Goal: Task Accomplishment & Management: Manage account settings

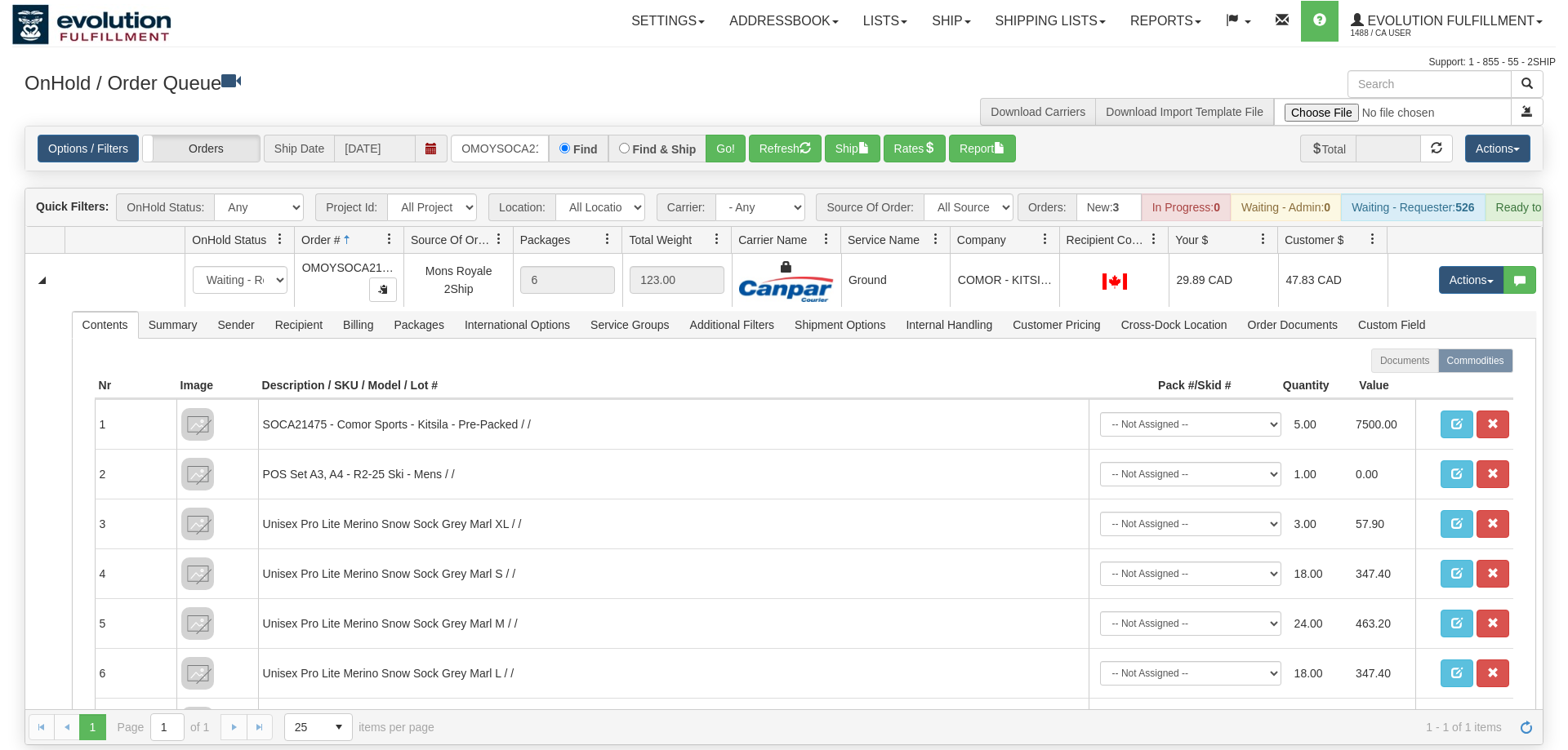
scroll to position [0, 22]
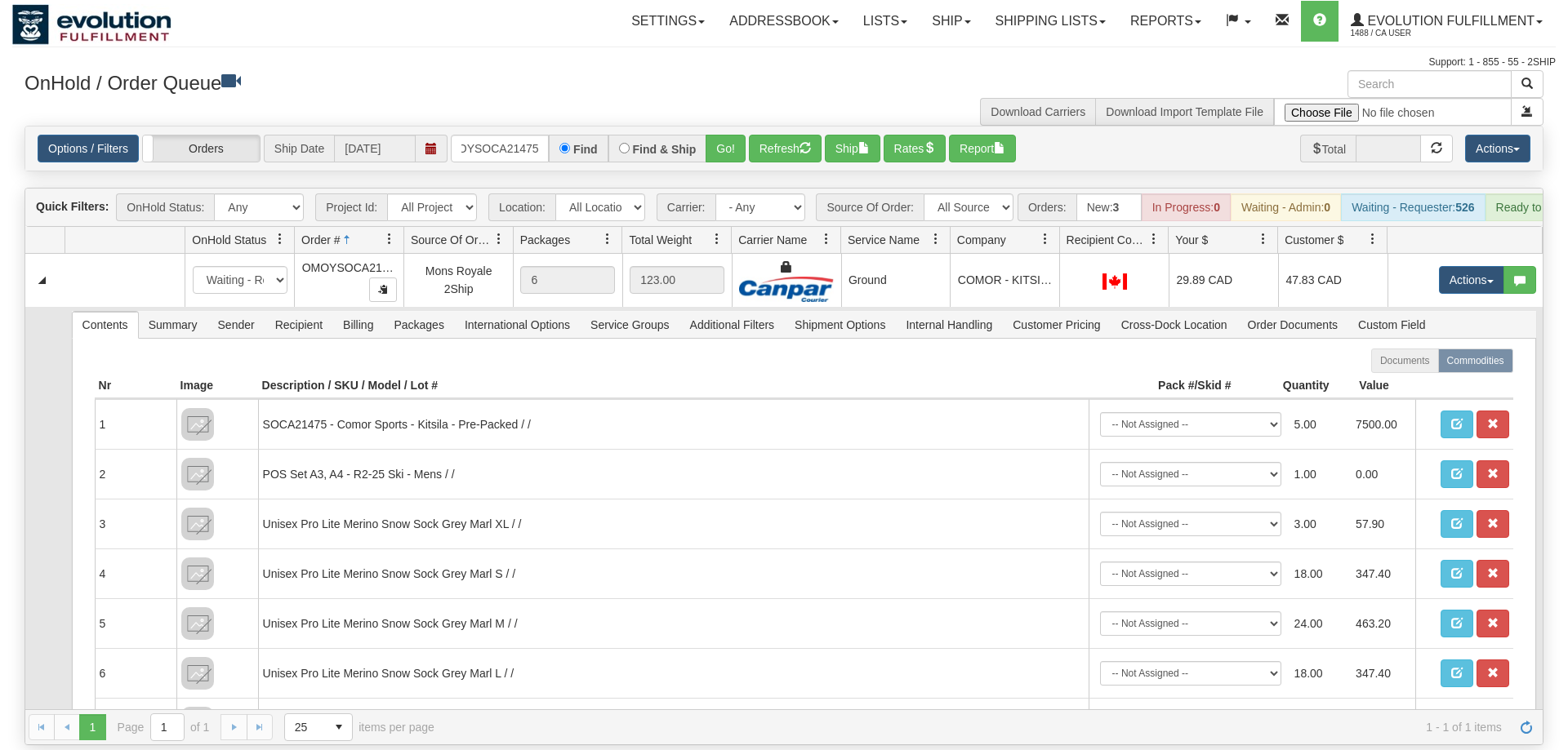
click at [36, 586] on td at bounding box center [44, 670] width 39 height 726
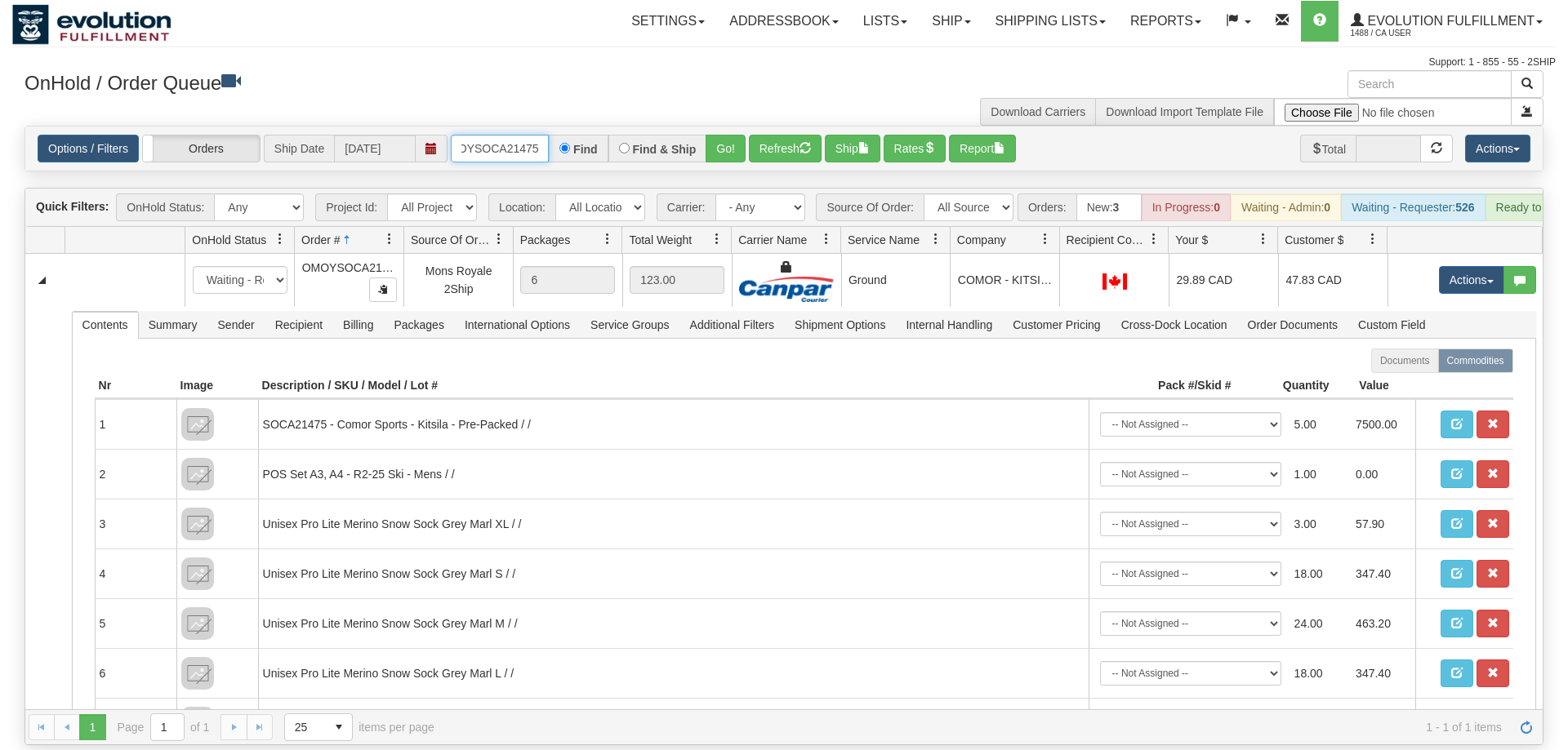
click at [473, 134] on input "OMOYSOCA21475" at bounding box center [500, 148] width 98 height 28
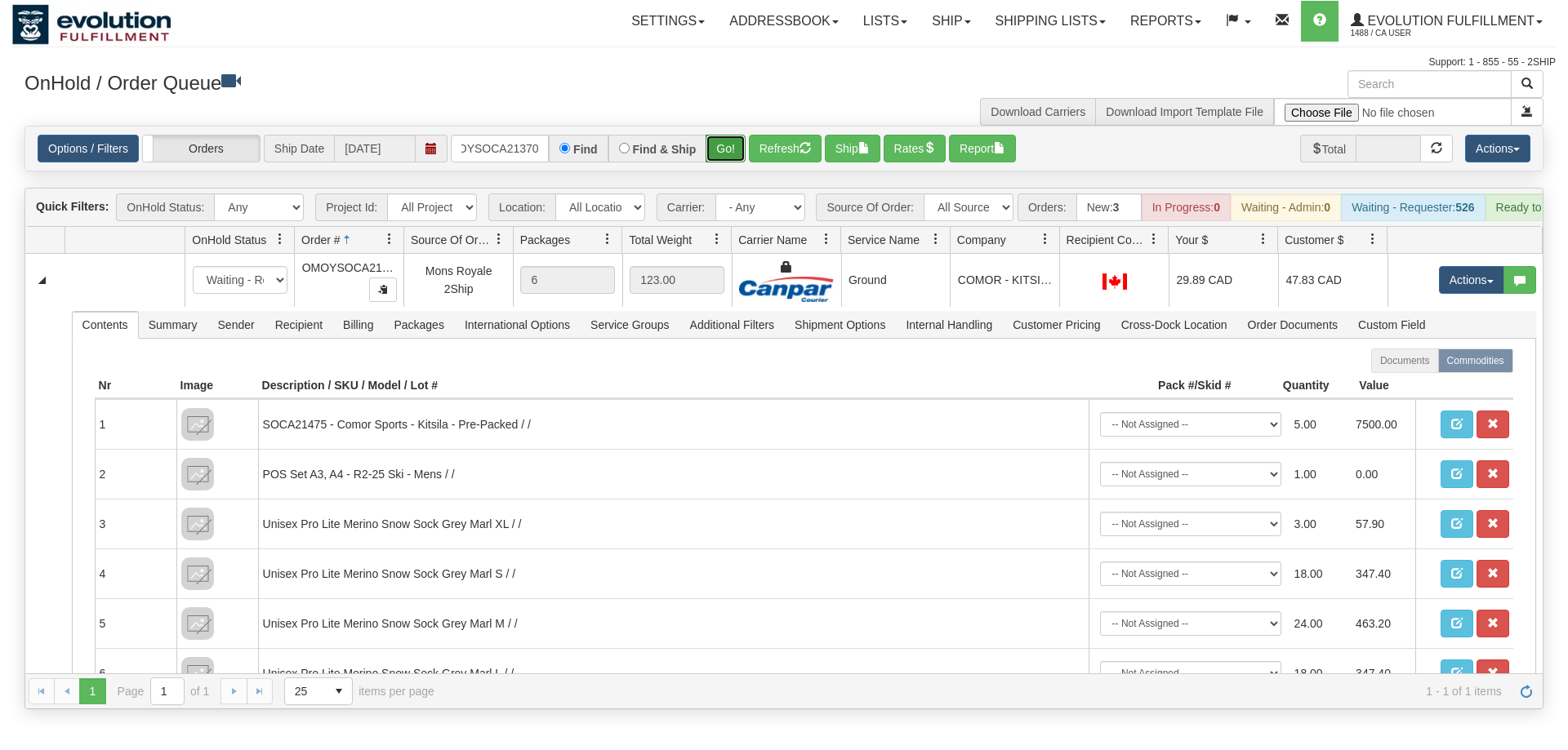
click at [732, 153] on div "Is equal to Is not equal to Contains Does not contains CAD USD EUR ZAR [PERSON_…" at bounding box center [784, 417] width 1544 height 584
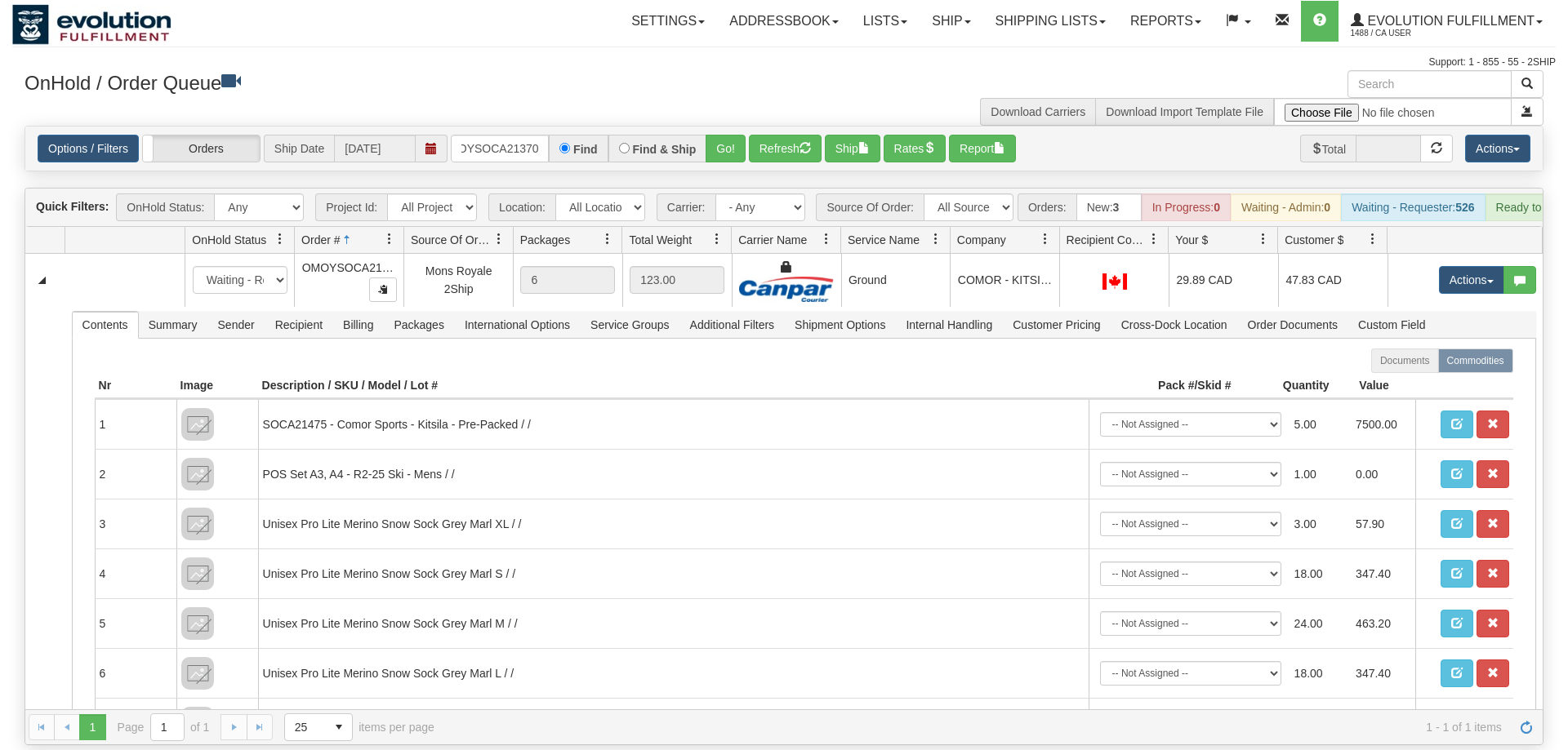
click at [724, 139] on div "Options / Filters Group Shipments Orders Ship Date [DATE] OMOYSOCA21370 Find Fi…" at bounding box center [784, 148] width 1518 height 44
click at [735, 134] on button "Go!" at bounding box center [725, 148] width 40 height 28
click at [499, 134] on input "OMOYSOCA21370" at bounding box center [500, 148] width 98 height 28
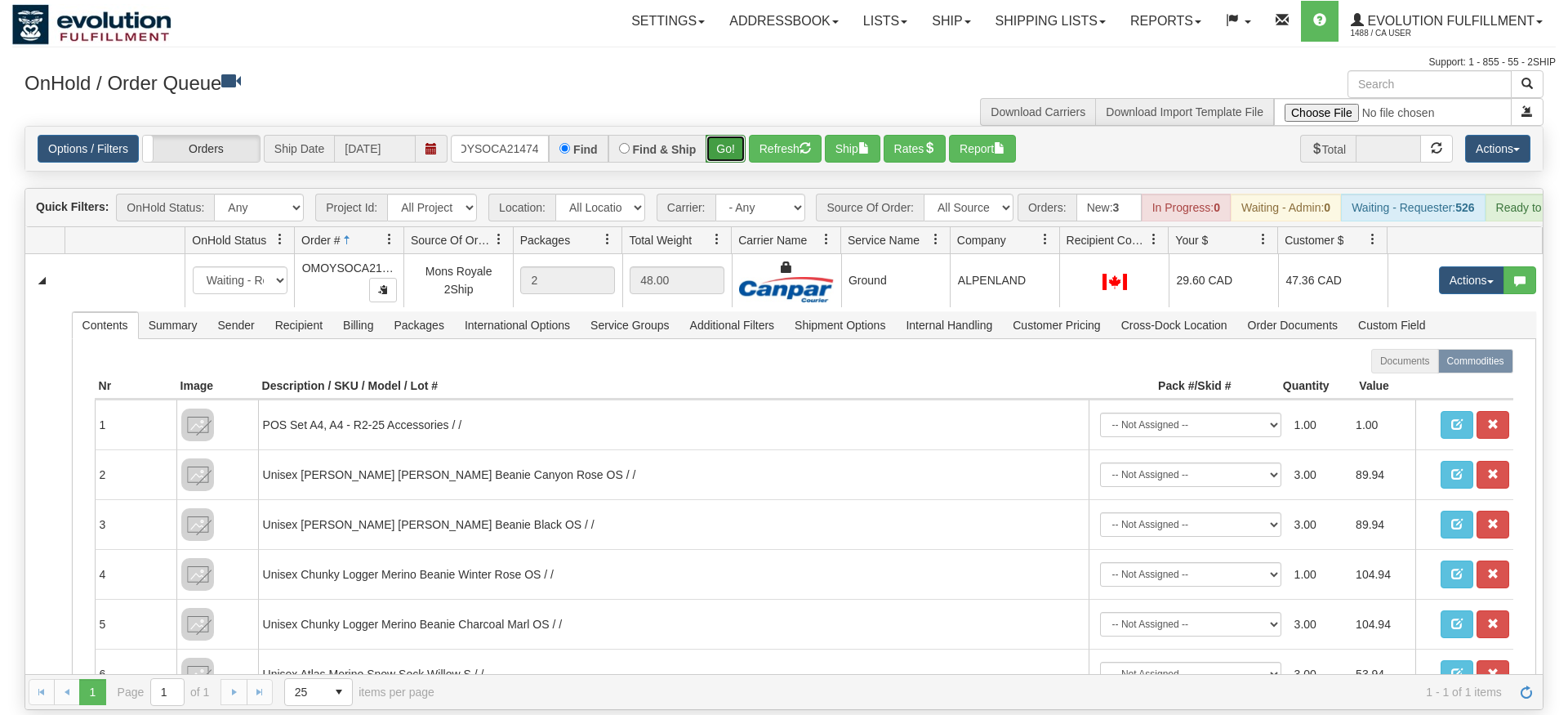
click at [727, 154] on div "Is equal to Is not equal to Contains Does not contains CAD USD EUR ZAR [PERSON_…" at bounding box center [784, 417] width 1544 height 584
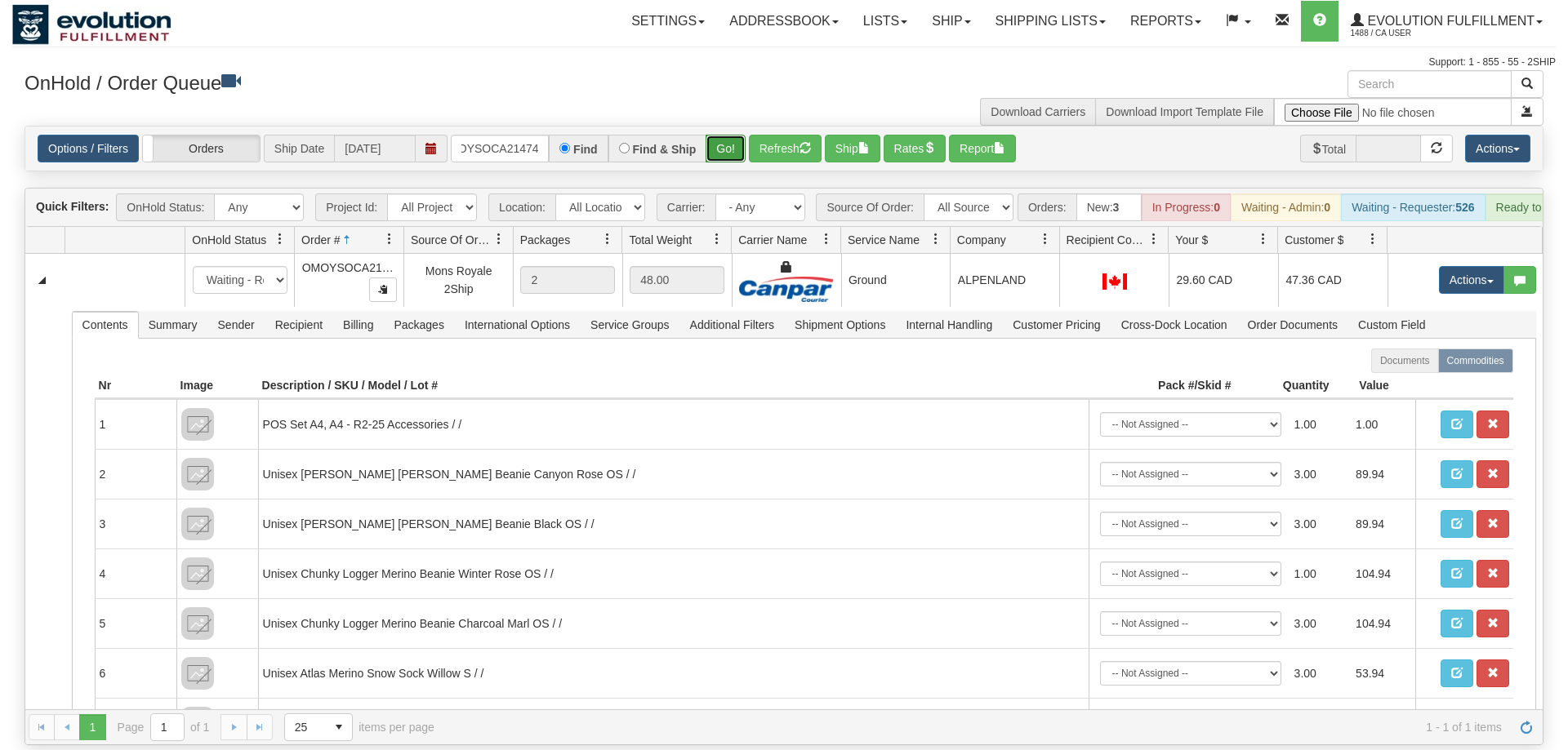
click at [719, 134] on button "Go!" at bounding box center [725, 148] width 40 height 28
click at [499, 136] on input "OMOYSOCA21474" at bounding box center [500, 148] width 98 height 28
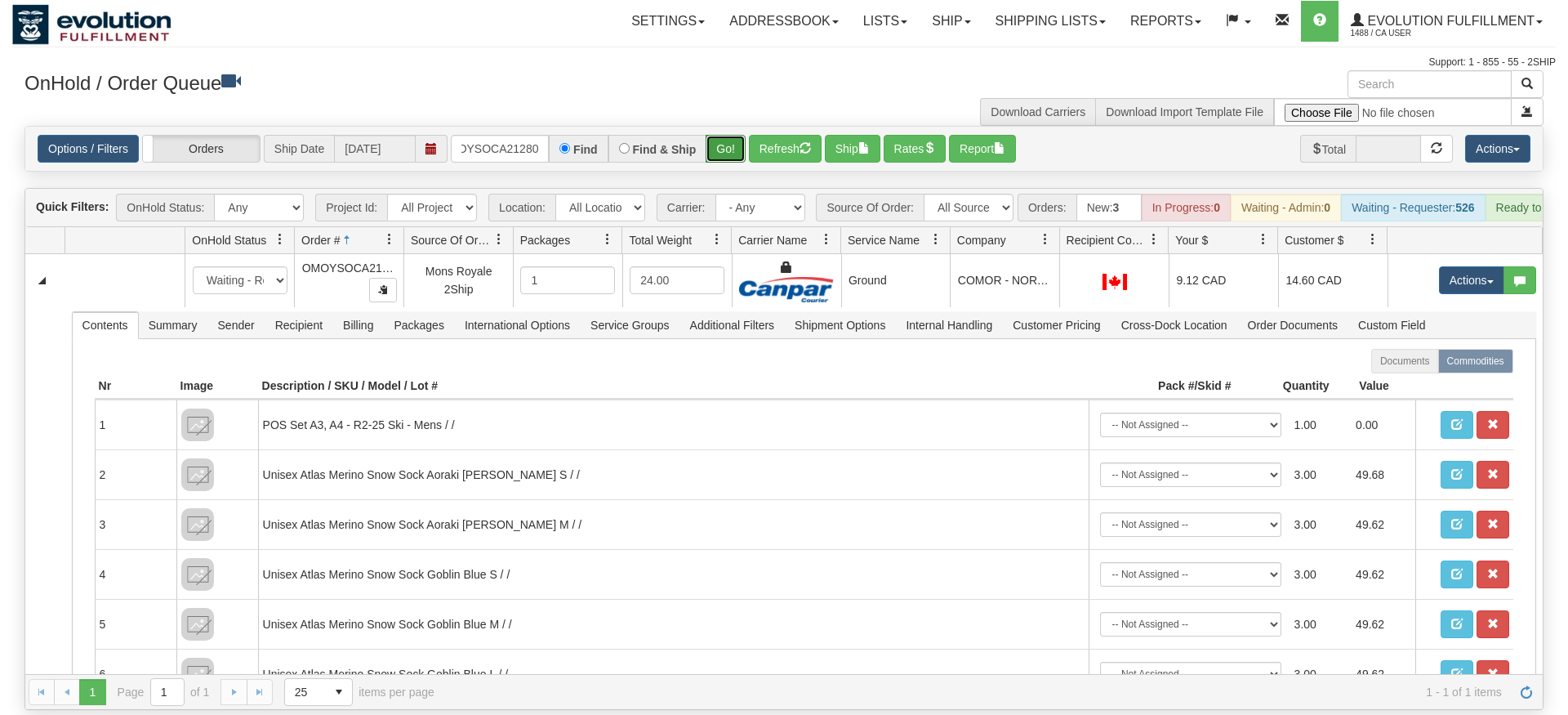
click at [718, 151] on div "Is equal to Is not equal to Contains Does not contains CAD USD EUR ZAR [PERSON_…" at bounding box center [784, 417] width 1544 height 584
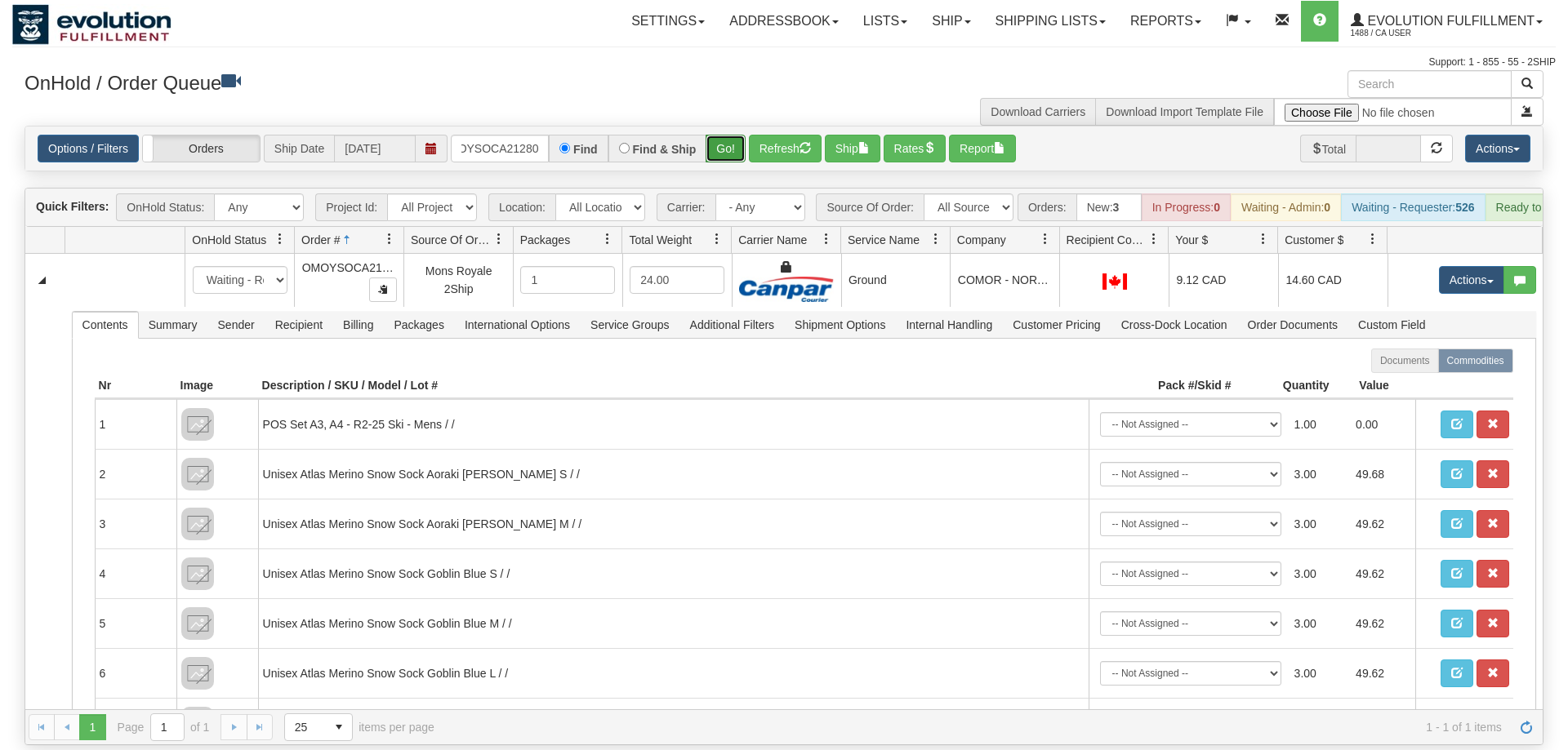
click at [718, 134] on button "Go!" at bounding box center [725, 148] width 40 height 28
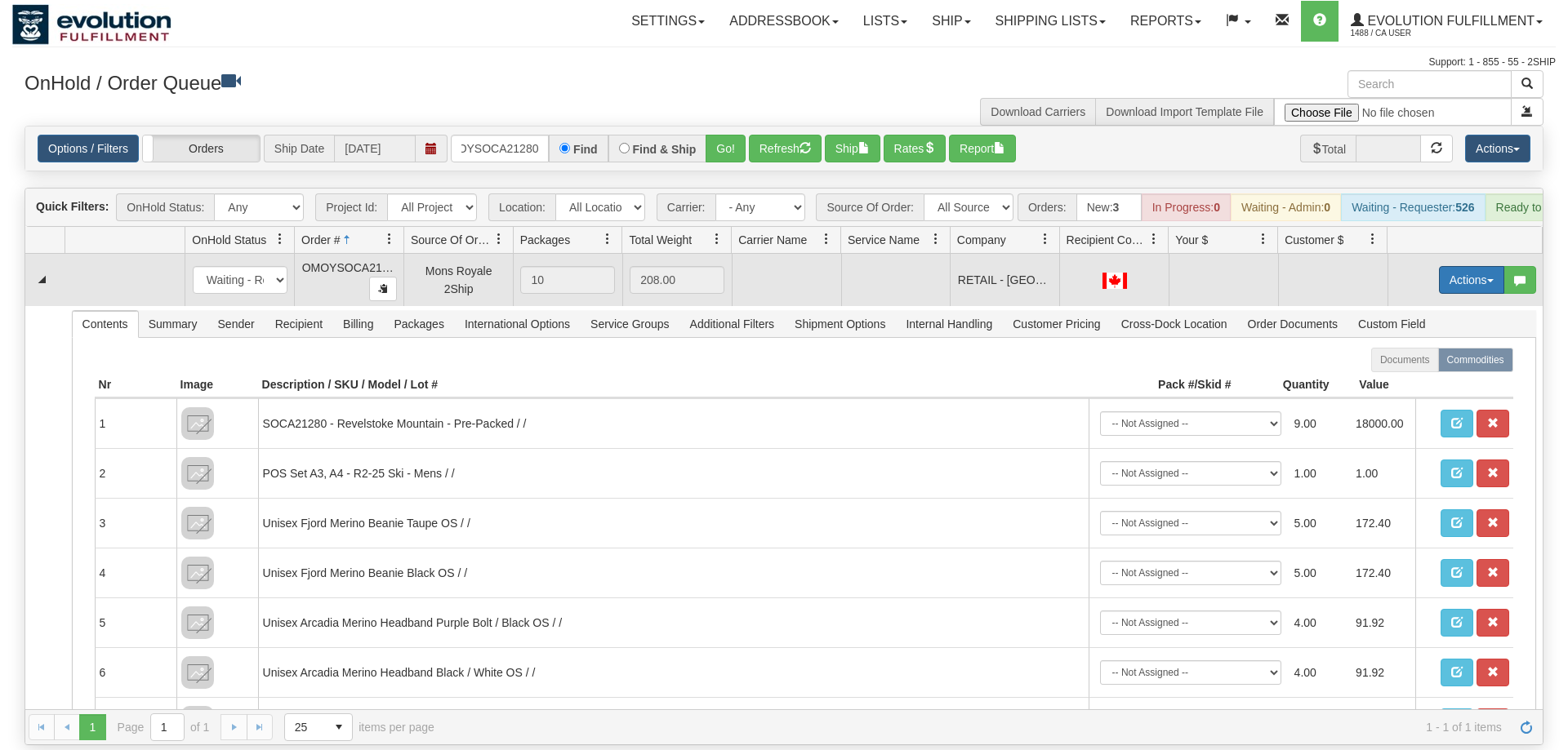
click at [1467, 266] on button "Actions" at bounding box center [1472, 280] width 66 height 28
click at [1421, 347] on span "Rate All Services" at bounding box center [1439, 353] width 98 height 13
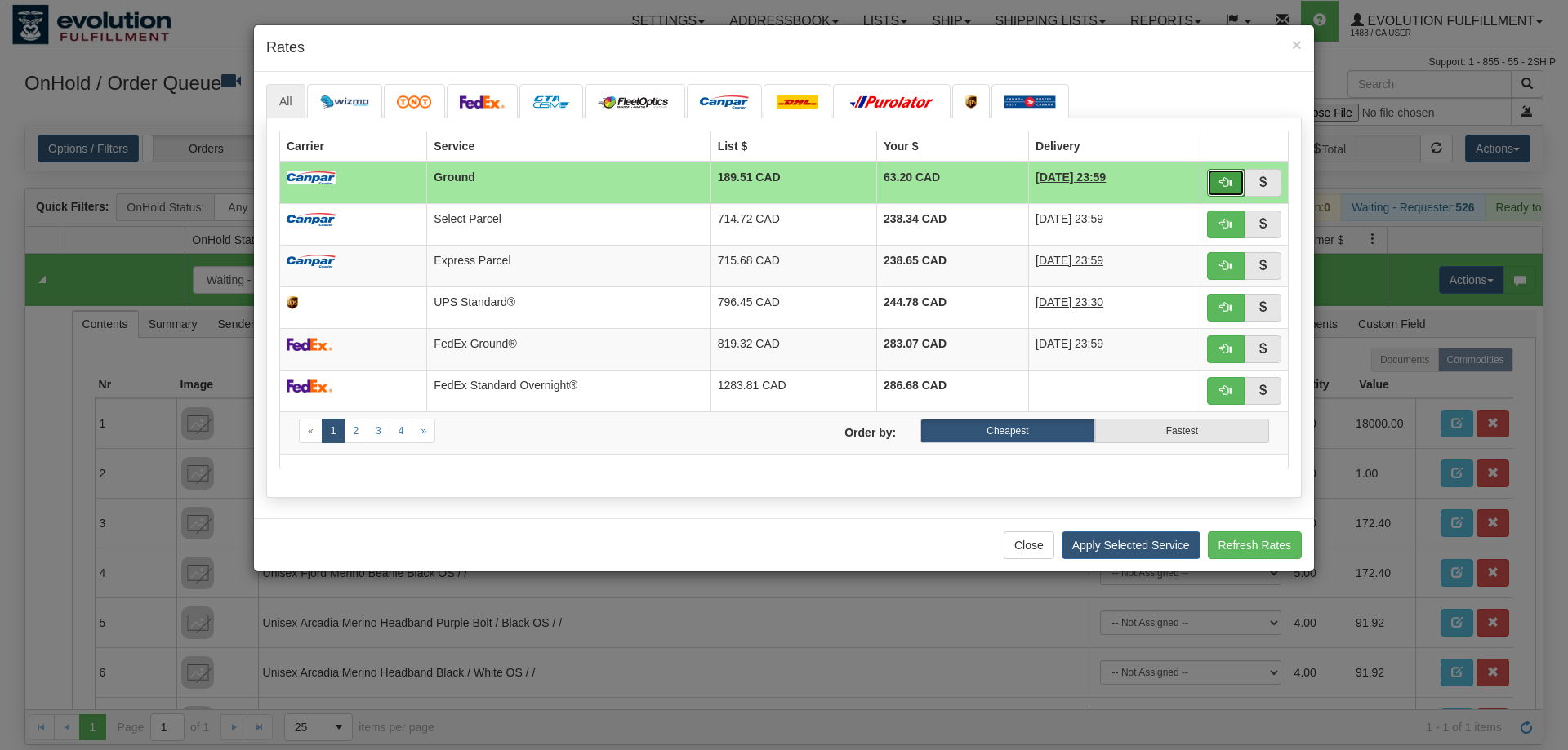
click at [1221, 173] on button "button" at bounding box center [1226, 183] width 38 height 28
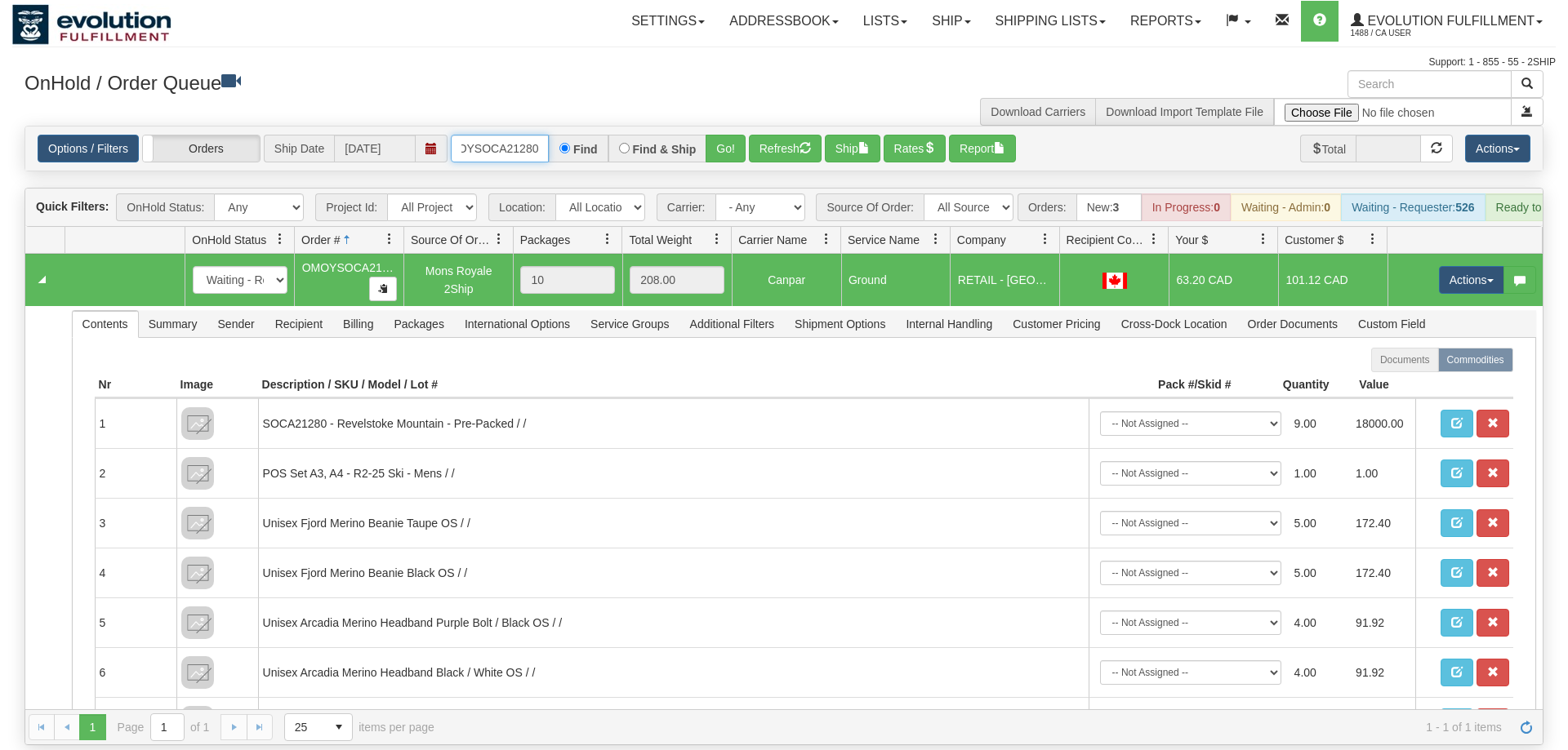
click at [468, 134] on input "oMOYSOCA21280" at bounding box center [500, 148] width 98 height 28
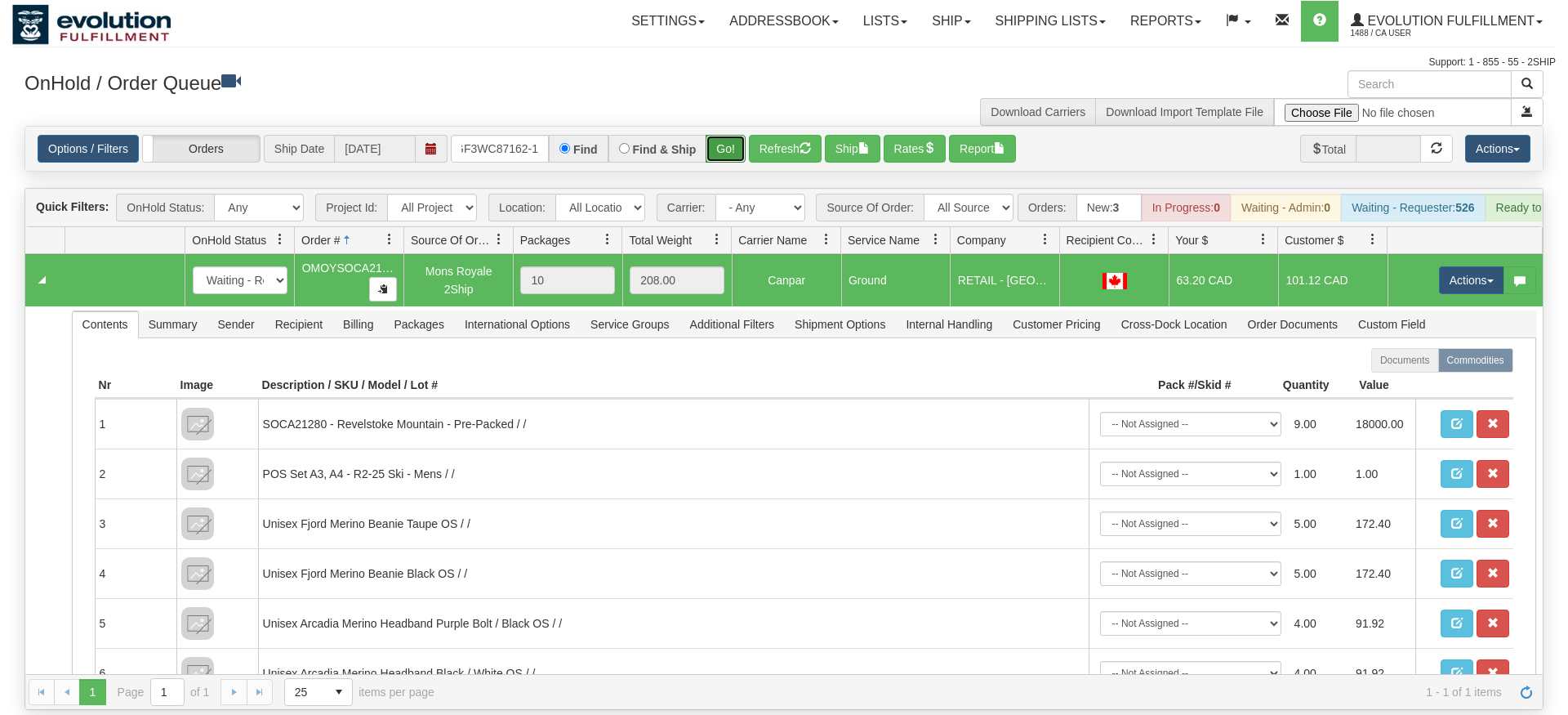
click at [740, 156] on div "Is equal to Is not equal to Contains Does not contains CAD USD EUR ZAR [PERSON_…" at bounding box center [784, 417] width 1544 height 584
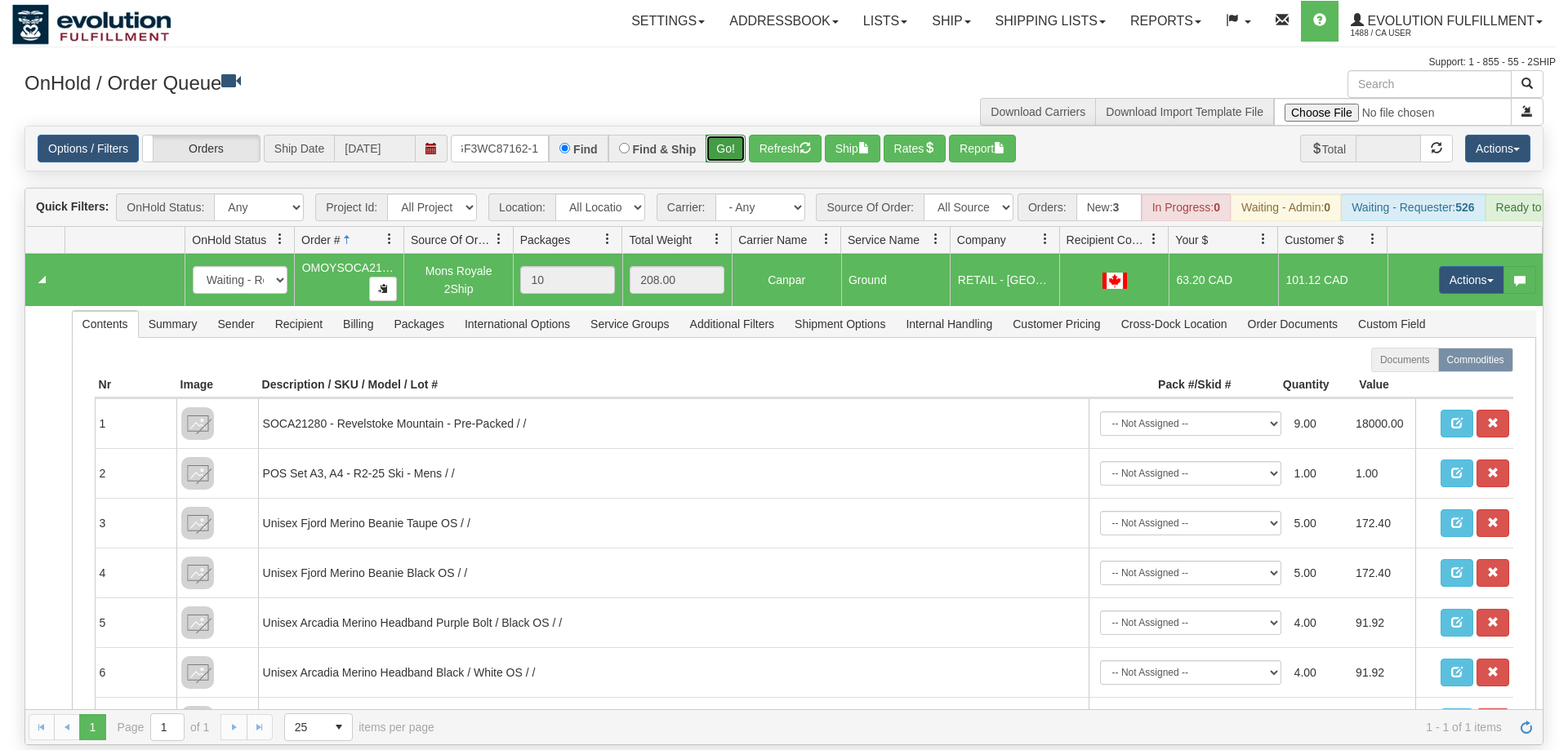
click at [734, 134] on button "Go!" at bounding box center [725, 148] width 40 height 28
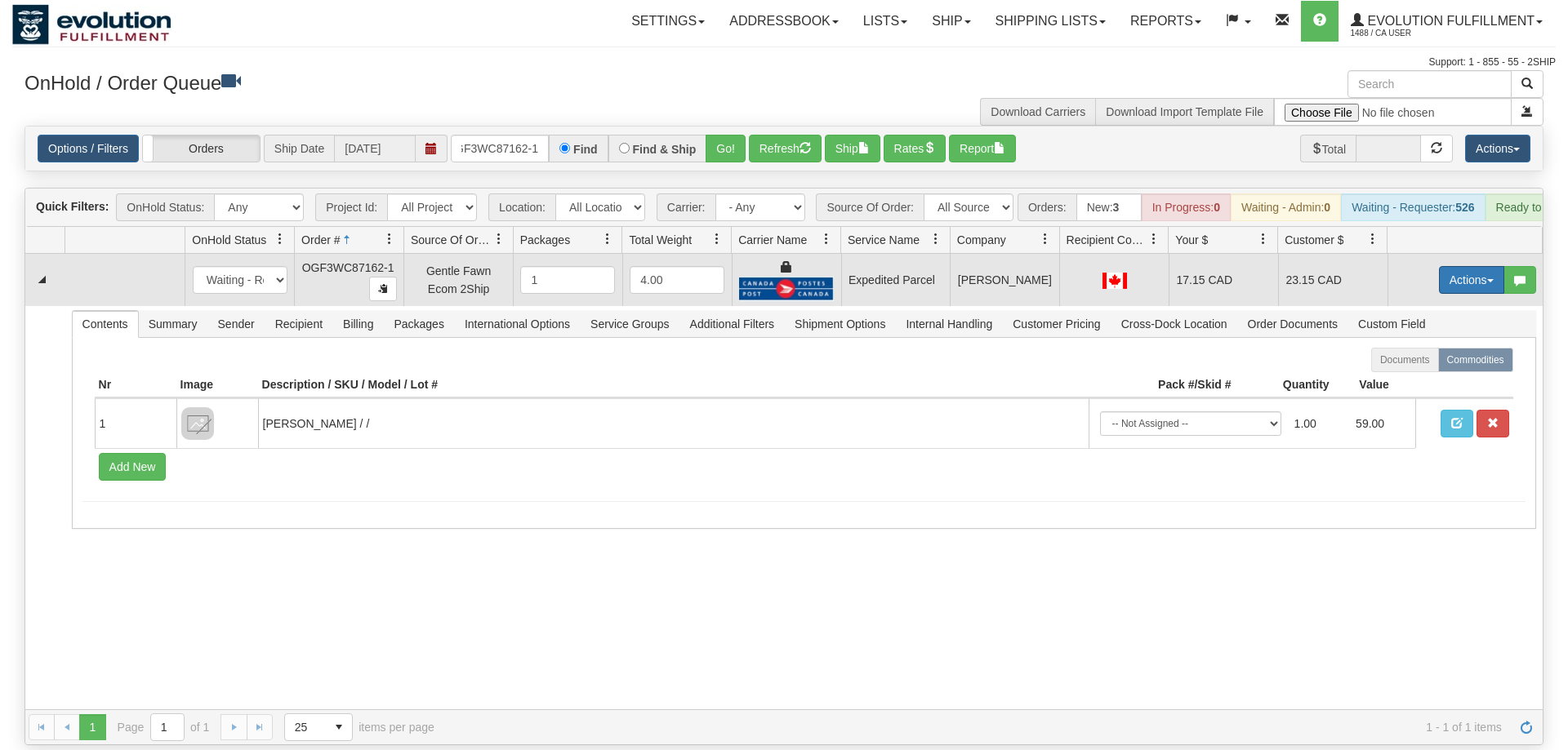
click at [1460, 266] on button "Actions" at bounding box center [1472, 280] width 66 height 28
click at [1418, 368] on span "Ship" at bounding box center [1407, 374] width 34 height 13
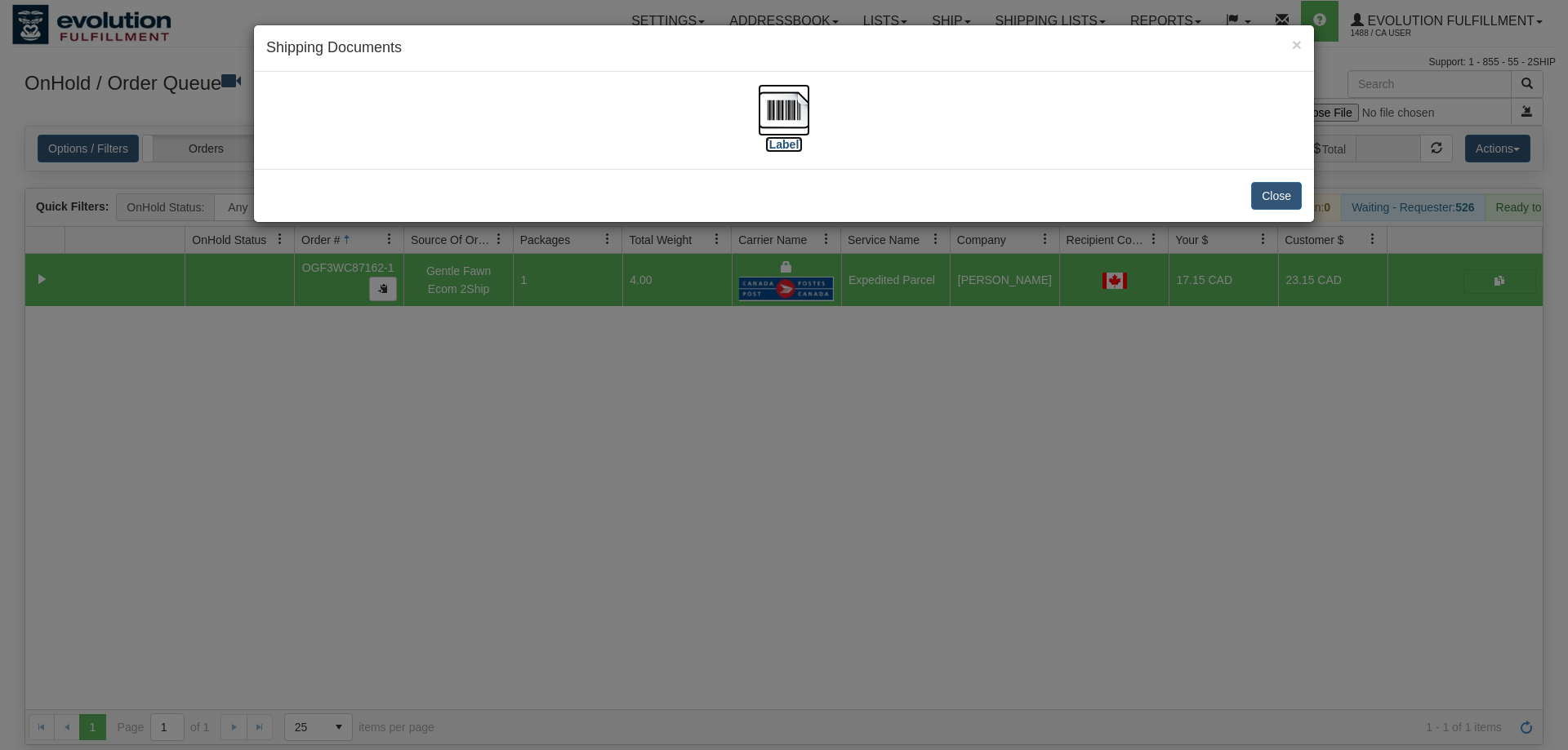
click at [776, 122] on img at bounding box center [784, 110] width 53 height 53
drag, startPoint x: 557, startPoint y: 436, endPoint x: 520, endPoint y: 172, distance: 266.6
click at [557, 411] on div "× Shipping Documents [Label] Close" at bounding box center [784, 375] width 1568 height 750
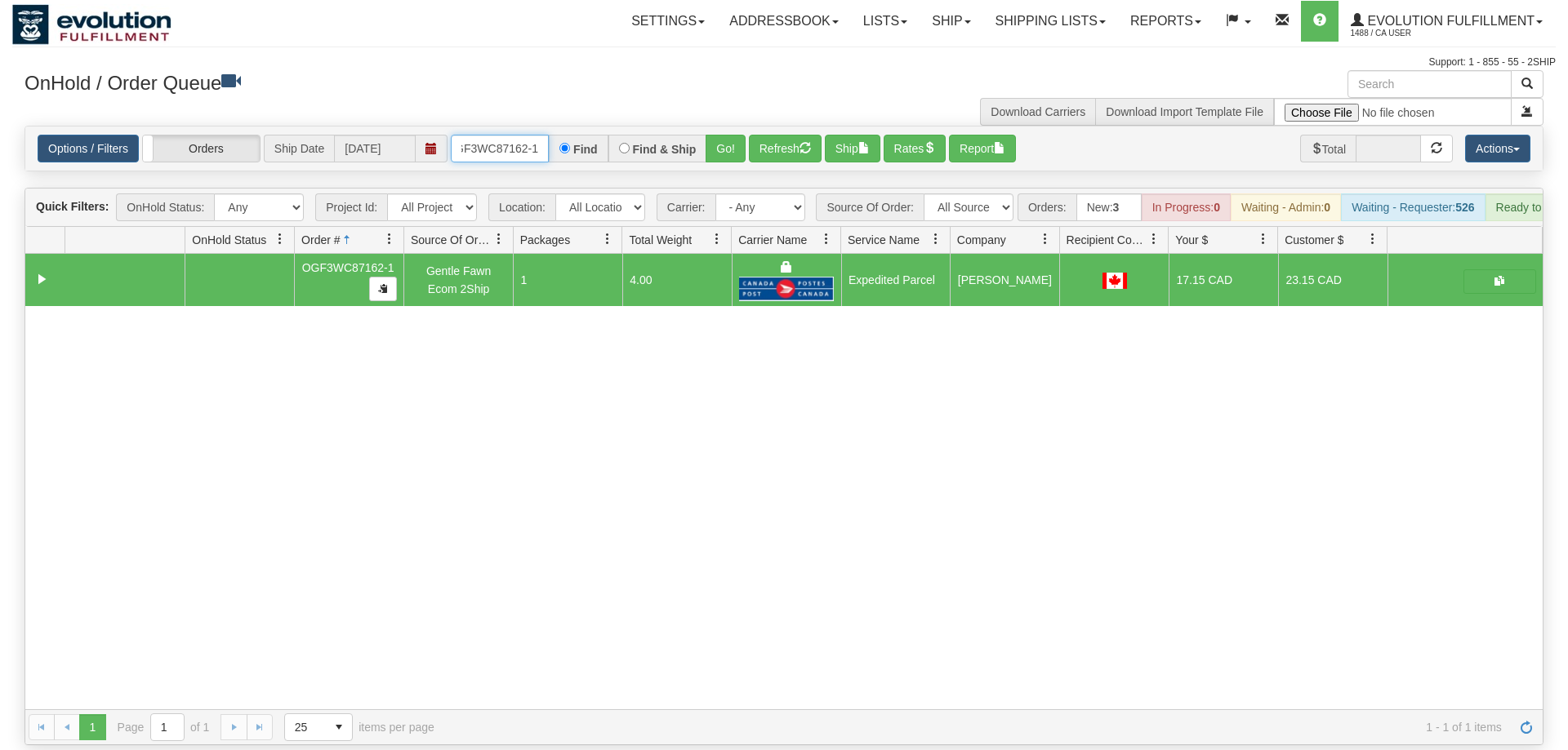
click at [520, 134] on input "OGF3WC87162-1" at bounding box center [500, 148] width 98 height 28
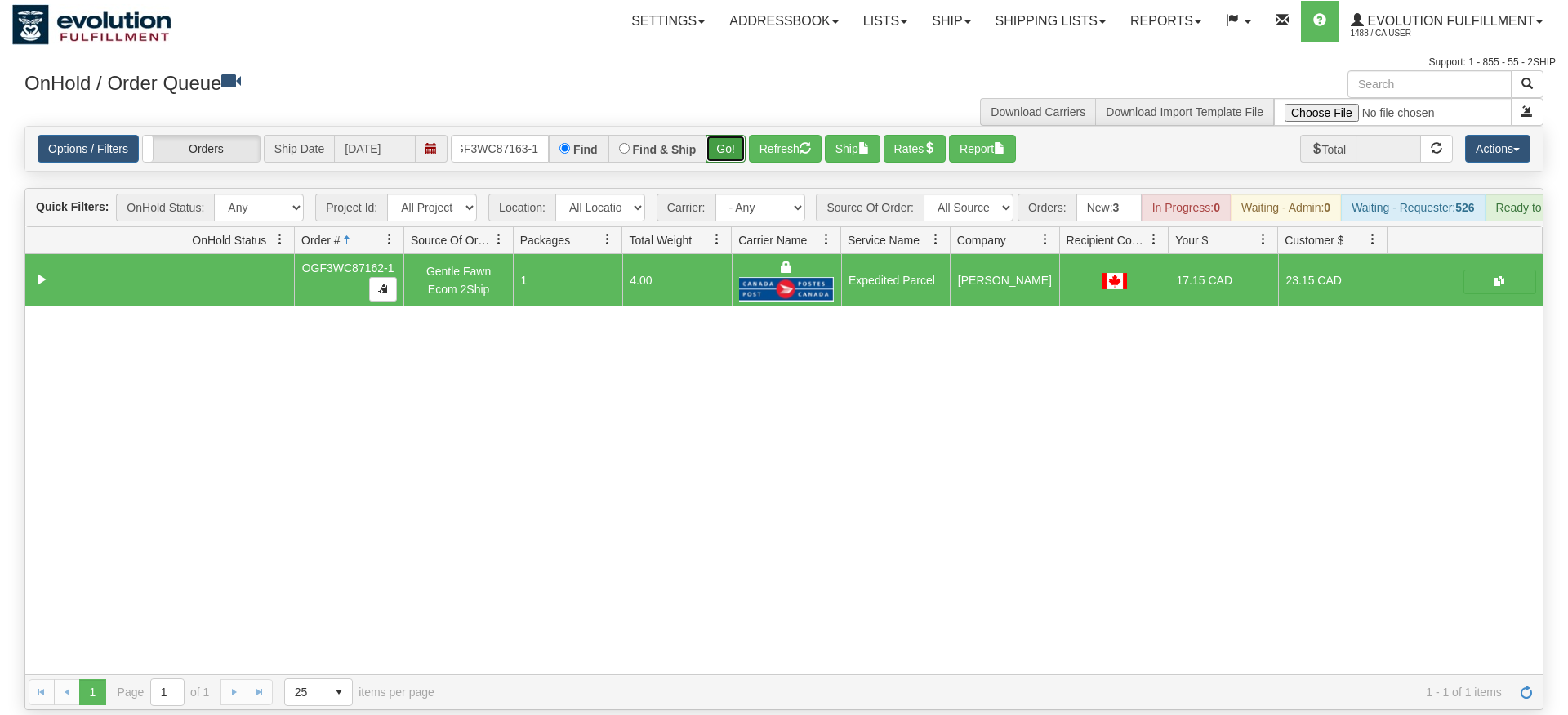
click at [718, 158] on div "Is equal to Is not equal to Contains Does not contains CAD USD EUR ZAR [PERSON_…" at bounding box center [784, 417] width 1544 height 584
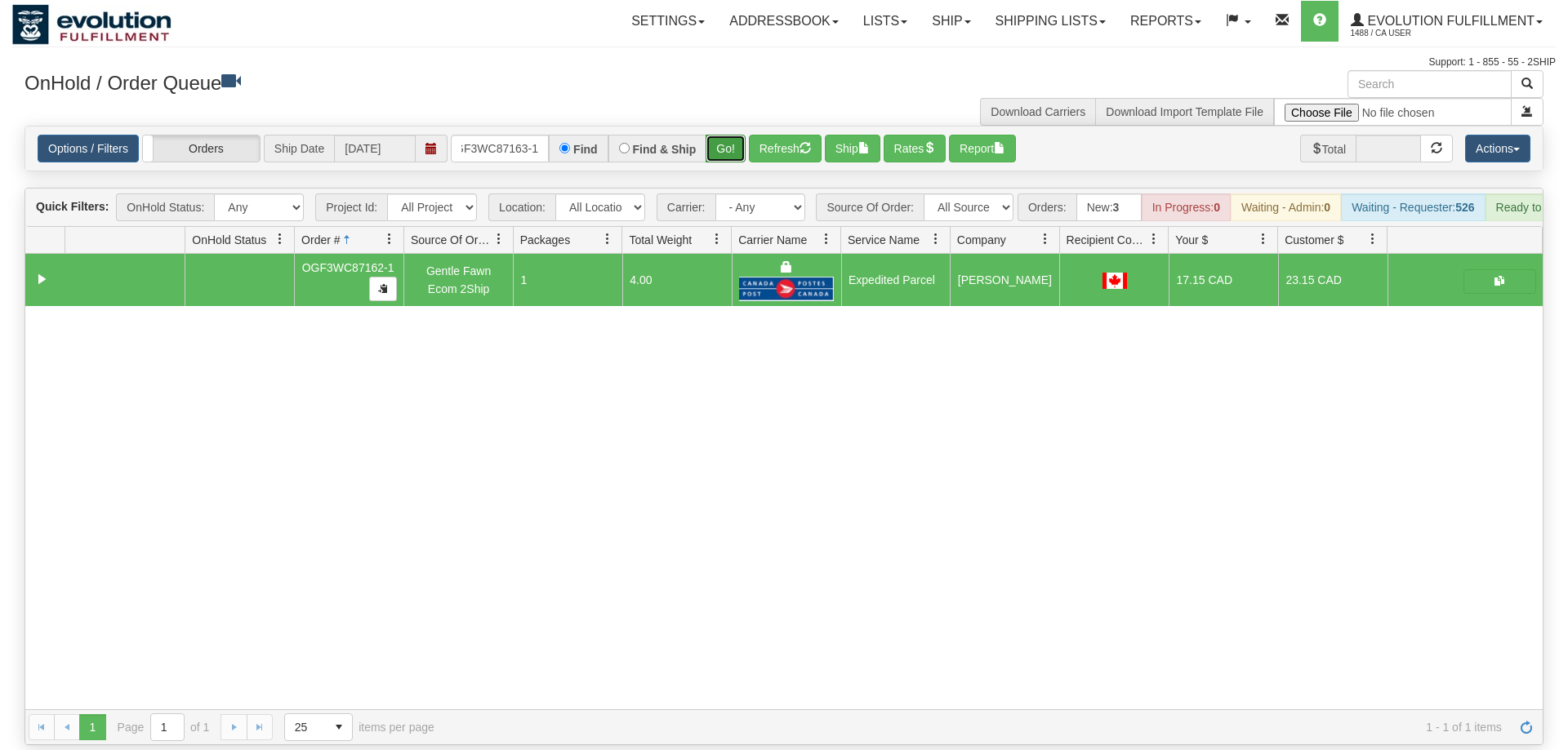
click at [726, 136] on button "Go!" at bounding box center [725, 148] width 40 height 28
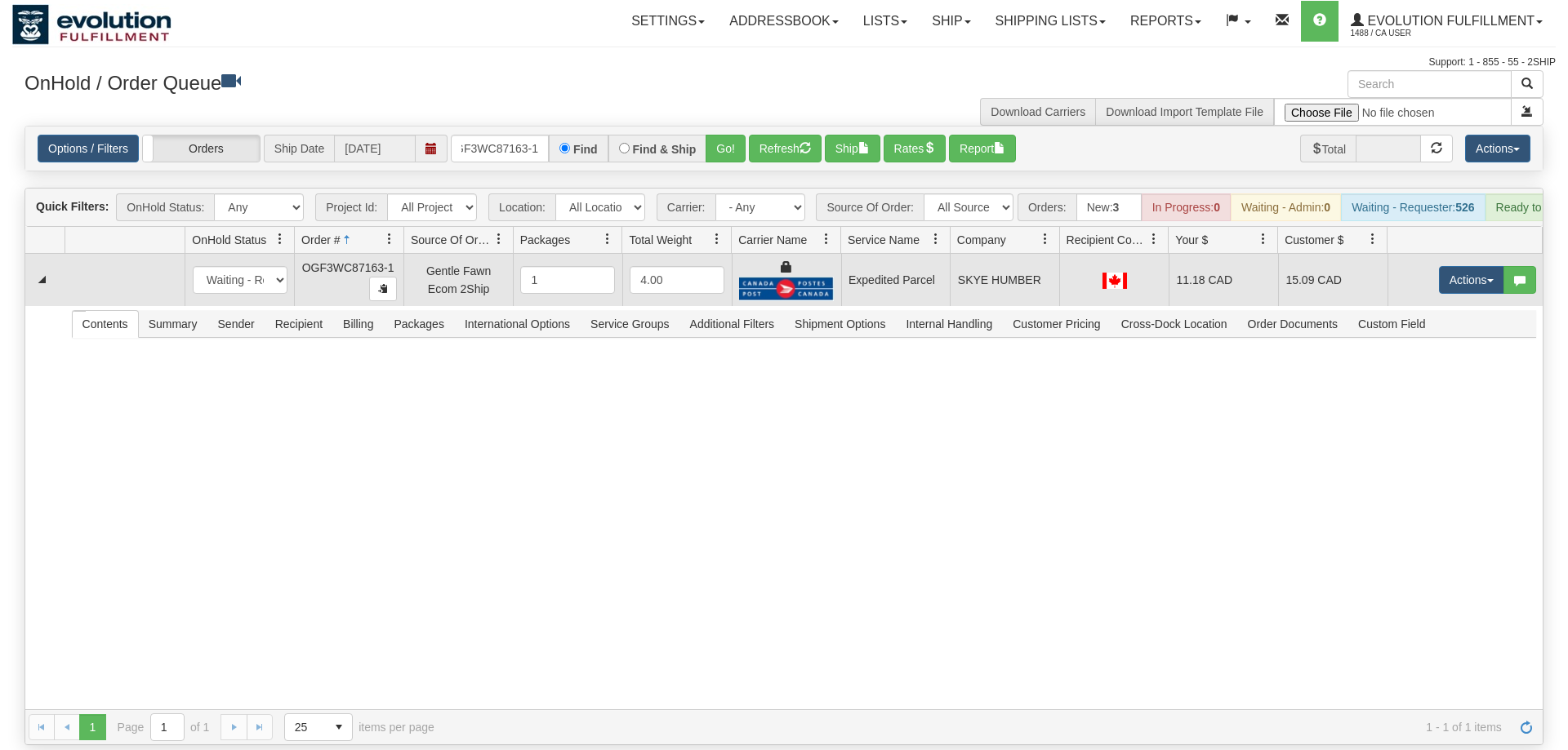
click at [1433, 254] on td "Actions Open Refresh Rates Rate All Services Ship Delete Edit Items" at bounding box center [1465, 280] width 155 height 53
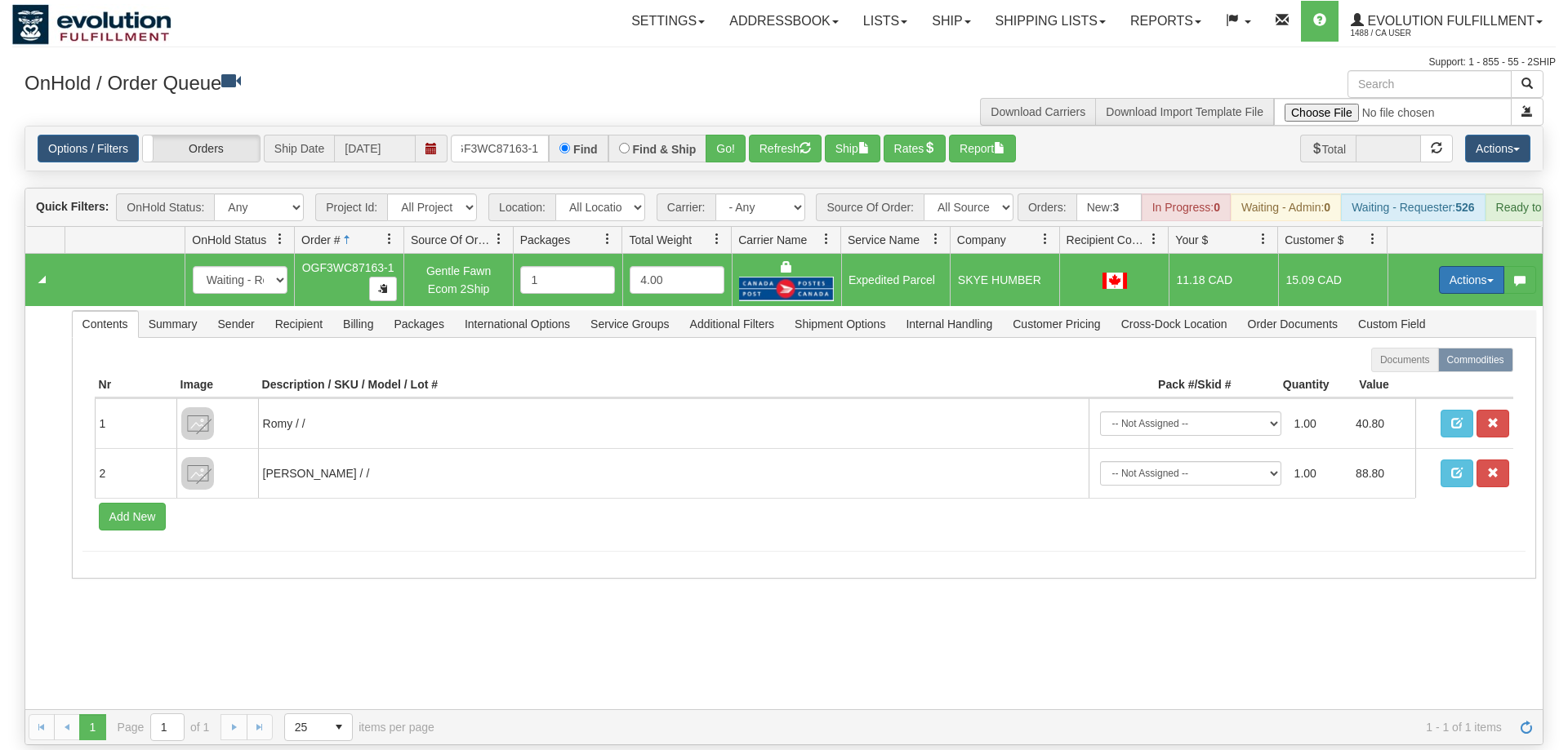
click at [1452, 266] on button "Actions" at bounding box center [1472, 280] width 66 height 28
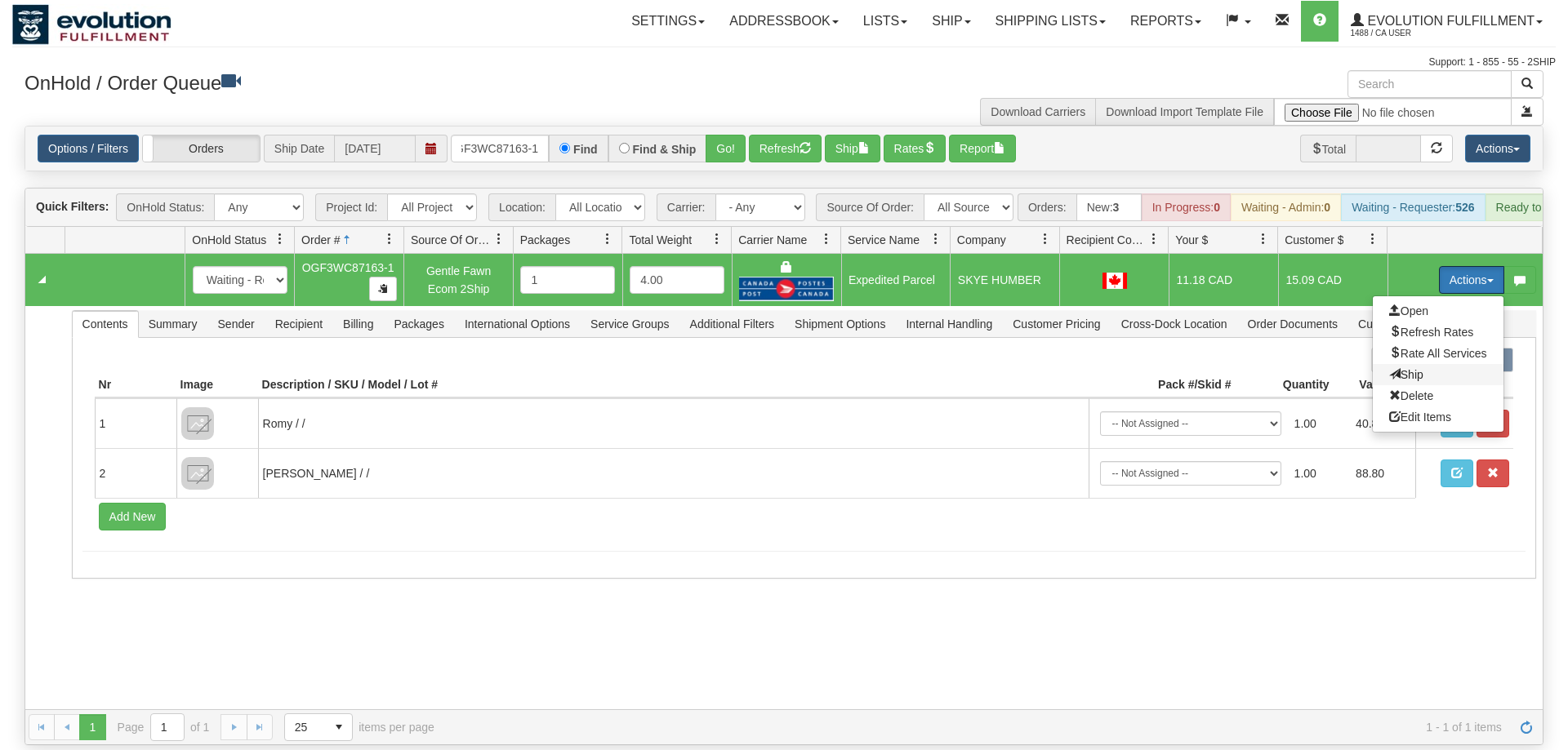
click at [1420, 368] on span "Ship" at bounding box center [1407, 374] width 34 height 13
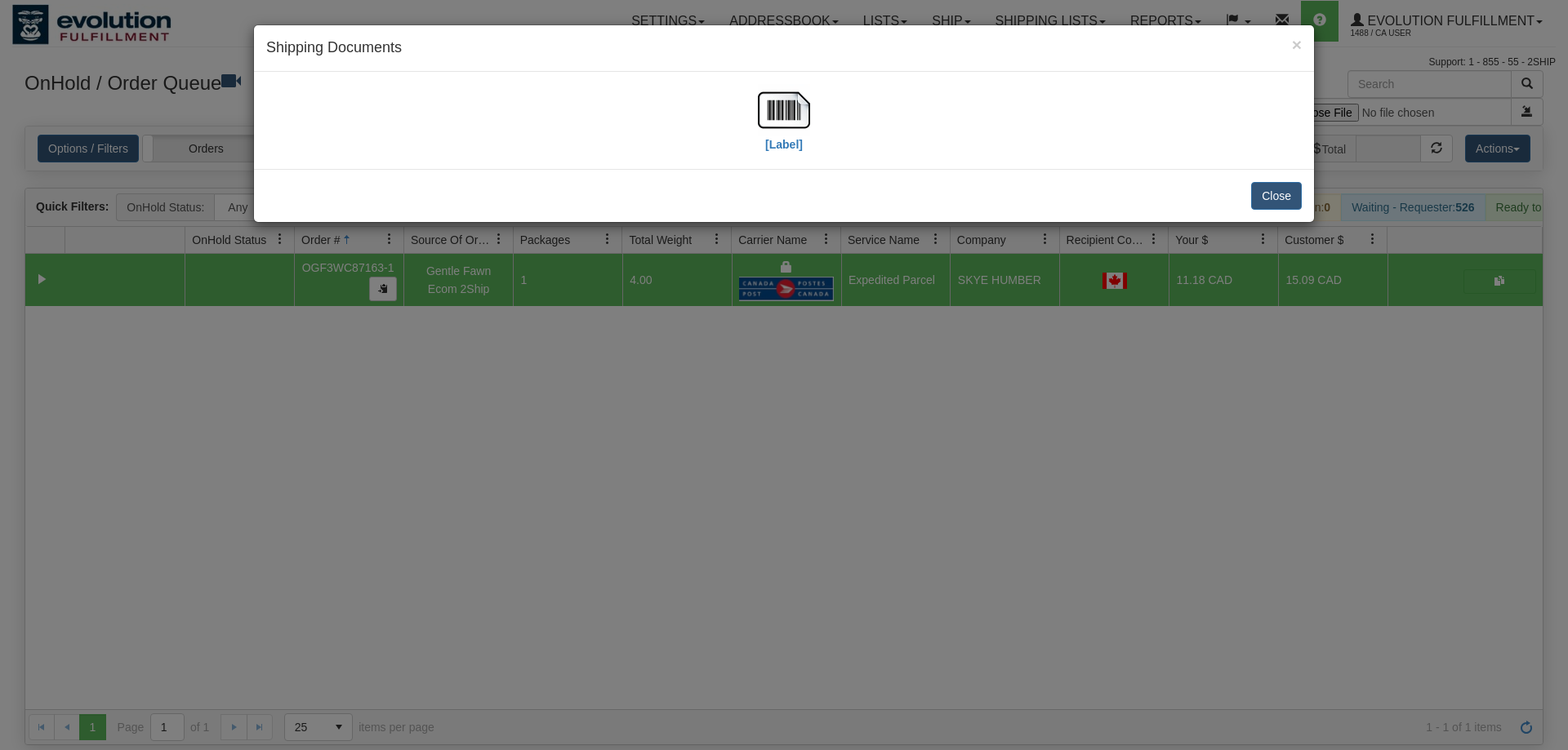
click at [800, 153] on div "[Label]" at bounding box center [784, 121] width 53 height 72
click at [796, 138] on label "[Label]" at bounding box center [784, 144] width 38 height 16
drag, startPoint x: 542, startPoint y: 555, endPoint x: 436, endPoint y: 90, distance: 476.9
click at [543, 527] on div "× Shipping Documents [Label] Close" at bounding box center [784, 375] width 1568 height 750
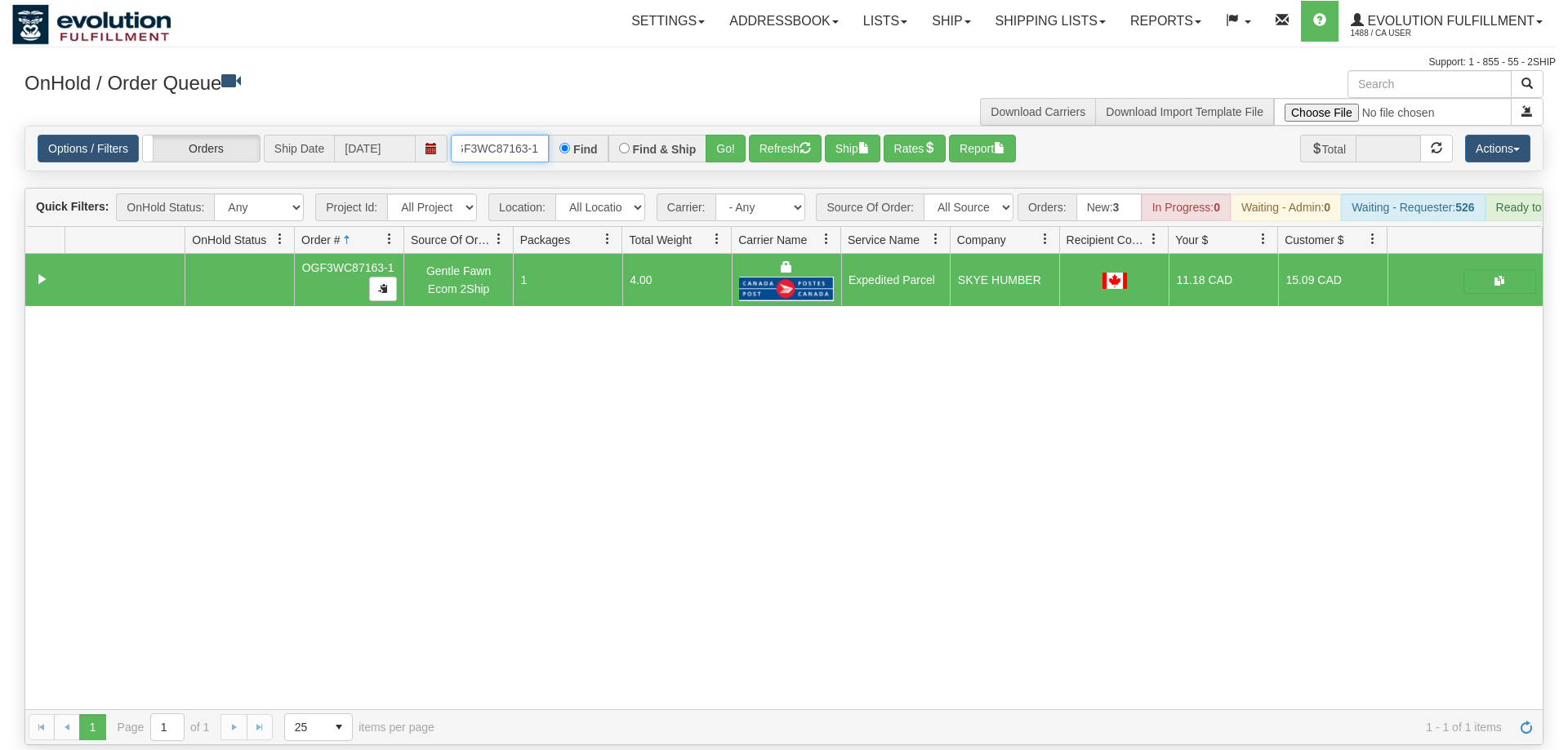
click at [497, 134] on input "OGF3WC87163-1" at bounding box center [500, 148] width 98 height 28
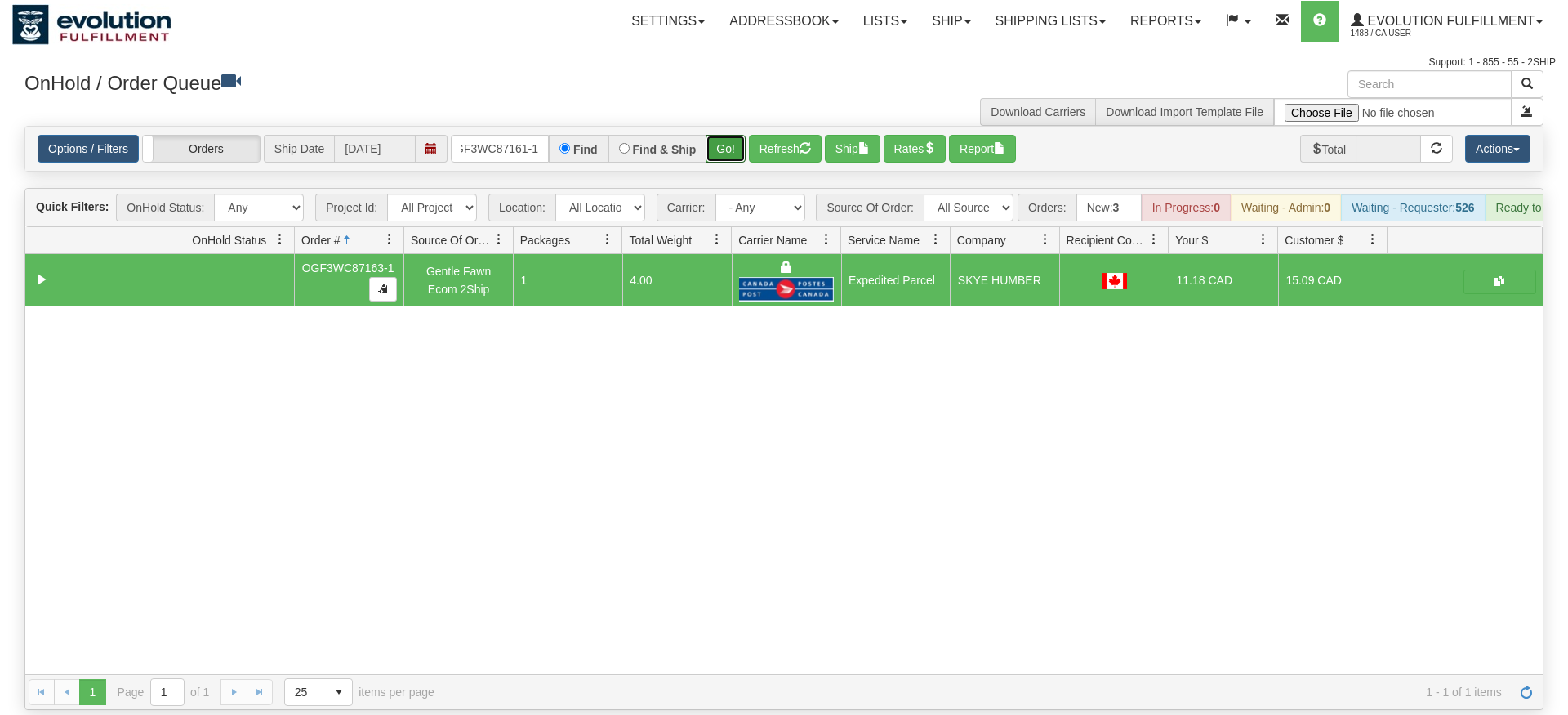
drag, startPoint x: 717, startPoint y: 113, endPoint x: 720, endPoint y: 144, distance: 31.1
click at [718, 148] on div "Is equal to Is not equal to Contains Does not contains CAD USD EUR ZAR [PERSON_…" at bounding box center [784, 417] width 1544 height 584
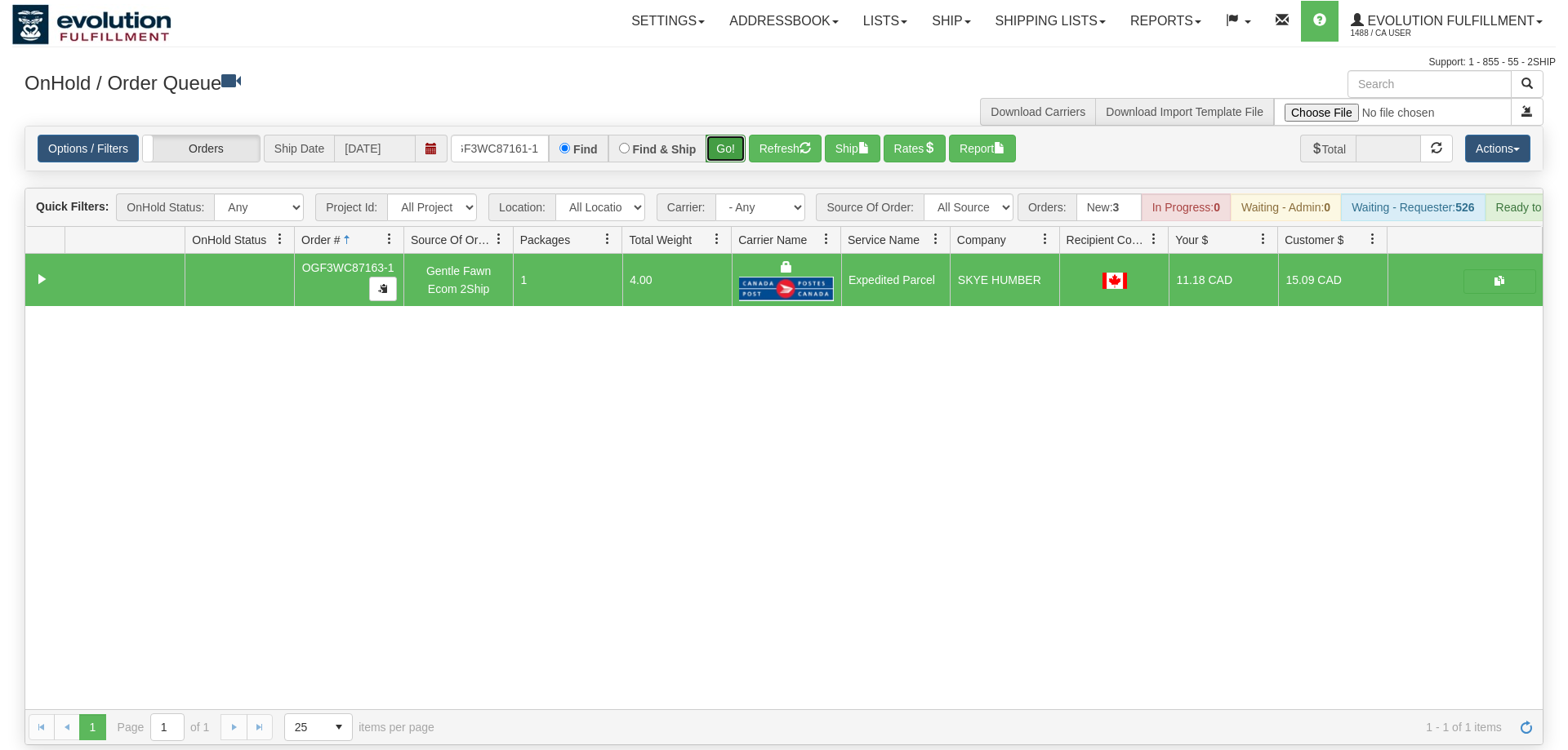
click at [732, 134] on button "Go!" at bounding box center [725, 148] width 40 height 28
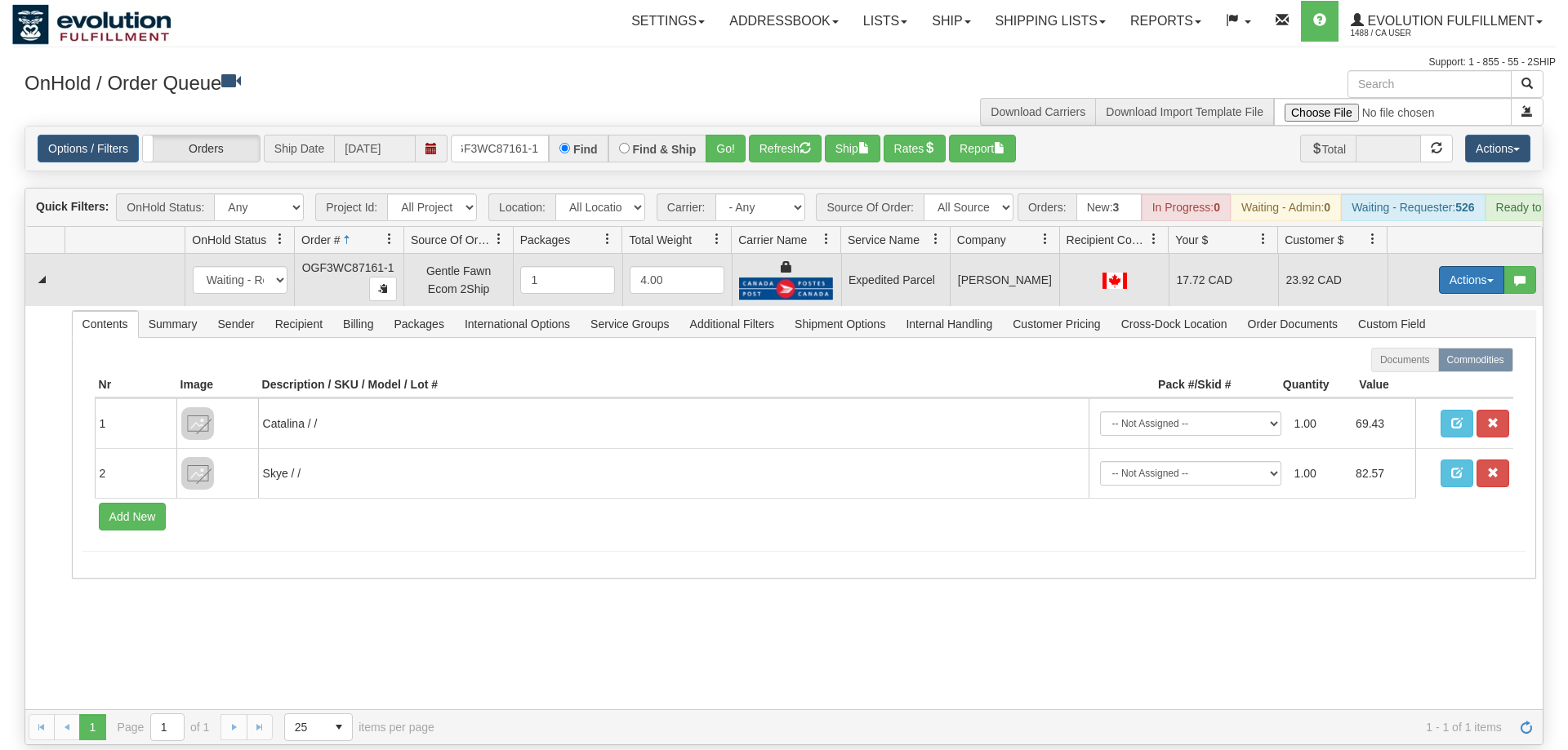
click at [1453, 266] on button "Actions" at bounding box center [1472, 280] width 66 height 28
click at [1427, 364] on link "Ship" at bounding box center [1439, 374] width 131 height 22
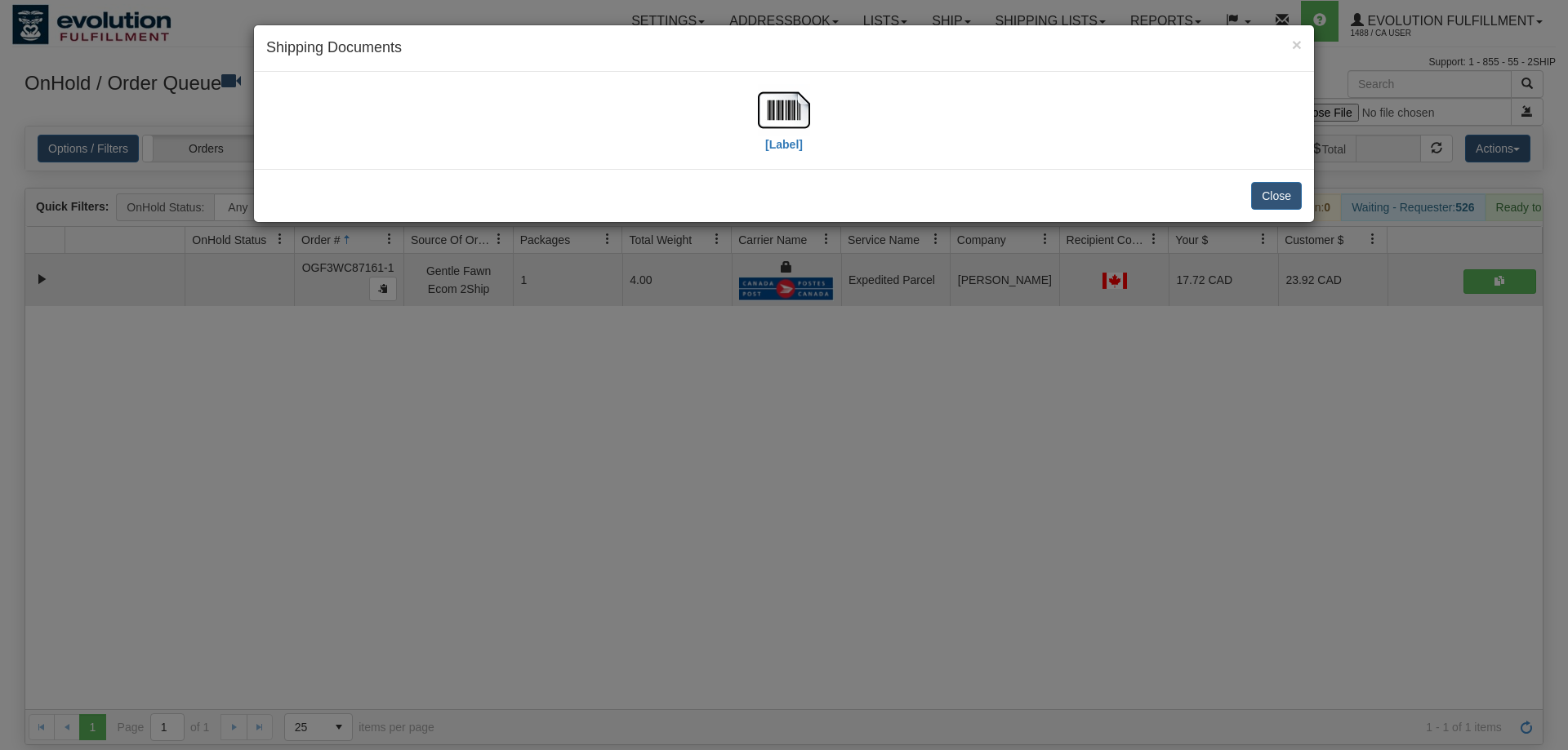
click at [812, 113] on div "[Label]" at bounding box center [784, 121] width 1036 height 72
click at [781, 127] on img at bounding box center [784, 110] width 53 height 53
drag, startPoint x: 772, startPoint y: 429, endPoint x: 551, endPoint y: 145, distance: 359.9
click at [764, 416] on div "× Shipping Documents [Label] Close" at bounding box center [784, 375] width 1568 height 750
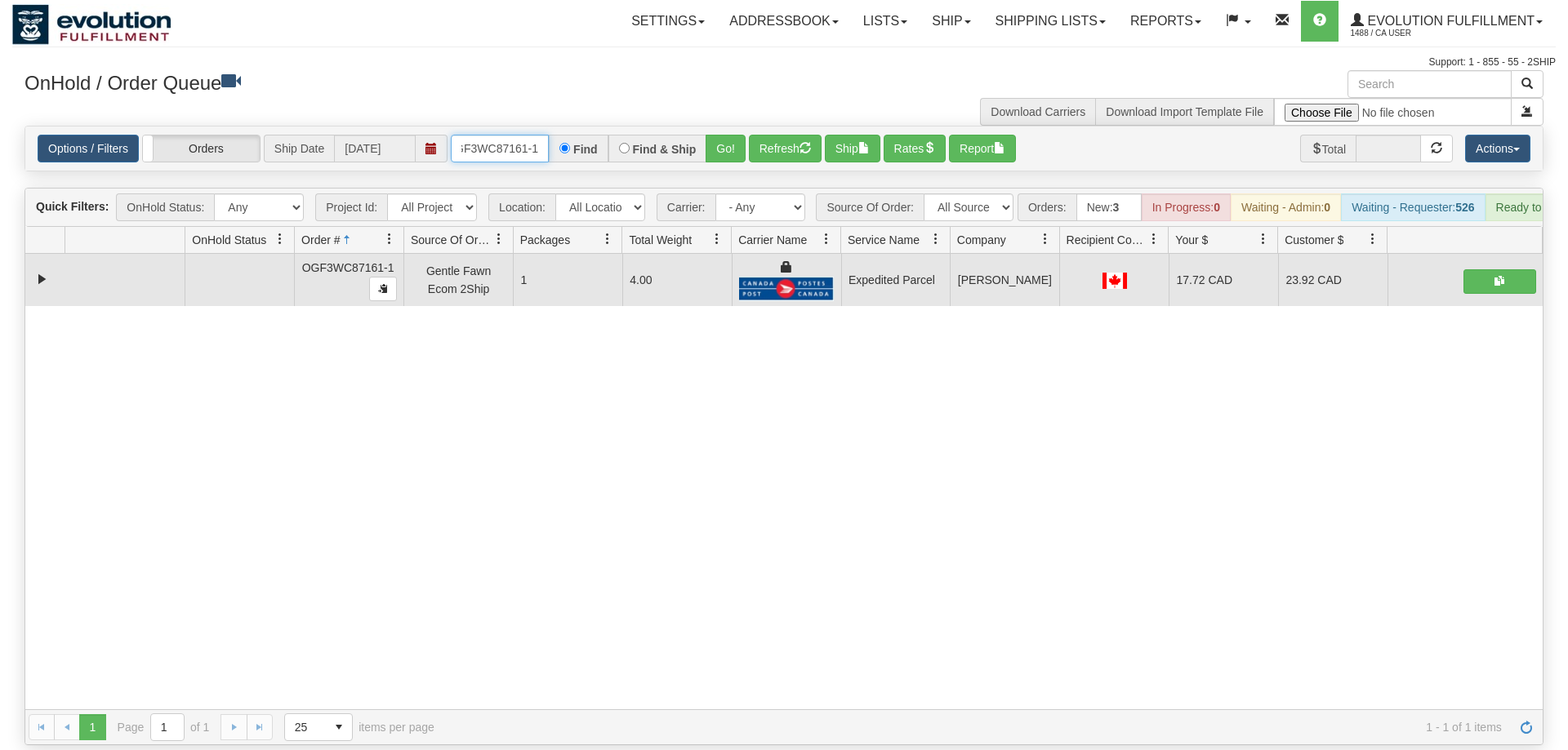
click at [514, 134] on input "OGF3WC87161-1" at bounding box center [500, 148] width 98 height 28
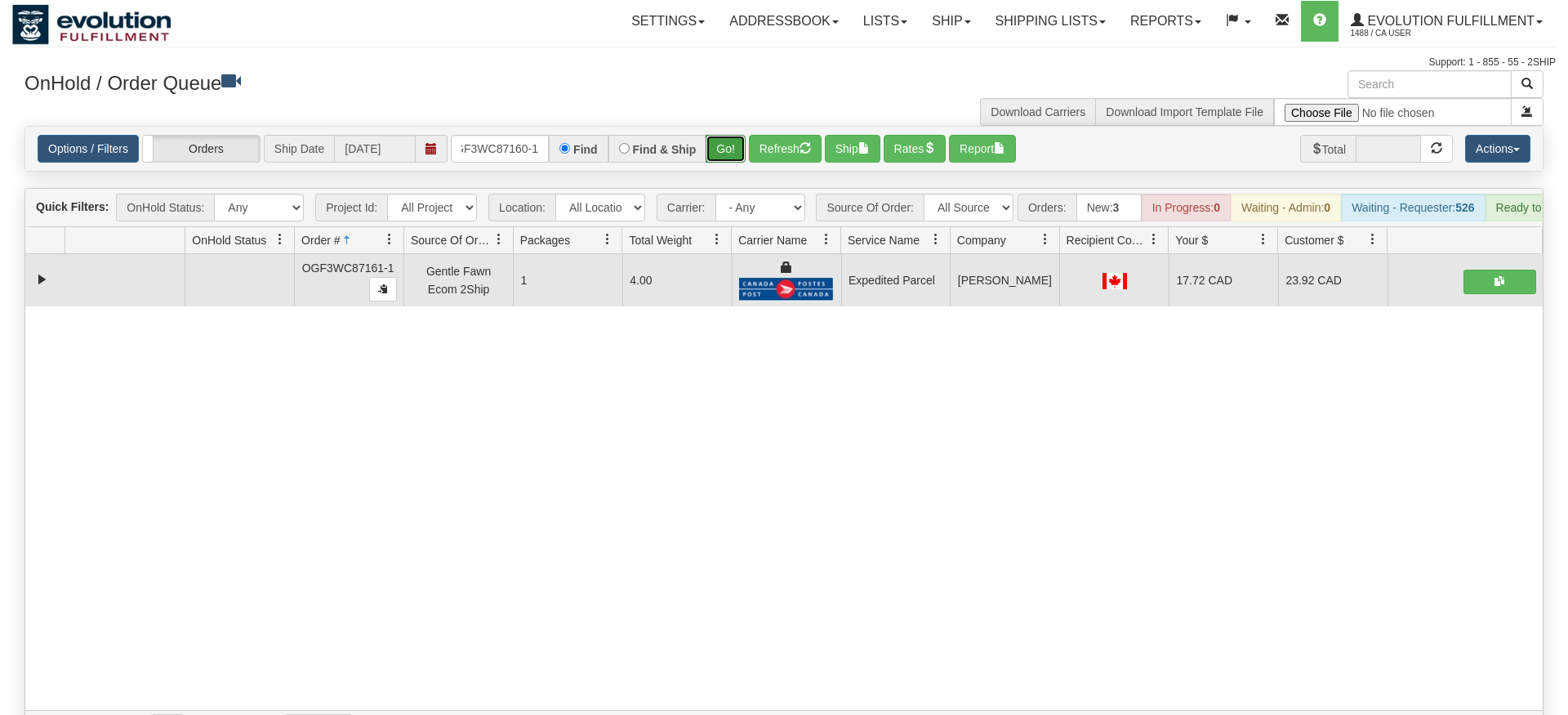
click at [731, 149] on div "Is equal to Is not equal to Contains Does not contains CAD USD EUR ZAR [PERSON_…" at bounding box center [784, 436] width 1544 height 620
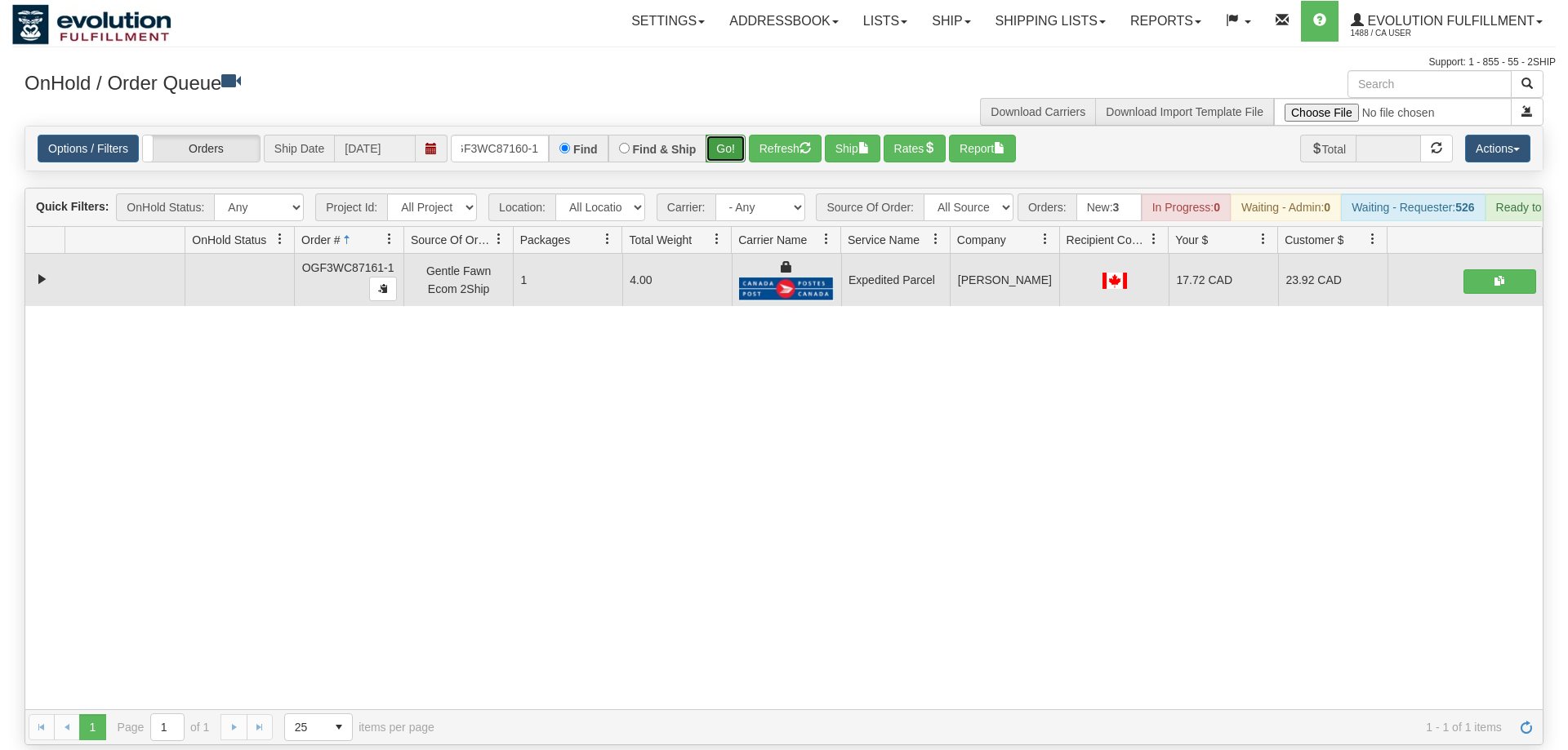
click at [720, 134] on button "Go!" at bounding box center [725, 148] width 40 height 28
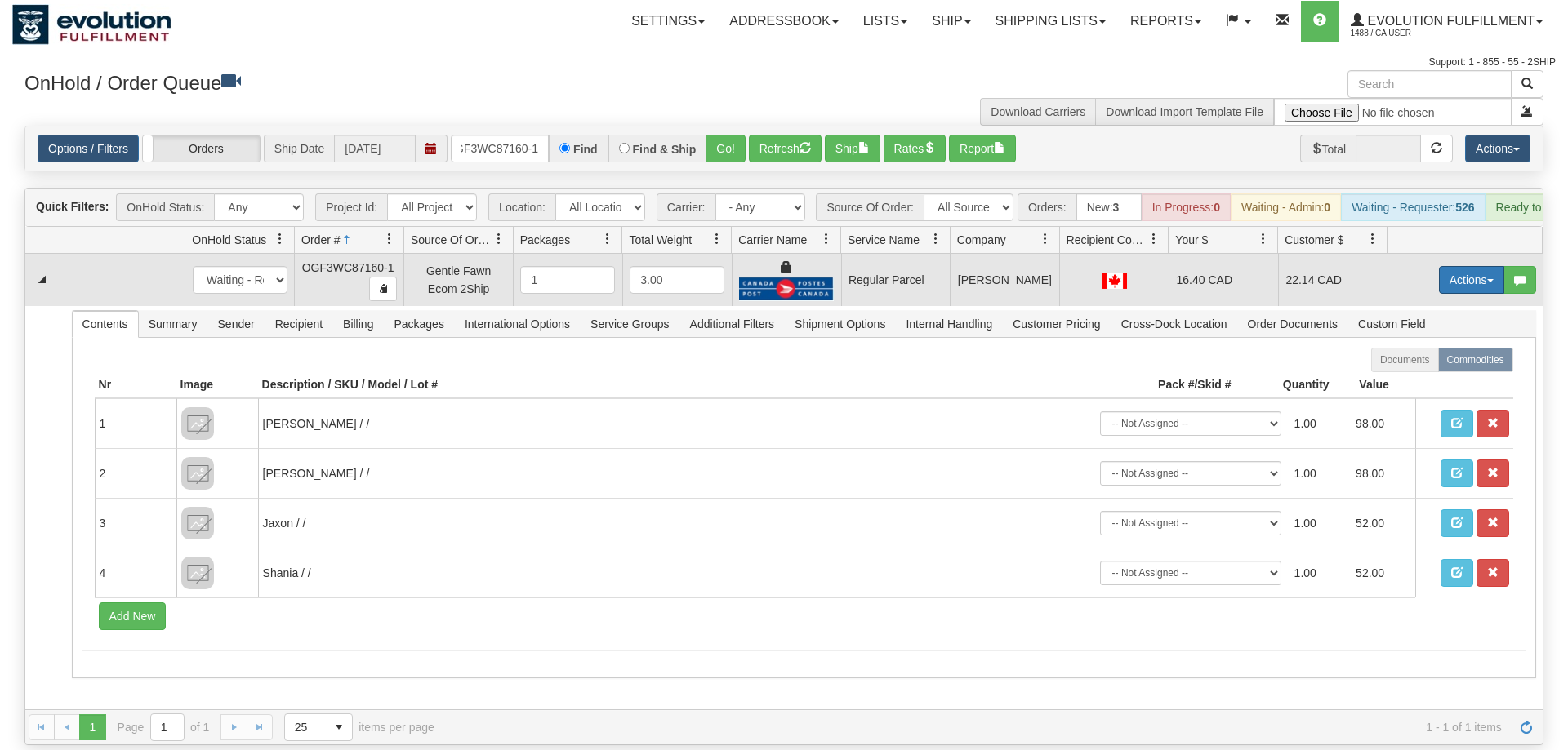
click at [1456, 266] on button "Actions" at bounding box center [1472, 280] width 66 height 28
click at [1411, 347] on span "Rate All Services" at bounding box center [1439, 353] width 98 height 13
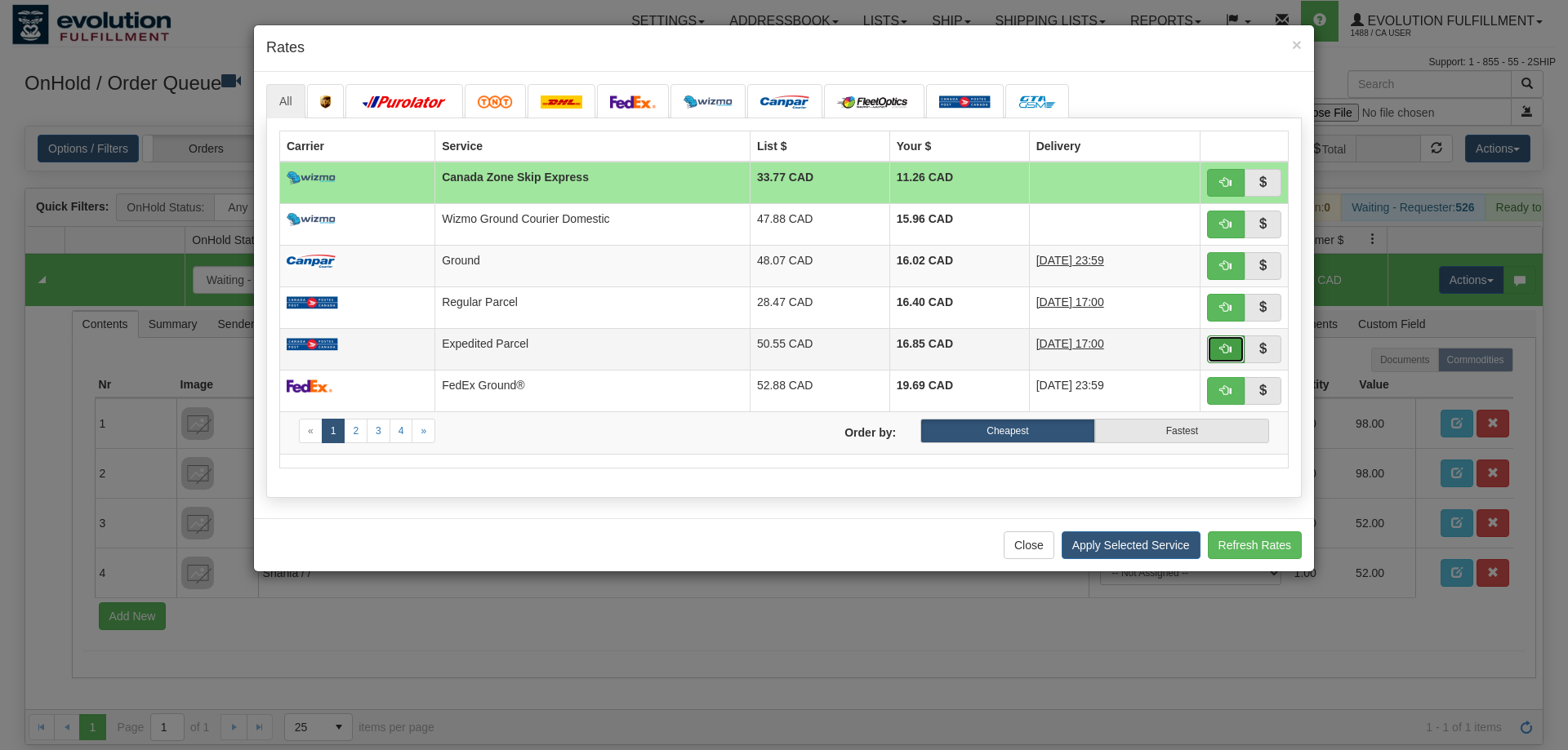
click at [1215, 352] on button "button" at bounding box center [1226, 349] width 38 height 28
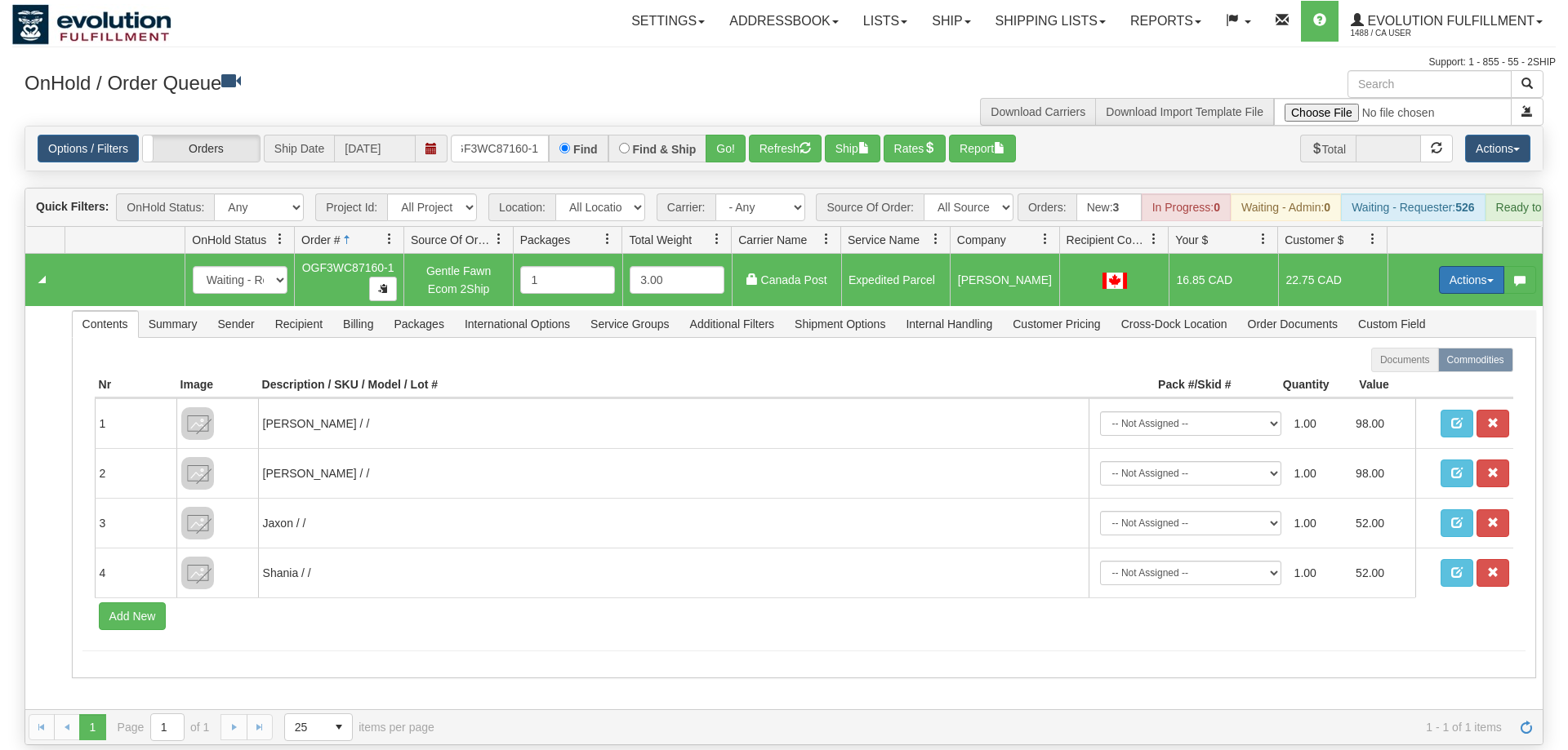
click at [1480, 266] on button "Actions" at bounding box center [1472, 280] width 66 height 28
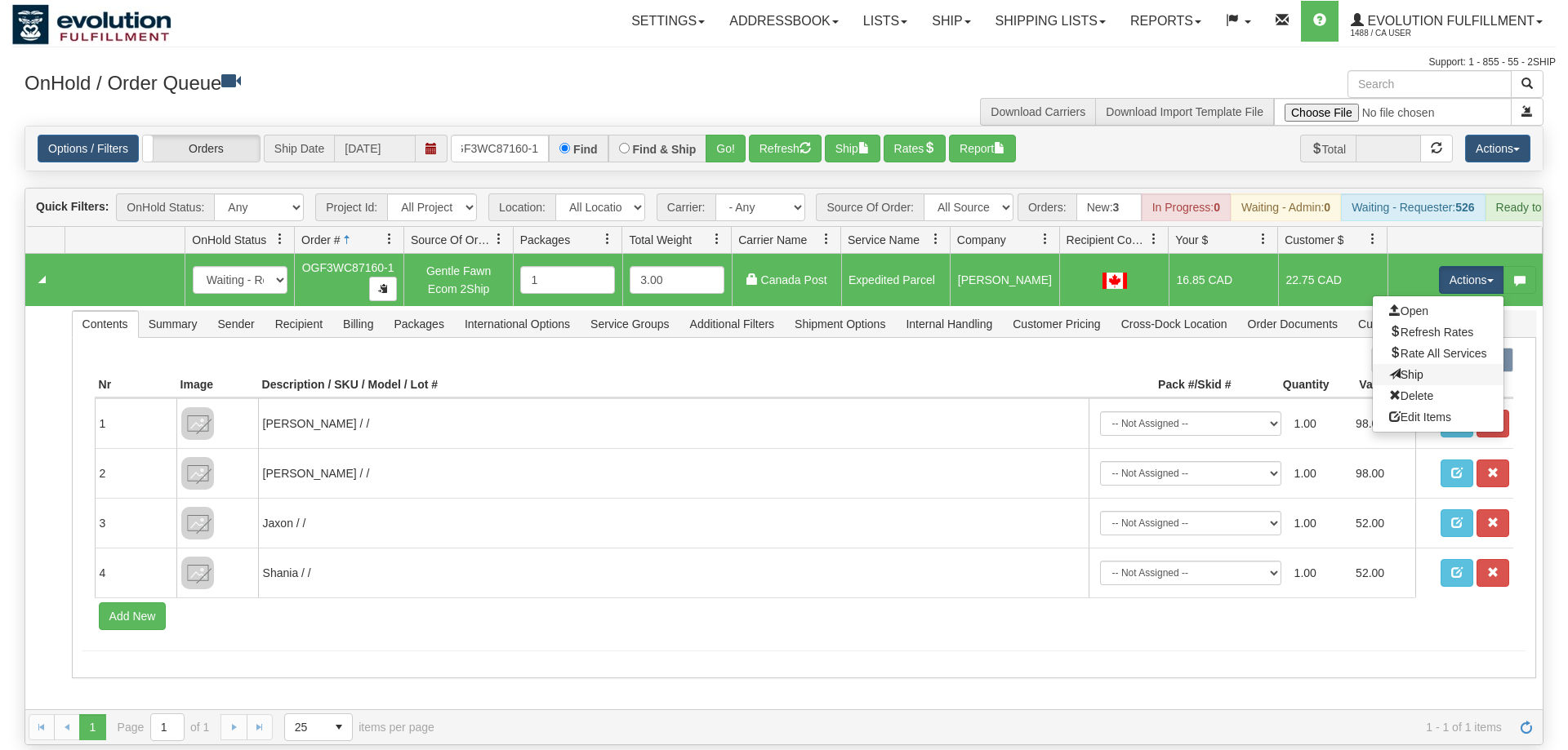
click at [1475, 364] on link "Ship" at bounding box center [1439, 374] width 131 height 22
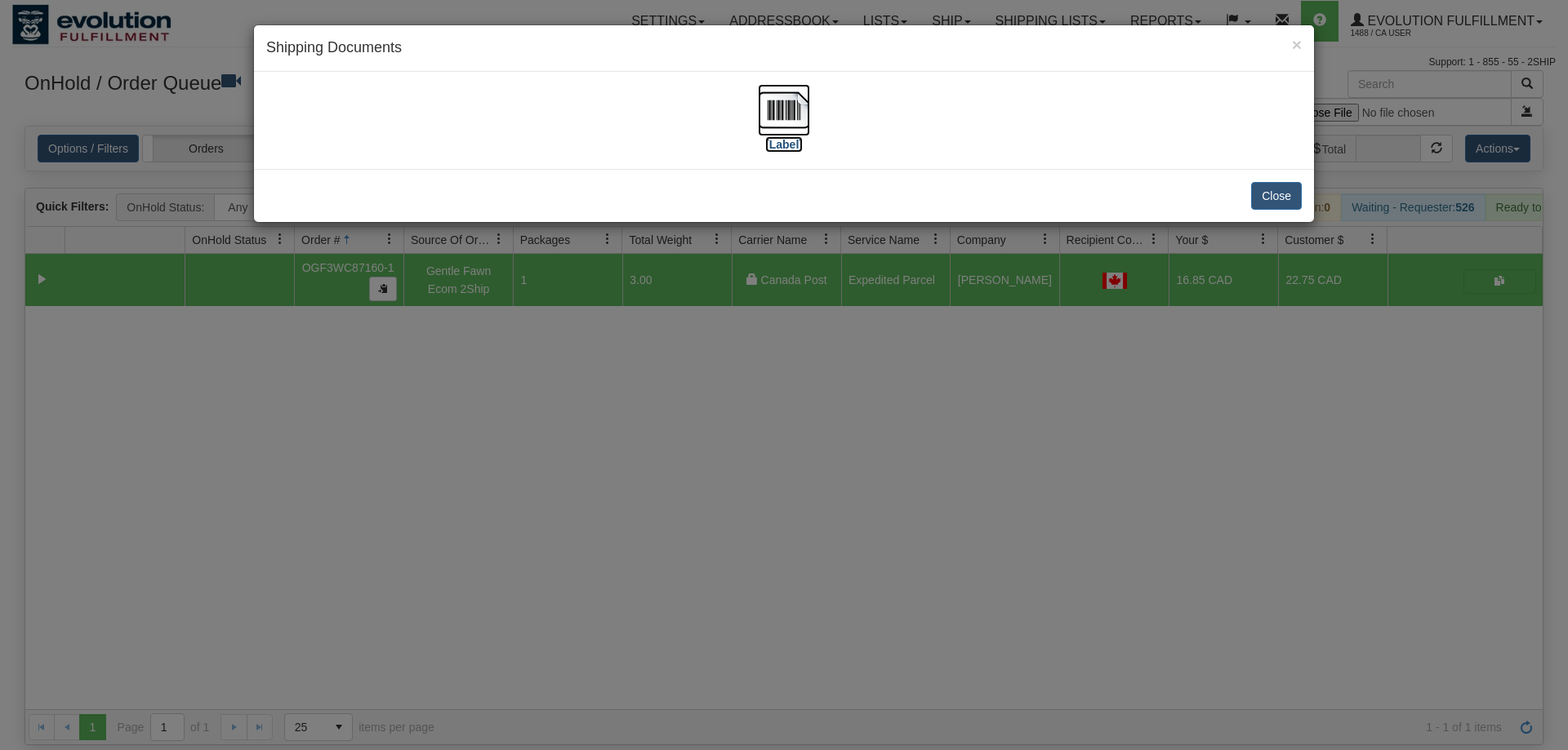
click at [789, 117] on img at bounding box center [784, 110] width 53 height 53
click at [651, 323] on div "× Shipping Documents [Label] Close" at bounding box center [784, 375] width 1568 height 750
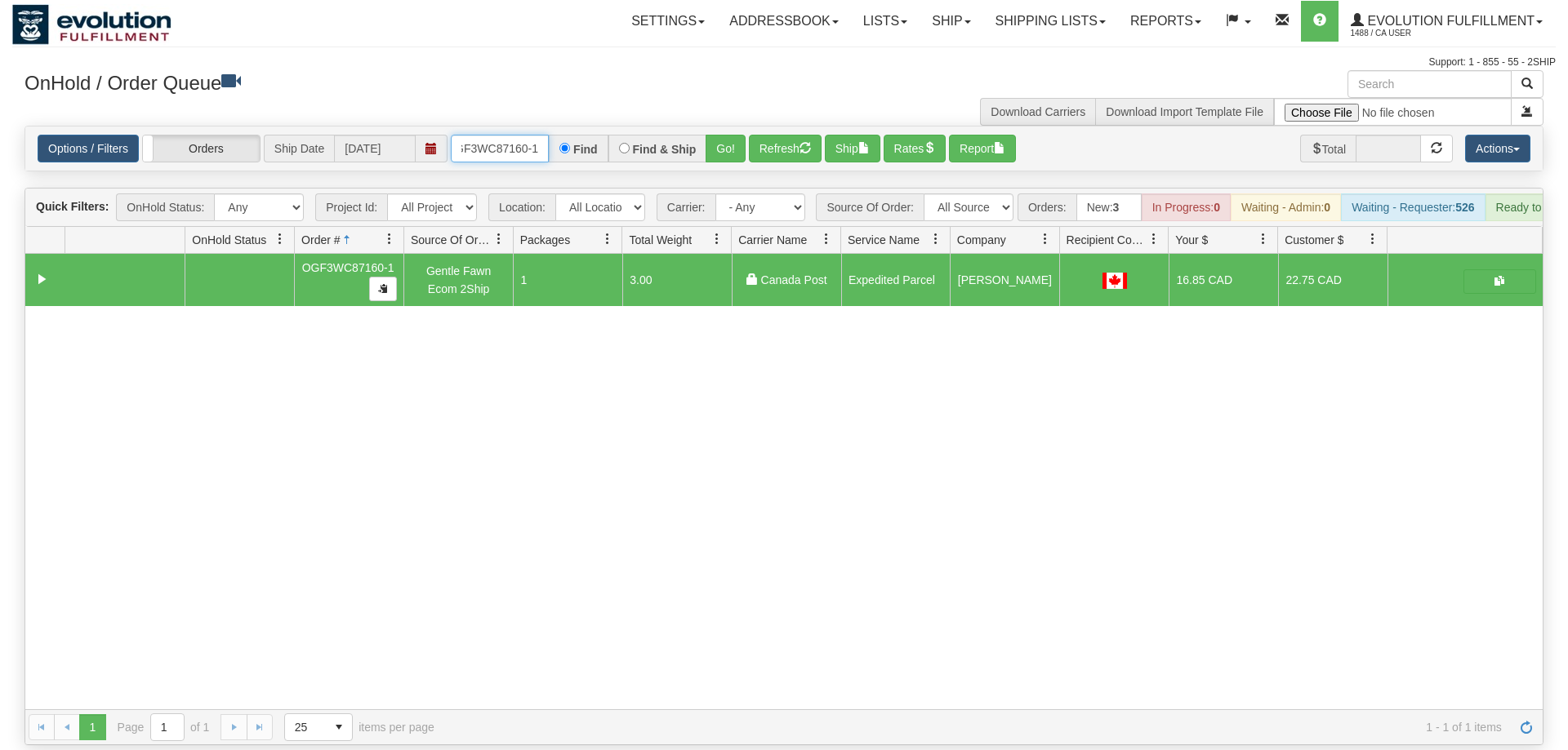
click at [486, 134] on input "OGF3WC87160-1" at bounding box center [500, 148] width 98 height 28
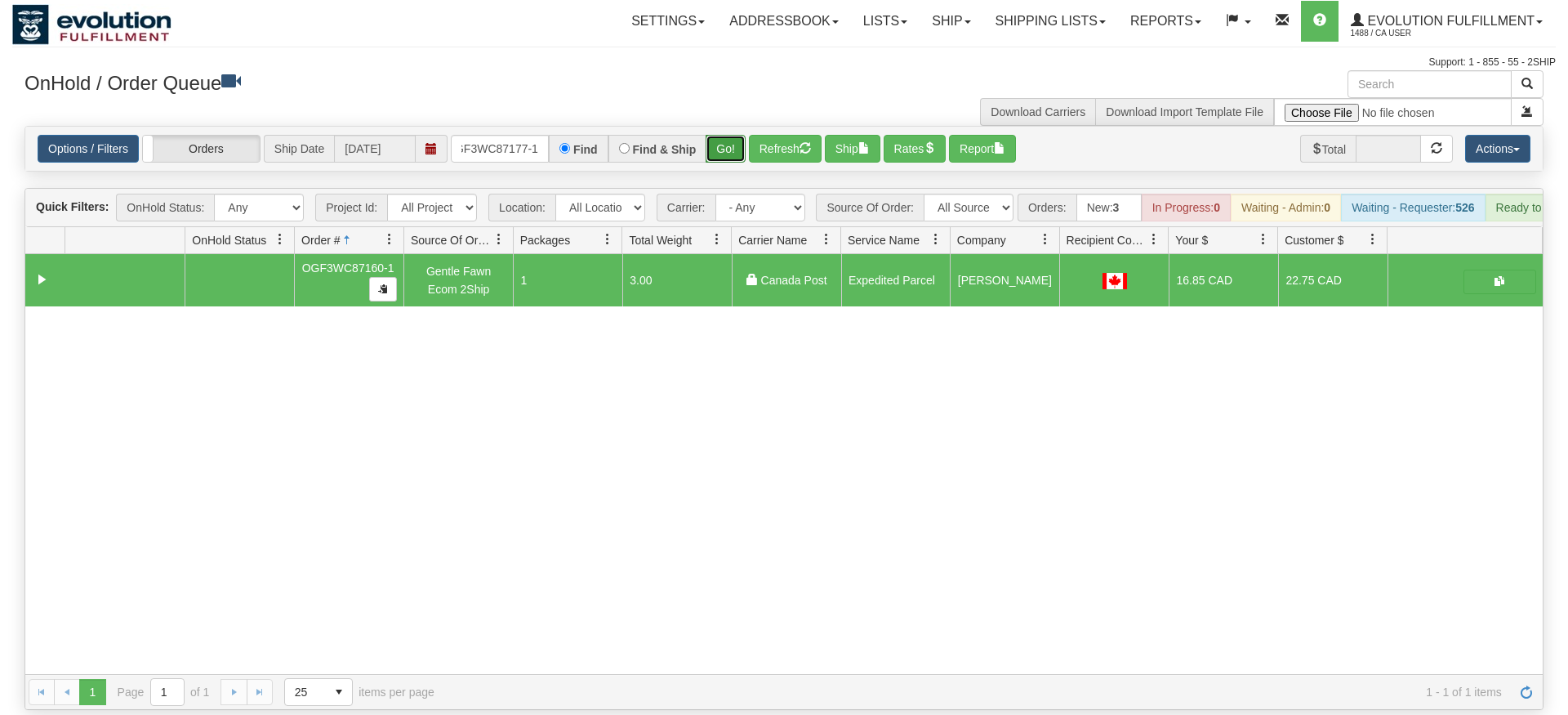
click at [718, 154] on div "Is equal to Is not equal to Contains Does not contains CAD USD EUR ZAR [PERSON_…" at bounding box center [784, 417] width 1544 height 584
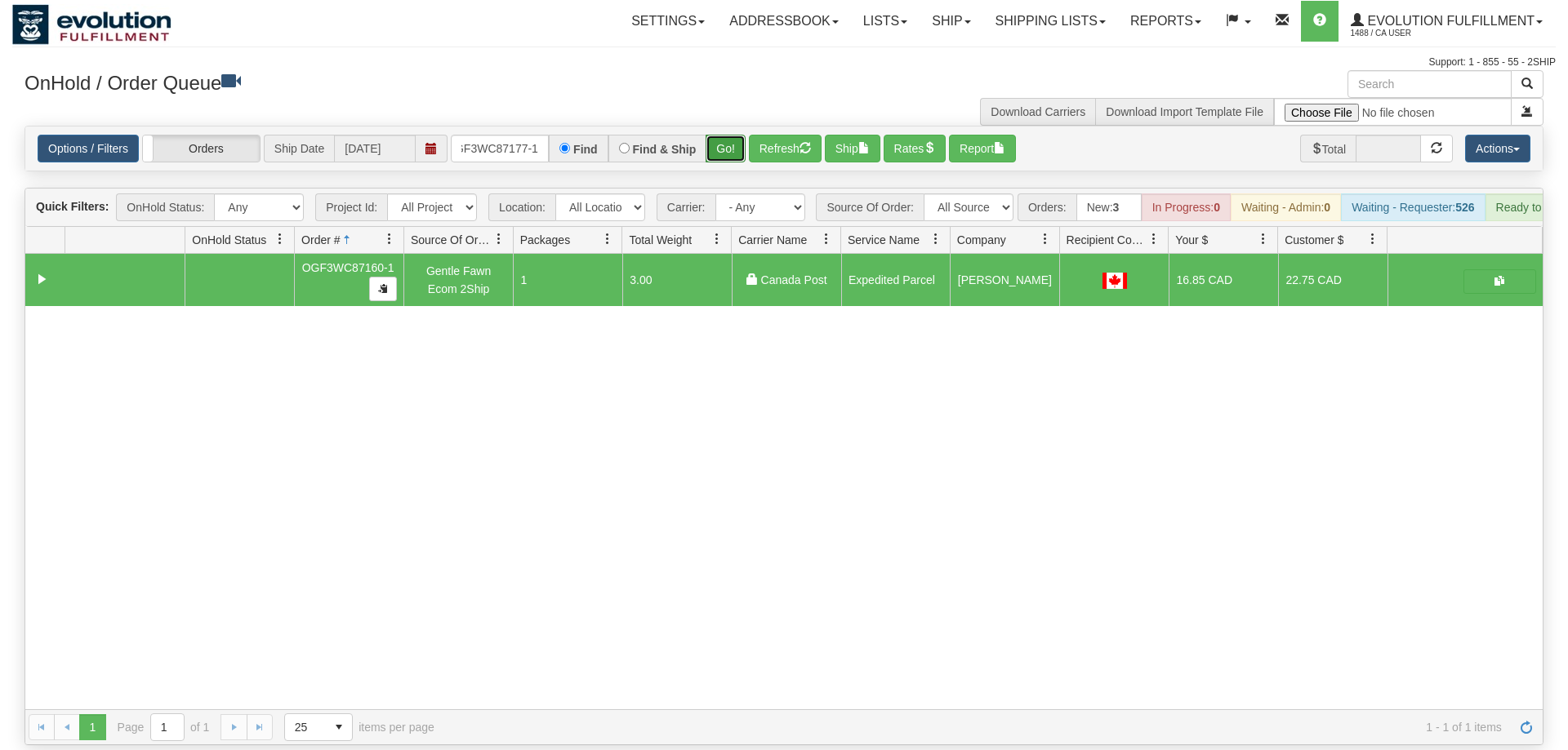
click at [718, 134] on button "Go!" at bounding box center [725, 148] width 40 height 28
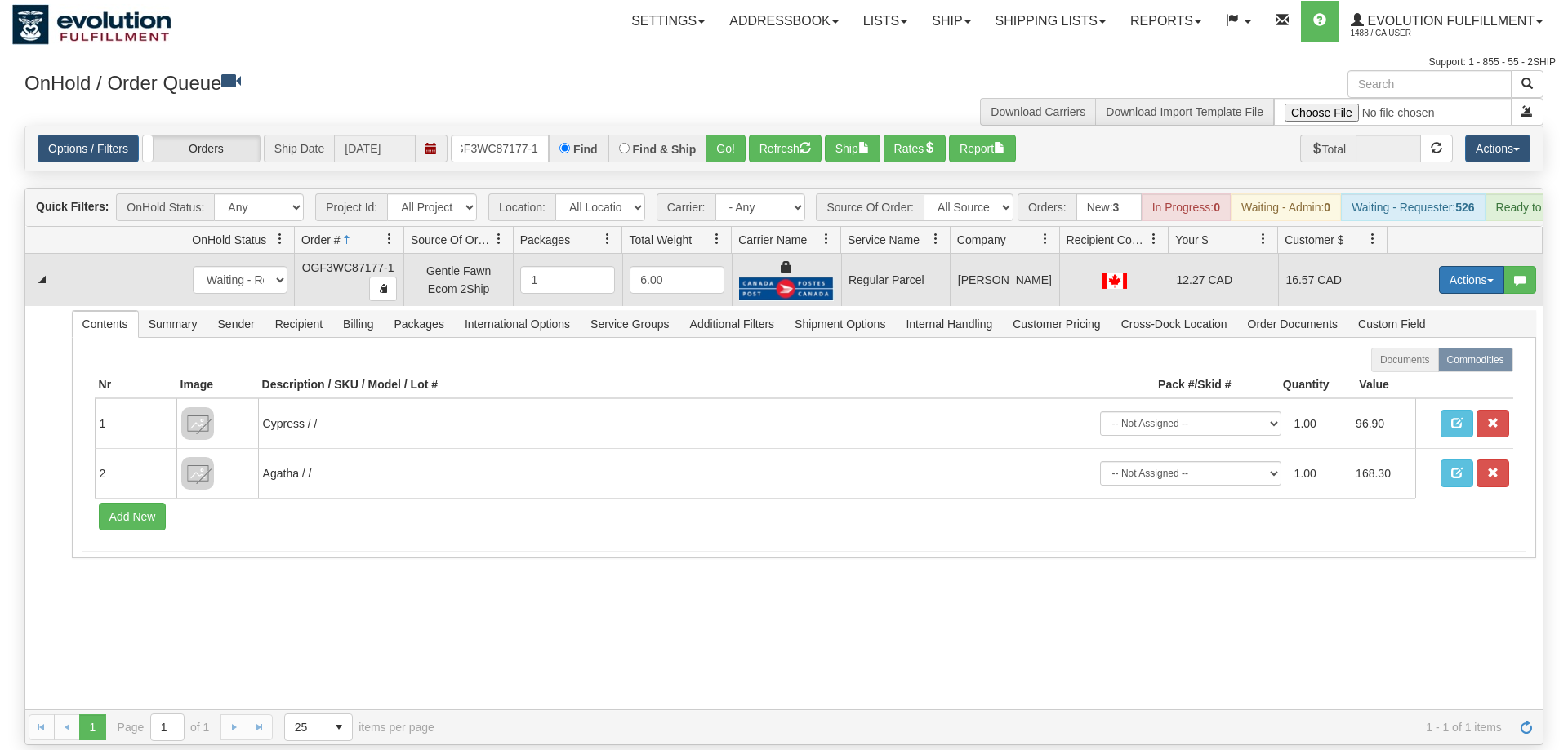
click at [1485, 266] on button "Actions" at bounding box center [1472, 280] width 66 height 28
click at [1436, 347] on span "Rate All Services" at bounding box center [1439, 353] width 98 height 13
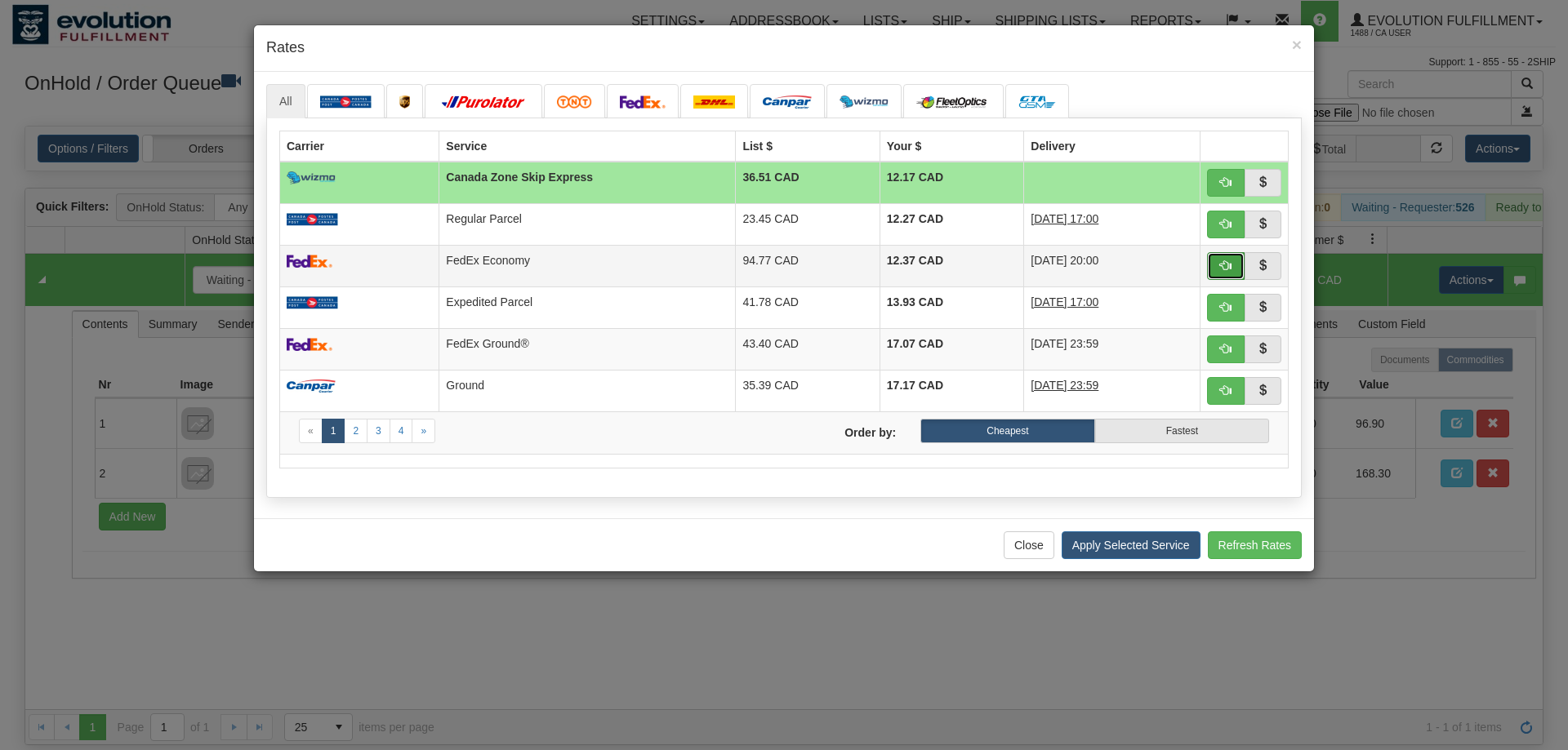
click at [1235, 265] on button "button" at bounding box center [1226, 266] width 38 height 28
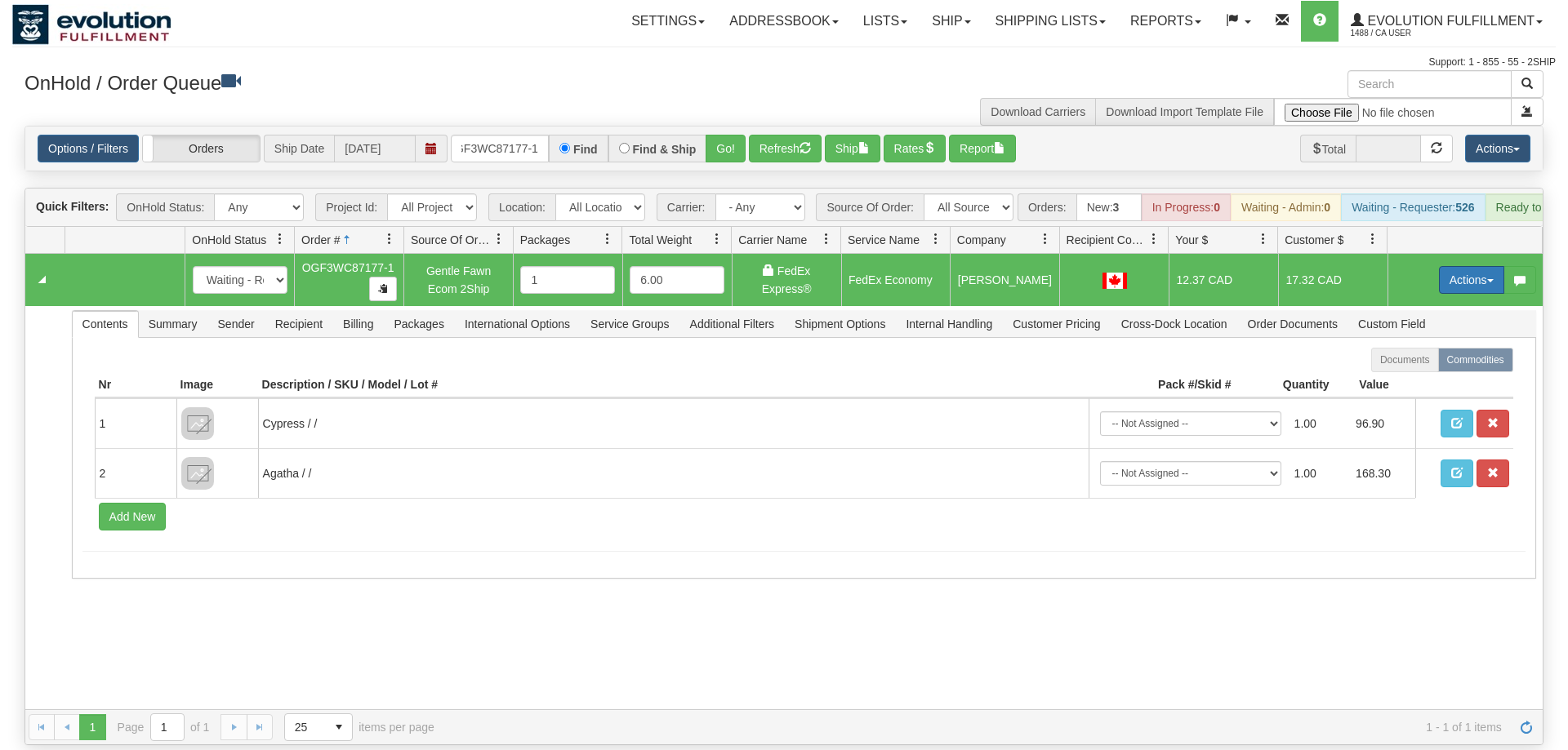
click at [1464, 266] on button "Actions" at bounding box center [1472, 280] width 66 height 28
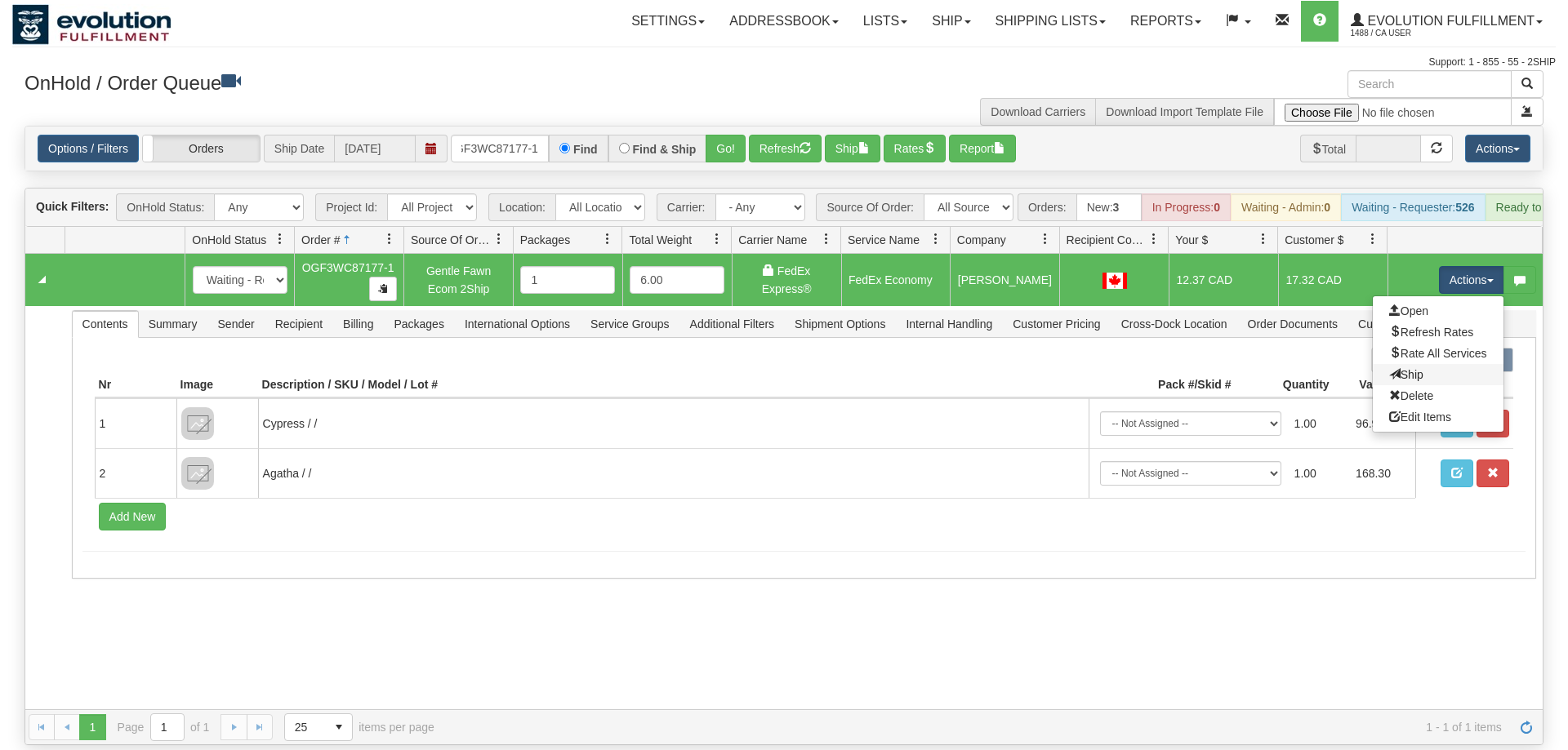
click at [1440, 364] on link "Ship" at bounding box center [1439, 374] width 131 height 22
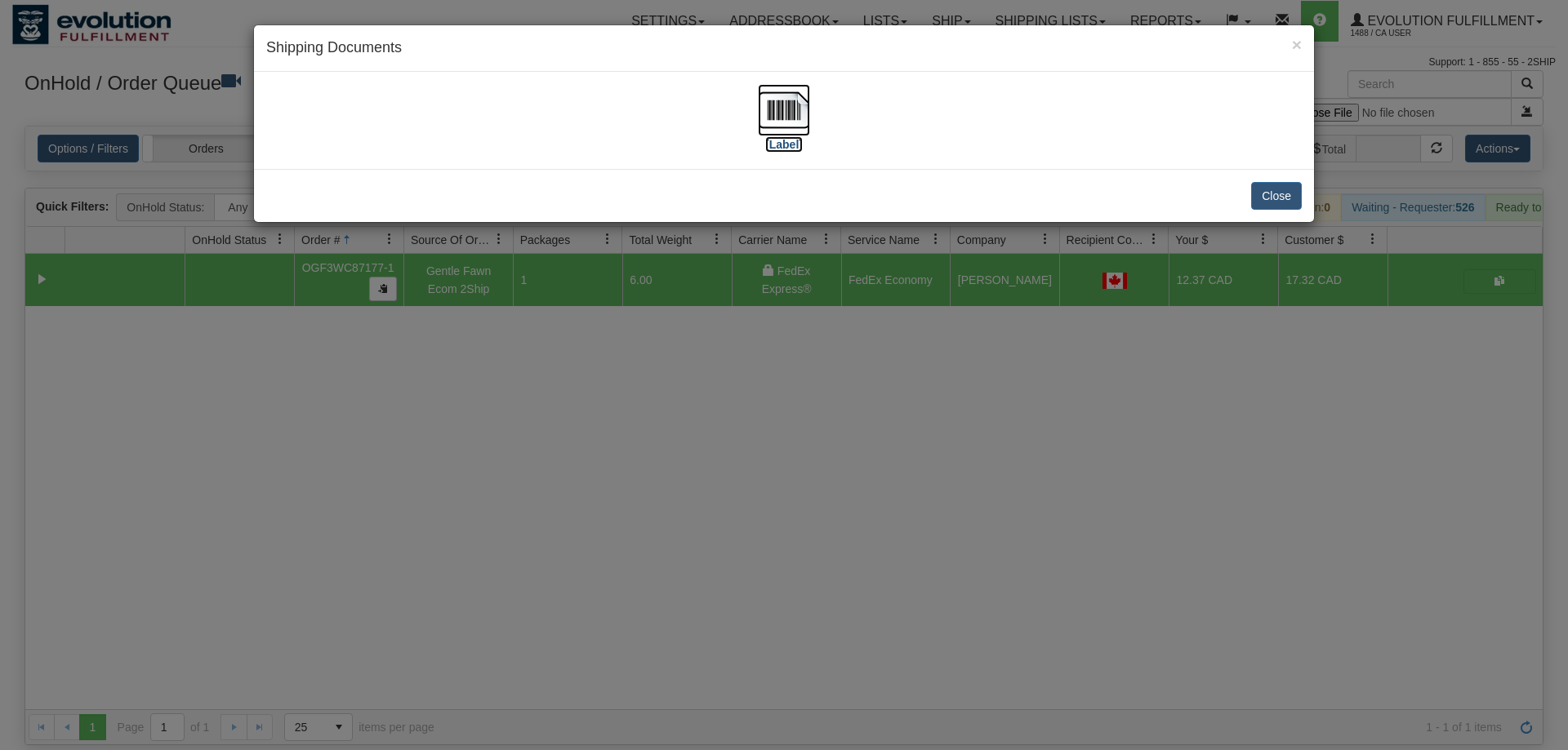
click at [762, 97] on img at bounding box center [784, 110] width 53 height 53
drag, startPoint x: 681, startPoint y: 372, endPoint x: 505, endPoint y: 79, distance: 341.8
click at [676, 356] on div "× Shipping Documents [Label] Close" at bounding box center [784, 375] width 1568 height 750
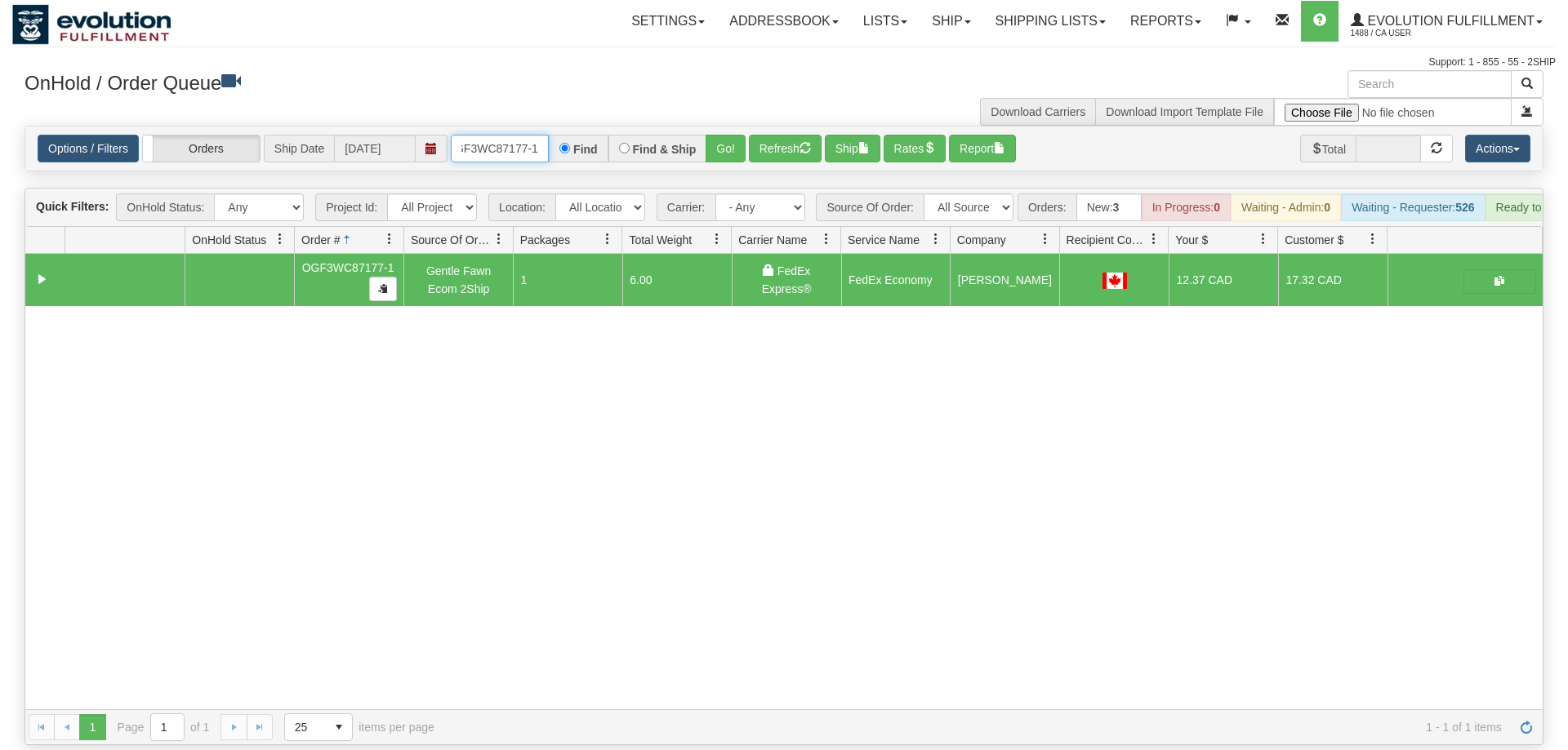
click at [513, 134] on input "oGF3WC87177-1" at bounding box center [500, 148] width 98 height 28
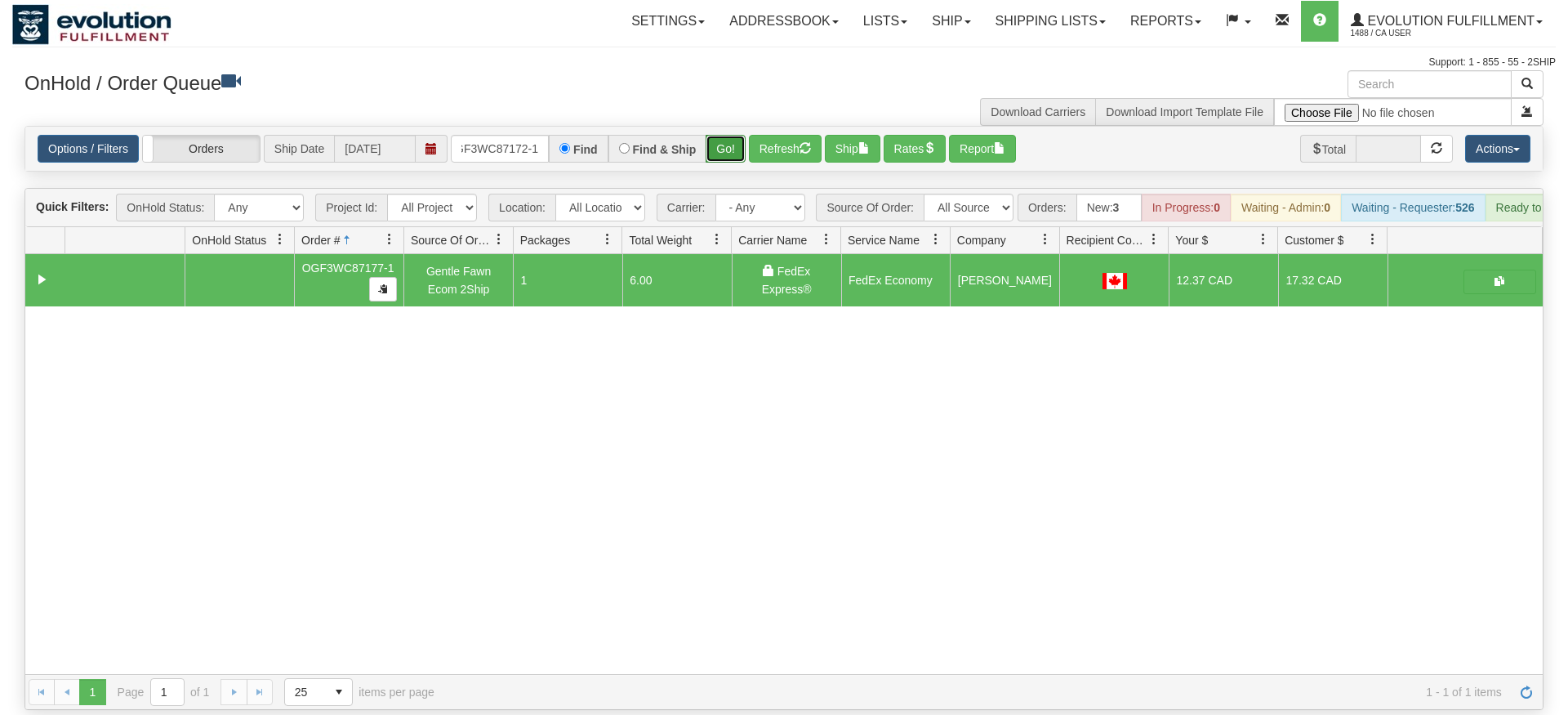
click at [720, 155] on div "Is equal to Is not equal to Contains Does not contains CAD USD EUR ZAR [PERSON_…" at bounding box center [784, 417] width 1544 height 584
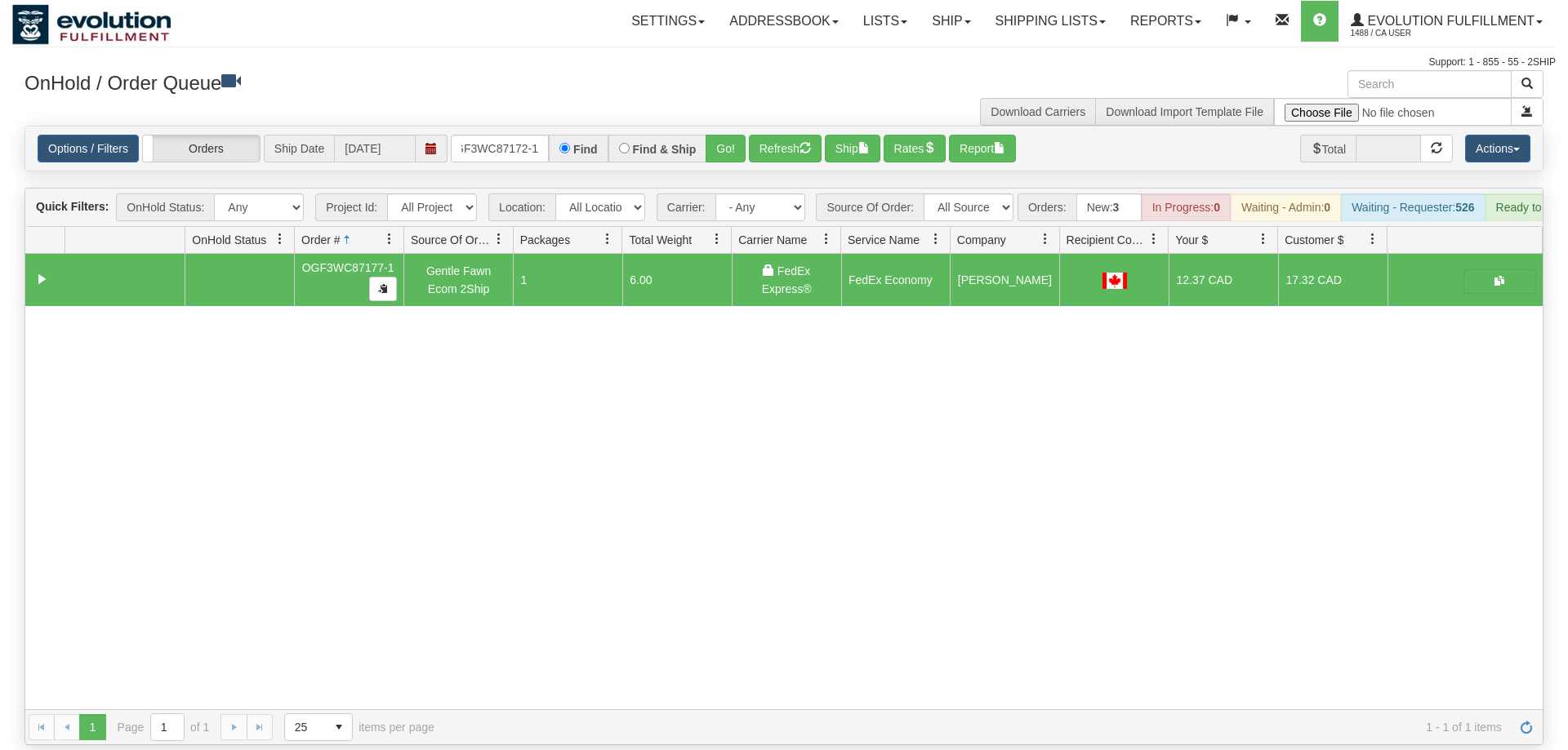
click at [720, 141] on div "Options / Filters Group Shipments Orders Ship Date [DATE] OGF3WC87172-1 Find Fi…" at bounding box center [784, 148] width 1518 height 44
click at [718, 134] on button "Go!" at bounding box center [725, 148] width 40 height 28
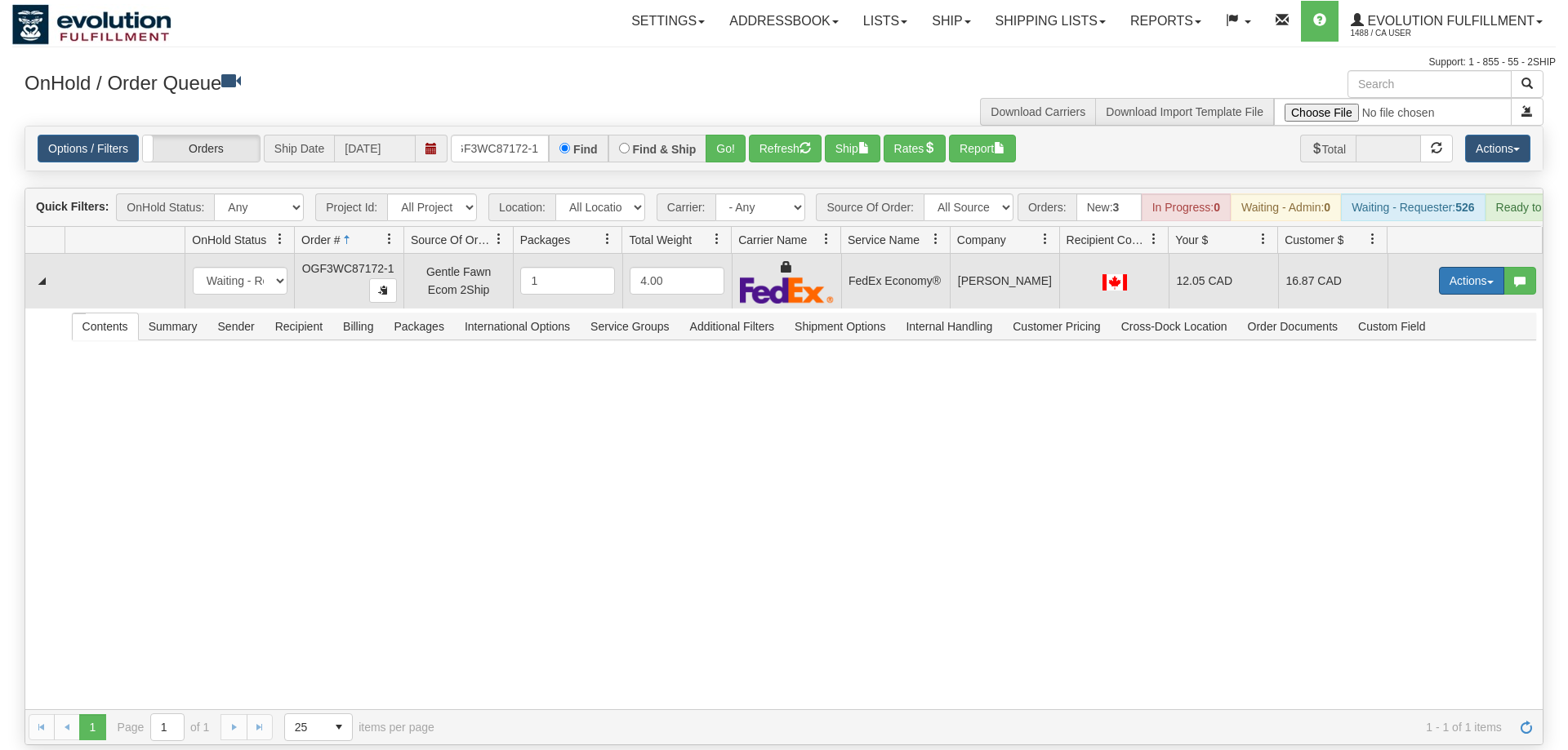
click at [1465, 268] on button "Actions" at bounding box center [1472, 281] width 66 height 28
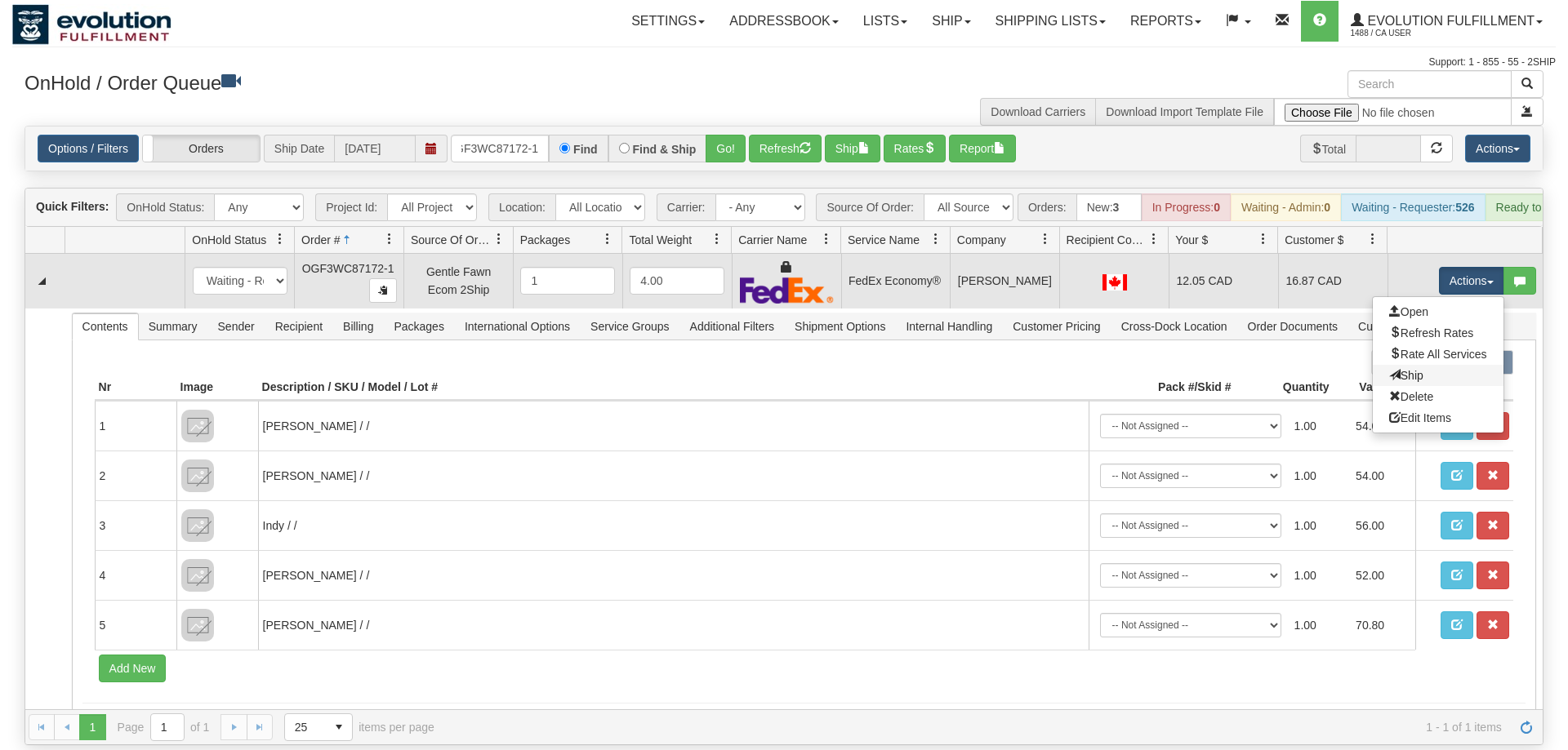
click at [1439, 365] on link "Ship" at bounding box center [1439, 375] width 131 height 22
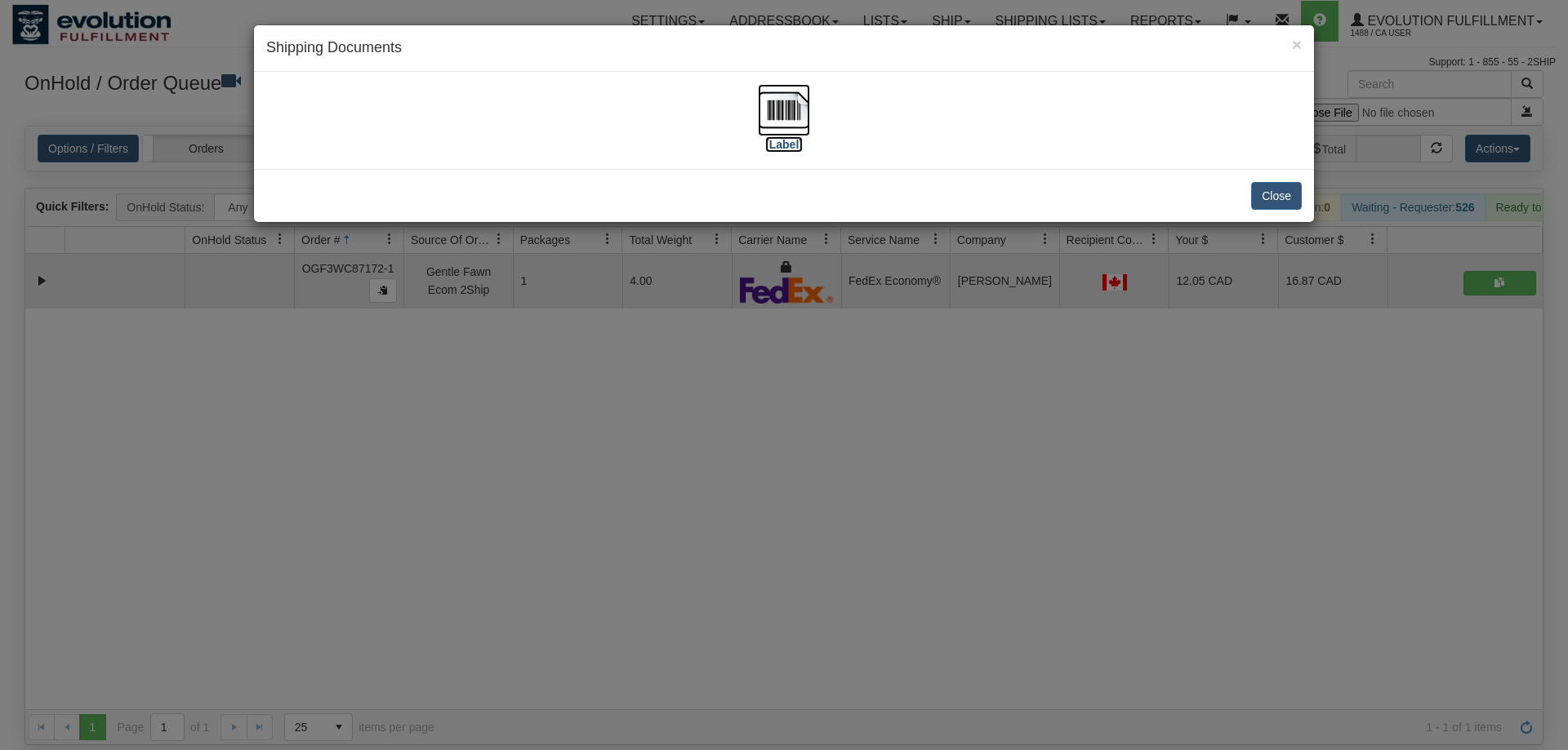
click at [796, 132] on img at bounding box center [784, 110] width 53 height 53
drag, startPoint x: 800, startPoint y: 271, endPoint x: 477, endPoint y: 134, distance: 350.9
click at [800, 267] on div "× Shipping Documents [Label] Close" at bounding box center [784, 375] width 1568 height 750
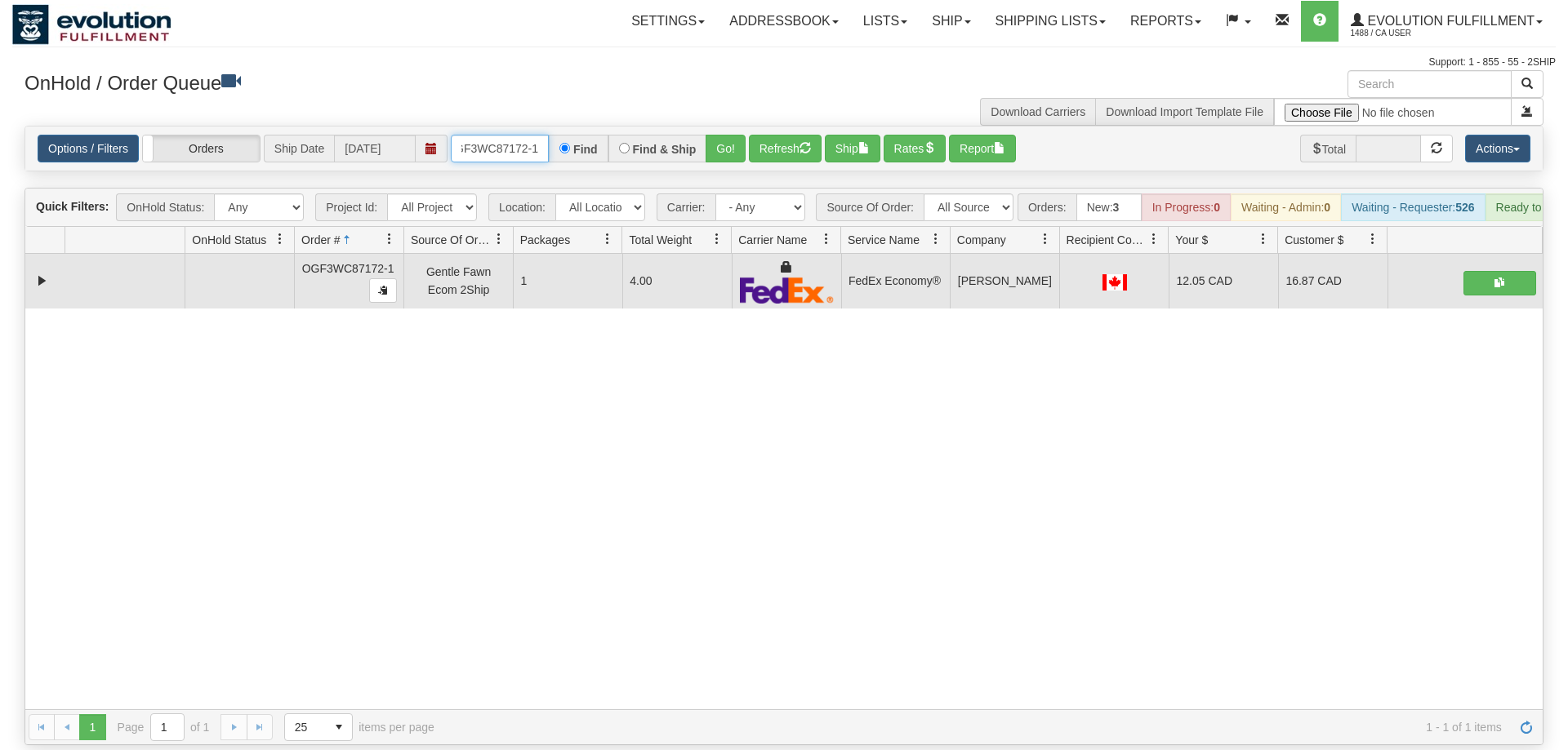
click at [467, 134] on input "OGF3WC87172-1" at bounding box center [500, 148] width 98 height 28
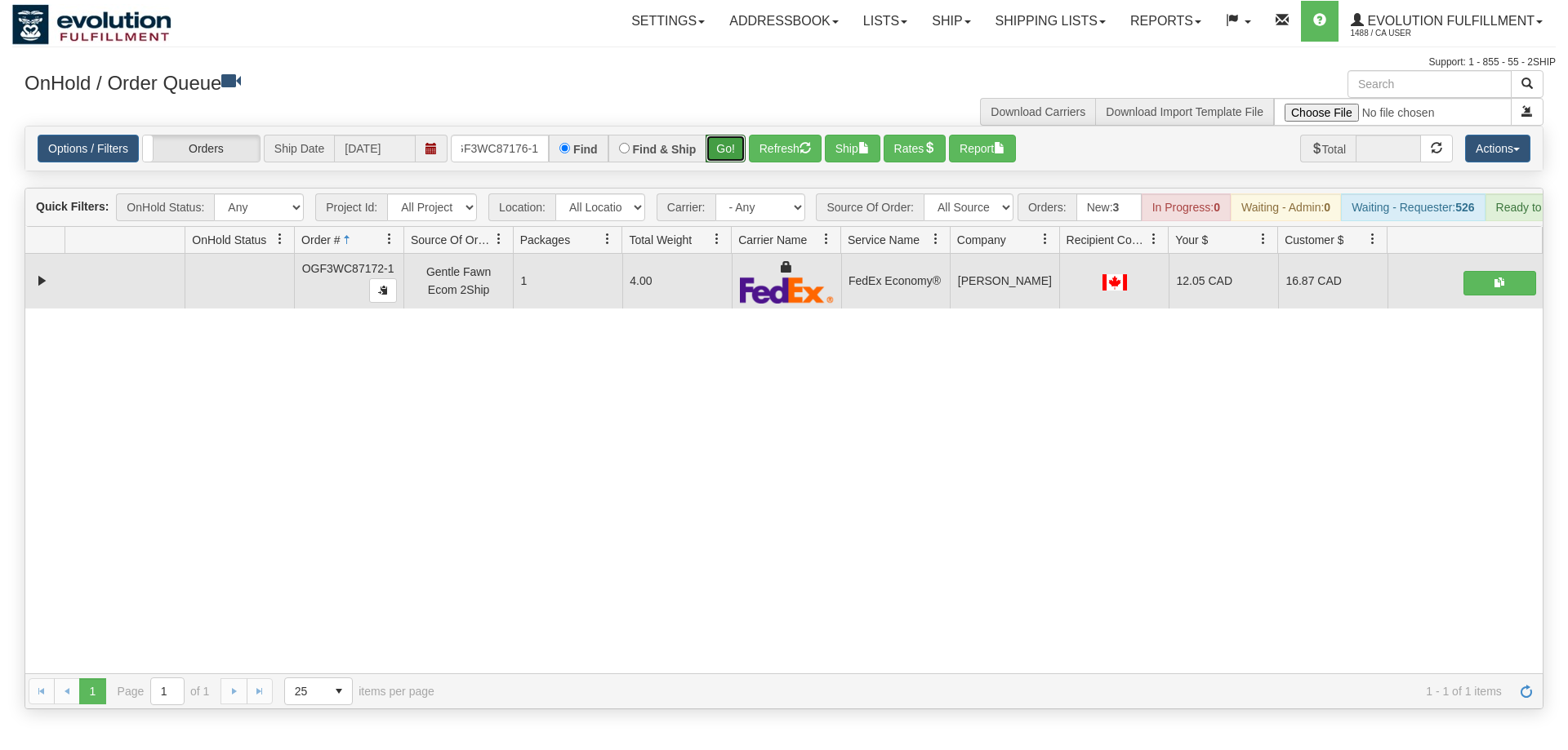
click at [730, 154] on div "Is equal to Is not equal to Contains Does not contains CAD USD EUR ZAR [PERSON_…" at bounding box center [784, 417] width 1544 height 584
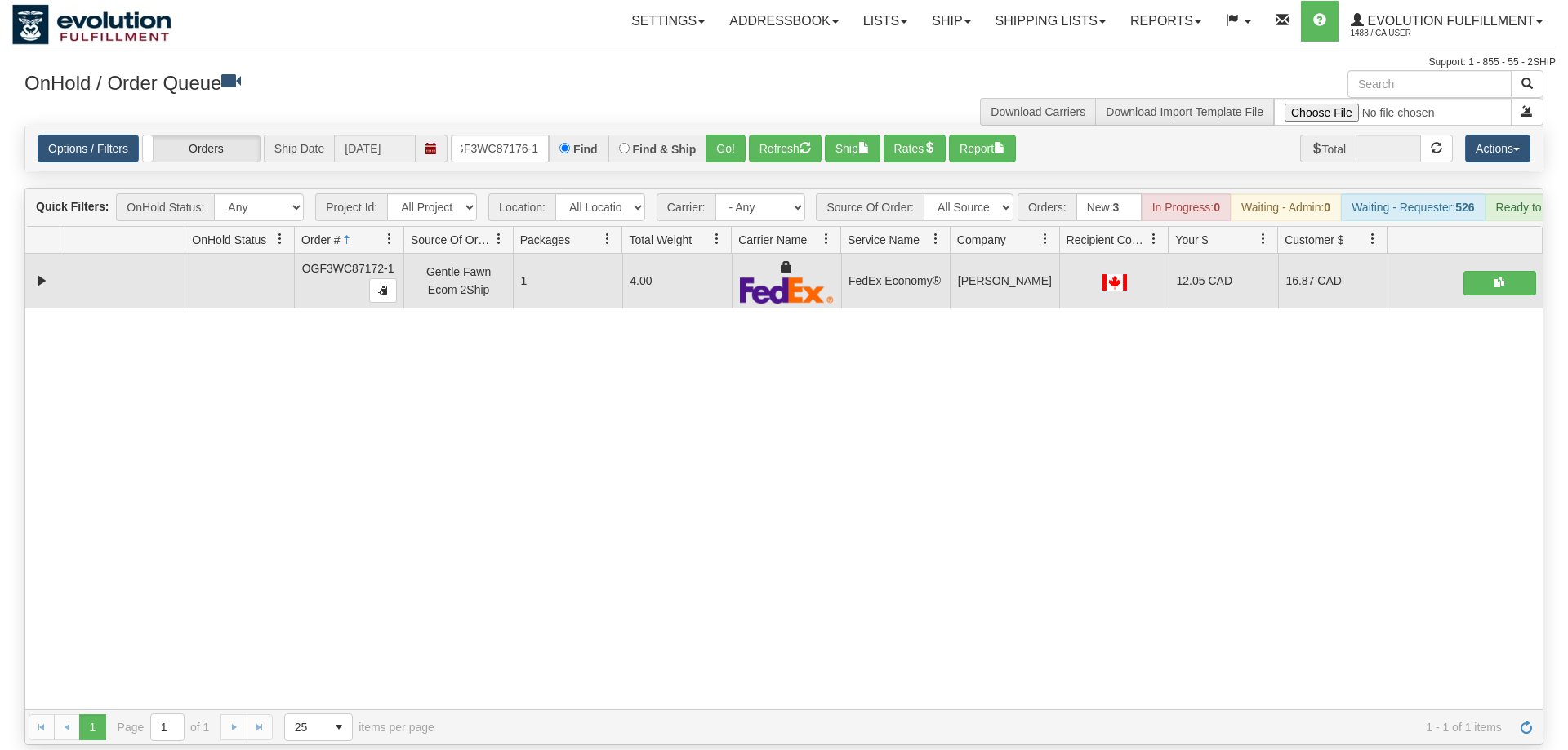
click at [731, 127] on div "Options / Filters Group Shipments Orders Ship Date [DATE] OGF3WC87176-1 Find Fi…" at bounding box center [784, 148] width 1518 height 44
click at [725, 151] on div "Is equal to Is not equal to Contains Does not contains CAD USD EUR ZAR [PERSON_…" at bounding box center [784, 435] width 1544 height 620
click at [724, 138] on div "Options / Filters Group Shipments Orders Ship Date [DATE] OGF3WC87176-1 Find Fi…" at bounding box center [784, 148] width 1518 height 44
click at [724, 134] on button "Go!" at bounding box center [725, 148] width 40 height 28
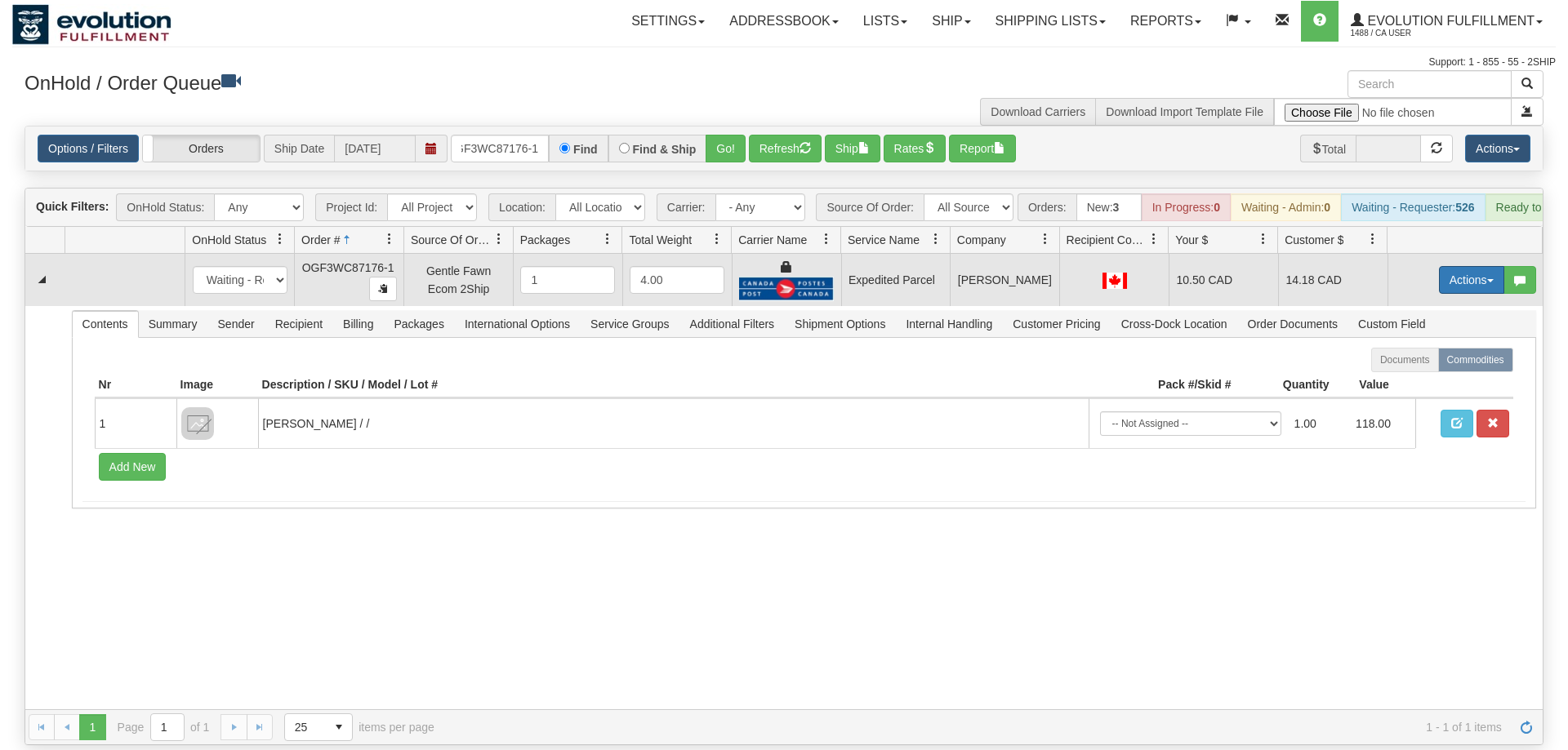
click at [1458, 266] on button "Actions" at bounding box center [1472, 280] width 66 height 28
click at [1402, 368] on span "Ship" at bounding box center [1407, 374] width 34 height 13
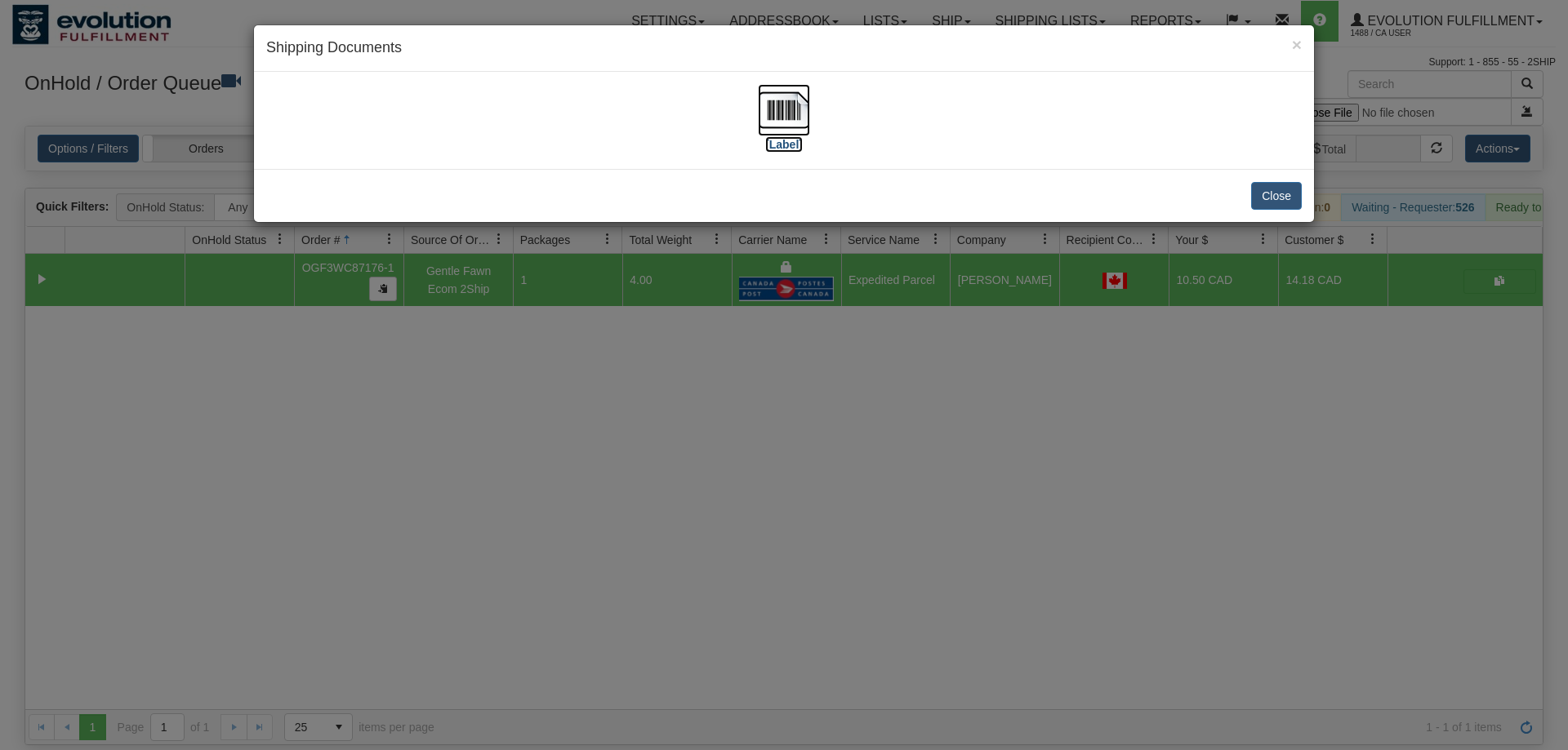
click at [764, 116] on img at bounding box center [784, 110] width 53 height 53
drag, startPoint x: 564, startPoint y: 525, endPoint x: 564, endPoint y: 509, distance: 16.0
click at [564, 509] on div "× Shipping Documents [Label] Close" at bounding box center [784, 375] width 1568 height 750
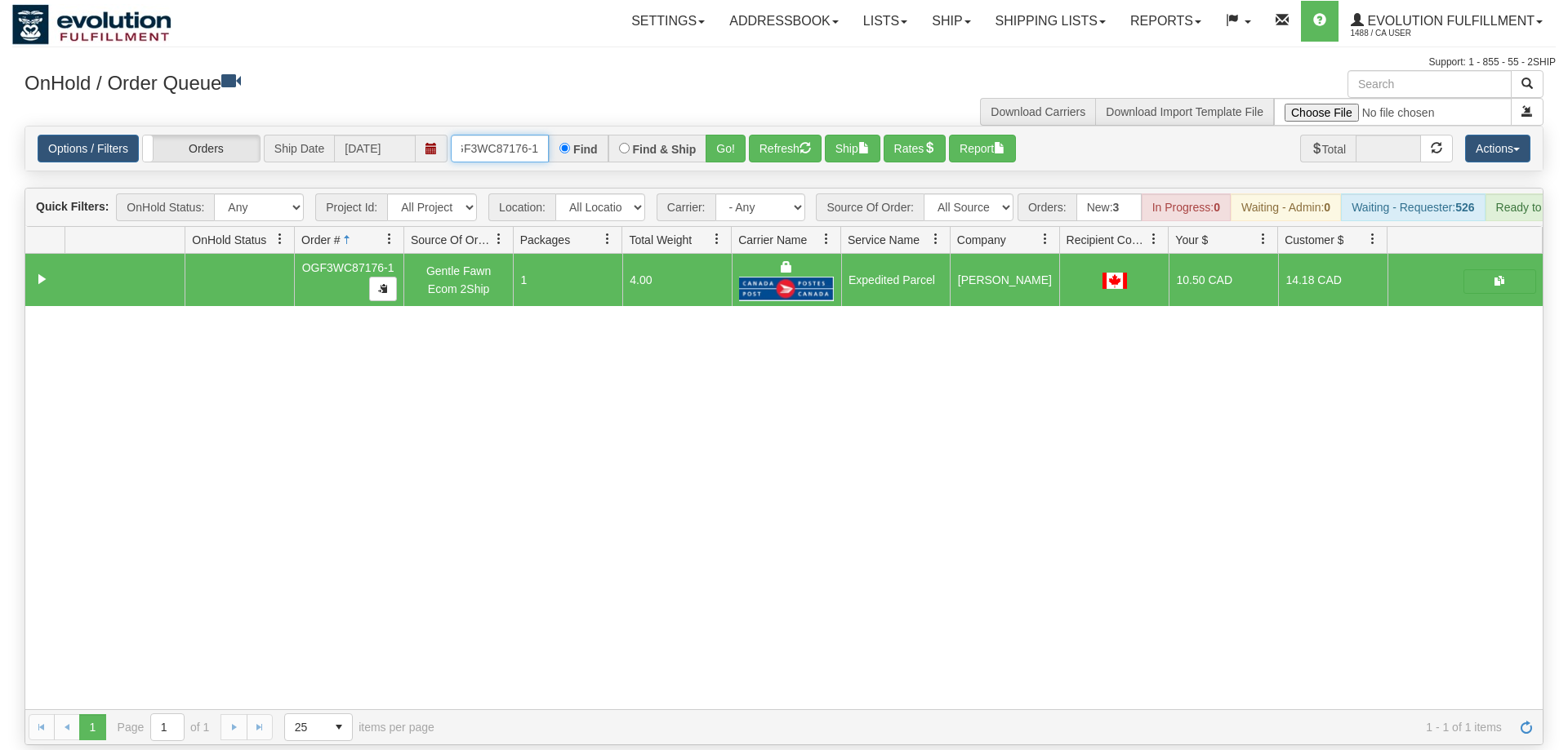
click at [517, 134] on input "OGF3WC87176-1" at bounding box center [500, 148] width 98 height 28
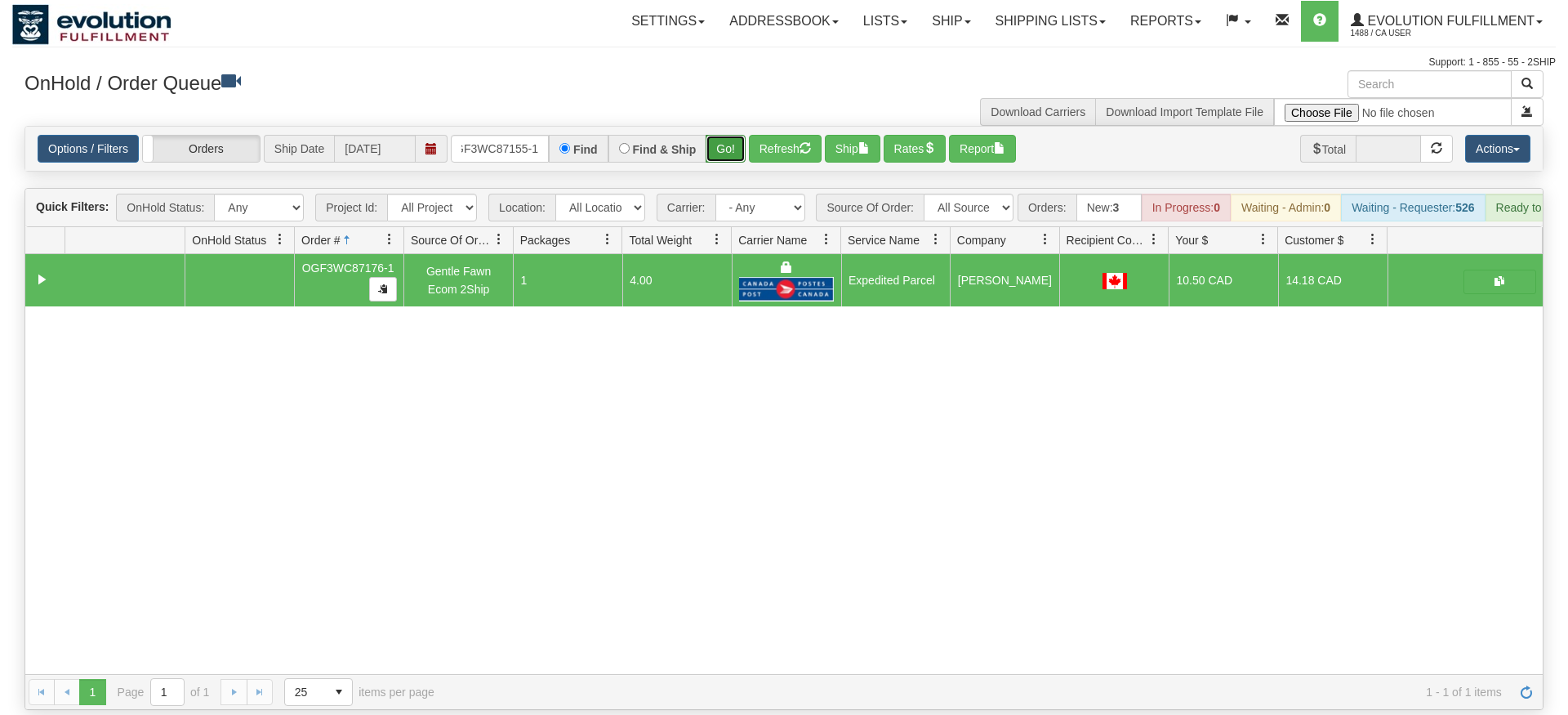
click at [725, 155] on div "Is equal to Is not equal to Contains Does not contains CAD USD EUR ZAR [PERSON_…" at bounding box center [784, 417] width 1544 height 584
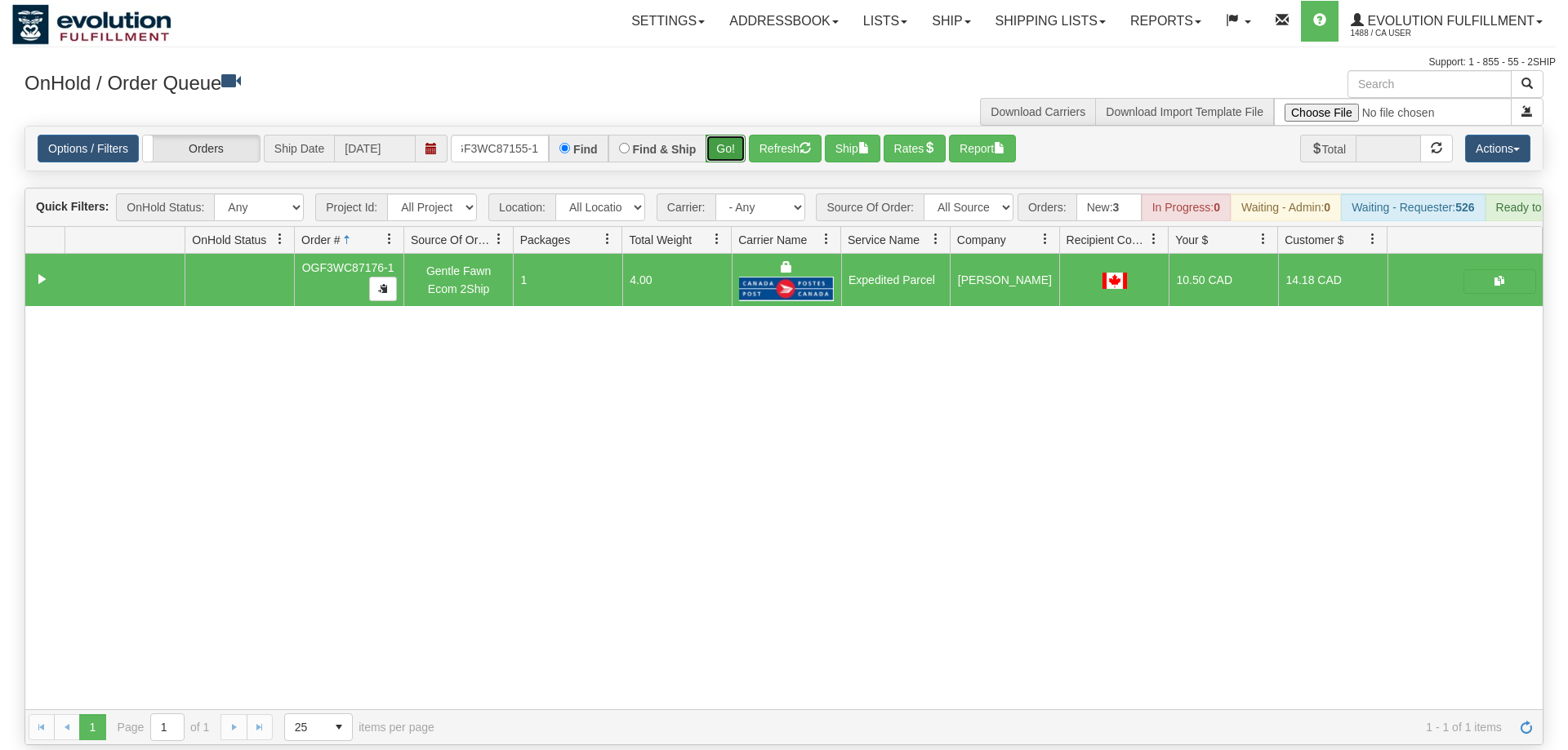
click at [724, 134] on button "Go!" at bounding box center [725, 148] width 40 height 28
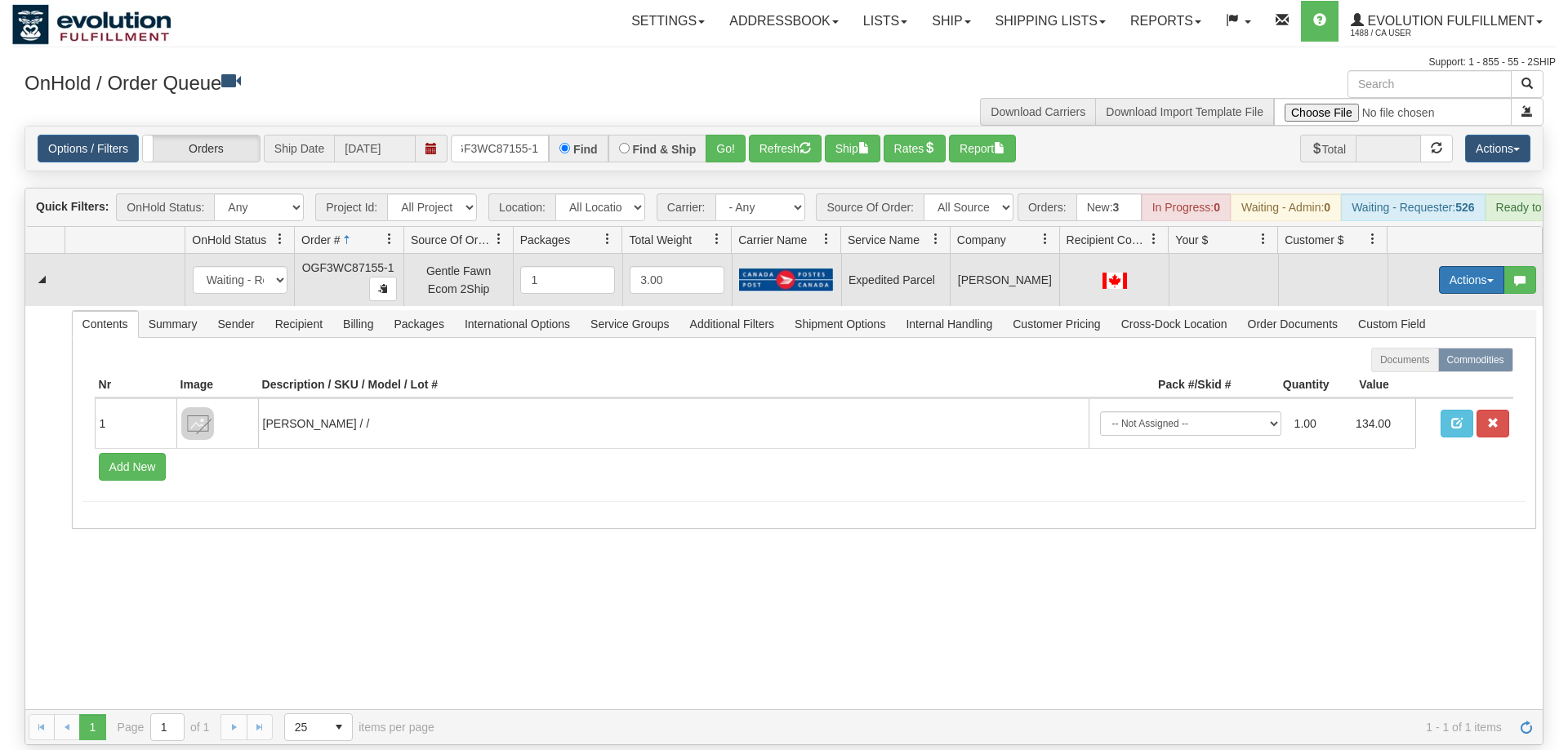
click at [1466, 267] on button "Actions" at bounding box center [1472, 280] width 66 height 28
click at [1444, 326] on span "Refresh Rates" at bounding box center [1432, 332] width 85 height 13
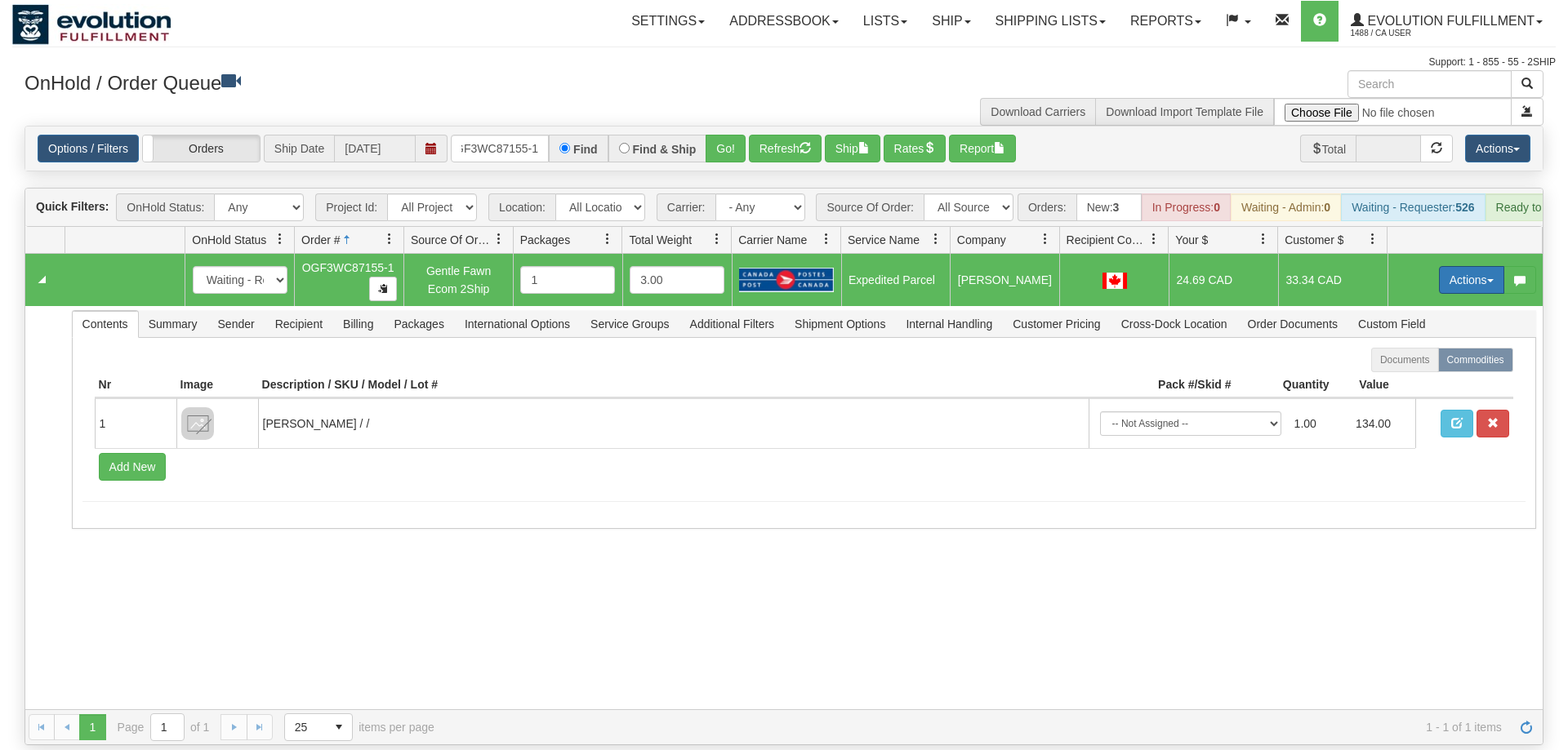
click at [1468, 266] on button "Actions" at bounding box center [1472, 280] width 66 height 28
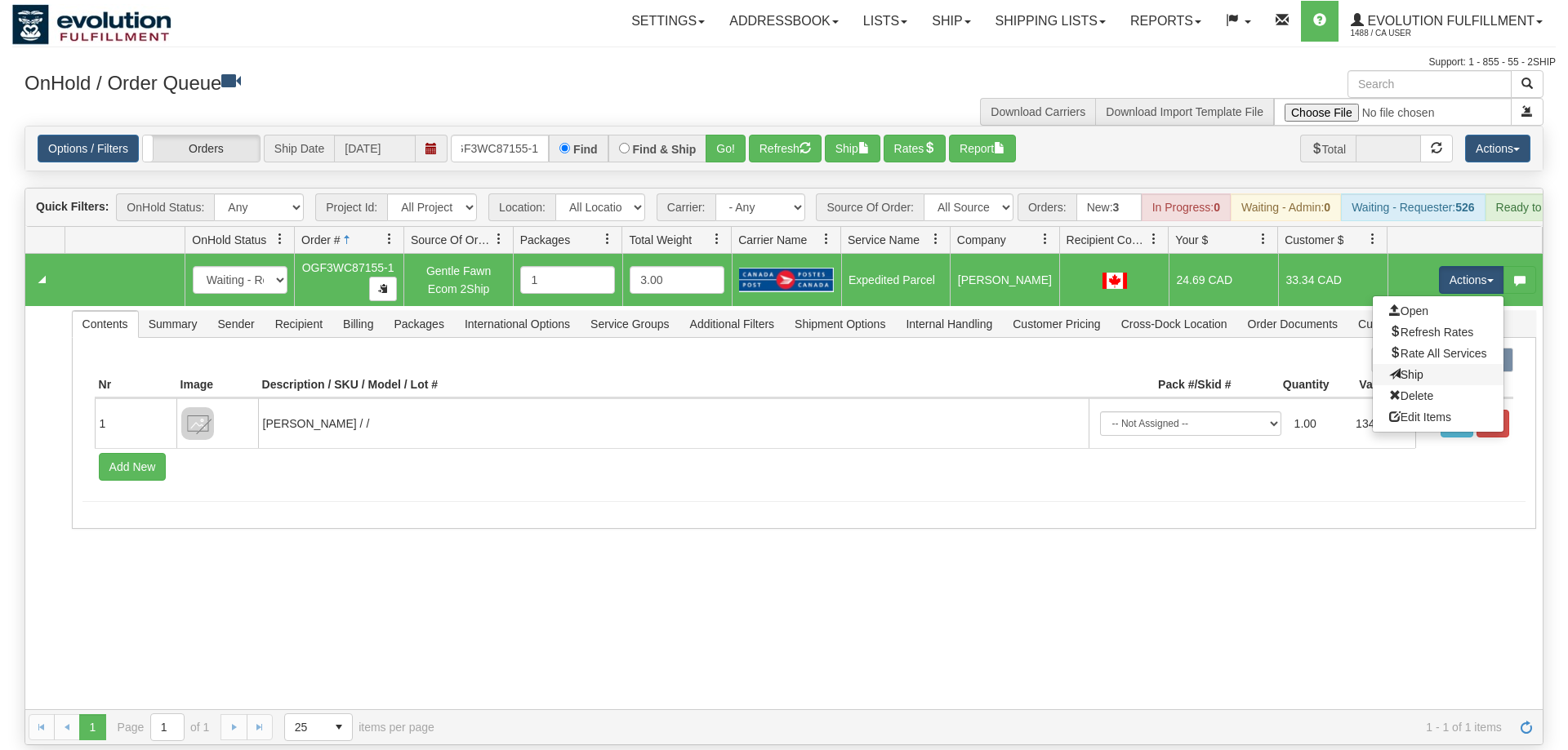
click at [1430, 364] on link "Ship" at bounding box center [1439, 374] width 131 height 22
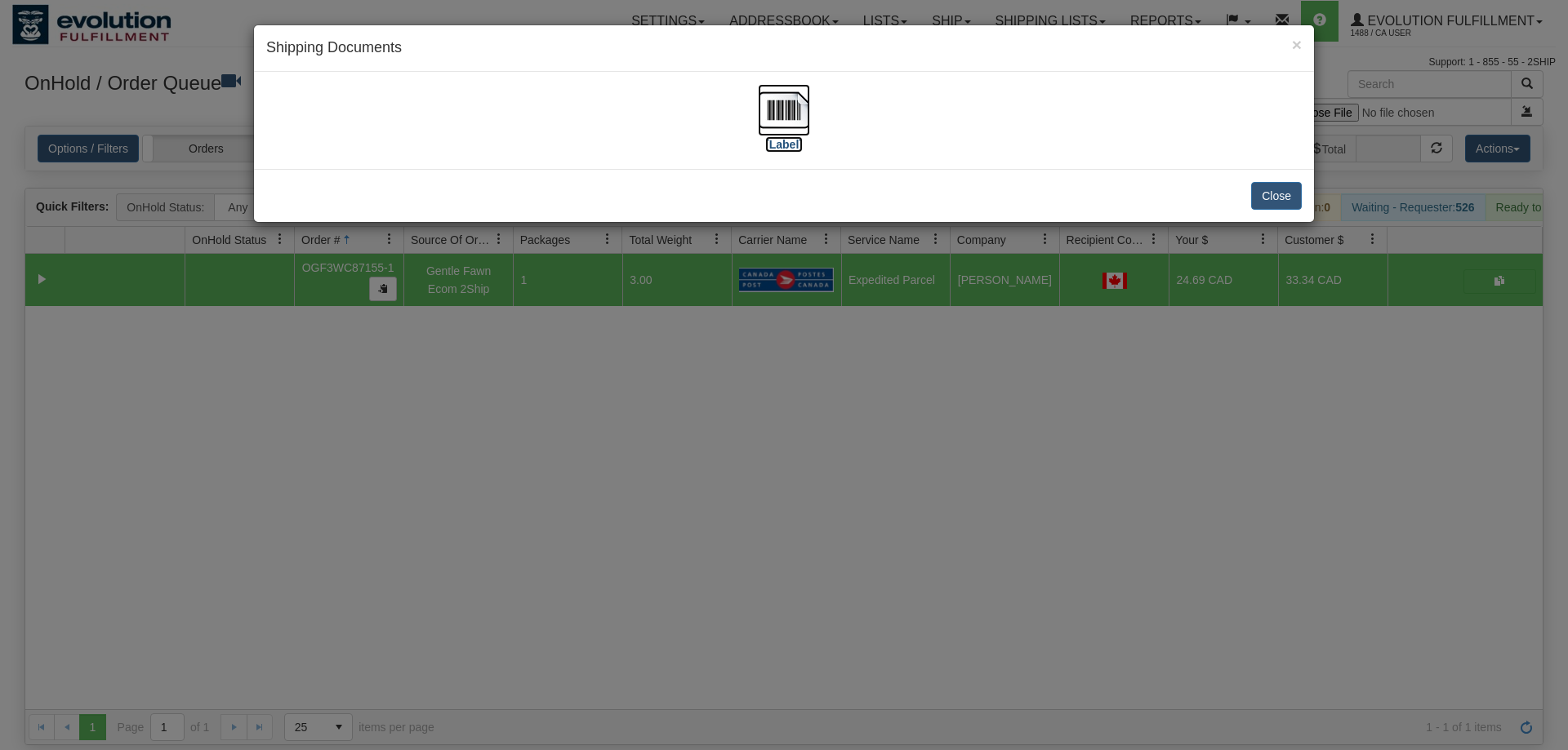
click at [766, 123] on img at bounding box center [784, 110] width 53 height 53
drag, startPoint x: 481, startPoint y: 462, endPoint x: 480, endPoint y: 434, distance: 28.0
click at [483, 443] on div "× Shipping Documents [Label] Close" at bounding box center [784, 375] width 1568 height 750
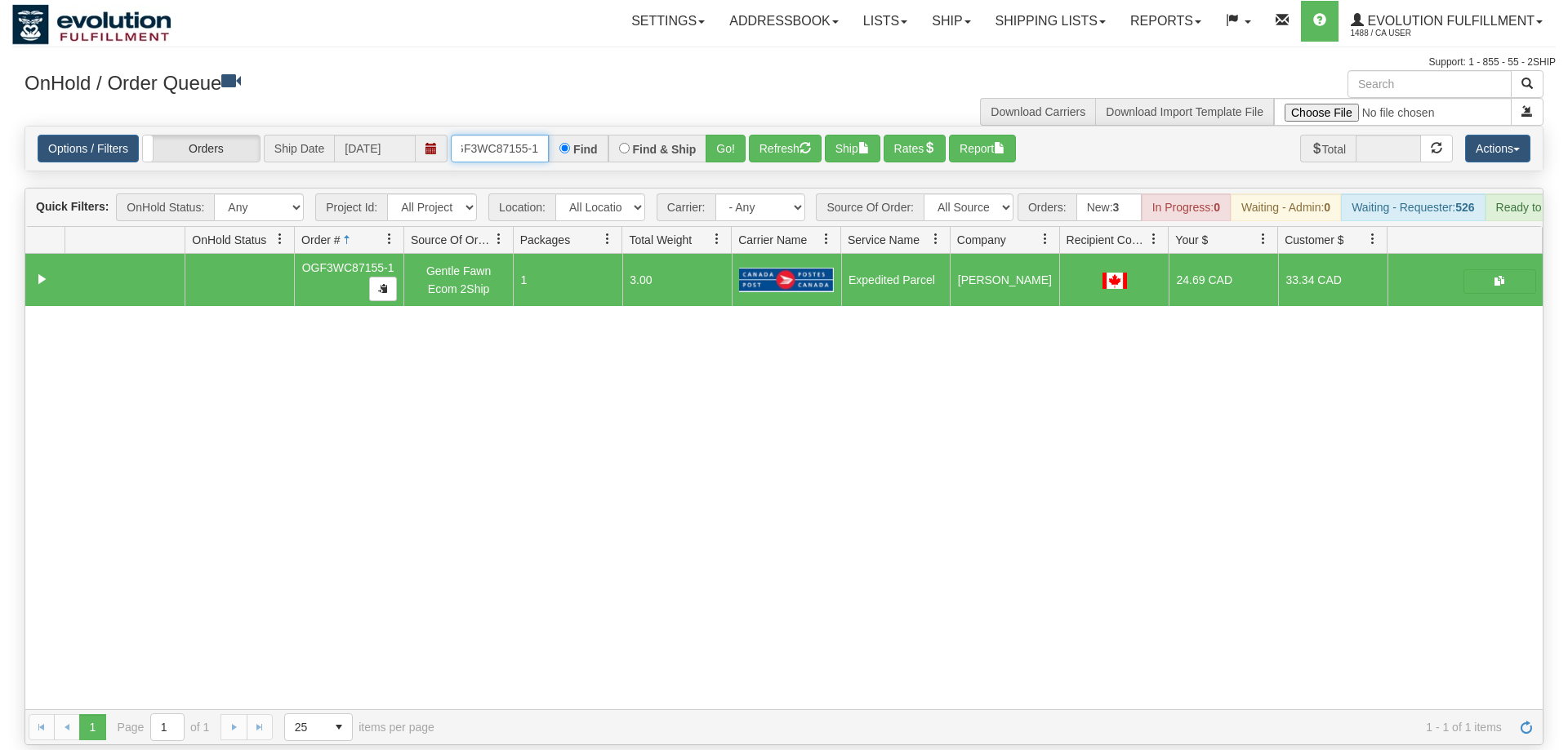
click at [528, 134] on input "OGF3WC87155-1" at bounding box center [500, 148] width 98 height 28
drag, startPoint x: 195, startPoint y: 478, endPoint x: 273, endPoint y: 382, distance: 123.7
click at [195, 477] on div "31637764 EVOLUTION V3 91152931 0 OGF3WC87155-1 Gentle Fawn Ecom 2Ship 1 3.00 Ex…" at bounding box center [784, 482] width 1518 height 455
click at [507, 134] on input "OGF3WC87155-1" at bounding box center [500, 148] width 98 height 28
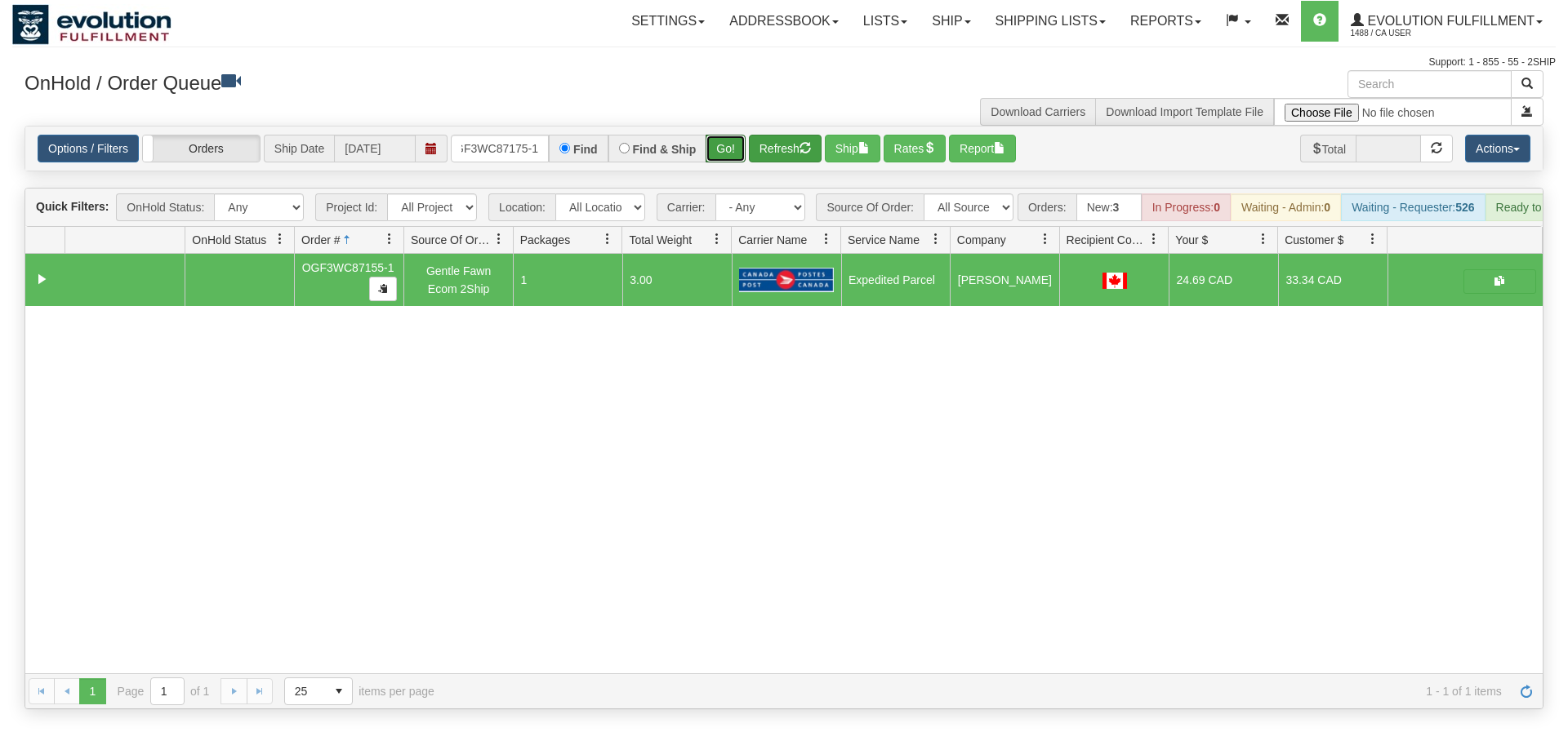
drag, startPoint x: 718, startPoint y: 122, endPoint x: 751, endPoint y: 126, distance: 33.2
click at [724, 154] on div "Is equal to Is not equal to Contains Does not contains CAD USD EUR ZAR [PERSON_…" at bounding box center [784, 417] width 1544 height 584
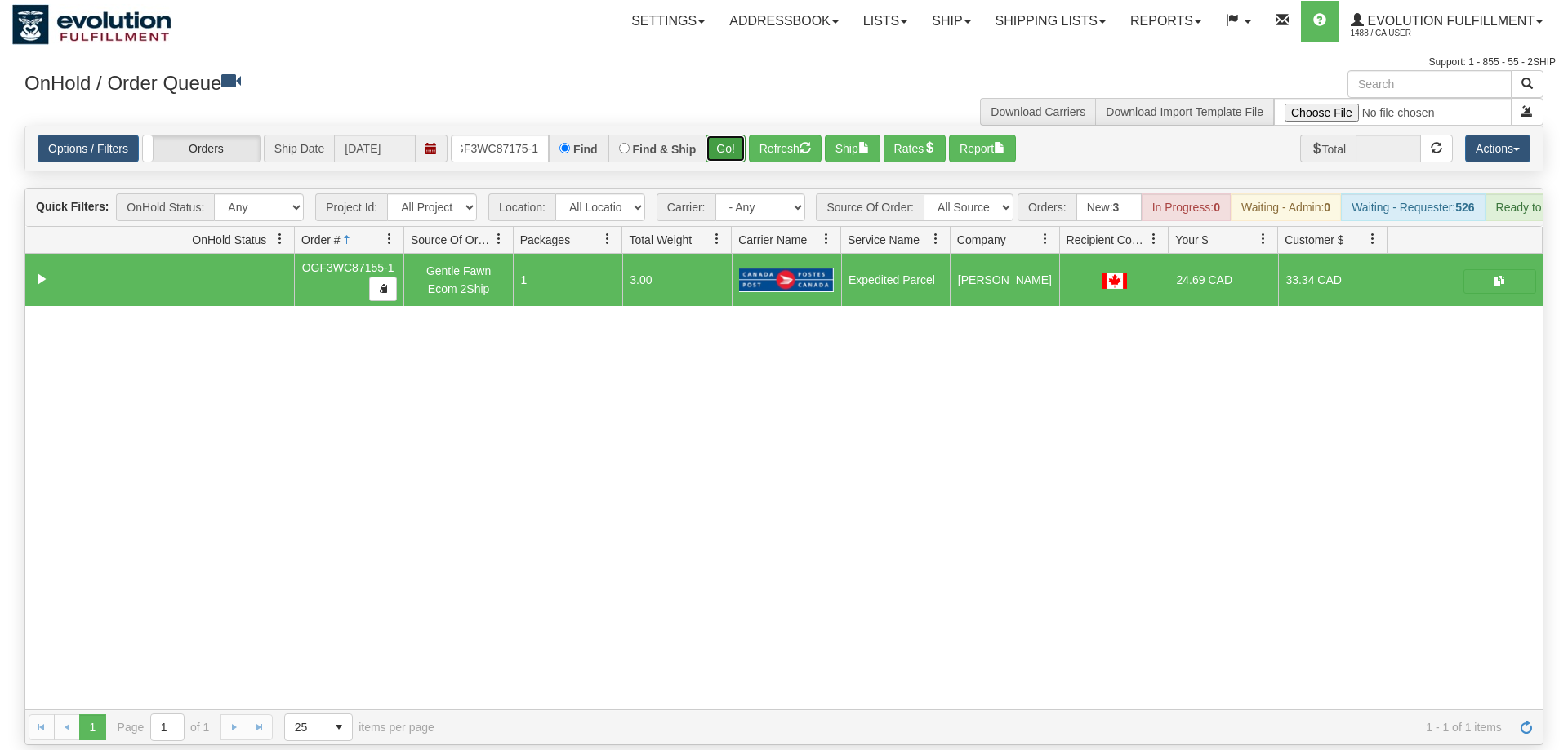
click at [724, 134] on button "Go!" at bounding box center [725, 148] width 40 height 28
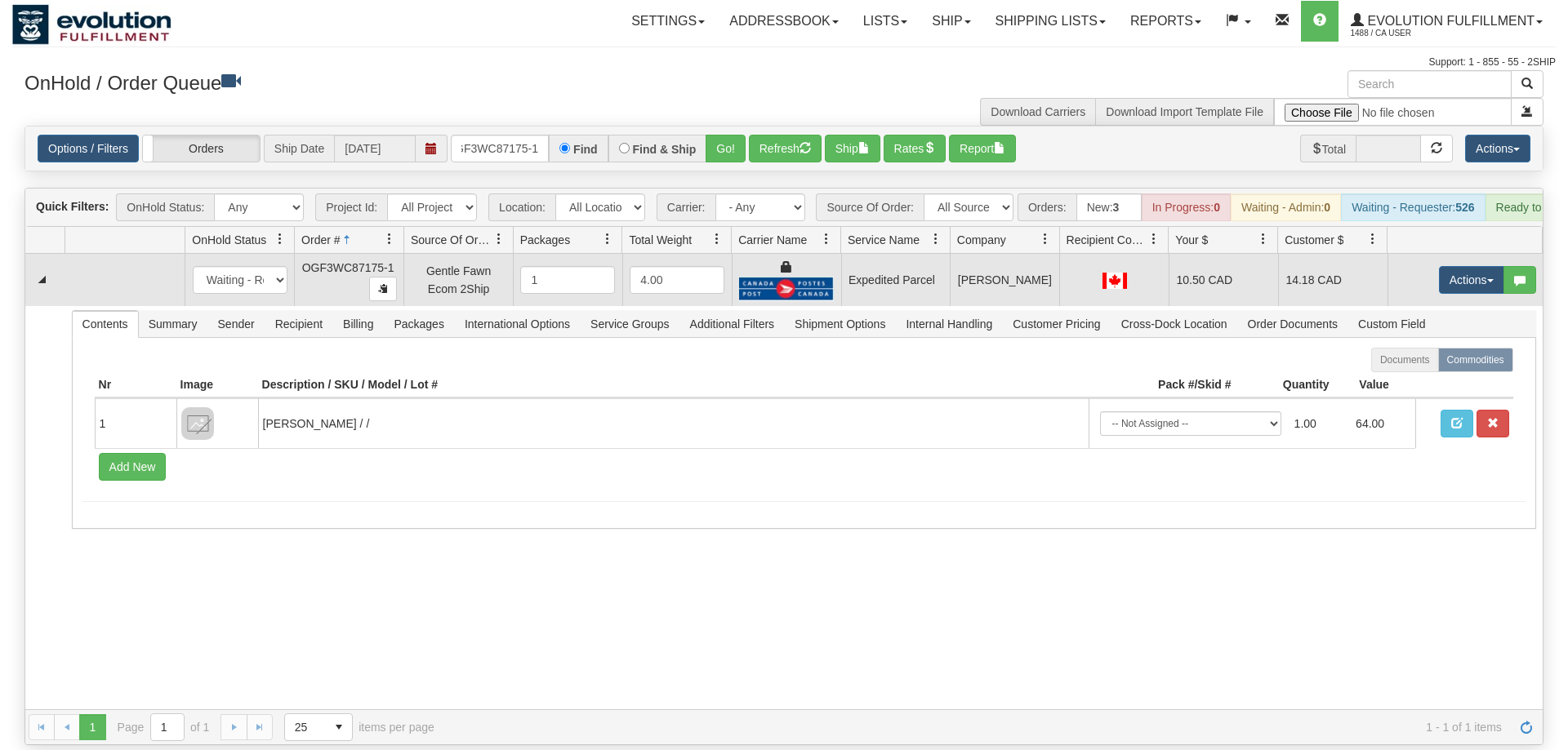
click at [1486, 276] on td "Actions Open Refresh Rates Rate All Services Ship Delete Edit Items" at bounding box center [1465, 280] width 155 height 53
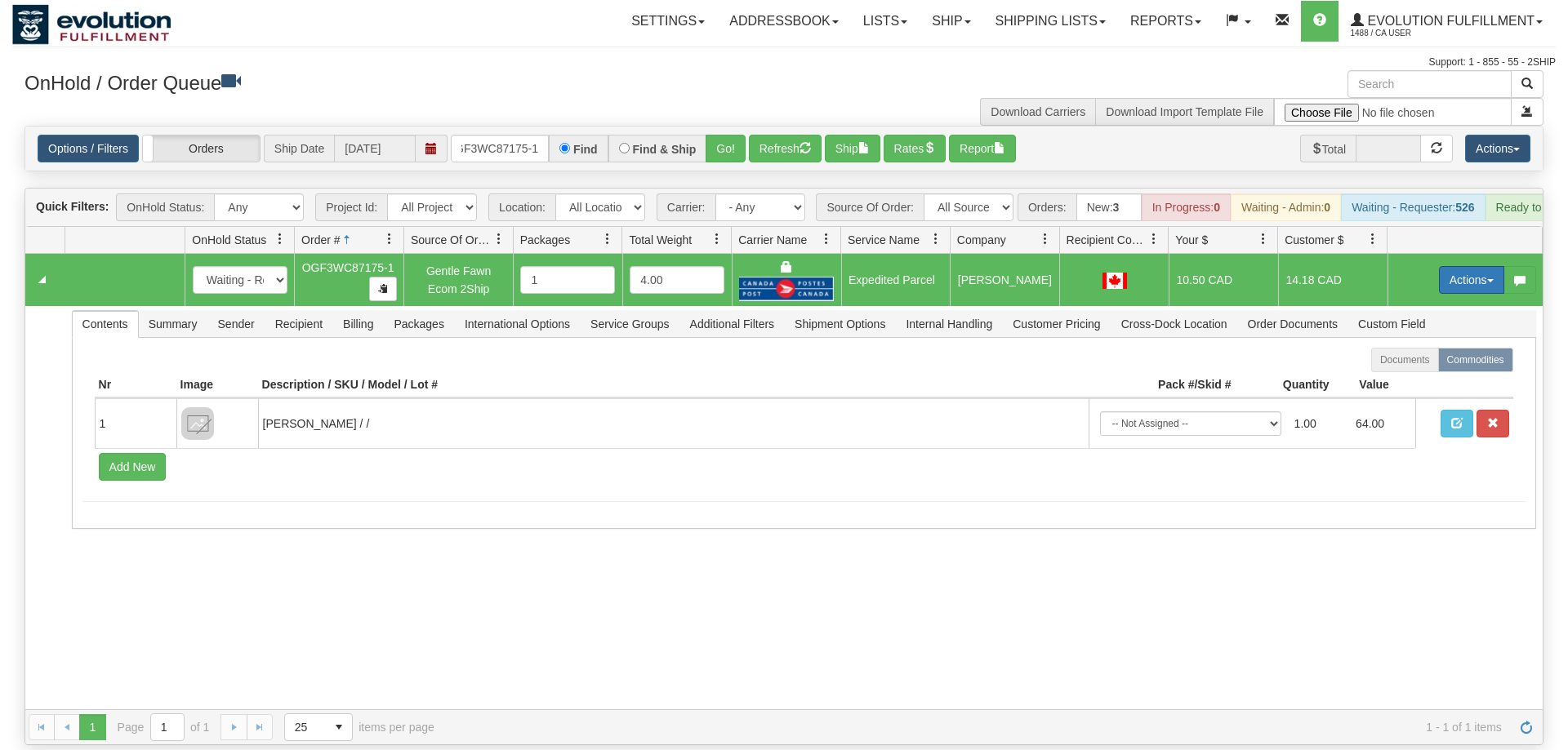
click at [1483, 266] on button "Actions" at bounding box center [1472, 280] width 66 height 28
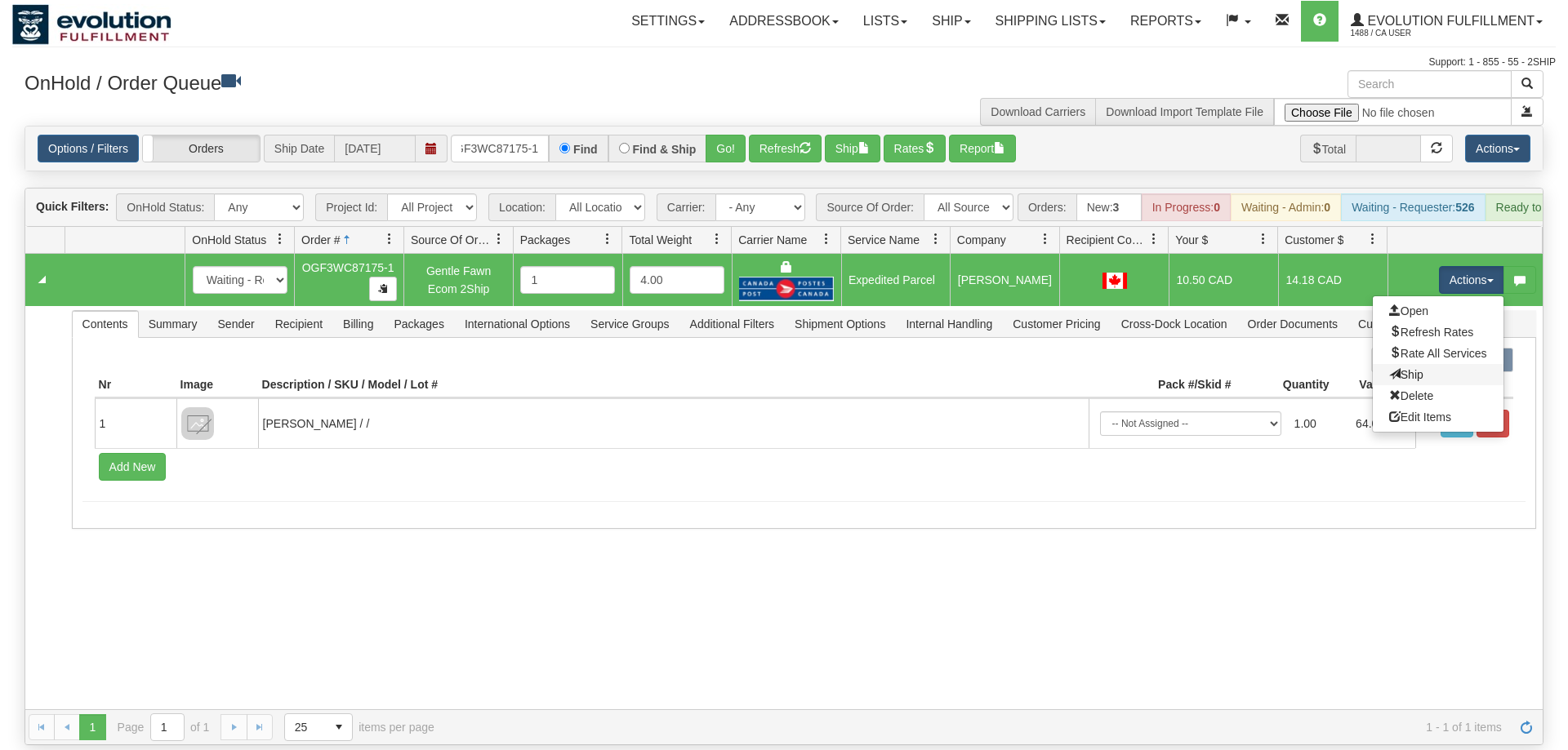
click at [1404, 364] on link "Ship" at bounding box center [1439, 374] width 131 height 22
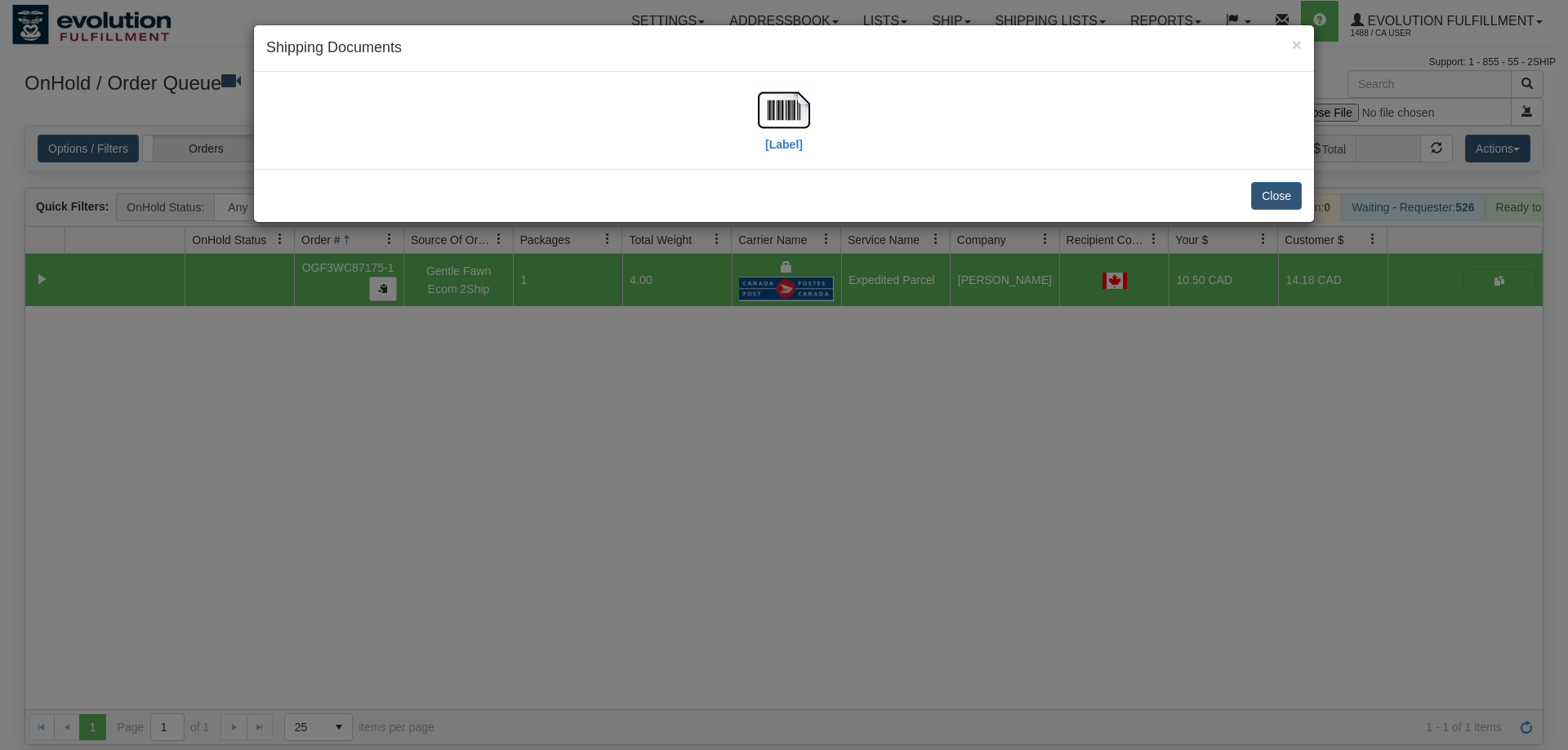
click at [825, 119] on div "[Label]" at bounding box center [784, 121] width 1036 height 72
click at [799, 114] on img at bounding box center [784, 110] width 53 height 53
click at [659, 445] on div "× Shipping Documents [Label] Close" at bounding box center [784, 375] width 1568 height 750
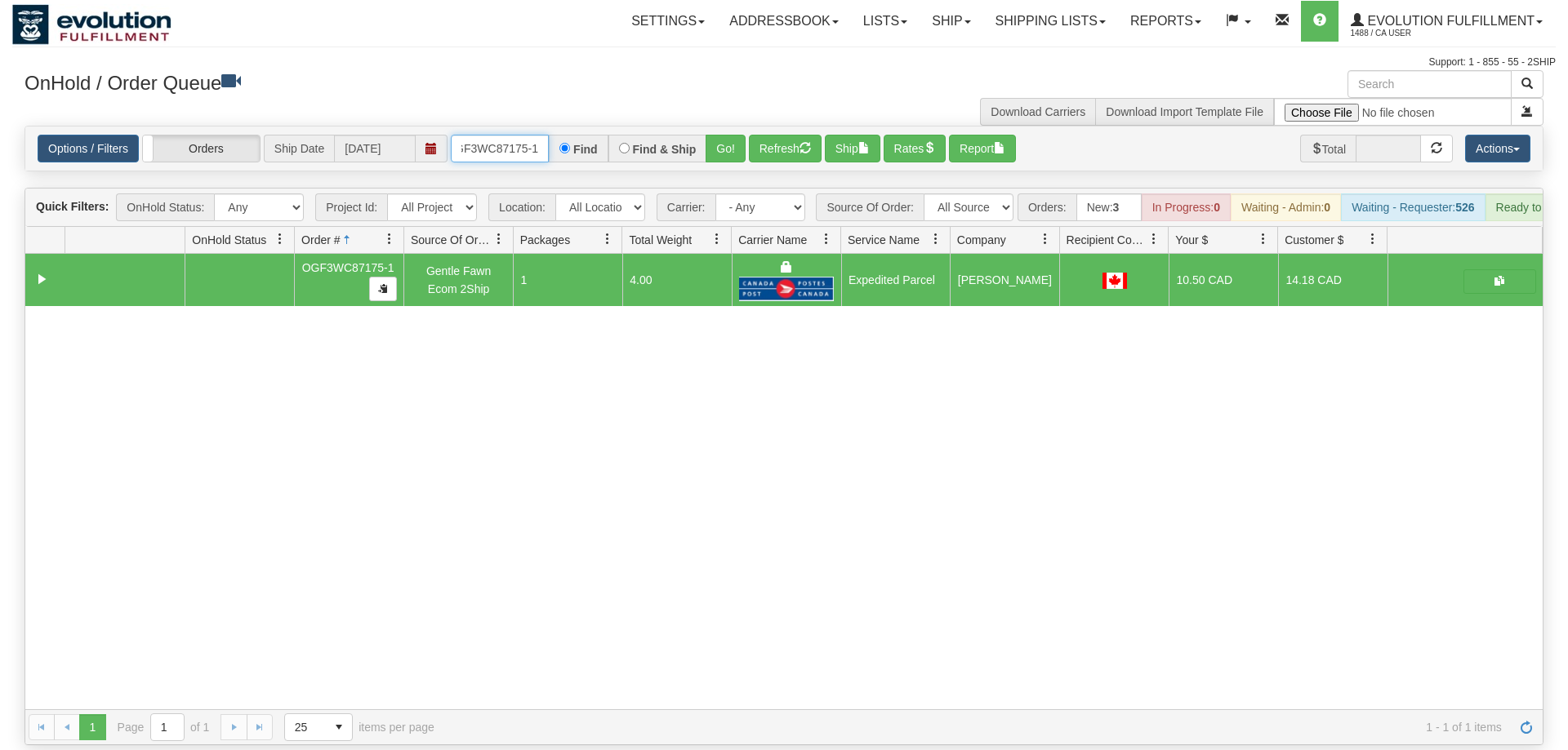
click at [543, 134] on input "OGF3WC87175-1" at bounding box center [500, 148] width 98 height 28
drag, startPoint x: 713, startPoint y: 115, endPoint x: 731, endPoint y: 124, distance: 20.1
click at [713, 147] on div "Is equal to Is not equal to Contains Does not contains CAD USD EUR ZAR [PERSON_…" at bounding box center [784, 435] width 1544 height 620
click at [731, 134] on button "Go!" at bounding box center [725, 148] width 40 height 28
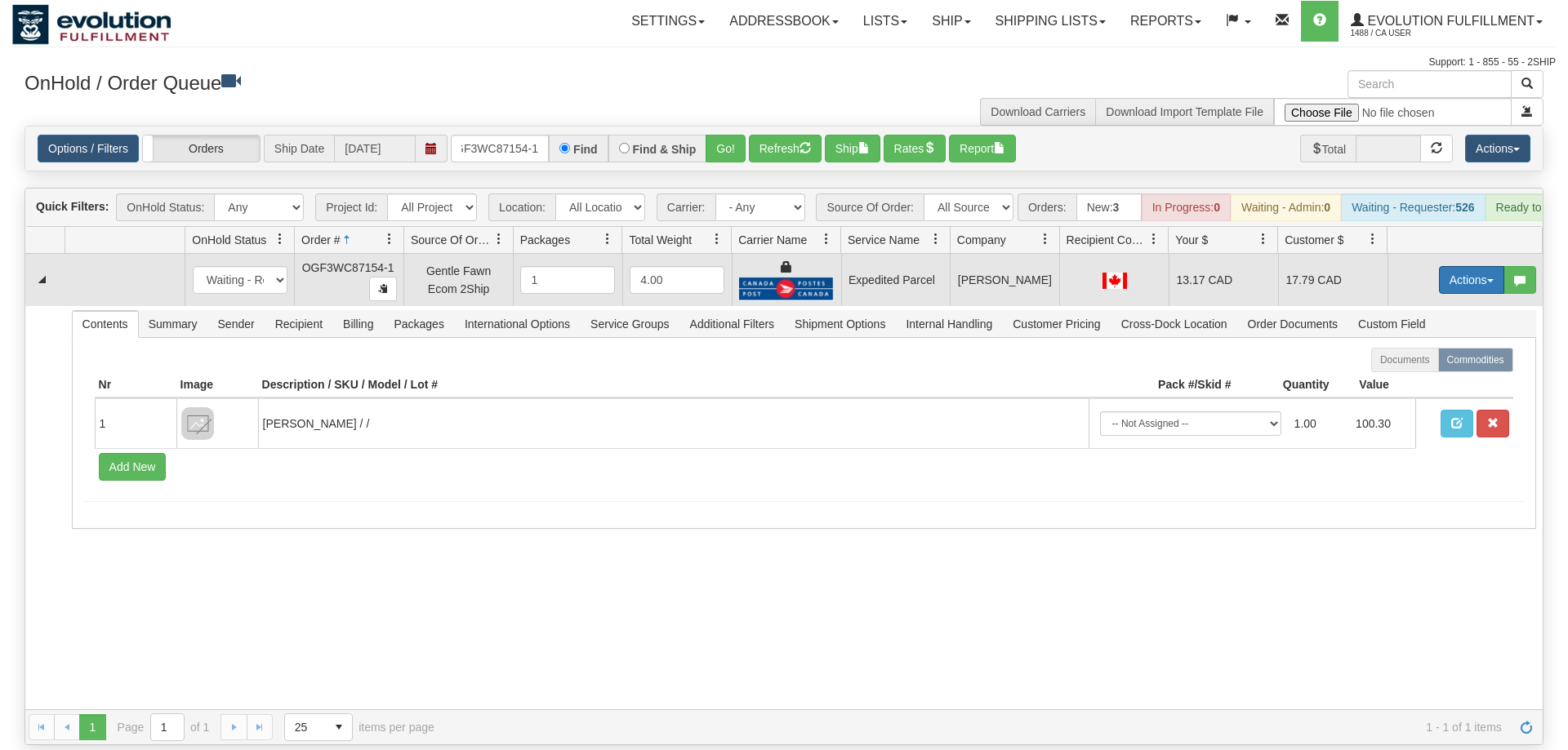
click at [1481, 266] on button "Actions" at bounding box center [1472, 280] width 66 height 28
click at [1433, 364] on link "Ship" at bounding box center [1439, 374] width 131 height 22
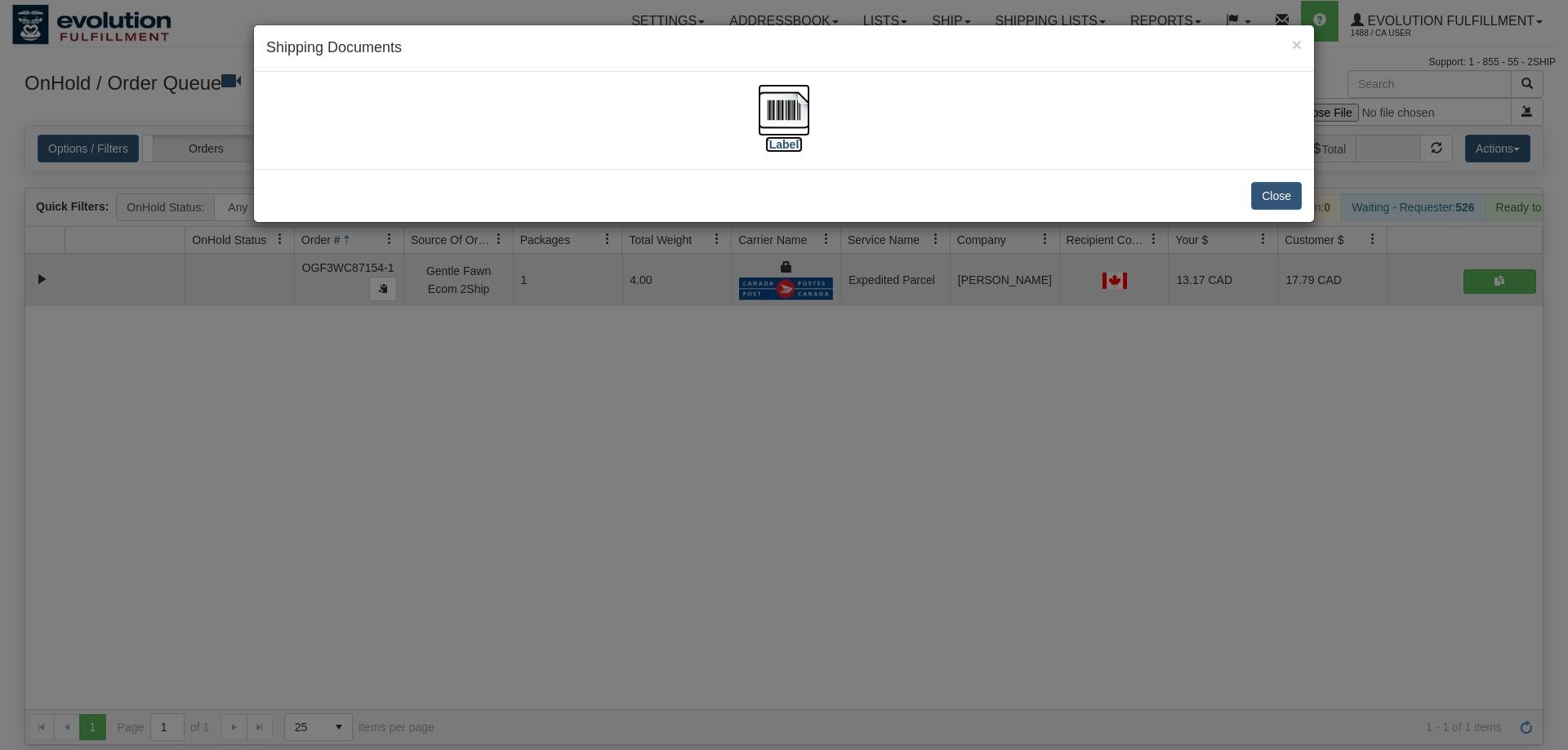
click at [802, 137] on label "[Label]" at bounding box center [784, 144] width 38 height 16
drag, startPoint x: 558, startPoint y: 378, endPoint x: 559, endPoint y: 352, distance: 26.0
click at [561, 365] on div "× Shipping Documents [Label] Close" at bounding box center [784, 375] width 1568 height 750
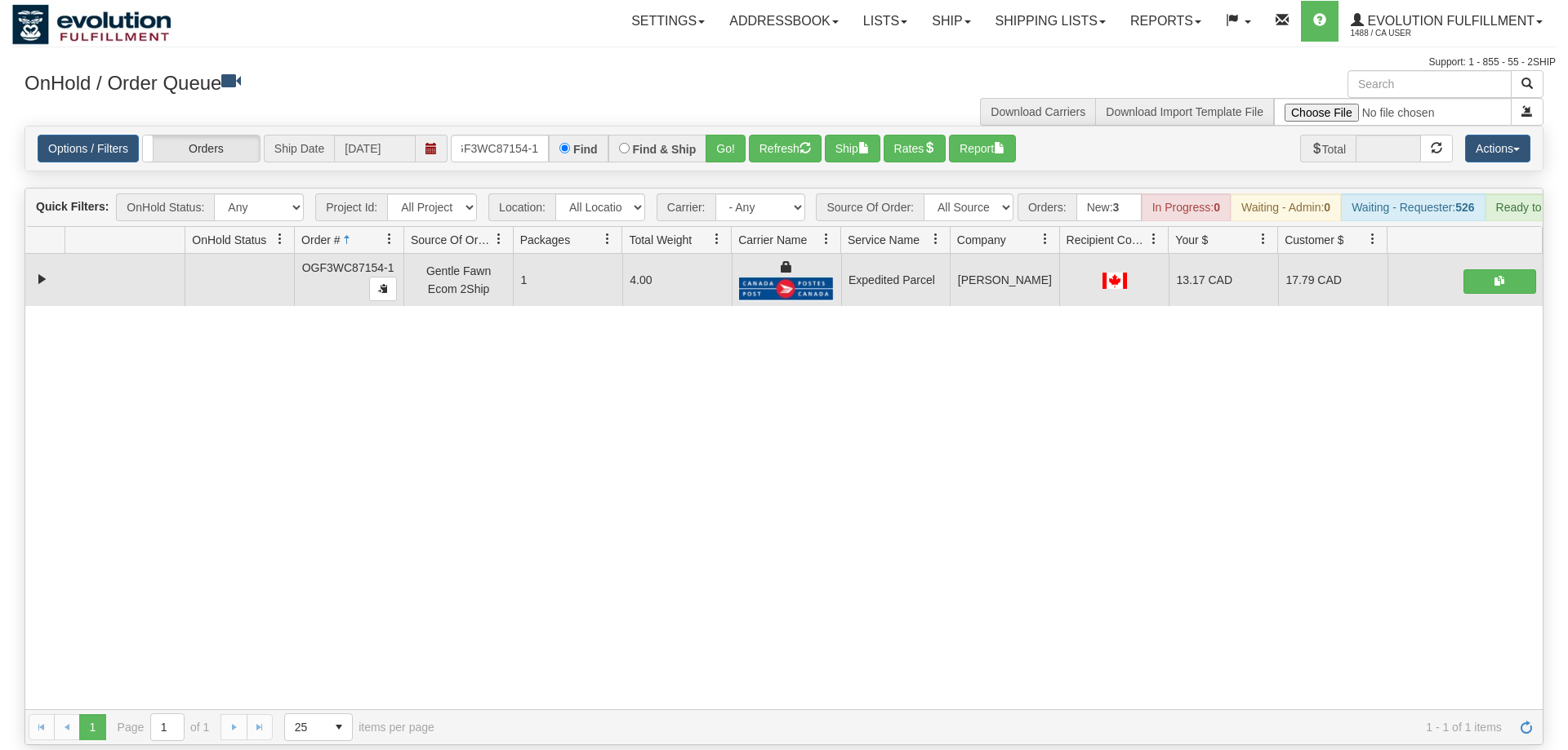
click at [498, 127] on div "Options / Filters Group Shipments Orders Ship Date [DATE] OGF3WC87154-1 Find Fi…" at bounding box center [784, 148] width 1518 height 44
click at [509, 134] on input "OGF3WC87154-1" at bounding box center [500, 148] width 98 height 28
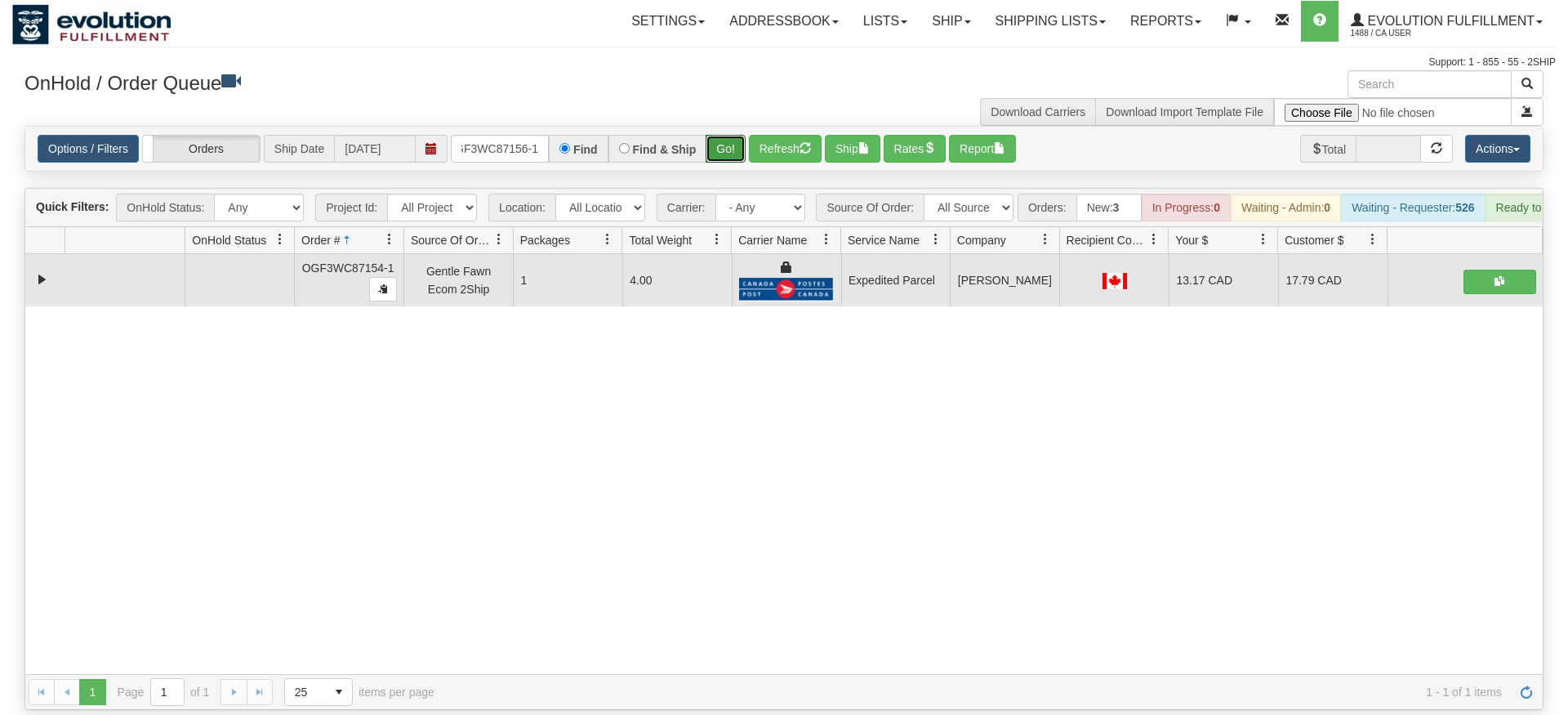
drag, startPoint x: 741, startPoint y: 116, endPoint x: 733, endPoint y: 140, distance: 25.3
click at [741, 150] on div "Is equal to Is not equal to Contains Does not contains CAD USD EUR ZAR [PERSON_…" at bounding box center [784, 417] width 1544 height 584
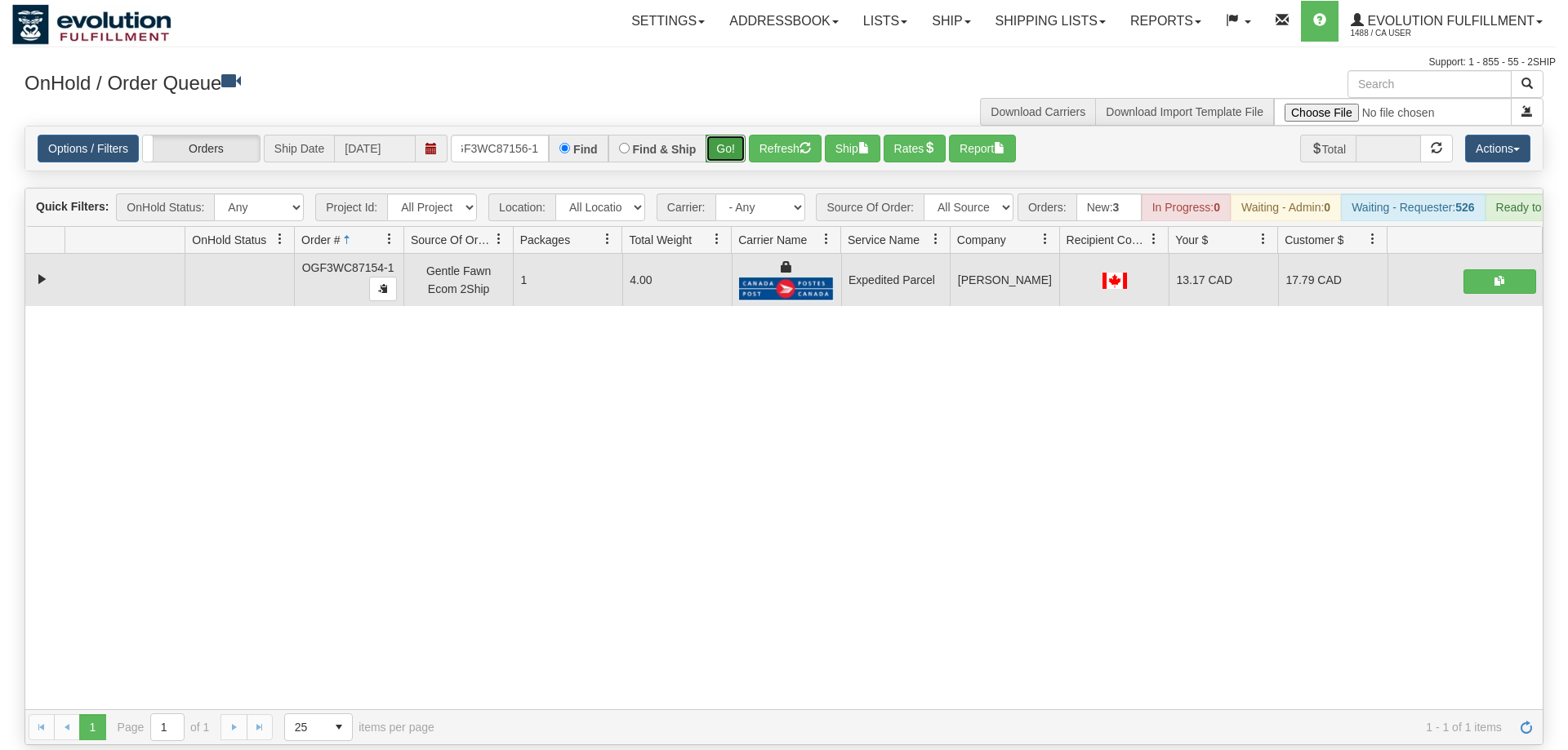
click at [733, 134] on button "Go!" at bounding box center [725, 148] width 40 height 28
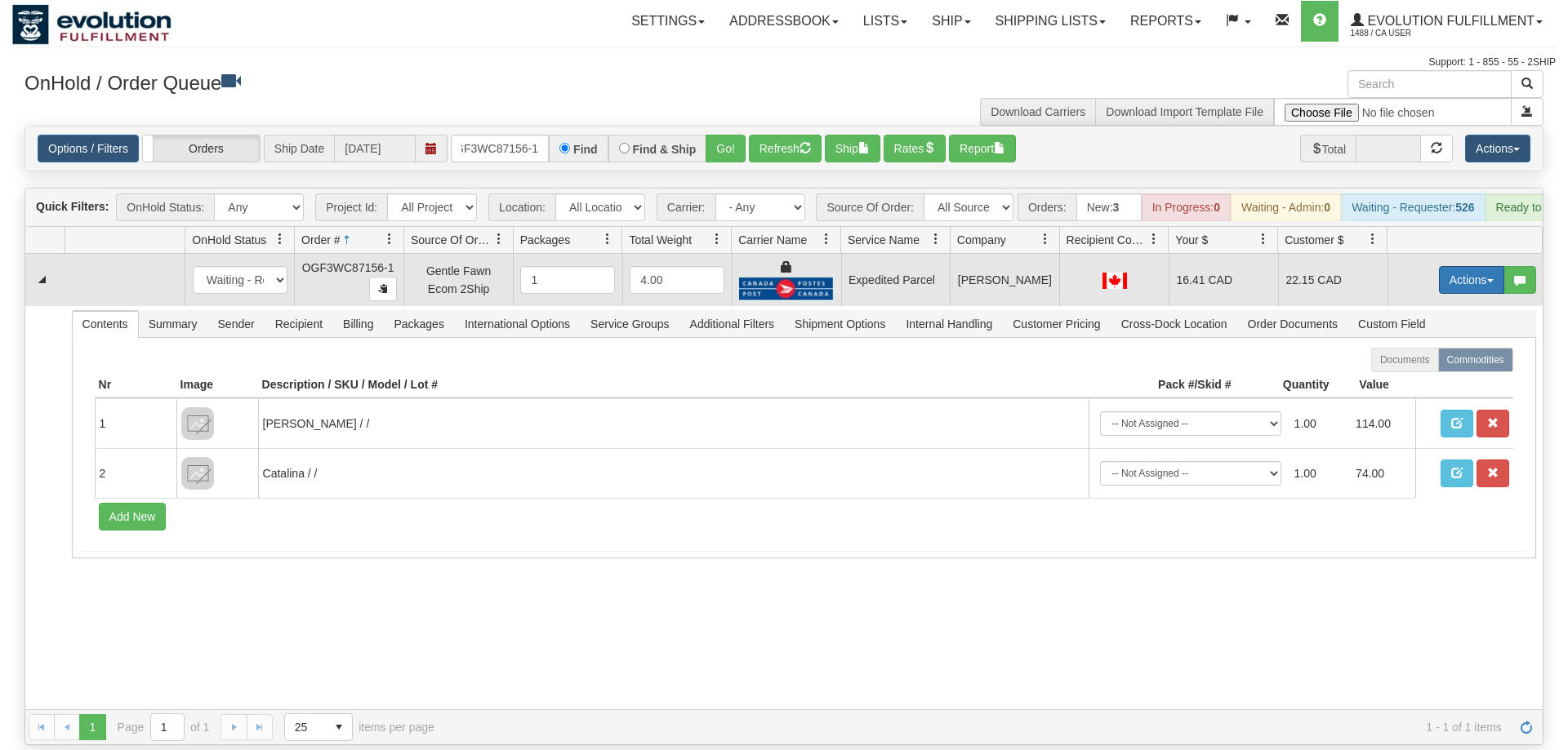
drag, startPoint x: 1446, startPoint y: 254, endPoint x: 1443, endPoint y: 265, distance: 11.4
click at [1448, 266] on button "Actions" at bounding box center [1472, 280] width 66 height 28
click at [1414, 368] on span "Ship" at bounding box center [1407, 374] width 34 height 13
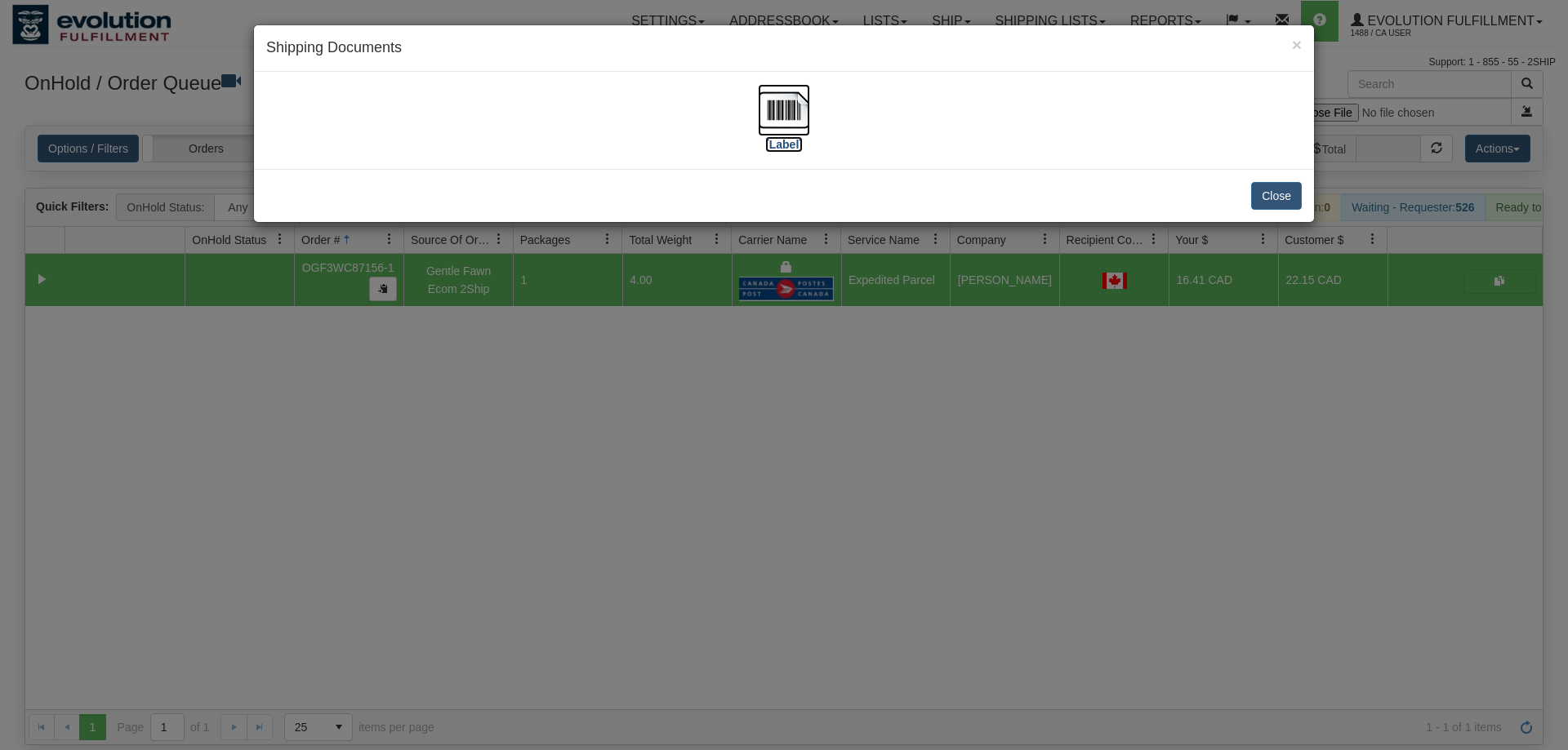
click at [779, 116] on img at bounding box center [784, 110] width 53 height 53
click at [674, 169] on div "Close" at bounding box center [784, 196] width 1060 height 53
click at [511, 359] on div "× Shipping Documents [Label] Close" at bounding box center [784, 375] width 1568 height 750
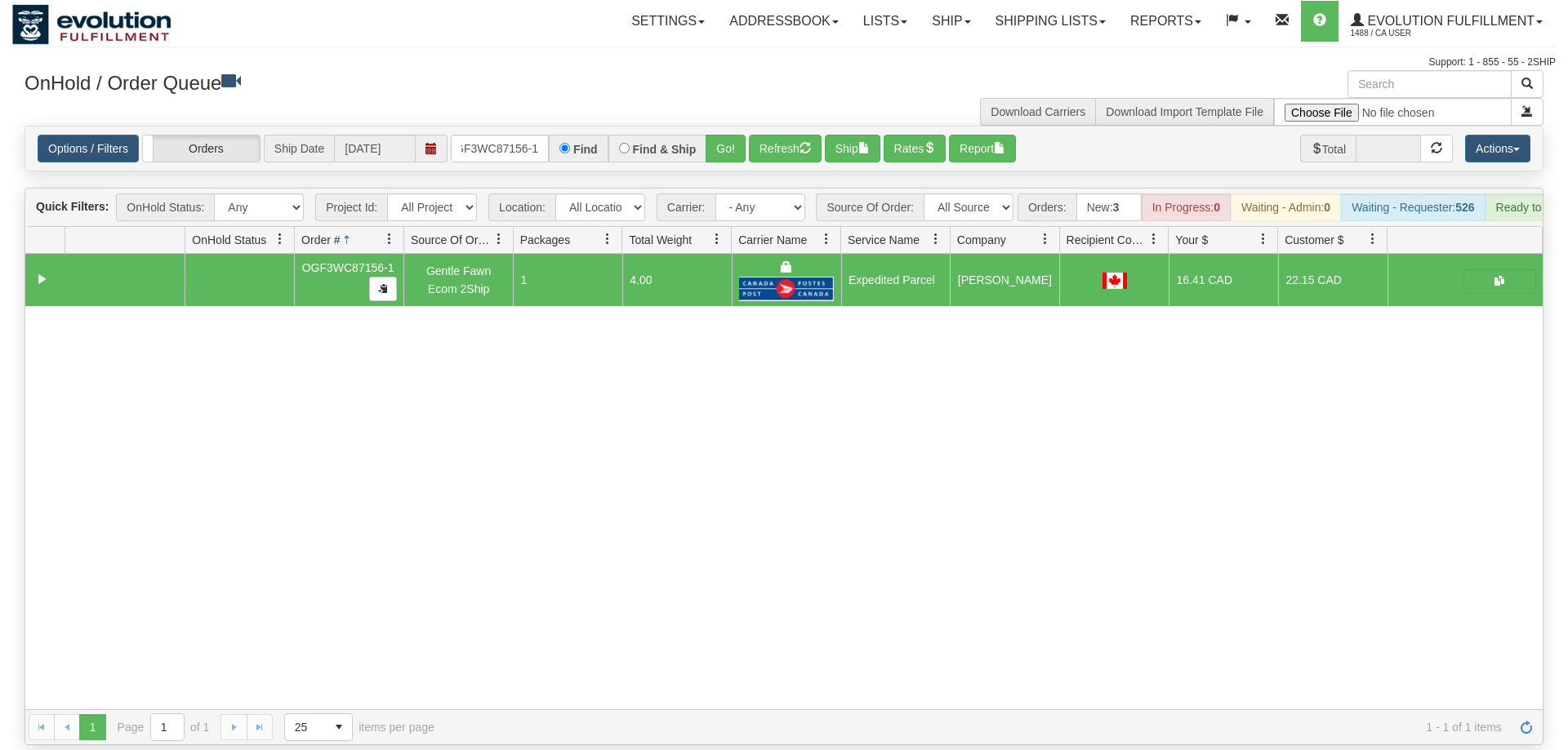
click at [530, 139] on div "Options / Filters Group Shipments Orders Ship Date [DATE] OGF3WC87156-1 Find Fi…" at bounding box center [784, 148] width 1518 height 44
click at [533, 134] on input "OGF3WC87156-1" at bounding box center [500, 148] width 98 height 28
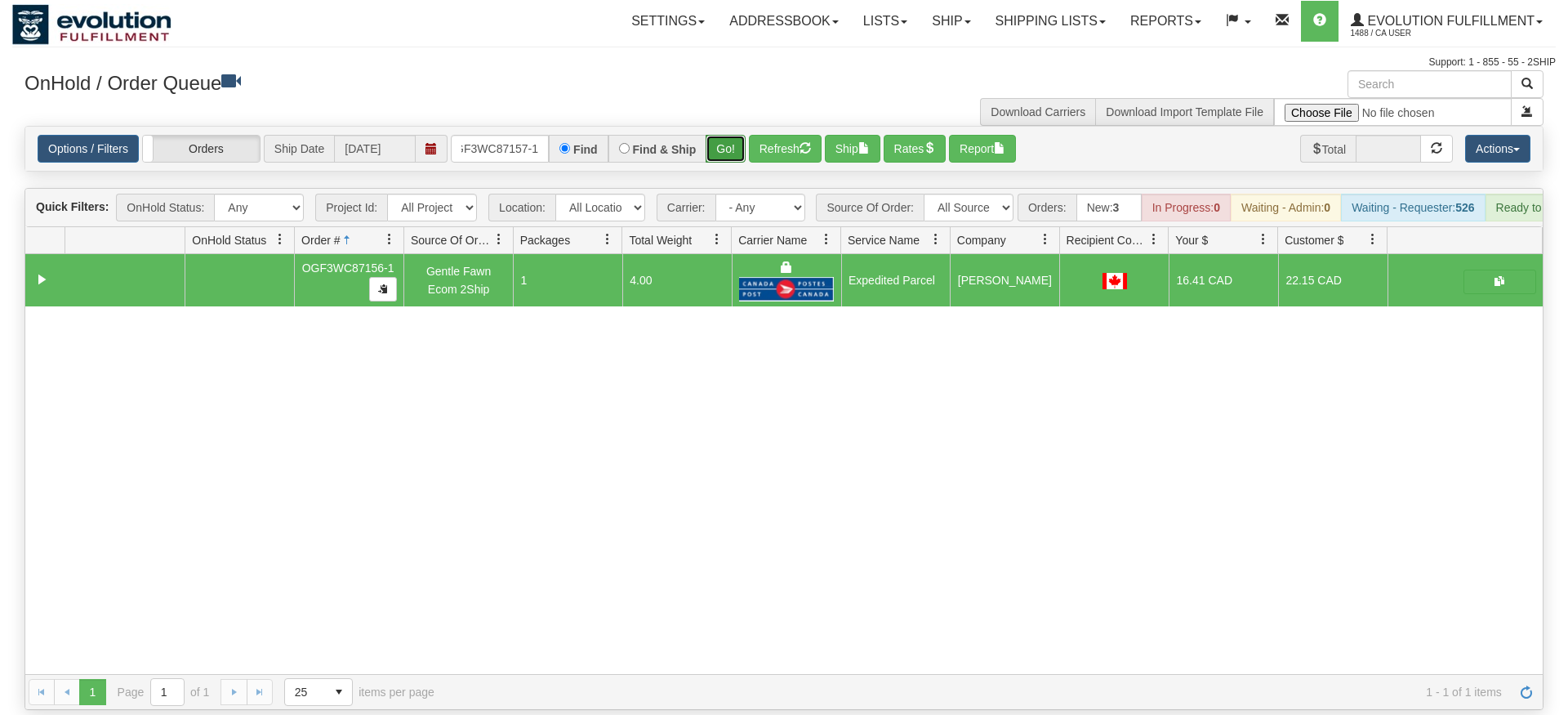
click at [722, 149] on div "Is equal to Is not equal to Contains Does not contains CAD USD EUR ZAR [PERSON_…" at bounding box center [784, 417] width 1544 height 584
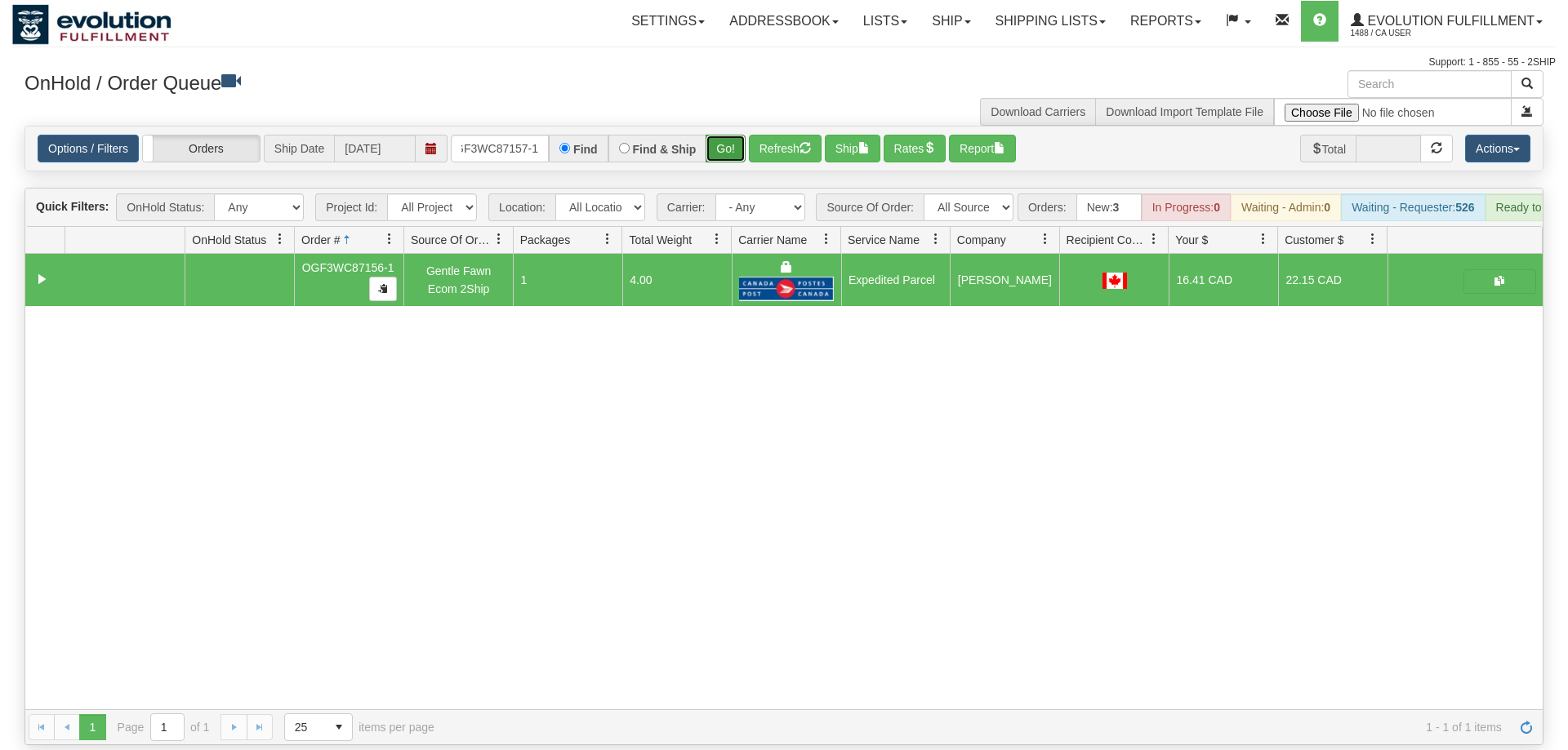
click at [726, 134] on button "Go!" at bounding box center [725, 148] width 40 height 28
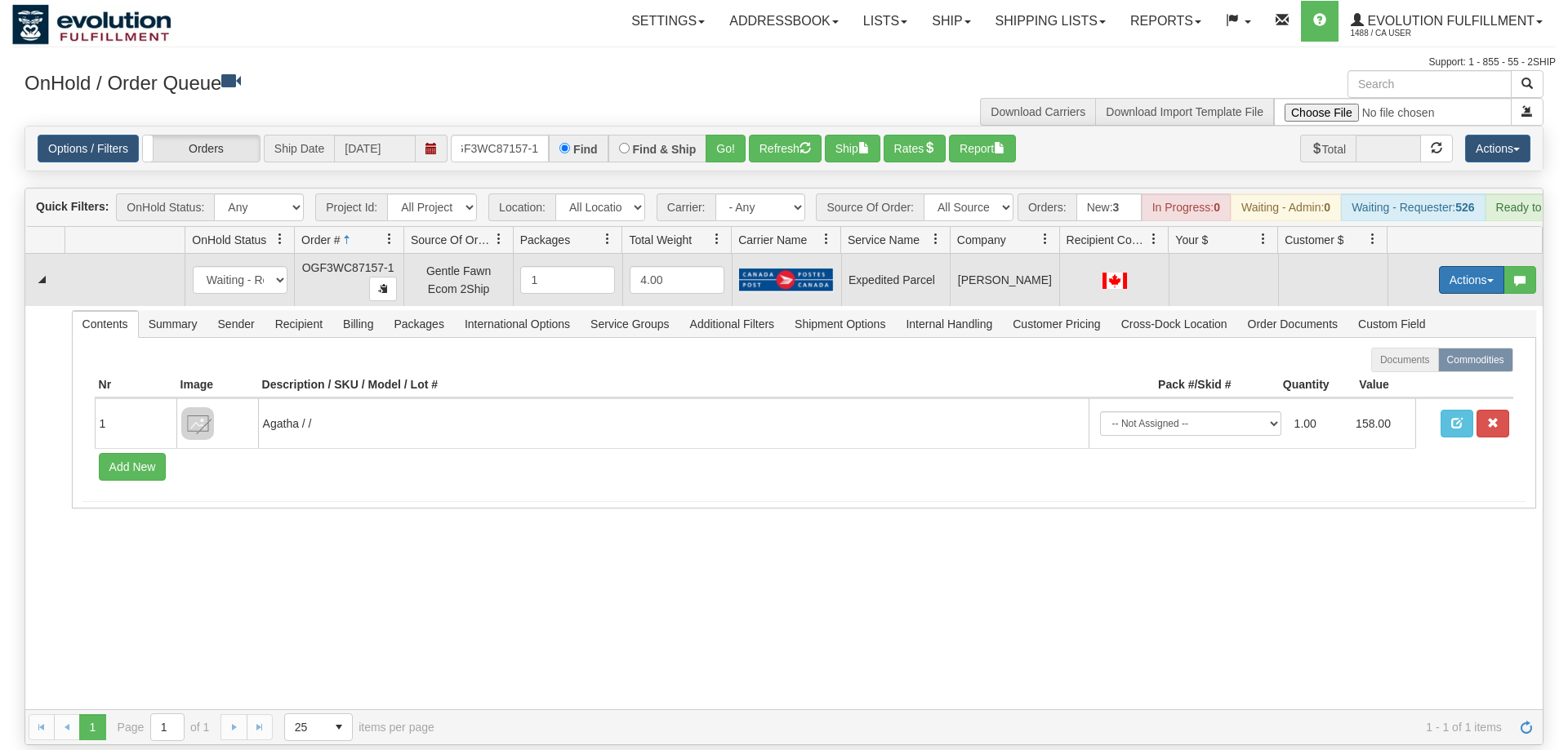
click at [1460, 266] on button "Actions" at bounding box center [1472, 280] width 66 height 28
click at [1450, 326] on span "Refresh Rates" at bounding box center [1432, 332] width 85 height 13
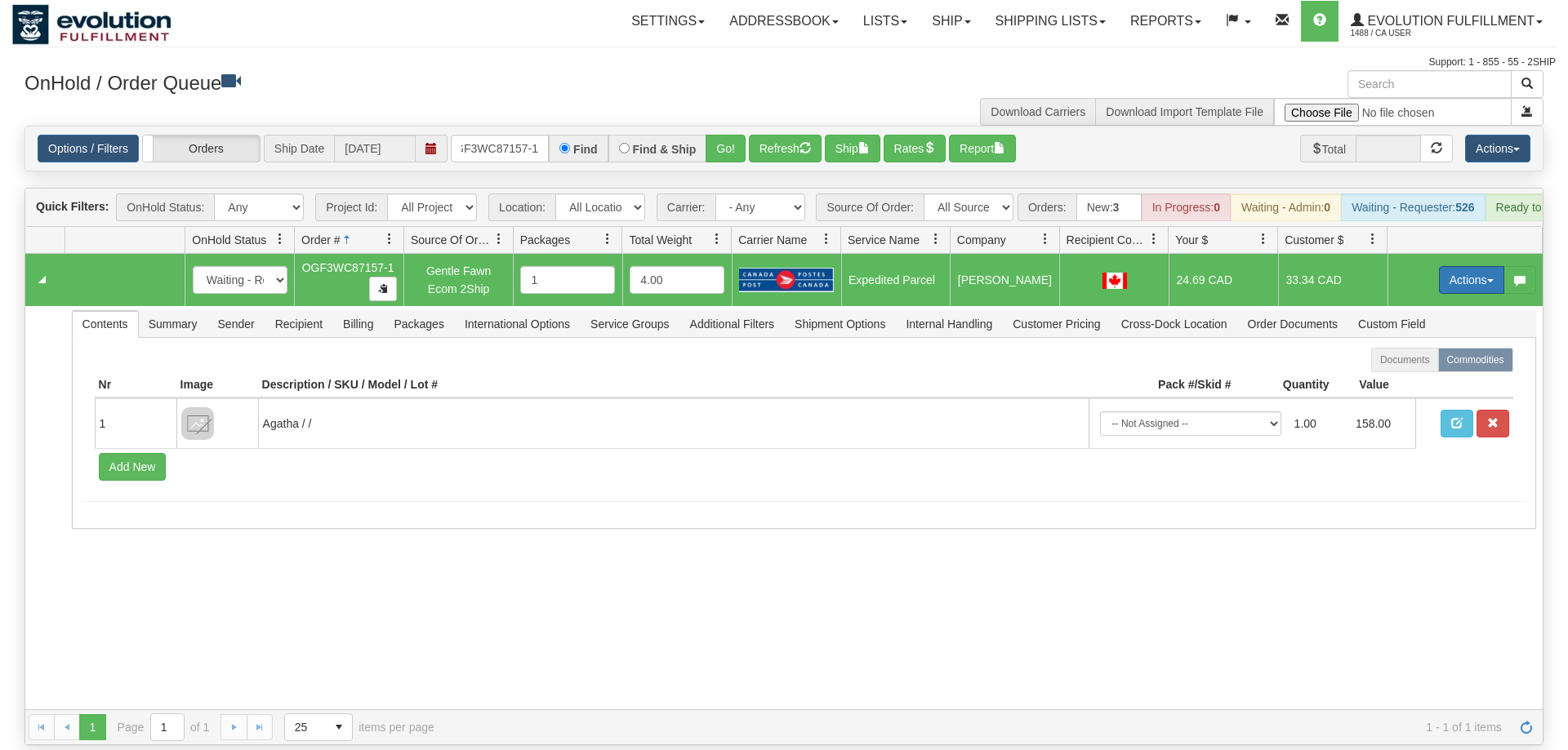
click at [1458, 266] on button "Actions" at bounding box center [1472, 280] width 66 height 28
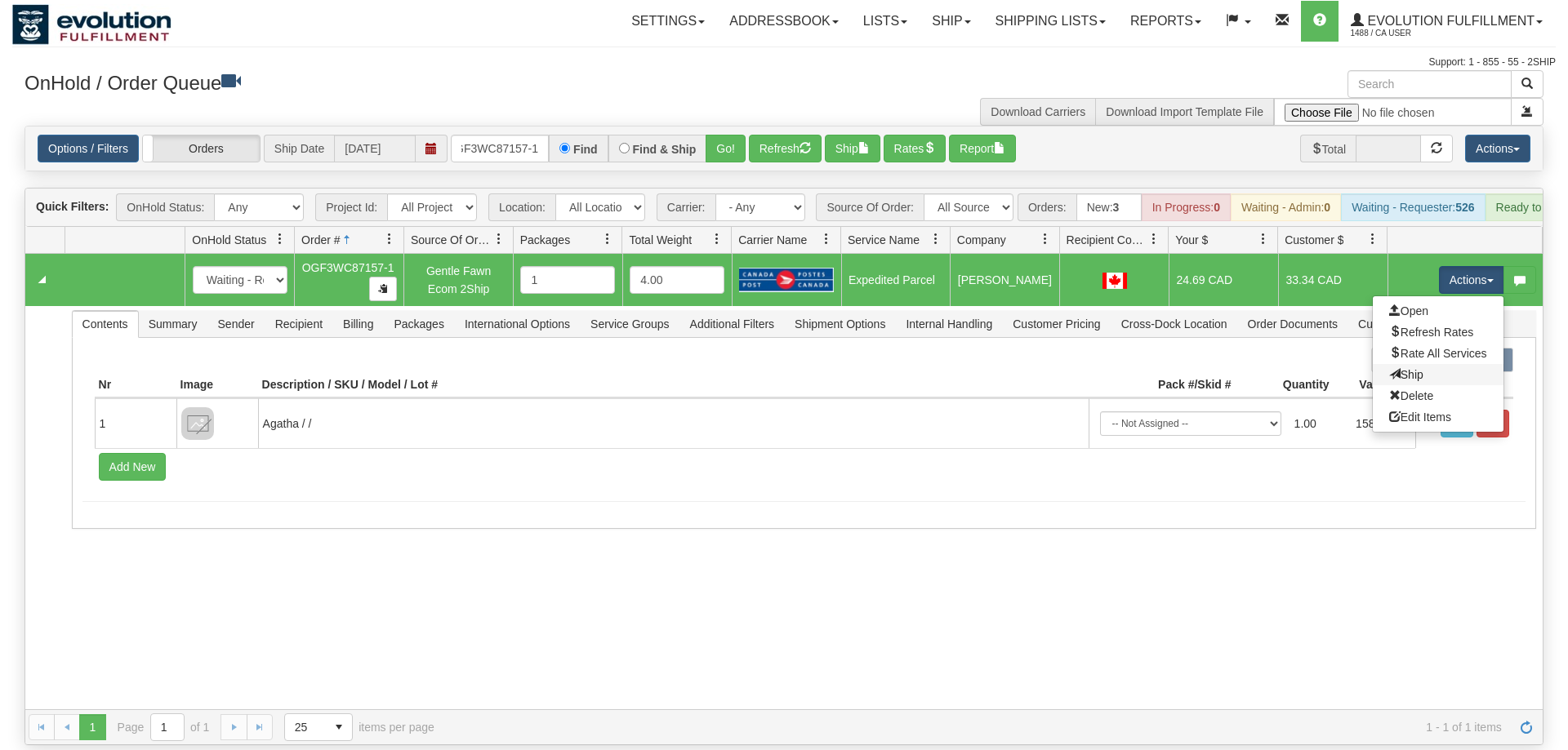
click at [1427, 364] on link "Ship" at bounding box center [1439, 374] width 131 height 22
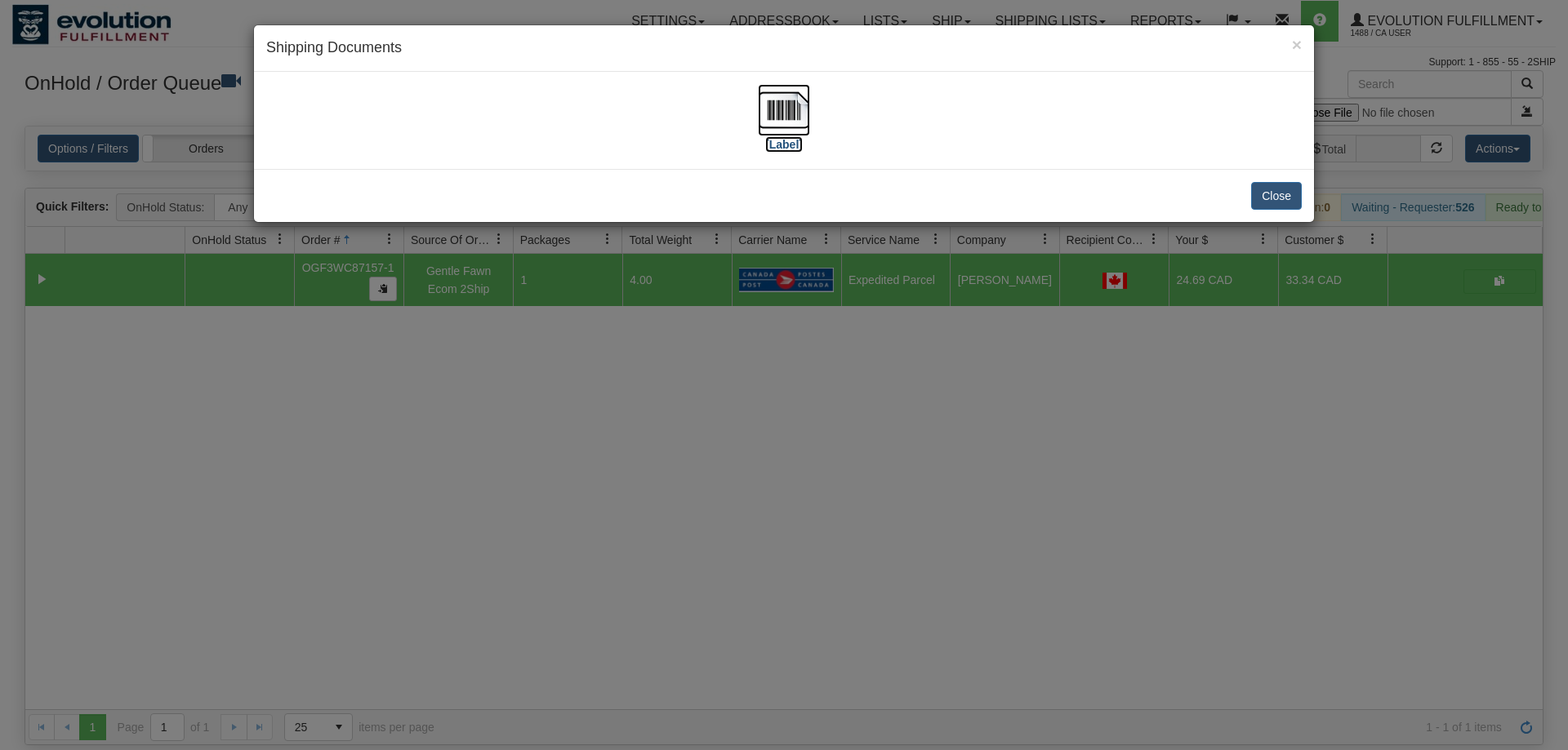
click at [791, 103] on img at bounding box center [784, 110] width 53 height 53
drag, startPoint x: 596, startPoint y: 543, endPoint x: 596, endPoint y: 528, distance: 15.0
click at [596, 537] on div "× Shipping Documents [Label] Close" at bounding box center [784, 375] width 1568 height 750
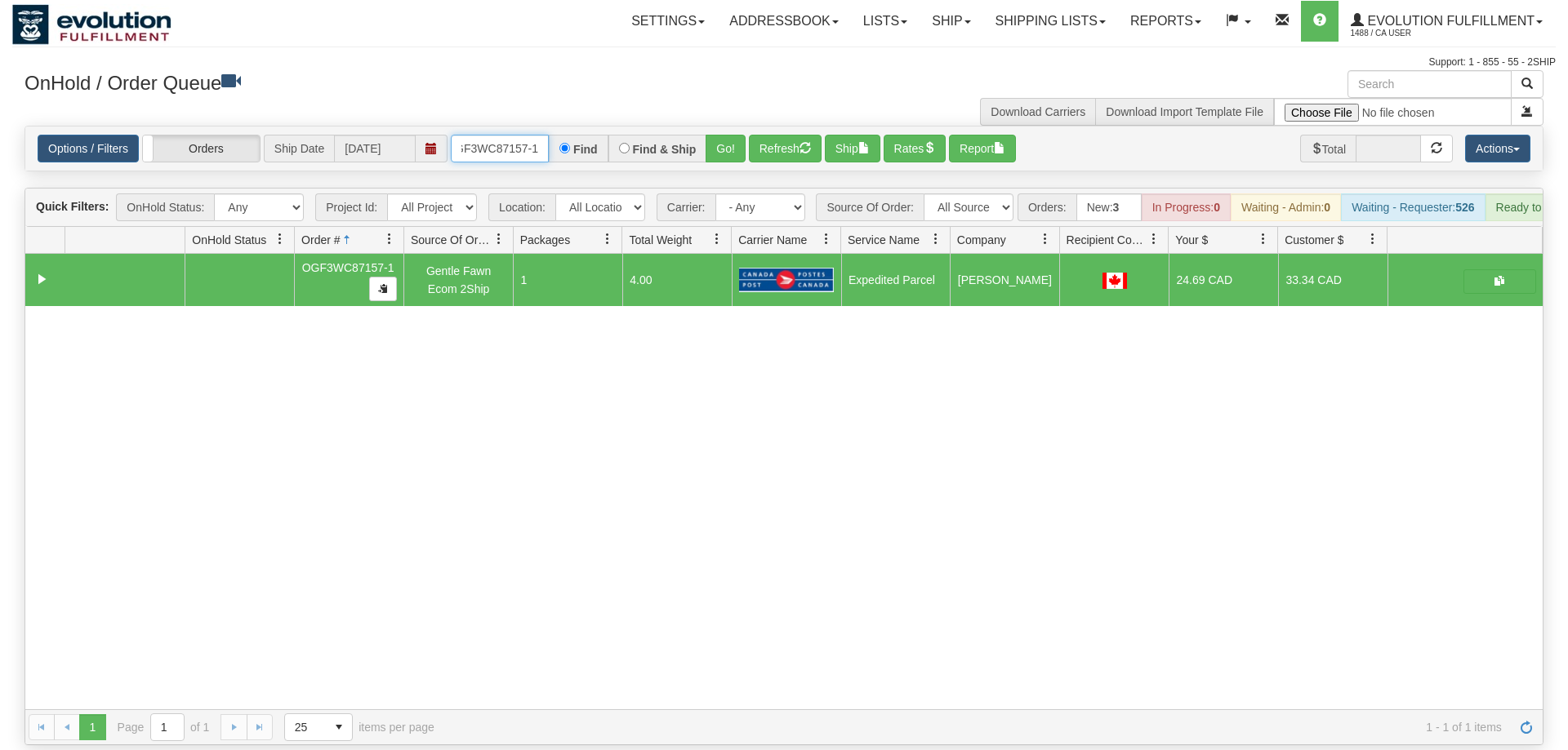
click at [462, 134] on input "OGF3WC87157-1" at bounding box center [500, 148] width 98 height 28
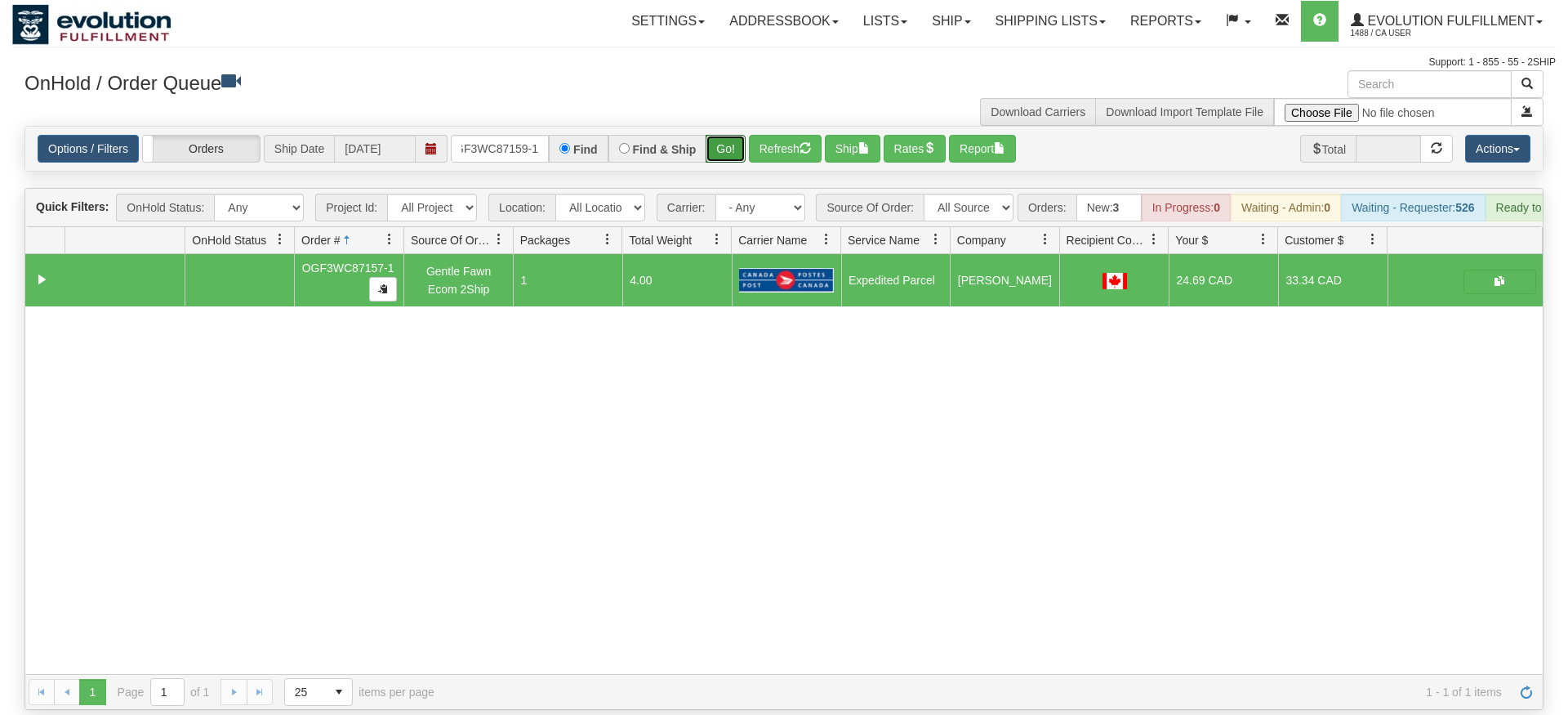
click at [728, 150] on div "Is equal to Is not equal to Contains Does not contains CAD USD EUR ZAR [PERSON_…" at bounding box center [784, 417] width 1544 height 584
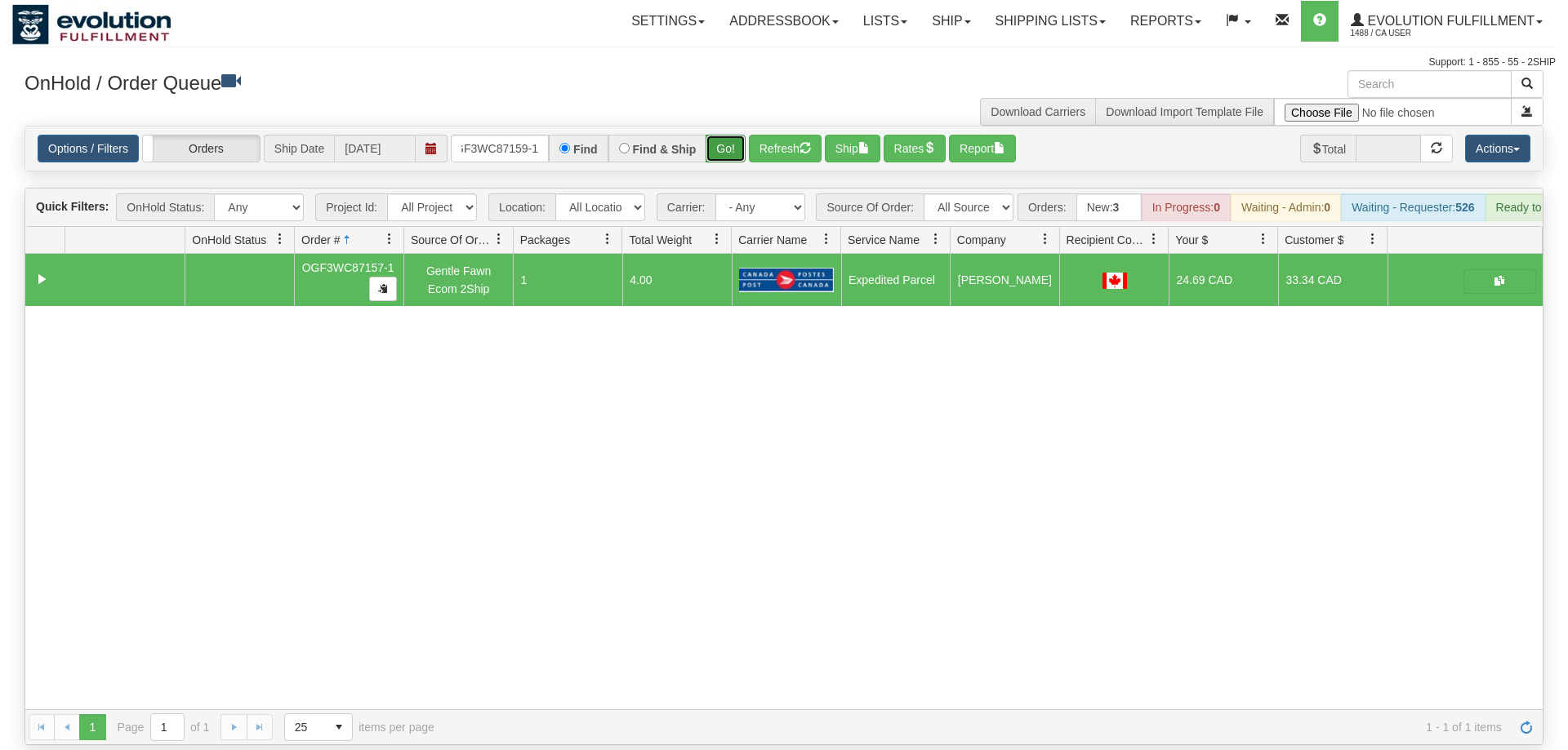
click at [736, 134] on button "Go!" at bounding box center [725, 148] width 40 height 28
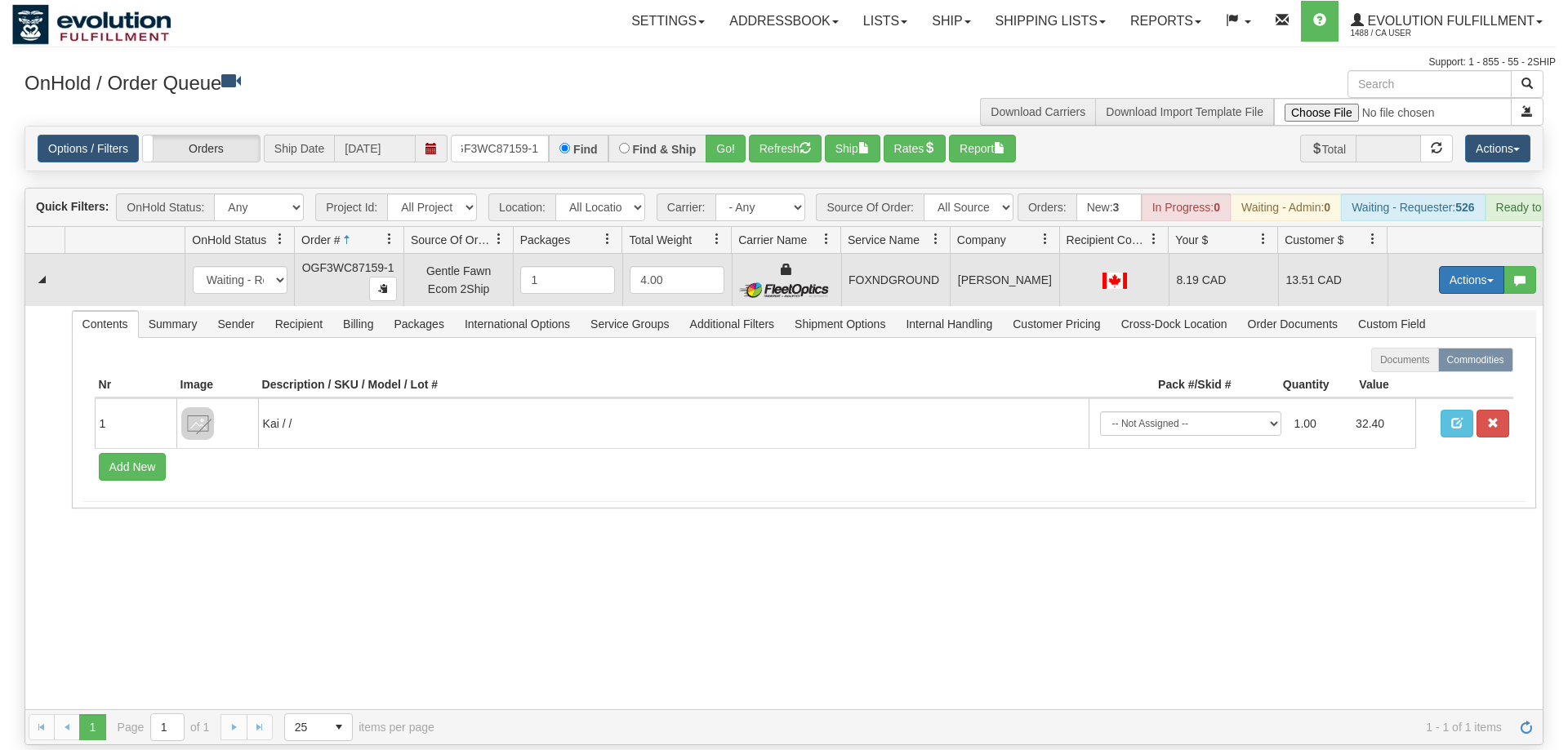
click at [1459, 266] on button "Actions" at bounding box center [1472, 280] width 66 height 28
click at [1441, 364] on link "Ship" at bounding box center [1439, 374] width 131 height 22
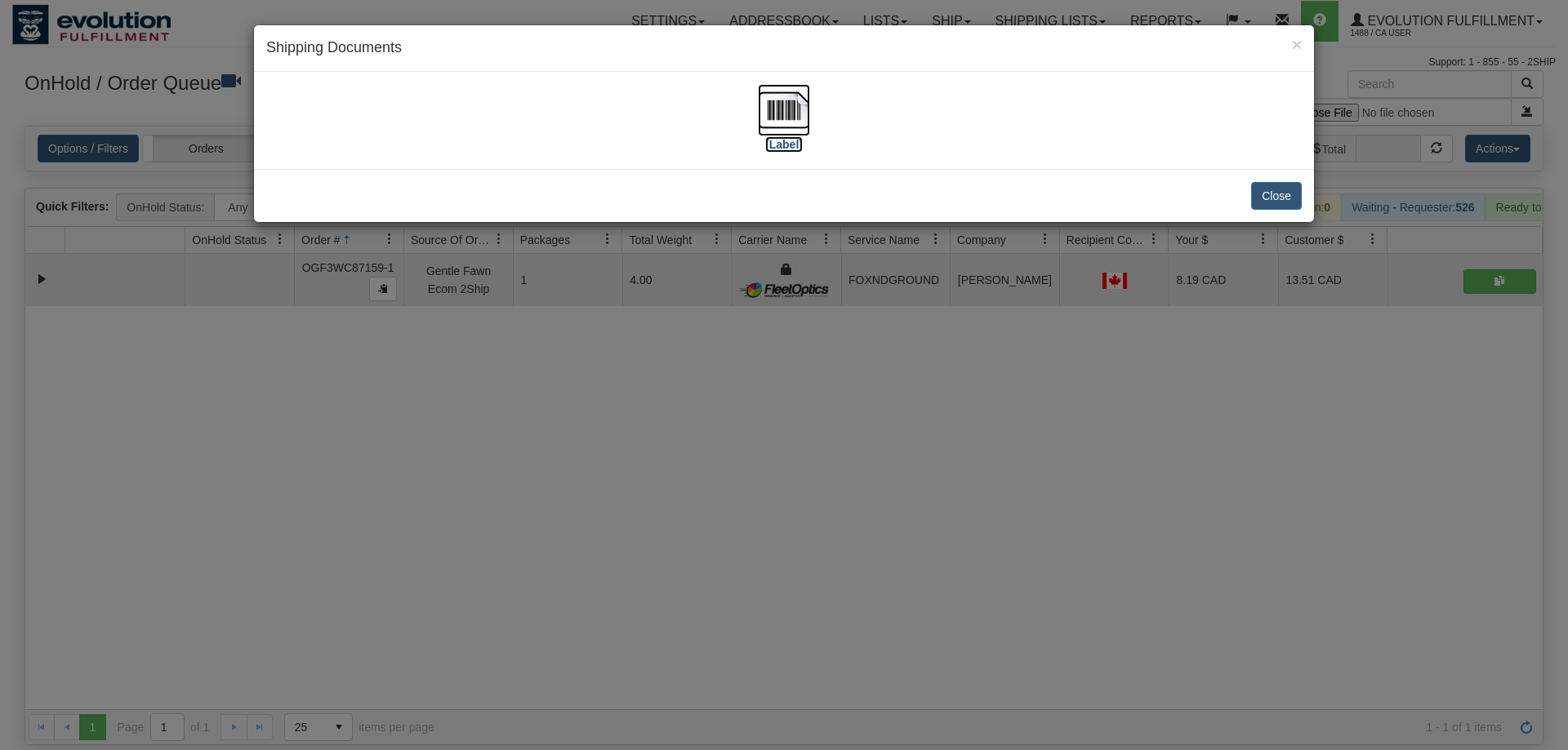
click at [782, 126] on img at bounding box center [784, 110] width 53 height 53
drag, startPoint x: 511, startPoint y: 424, endPoint x: 511, endPoint y: 413, distance: 11.0
click at [511, 413] on div "× Shipping Documents [Label] Close" at bounding box center [784, 375] width 1568 height 750
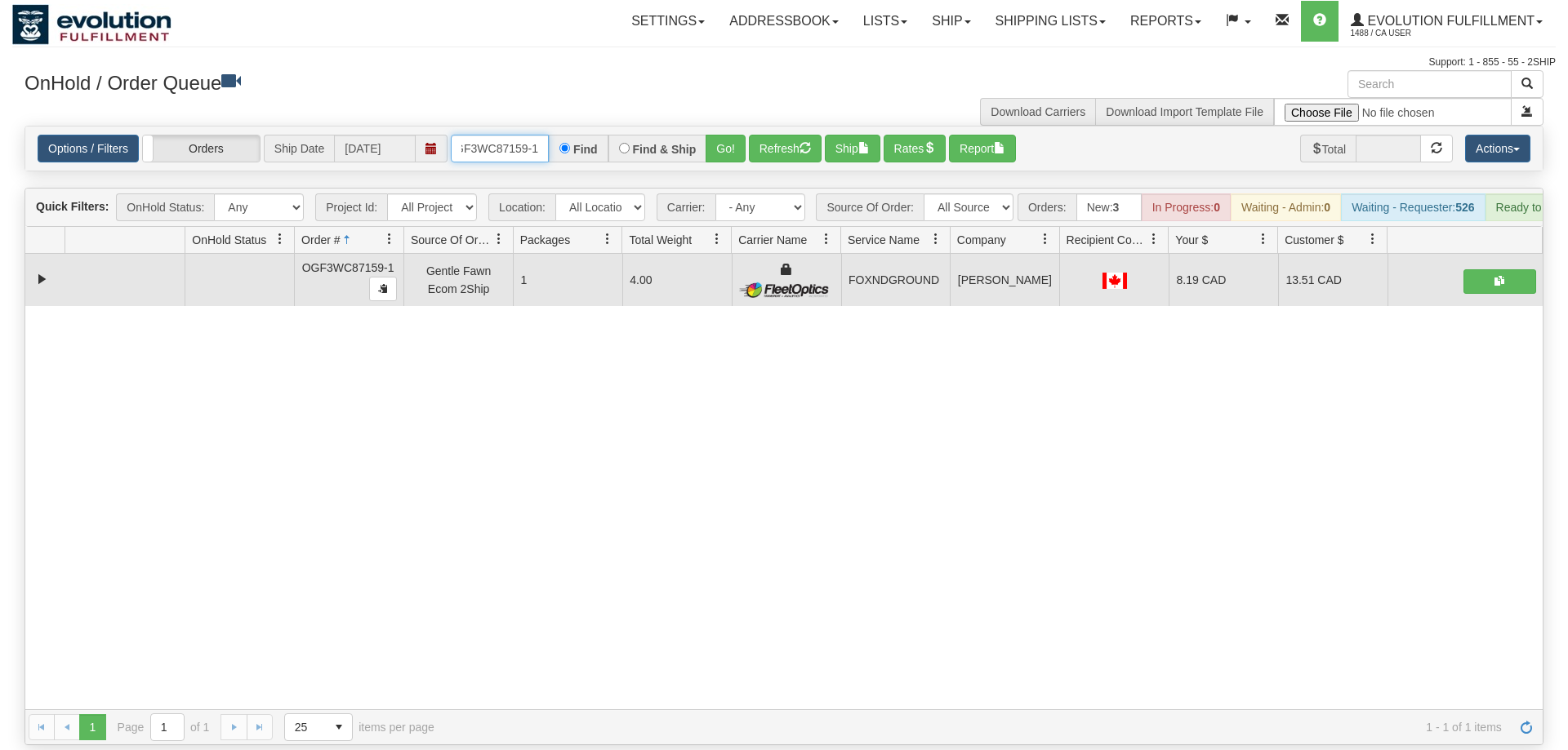
click at [503, 134] on input "OGF3WC87159-1" at bounding box center [500, 148] width 98 height 28
drag, startPoint x: 718, startPoint y: 114, endPoint x: 735, endPoint y: 119, distance: 17.7
click at [721, 149] on div "Is equal to Is not equal to Contains Does not contains CAD USD EUR ZAR [PERSON_…" at bounding box center [784, 435] width 1544 height 620
click at [736, 134] on button "Go!" at bounding box center [725, 148] width 40 height 28
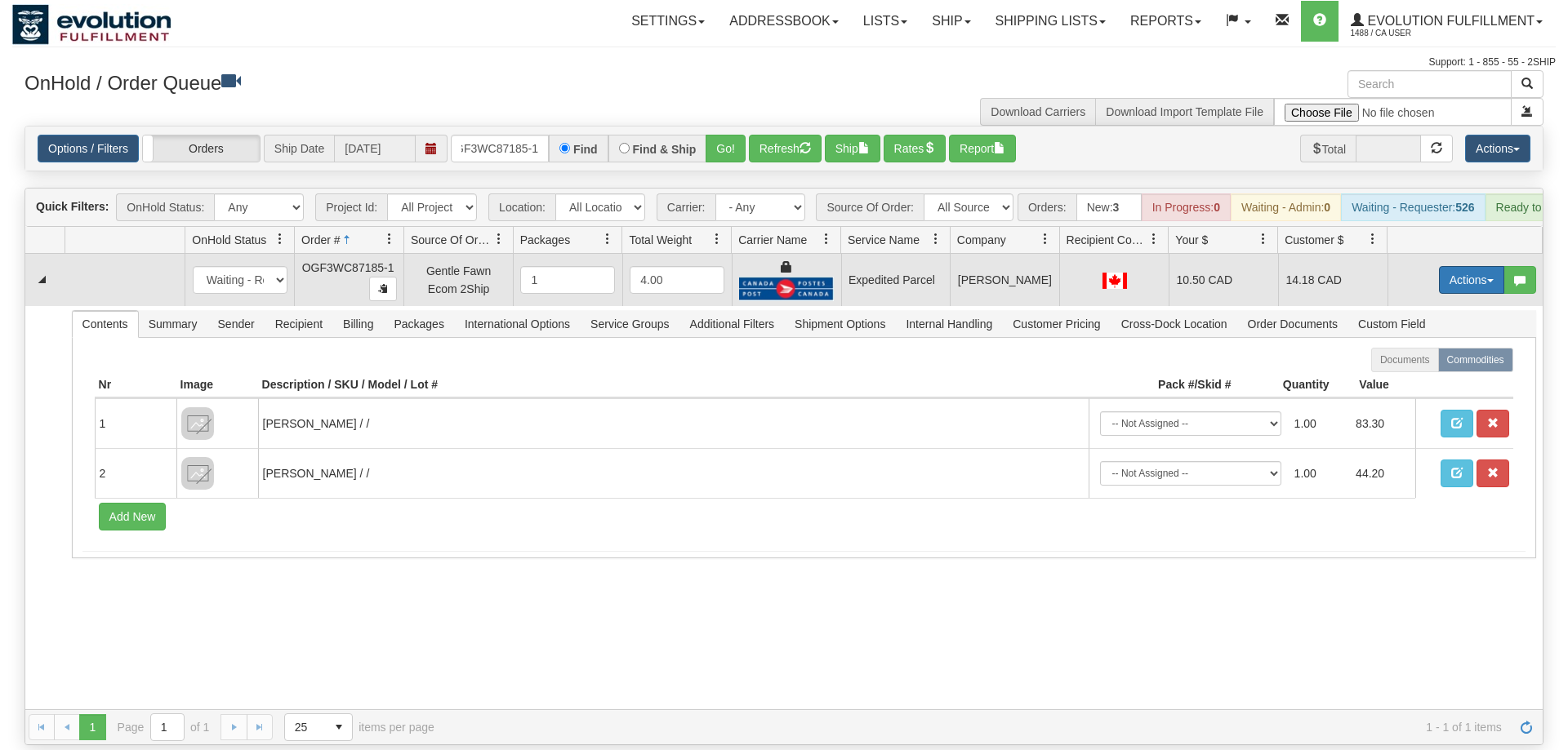
click at [1480, 266] on button "Actions" at bounding box center [1472, 280] width 66 height 28
click at [1451, 364] on link "Ship" at bounding box center [1439, 374] width 131 height 22
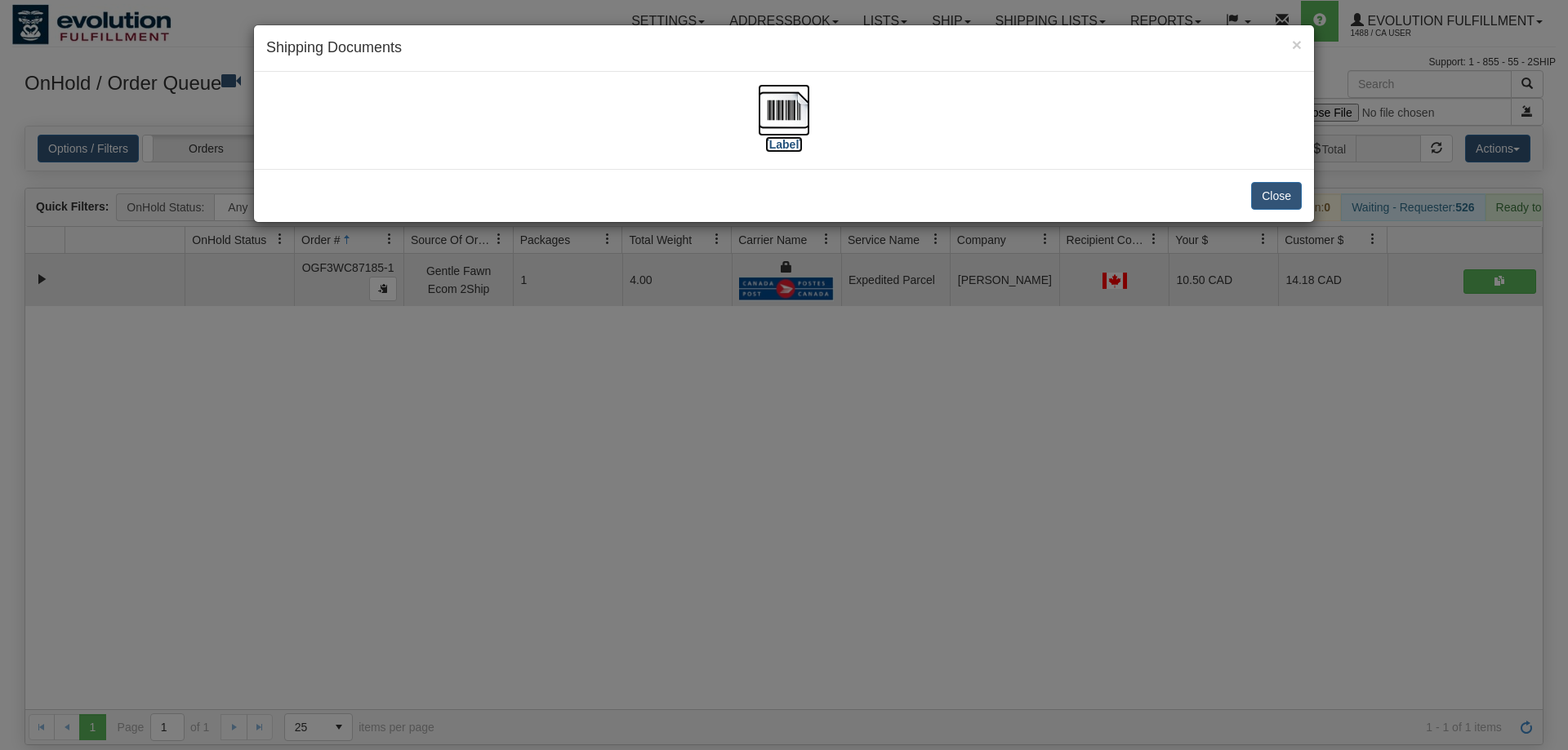
click at [789, 122] on img at bounding box center [784, 110] width 53 height 53
drag, startPoint x: 642, startPoint y: 391, endPoint x: 630, endPoint y: 351, distance: 41.8
click at [630, 351] on div "× Shipping Documents [Label] Close" at bounding box center [784, 375] width 1568 height 750
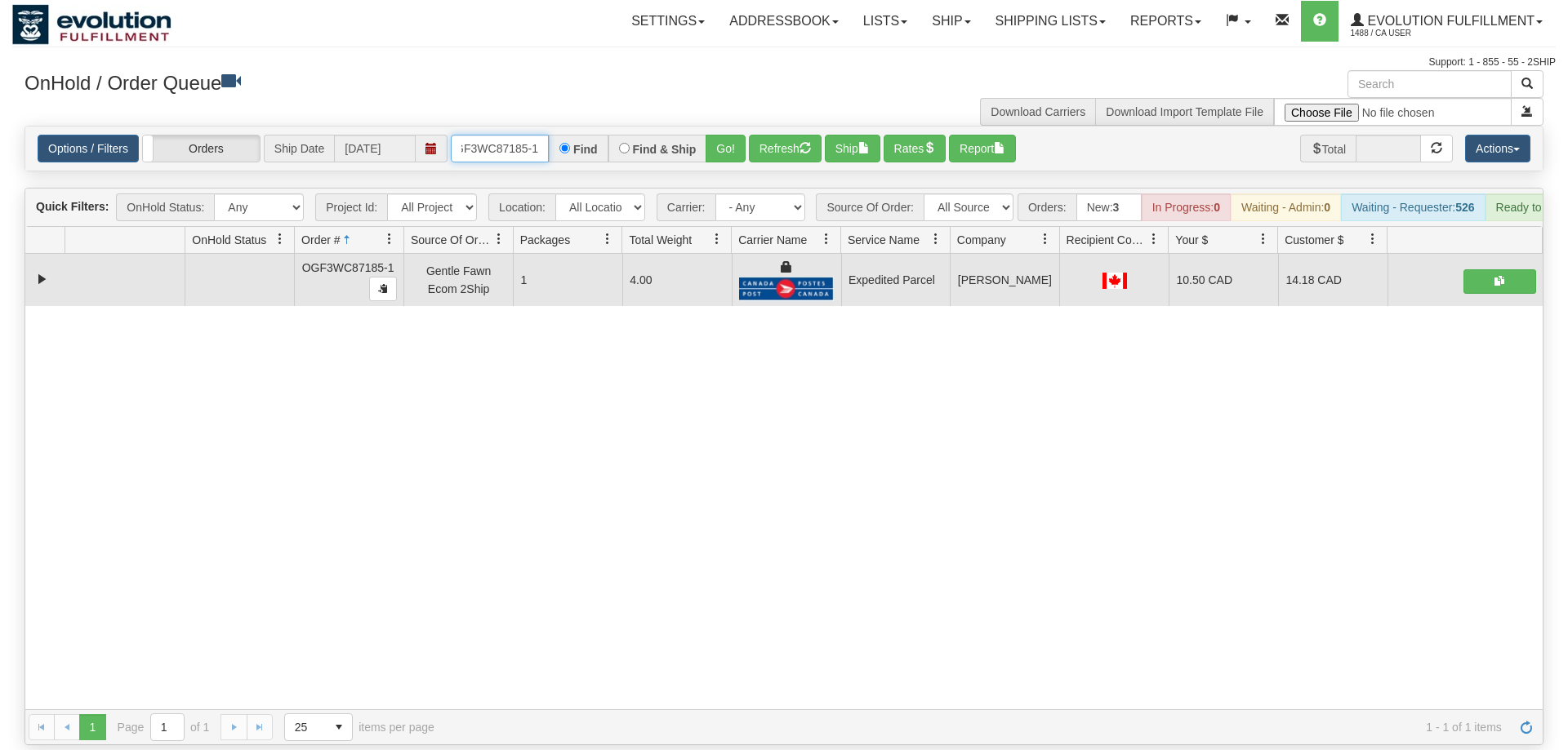
click at [530, 134] on input "OGF3WC87185-1" at bounding box center [500, 148] width 98 height 28
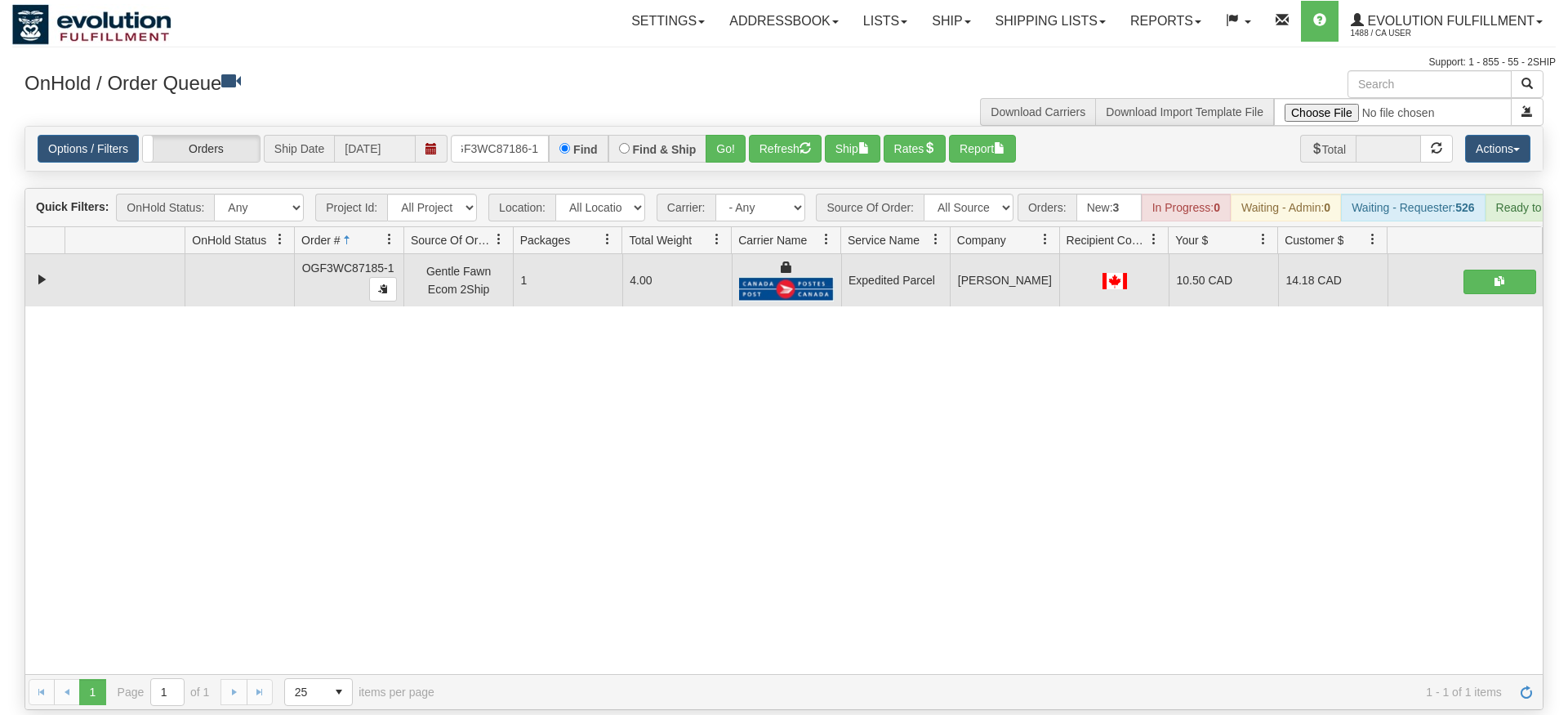
click at [703, 145] on div "Options / Filters Group Shipments Orders Ship Date [DATE] OGF3WC87186-1 Find Fi…" at bounding box center [784, 148] width 1518 height 44
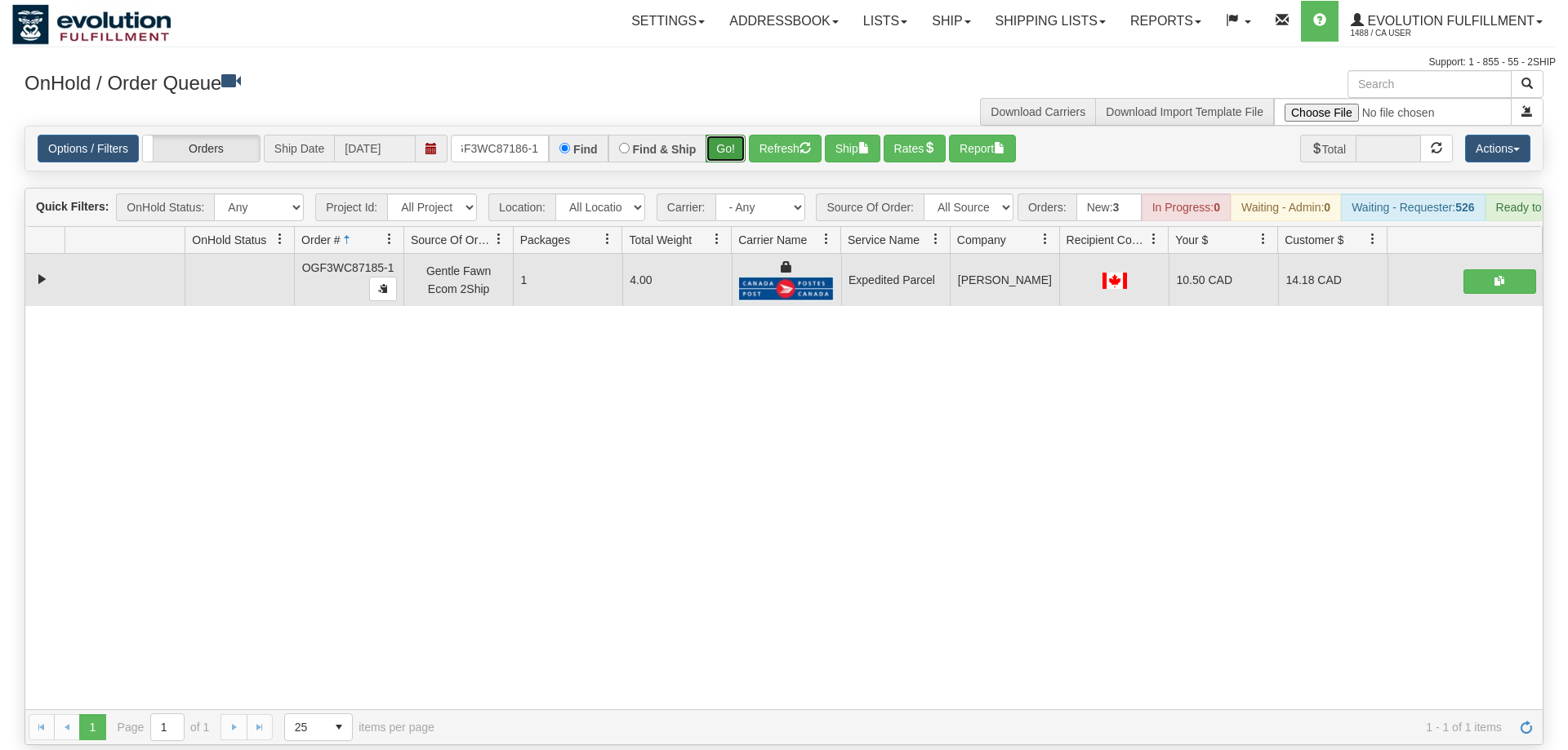
click at [708, 134] on button "Go!" at bounding box center [725, 148] width 40 height 28
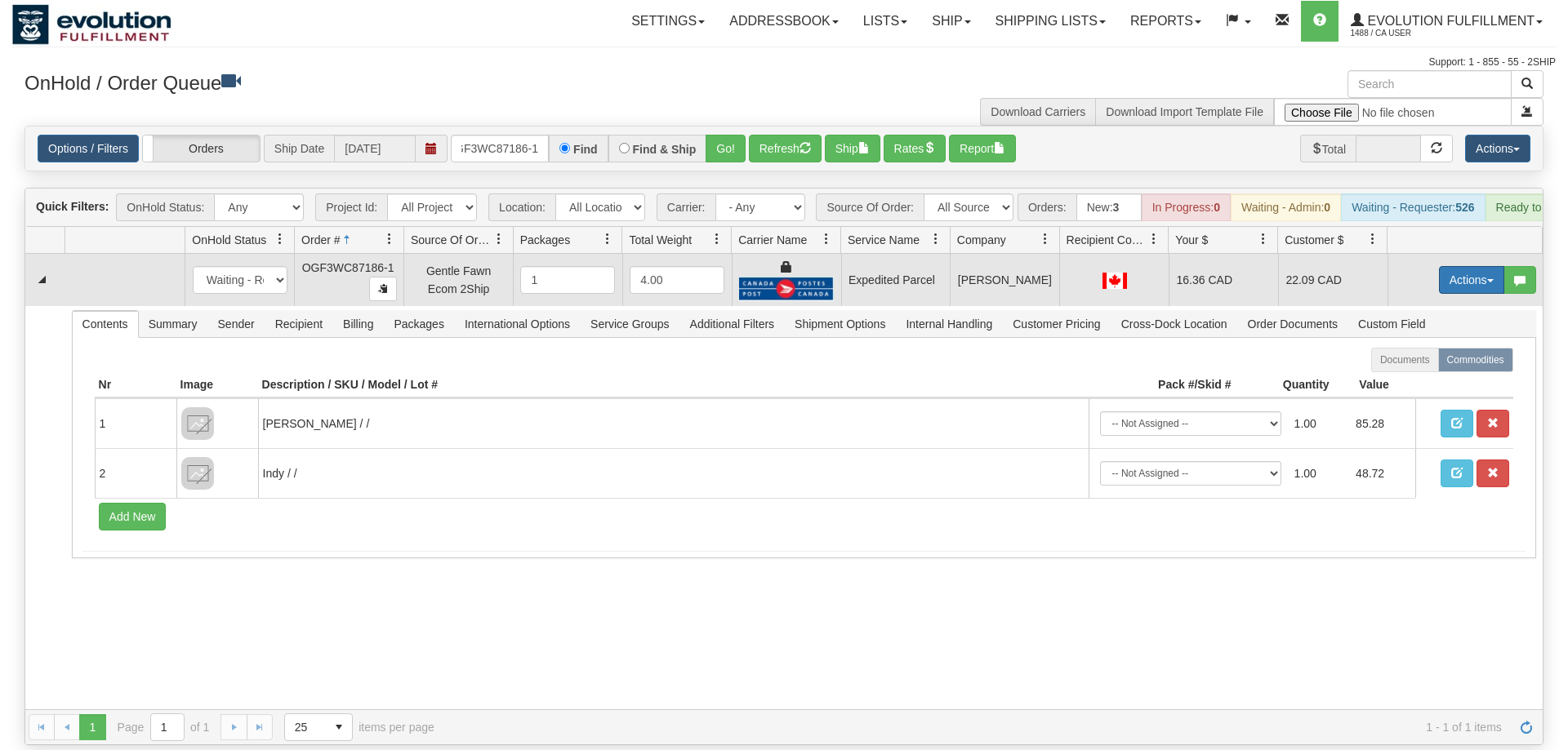
click at [1472, 266] on button "Actions" at bounding box center [1472, 280] width 66 height 28
click at [1427, 364] on link "Ship" at bounding box center [1439, 374] width 131 height 22
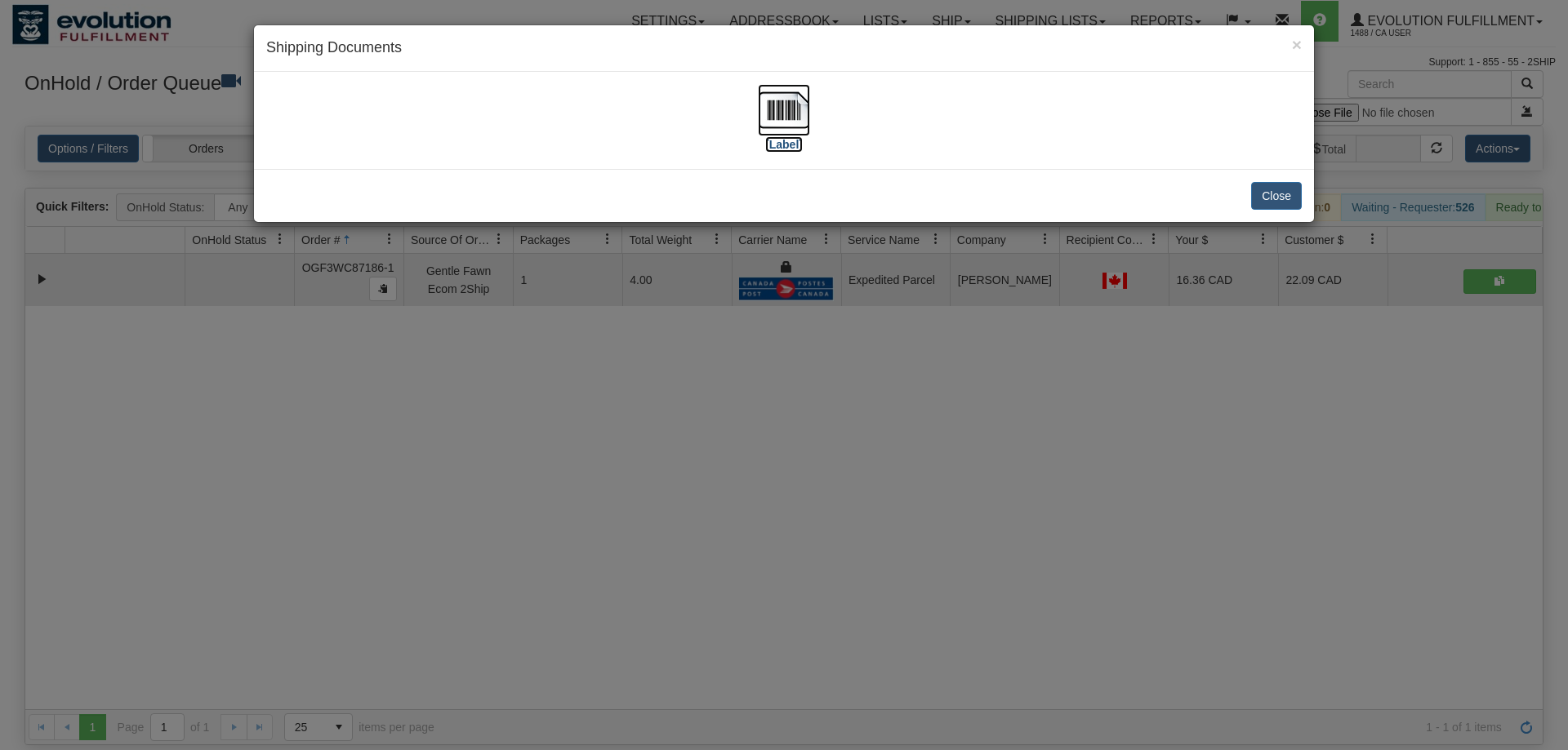
click at [780, 109] on img at bounding box center [784, 110] width 53 height 53
drag, startPoint x: 645, startPoint y: 228, endPoint x: 584, endPoint y: 96, distance: 145.4
click at [642, 223] on div "× Shipping Documents [Label] Close" at bounding box center [784, 375] width 1568 height 750
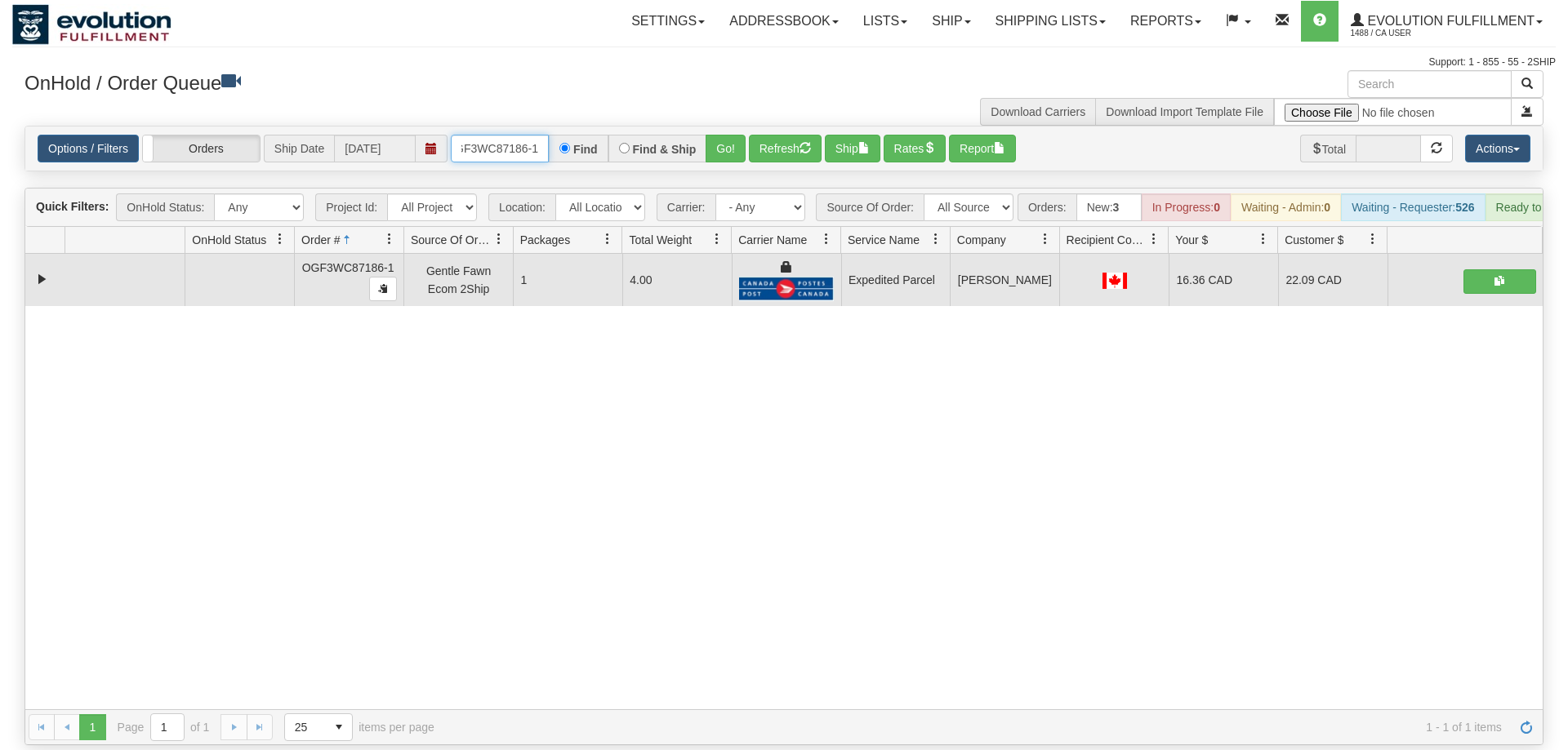
click at [527, 134] on input "OGF3WC87186-1" at bounding box center [500, 148] width 98 height 28
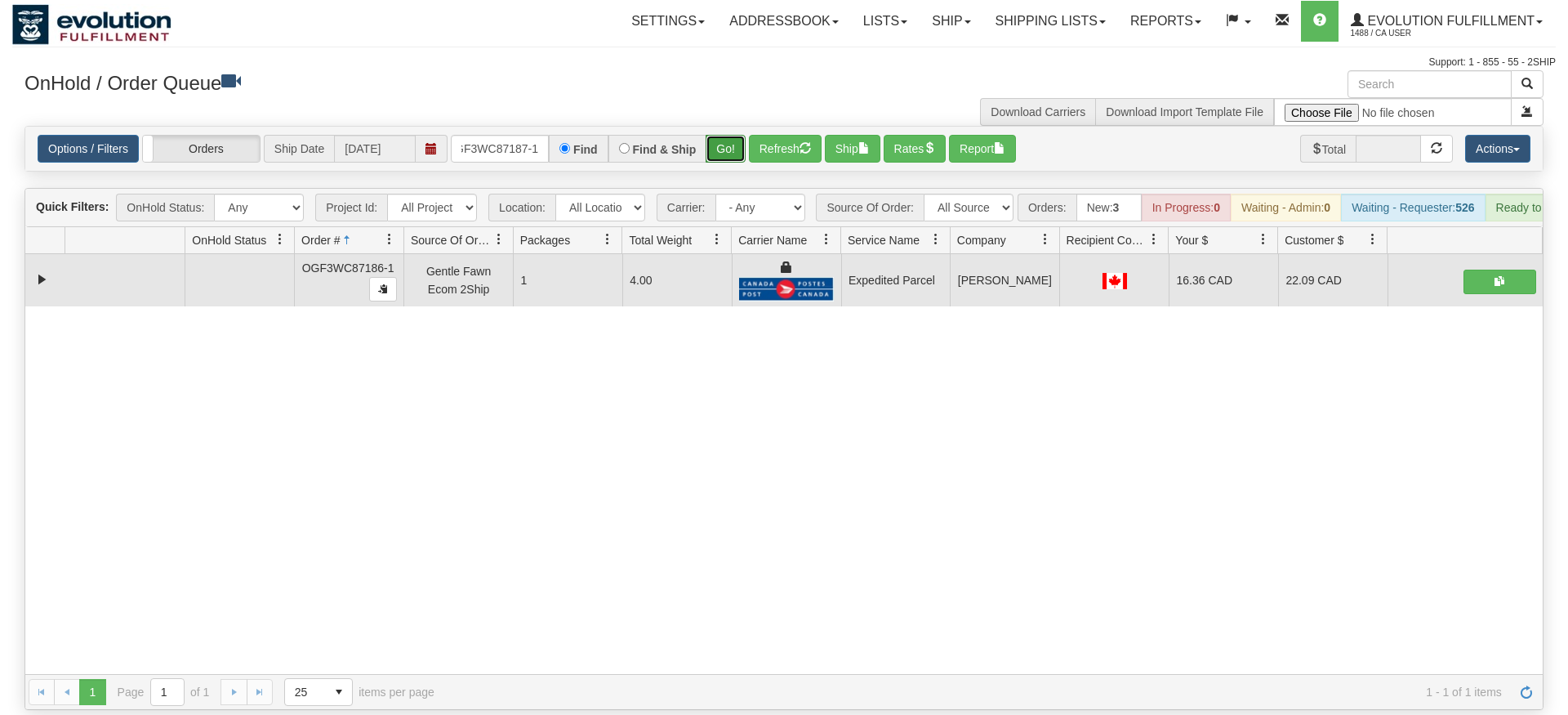
click at [734, 162] on div "Is equal to Is not equal to Contains Does not contains CAD USD EUR ZAR [PERSON_…" at bounding box center [784, 417] width 1544 height 584
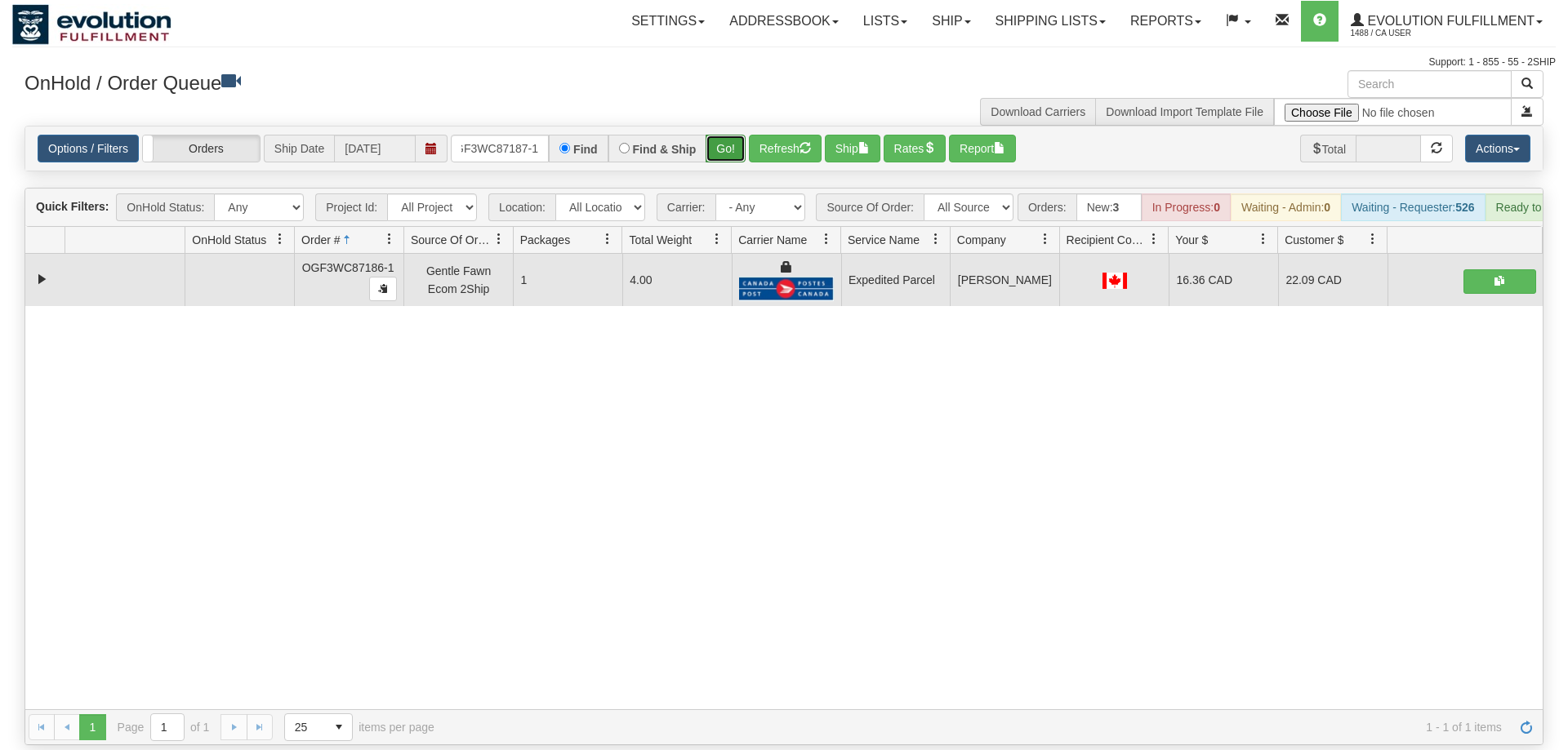
click at [733, 134] on button "Go!" at bounding box center [725, 148] width 40 height 28
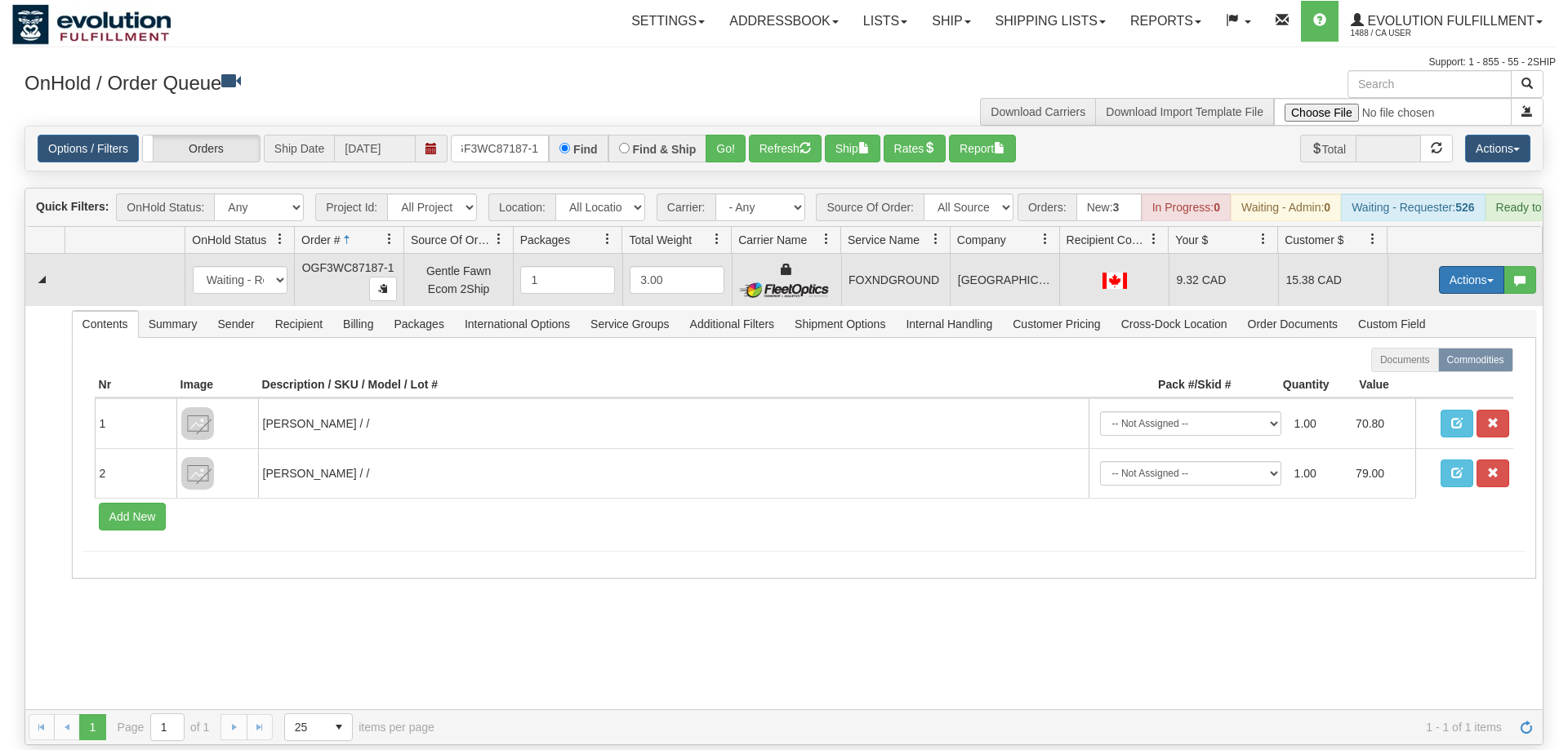
click at [1449, 266] on button "Actions" at bounding box center [1472, 280] width 66 height 28
click at [1428, 364] on link "Ship" at bounding box center [1439, 374] width 131 height 22
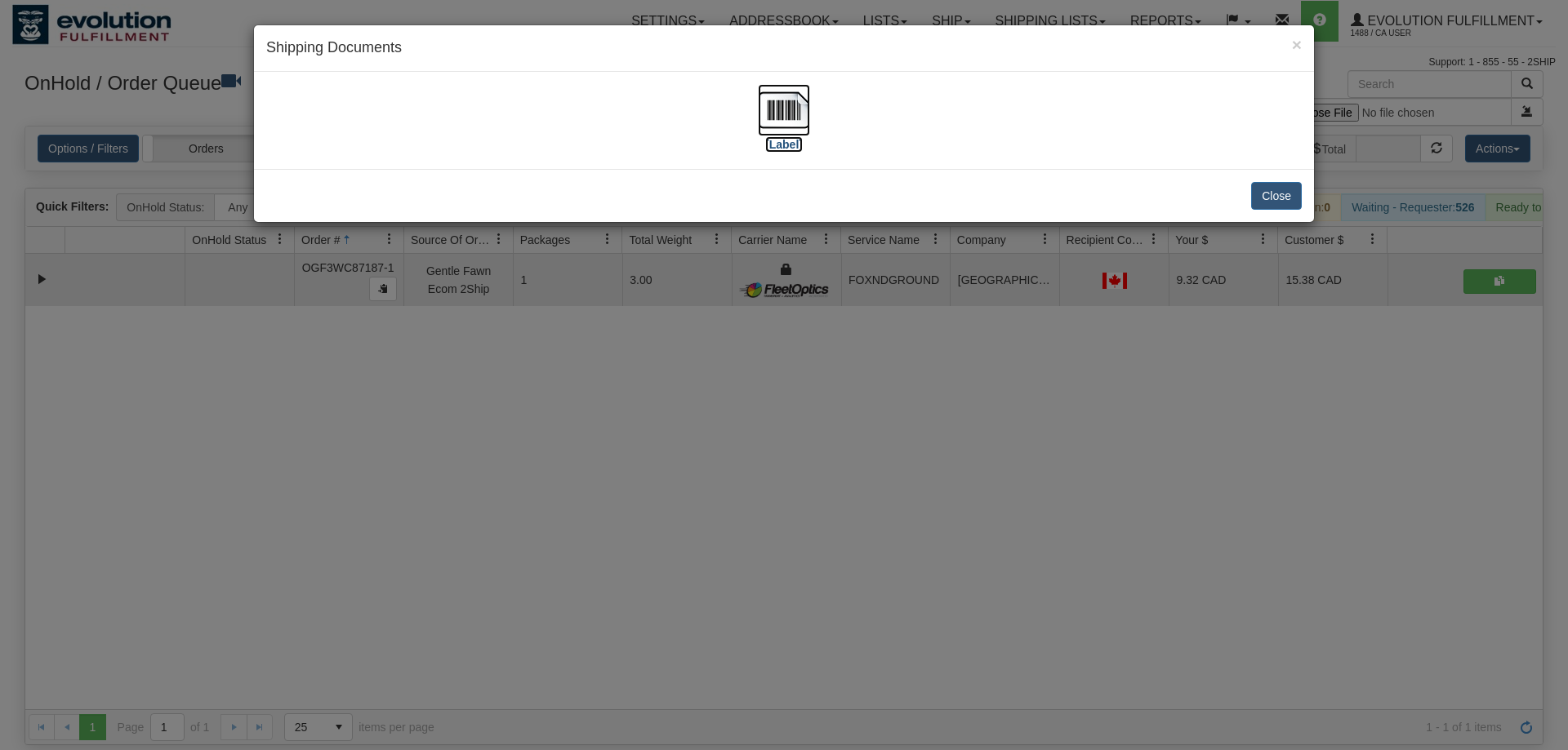
click at [771, 101] on img at bounding box center [784, 110] width 53 height 53
click at [637, 357] on div "× Shipping Documents [Label] Close" at bounding box center [784, 375] width 1568 height 750
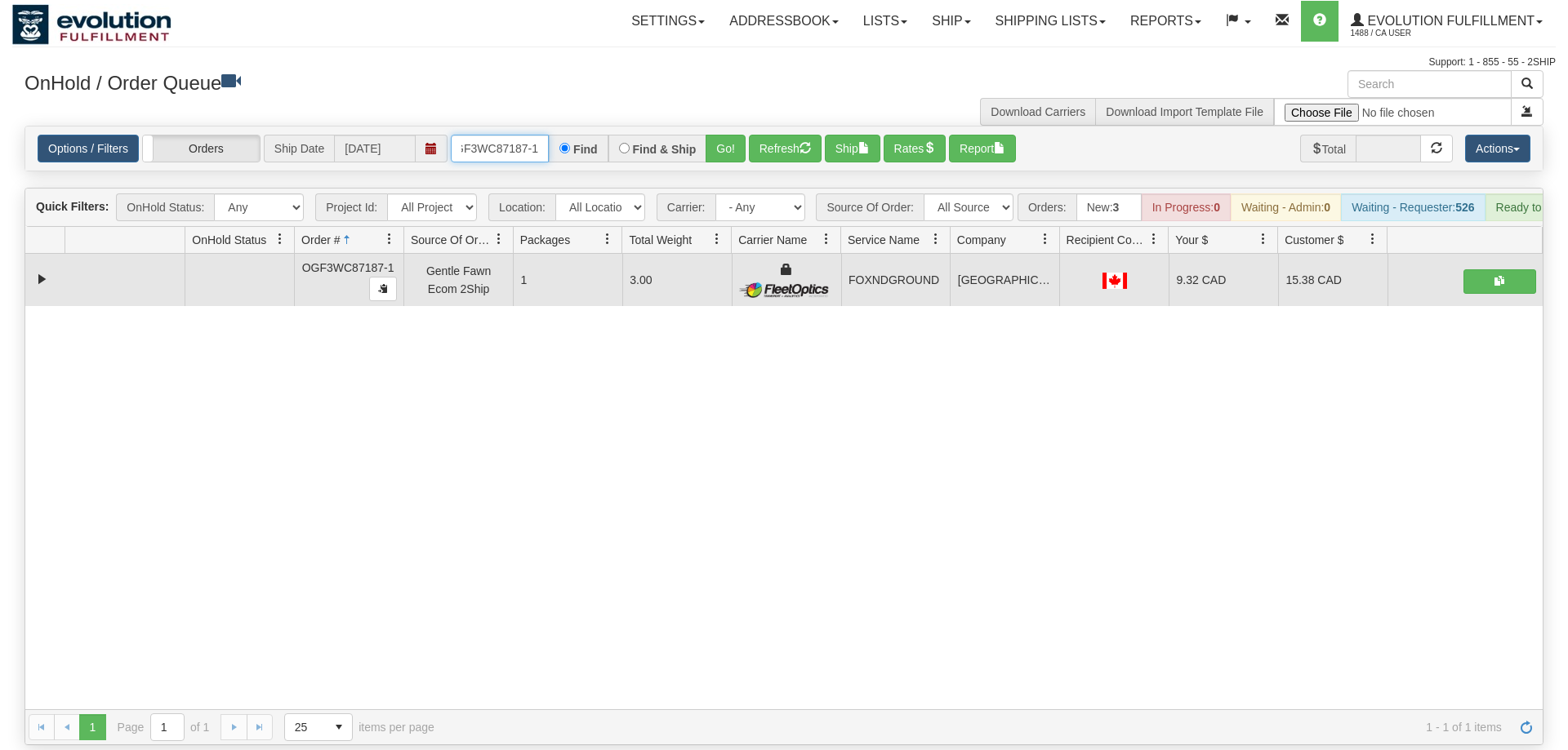
click at [511, 134] on input "OGF3WC87187-1" at bounding box center [500, 148] width 98 height 28
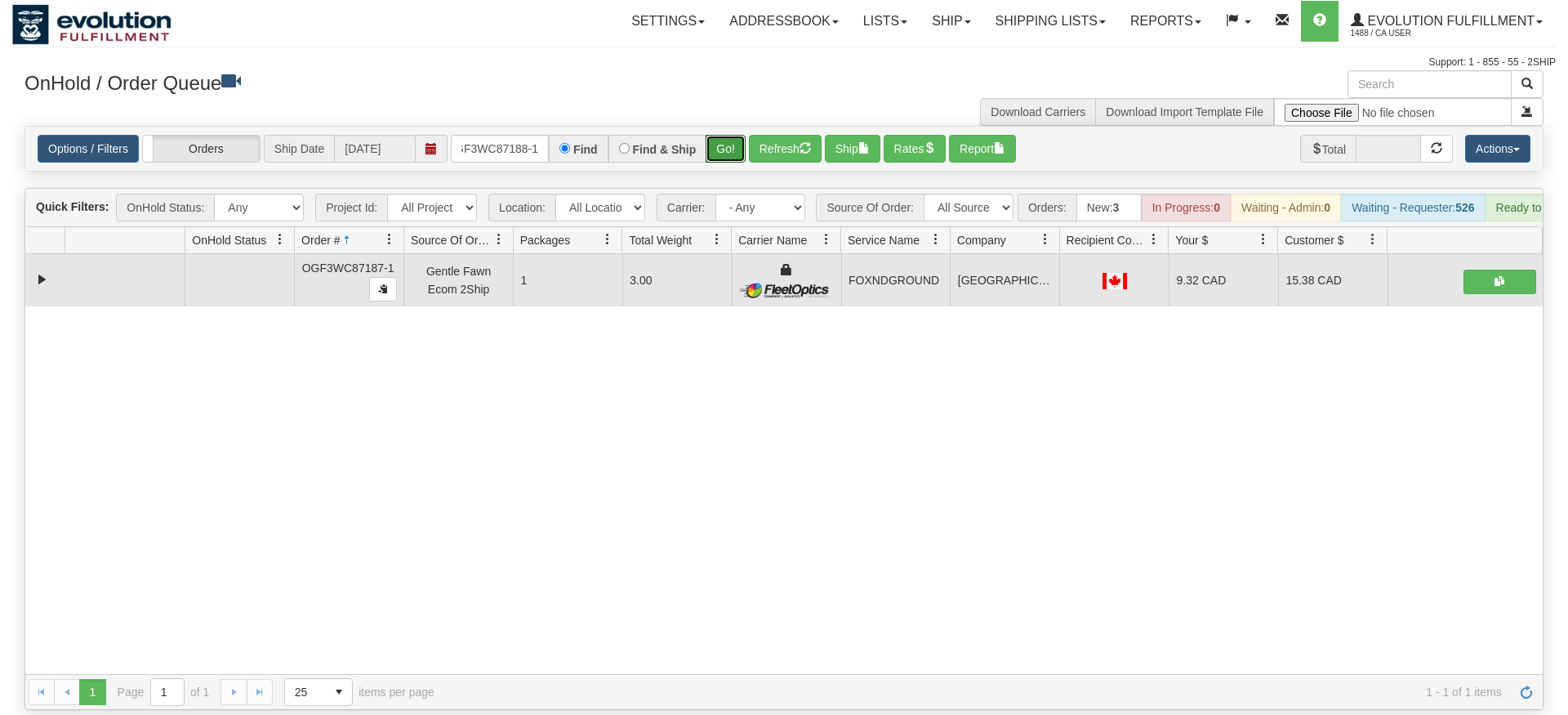
click at [718, 160] on div "Is equal to Is not equal to Contains Does not contains CAD USD EUR ZAR [PERSON_…" at bounding box center [784, 417] width 1544 height 584
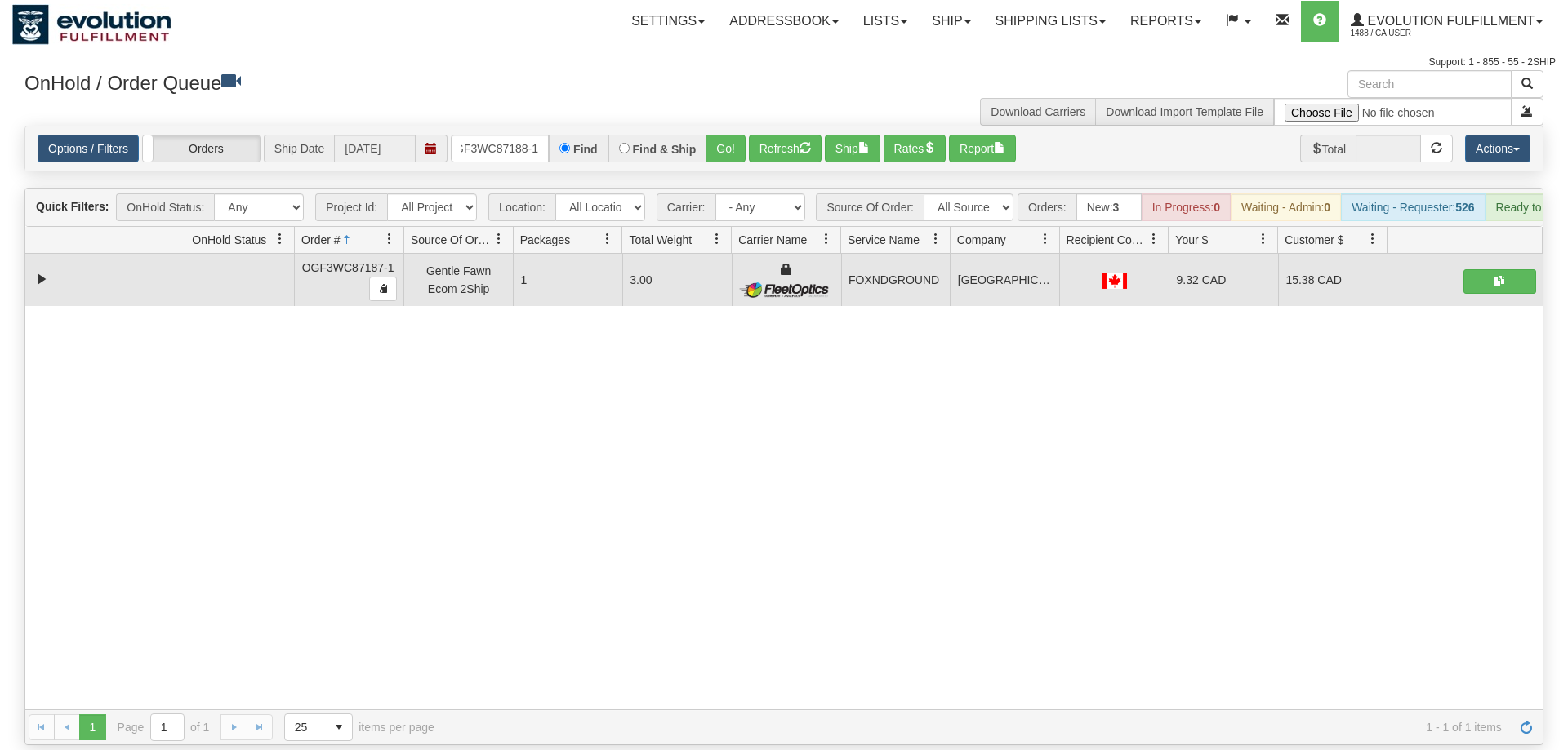
click at [731, 141] on div "Options / Filters Group Shipments Orders Ship Date [DATE] OGF3WC87188-1 Find Fi…" at bounding box center [784, 148] width 1518 height 44
click at [731, 138] on button "Go!" at bounding box center [725, 148] width 40 height 28
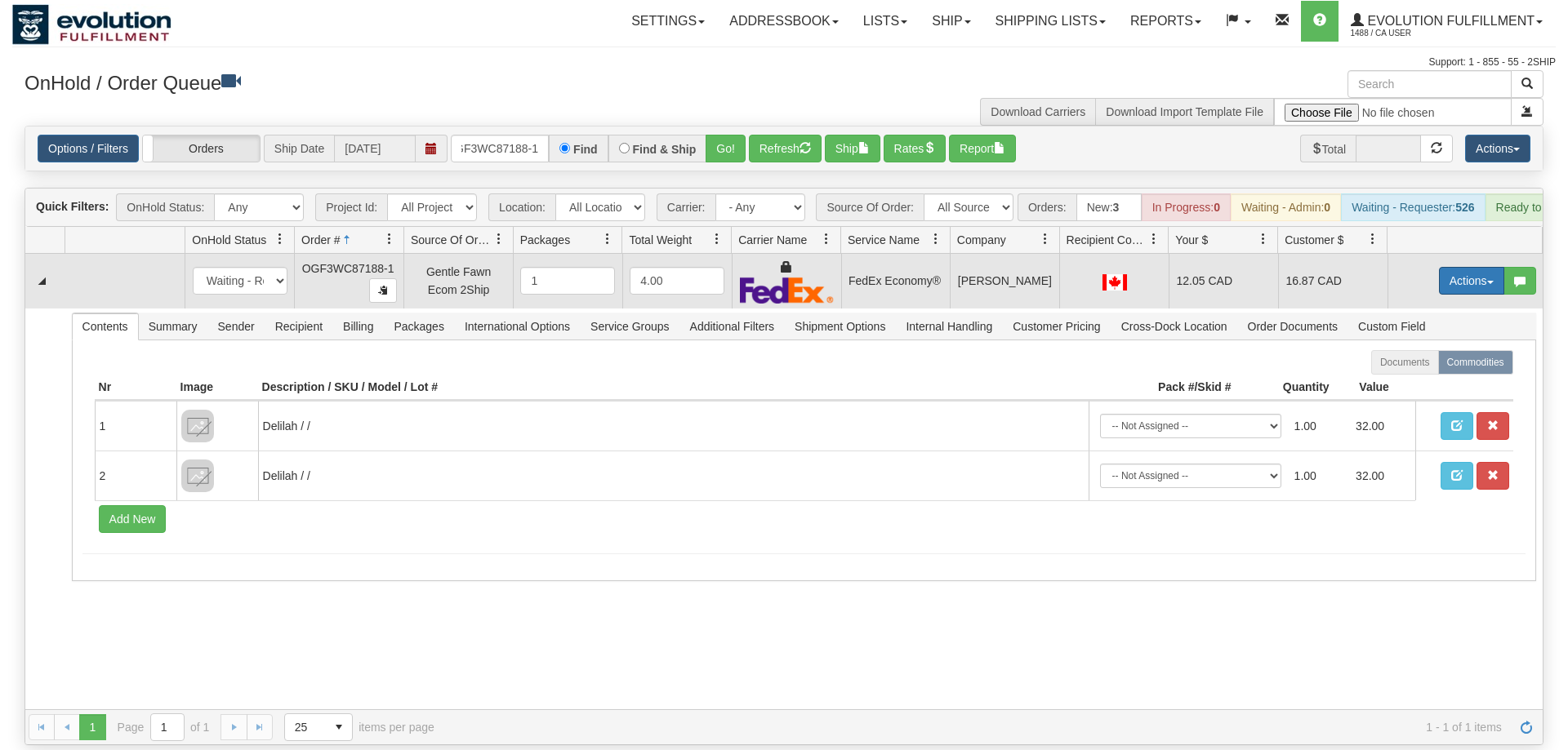
click at [1477, 267] on button "Actions" at bounding box center [1472, 281] width 66 height 28
click at [1425, 365] on link "Ship" at bounding box center [1439, 375] width 131 height 22
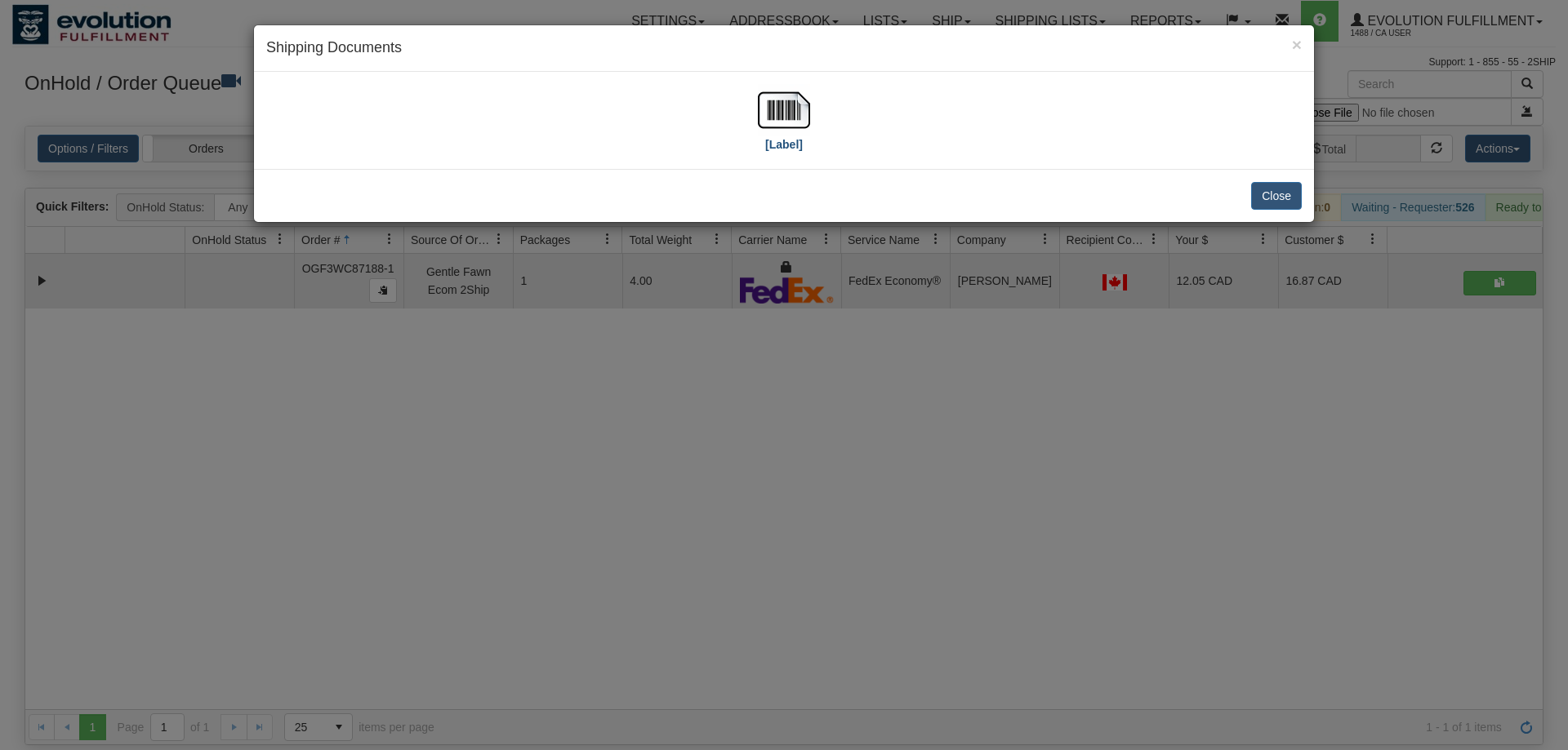
drag, startPoint x: 749, startPoint y: 96, endPoint x: 761, endPoint y: 91, distance: 13.0
click at [761, 91] on div "[Label]" at bounding box center [784, 121] width 1036 height 72
click at [782, 102] on img at bounding box center [784, 110] width 53 height 53
click at [700, 557] on div "× Shipping Documents [Label] Close" at bounding box center [784, 375] width 1568 height 750
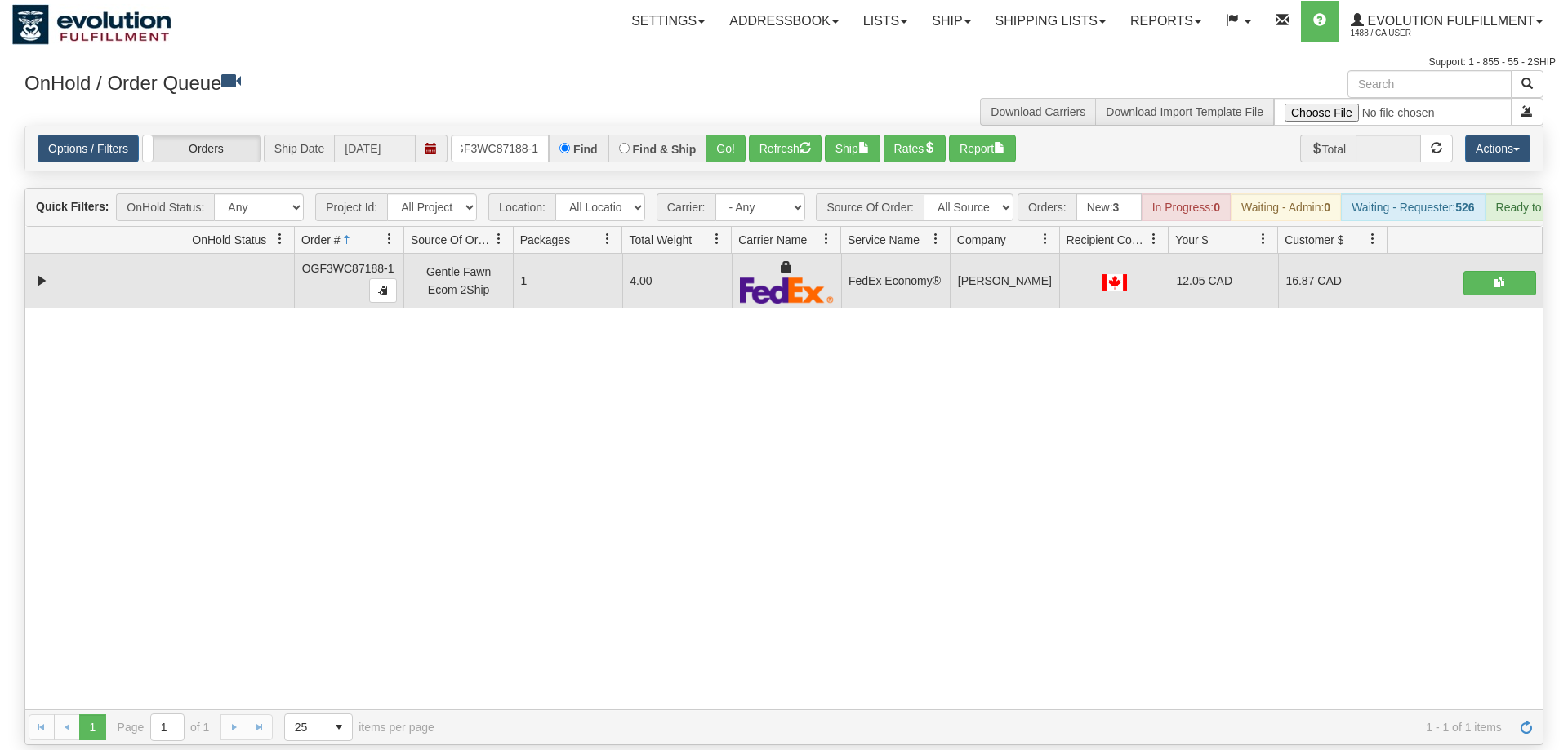
click at [507, 127] on div "Options / Filters Group Shipments Orders Ship Date [DATE] OGF3WC87188-1 Find Fi…" at bounding box center [784, 148] width 1518 height 44
click at [528, 134] on input "OGF3WC87188-1" at bounding box center [500, 148] width 98 height 28
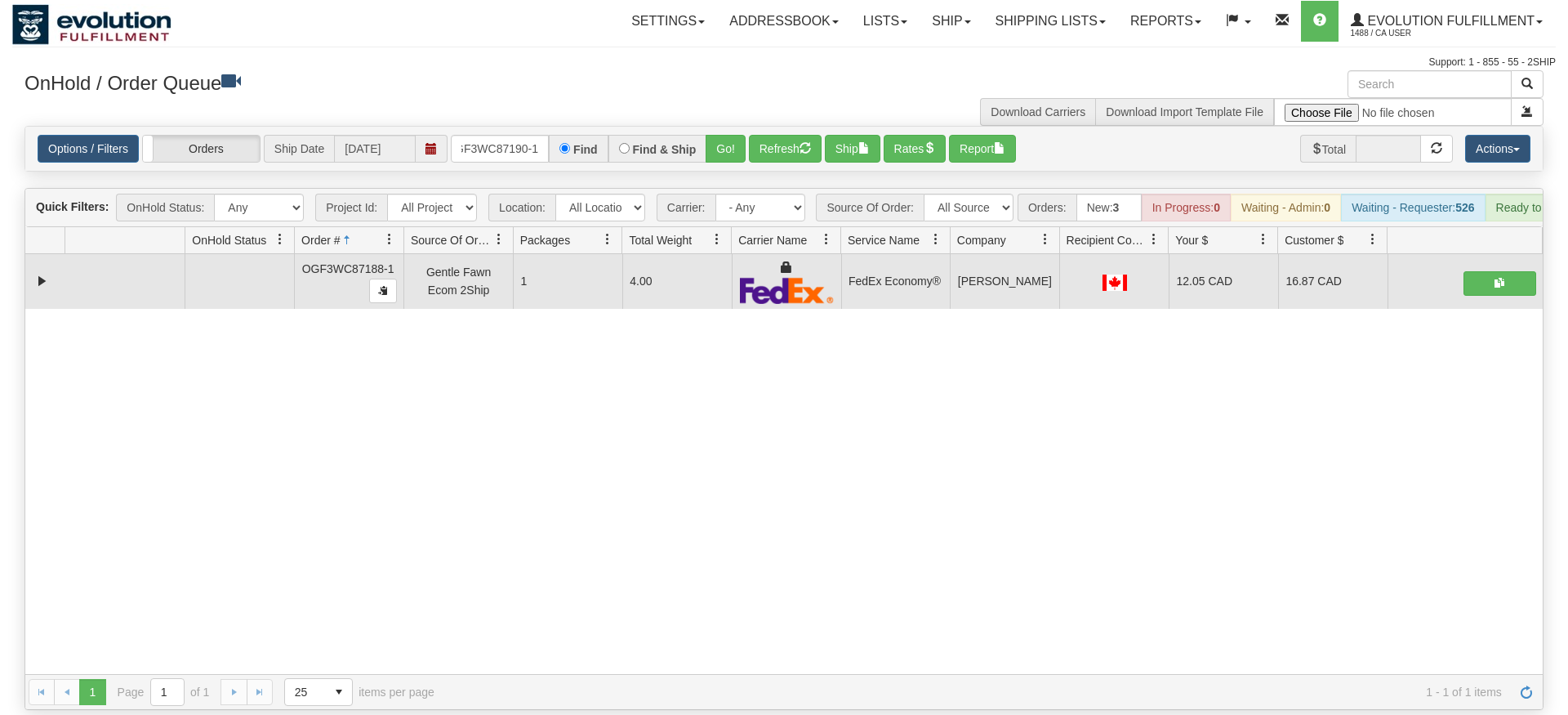
click at [733, 147] on div "Options / Filters Group Shipments Orders Ship Date [DATE] OGF3WC87190-1 Find Fi…" at bounding box center [784, 148] width 1518 height 44
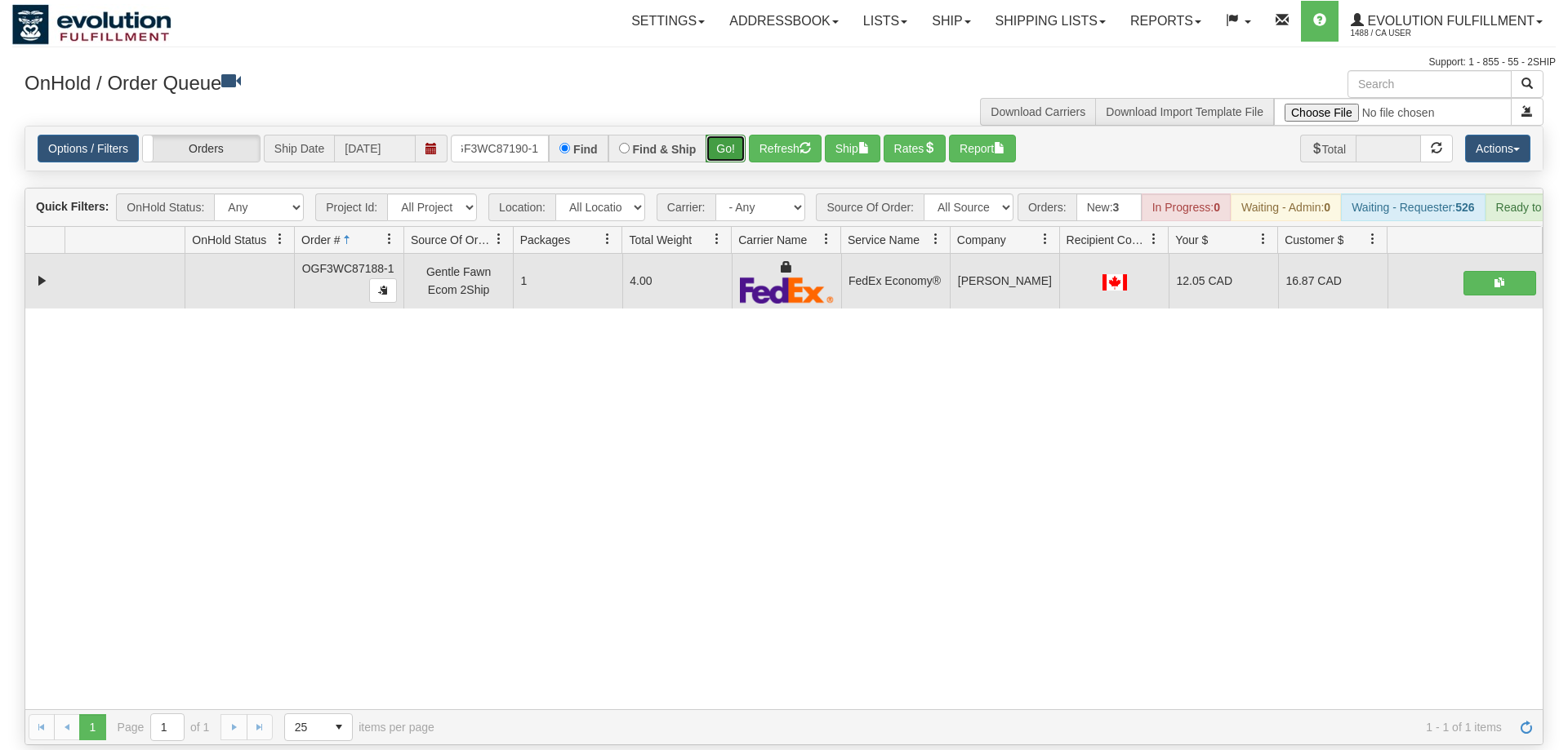
click at [740, 134] on button "Go!" at bounding box center [725, 148] width 40 height 28
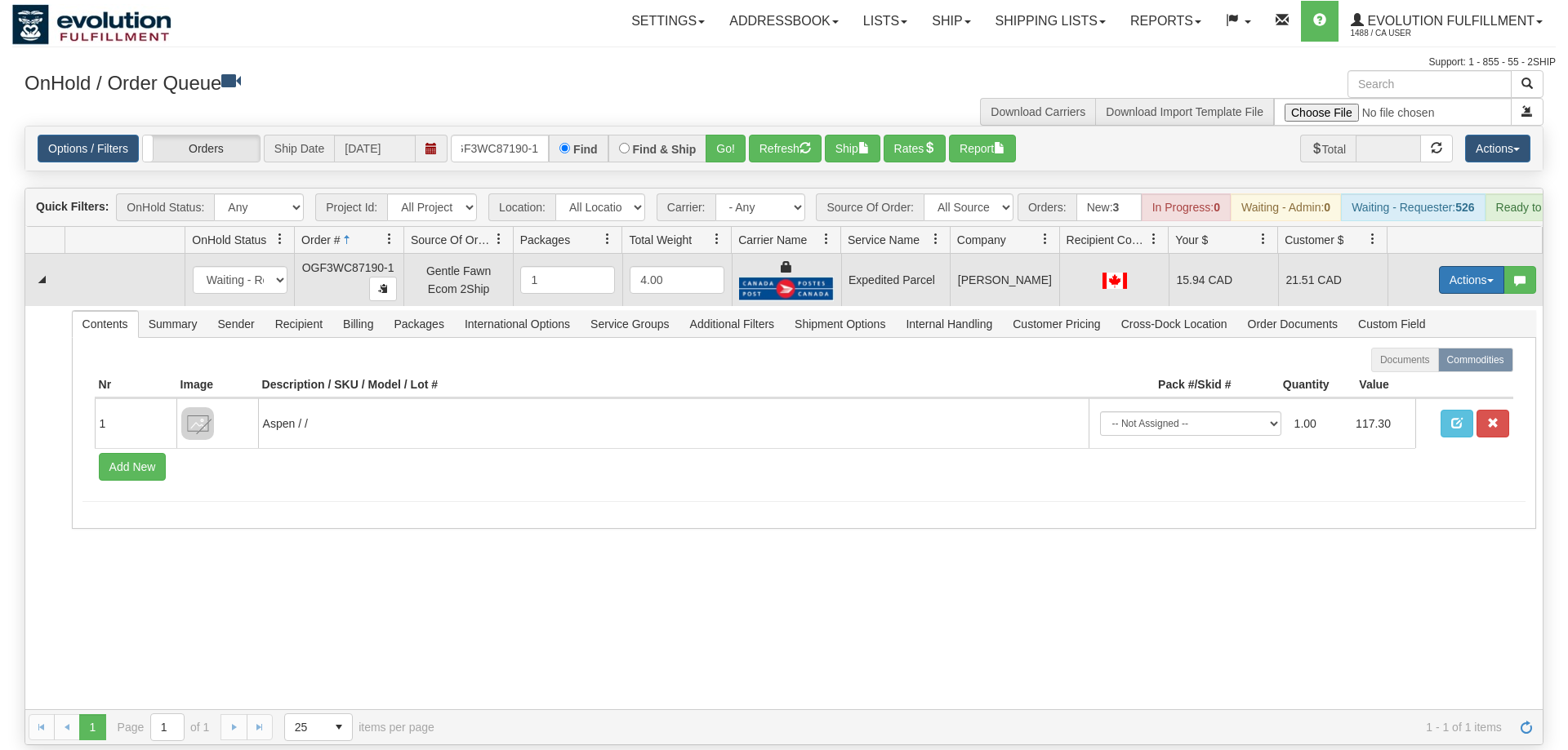
click at [1483, 266] on button "Actions" at bounding box center [1472, 280] width 66 height 28
click at [1421, 364] on link "Ship" at bounding box center [1439, 374] width 131 height 22
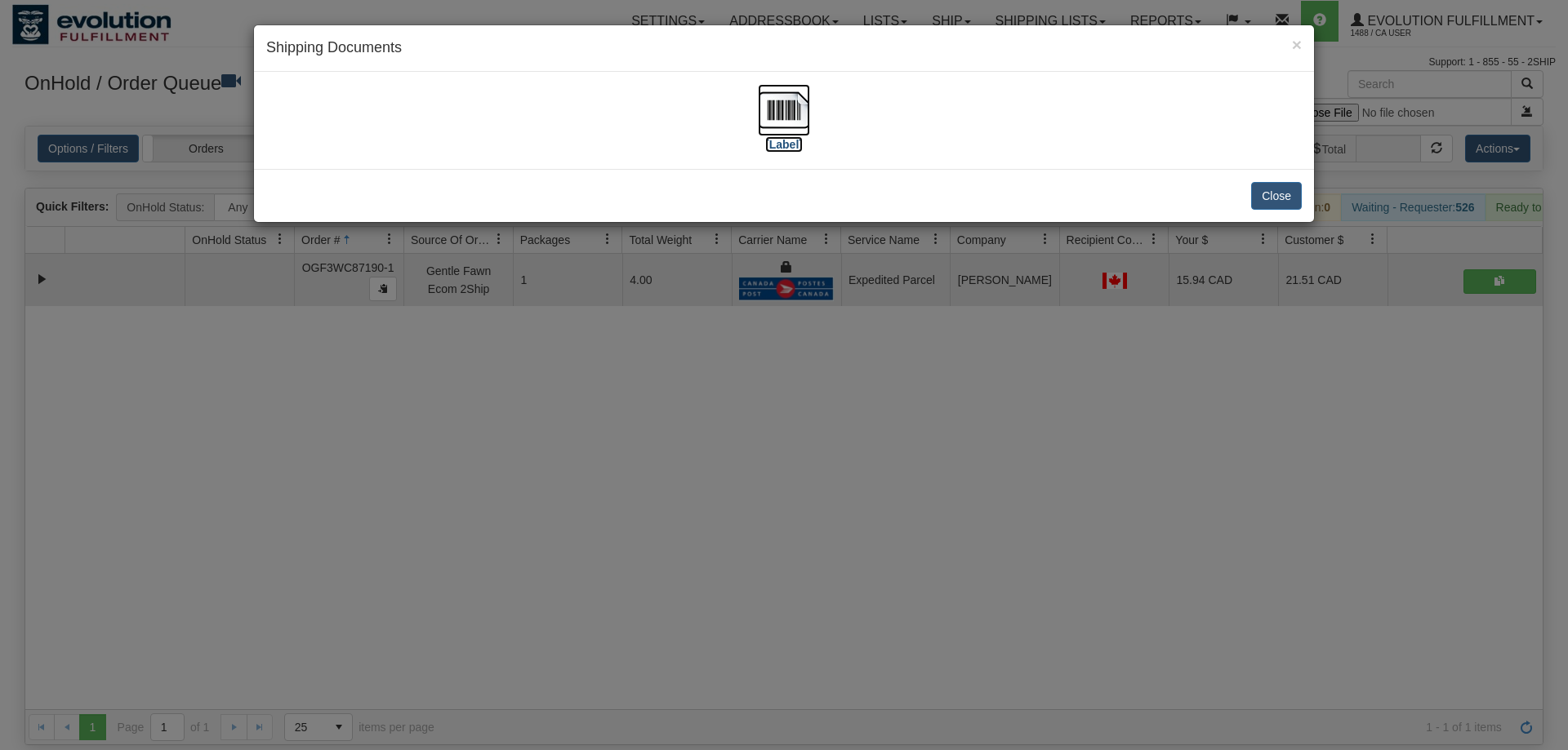
click at [810, 129] on img at bounding box center [784, 110] width 53 height 53
click at [412, 361] on div "× Shipping Documents [Label] Close" at bounding box center [784, 375] width 1568 height 750
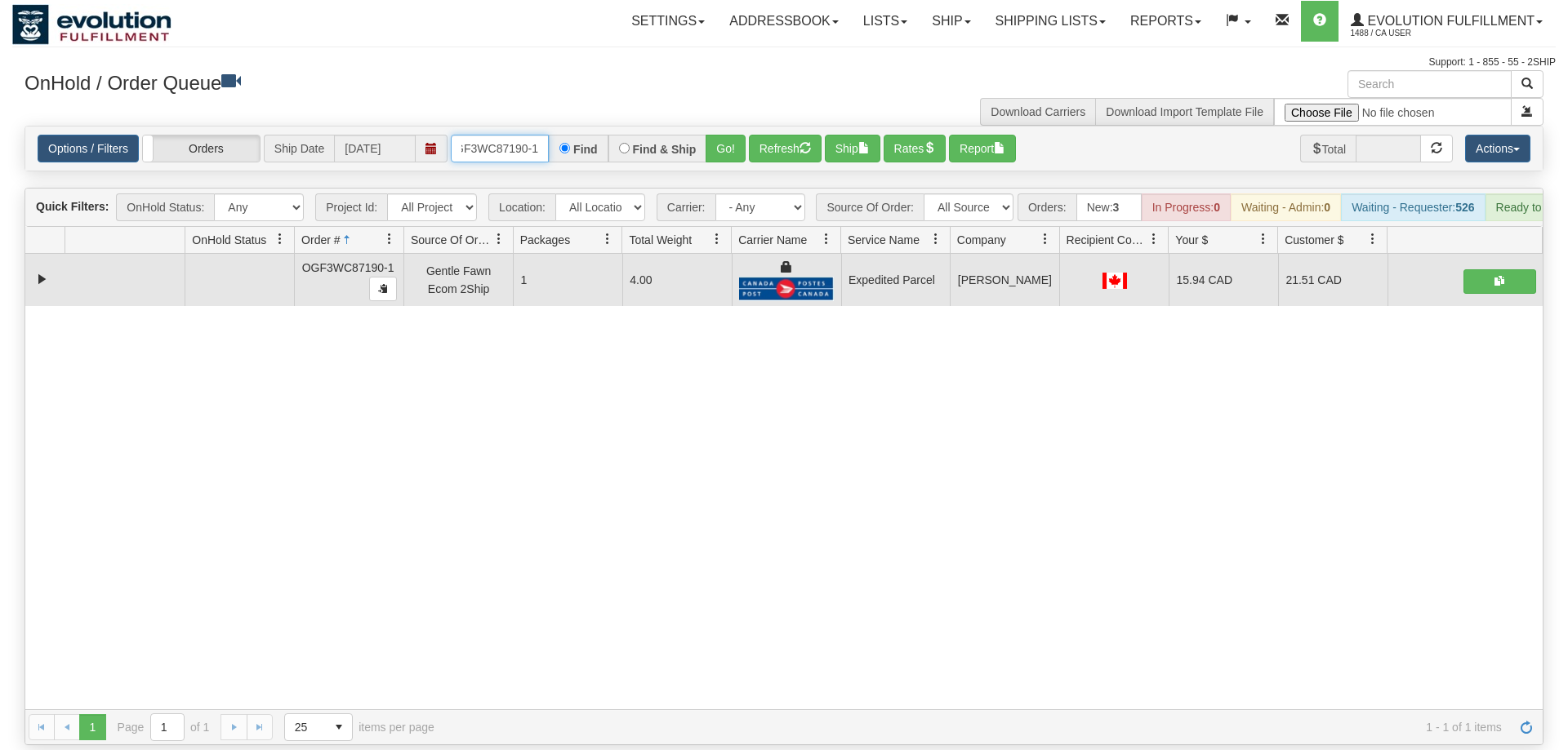
click at [506, 134] on input "OGF3WC87190-1" at bounding box center [500, 148] width 98 height 28
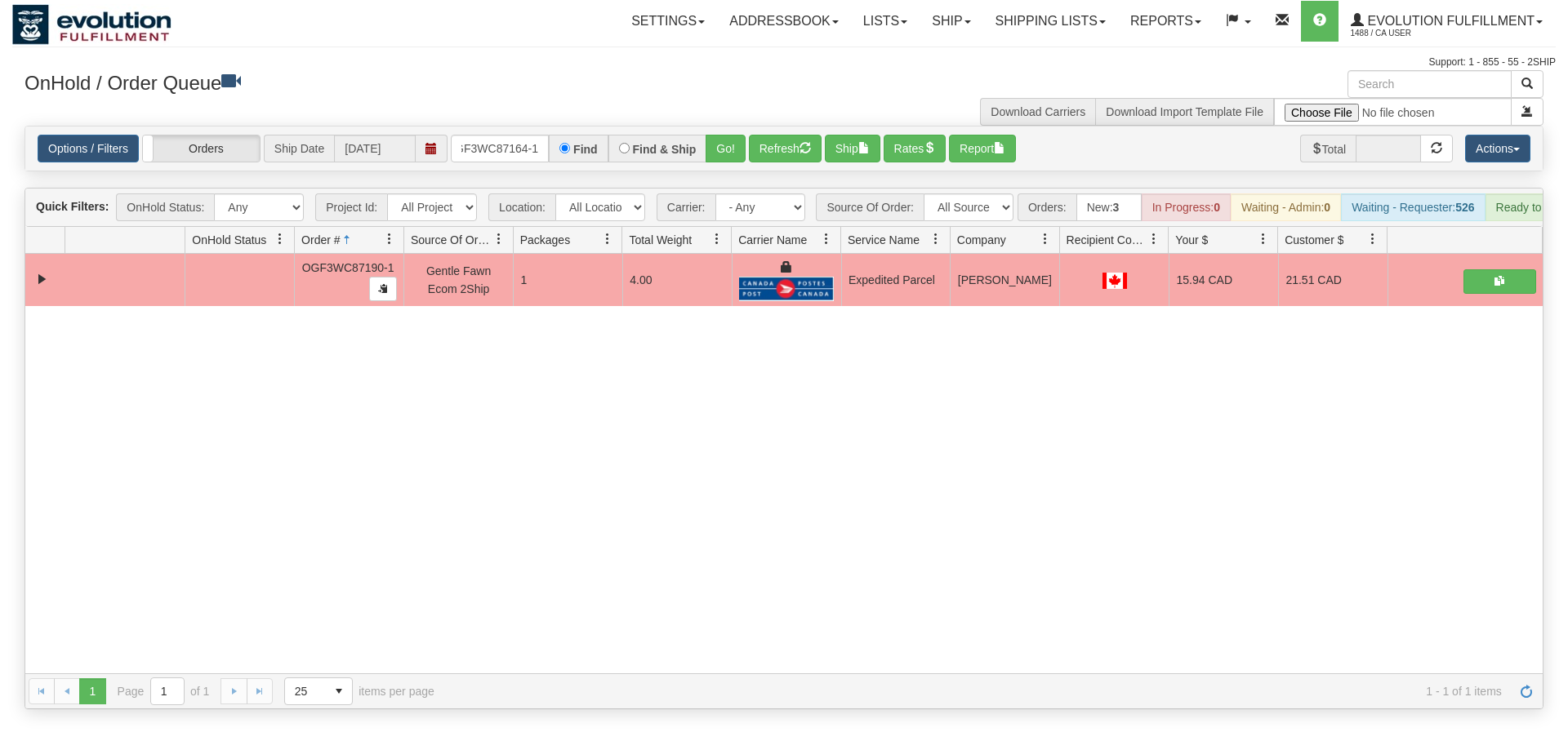
drag, startPoint x: 702, startPoint y: 129, endPoint x: 703, endPoint y: 163, distance: 34.0
click at [703, 163] on div "Is equal to Is not equal to Contains Does not contains CAD USD EUR ZAR [PERSON_…" at bounding box center [784, 417] width 1544 height 584
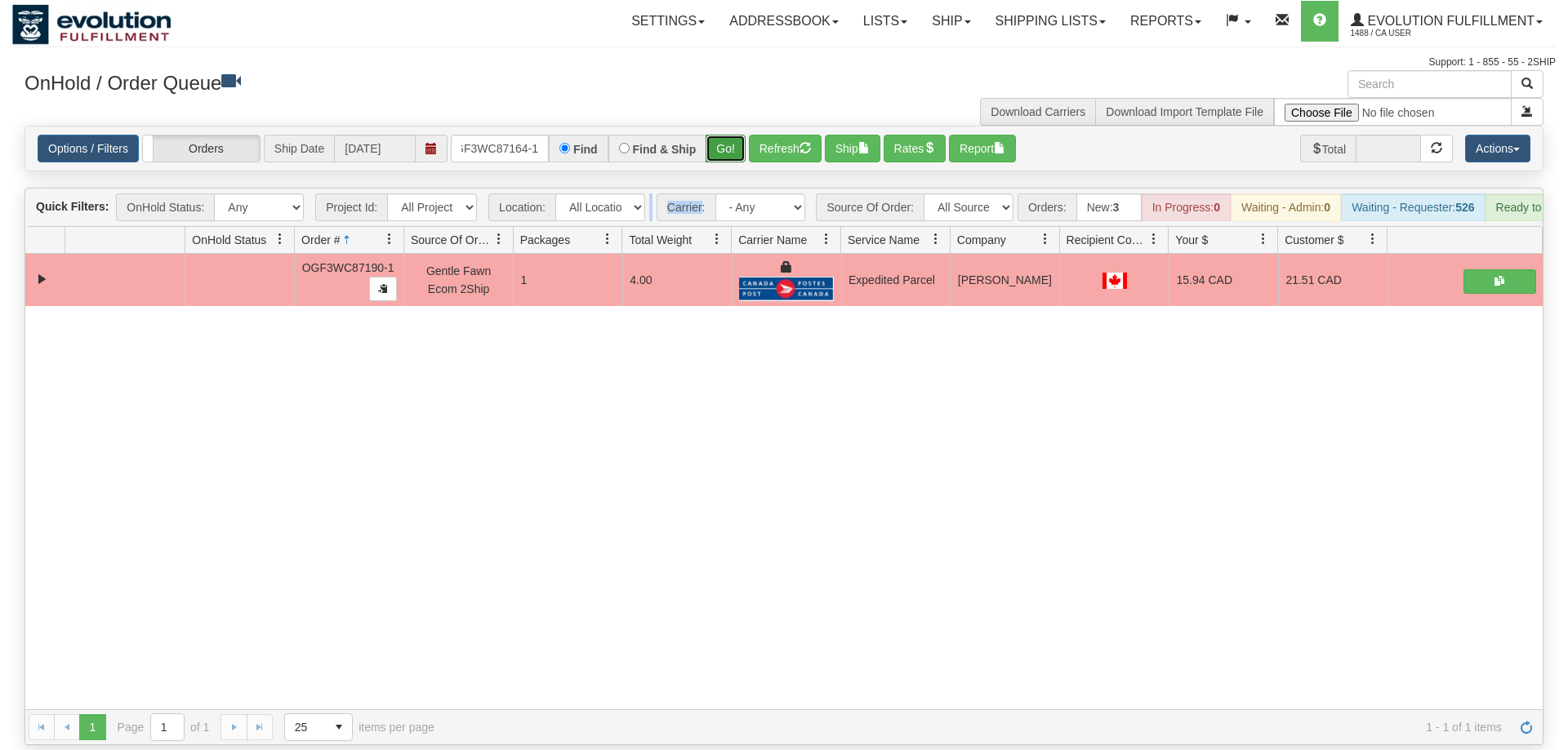
click at [722, 134] on button "Go!" at bounding box center [725, 148] width 40 height 28
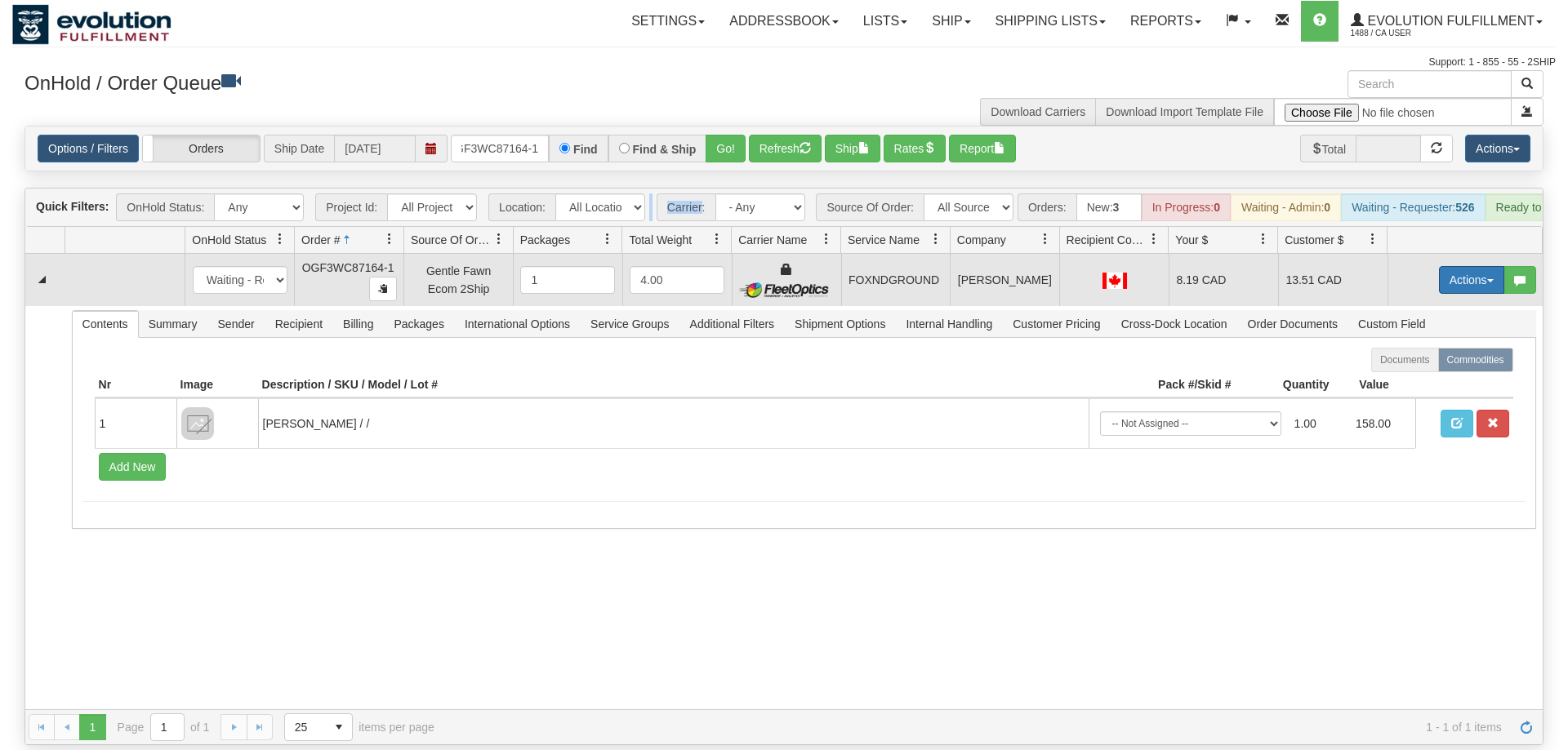
click at [1471, 266] on button "Actions" at bounding box center [1472, 280] width 66 height 28
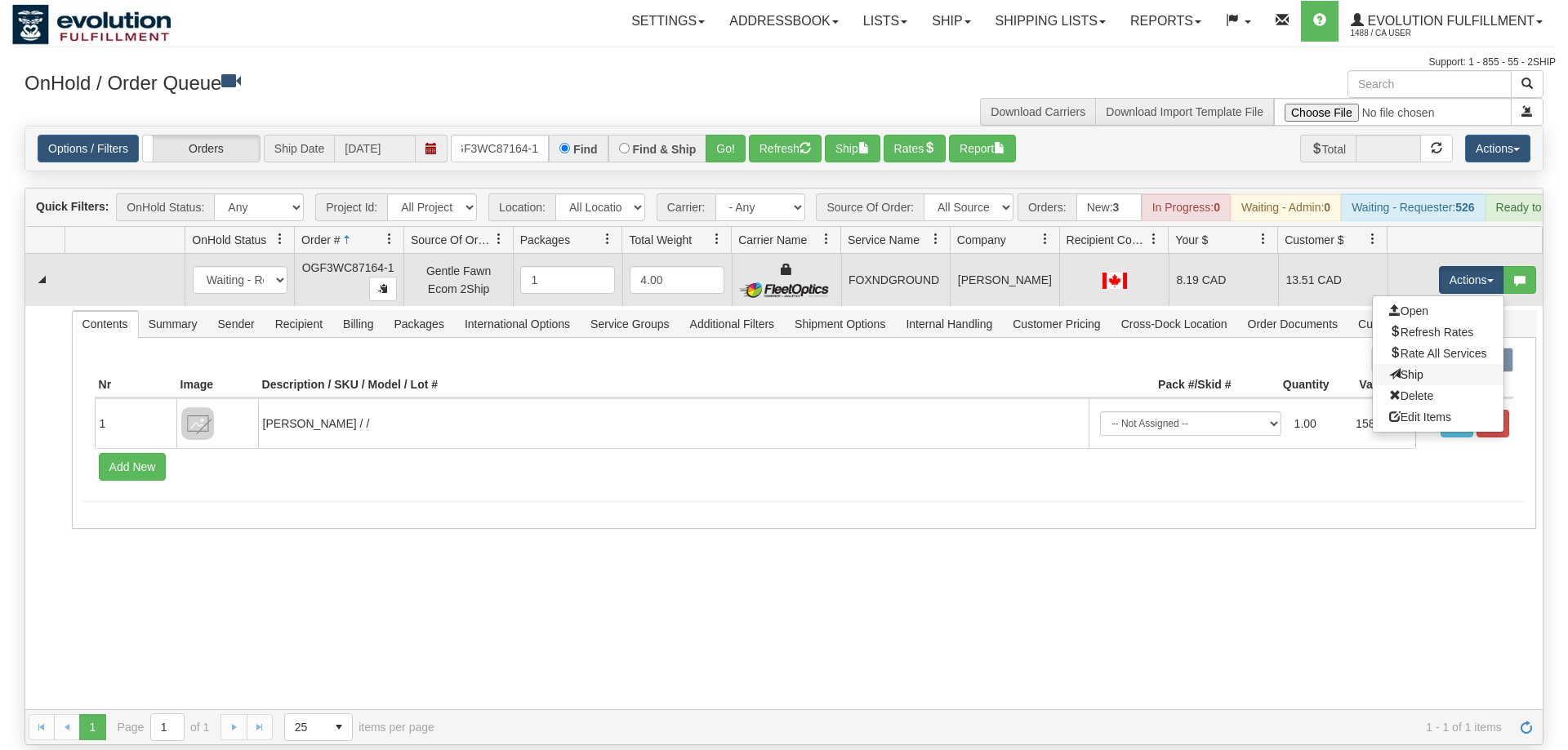
click at [1446, 364] on link "Ship" at bounding box center [1439, 374] width 131 height 22
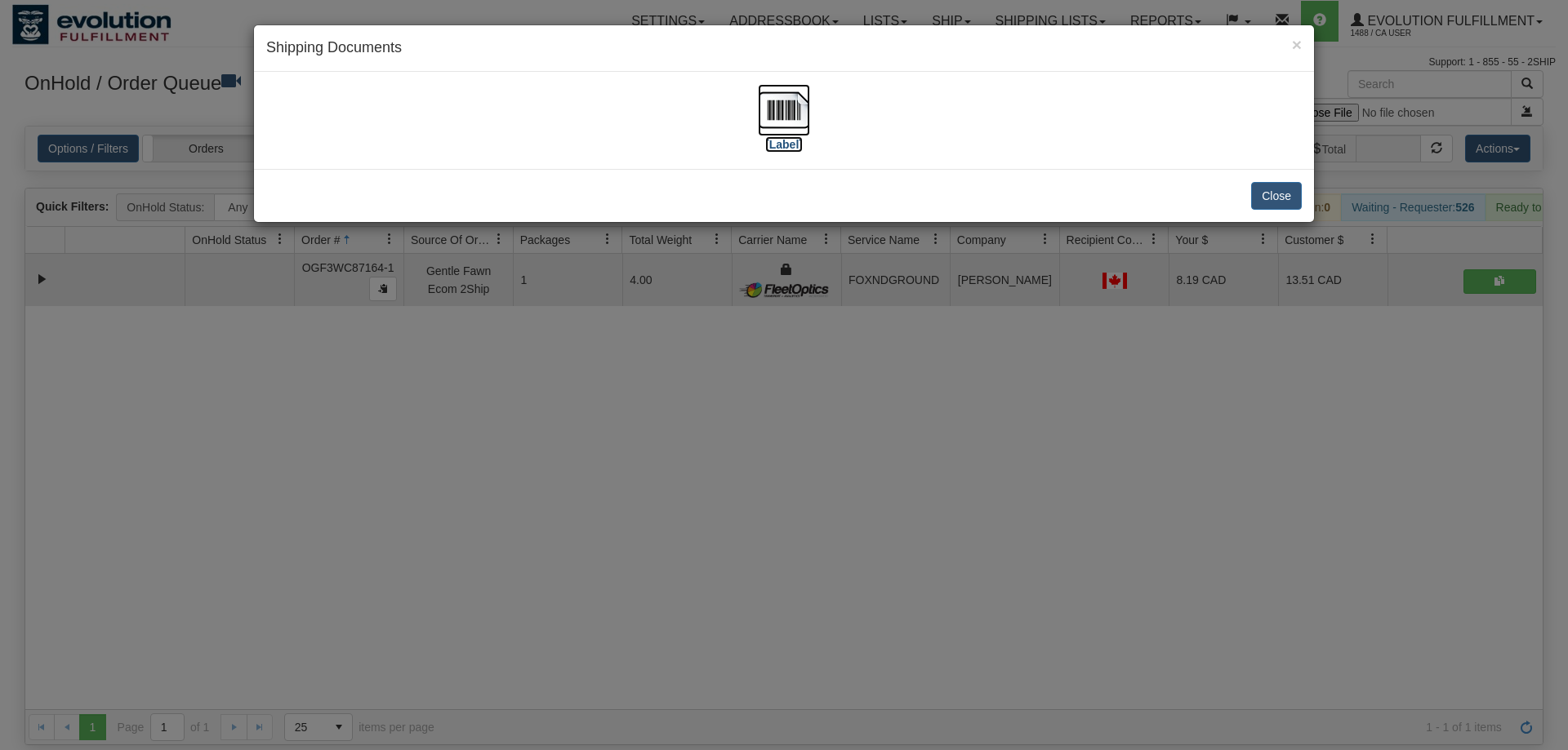
click at [786, 101] on img at bounding box center [784, 110] width 53 height 53
drag, startPoint x: 448, startPoint y: 450, endPoint x: 303, endPoint y: 130, distance: 351.3
click at [448, 438] on div "× Shipping Documents [Label] Close" at bounding box center [784, 375] width 1568 height 750
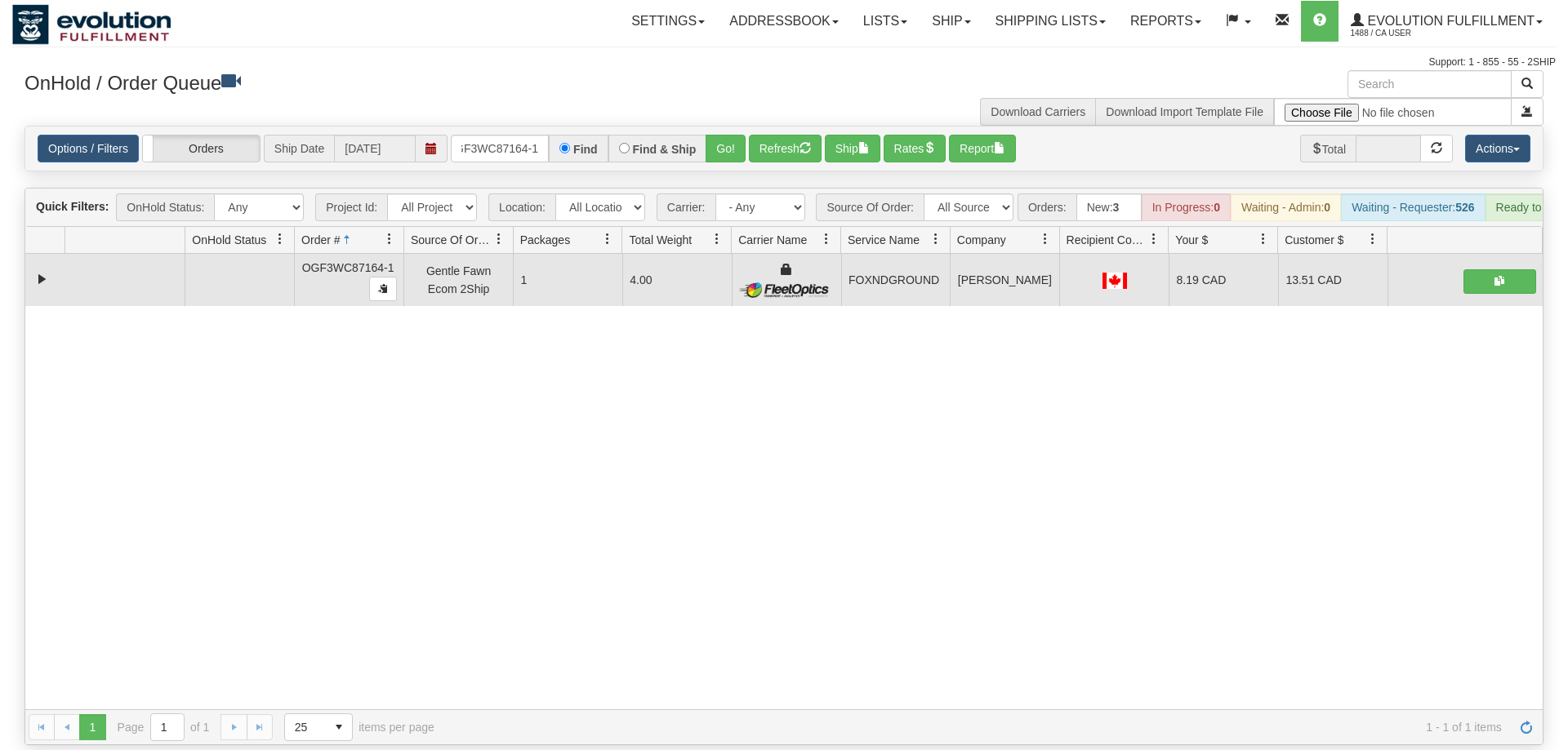
click at [500, 127] on div "Options / Filters Group Shipments Orders Ship Date [DATE] OGF3WC87164-1 Find Fi…" at bounding box center [784, 148] width 1518 height 44
click at [499, 134] on input "OGF3WC87164-1" at bounding box center [500, 148] width 98 height 28
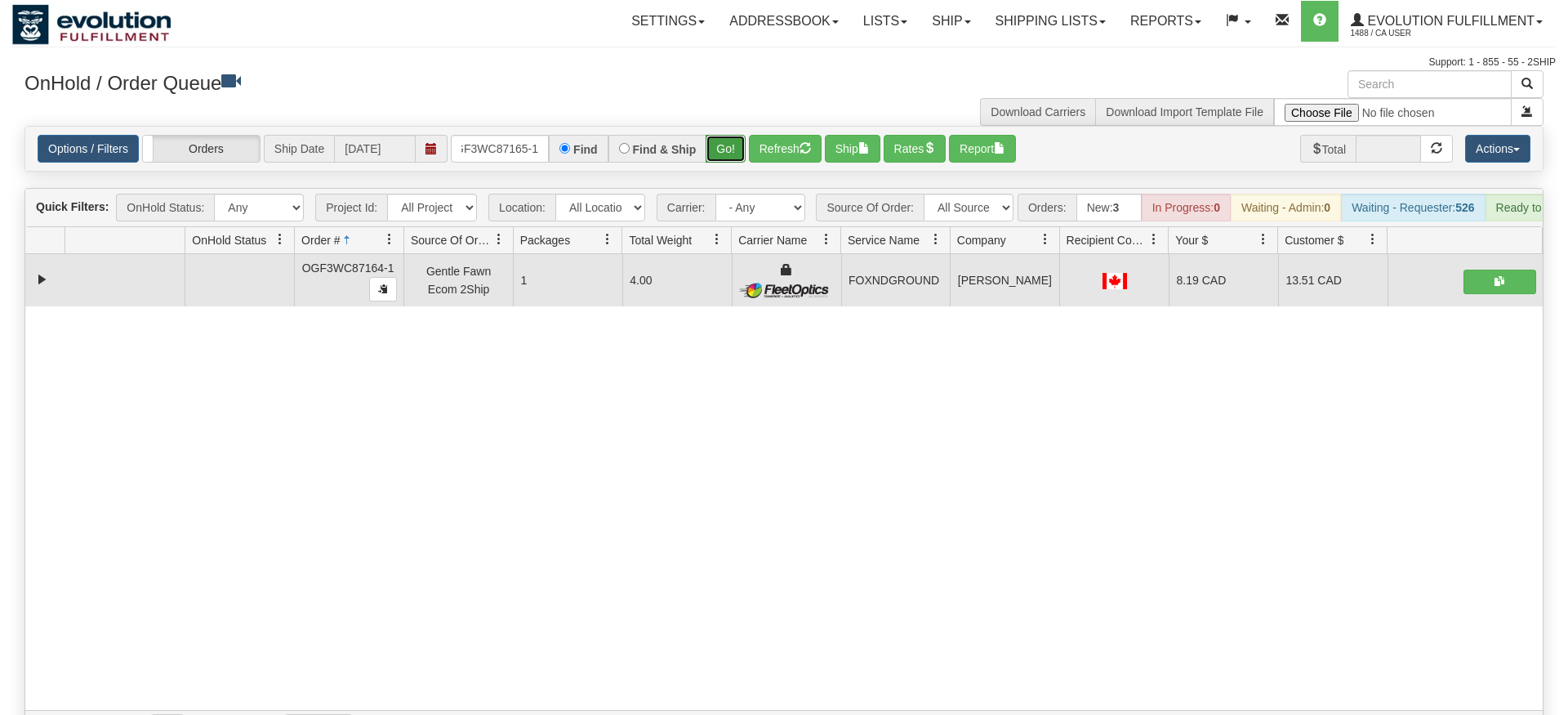
drag, startPoint x: 742, startPoint y: 123, endPoint x: 742, endPoint y: 155, distance: 32.0
click at [742, 155] on div "Is equal to Is not equal to Contains Does not contains CAD USD EUR ZAR [PERSON_…" at bounding box center [784, 436] width 1544 height 620
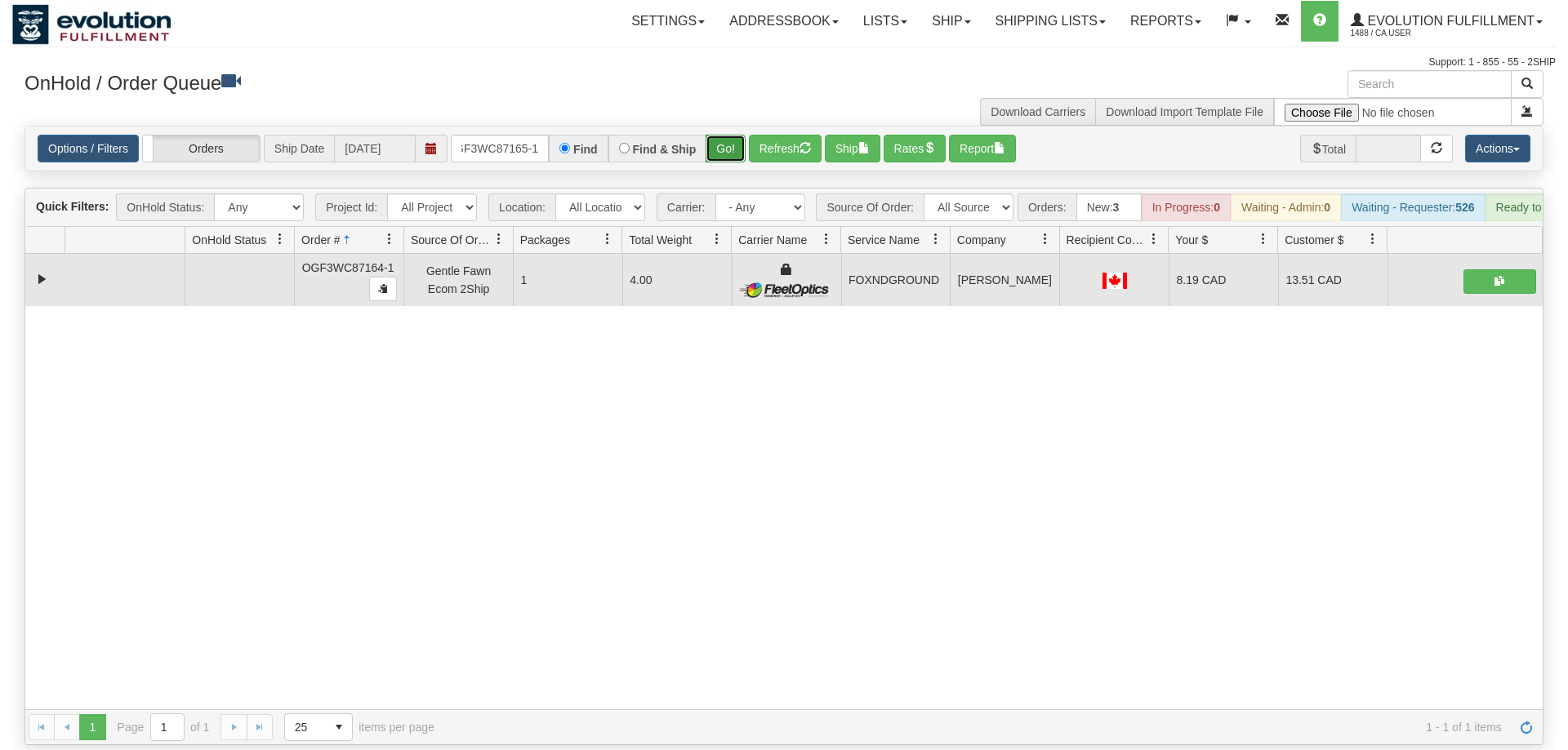
click at [737, 134] on button "Go!" at bounding box center [725, 148] width 40 height 28
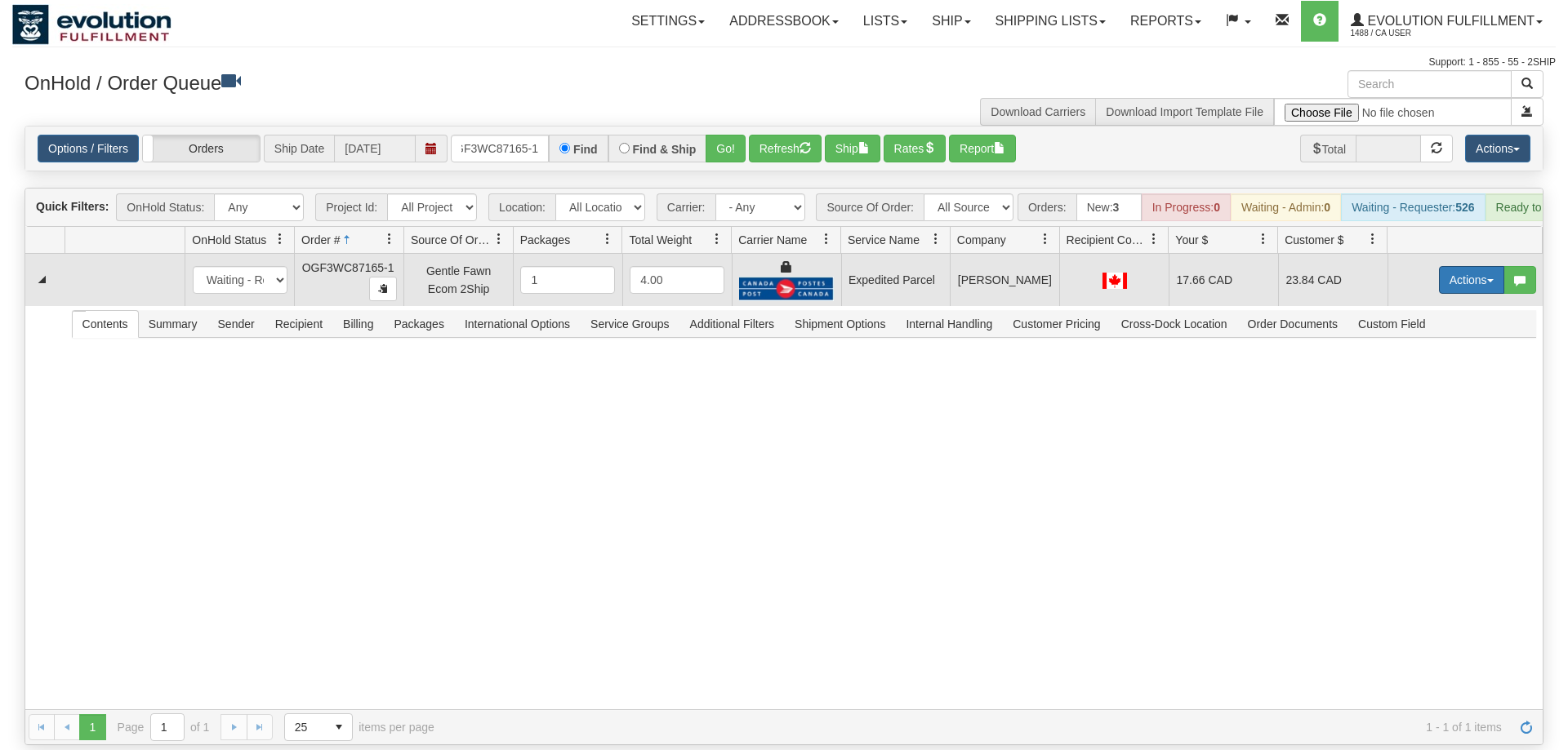
click at [1474, 266] on button "Actions" at bounding box center [1472, 280] width 66 height 28
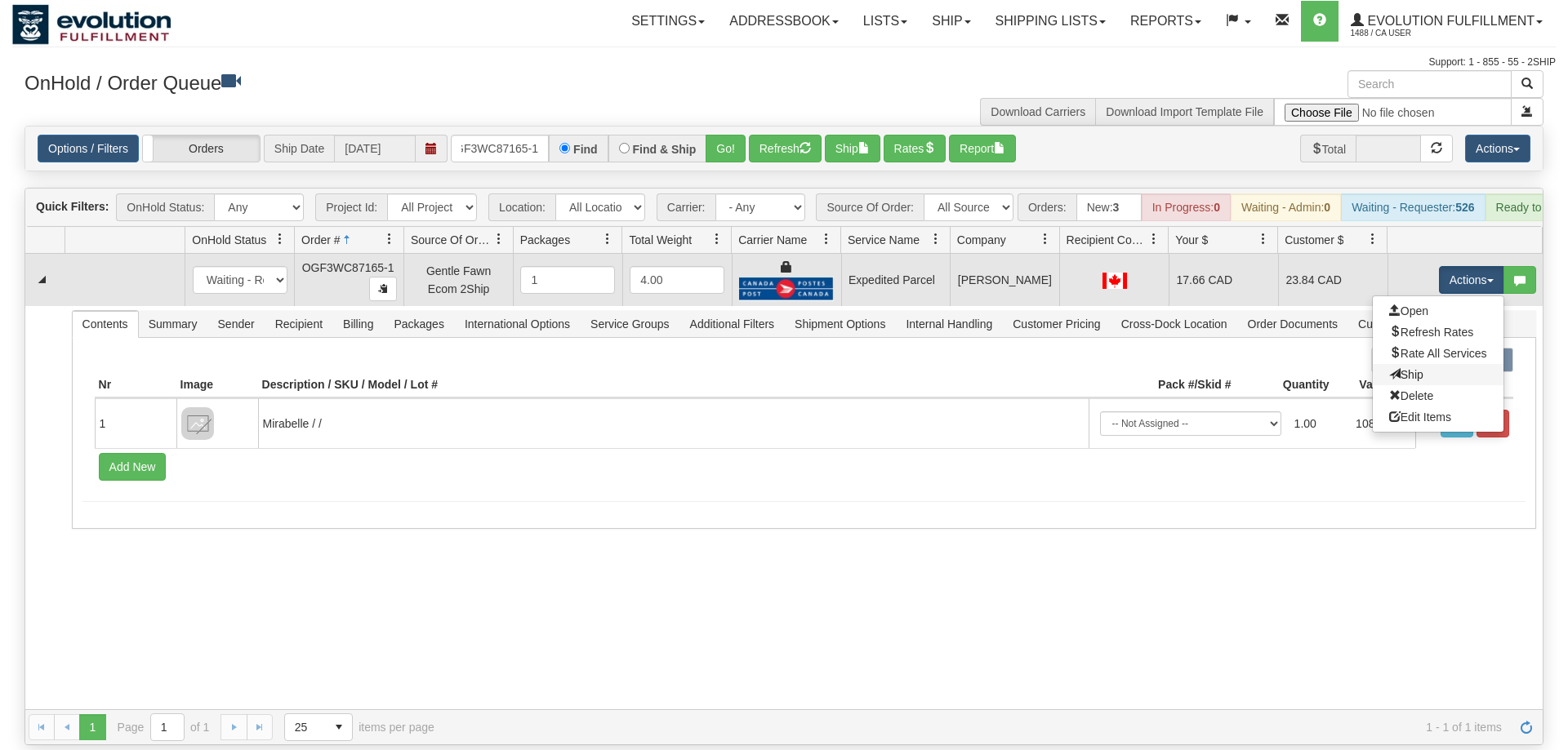
click at [1436, 364] on link "Ship" at bounding box center [1439, 374] width 131 height 22
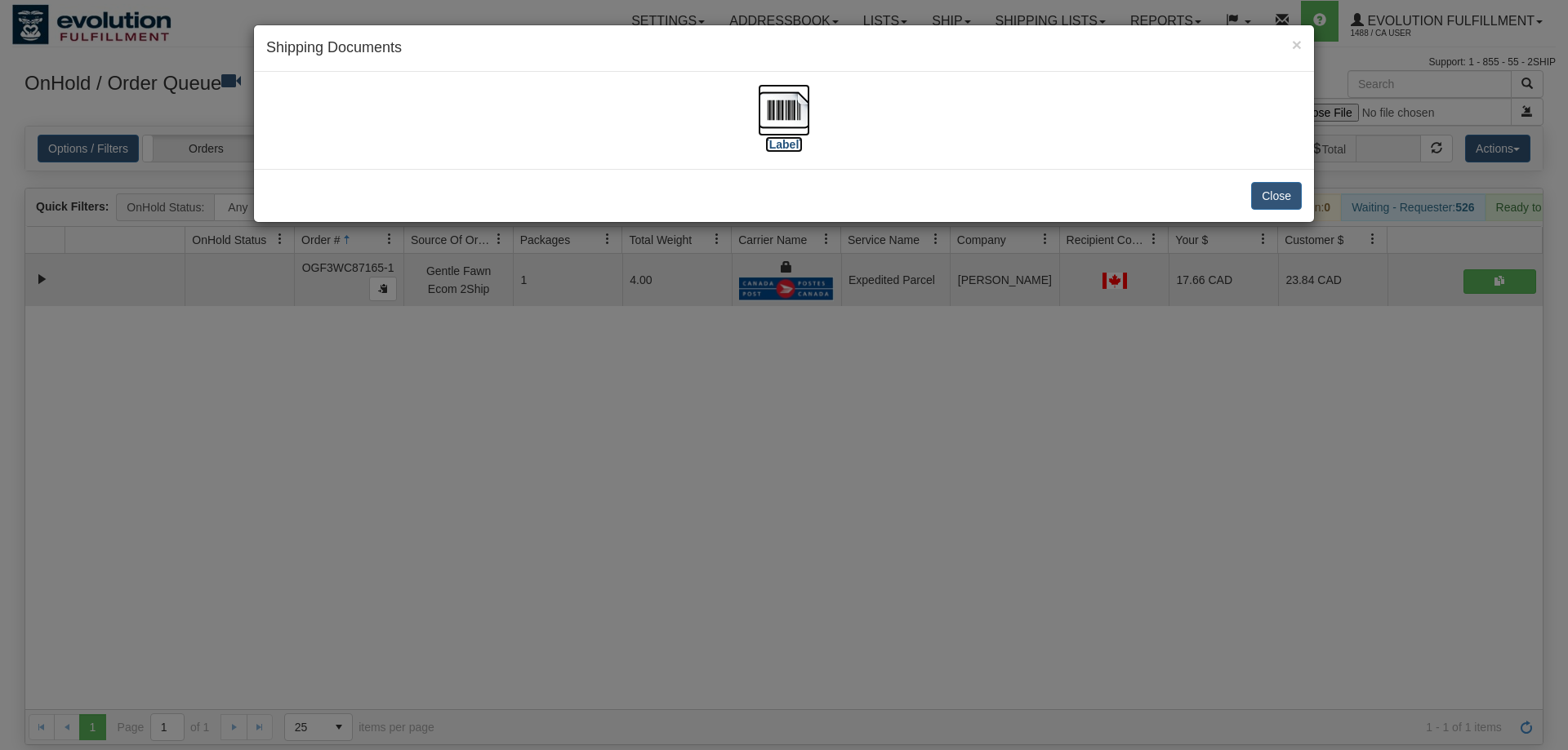
click at [769, 98] on img at bounding box center [784, 110] width 53 height 53
drag, startPoint x: 590, startPoint y: 300, endPoint x: 575, endPoint y: 212, distance: 89.3
click at [592, 295] on div "× Shipping Documents [Label] Close" at bounding box center [784, 375] width 1568 height 750
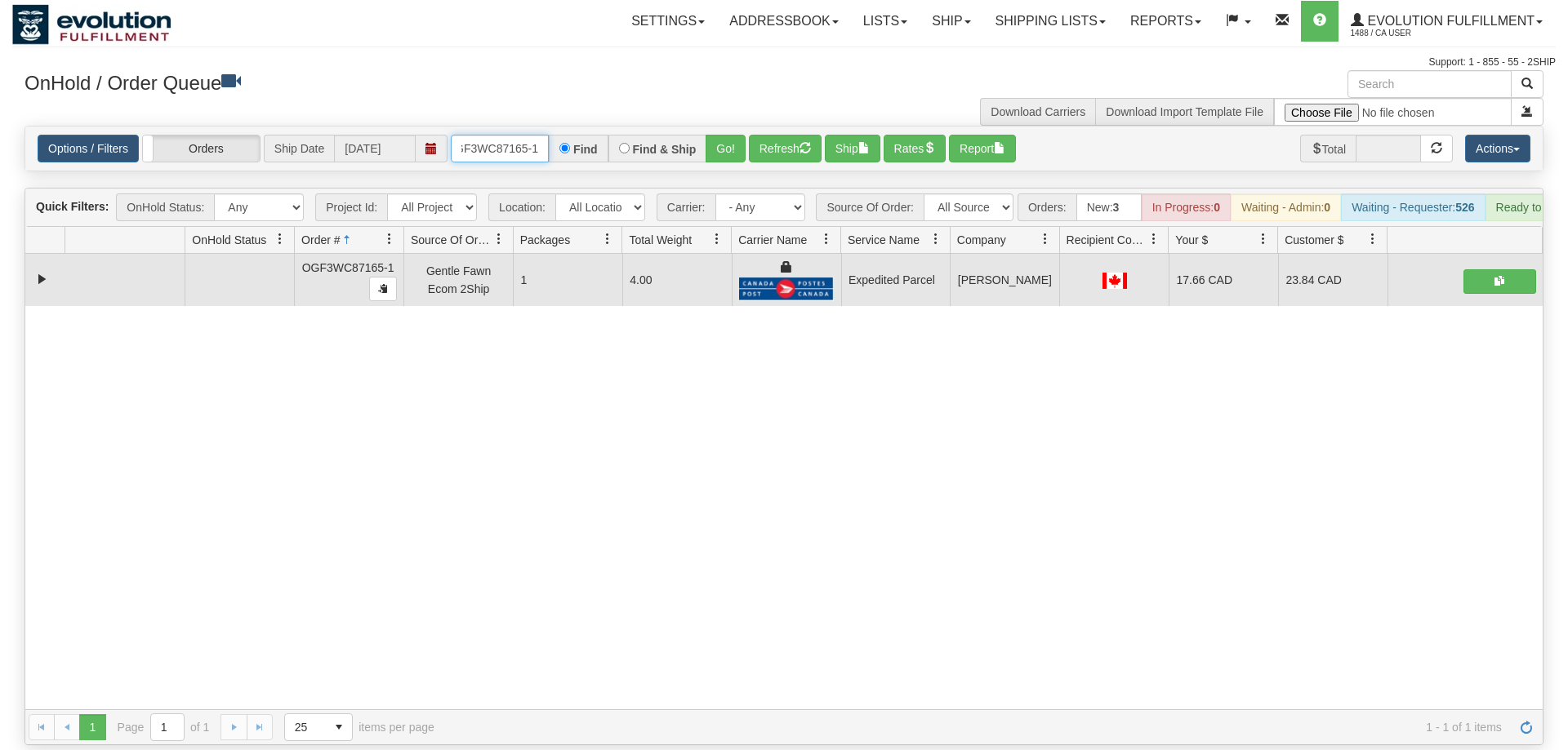
click at [536, 134] on input "OGF3WC87165-1" at bounding box center [500, 148] width 98 height 28
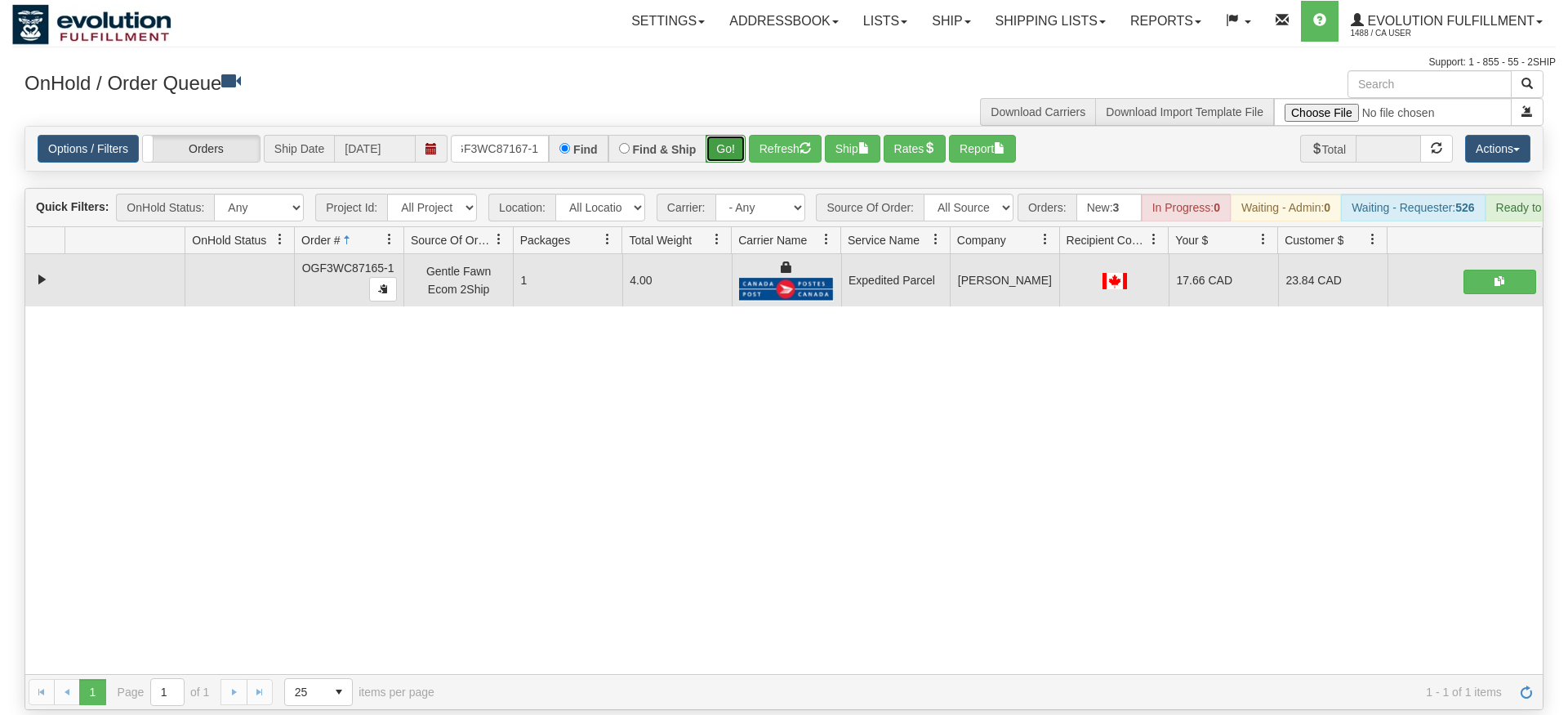
click at [732, 157] on div "Is equal to Is not equal to Contains Does not contains CAD USD EUR ZAR [PERSON_…" at bounding box center [784, 417] width 1544 height 584
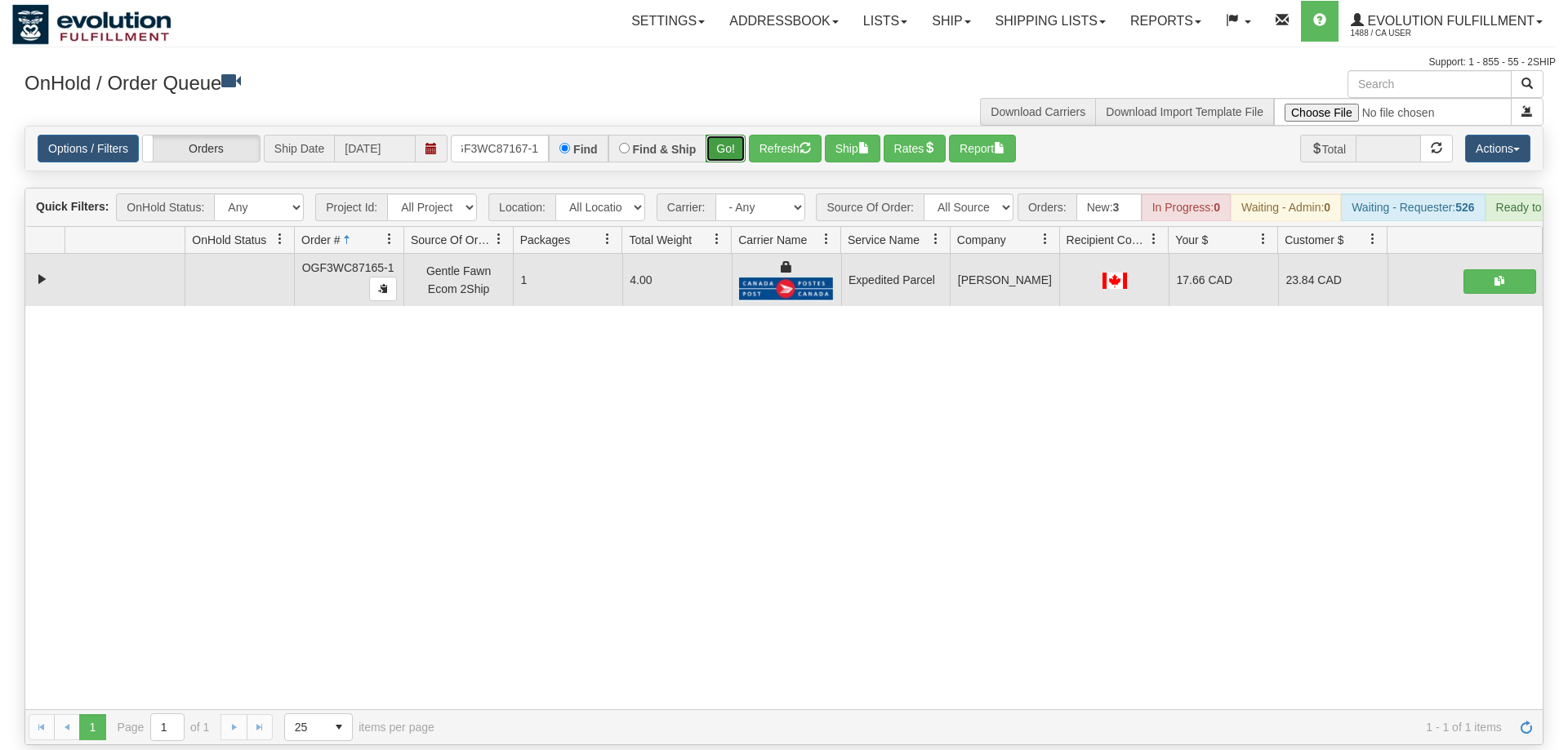
click at [731, 134] on button "Go!" at bounding box center [725, 148] width 40 height 28
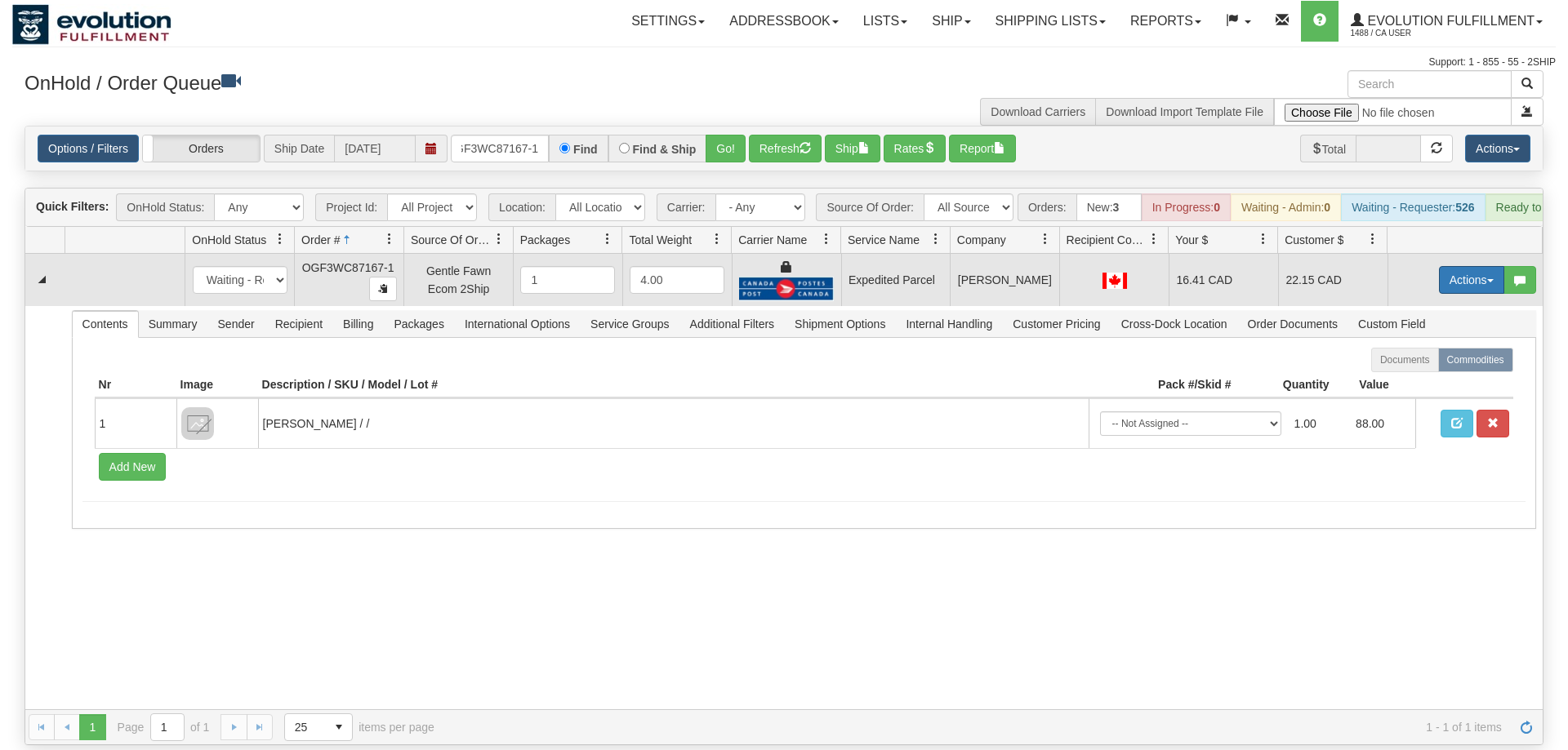
click at [1490, 266] on button "Actions" at bounding box center [1472, 280] width 66 height 28
click at [1447, 364] on link "Ship" at bounding box center [1439, 374] width 131 height 22
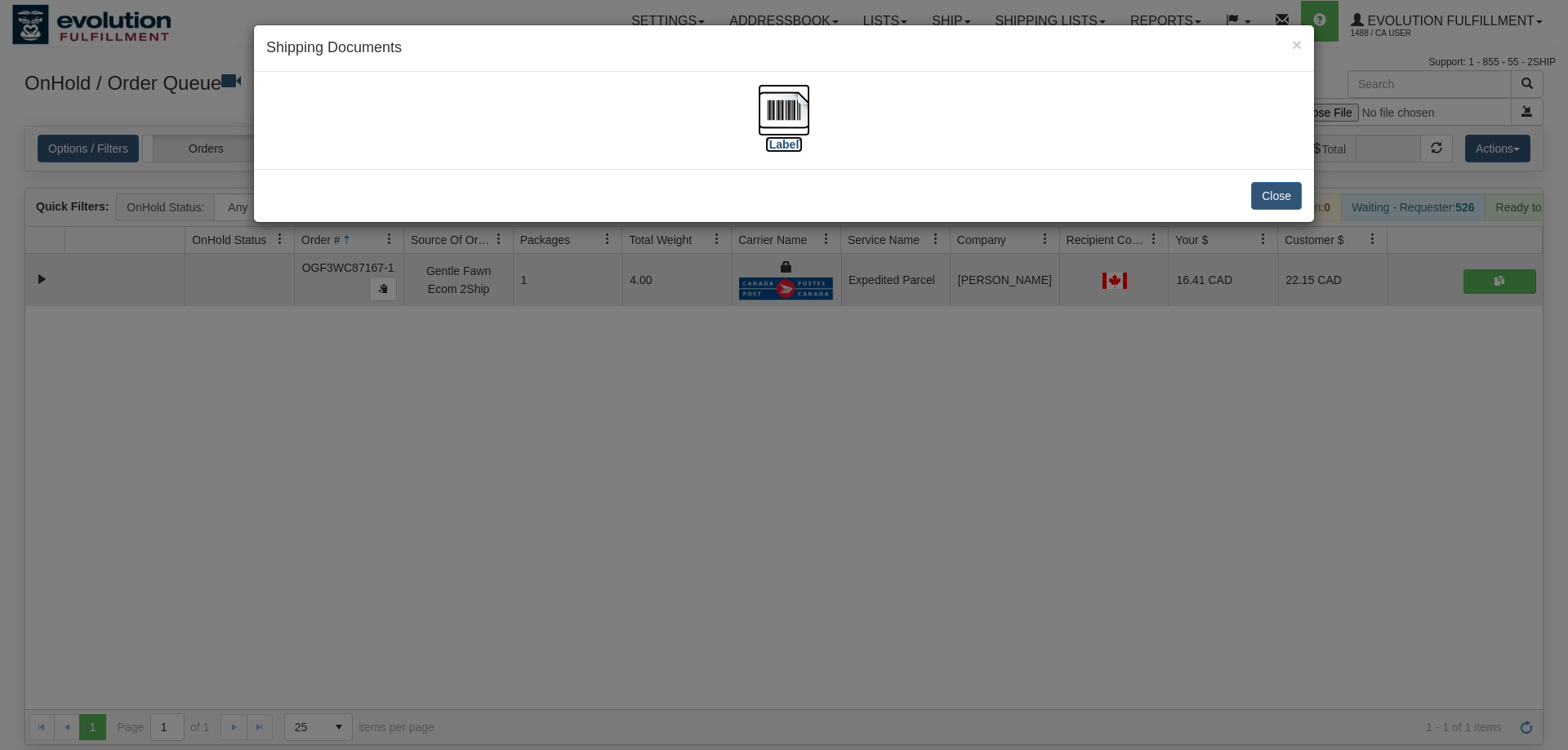
click at [780, 120] on img at bounding box center [784, 110] width 53 height 53
drag, startPoint x: 603, startPoint y: 254, endPoint x: 538, endPoint y: 160, distance: 114.3
click at [603, 248] on div "× Shipping Documents [Label] Close" at bounding box center [784, 375] width 1568 height 750
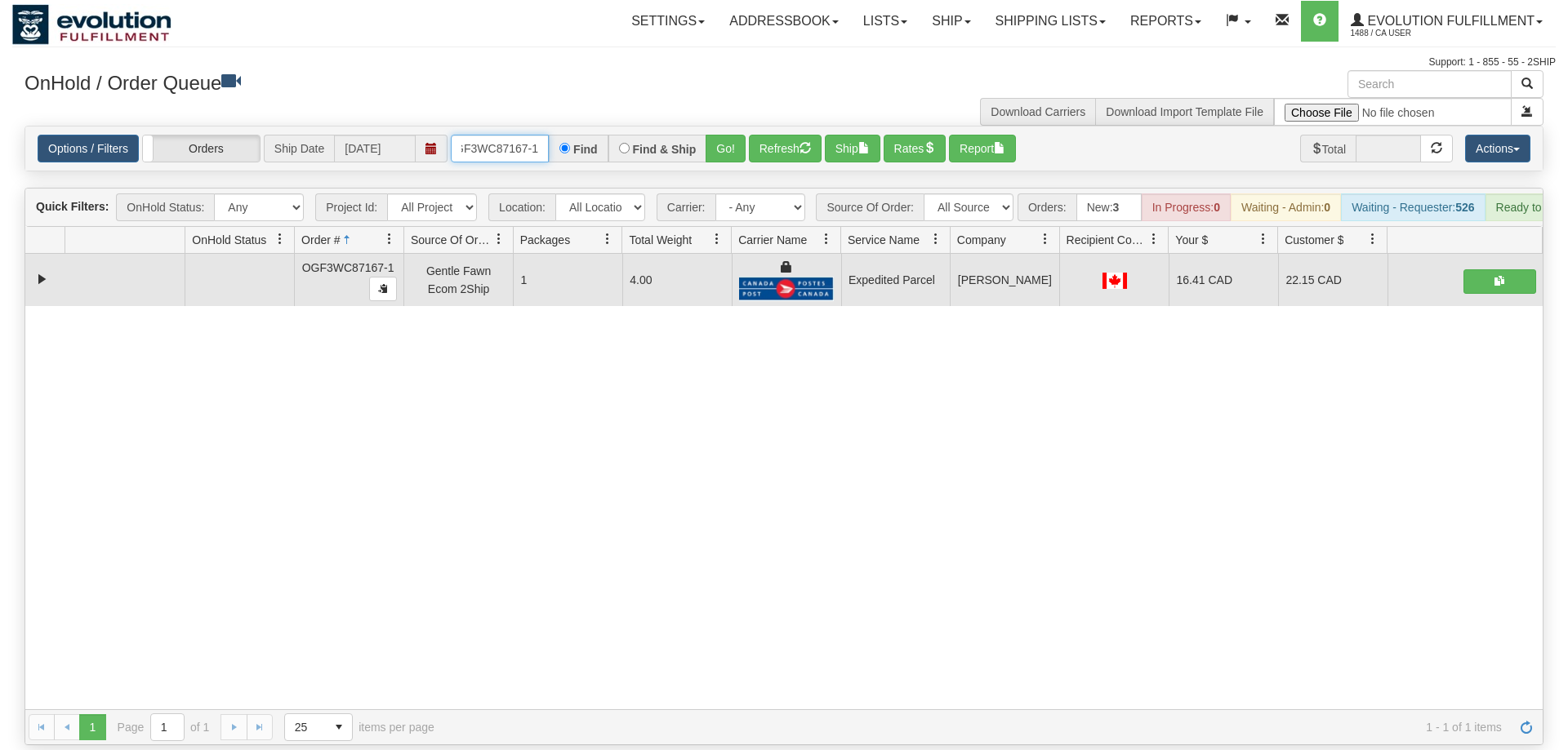
click at [520, 134] on input "OGF3WC87167-1" at bounding box center [500, 148] width 98 height 28
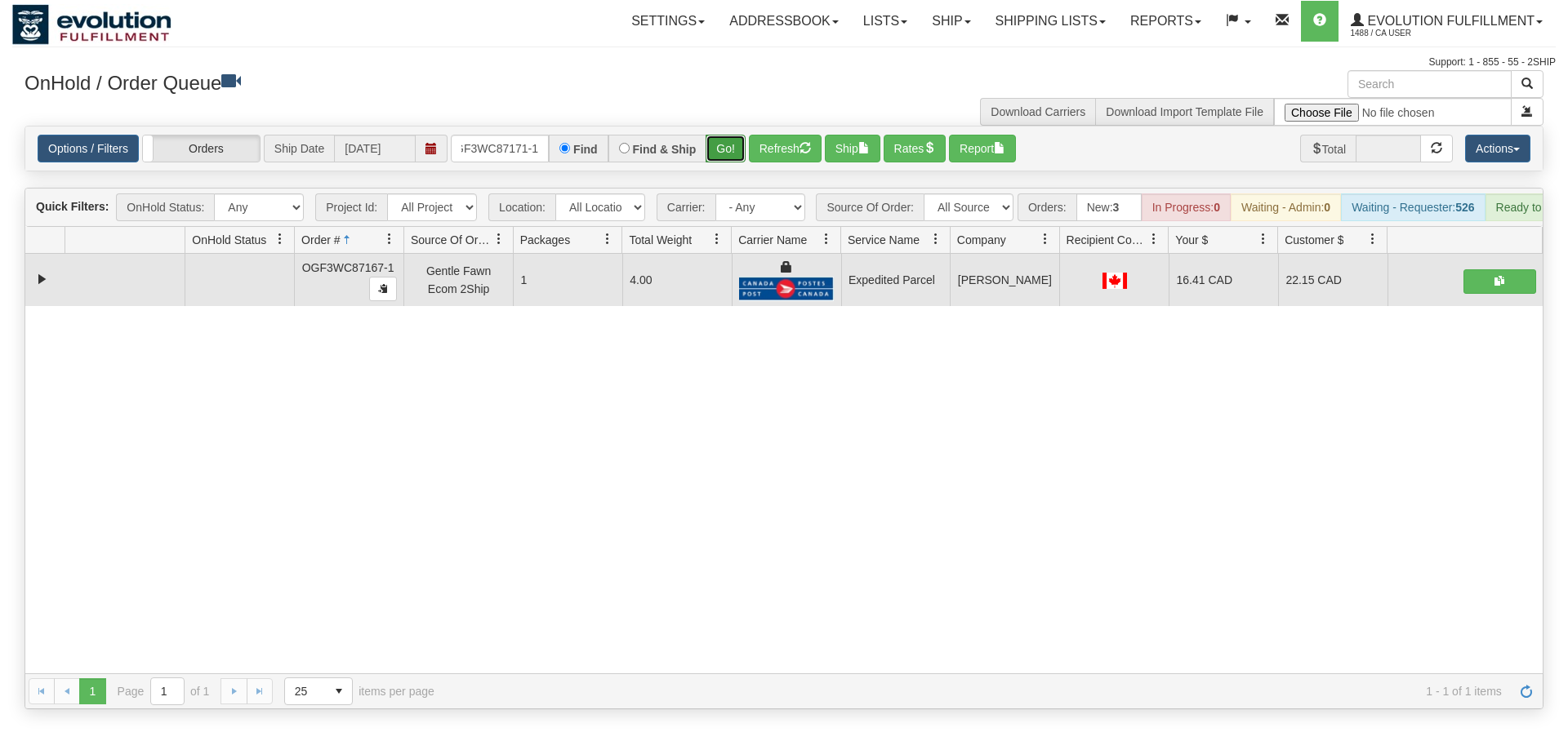
click at [729, 155] on div "Is equal to Is not equal to Contains Does not contains CAD USD EUR ZAR [PERSON_…" at bounding box center [784, 417] width 1544 height 584
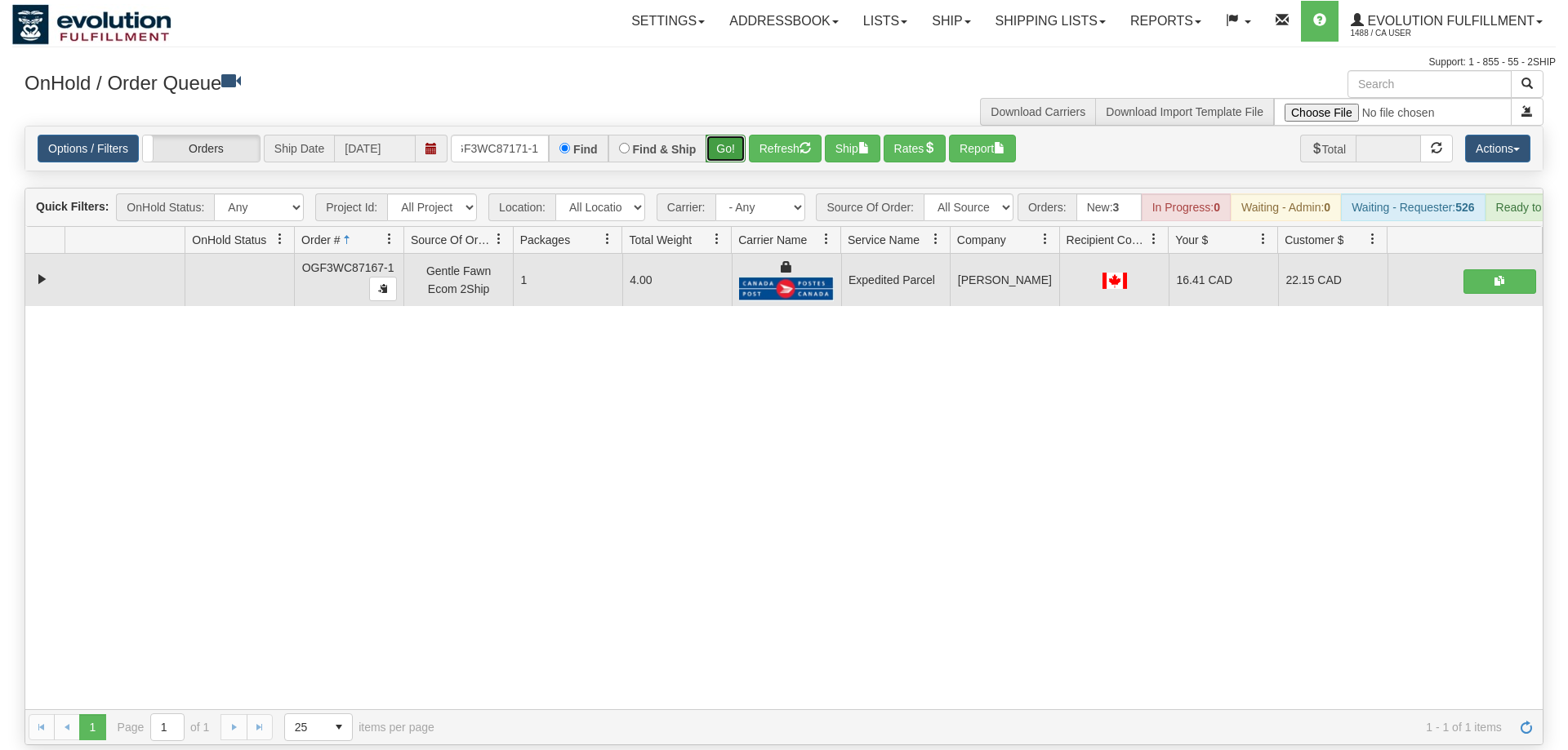
click at [727, 134] on button "Go!" at bounding box center [725, 148] width 40 height 28
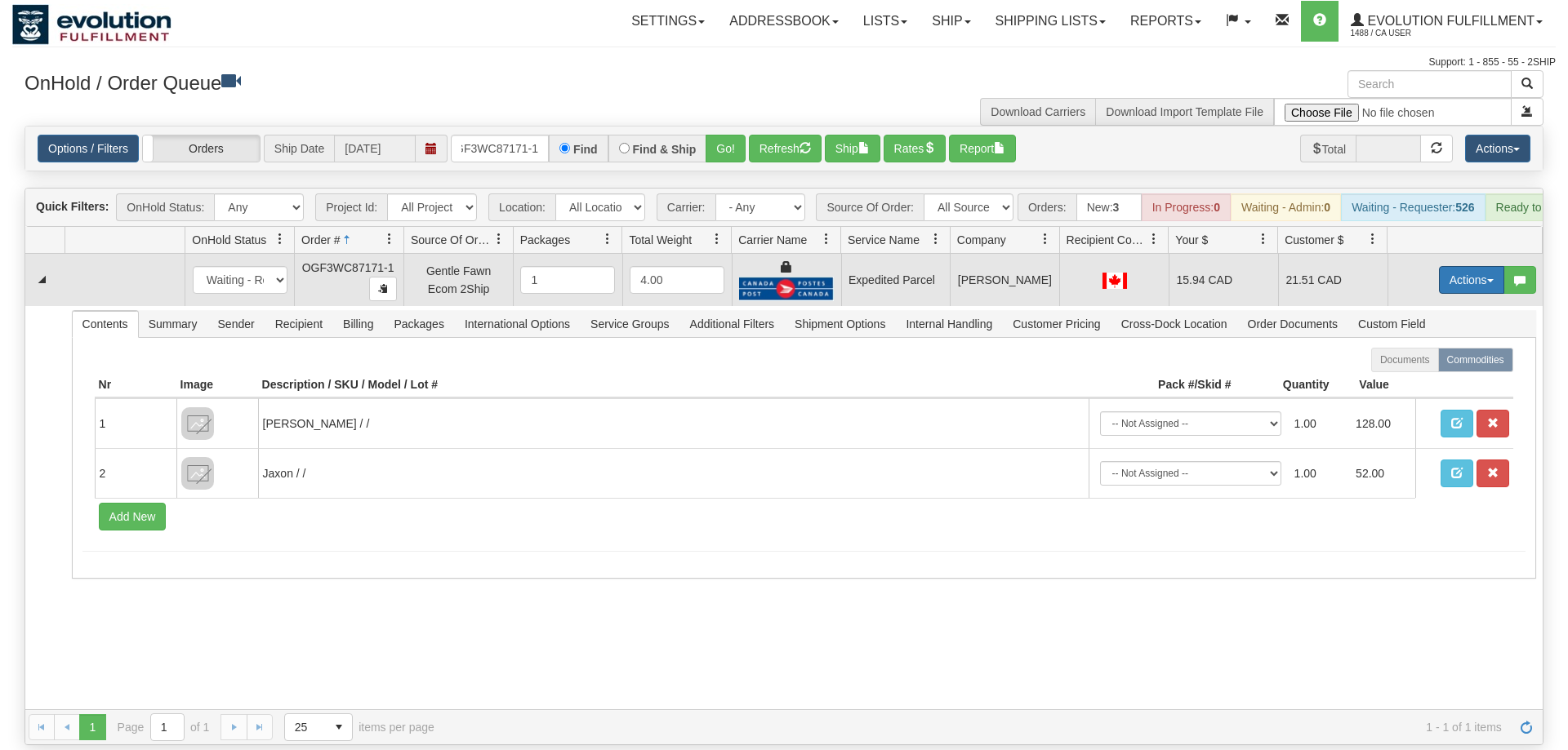
click at [1485, 266] on button "Actions" at bounding box center [1472, 280] width 66 height 28
click at [1434, 364] on link "Ship" at bounding box center [1439, 374] width 131 height 22
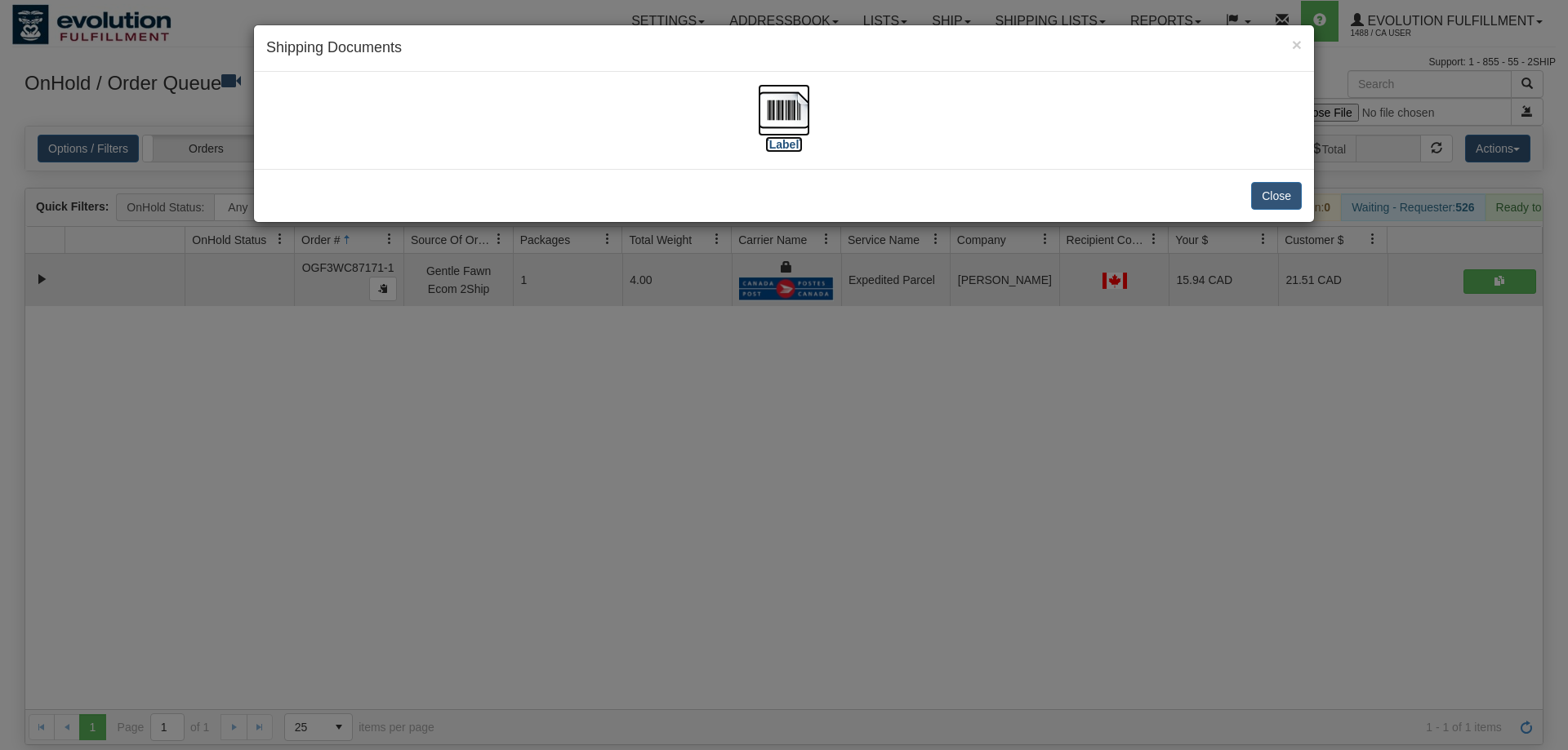
click at [806, 91] on img at bounding box center [784, 110] width 53 height 53
drag, startPoint x: 576, startPoint y: 461, endPoint x: 529, endPoint y: 269, distance: 197.7
click at [579, 426] on div "× Shipping Documents [Label] Close" at bounding box center [784, 375] width 1568 height 750
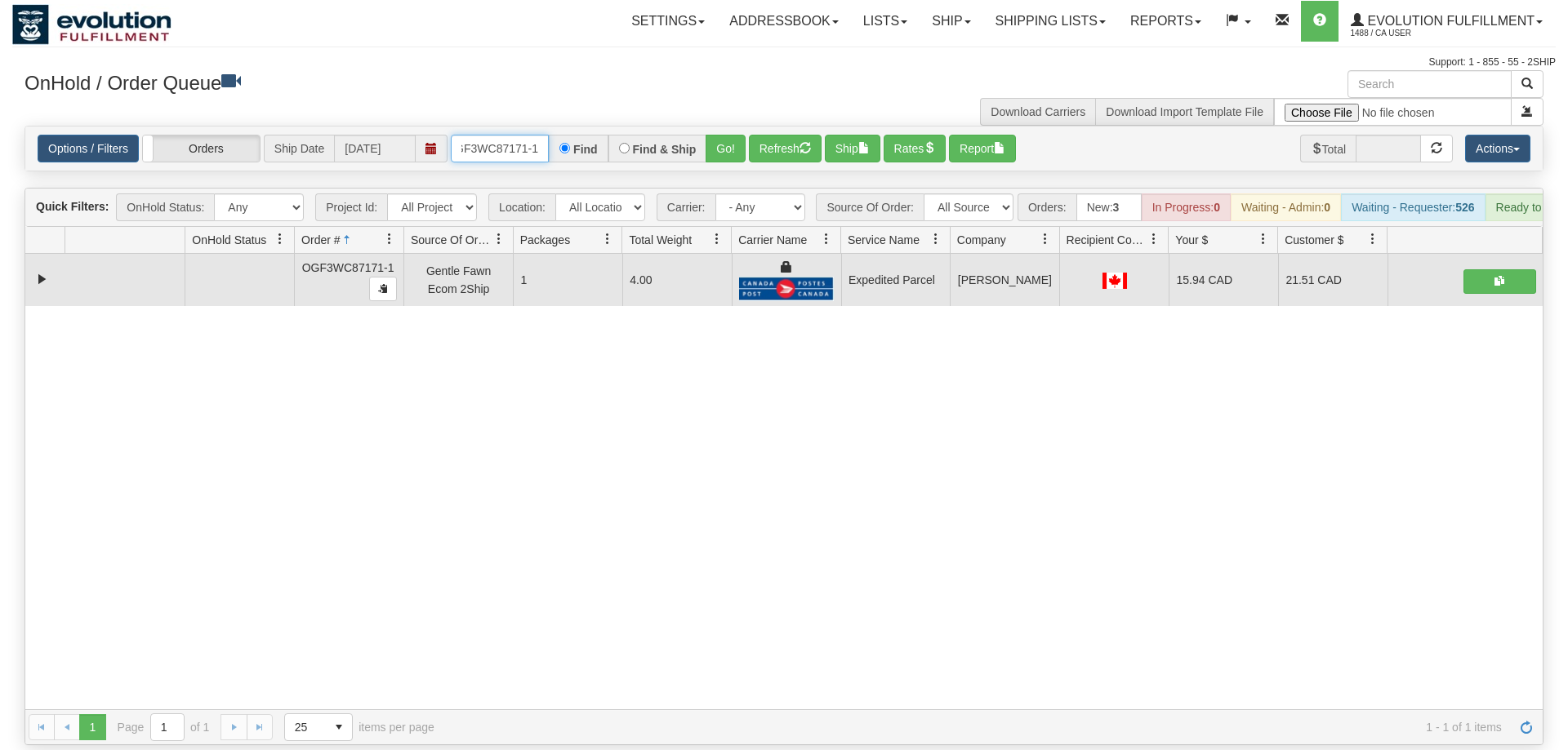
click at [513, 134] on input "OGF3WC87171-1" at bounding box center [500, 148] width 98 height 28
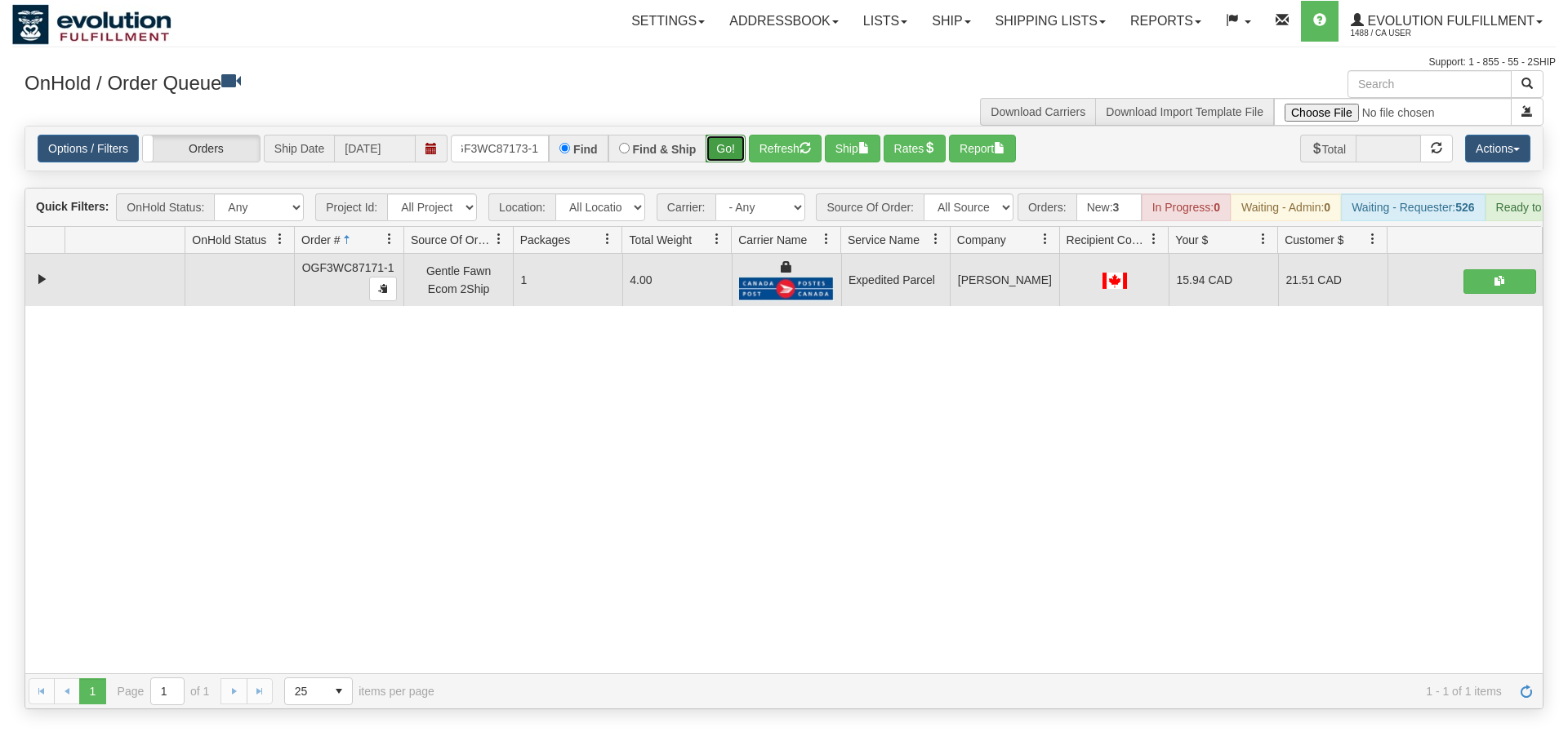
drag, startPoint x: 744, startPoint y: 116, endPoint x: 729, endPoint y: 132, distance: 21.9
click at [743, 152] on div "Is equal to Is not equal to Contains Does not contains CAD USD EUR ZAR [PERSON_…" at bounding box center [784, 417] width 1544 height 584
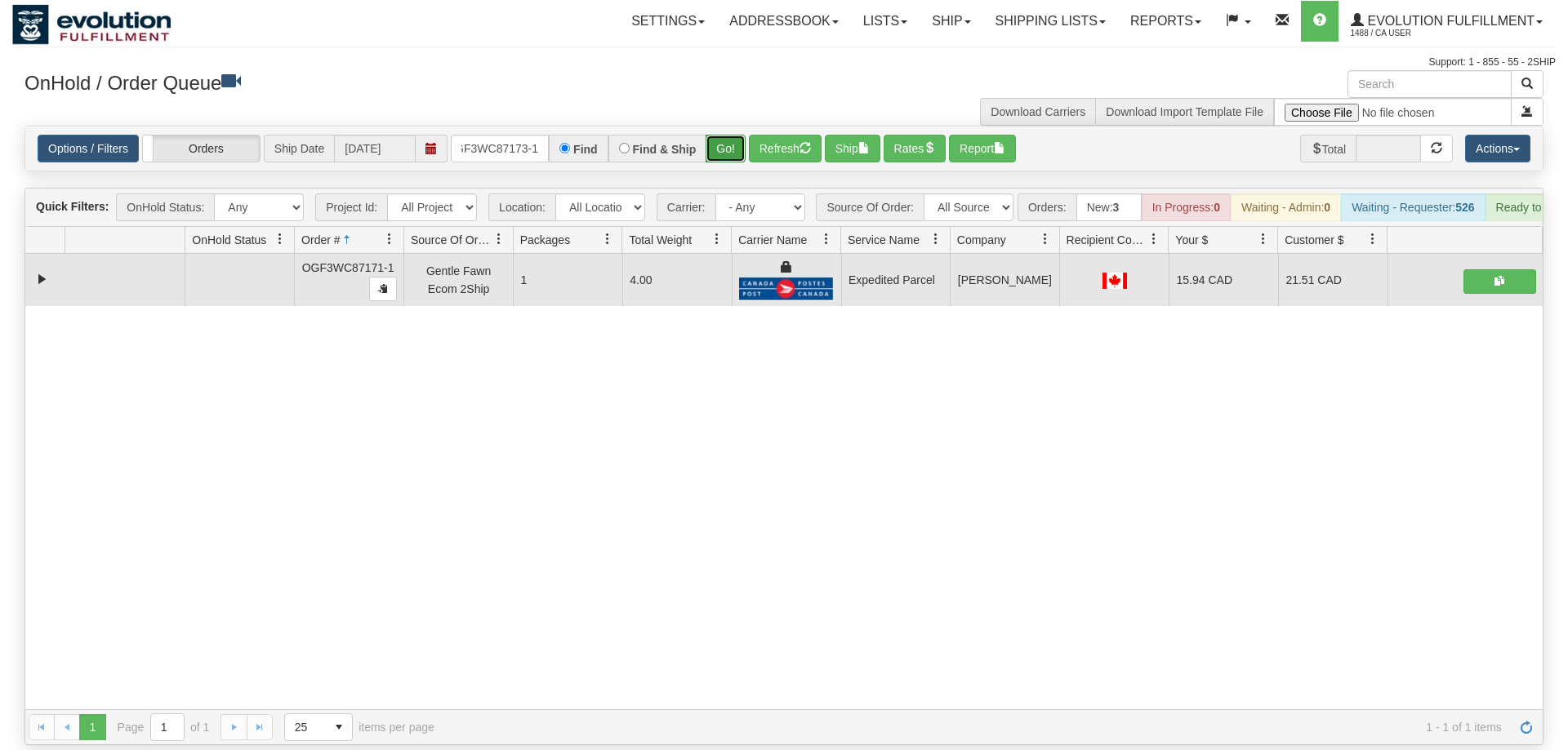
click at [725, 134] on button "Go!" at bounding box center [725, 148] width 40 height 28
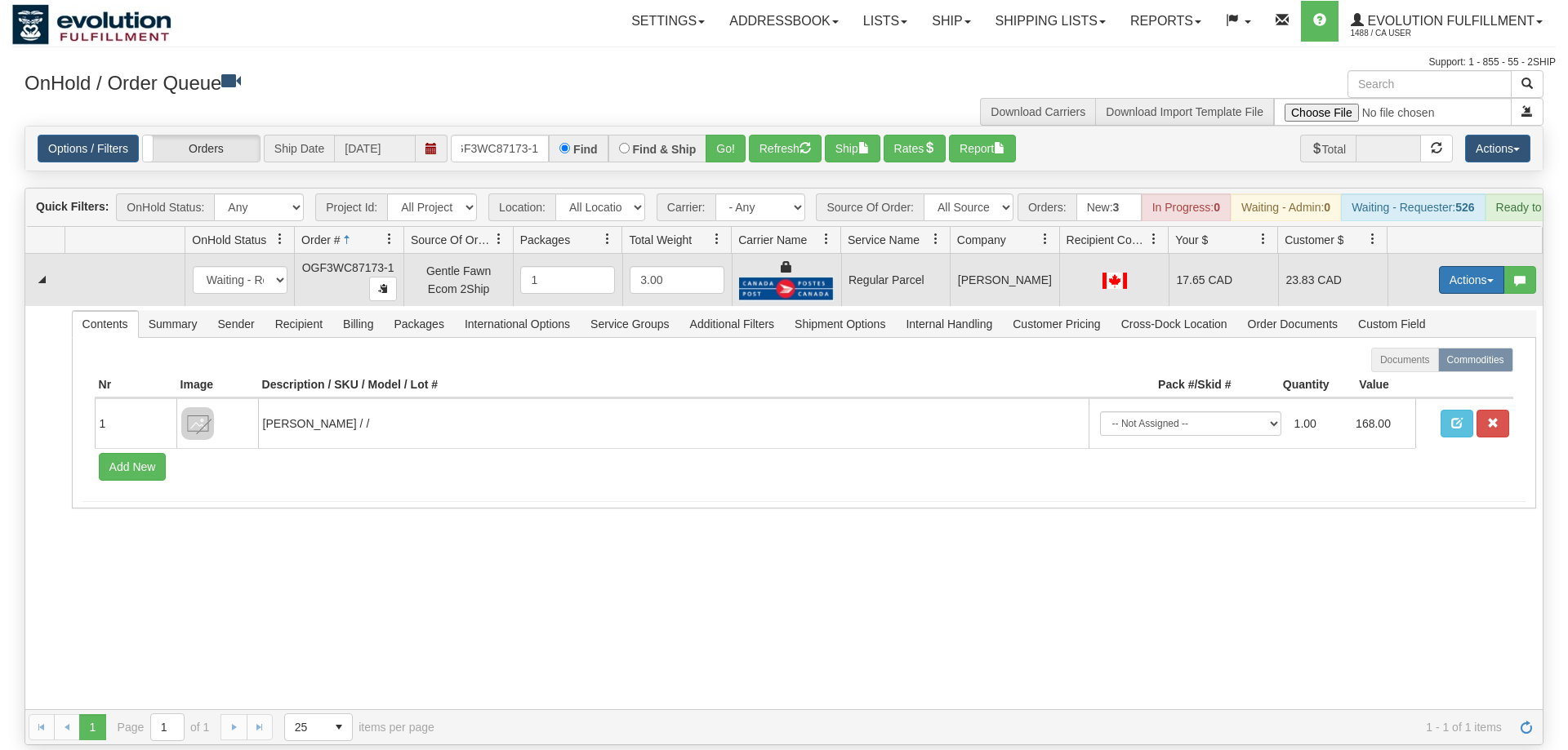
click at [1443, 266] on button "Actions" at bounding box center [1472, 280] width 66 height 28
click at [1433, 347] on span "Rate All Services" at bounding box center [1439, 353] width 98 height 13
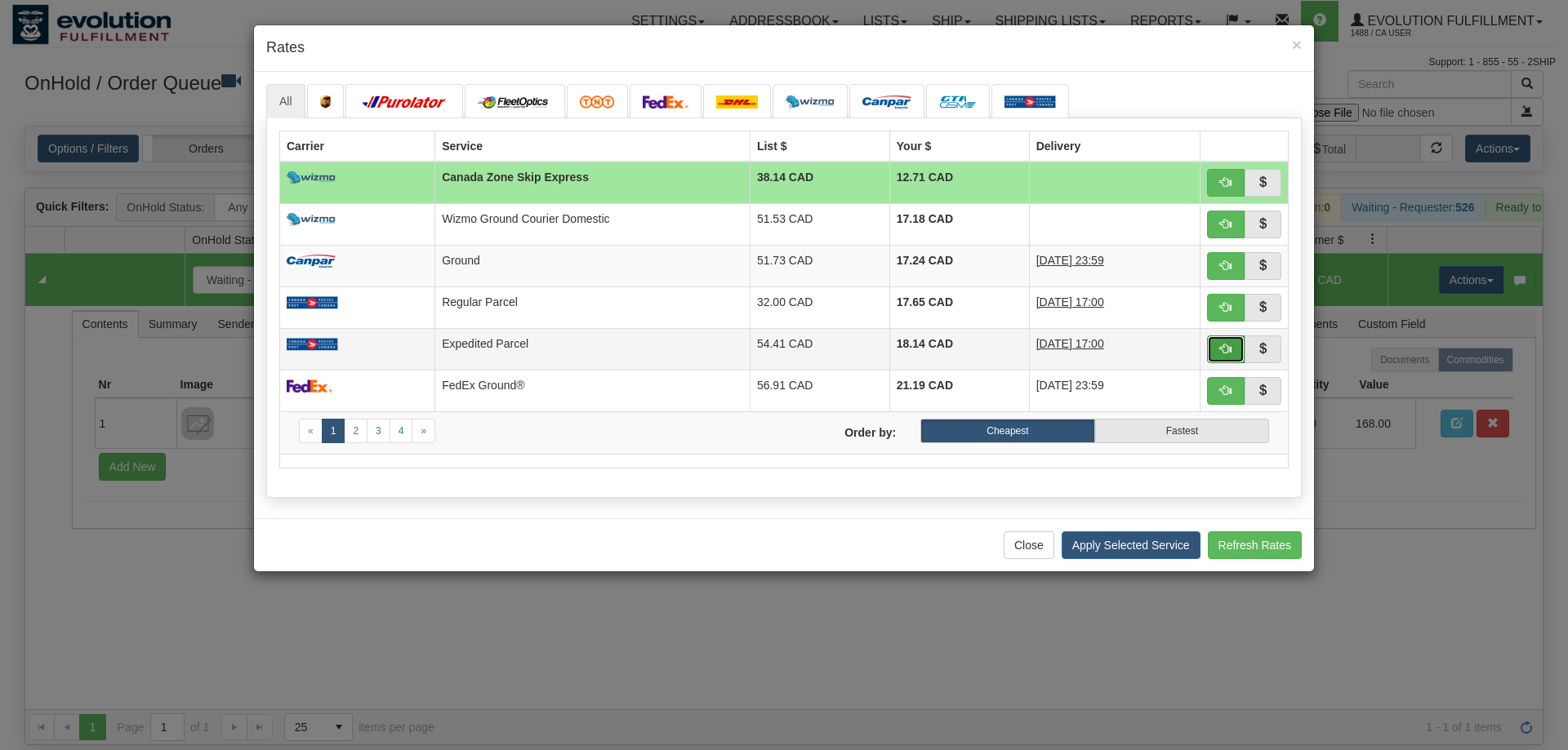
click at [1215, 348] on button "button" at bounding box center [1226, 349] width 38 height 28
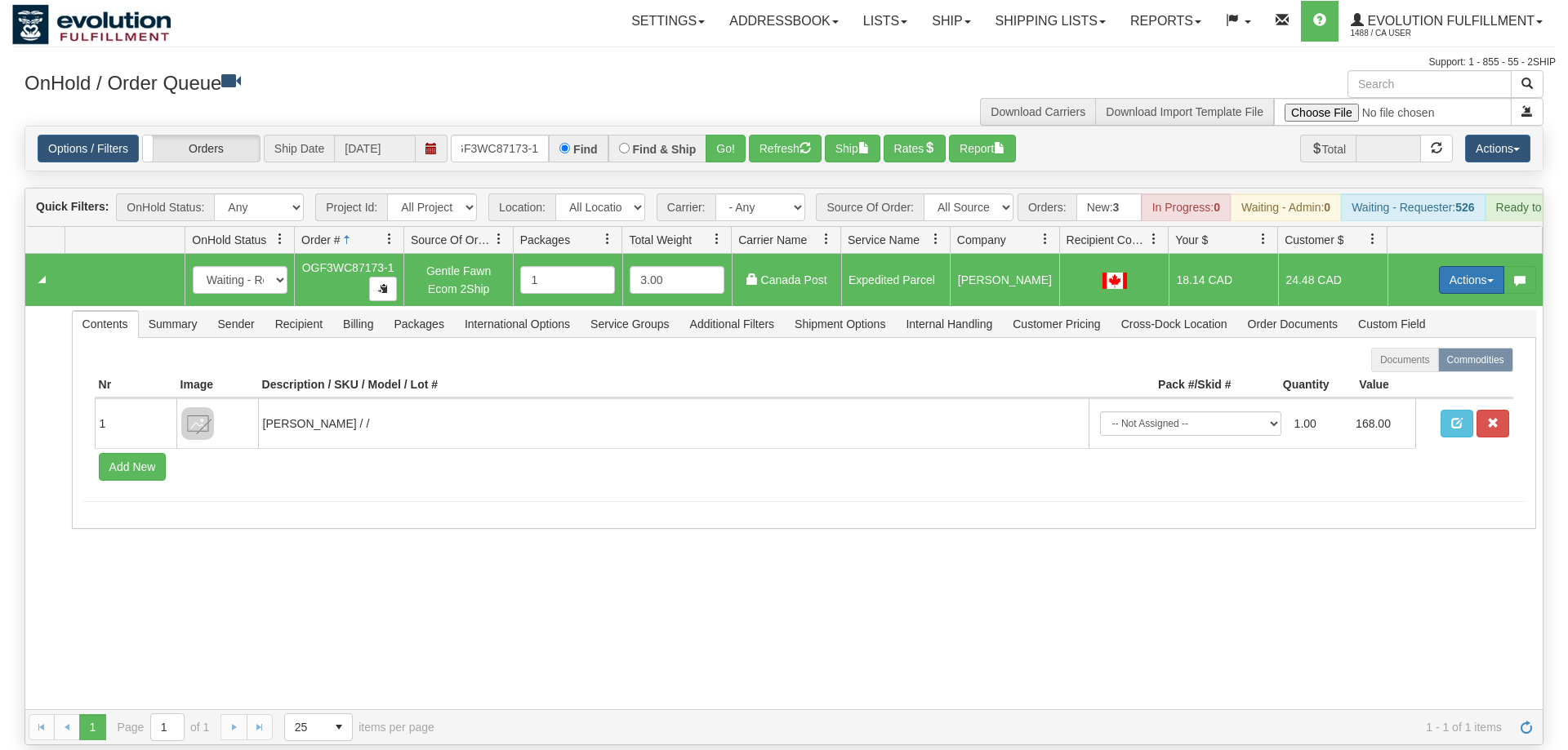
click at [1469, 266] on button "Actions" at bounding box center [1472, 280] width 66 height 28
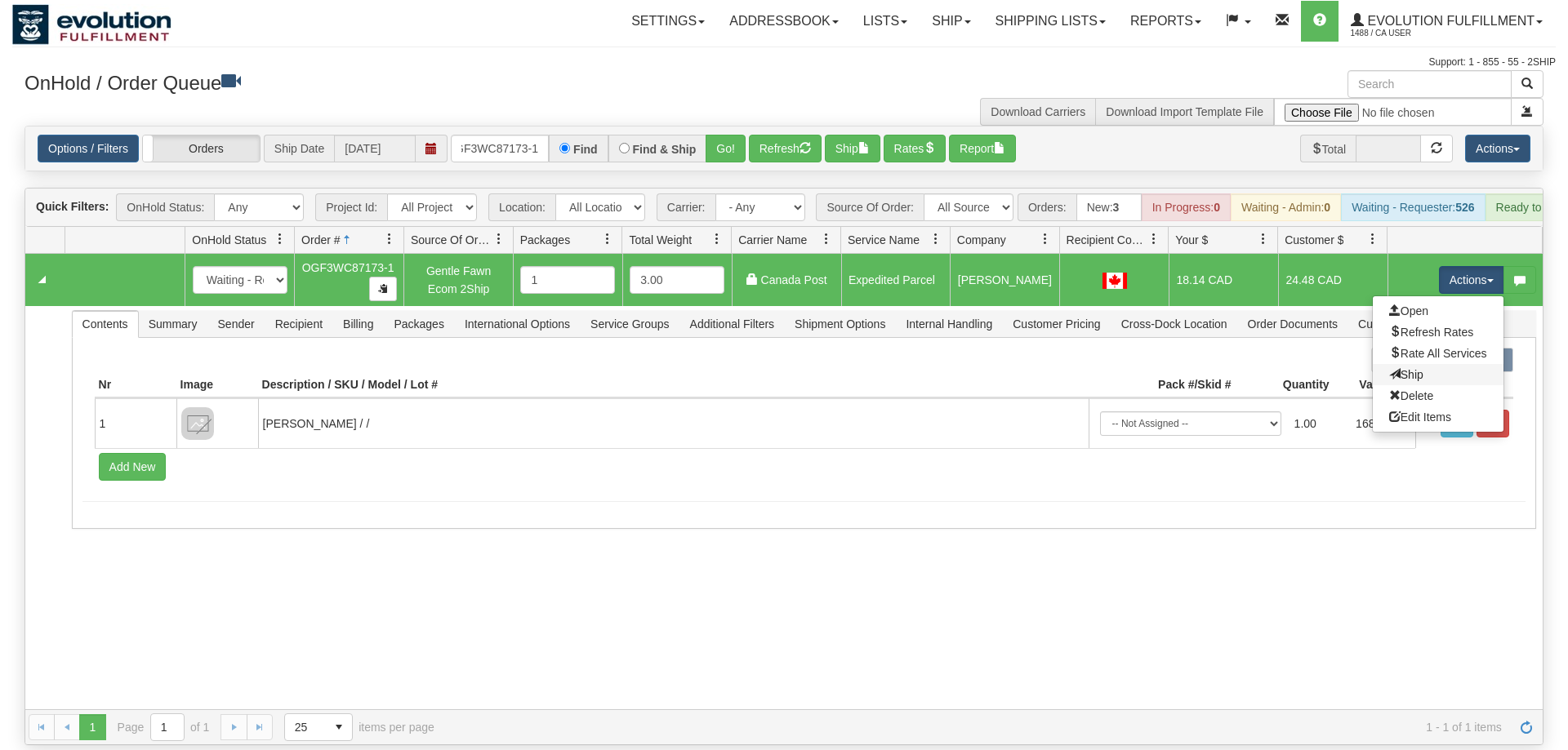
click at [1427, 364] on link "Ship" at bounding box center [1439, 374] width 131 height 22
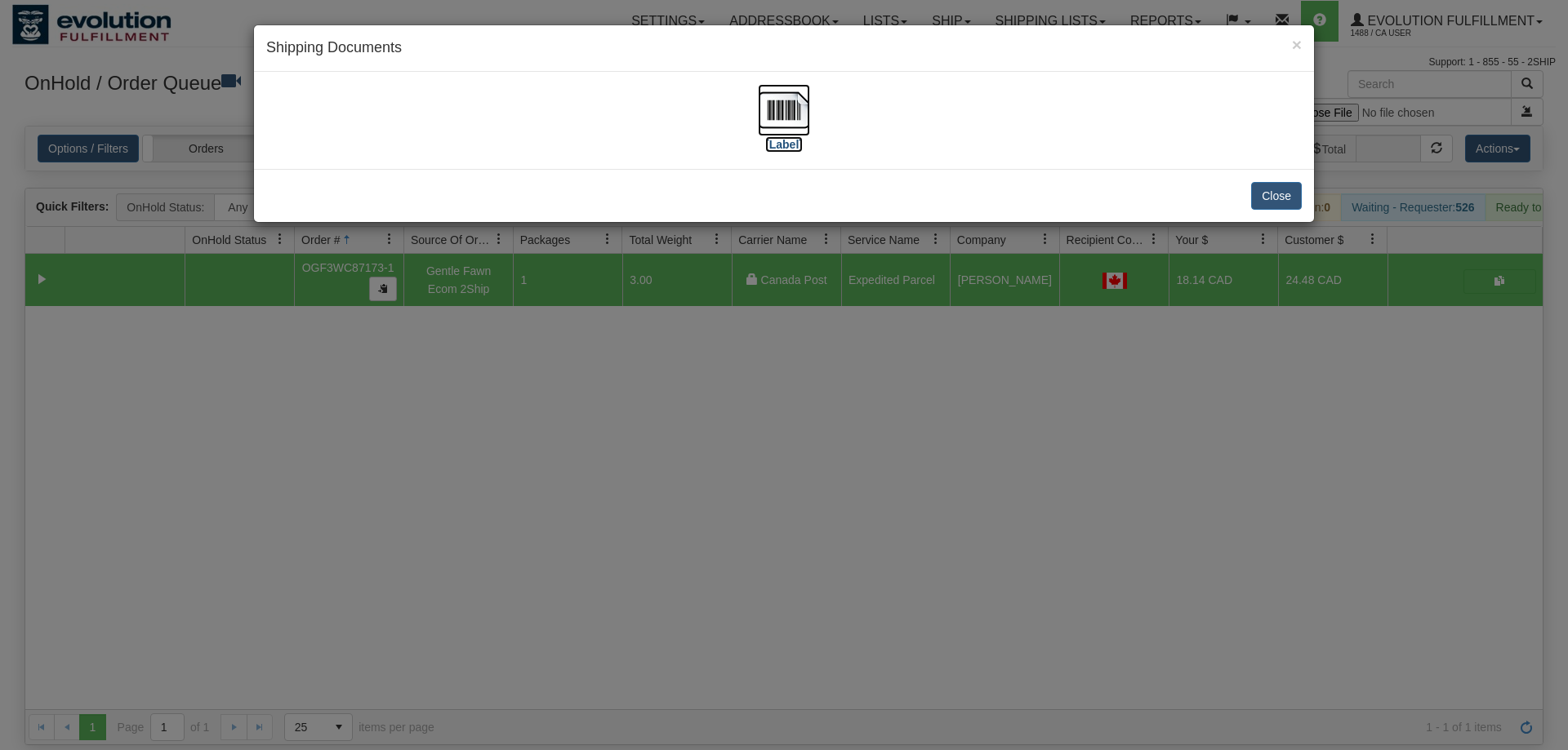
click at [800, 124] on img at bounding box center [784, 110] width 53 height 53
drag, startPoint x: 557, startPoint y: 428, endPoint x: 485, endPoint y: 39, distance: 395.6
click at [558, 407] on div "× Shipping Documents [Label] Close" at bounding box center [784, 375] width 1568 height 750
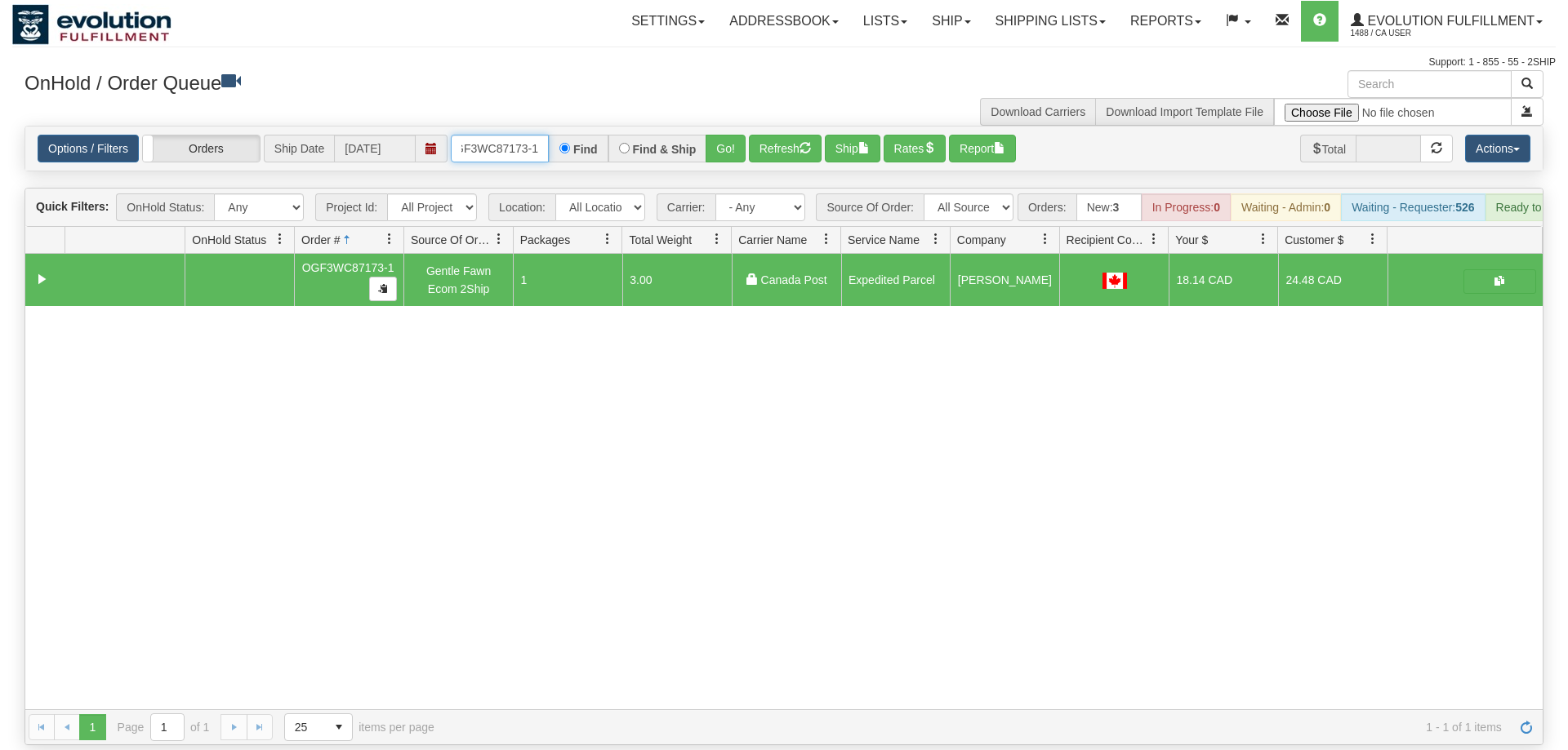
click at [493, 134] on input "OGF3WC87173-1" at bounding box center [500, 148] width 98 height 28
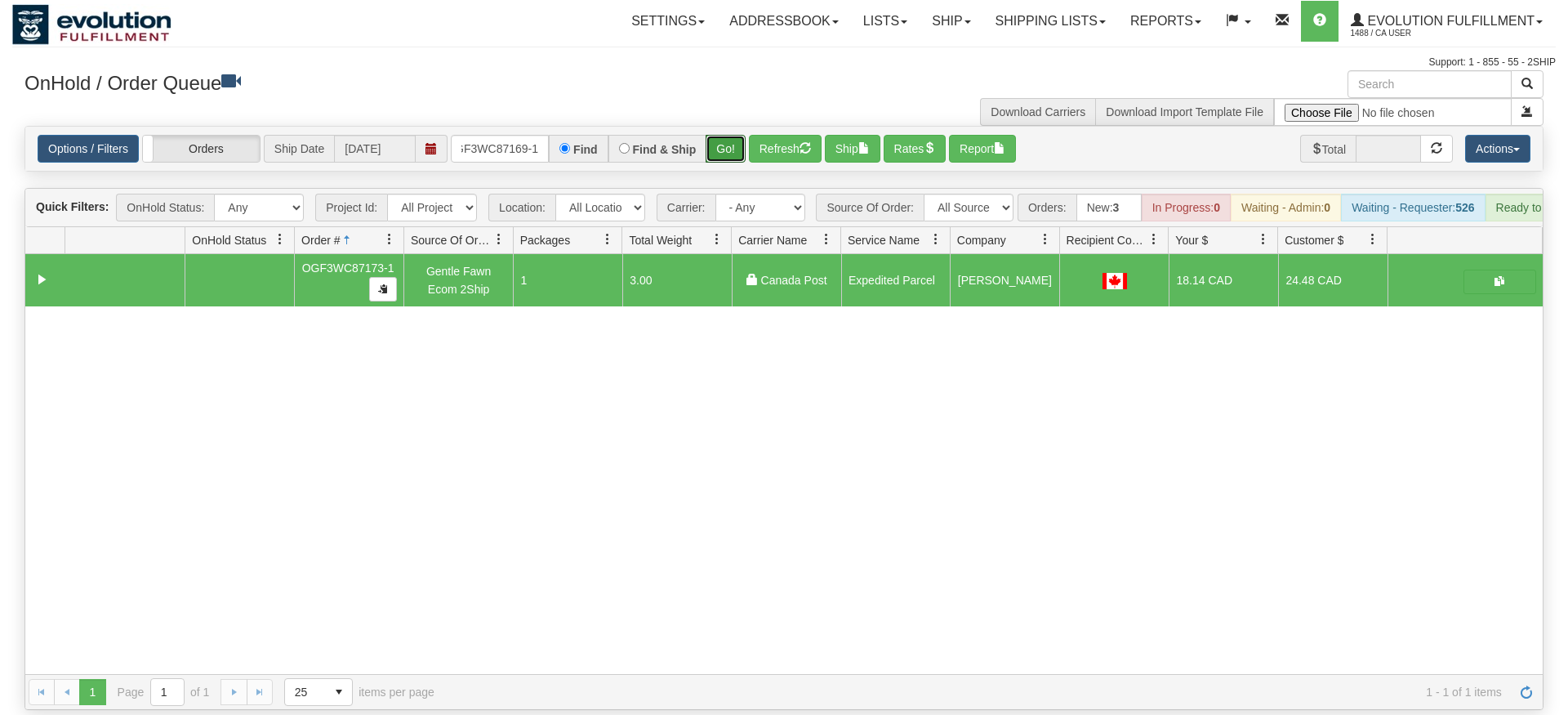
click at [729, 160] on div "Is equal to Is not equal to Contains Does not contains CAD USD EUR ZAR [PERSON_…" at bounding box center [784, 417] width 1544 height 584
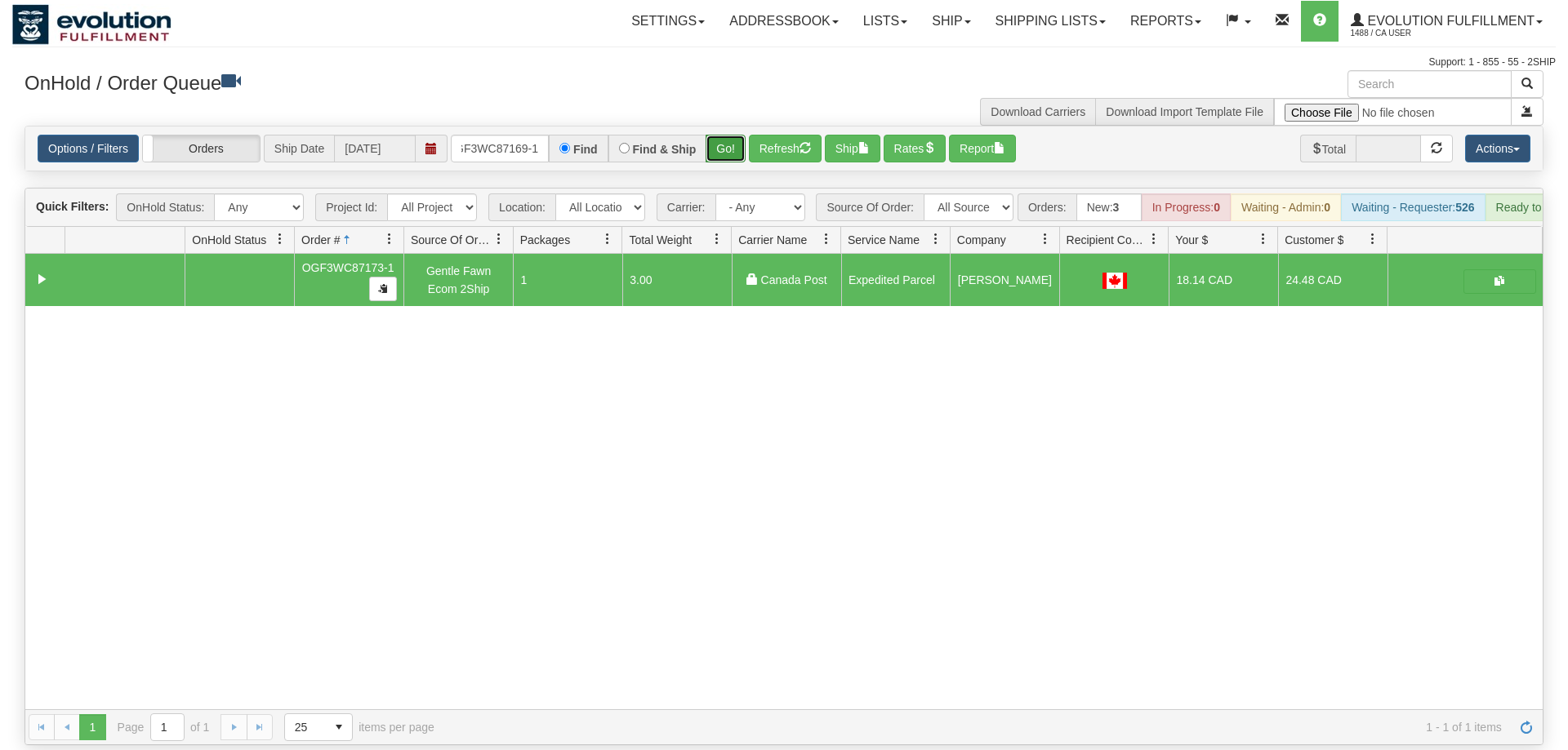
click at [720, 134] on button "Go!" at bounding box center [725, 148] width 40 height 28
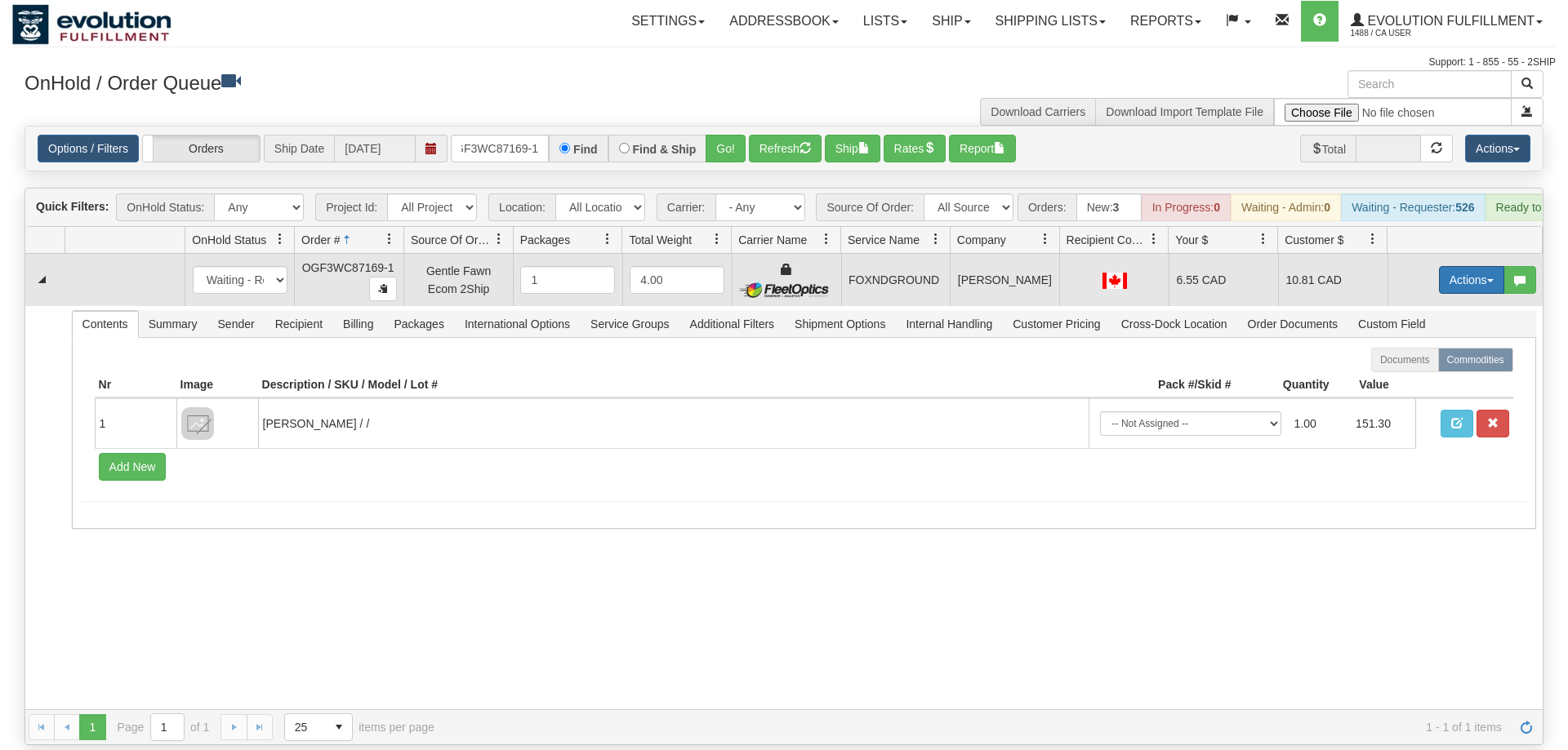
click at [1446, 266] on button "Actions" at bounding box center [1472, 280] width 66 height 28
click at [1429, 364] on link "Ship" at bounding box center [1439, 374] width 131 height 22
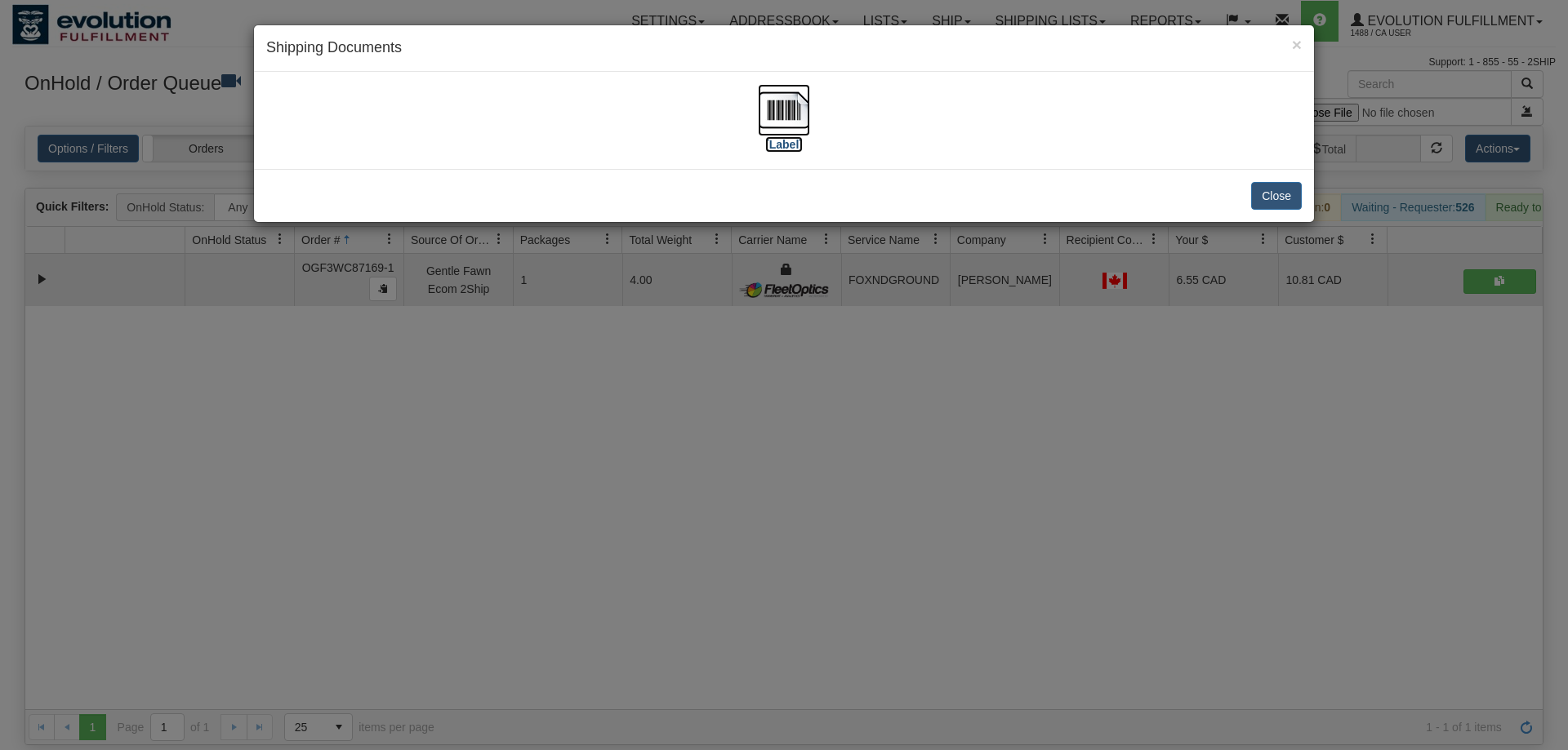
click at [772, 118] on img at bounding box center [784, 110] width 53 height 53
drag, startPoint x: 659, startPoint y: 441, endPoint x: 513, endPoint y: 90, distance: 380.2
click at [659, 420] on div "× Shipping Documents [Label] Close" at bounding box center [784, 375] width 1568 height 750
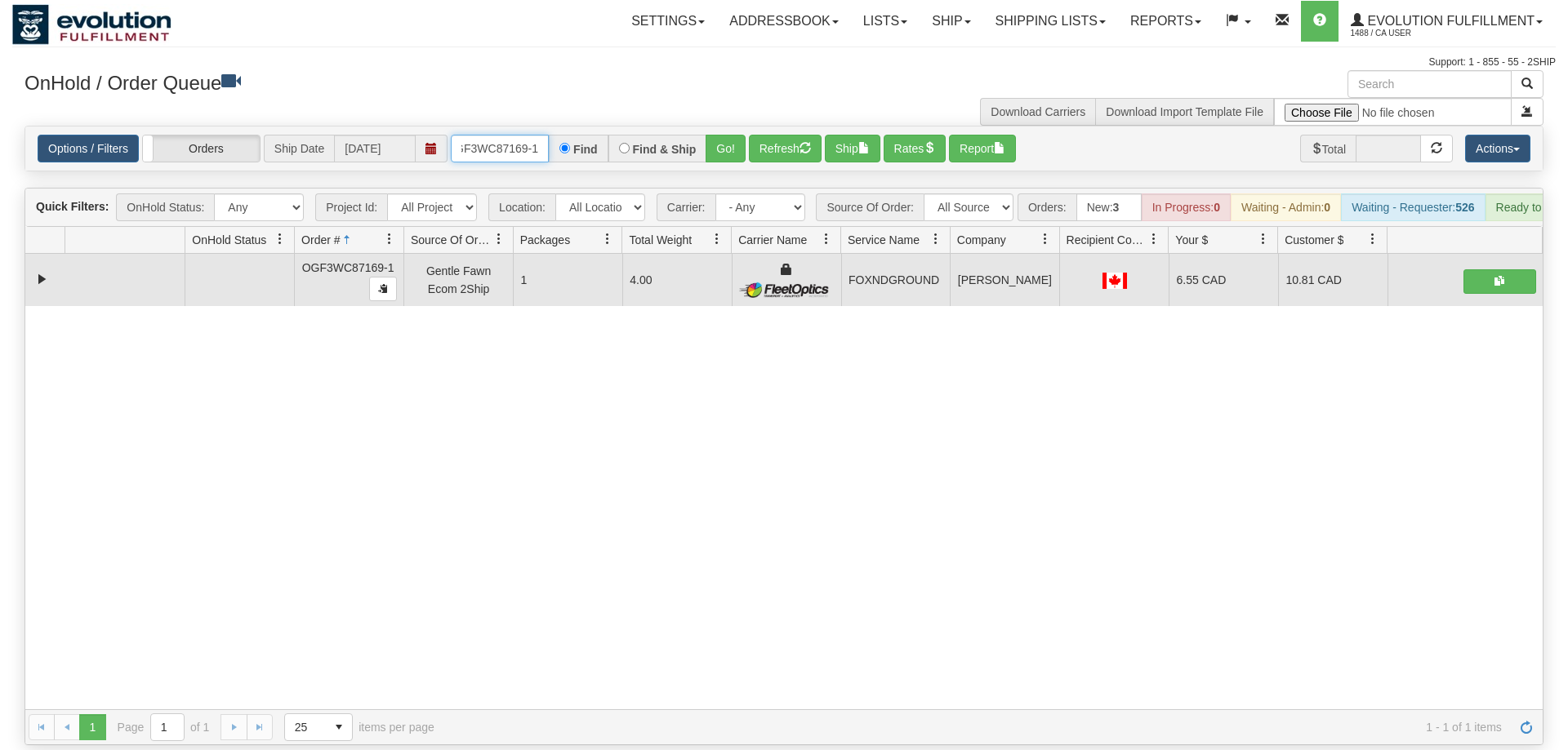
click at [497, 134] on input "OGF3WC87169-1" at bounding box center [500, 148] width 98 height 28
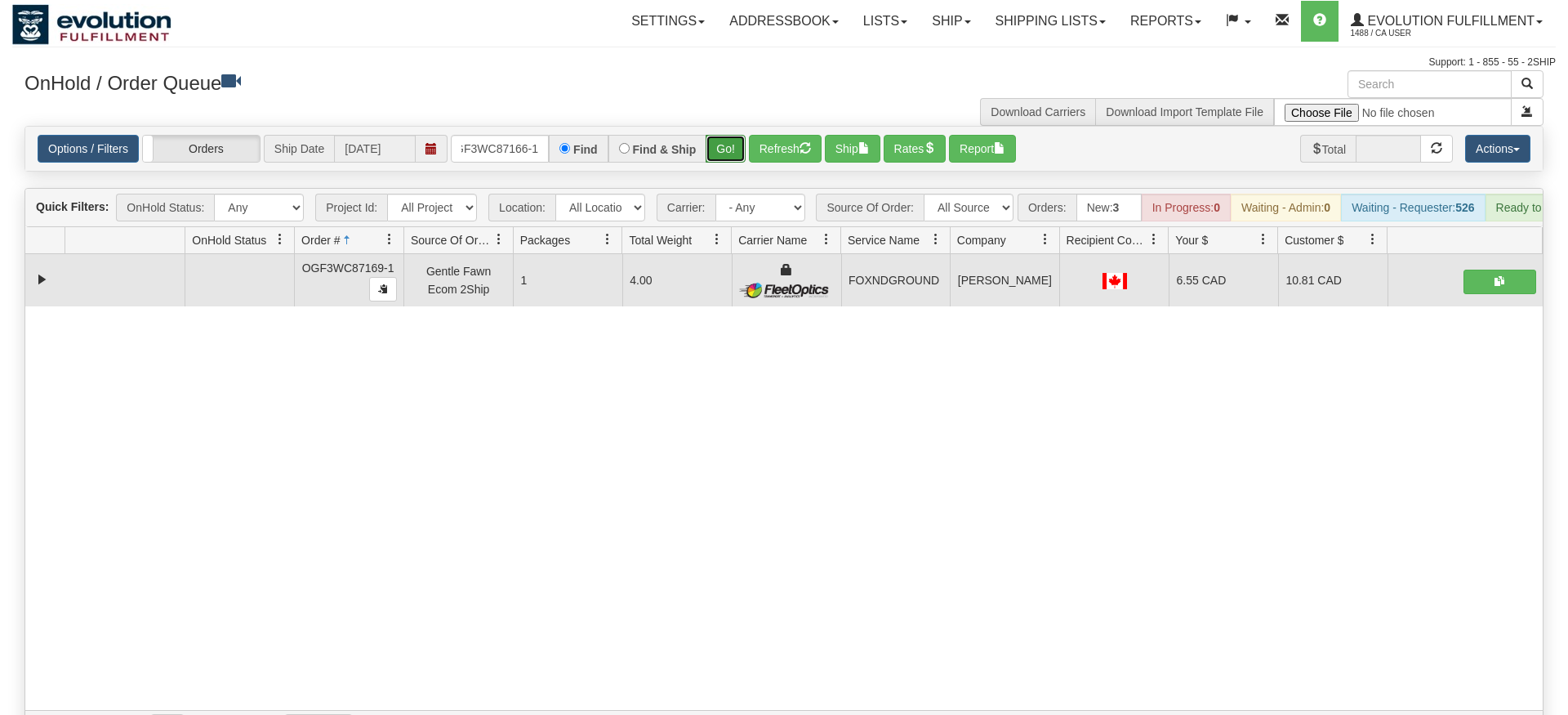
drag, startPoint x: 720, startPoint y: 130, endPoint x: 743, endPoint y: 131, distance: 23.0
click at [721, 166] on div "Is equal to Is not equal to Contains Does not contains CAD USD EUR ZAR [PERSON_…" at bounding box center [784, 436] width 1544 height 620
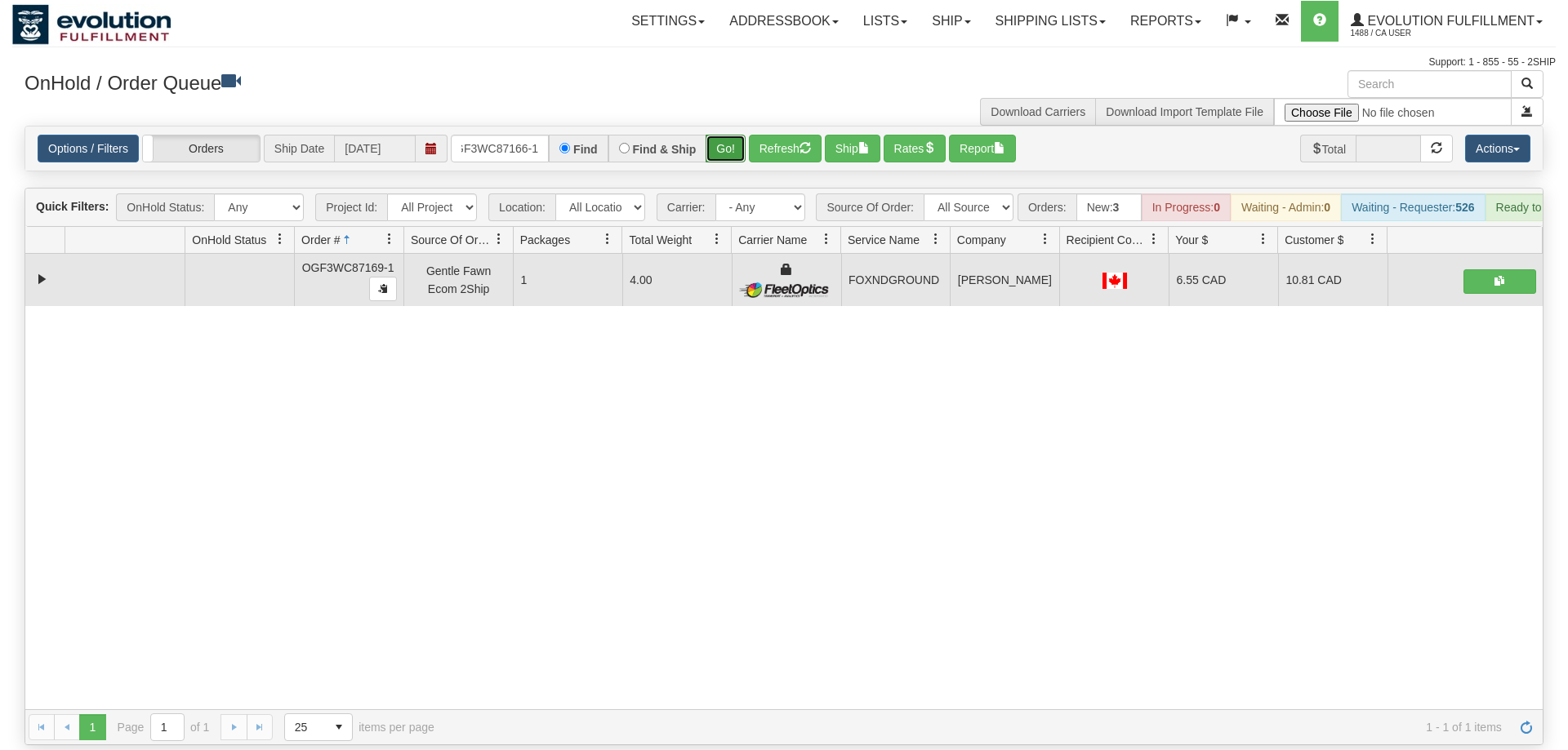
click at [743, 134] on button "Go!" at bounding box center [725, 148] width 40 height 28
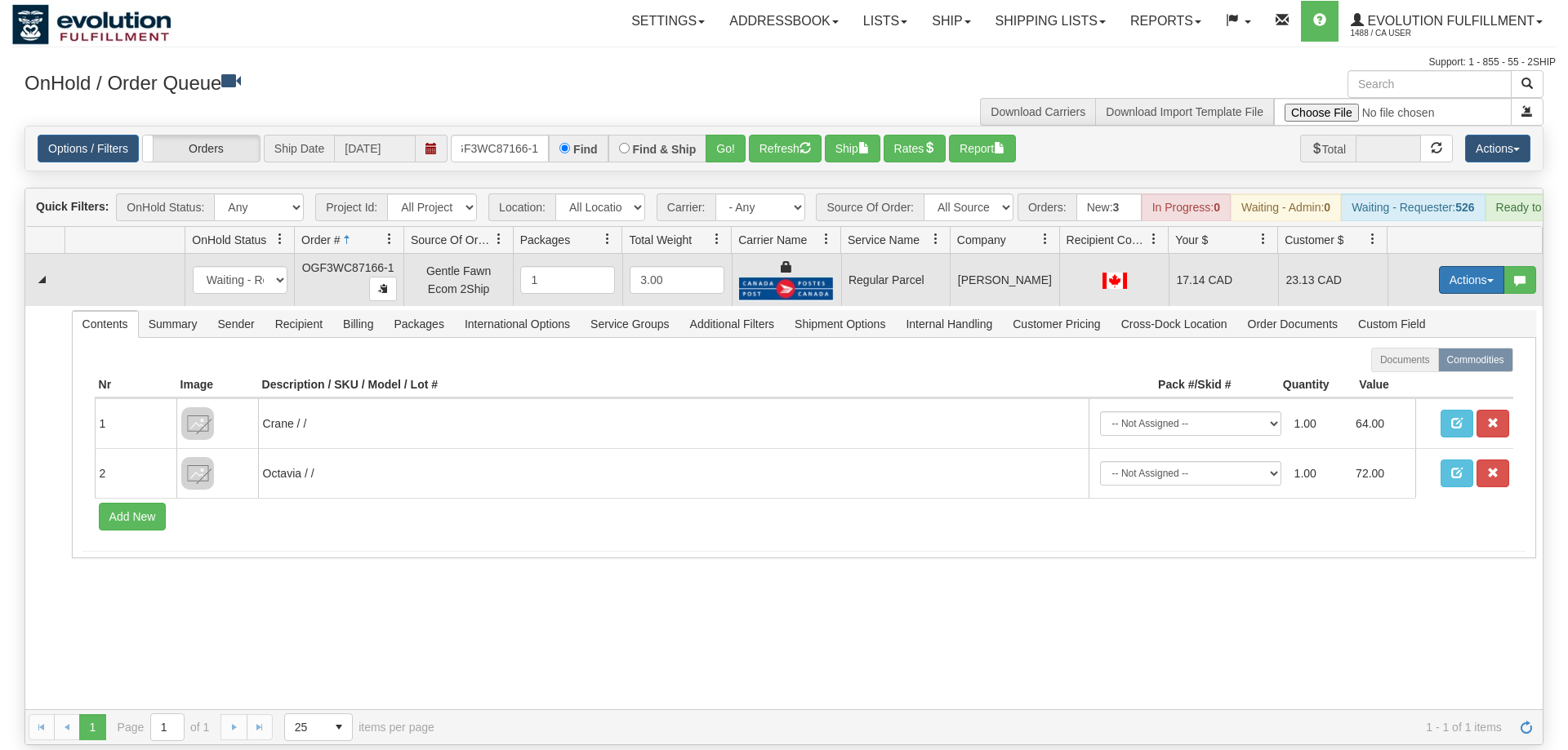
click at [1465, 266] on button "Actions" at bounding box center [1472, 280] width 66 height 28
click at [1427, 347] on span "Rate All Services" at bounding box center [1439, 353] width 98 height 13
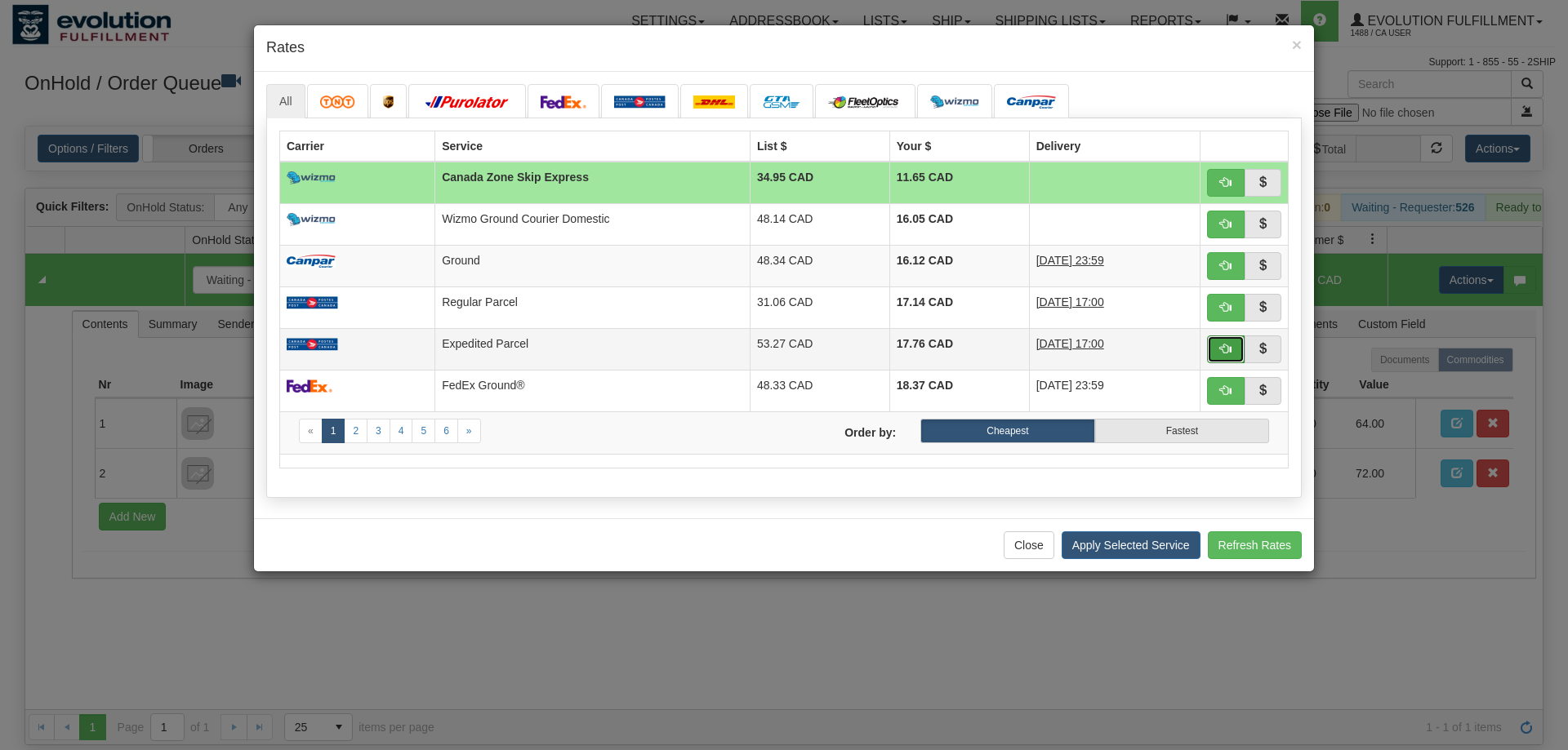
click at [1227, 347] on span "button" at bounding box center [1226, 348] width 11 height 11
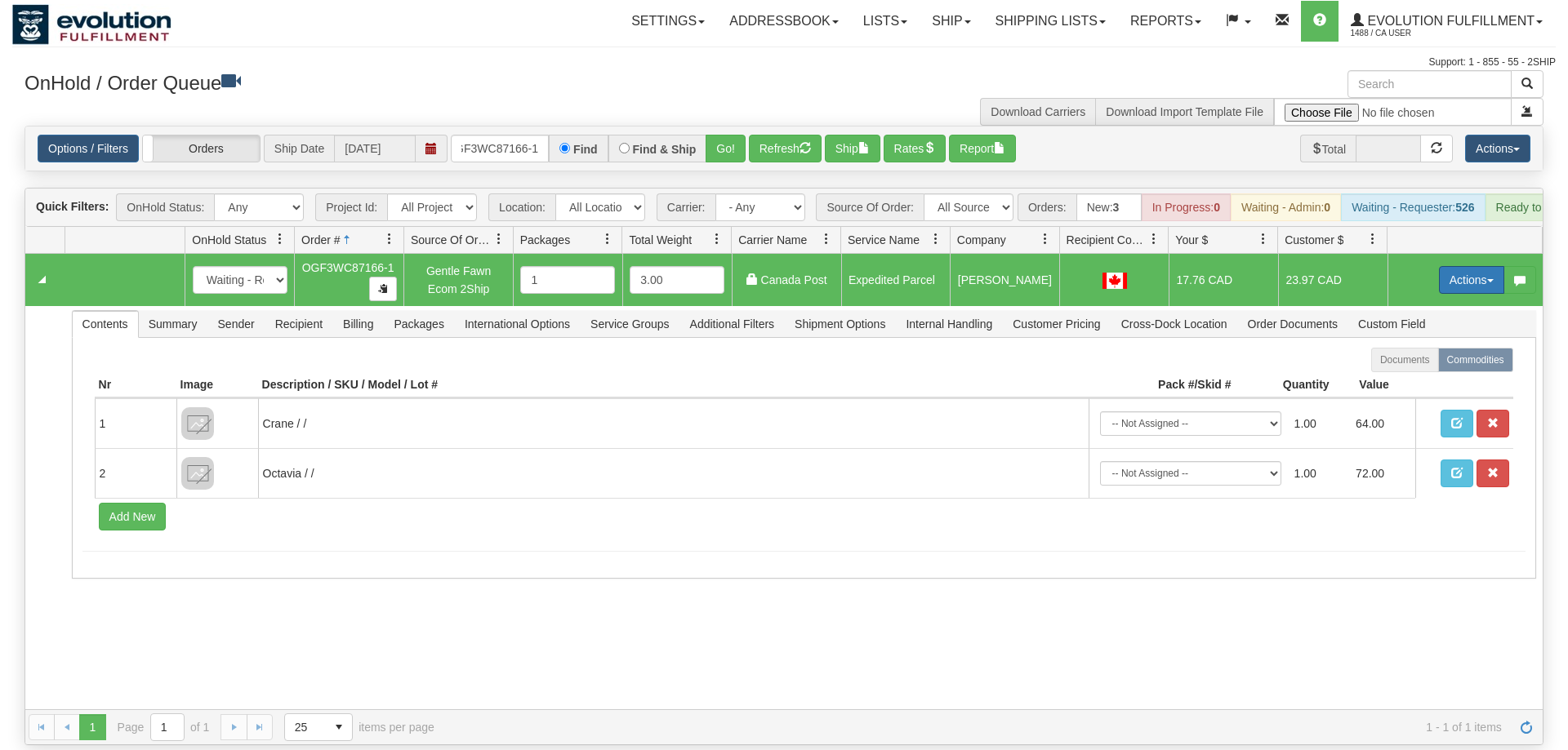
click at [1478, 266] on button "Actions" at bounding box center [1472, 280] width 66 height 28
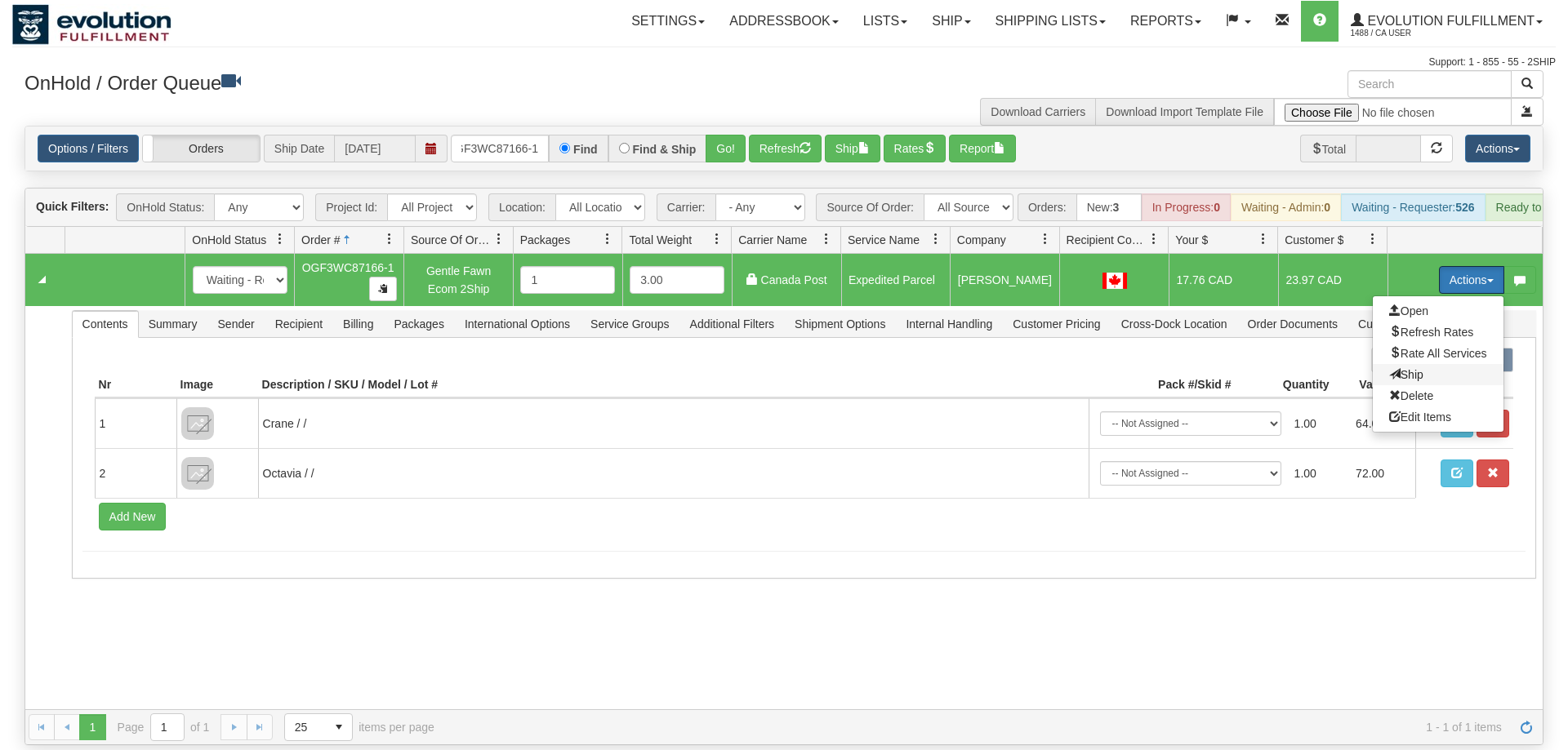
click at [1416, 368] on span "Ship" at bounding box center [1407, 374] width 34 height 13
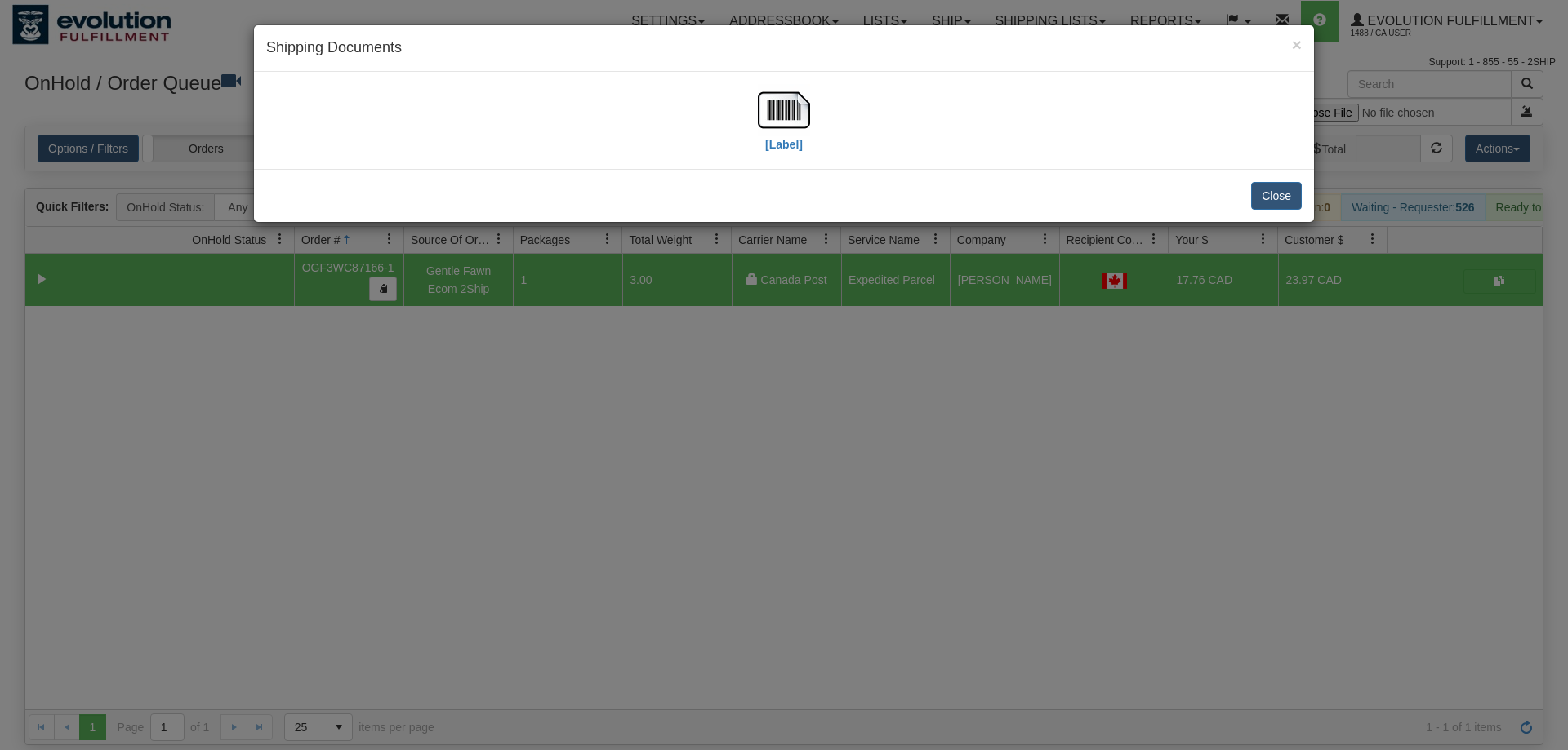
click at [781, 70] on div "× Shipping Documents" at bounding box center [784, 48] width 1060 height 47
click at [777, 113] on img at bounding box center [784, 110] width 53 height 53
drag, startPoint x: 599, startPoint y: 393, endPoint x: 498, endPoint y: 212, distance: 207.3
click at [584, 367] on div "× Shipping Documents [Label] Close" at bounding box center [784, 375] width 1568 height 750
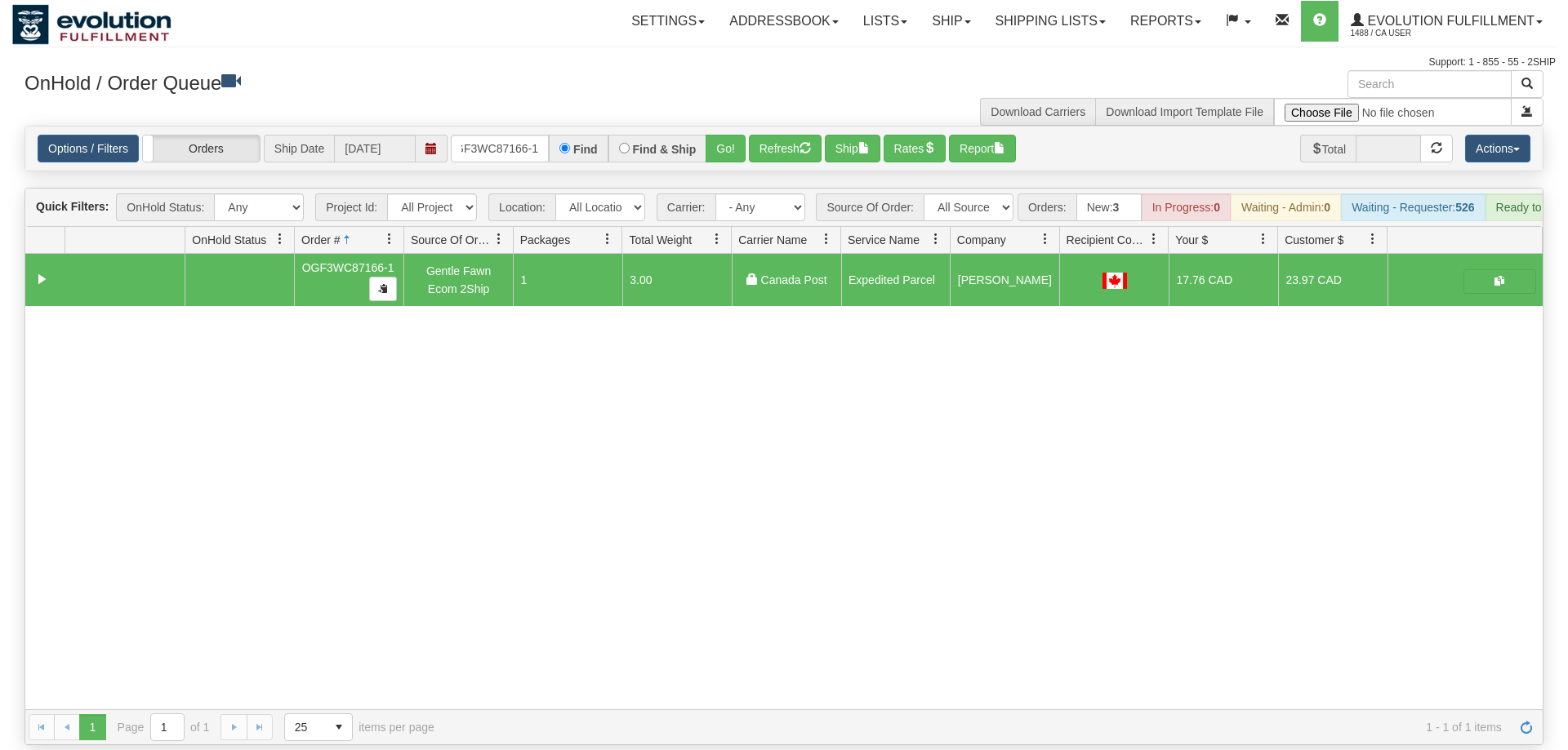
click at [520, 140] on div "Options / Filters Group Shipments Orders Ship Date [DATE] OGF3WC87166-1 Find Fi…" at bounding box center [784, 148] width 1518 height 44
click at [524, 134] on input "OGF3WC87166-1" at bounding box center [500, 148] width 98 height 28
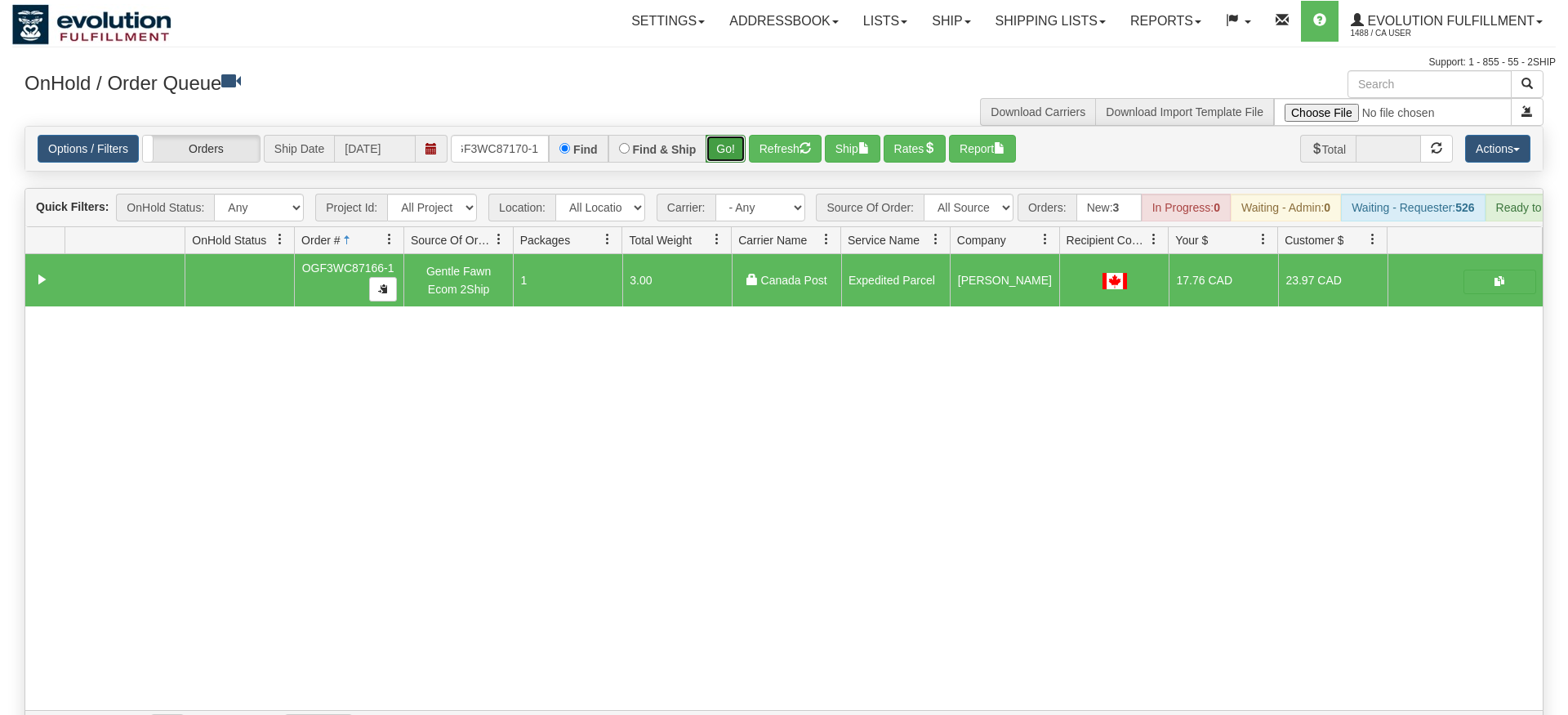
click at [721, 172] on div "Is equal to Is not equal to Contains Does not contains CAD USD EUR ZAR [PERSON_…" at bounding box center [784, 436] width 1544 height 620
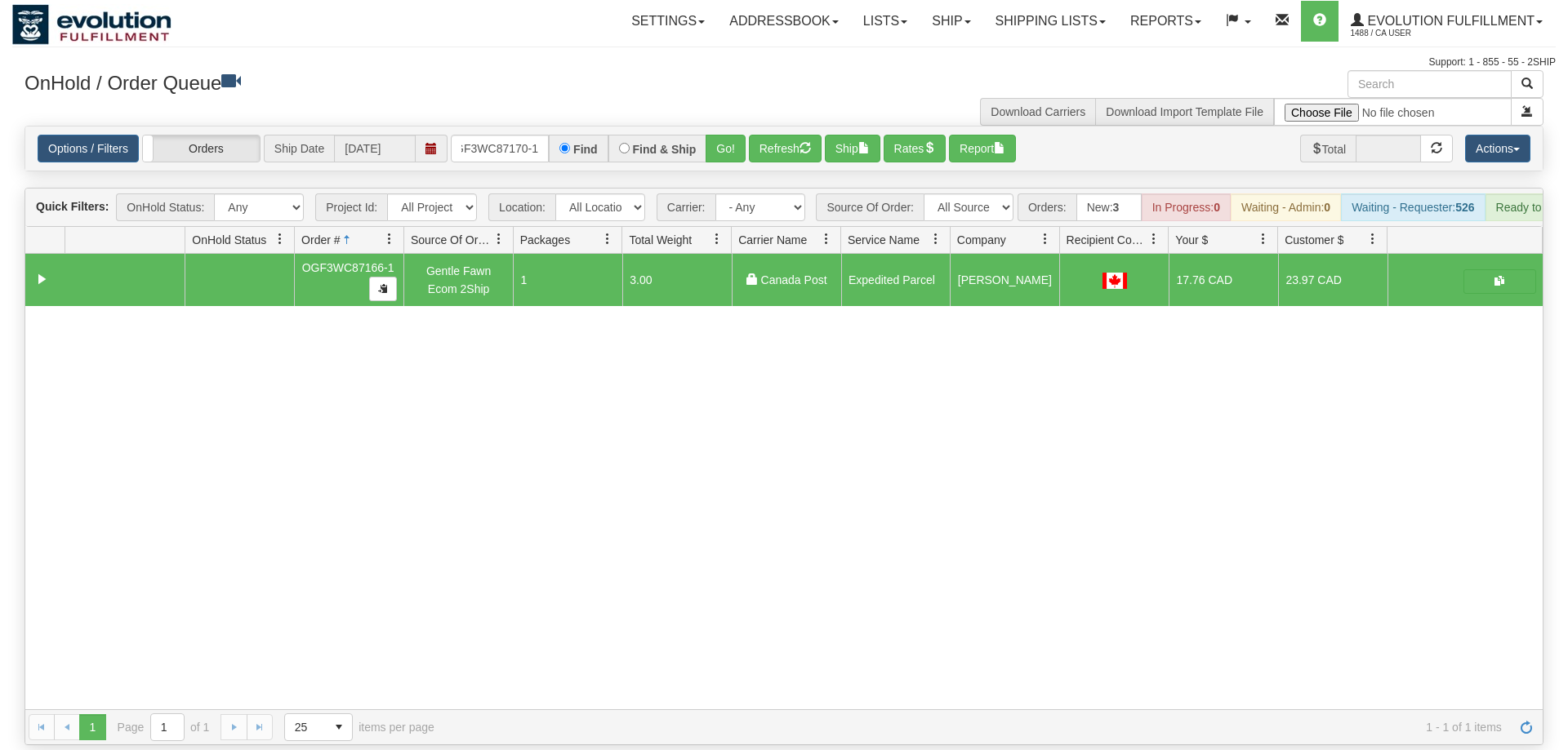
click at [727, 150] on div "Is equal to Is not equal to Contains Does not contains CAD USD EUR ZAR [PERSON_…" at bounding box center [784, 435] width 1544 height 620
click at [725, 134] on button "Go!" at bounding box center [725, 148] width 40 height 28
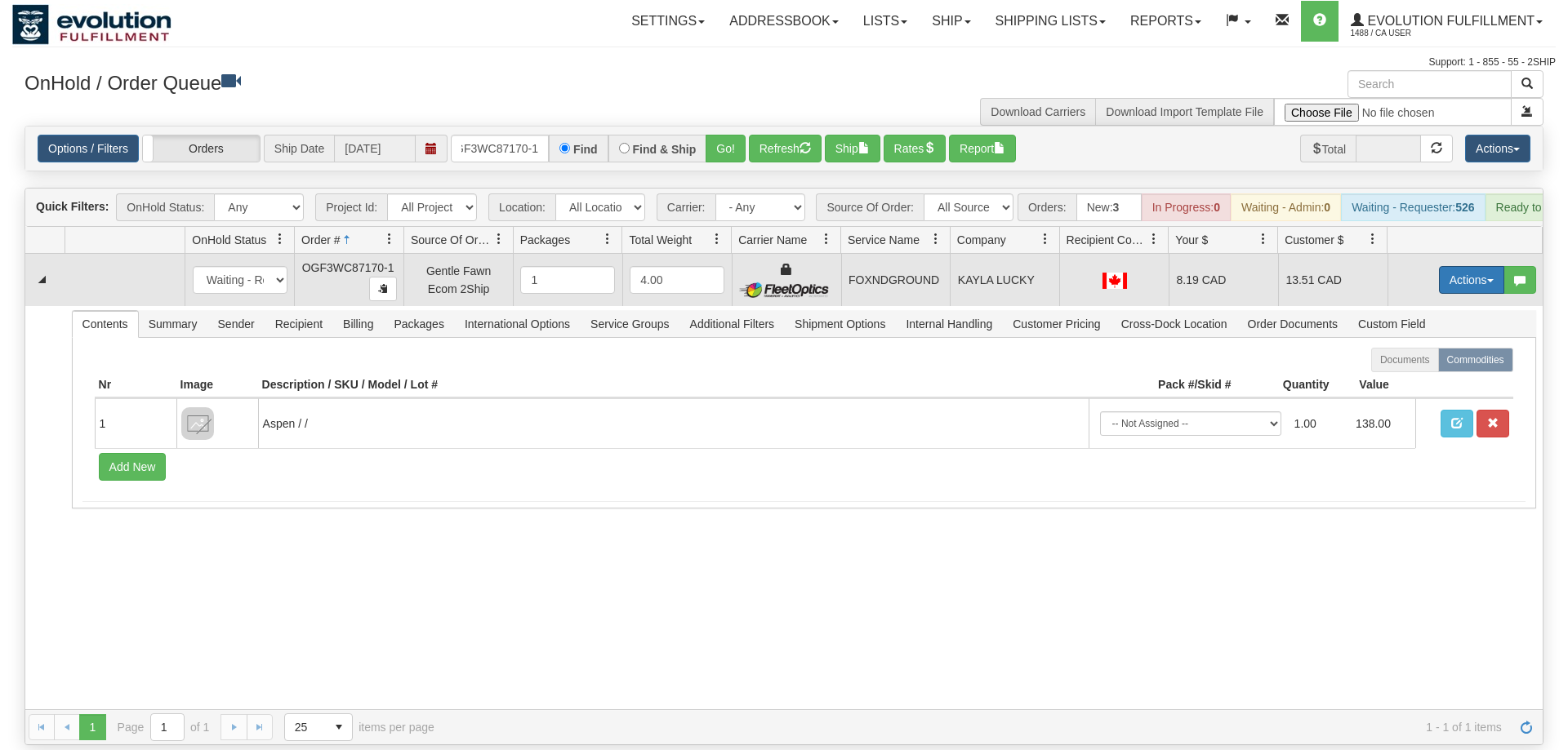
click at [1453, 266] on button "Actions" at bounding box center [1472, 280] width 66 height 28
click at [1421, 364] on link "Ship" at bounding box center [1439, 374] width 131 height 22
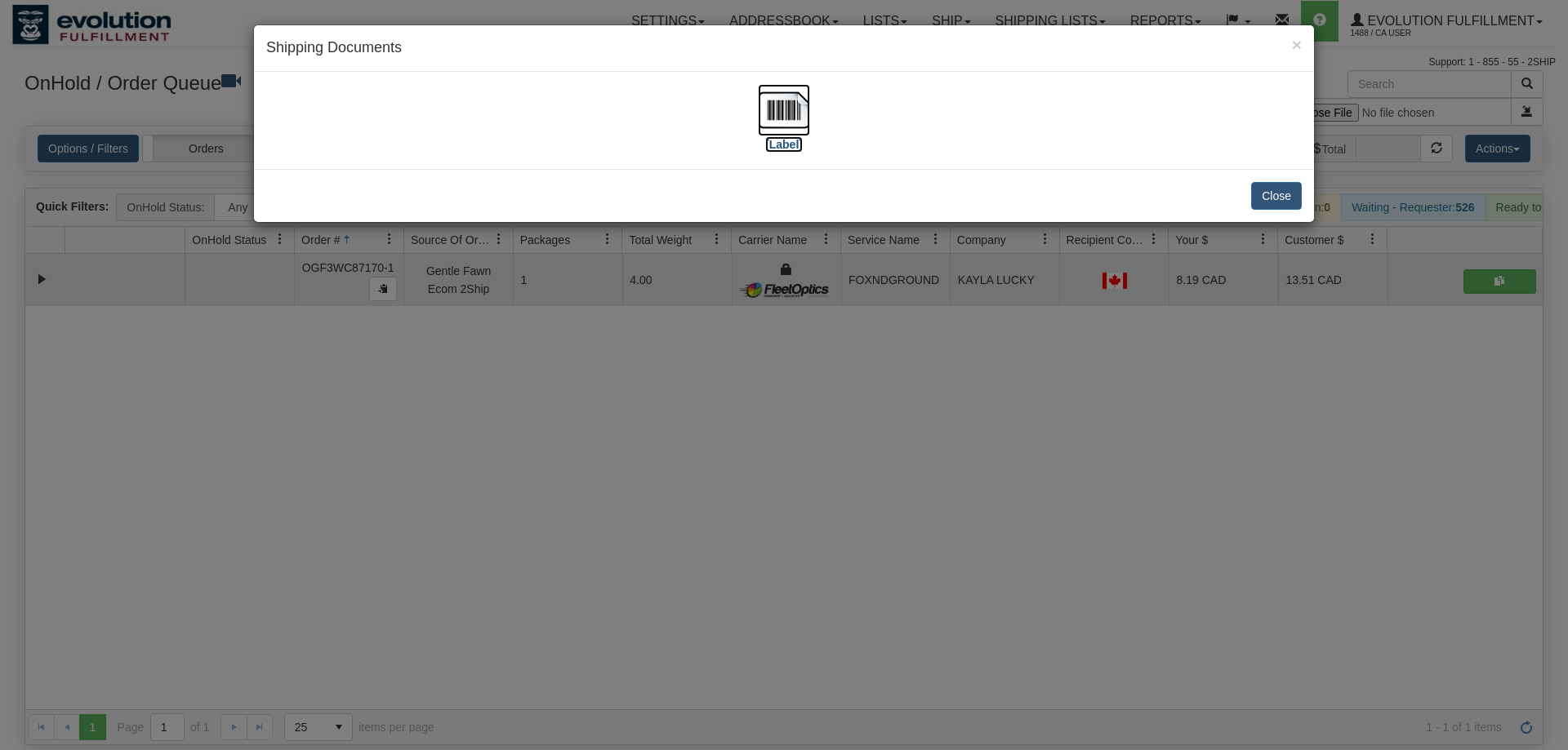
click at [789, 116] on img at bounding box center [784, 110] width 53 height 53
drag, startPoint x: 596, startPoint y: 416, endPoint x: 596, endPoint y: 407, distance: 9.0
click at [596, 407] on div "× Shipping Documents [Label] Close" at bounding box center [784, 375] width 1568 height 750
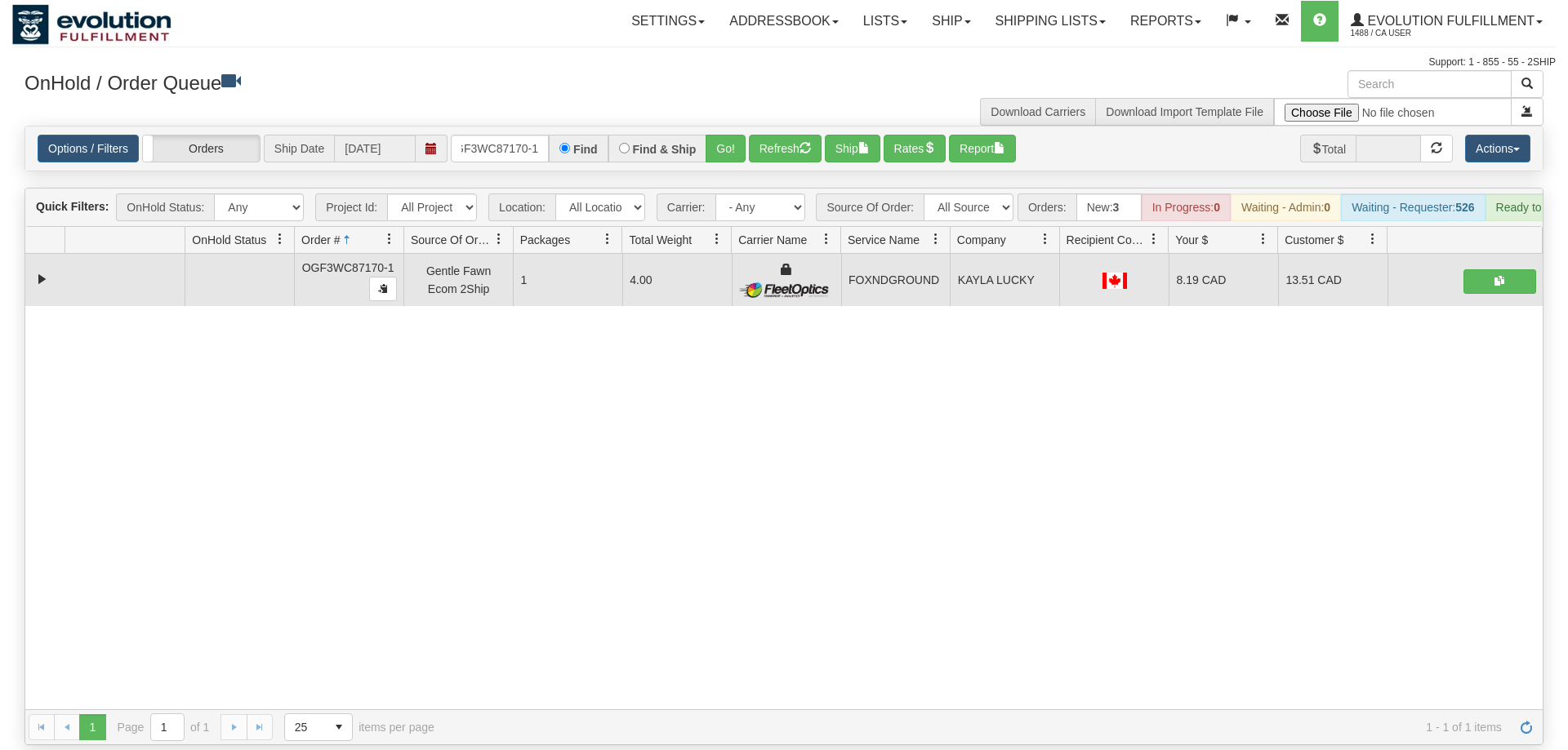
drag, startPoint x: 533, startPoint y: 144, endPoint x: 515, endPoint y: 128, distance: 24.1
click at [530, 140] on div "Options / Filters Group Shipments Orders Ship Date [DATE] OGF3WC87170-1 Find Fi…" at bounding box center [784, 148] width 1518 height 44
click at [514, 134] on input "OGF3WC87170-1" at bounding box center [500, 148] width 98 height 28
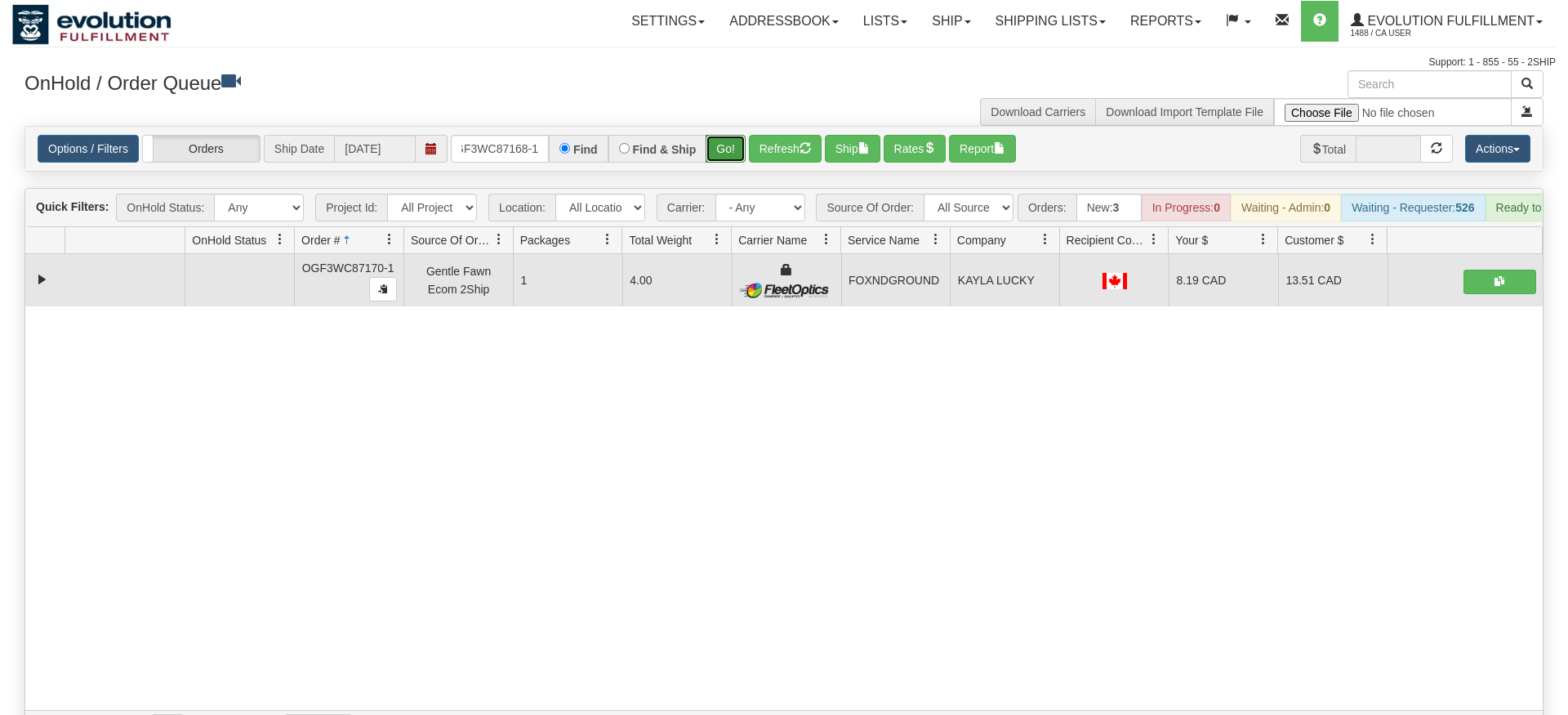
click at [710, 162] on div "Is equal to Is not equal to Contains Does not contains CAD USD EUR ZAR [PERSON_…" at bounding box center [784, 436] width 1544 height 620
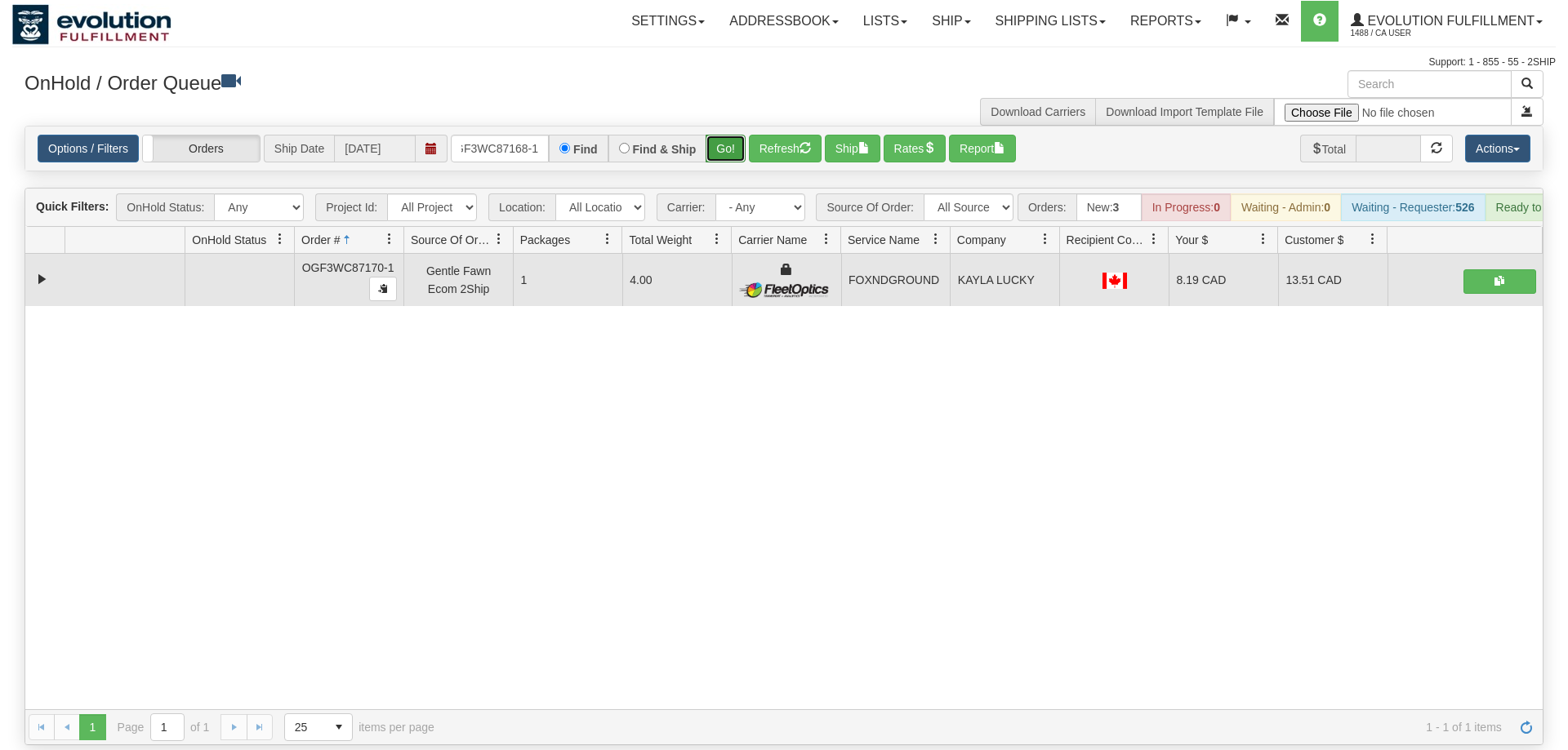
click at [717, 134] on button "Go!" at bounding box center [725, 148] width 40 height 28
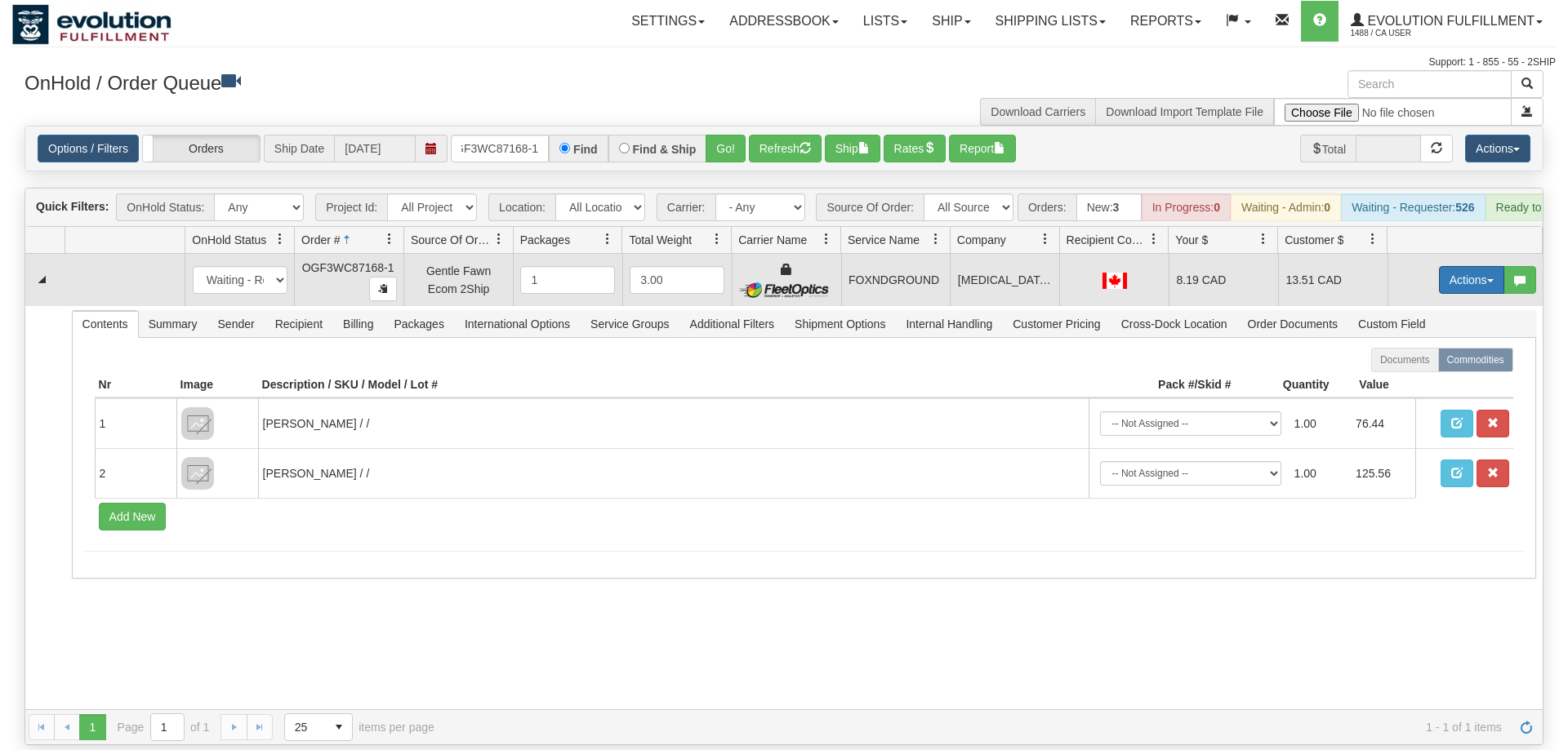
click at [1459, 266] on button "Actions" at bounding box center [1472, 280] width 66 height 28
click at [1432, 364] on link "Ship" at bounding box center [1439, 374] width 131 height 22
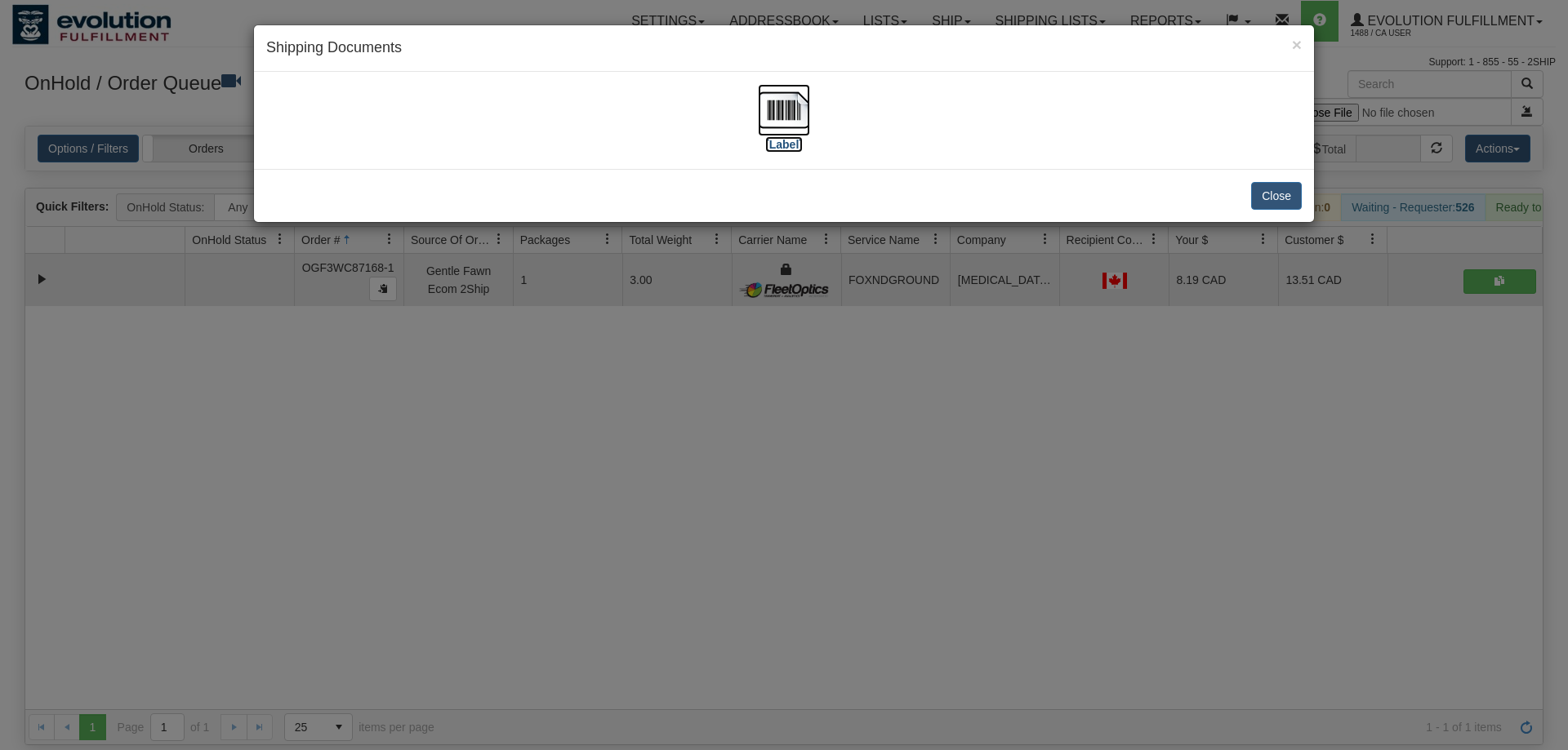
click at [783, 115] on img at bounding box center [784, 110] width 53 height 53
drag, startPoint x: 601, startPoint y: 459, endPoint x: 602, endPoint y: 449, distance: 10.0
click at [602, 449] on div "× Shipping Documents [Label] Close" at bounding box center [784, 375] width 1568 height 750
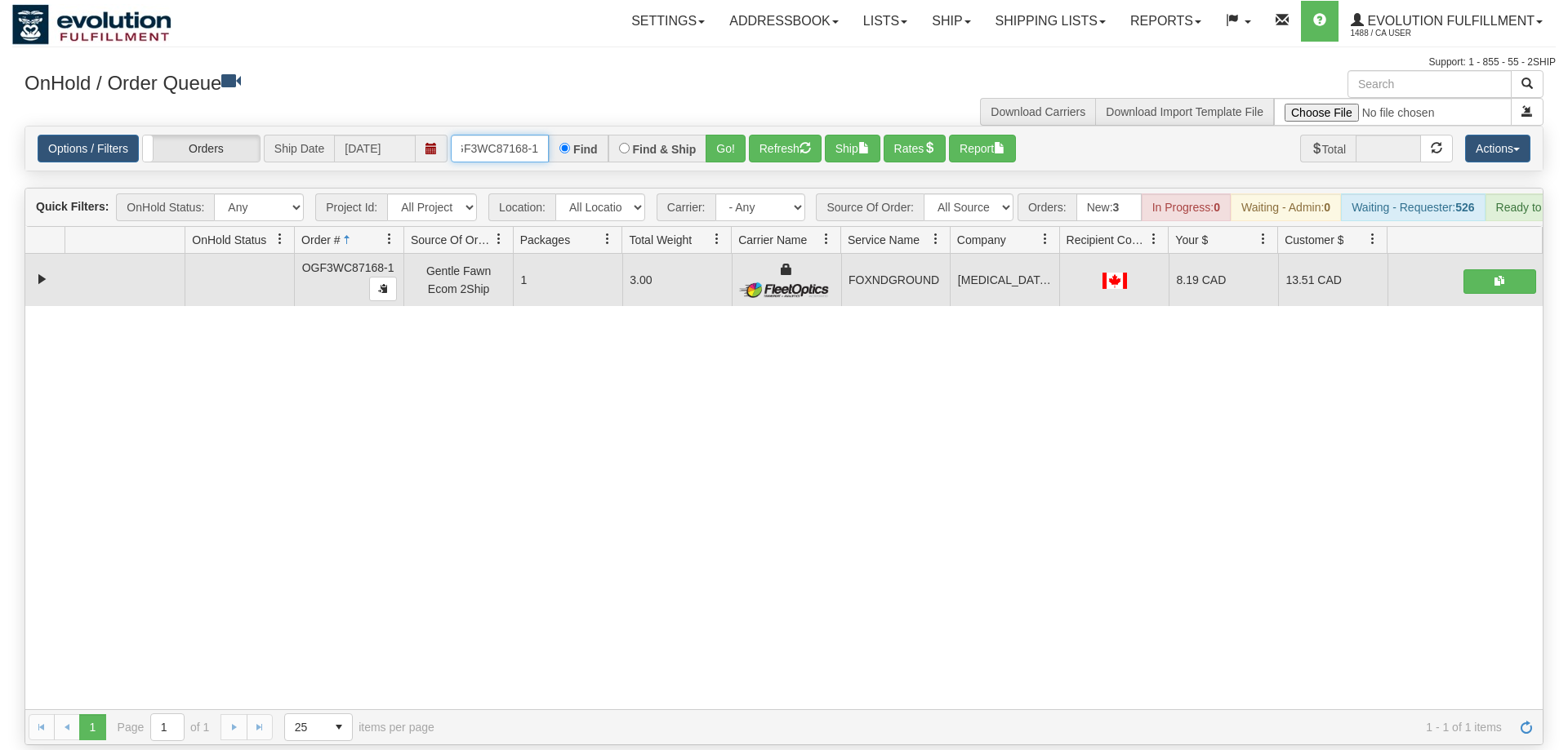
click at [483, 134] on input "OGF3WC87168-1" at bounding box center [500, 148] width 98 height 28
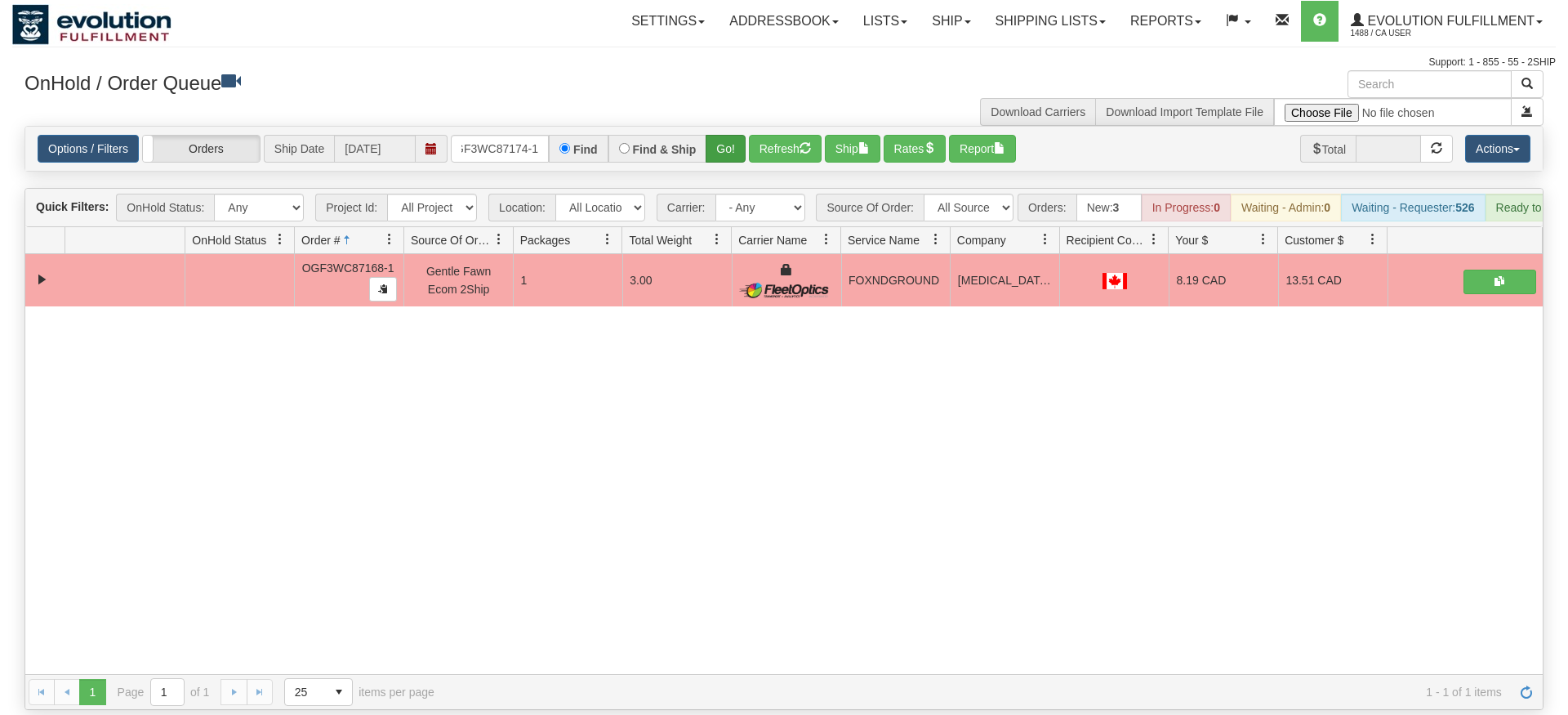
drag, startPoint x: 720, startPoint y: 103, endPoint x: 724, endPoint y: 135, distance: 32.2
click at [720, 139] on div "Options / Filters Group Shipments Orders Ship Date [DATE] OGF3WC87174-1 Find Fi…" at bounding box center [784, 148] width 1518 height 44
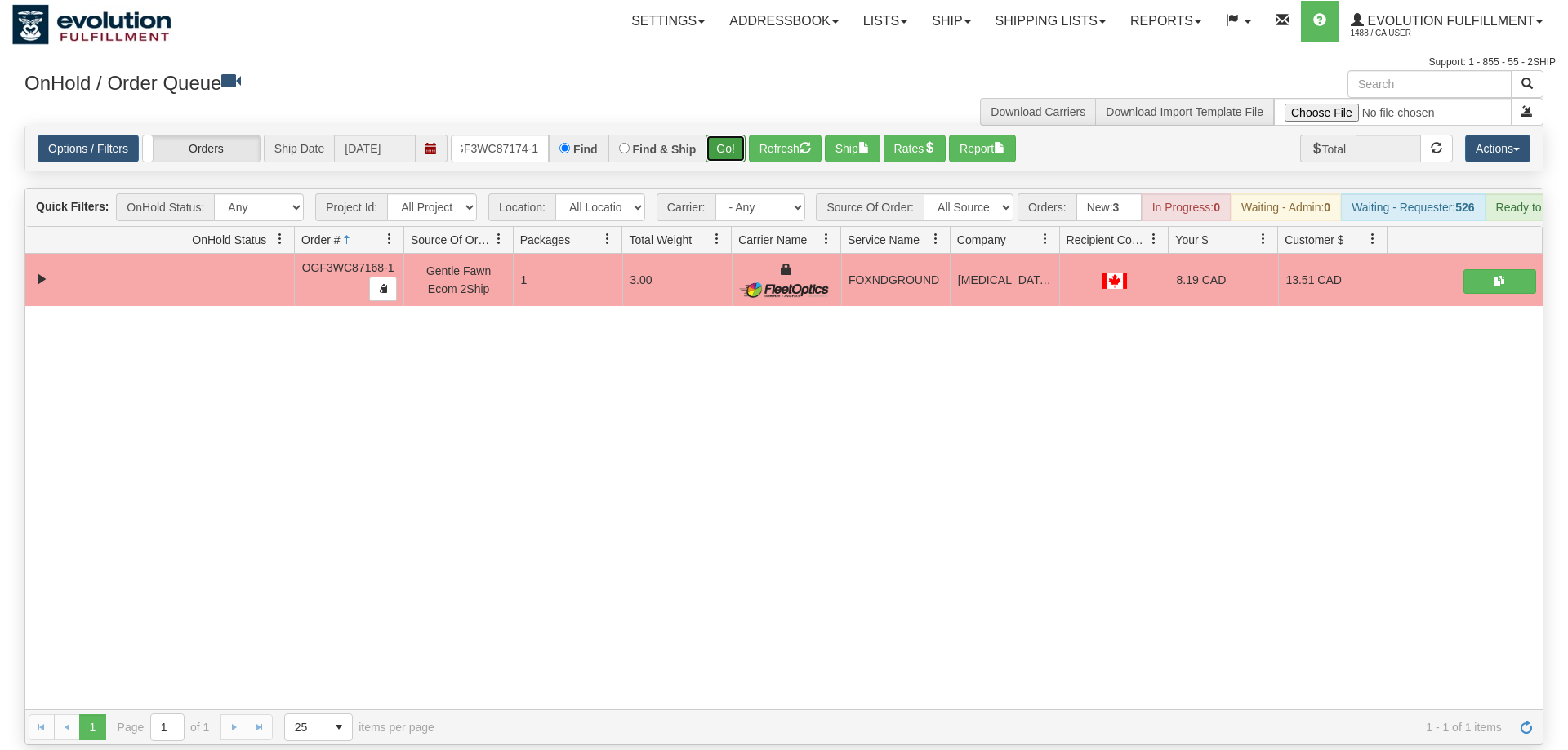
click at [735, 134] on button "Go!" at bounding box center [725, 148] width 40 height 28
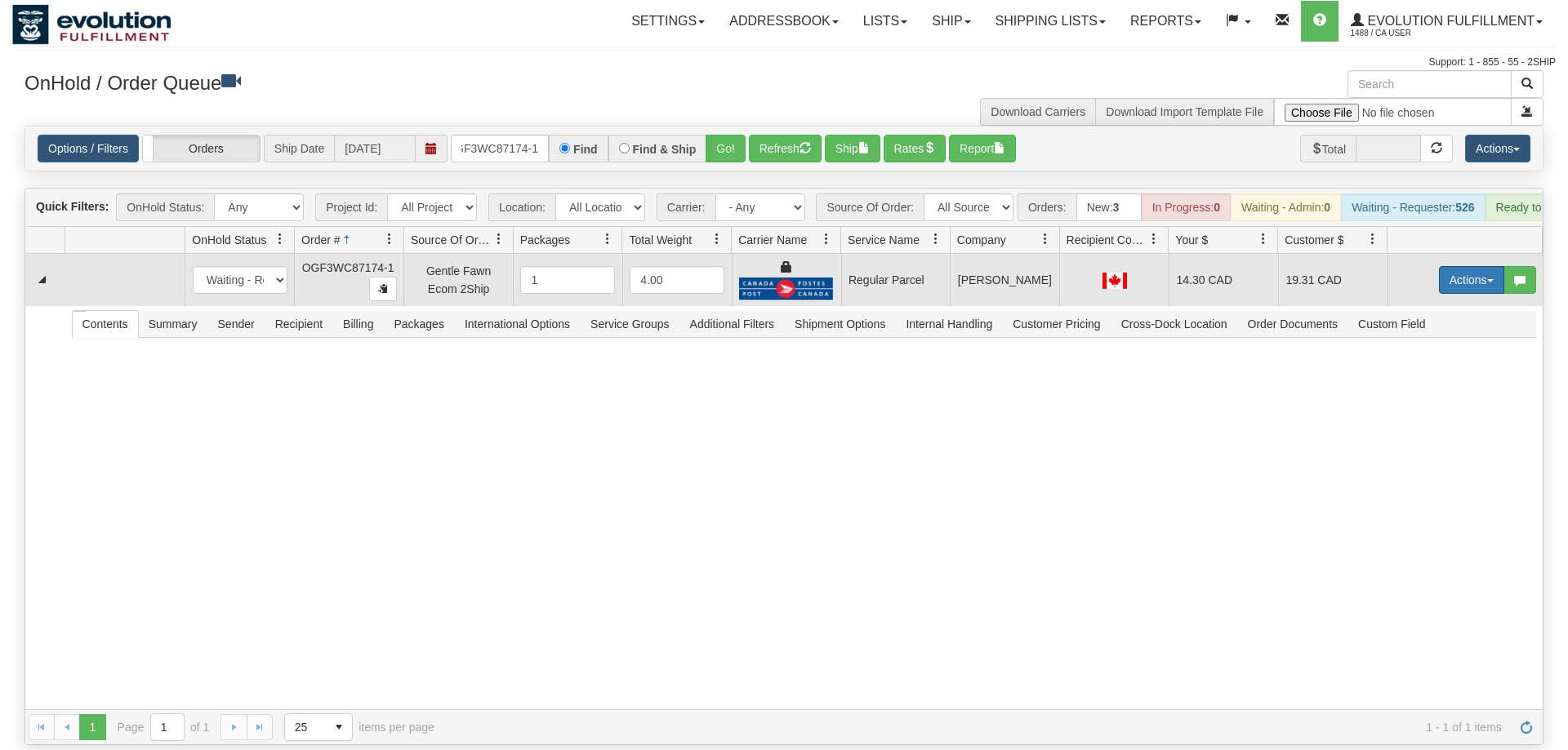
click at [1472, 266] on button "Actions" at bounding box center [1472, 280] width 66 height 28
click at [1435, 347] on span "Rate All Services" at bounding box center [1439, 353] width 98 height 13
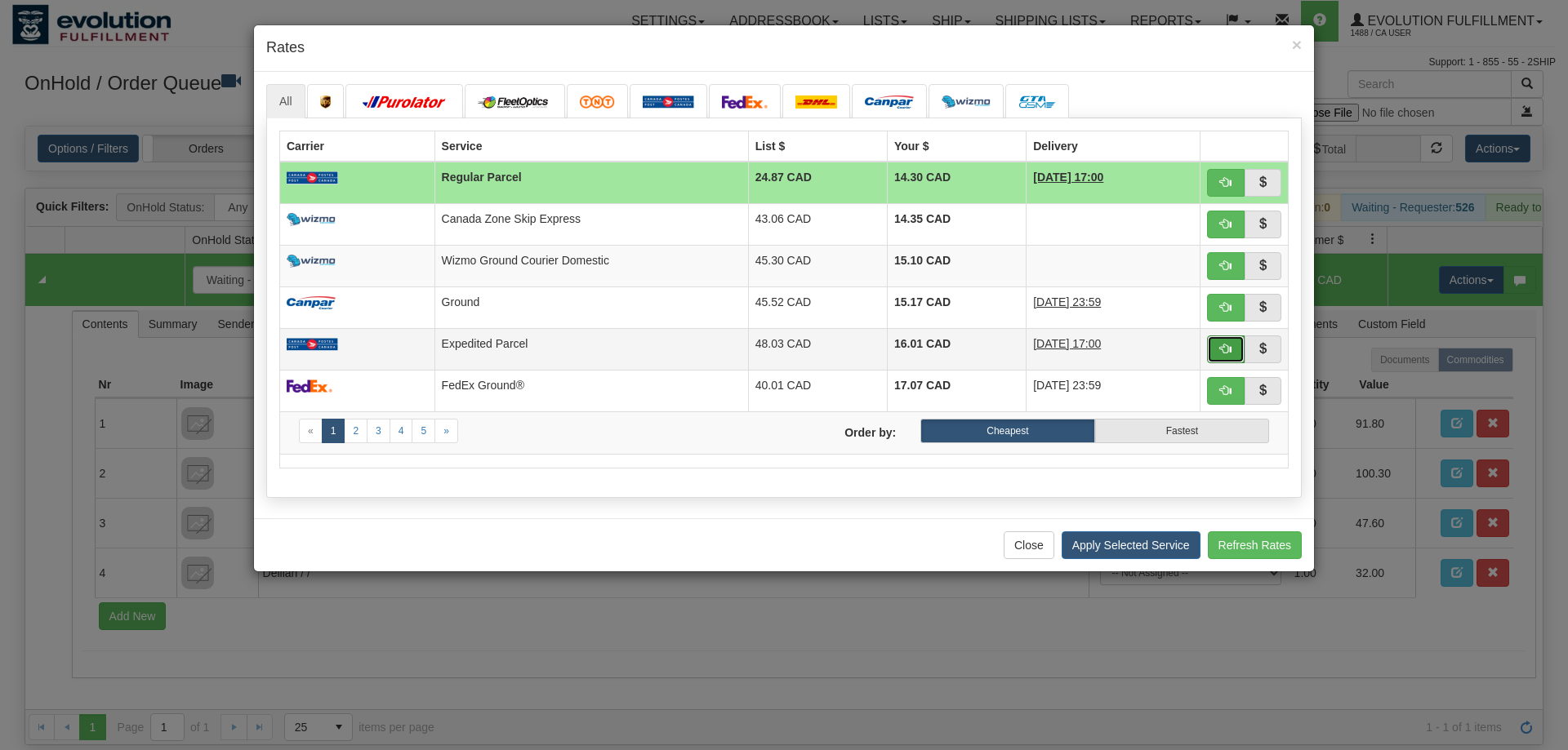
click at [1222, 343] on span "button" at bounding box center [1226, 348] width 11 height 11
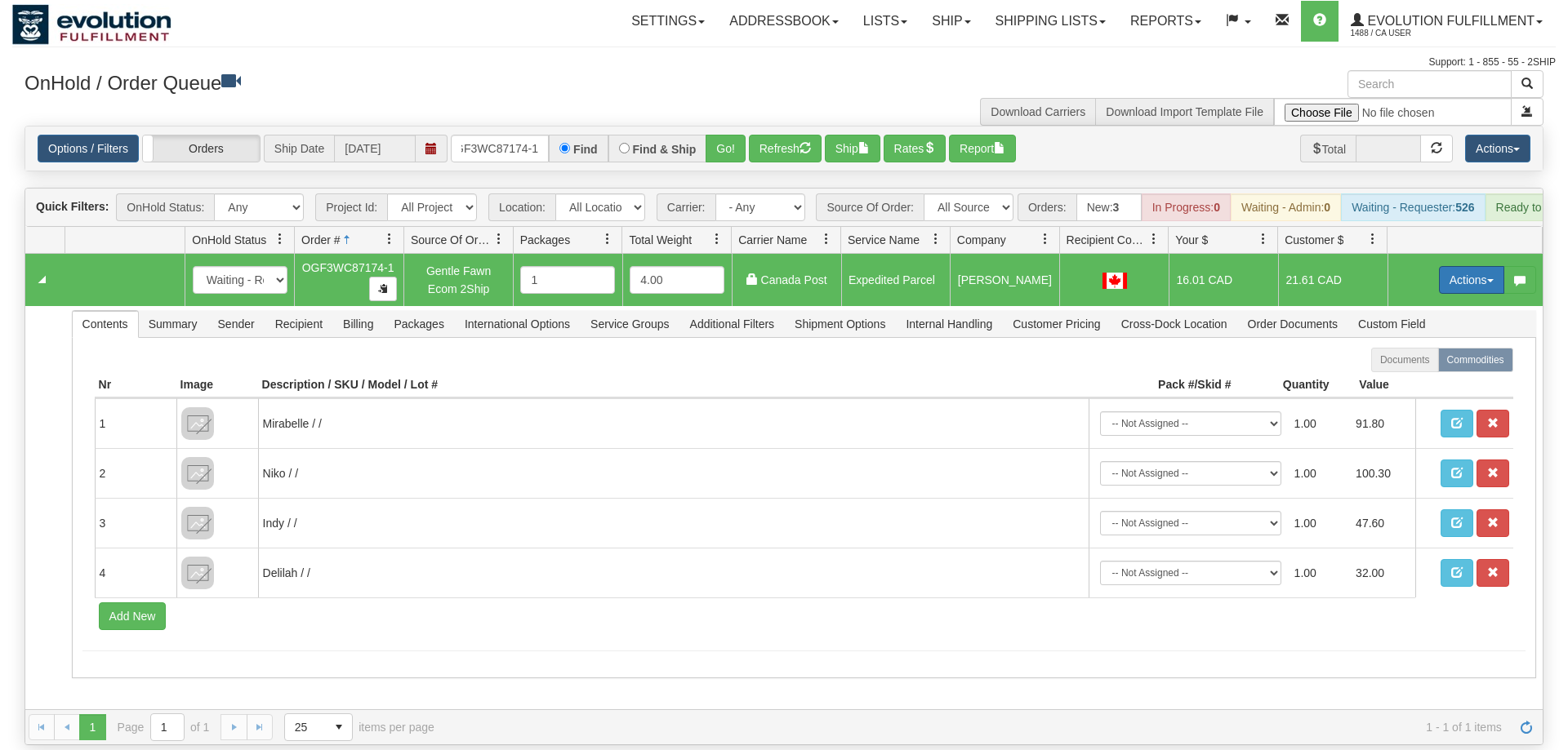
click at [1452, 266] on button "Actions" at bounding box center [1472, 280] width 66 height 28
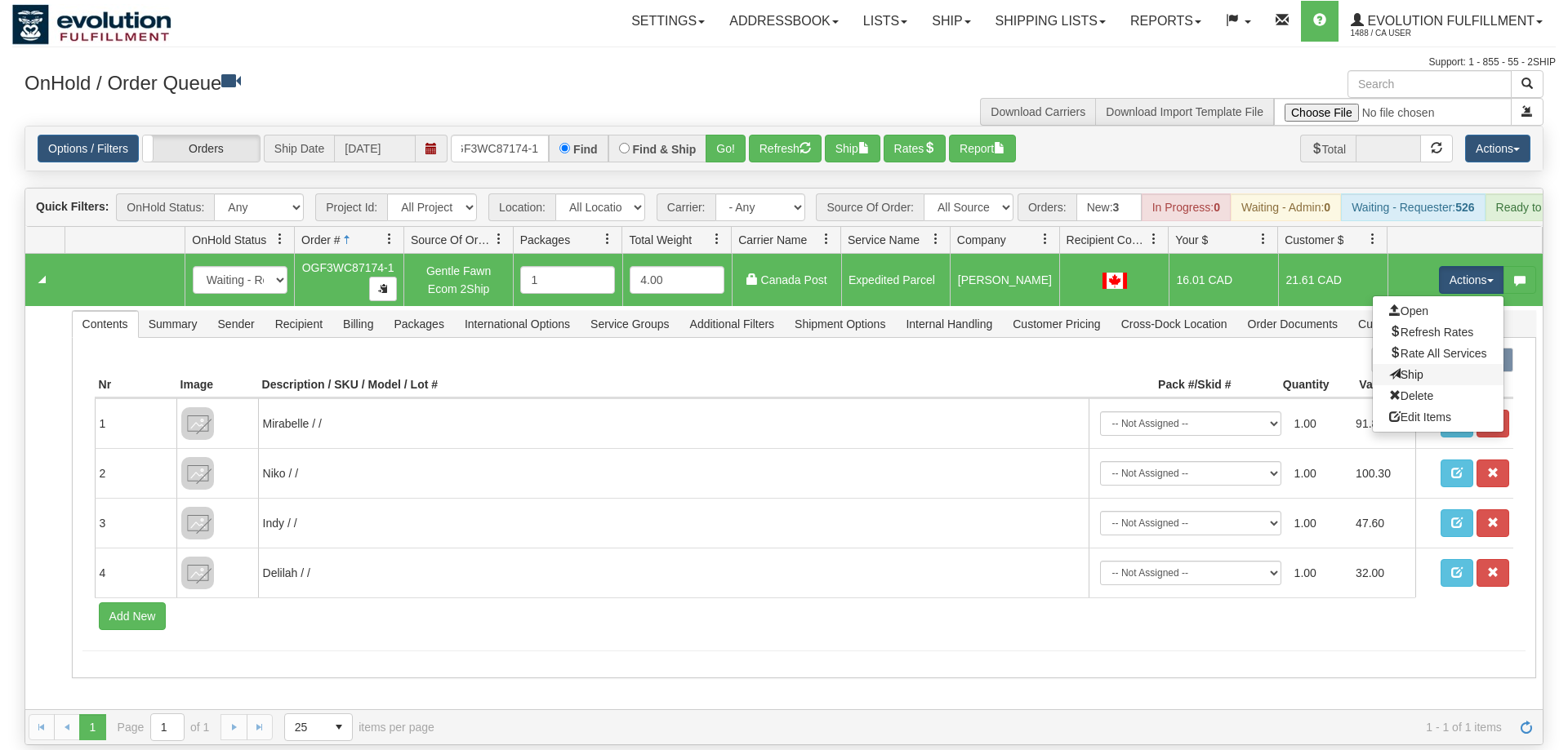
click at [1406, 364] on link "Ship" at bounding box center [1439, 374] width 131 height 22
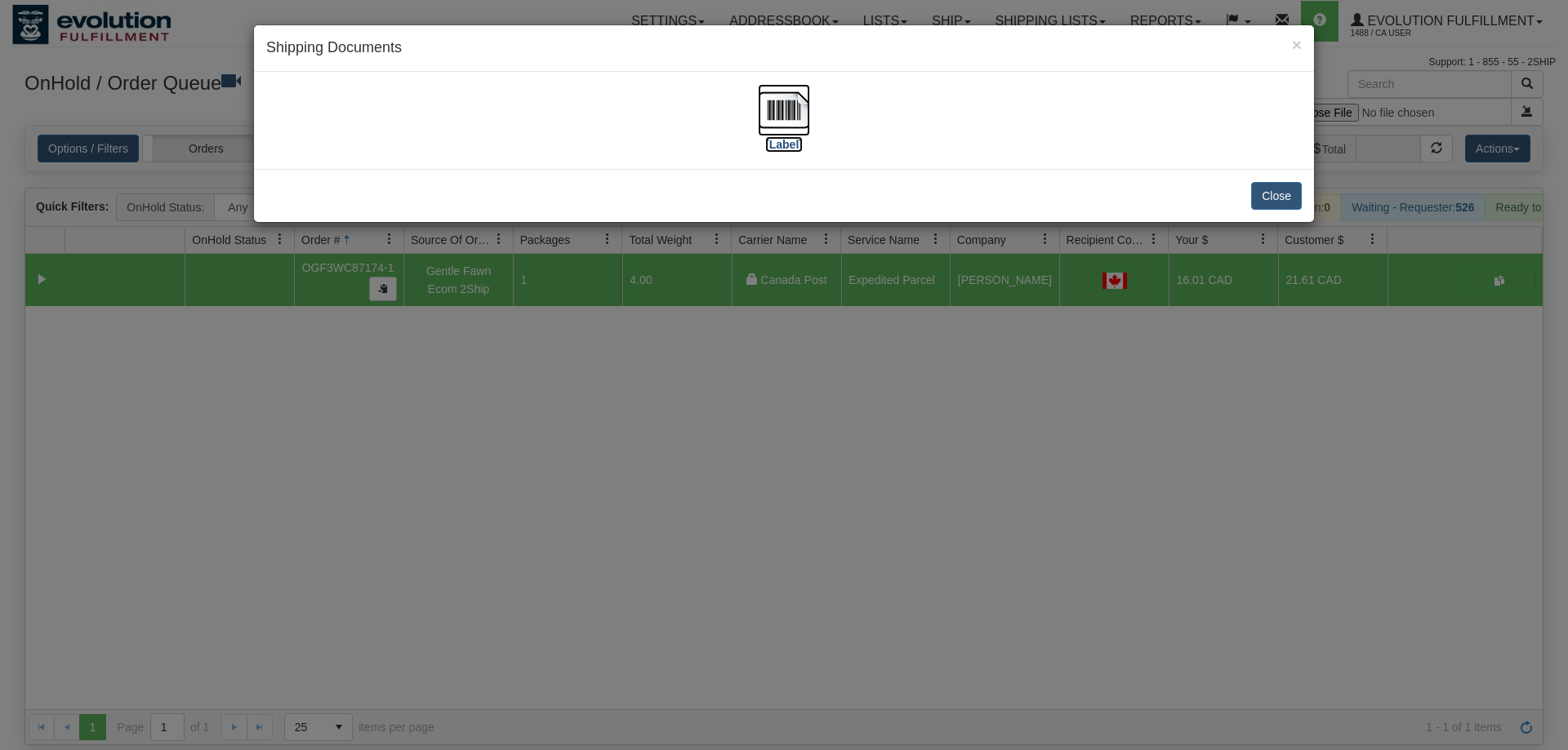
click at [770, 101] on img at bounding box center [784, 110] width 53 height 53
drag, startPoint x: 528, startPoint y: 602, endPoint x: 559, endPoint y: 247, distance: 356.4
click at [529, 590] on div "× Shipping Documents [Label] Close" at bounding box center [784, 375] width 1568 height 750
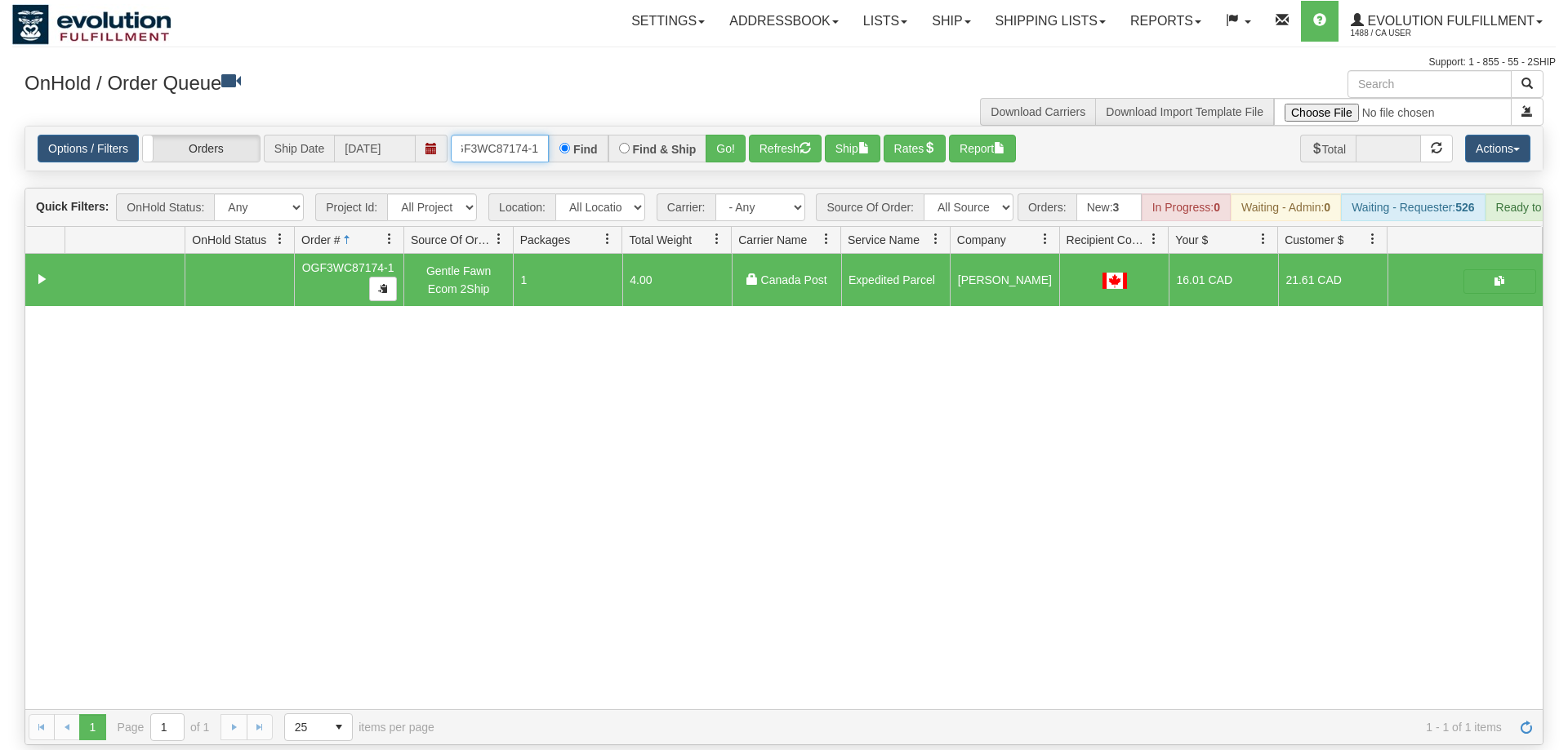
click at [517, 134] on input "OGF3WC87174-1" at bounding box center [500, 148] width 98 height 28
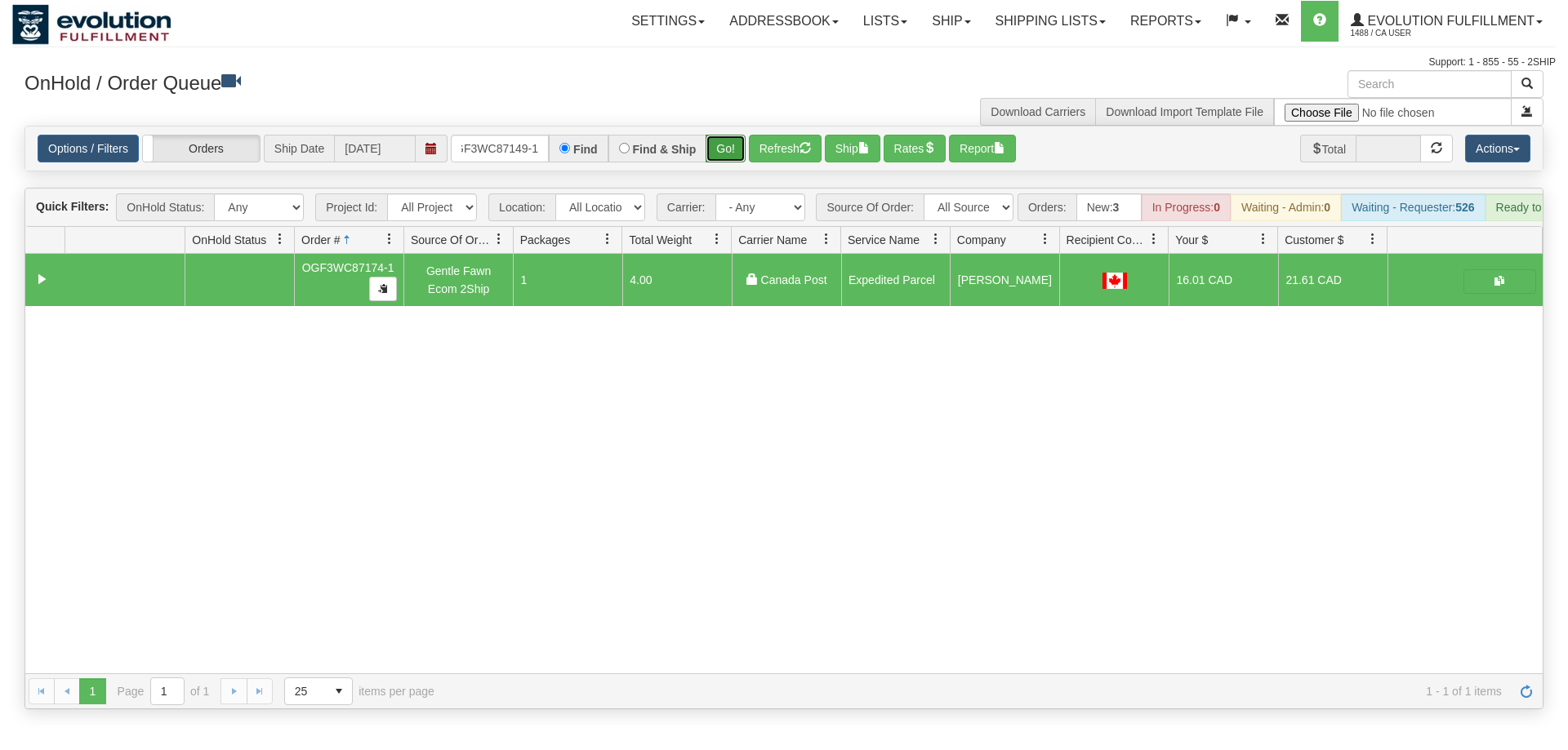
click at [717, 159] on div "Is equal to Is not equal to Contains Does not contains CAD USD EUR ZAR [PERSON_…" at bounding box center [784, 417] width 1544 height 584
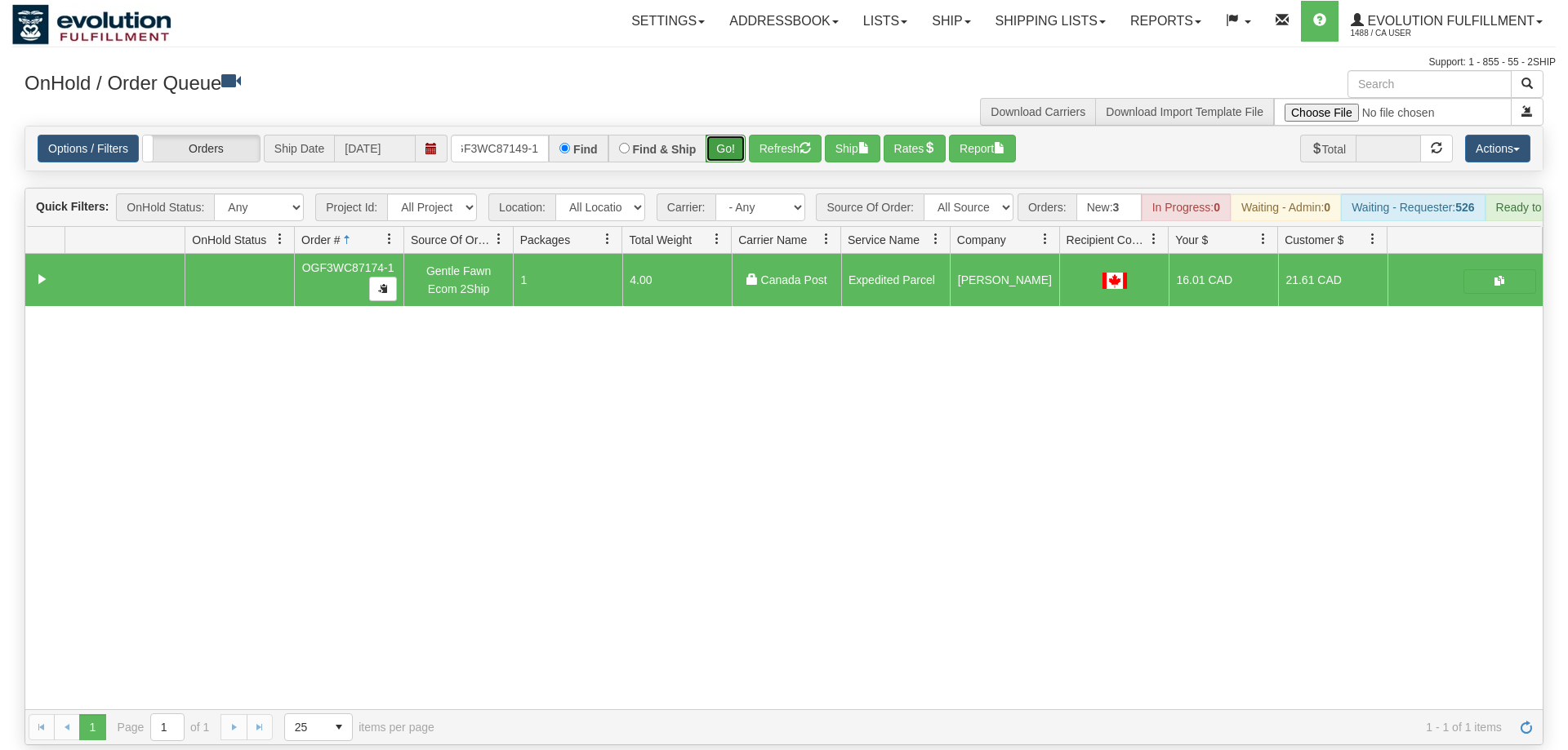
click at [733, 134] on button "Go!" at bounding box center [725, 148] width 40 height 28
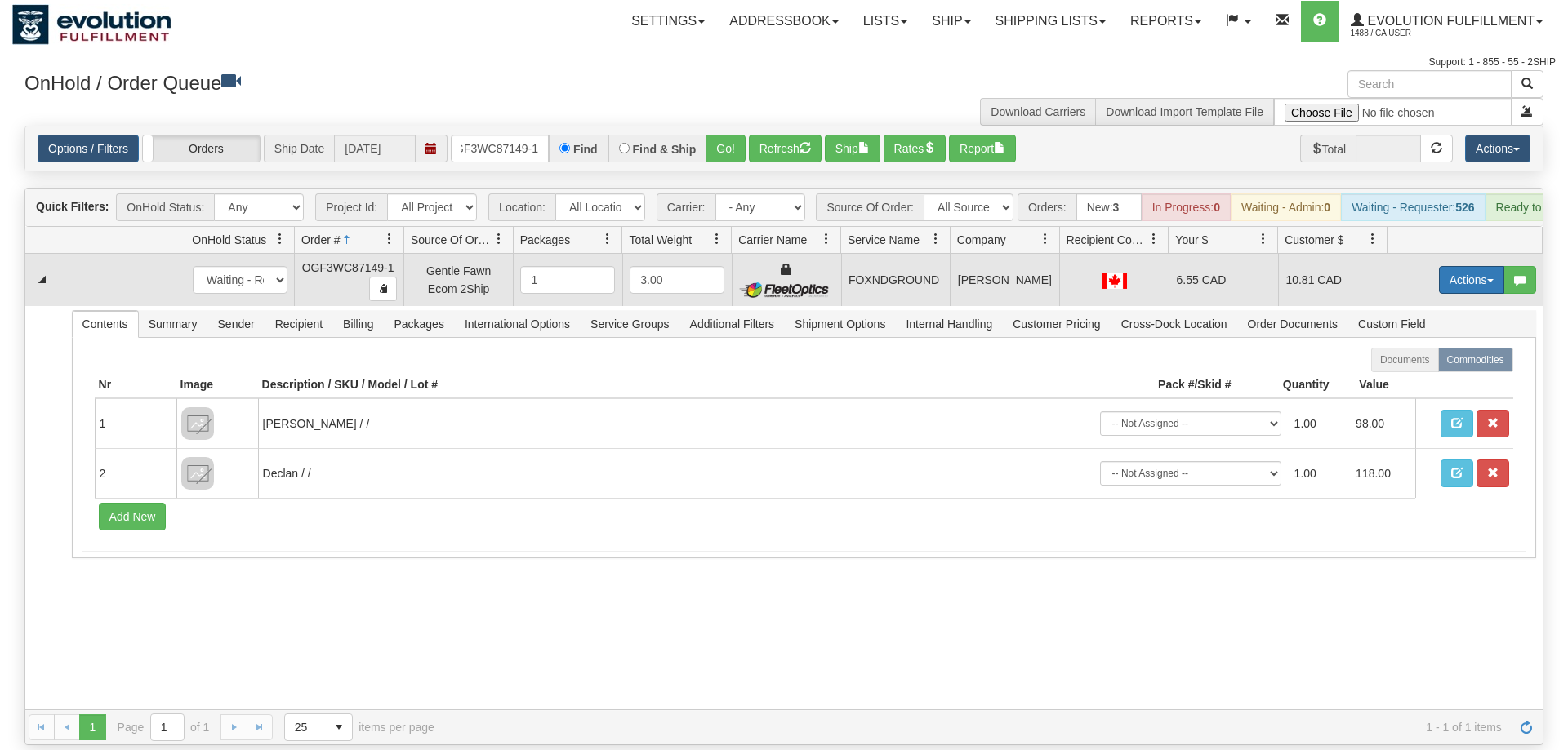
click at [1481, 269] on button "Actions" at bounding box center [1472, 280] width 66 height 28
click at [1411, 368] on span "Ship" at bounding box center [1407, 374] width 34 height 13
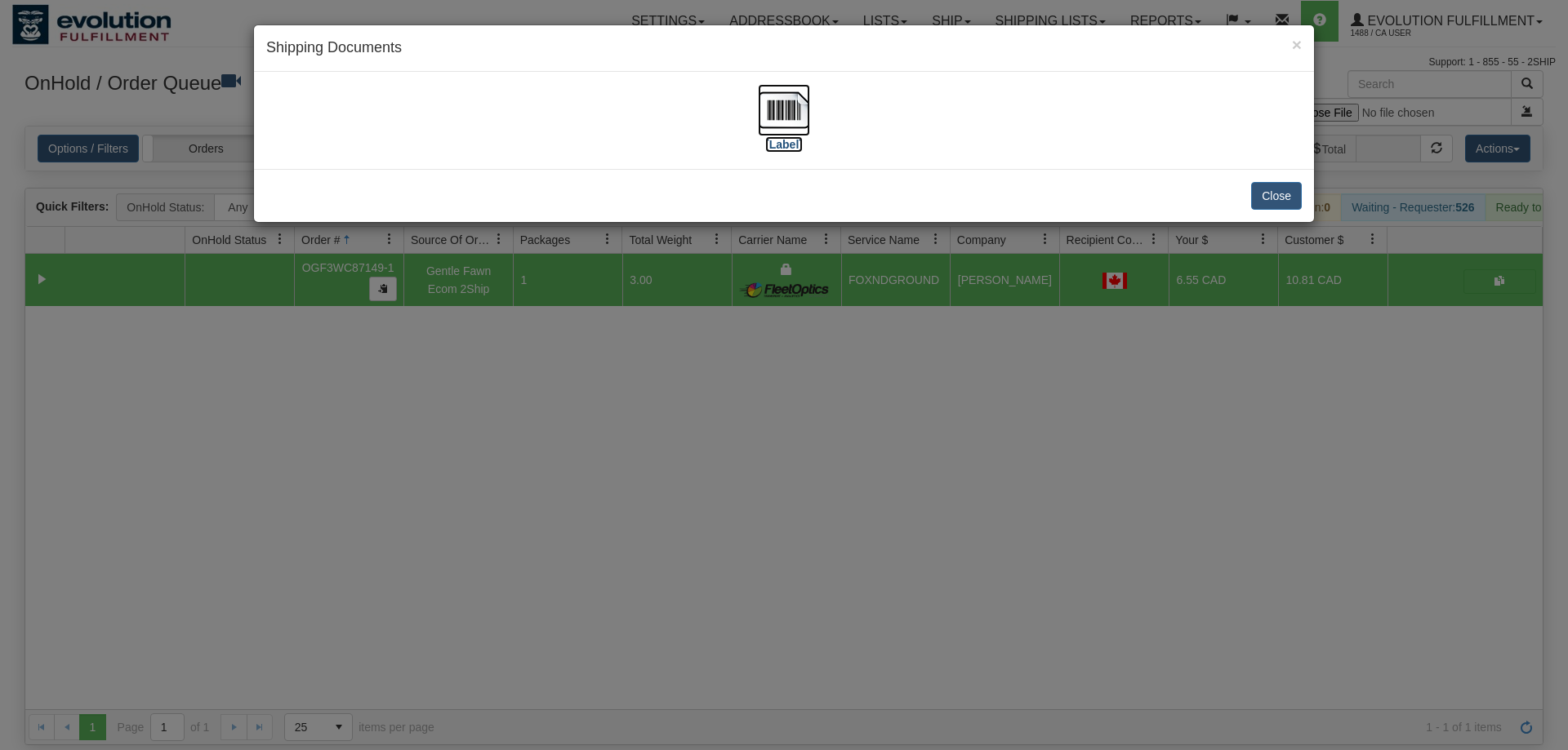
click at [786, 112] on img at bounding box center [784, 110] width 53 height 53
drag, startPoint x: 641, startPoint y: 415, endPoint x: 579, endPoint y: 232, distance: 193.2
click at [638, 400] on div "× Shipping Documents [Label] Close" at bounding box center [784, 375] width 1568 height 750
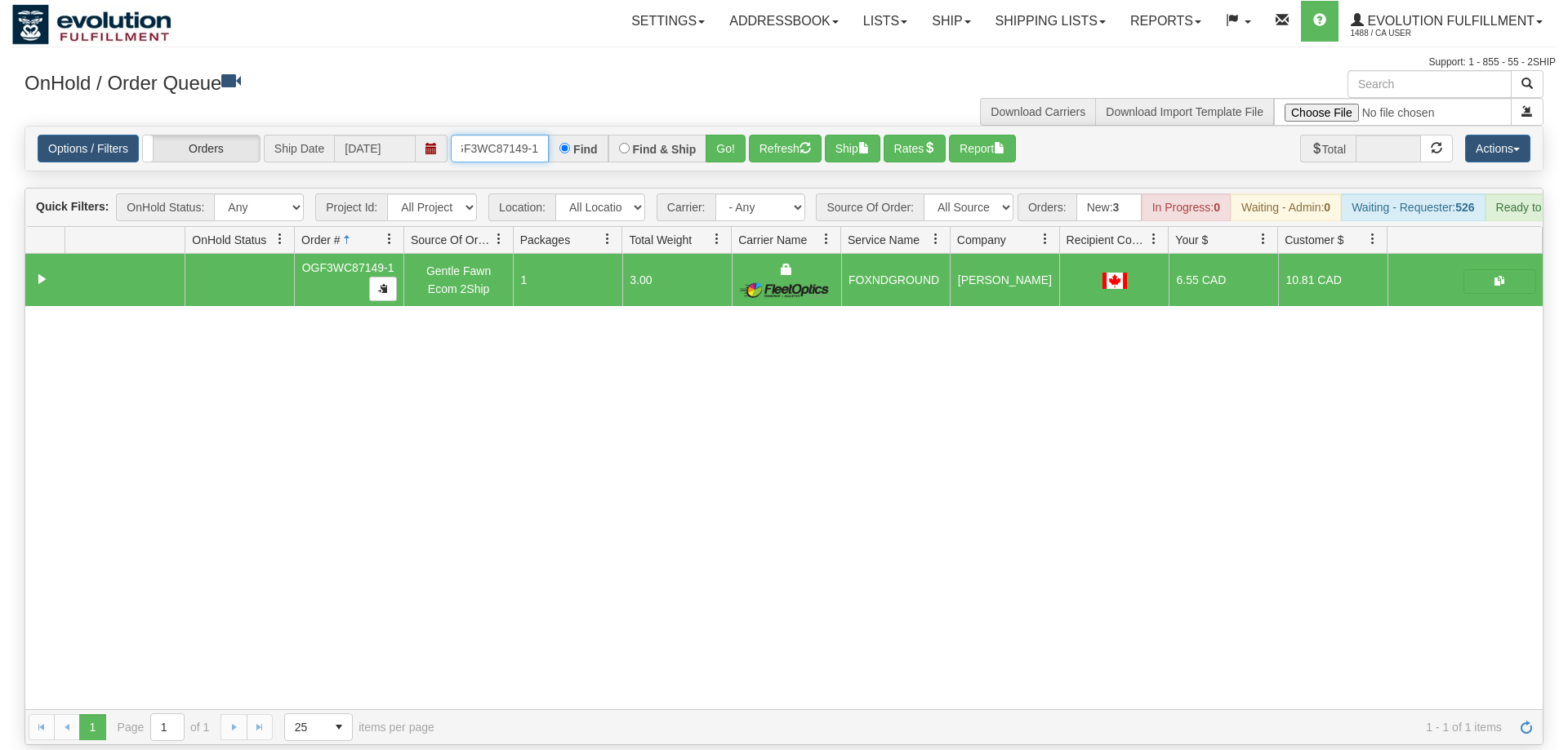
click at [501, 134] on input "OGF3WC87149-1" at bounding box center [500, 148] width 98 height 28
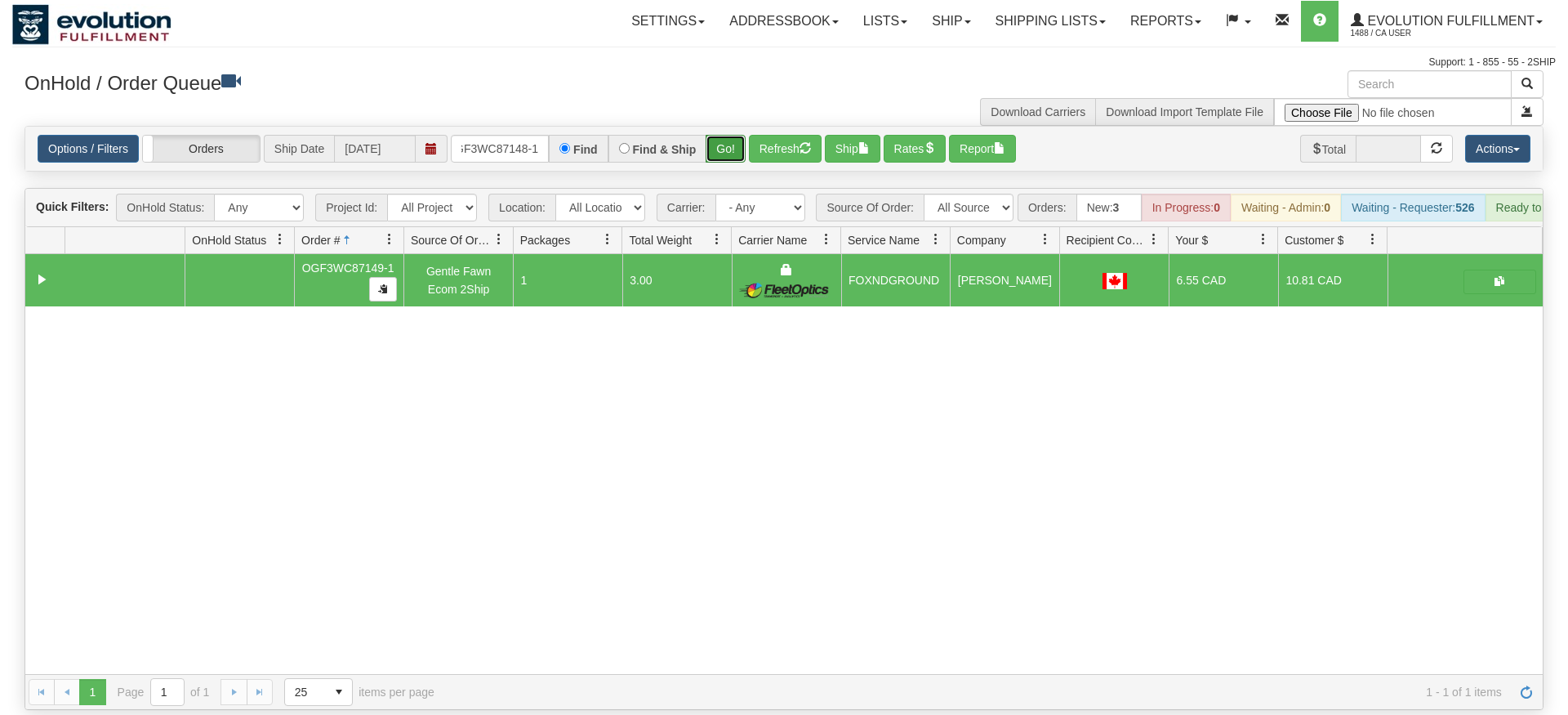
click at [736, 154] on div "Is equal to Is not equal to Contains Does not contains CAD USD EUR ZAR [PERSON_…" at bounding box center [784, 417] width 1544 height 584
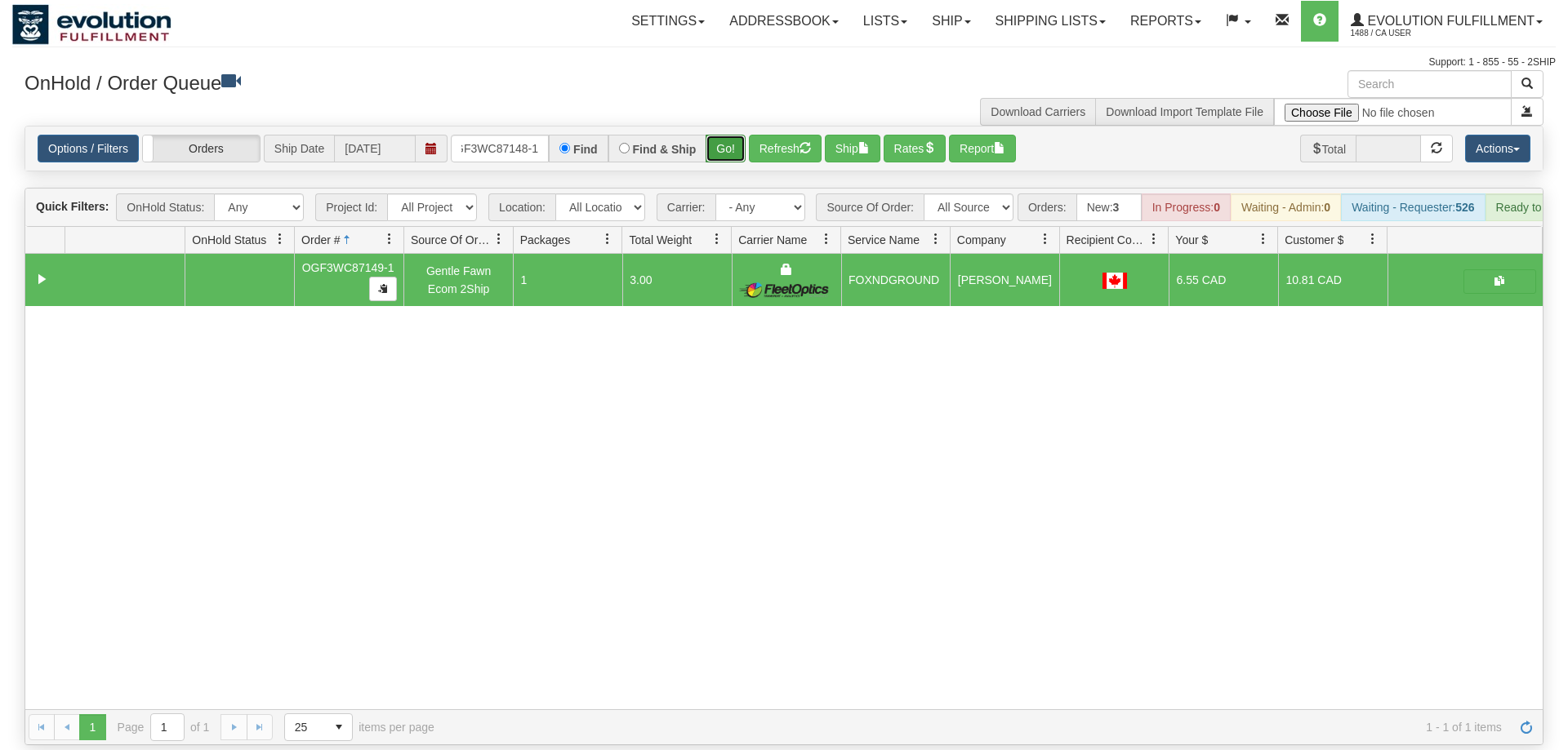
click at [734, 134] on button "Go!" at bounding box center [725, 148] width 40 height 28
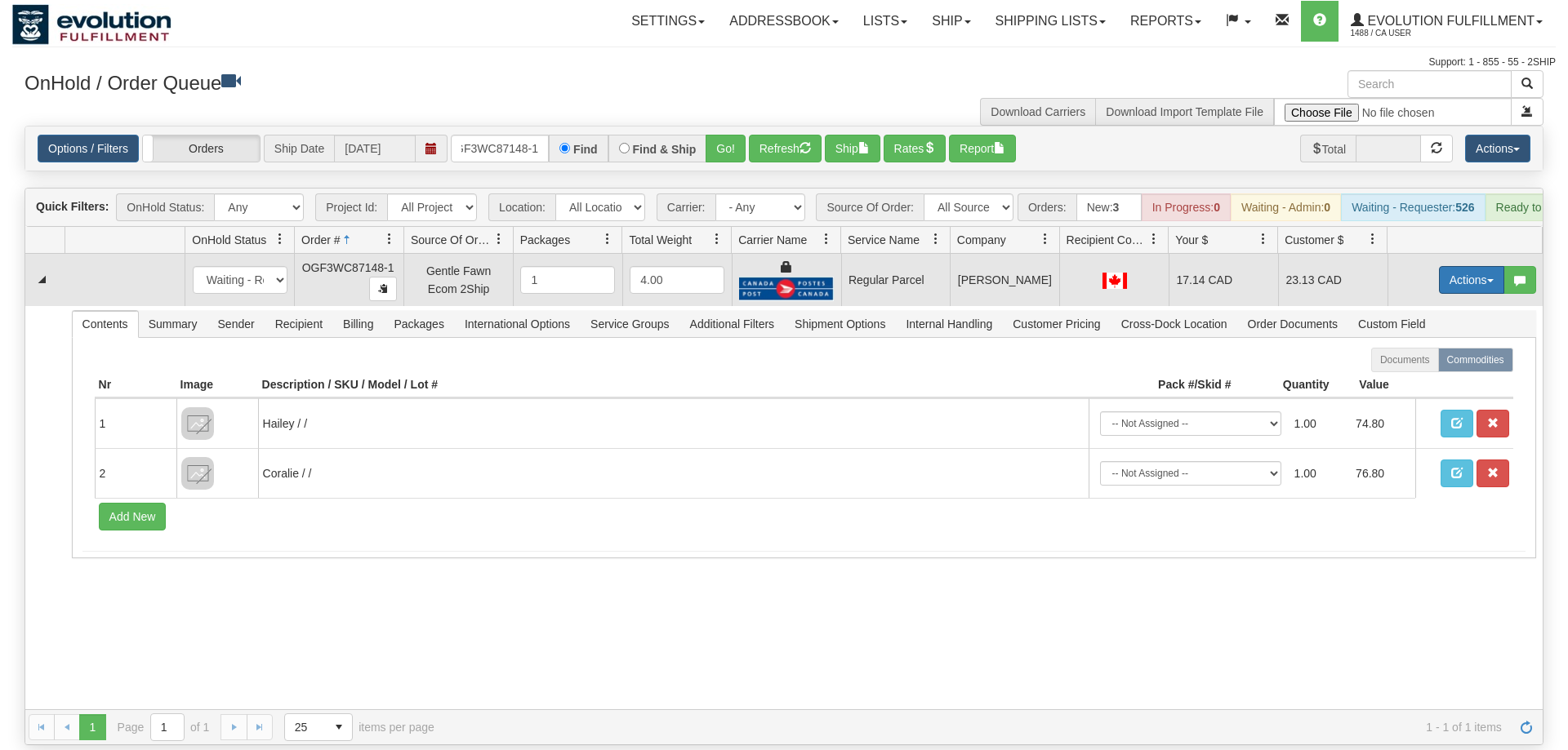
click at [1477, 266] on button "Actions" at bounding box center [1472, 280] width 66 height 28
click at [1459, 347] on span "Rate All Services" at bounding box center [1439, 353] width 98 height 13
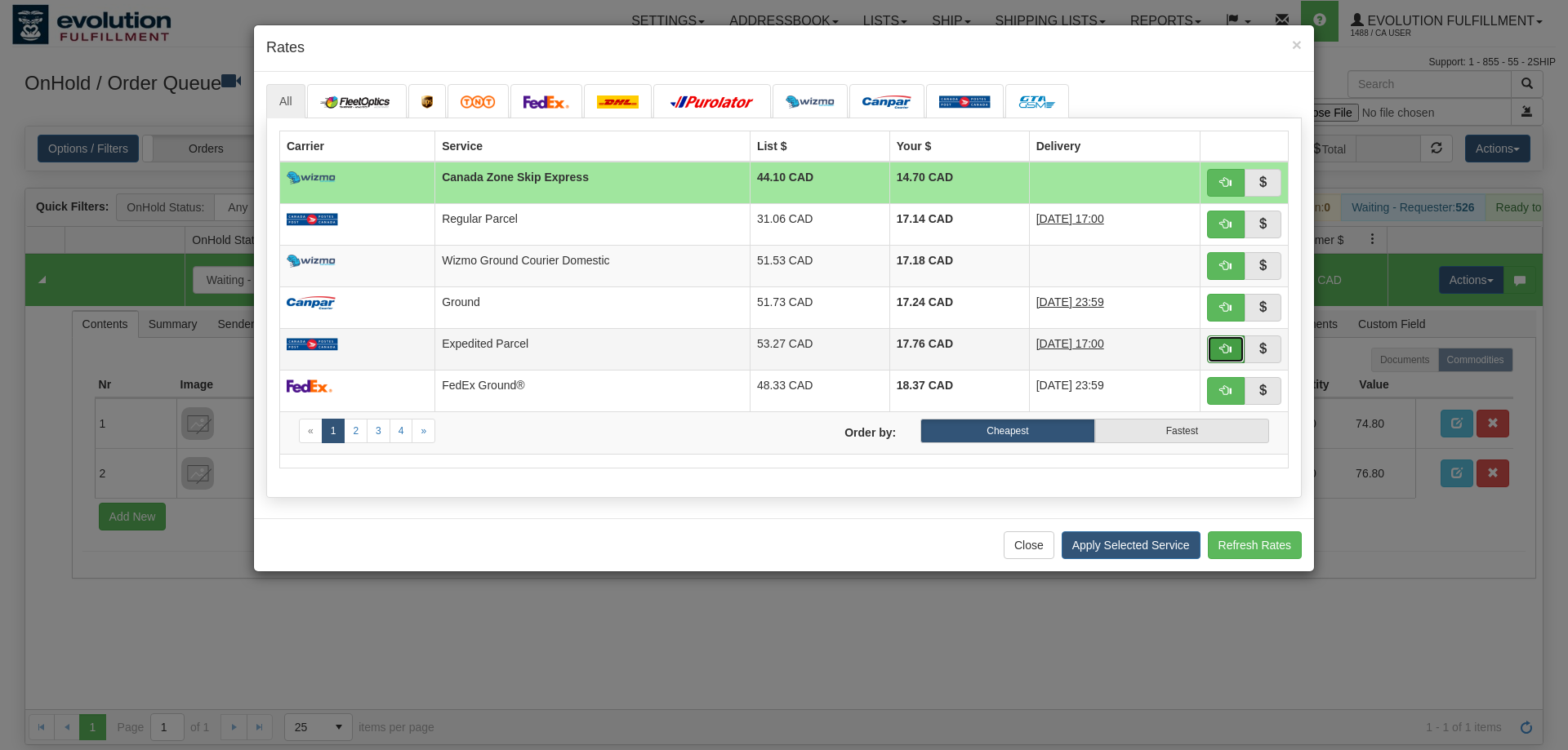
click at [1221, 339] on button "button" at bounding box center [1226, 349] width 38 height 28
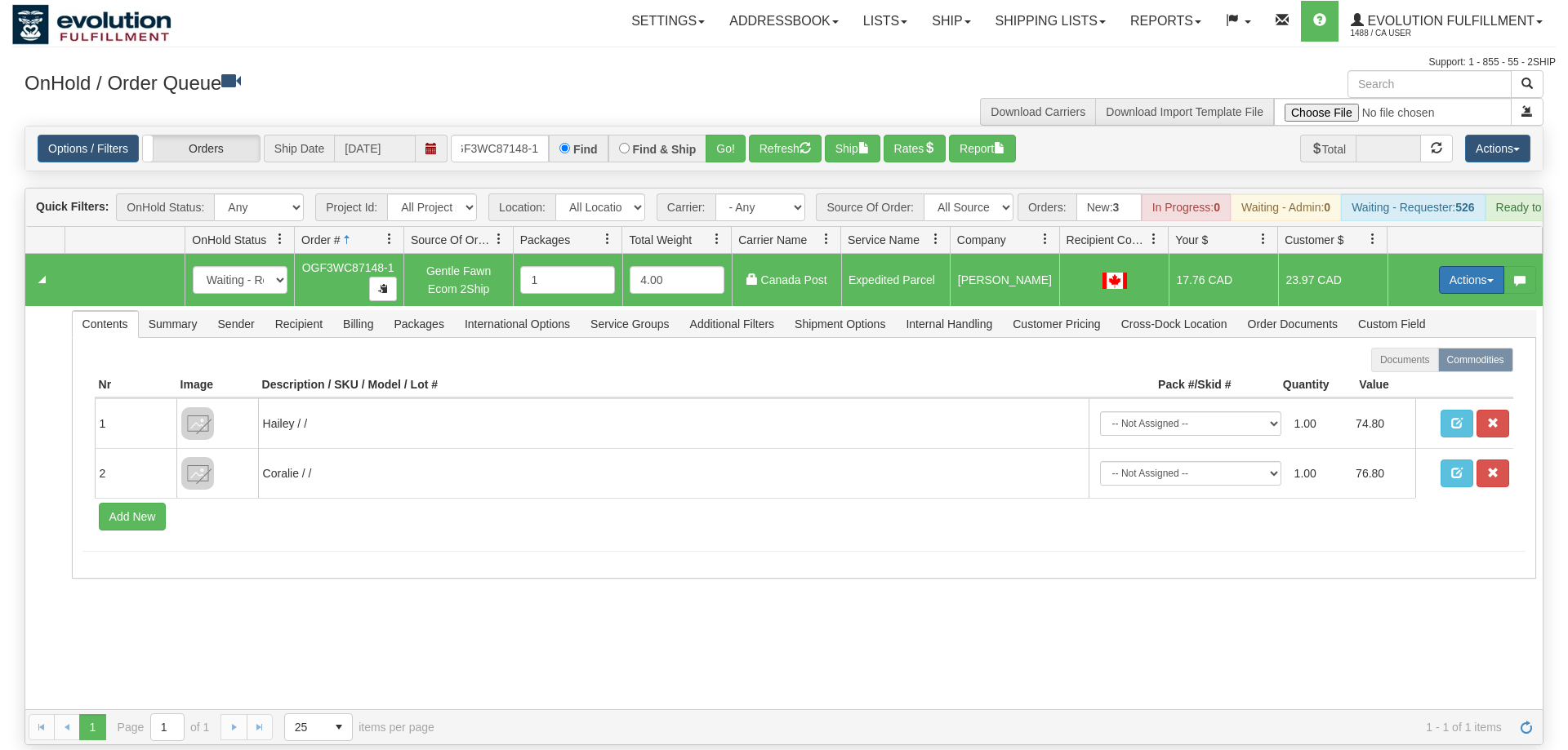
click at [1471, 266] on button "Actions" at bounding box center [1472, 280] width 66 height 28
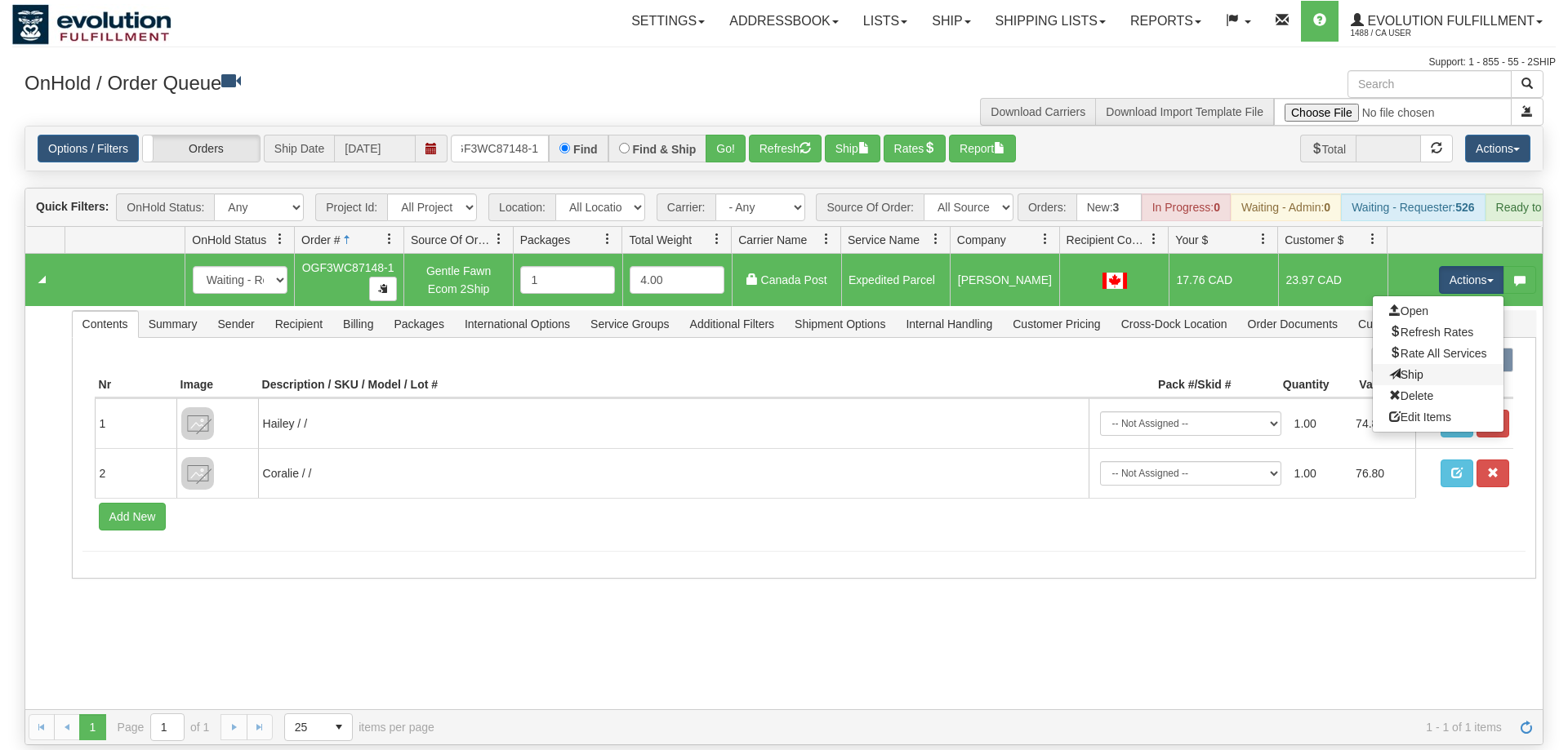
click at [1446, 364] on link "Ship" at bounding box center [1439, 374] width 131 height 22
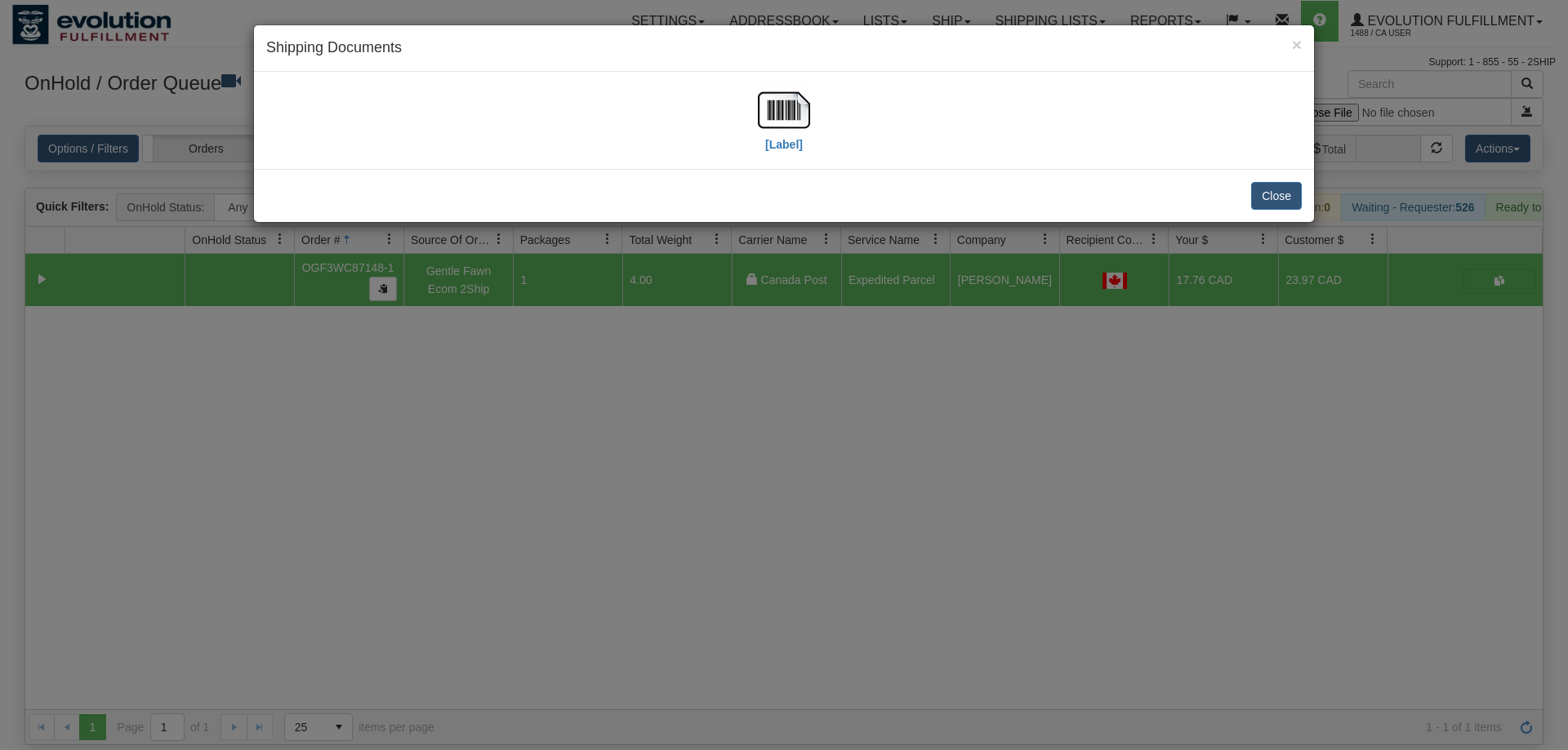
click at [751, 97] on div "[Label]" at bounding box center [784, 121] width 1036 height 72
click at [764, 98] on img at bounding box center [784, 110] width 53 height 53
drag, startPoint x: 555, startPoint y: 356, endPoint x: 575, endPoint y: 160, distance: 197.0
click at [561, 337] on div "× Shipping Documents [Label] Close" at bounding box center [784, 375] width 1568 height 750
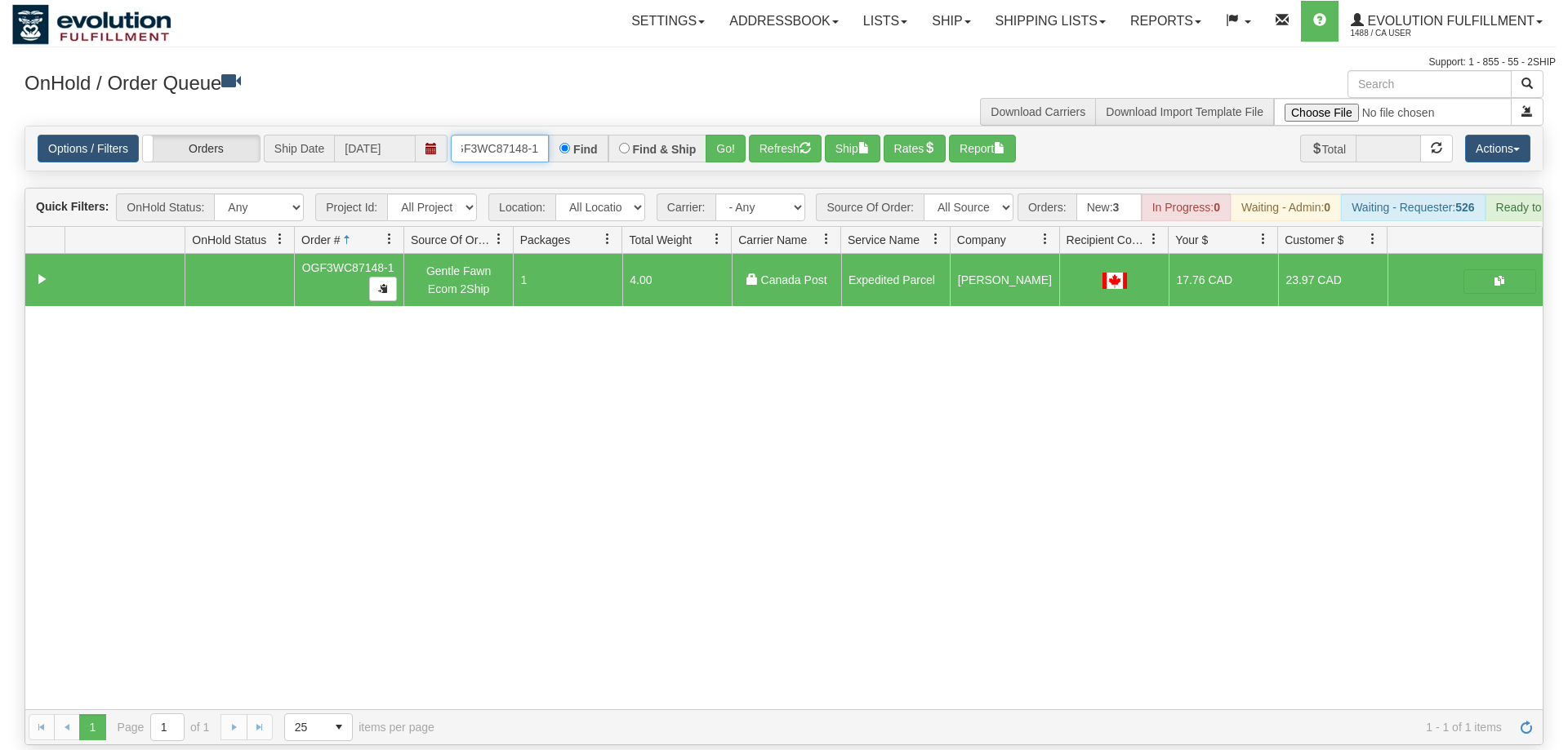
click at [515, 134] on input "OGF3WC87148-1" at bounding box center [500, 148] width 98 height 28
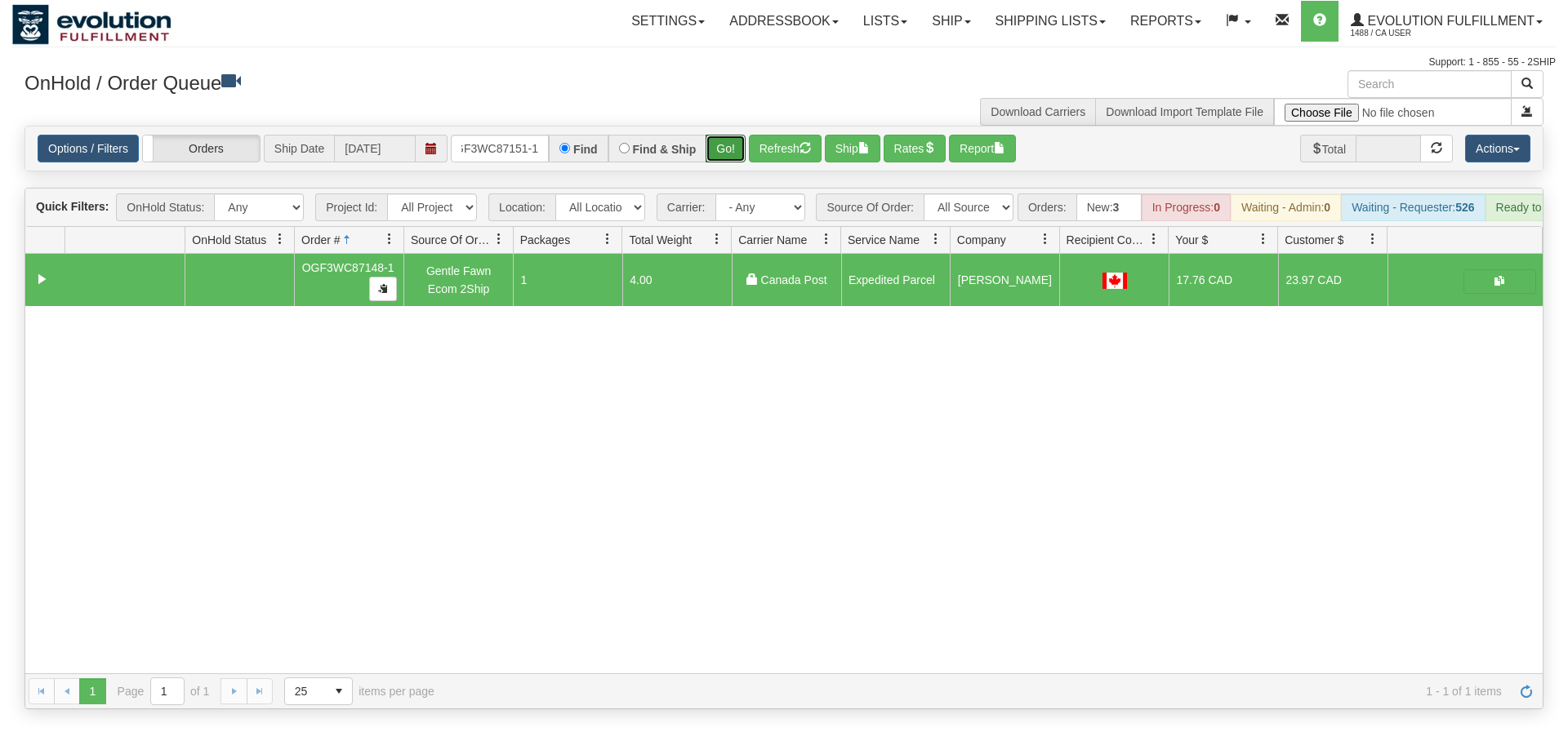
drag, startPoint x: 731, startPoint y: 123, endPoint x: 732, endPoint y: 151, distance: 28.0
click at [732, 159] on div "Is equal to Is not equal to Contains Does not contains CAD USD EUR ZAR [PERSON_…" at bounding box center [784, 417] width 1544 height 584
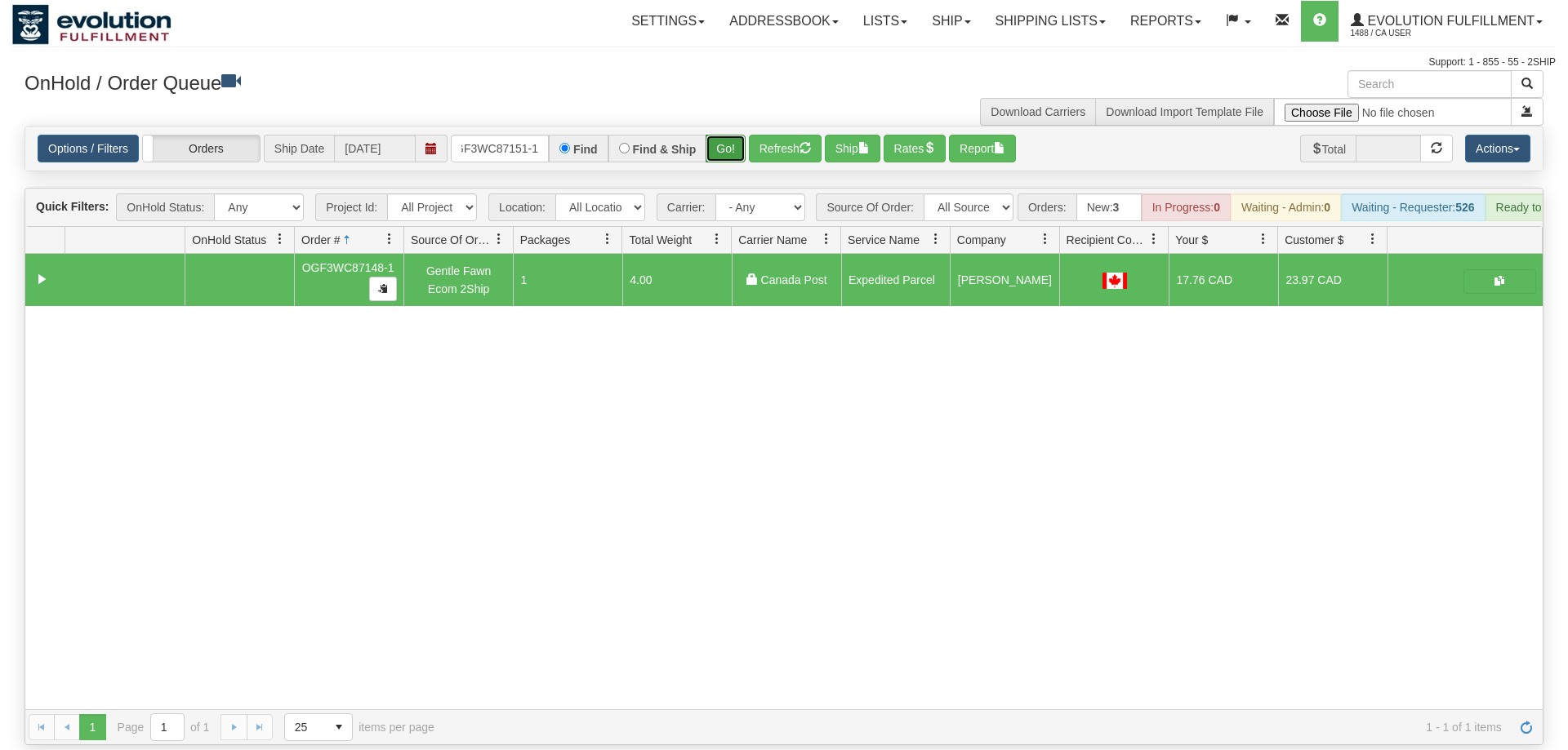
click at [733, 134] on button "Go!" at bounding box center [725, 148] width 40 height 28
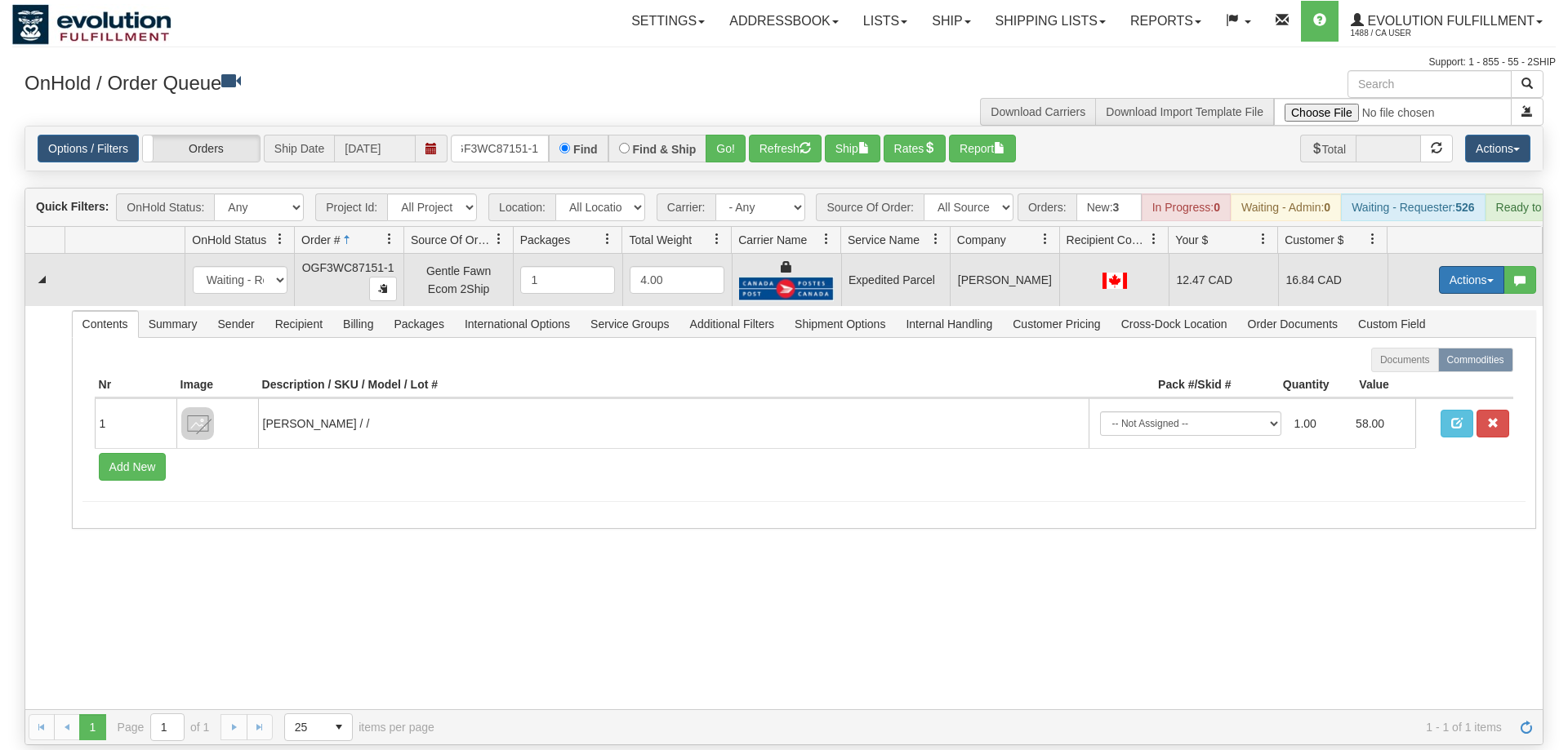
click at [1477, 266] on button "Actions" at bounding box center [1472, 280] width 66 height 28
click at [1414, 368] on span "Ship" at bounding box center [1407, 374] width 34 height 13
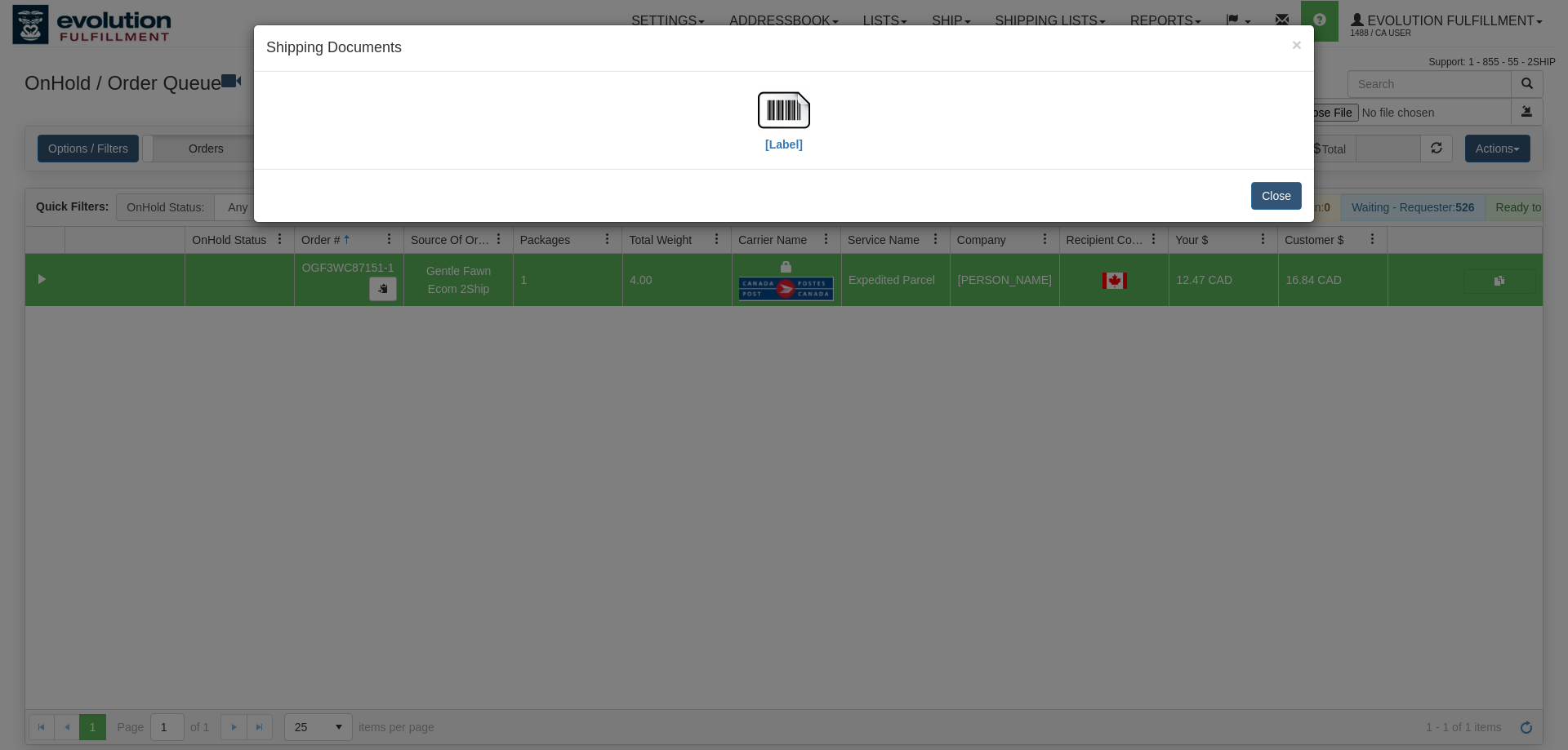
click at [755, 112] on div "[Label]" at bounding box center [784, 121] width 1036 height 72
click at [770, 112] on img at bounding box center [784, 110] width 53 height 53
drag, startPoint x: 578, startPoint y: 422, endPoint x: 430, endPoint y: 71, distance: 380.9
click at [566, 381] on div "× Shipping Documents [Label] Close" at bounding box center [784, 375] width 1568 height 750
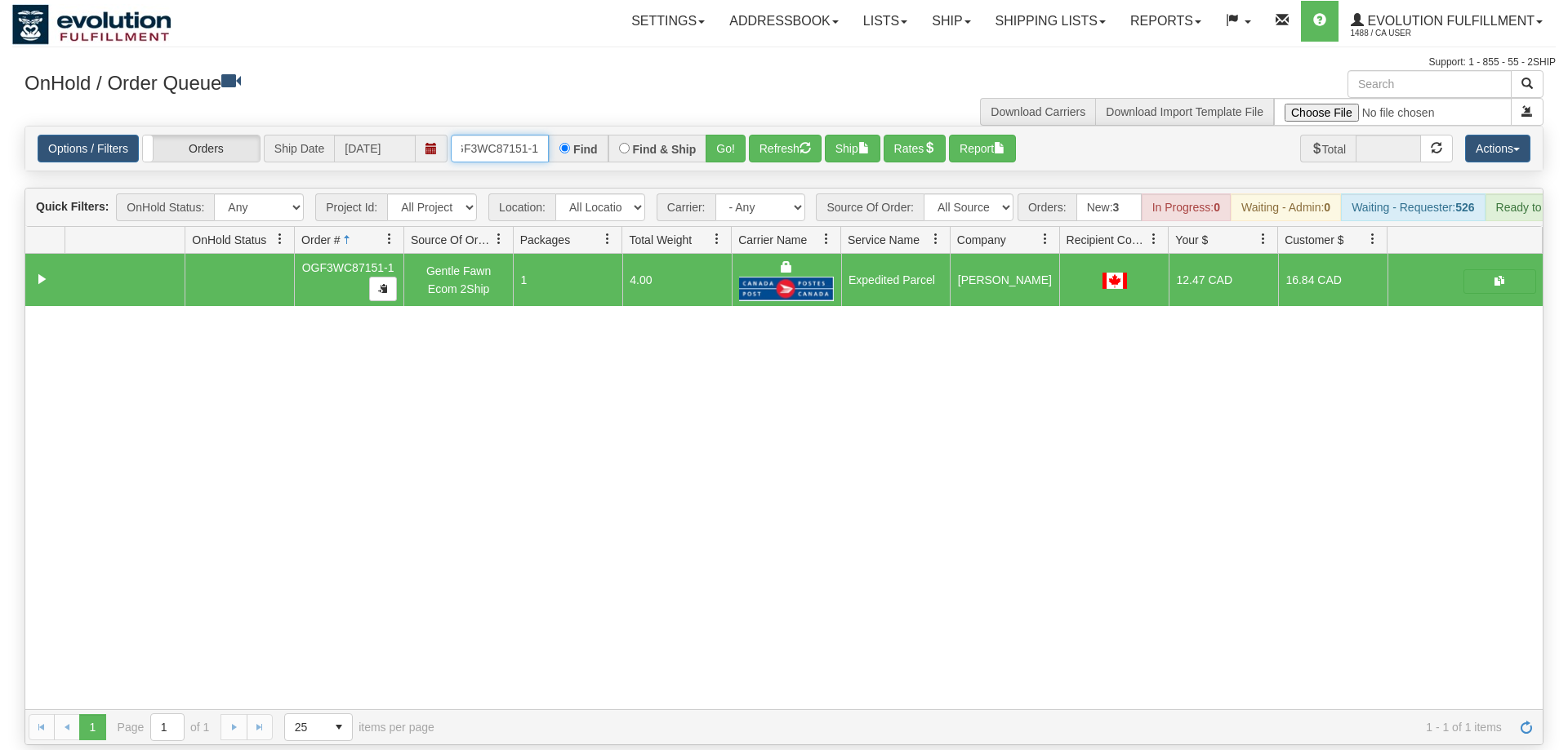
click at [488, 134] on input "OGF3WC87151-1" at bounding box center [500, 148] width 98 height 28
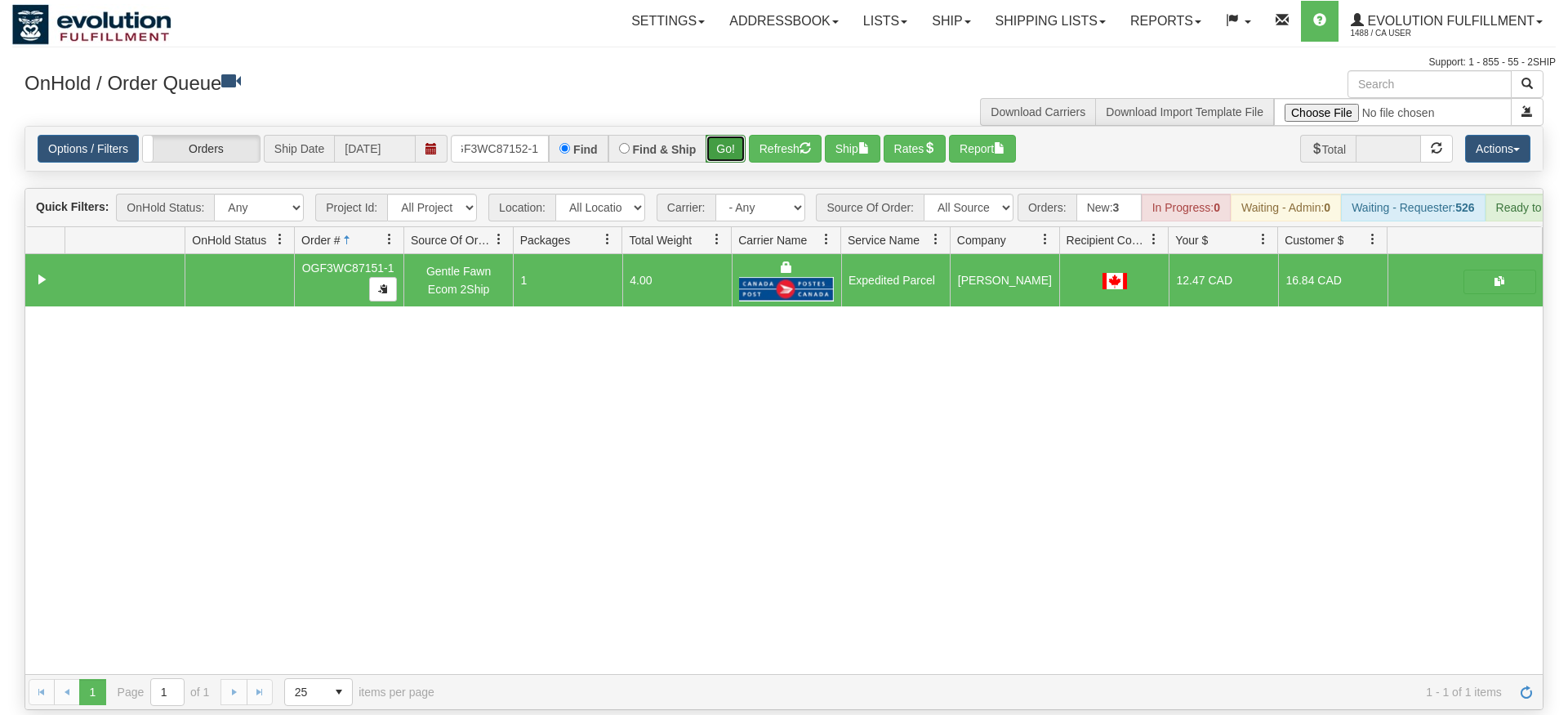
drag, startPoint x: 718, startPoint y: 116, endPoint x: 722, endPoint y: 131, distance: 15.5
click at [718, 147] on div "Is equal to Is not equal to Contains Does not contains CAD USD EUR ZAR [PERSON_…" at bounding box center [784, 417] width 1544 height 584
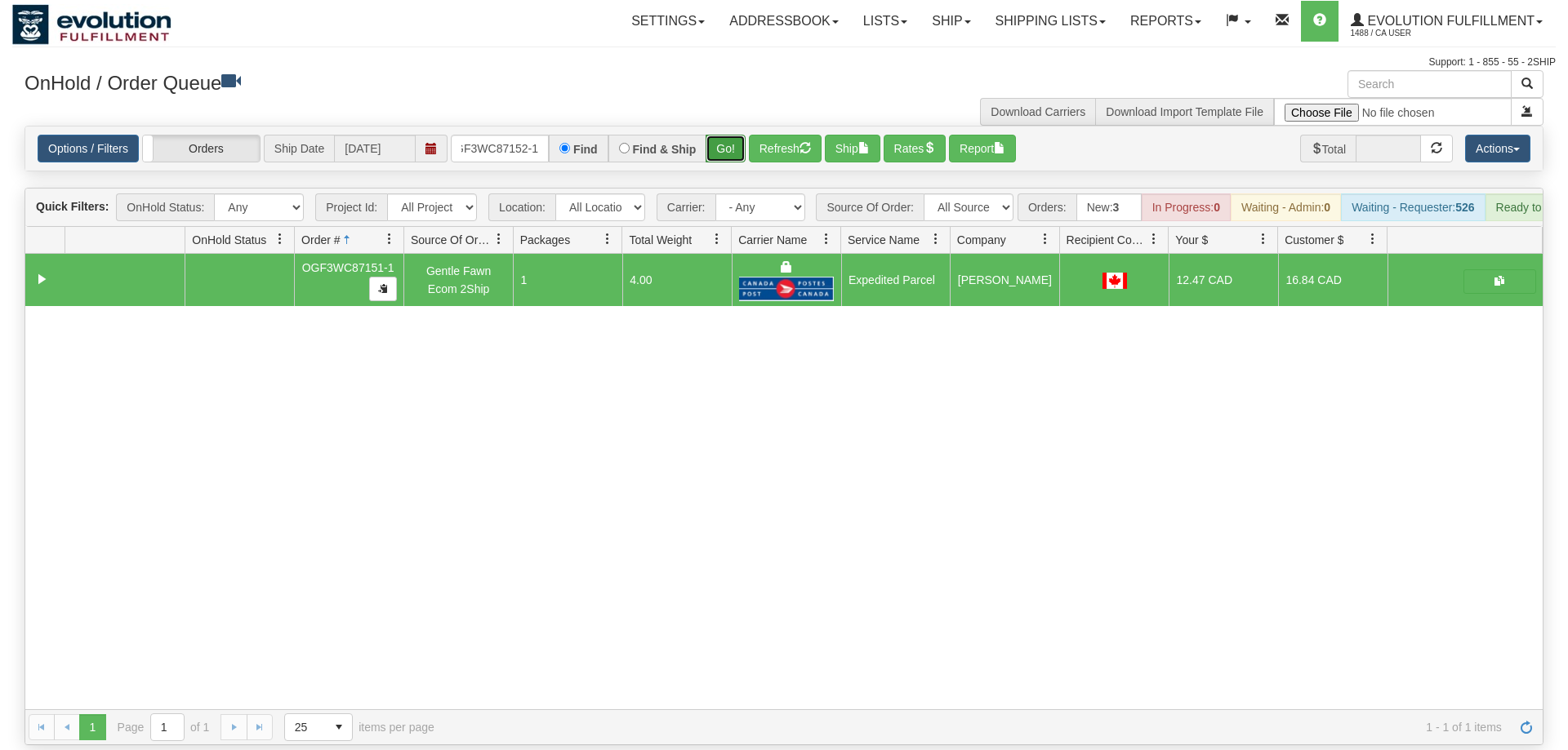
click at [724, 134] on button "Go!" at bounding box center [725, 148] width 40 height 28
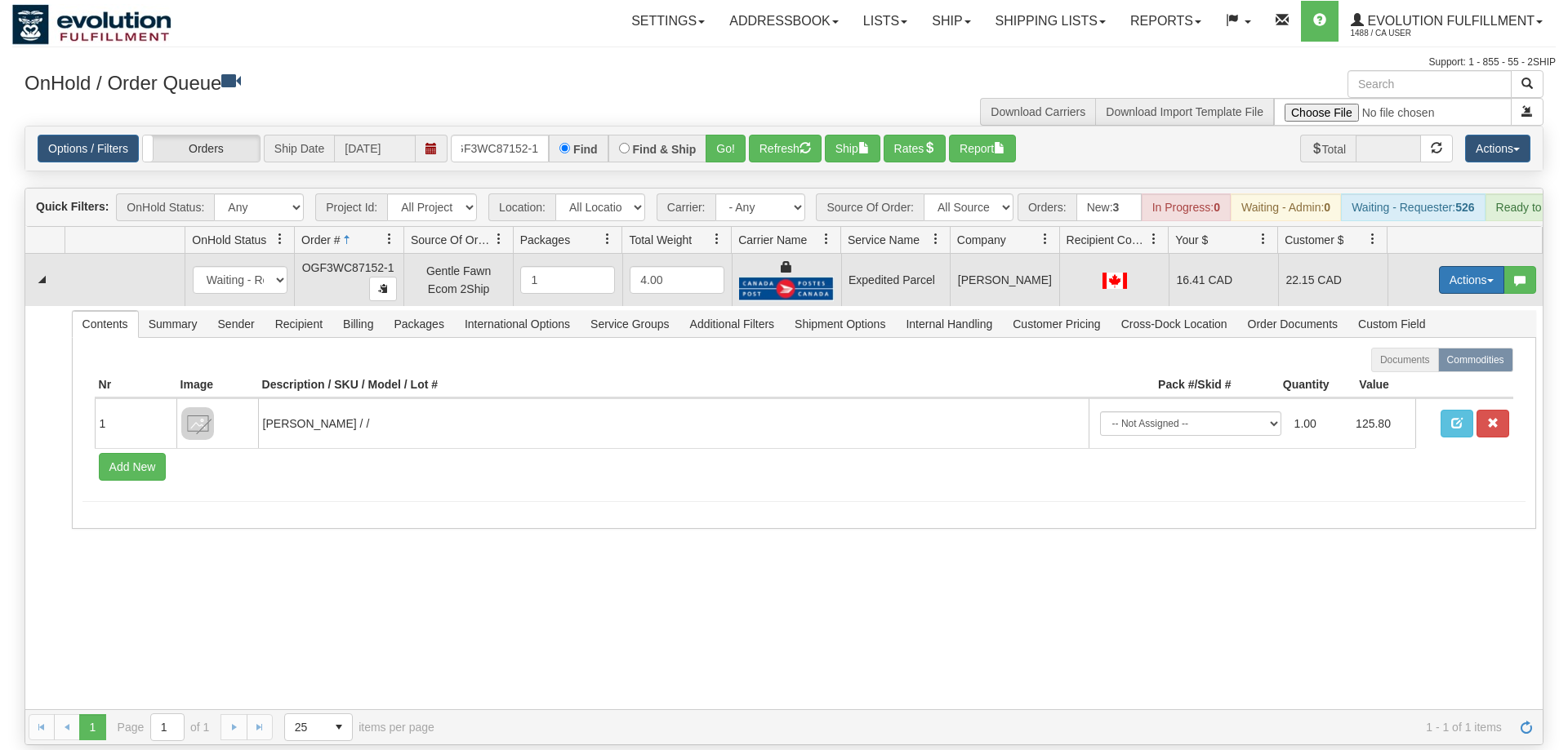
click at [1479, 266] on button "Actions" at bounding box center [1472, 280] width 66 height 28
click at [1414, 368] on span "Ship" at bounding box center [1407, 374] width 34 height 13
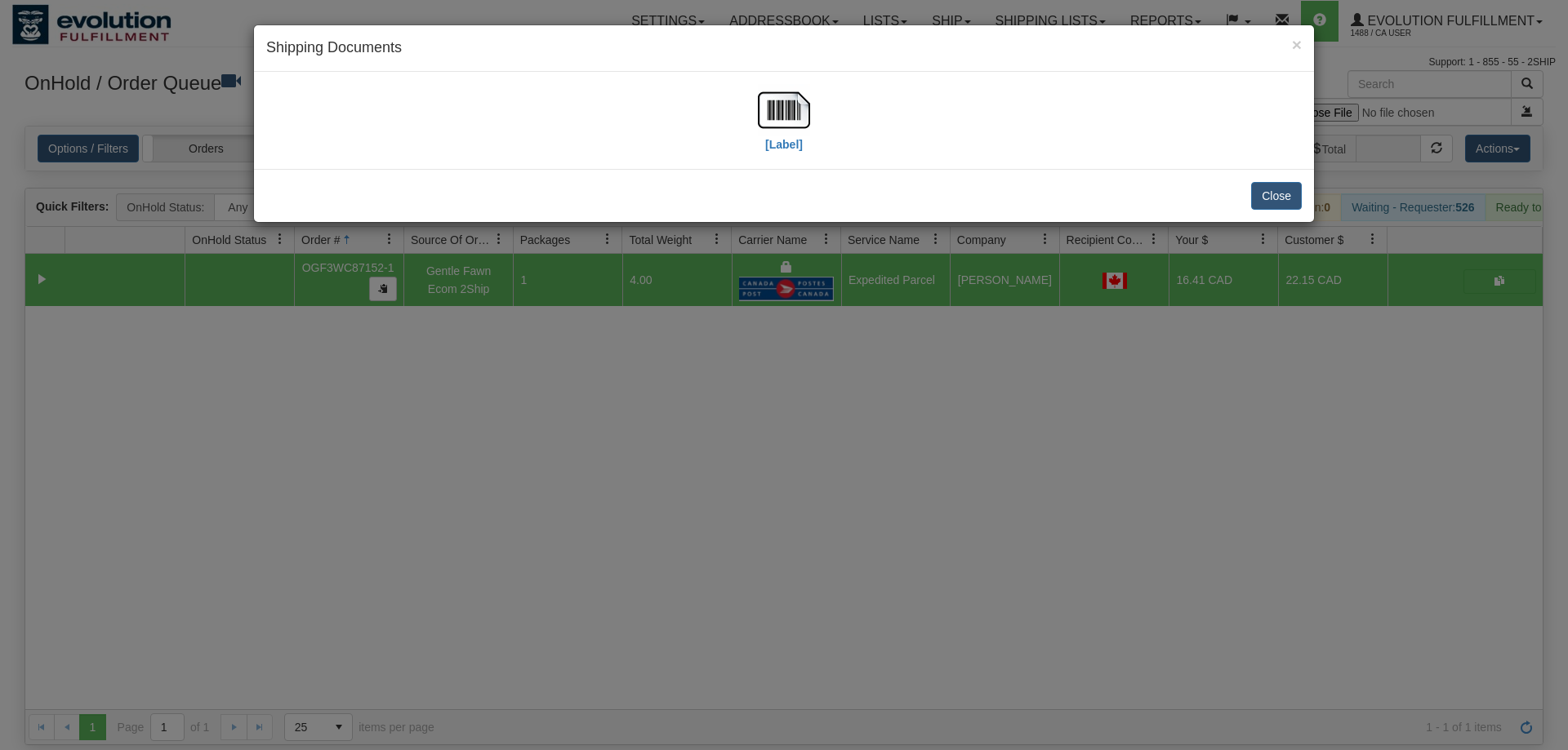
click at [804, 137] on div "[Label]" at bounding box center [784, 121] width 53 height 72
click at [772, 116] on img at bounding box center [784, 110] width 53 height 53
drag, startPoint x: 600, startPoint y: 487, endPoint x: 467, endPoint y: 125, distance: 385.7
click at [605, 462] on div "× Shipping Documents [Label] Close" at bounding box center [784, 375] width 1568 height 750
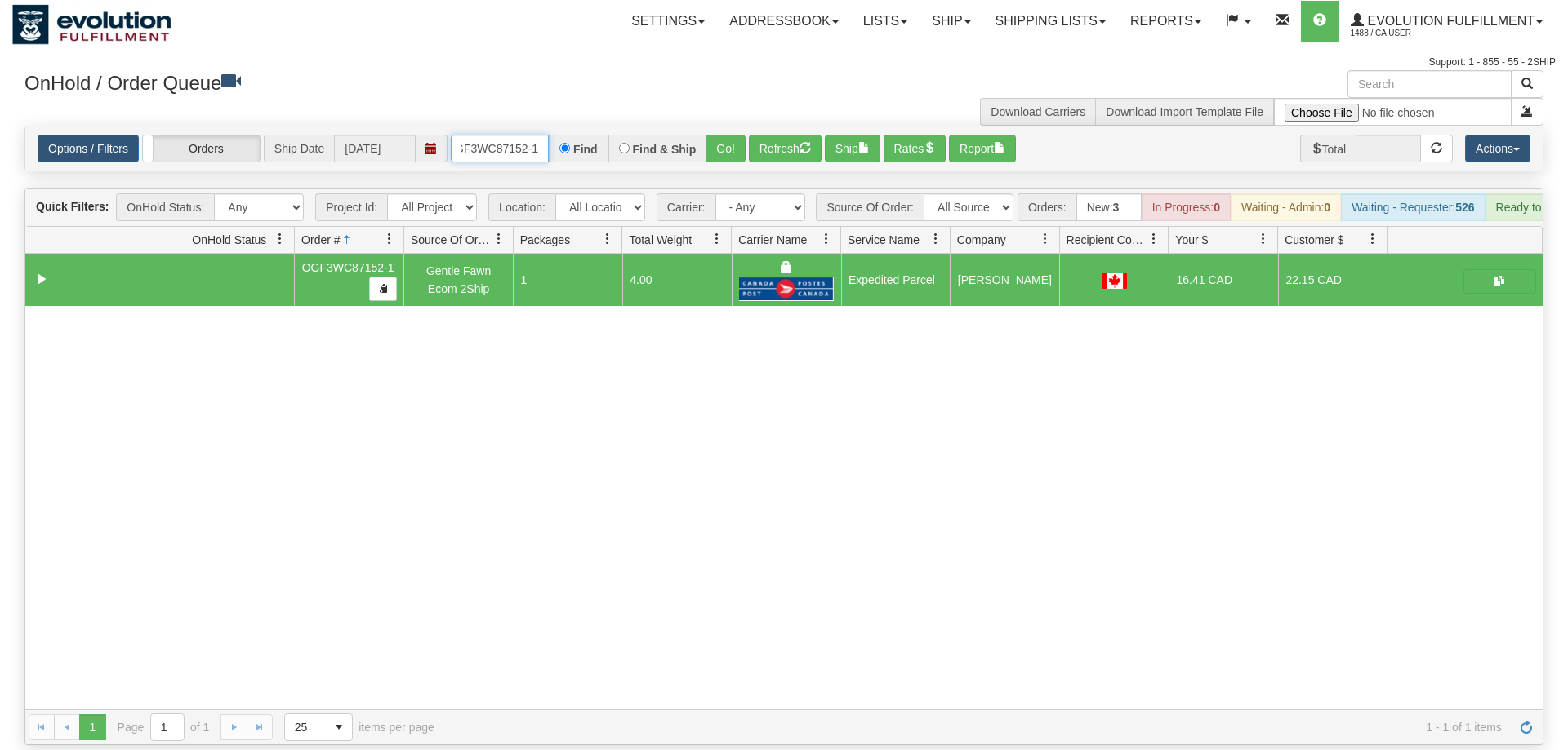
click at [486, 134] on input "OGF3WC87152-1" at bounding box center [500, 148] width 98 height 28
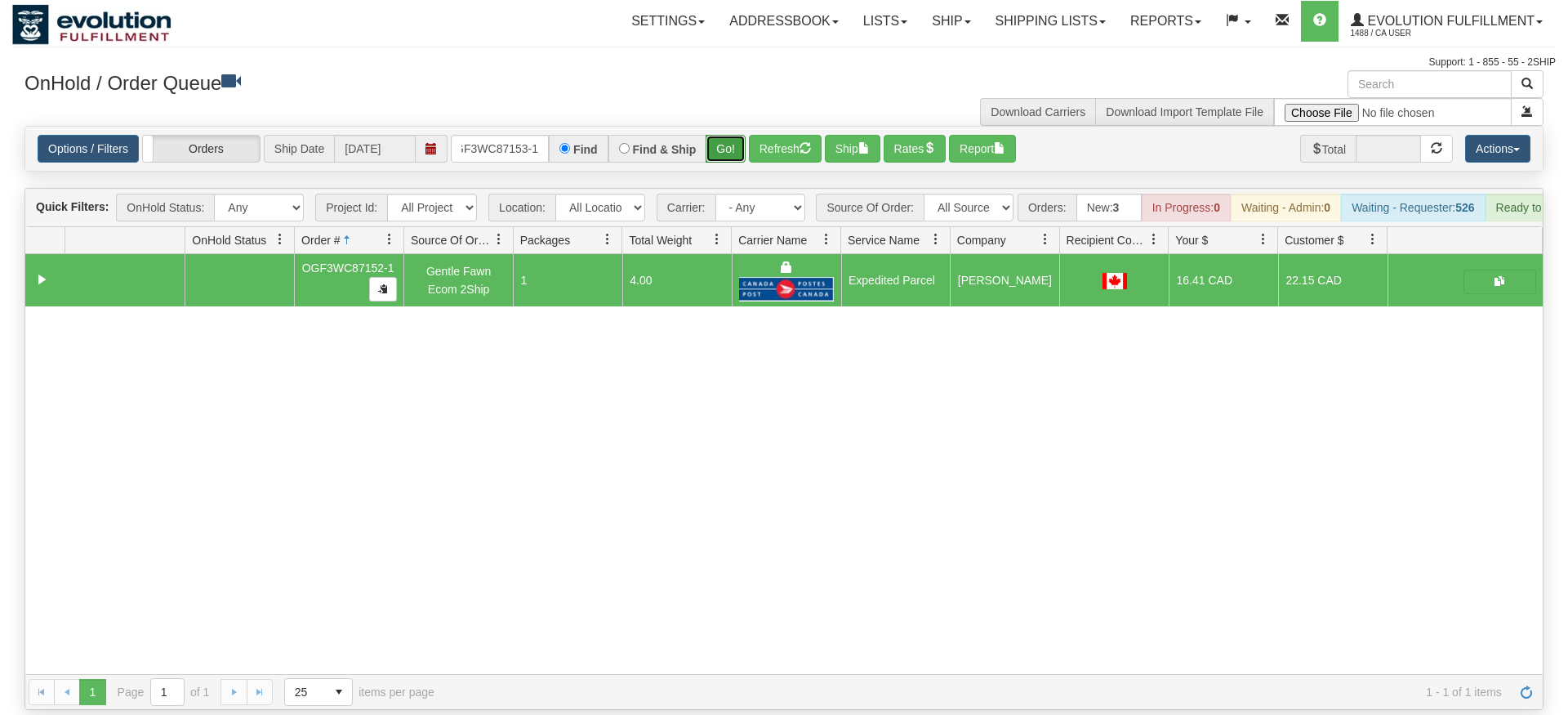
drag, startPoint x: 724, startPoint y: 121, endPoint x: 731, endPoint y: 131, distance: 12.2
click at [725, 156] on div "Is equal to Is not equal to Contains Does not contains CAD USD EUR ZAR [PERSON_…" at bounding box center [784, 417] width 1544 height 584
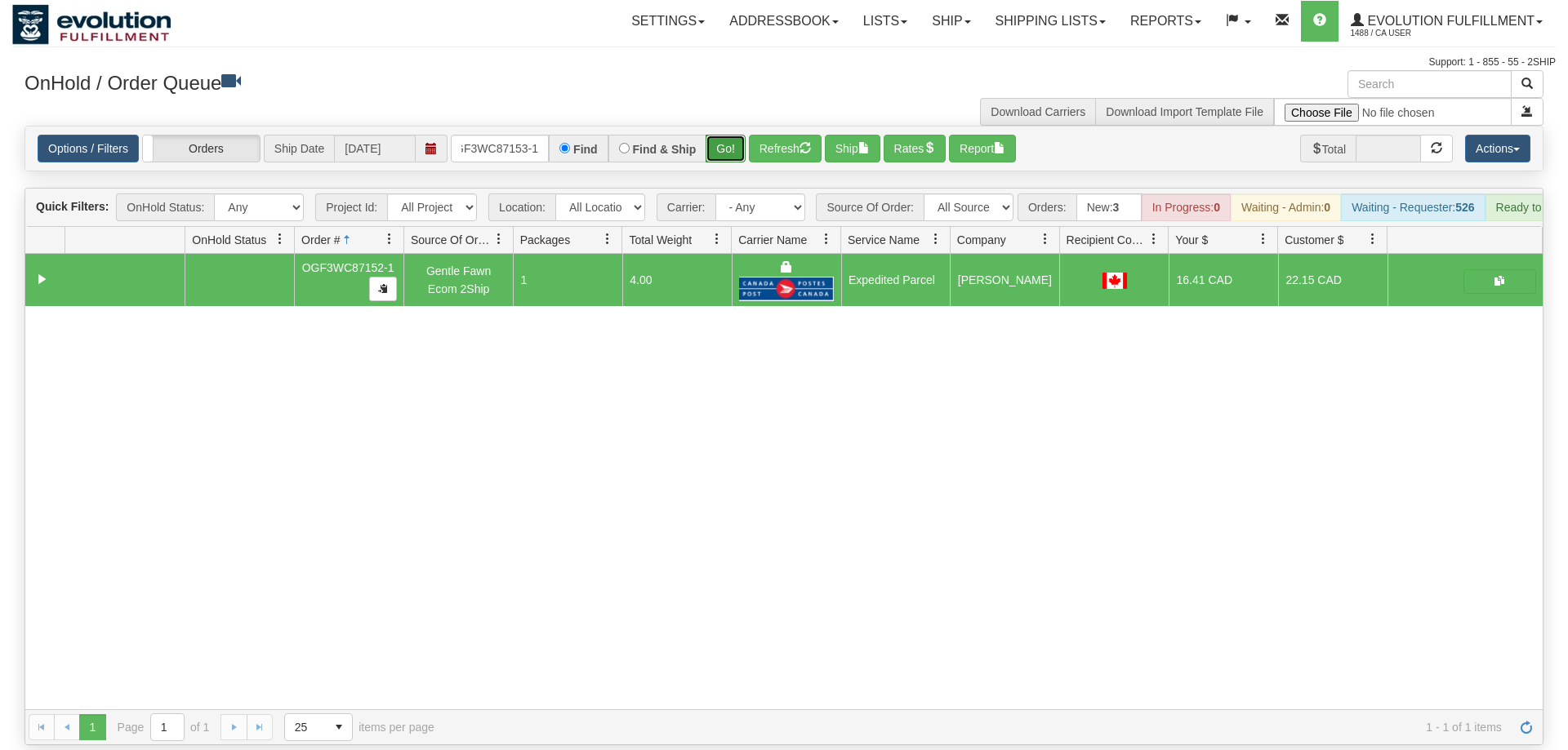
click at [731, 134] on button "Go!" at bounding box center [725, 148] width 40 height 28
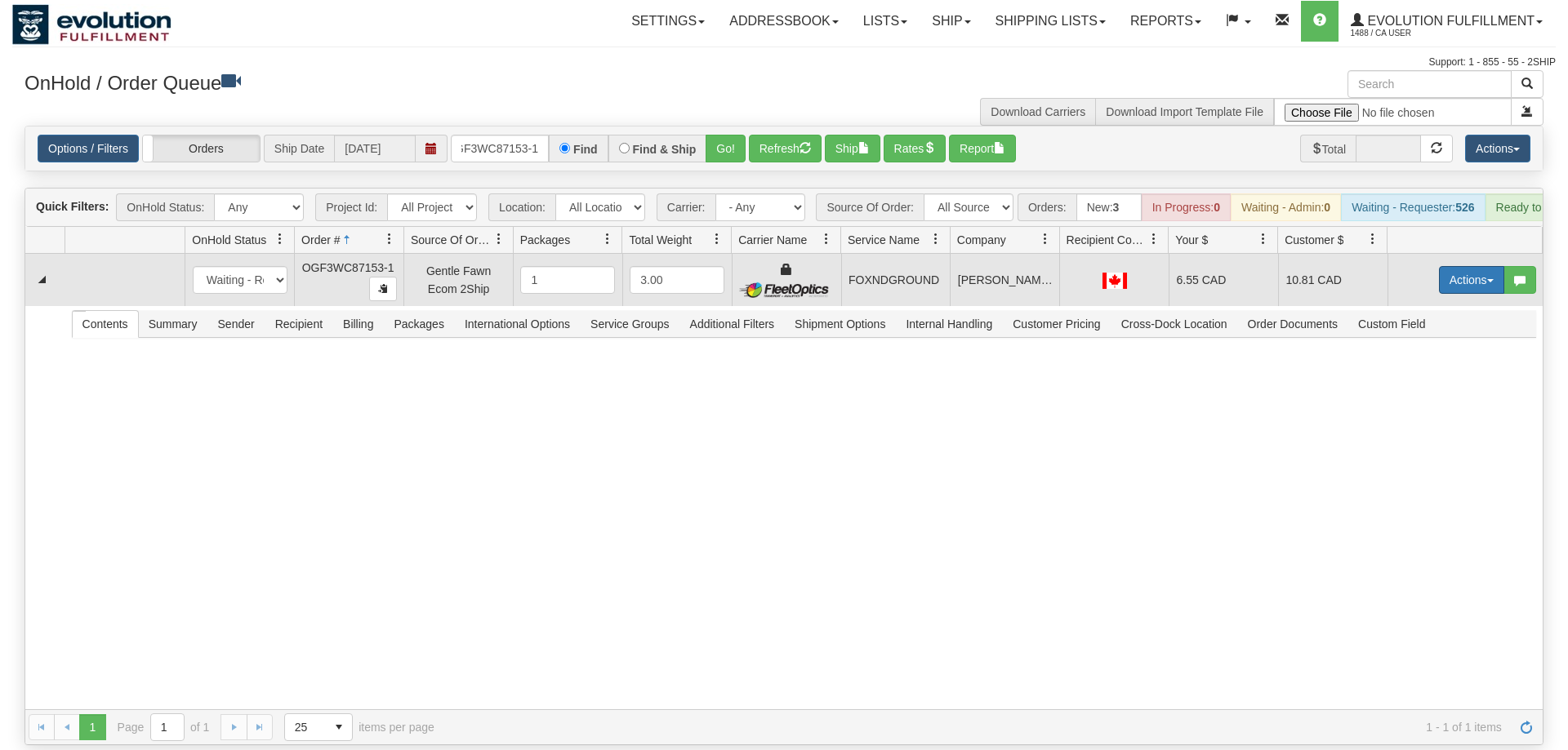
click at [1475, 266] on button "Actions" at bounding box center [1472, 280] width 66 height 28
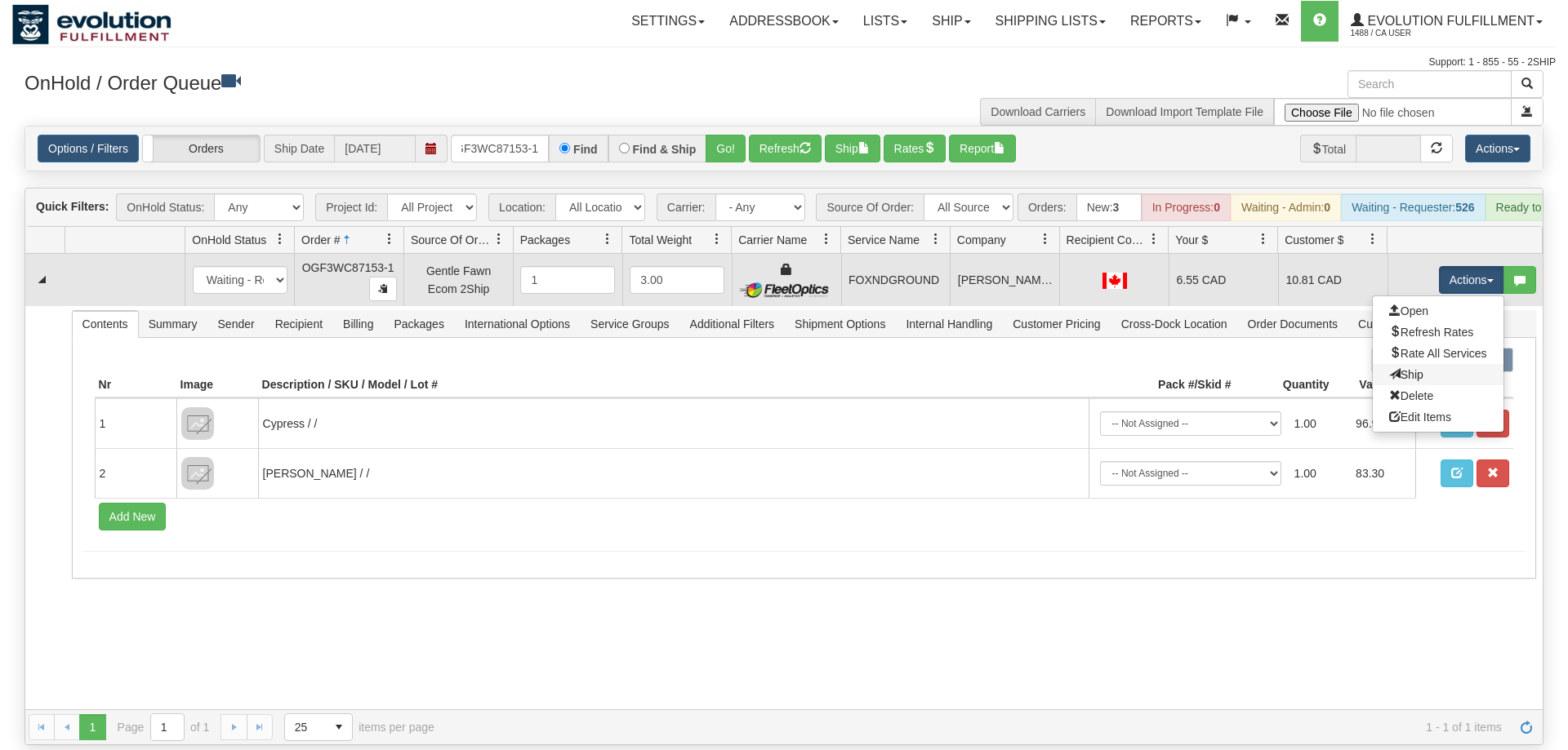
click at [1449, 364] on link "Ship" at bounding box center [1439, 374] width 131 height 22
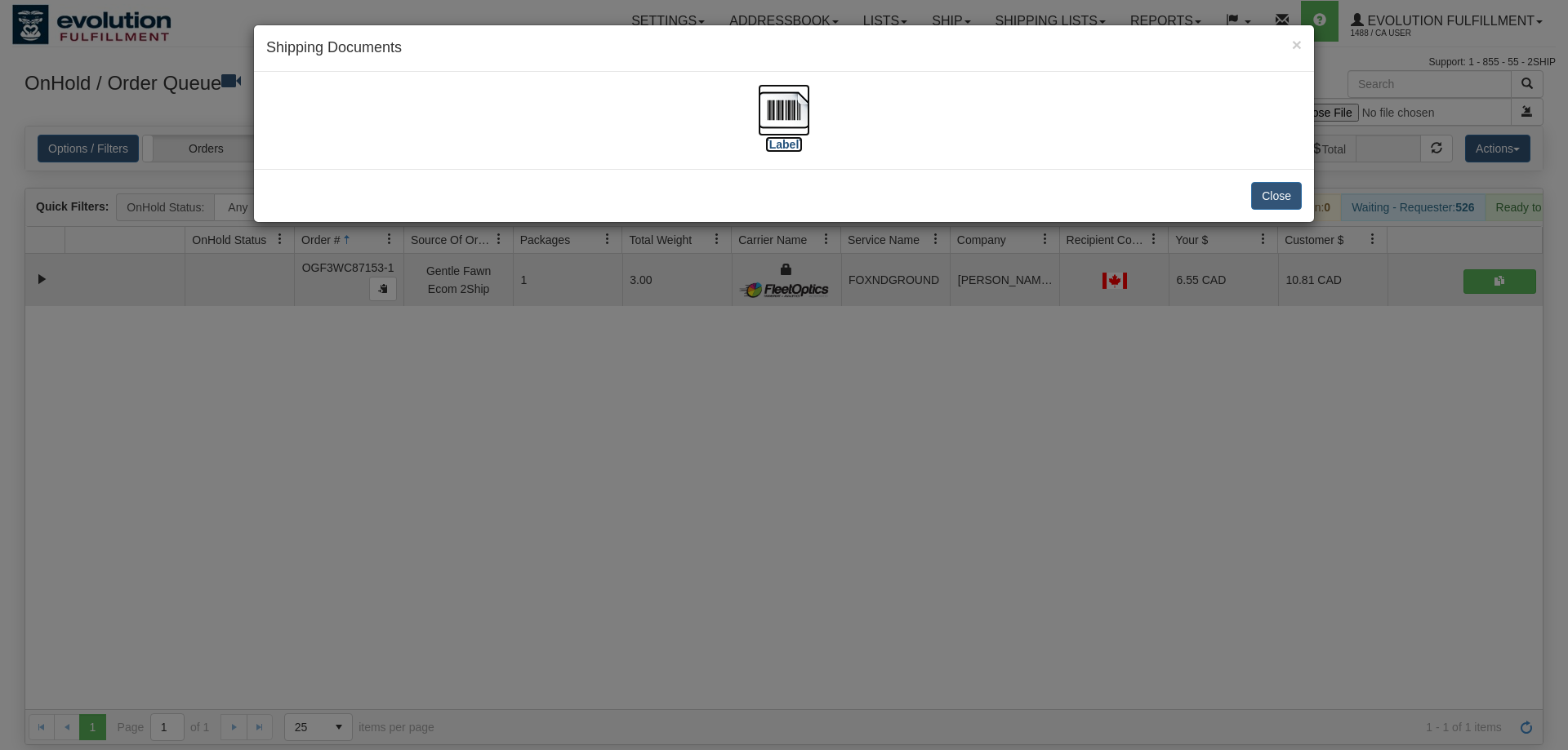
click at [772, 119] on img at bounding box center [784, 110] width 53 height 53
drag, startPoint x: 659, startPoint y: 471, endPoint x: 659, endPoint y: 447, distance: 24.0
click at [659, 447] on div "× Shipping Documents [Label] Close" at bounding box center [784, 375] width 1568 height 750
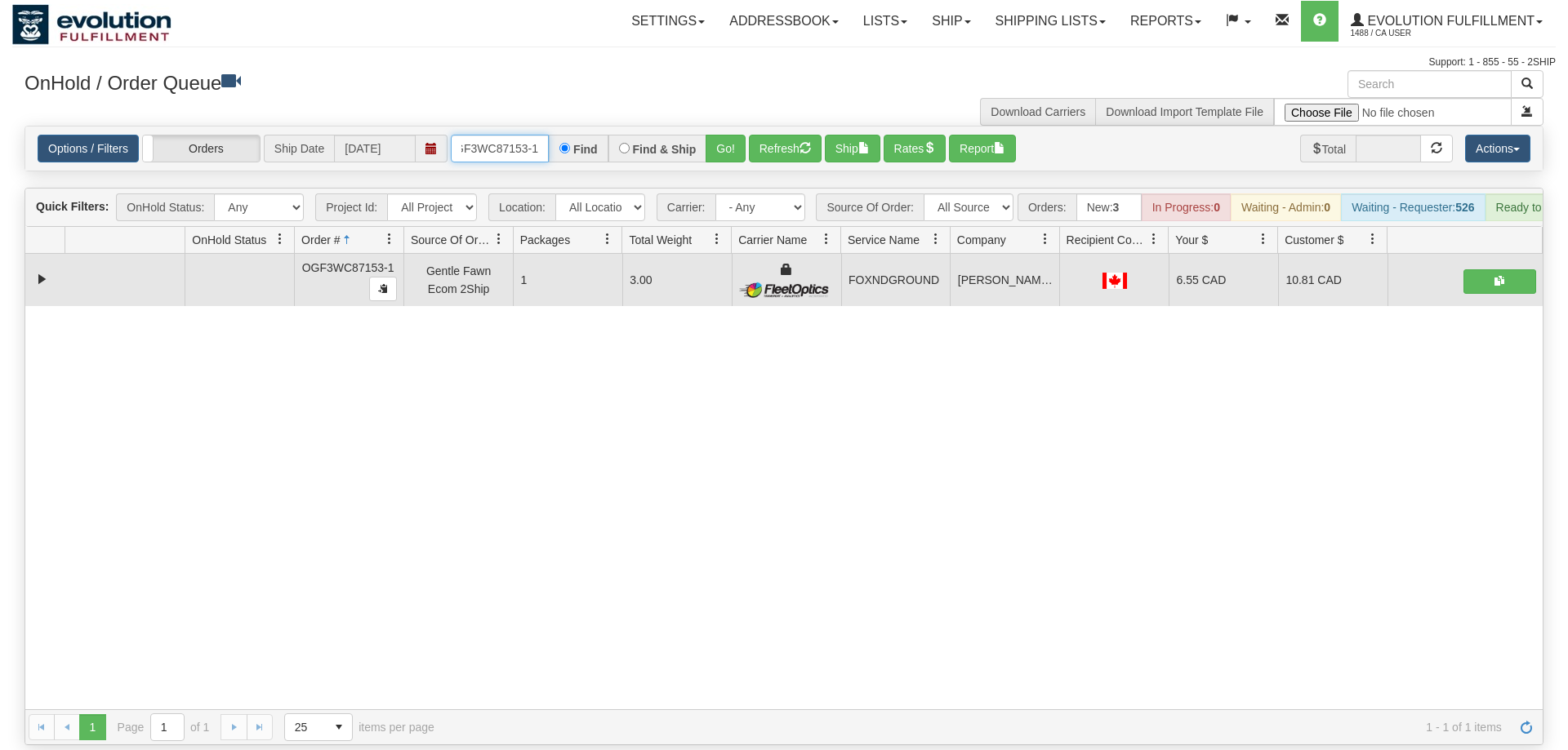
click at [531, 134] on input "OGF3WC87153-1" at bounding box center [500, 148] width 98 height 28
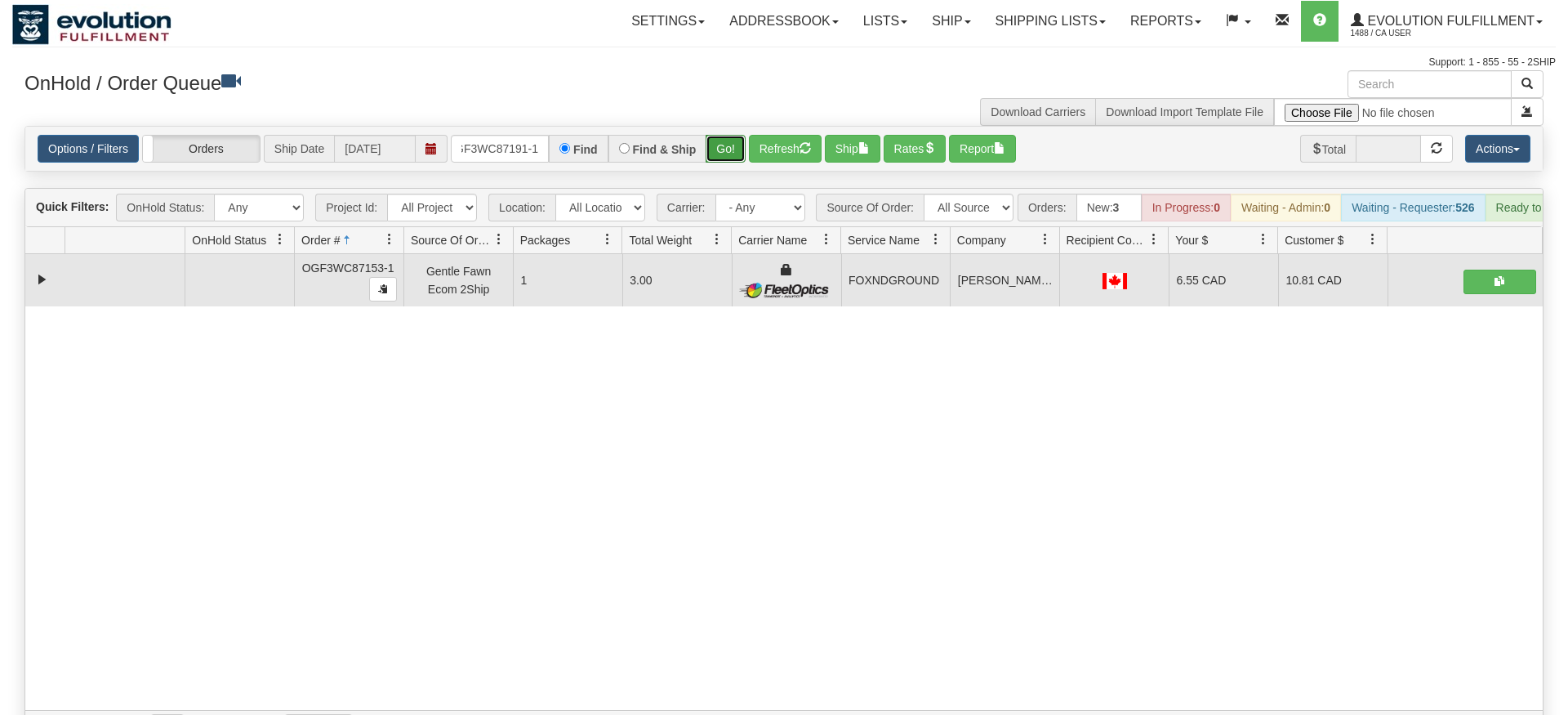
drag, startPoint x: 725, startPoint y: 120, endPoint x: 733, endPoint y: 127, distance: 10.6
click at [726, 152] on div "Is equal to Is not equal to Contains Does not contains CAD USD EUR ZAR [PERSON_…" at bounding box center [784, 436] width 1544 height 620
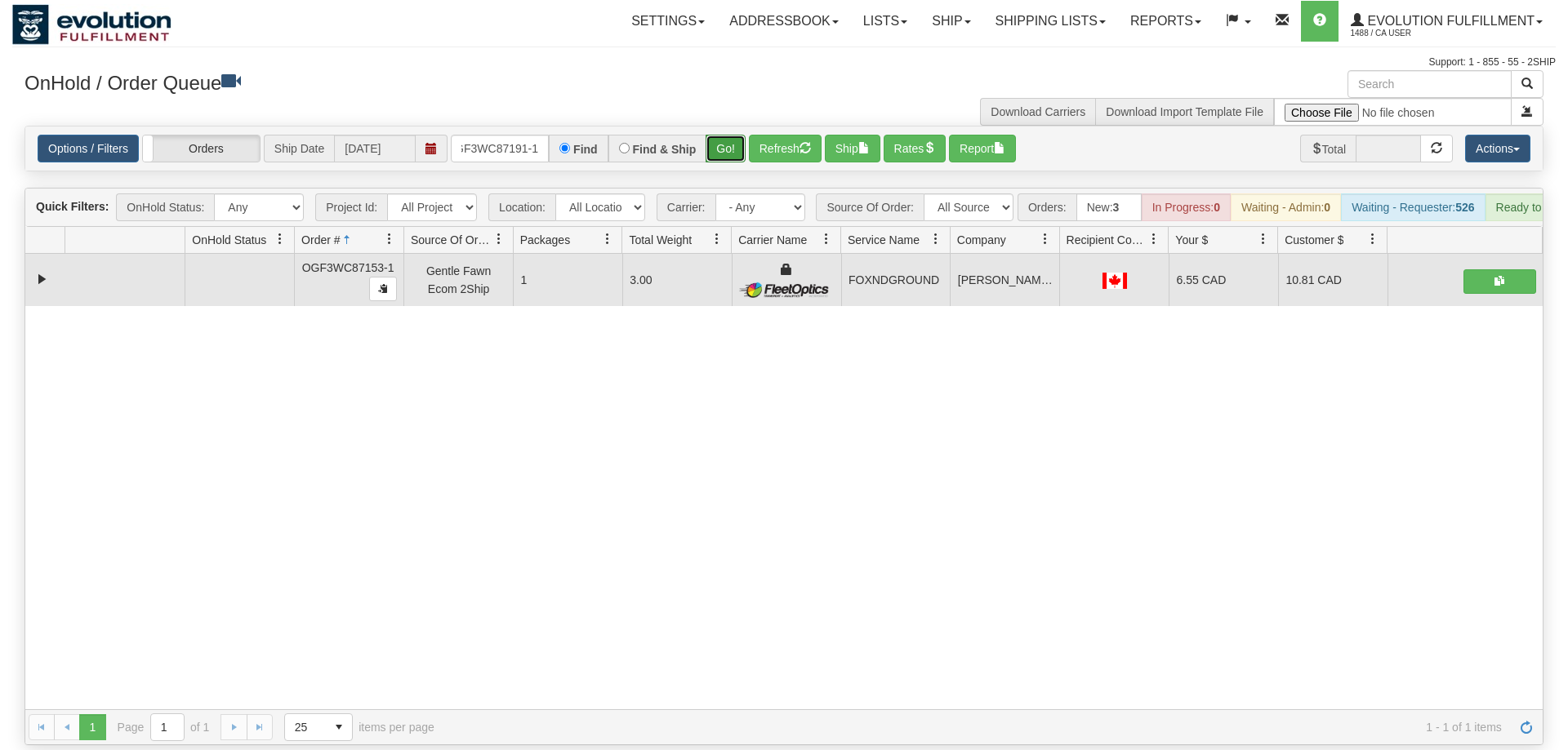
click at [735, 134] on button "Go!" at bounding box center [725, 148] width 40 height 28
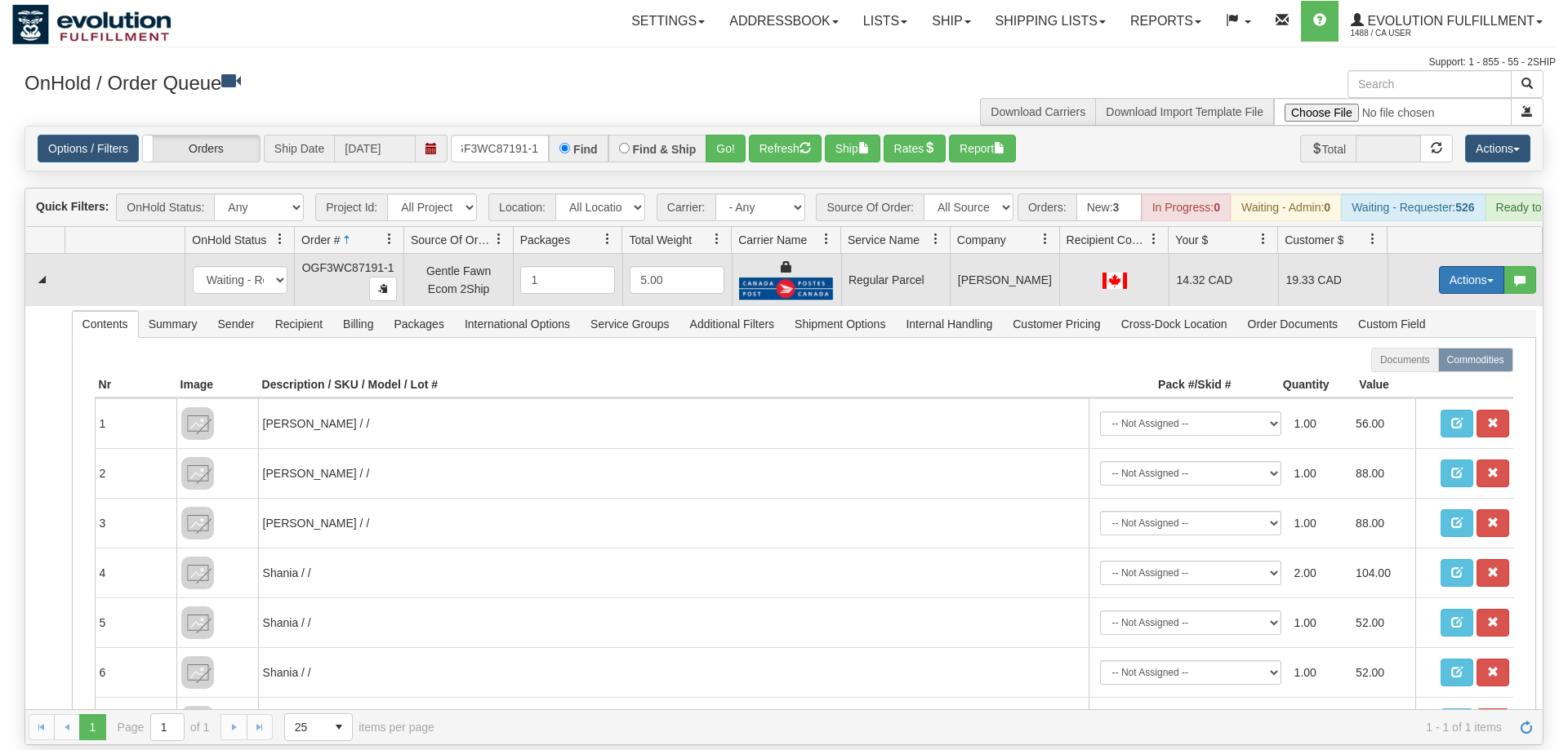
click at [1469, 266] on button "Actions" at bounding box center [1472, 280] width 66 height 28
click at [1439, 347] on span "Rate All Services" at bounding box center [1439, 353] width 98 height 13
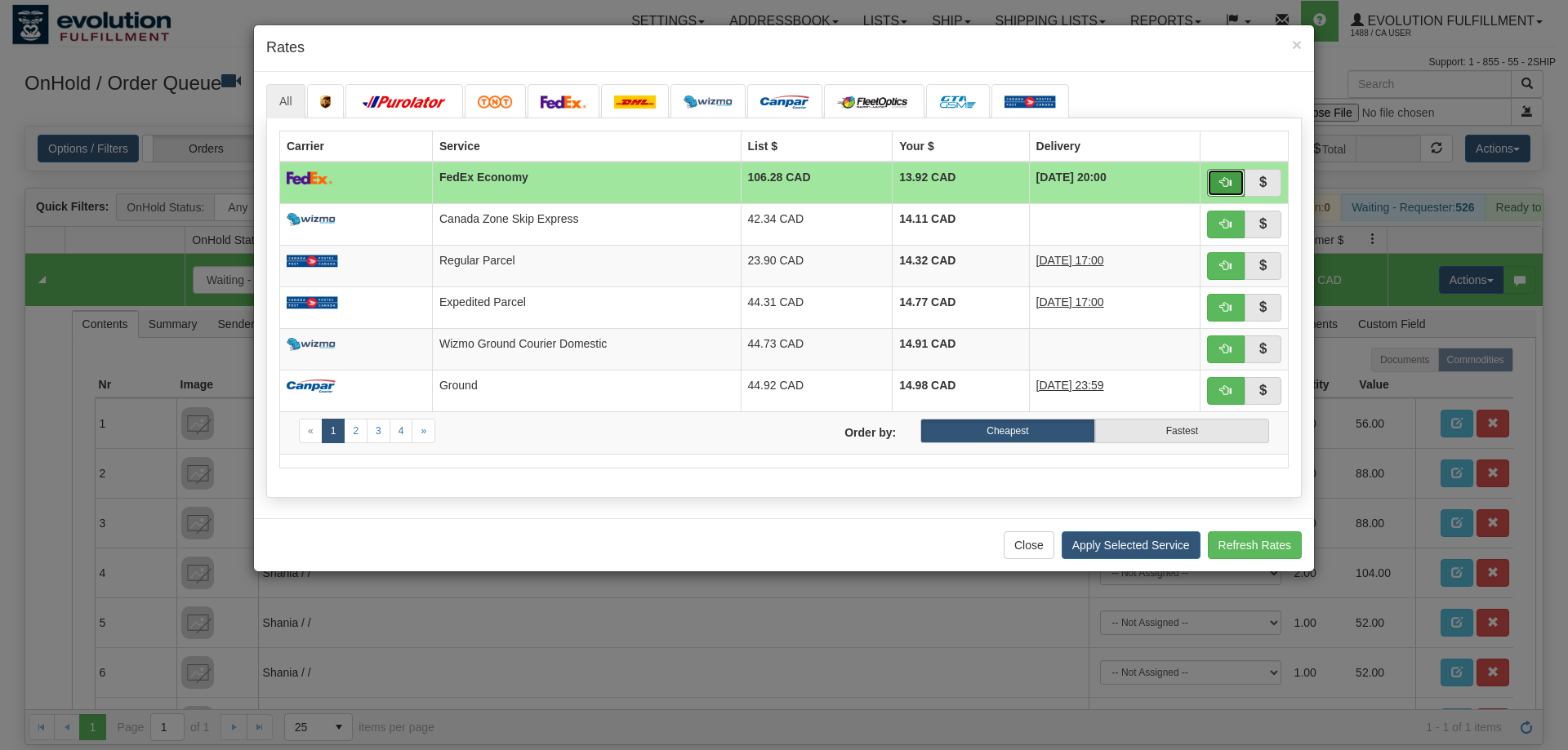
click at [1232, 184] on button "button" at bounding box center [1226, 183] width 38 height 28
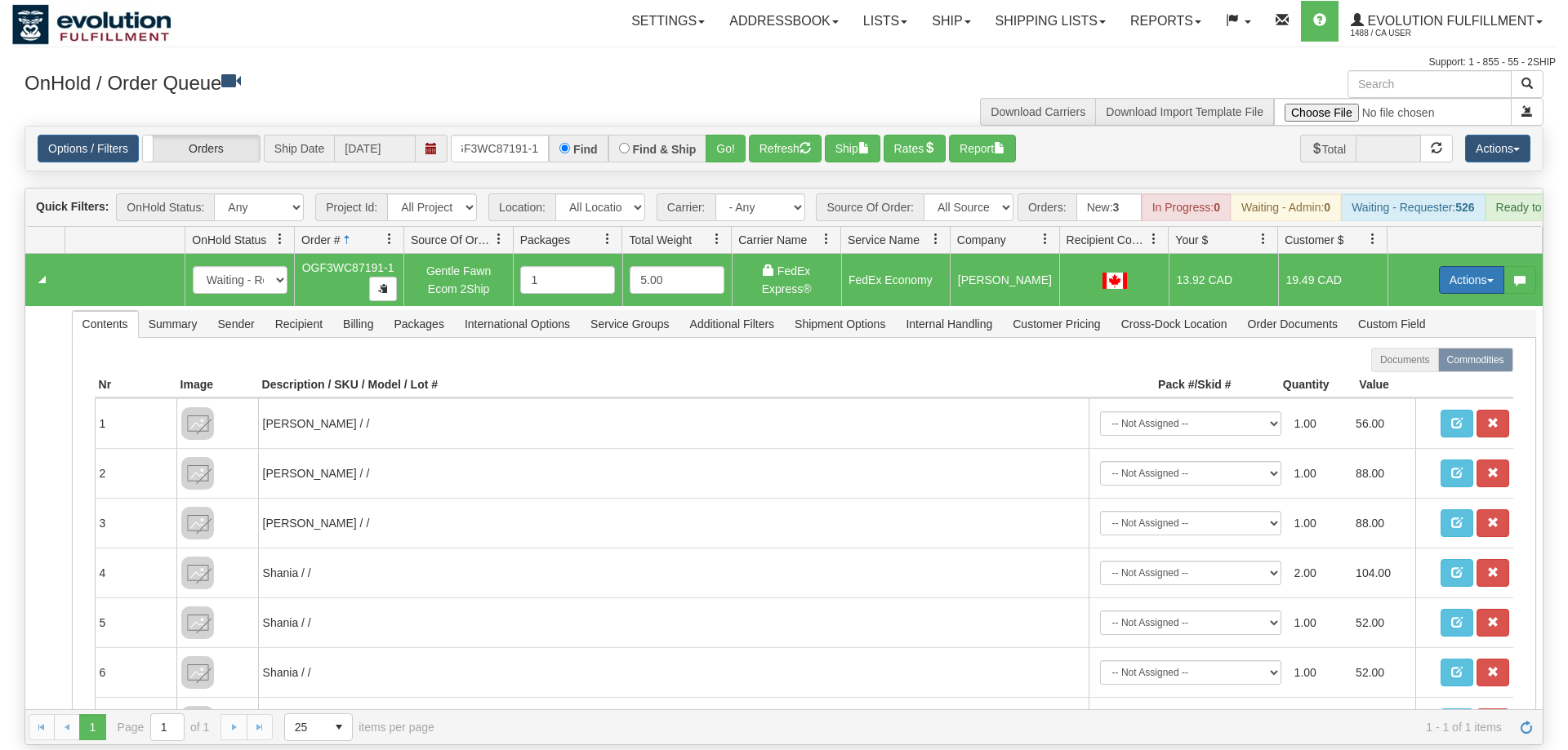
click at [1474, 266] on button "Actions" at bounding box center [1472, 280] width 66 height 28
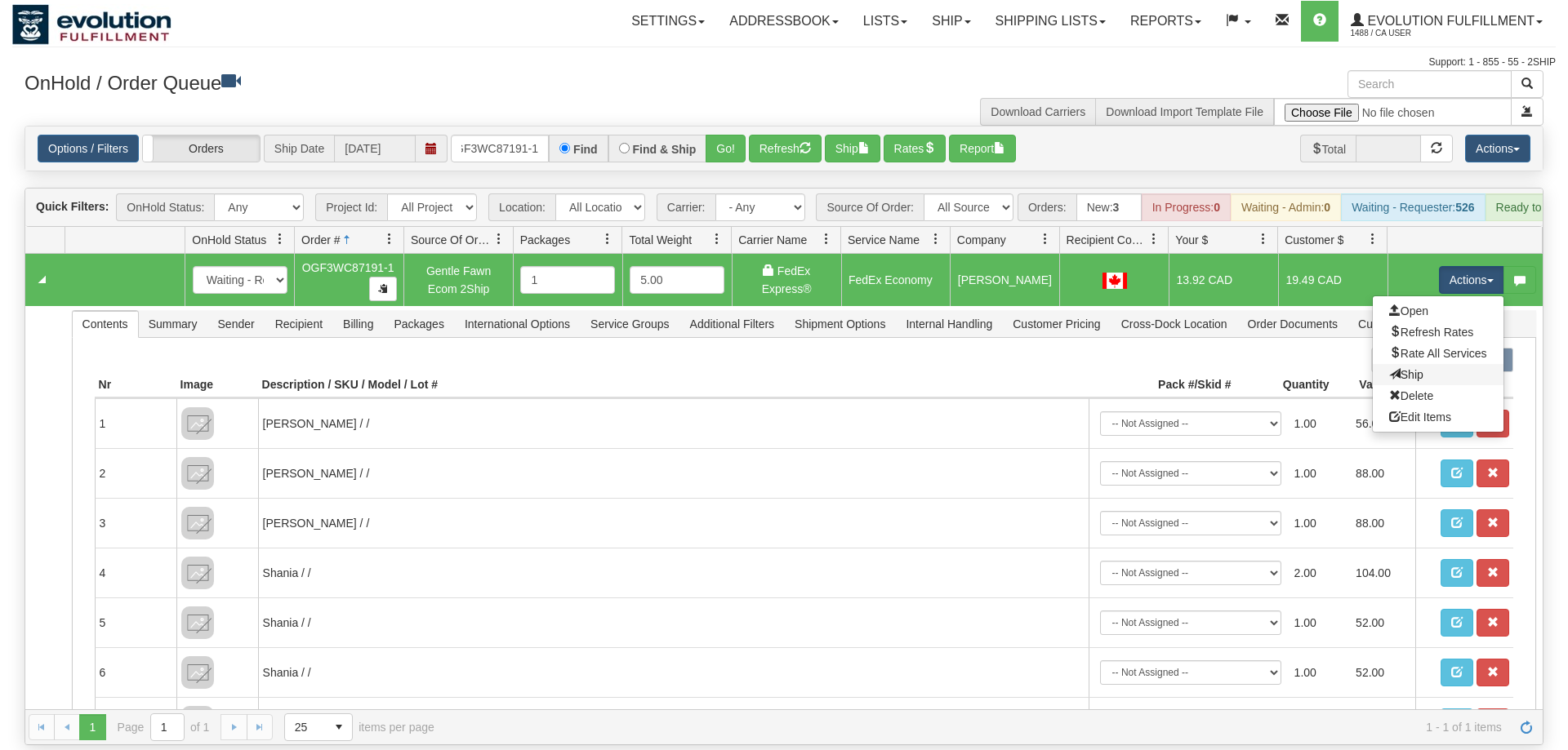
click at [1427, 364] on link "Ship" at bounding box center [1439, 374] width 131 height 22
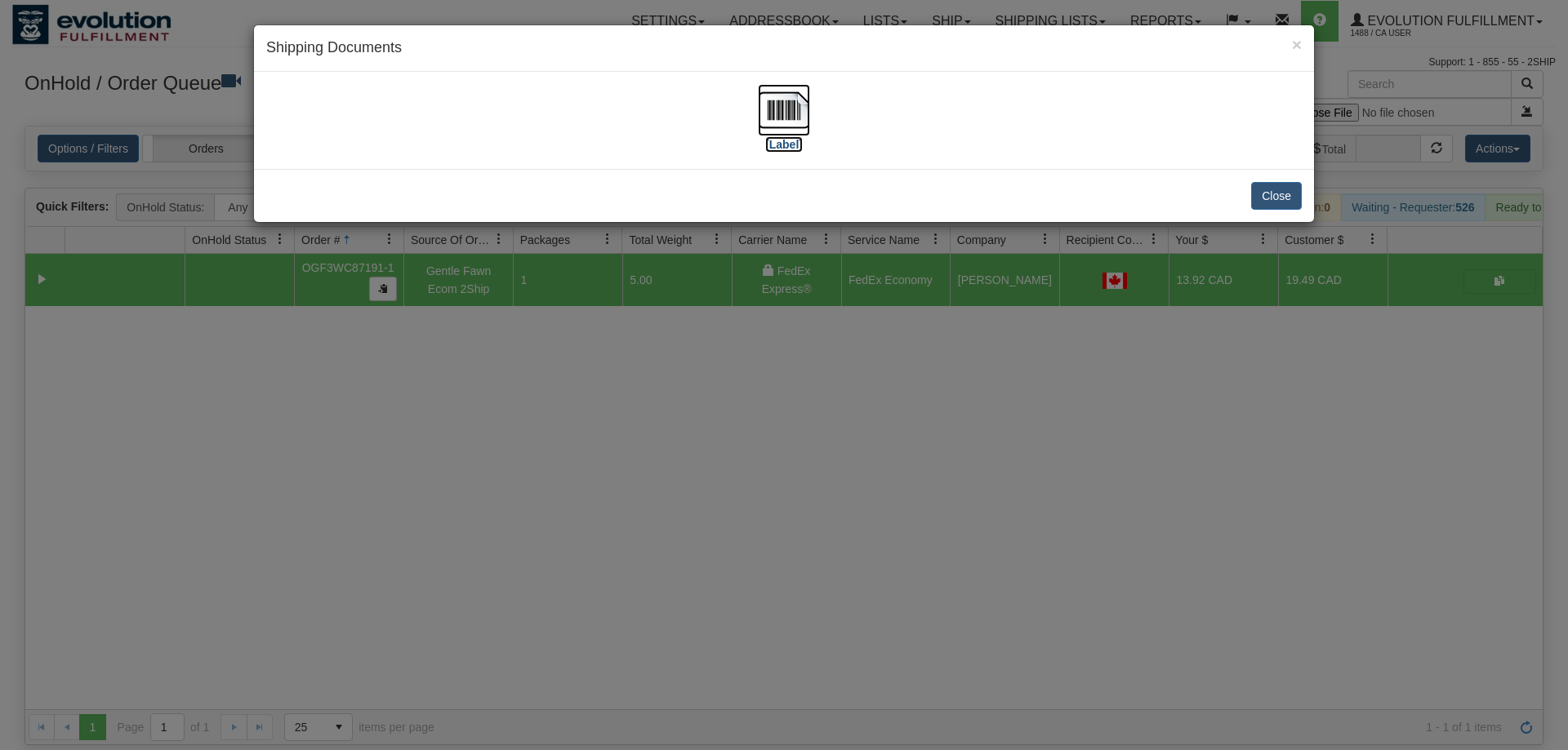
click at [765, 116] on img at bounding box center [784, 110] width 53 height 53
click at [631, 367] on div "× Shipping Documents [Label] Close" at bounding box center [784, 375] width 1568 height 750
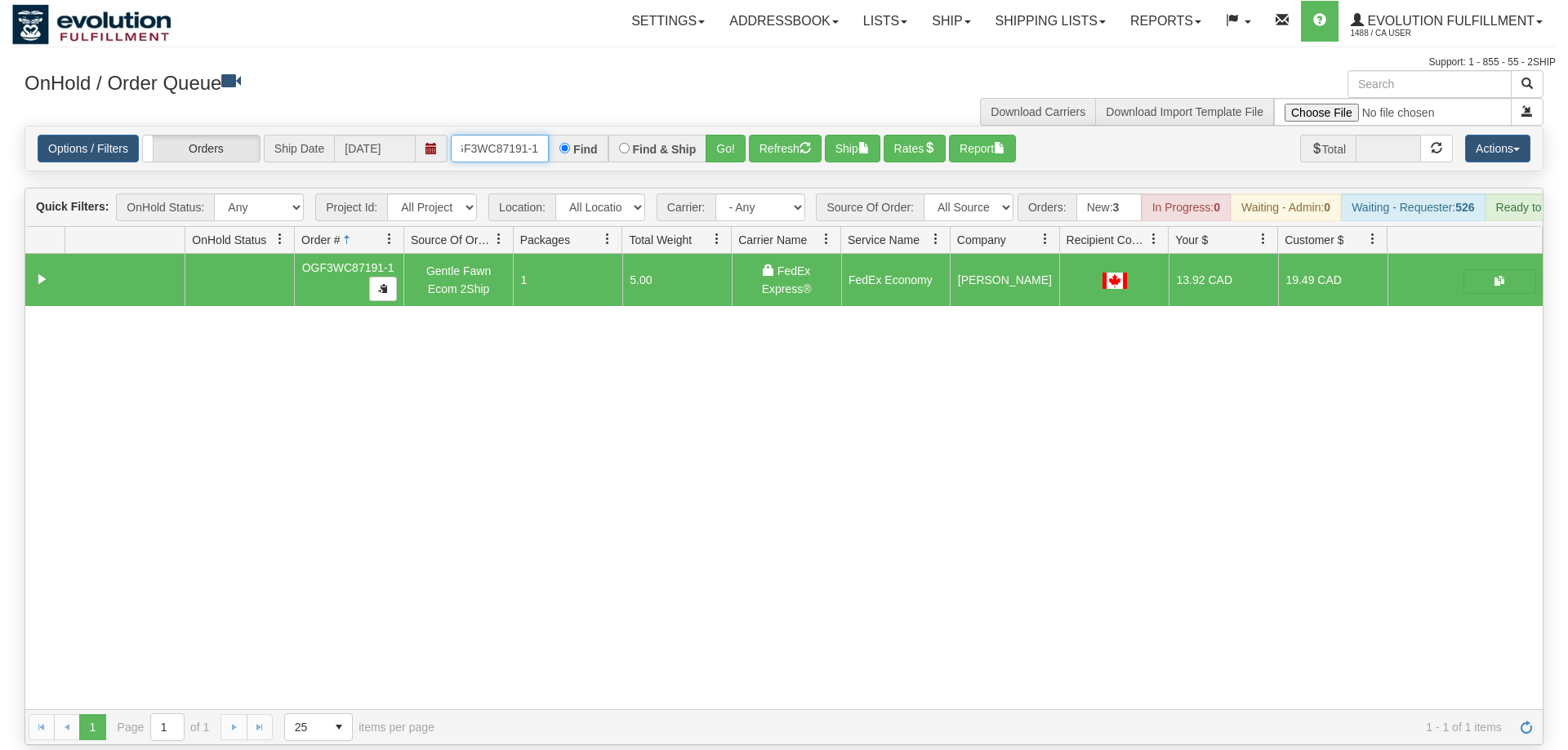
drag, startPoint x: 479, startPoint y: 134, endPoint x: 455, endPoint y: 142, distance: 25.3
click at [477, 139] on input "OGF3WC87191-1" at bounding box center [500, 148] width 98 height 28
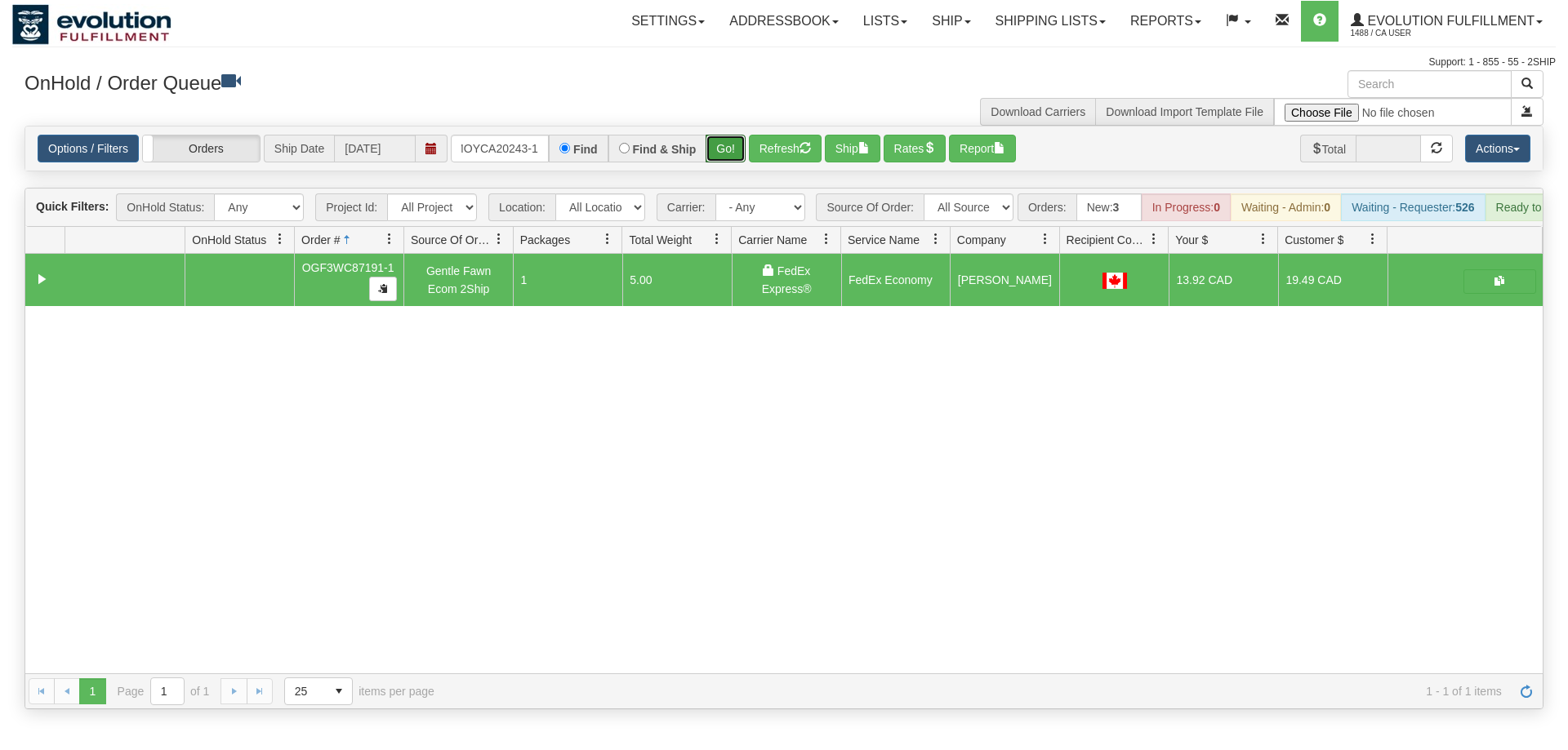
drag, startPoint x: 728, startPoint y: 137, endPoint x: 728, endPoint y: 166, distance: 29.0
click at [728, 171] on div "Is equal to Is not equal to Contains Does not contains CAD USD EUR ZAR [PERSON_…" at bounding box center [784, 417] width 1544 height 584
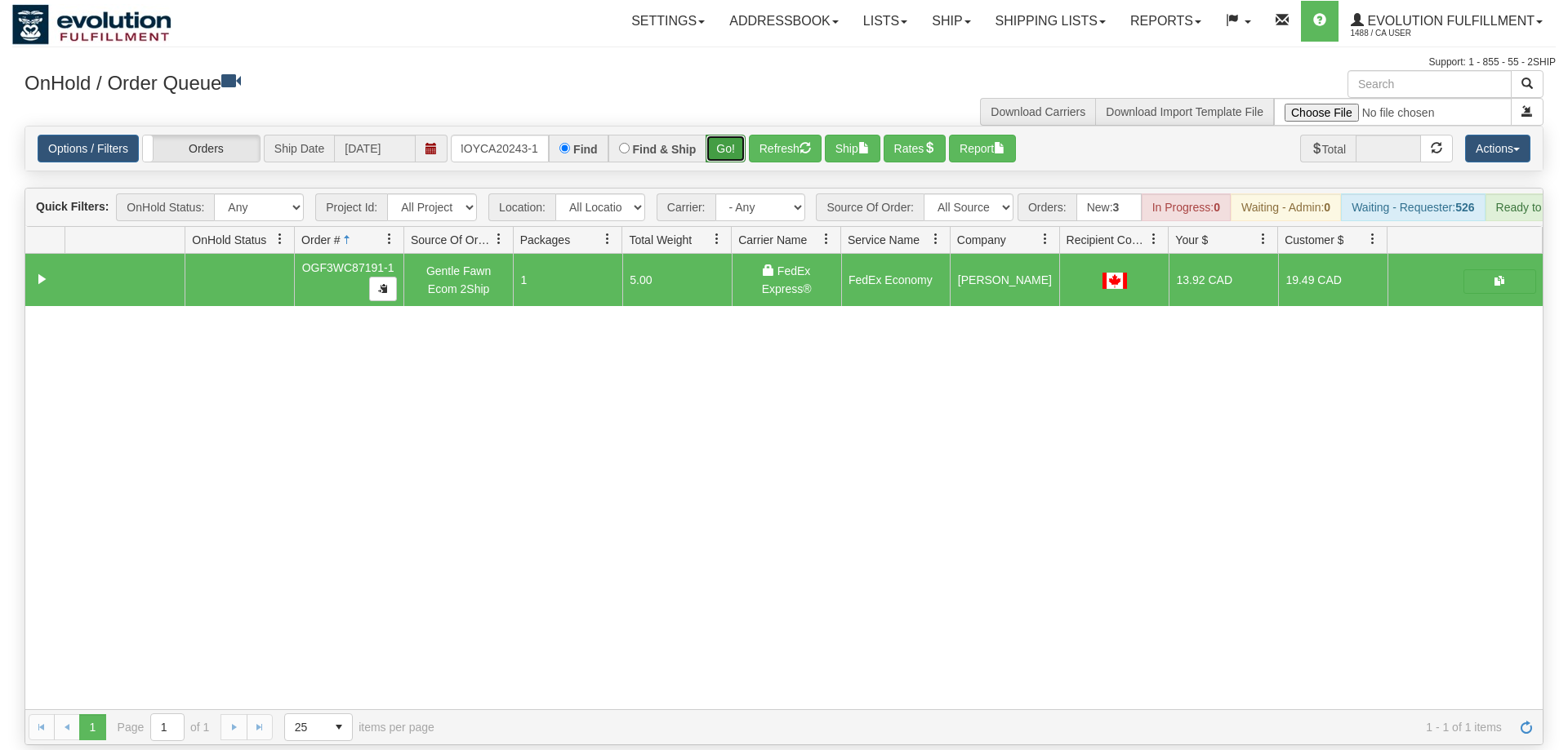
click at [734, 134] on button "Go!" at bounding box center [725, 148] width 40 height 28
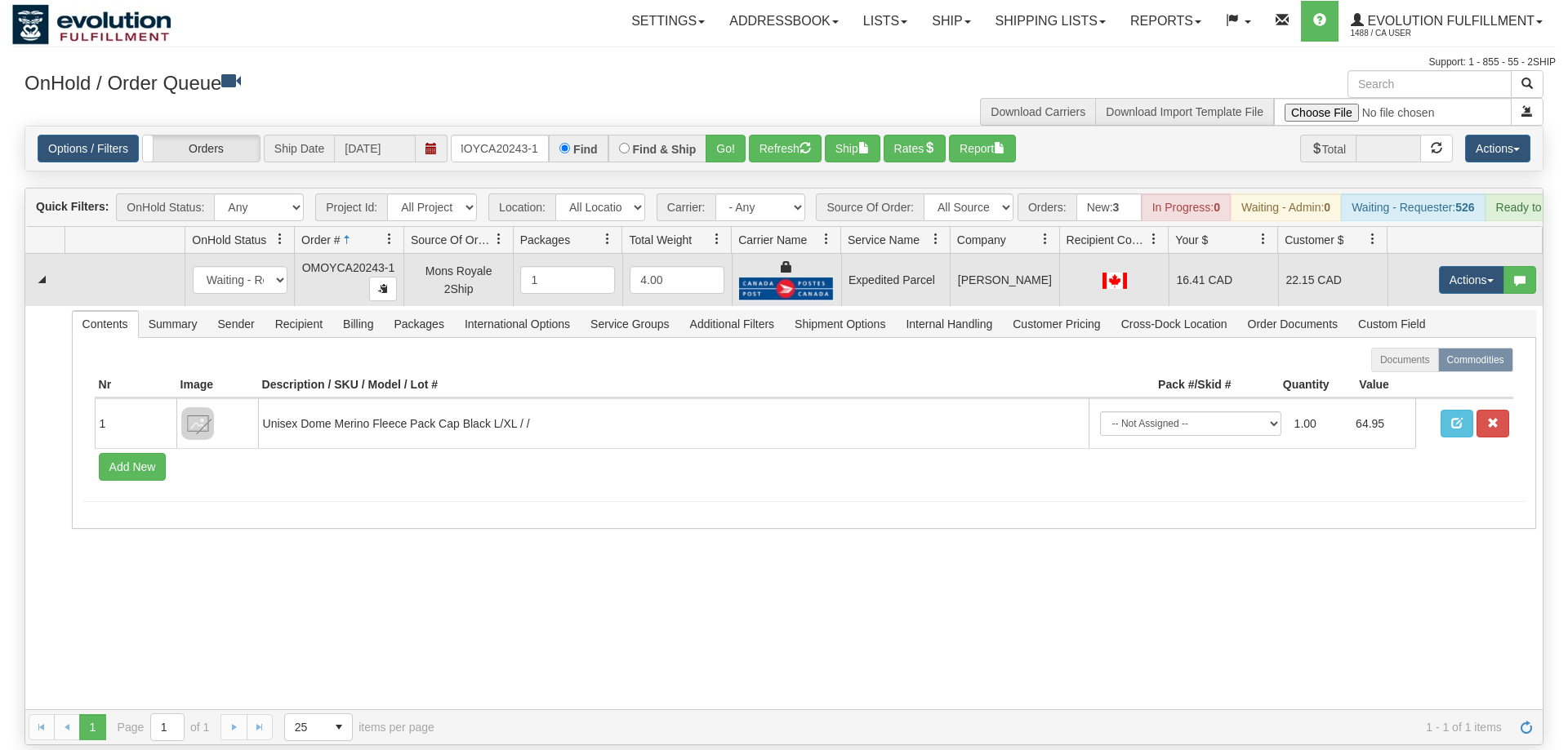
click at [1475, 271] on td "Actions Open Refresh Rates Rate All Services Ship Delete Edit Items" at bounding box center [1465, 280] width 155 height 53
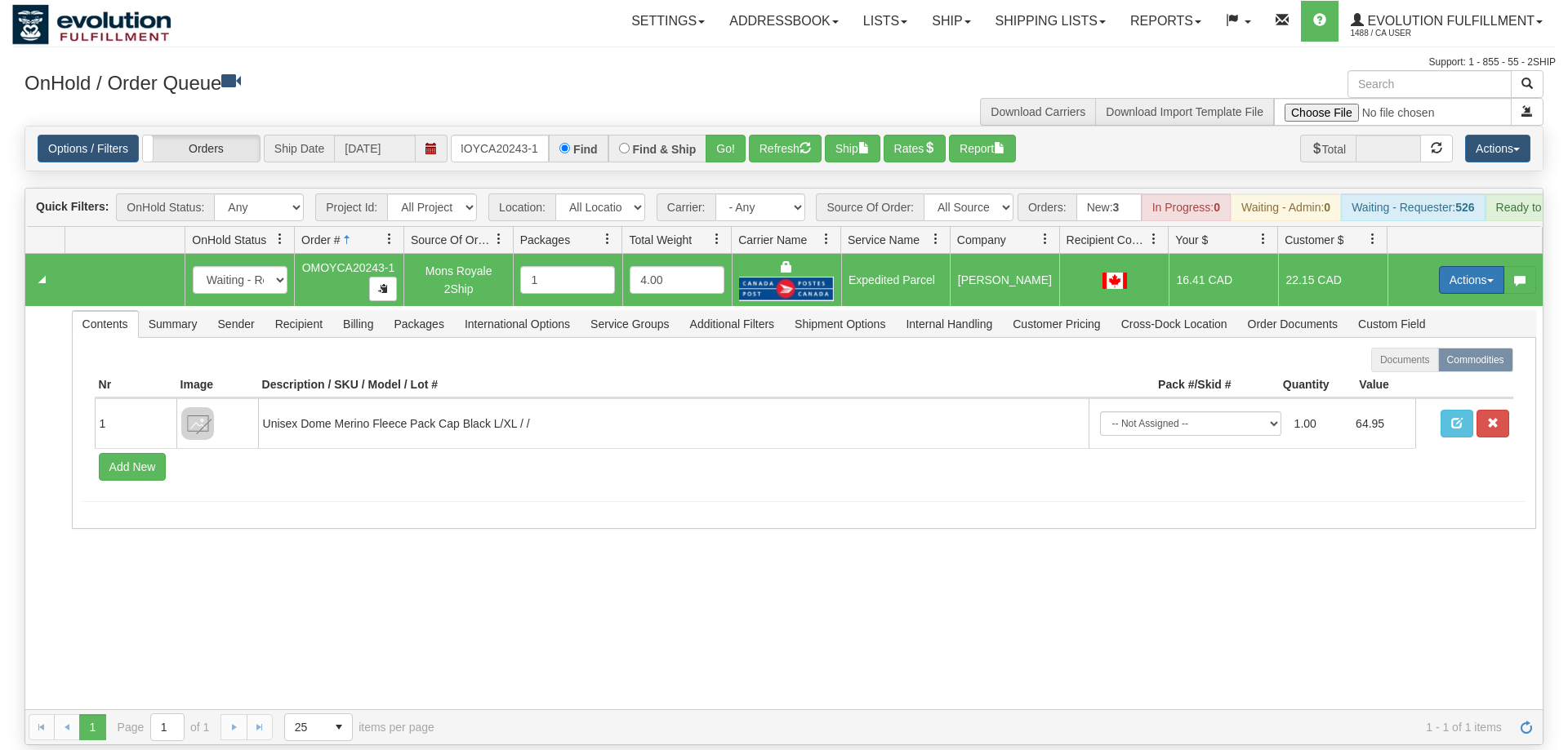
click at [1483, 266] on button "Actions" at bounding box center [1472, 280] width 66 height 28
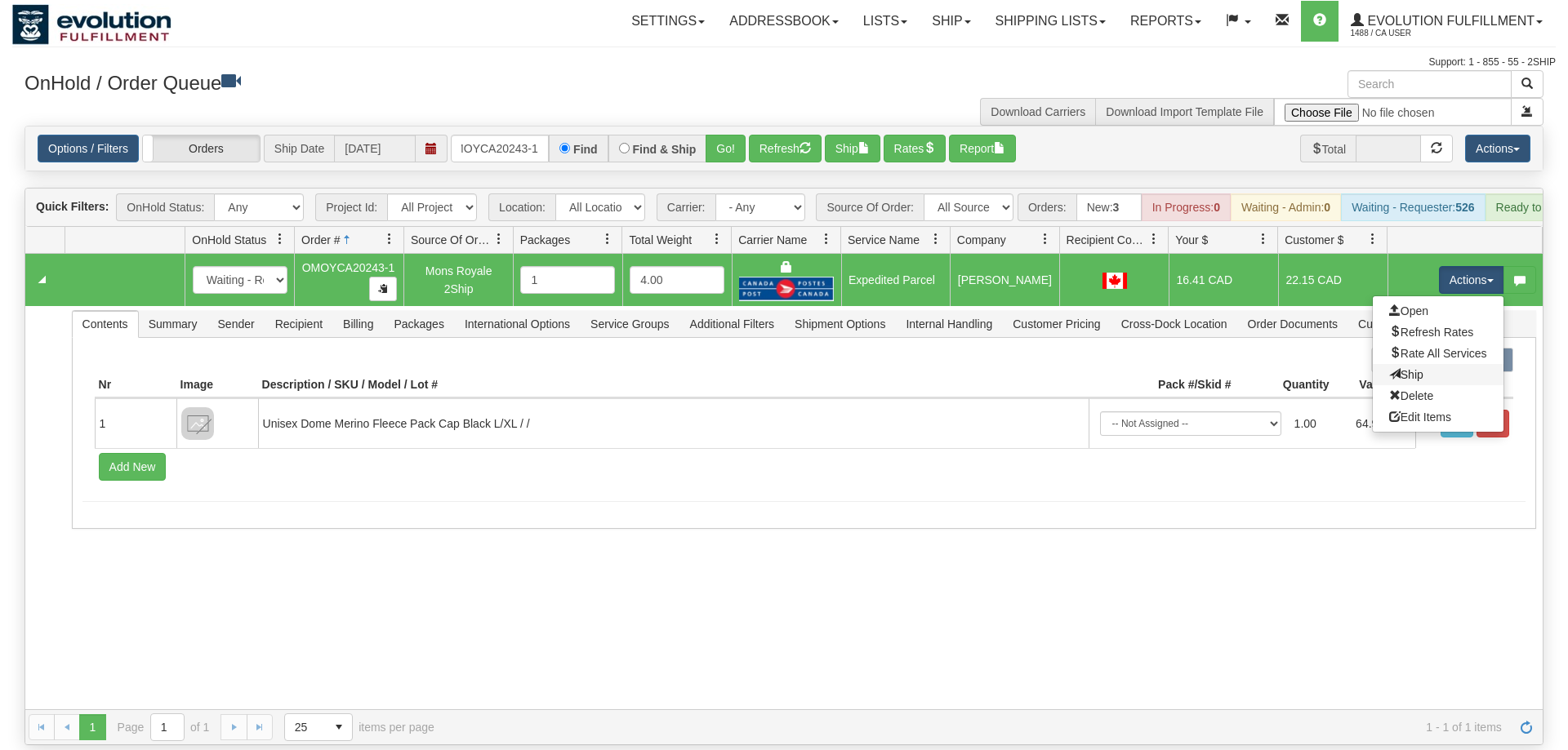
click at [1436, 364] on link "Ship" at bounding box center [1439, 374] width 131 height 22
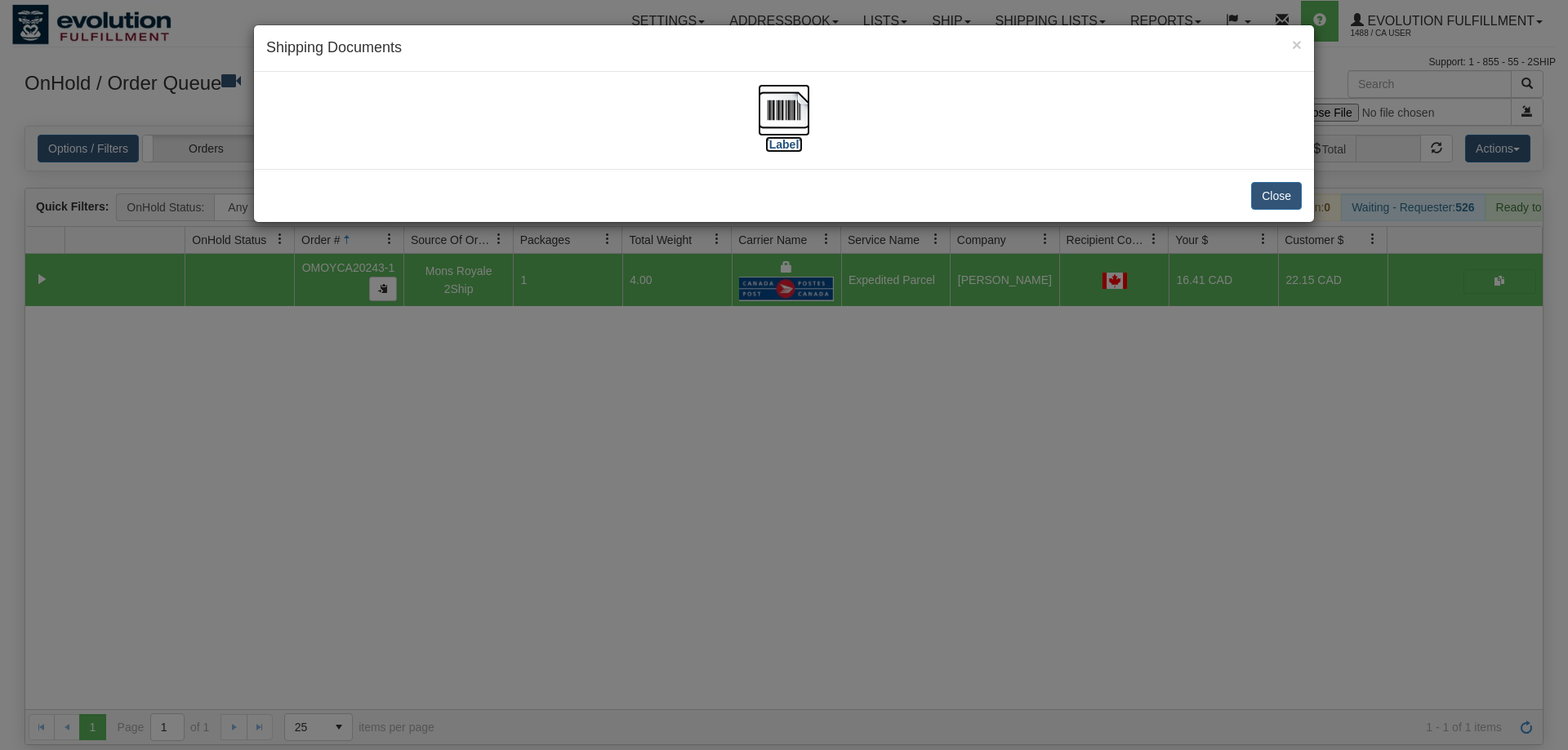
click at [782, 96] on img at bounding box center [784, 110] width 53 height 53
drag, startPoint x: 719, startPoint y: 381, endPoint x: 581, endPoint y: 44, distance: 364.2
click at [719, 357] on div "× Shipping Documents [Label] Close" at bounding box center [784, 375] width 1568 height 750
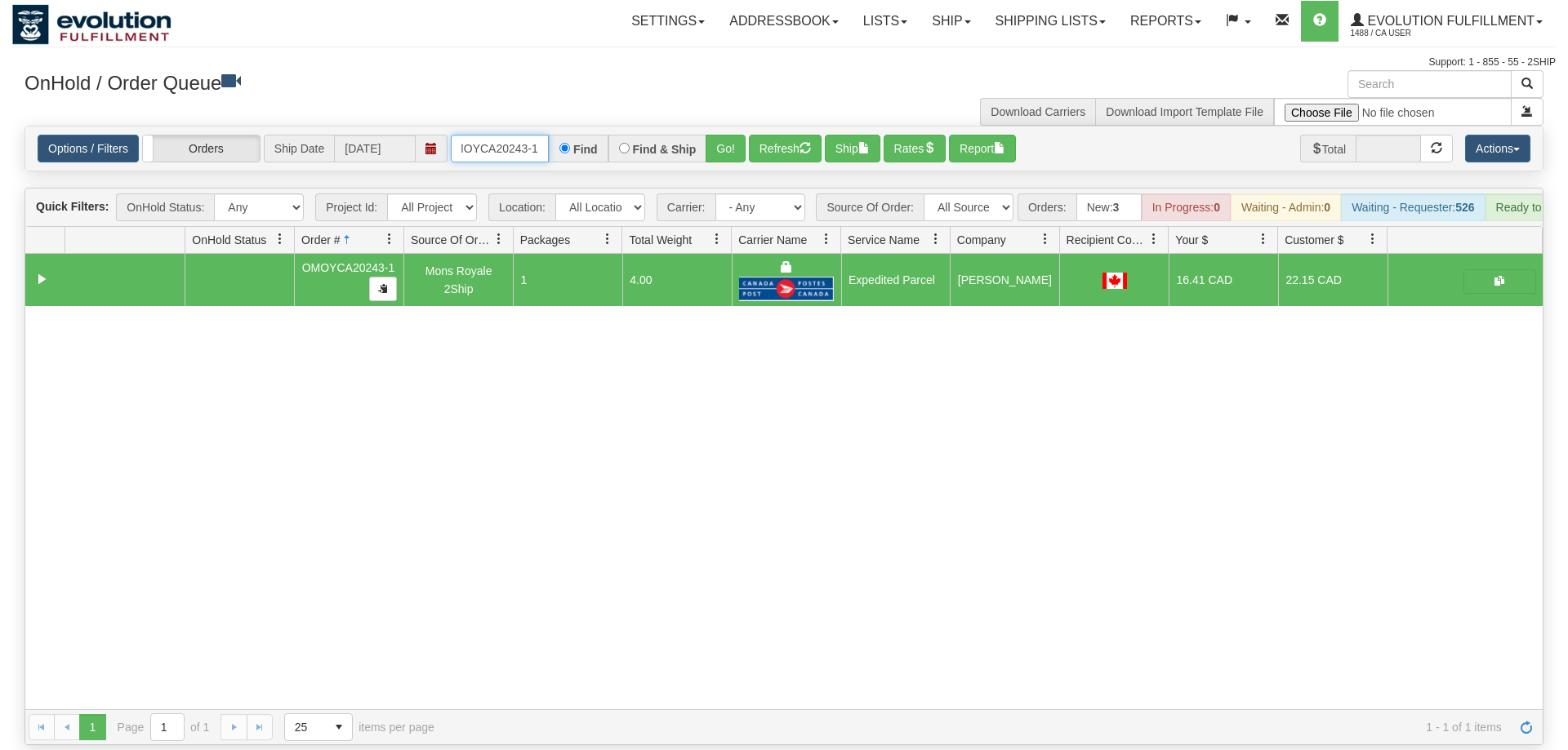
click at [547, 134] on input "OMOYCA20243-1" at bounding box center [500, 148] width 98 height 28
drag, startPoint x: 724, startPoint y: 116, endPoint x: 727, endPoint y: 130, distance: 14.3
click at [724, 146] on div "Options / Filters Group Shipments Orders Ship Date [DATE] OMOYCA20251-1 Find Fi…" at bounding box center [784, 148] width 1518 height 44
click at [727, 134] on button "Go!" at bounding box center [725, 148] width 40 height 28
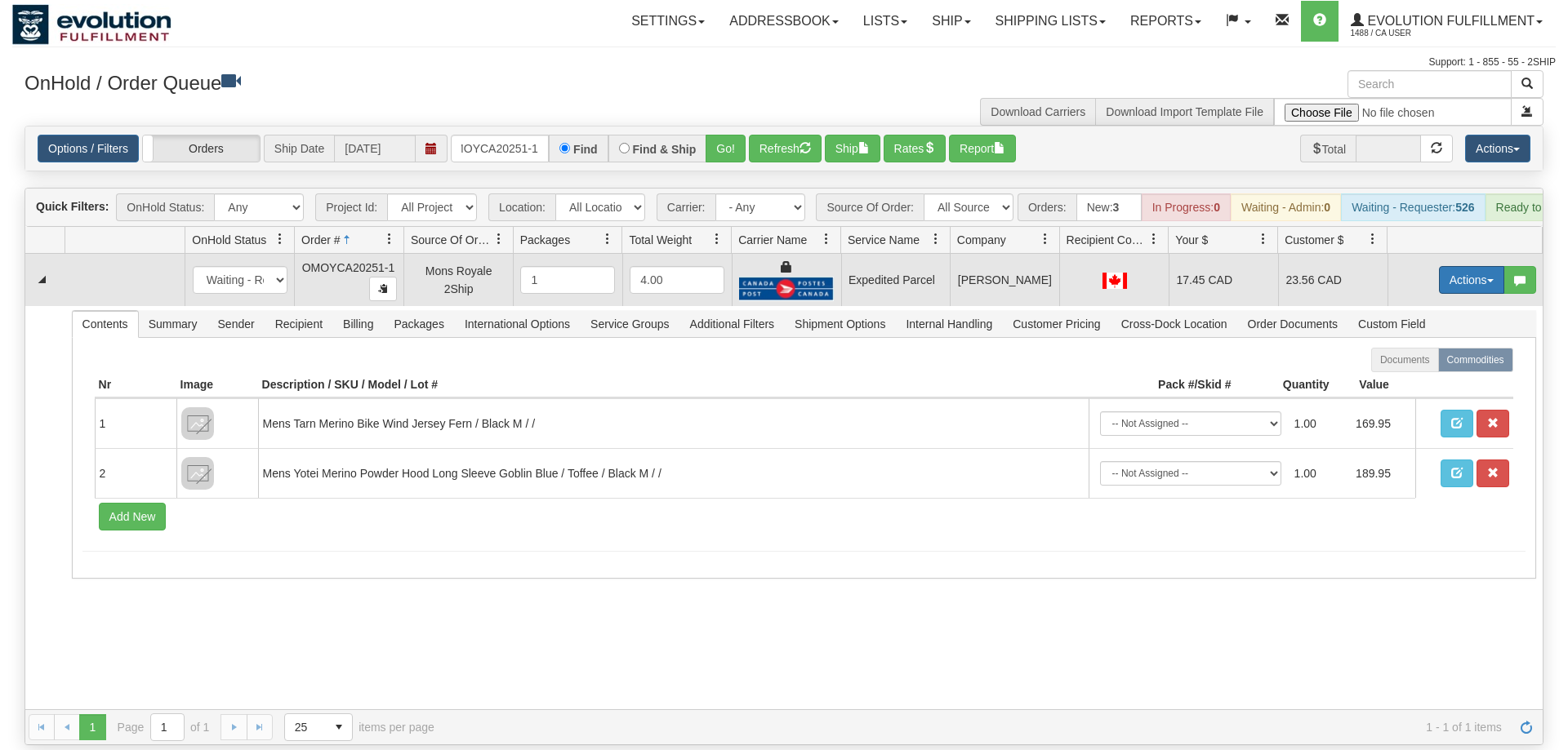
click at [1489, 266] on button "Actions" at bounding box center [1472, 280] width 66 height 28
click at [1448, 364] on link "Ship" at bounding box center [1439, 374] width 131 height 22
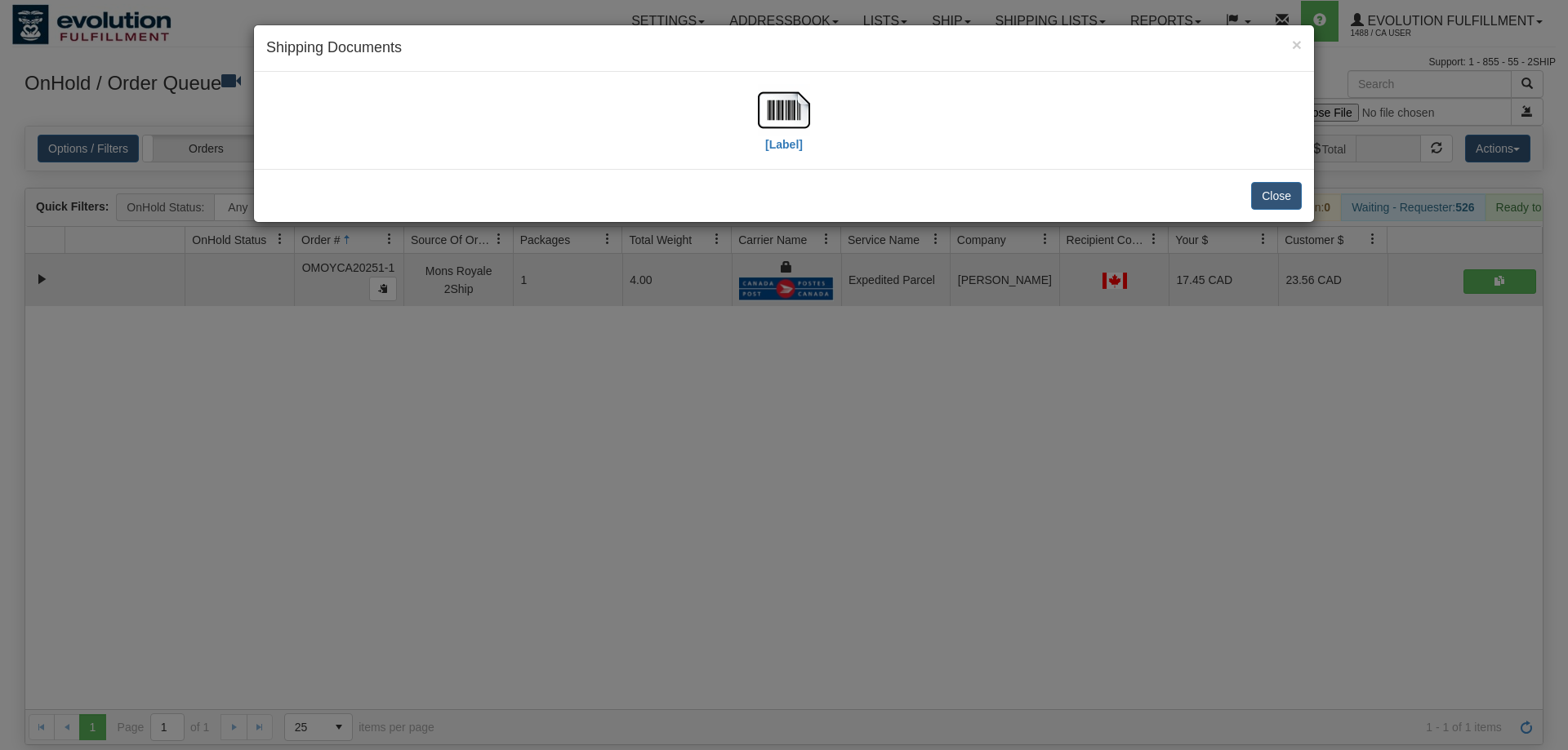
click at [764, 141] on div "[Label]" at bounding box center [784, 121] width 53 height 72
click at [785, 128] on img at bounding box center [784, 110] width 53 height 53
drag, startPoint x: 630, startPoint y: 493, endPoint x: 598, endPoint y: 261, distance: 234.2
click at [628, 475] on div "× Shipping Documents [Label] Close" at bounding box center [784, 375] width 1568 height 750
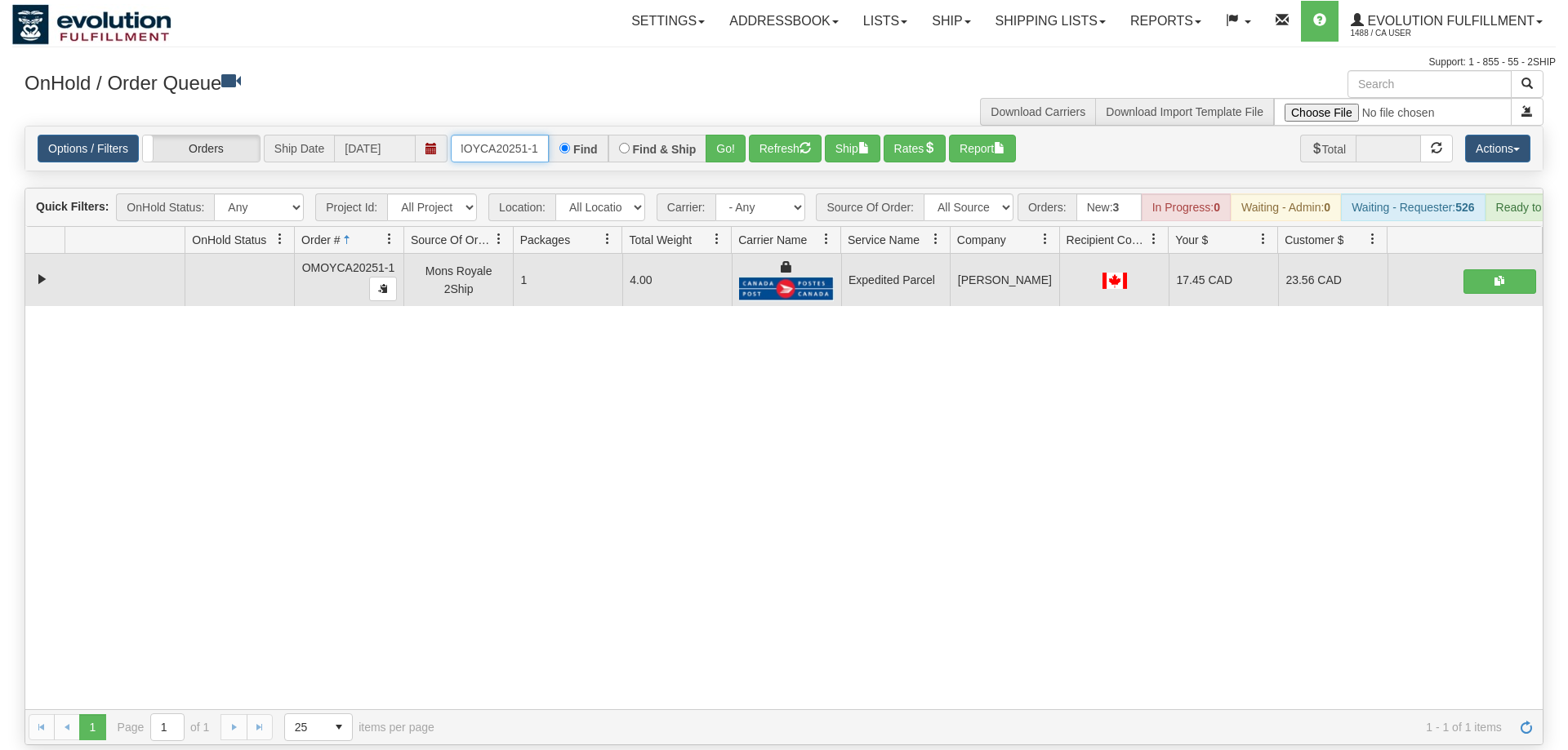
click at [499, 134] on input "OMOYCA20251-1" at bounding box center [500, 148] width 98 height 28
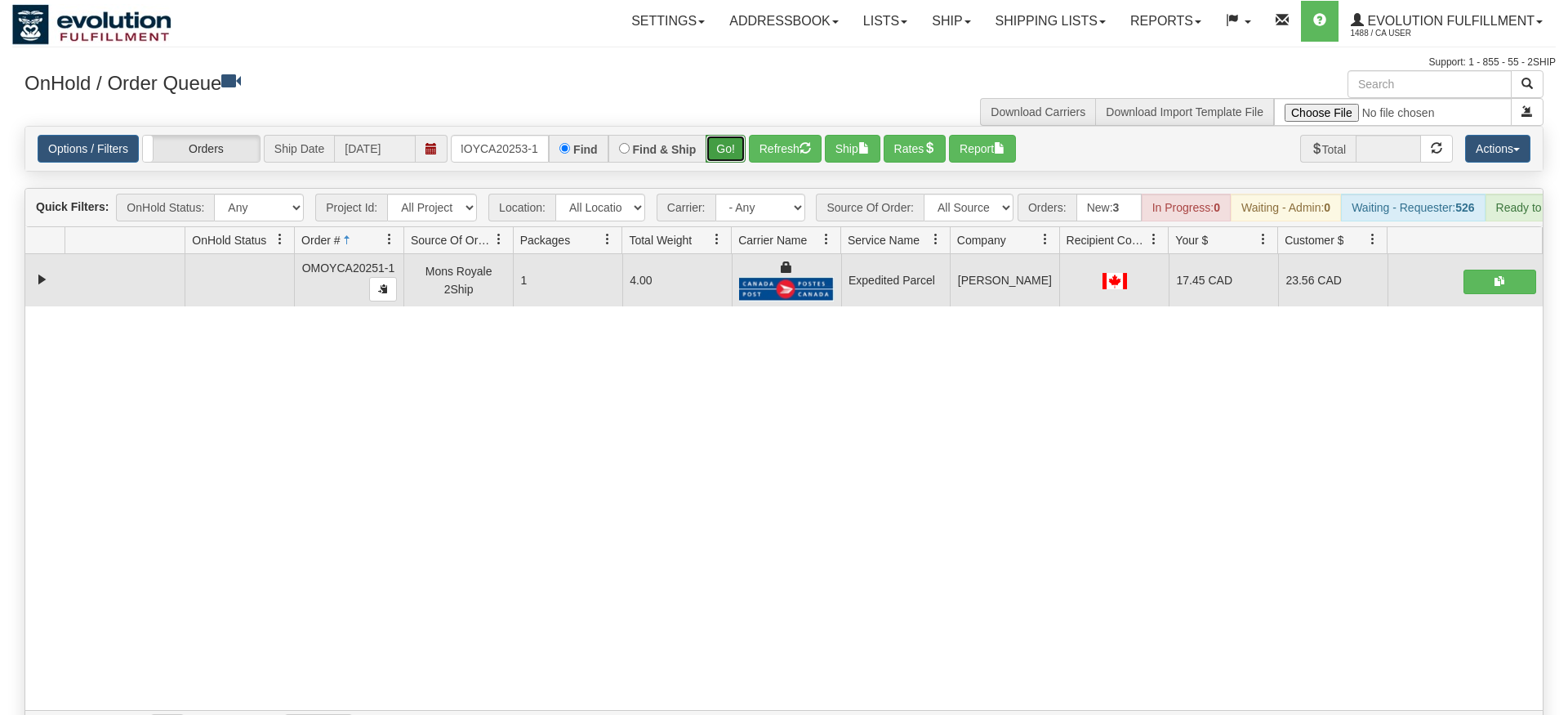
click at [714, 158] on div "Is equal to Is not equal to Contains Does not contains CAD USD EUR ZAR [PERSON_…" at bounding box center [784, 436] width 1544 height 620
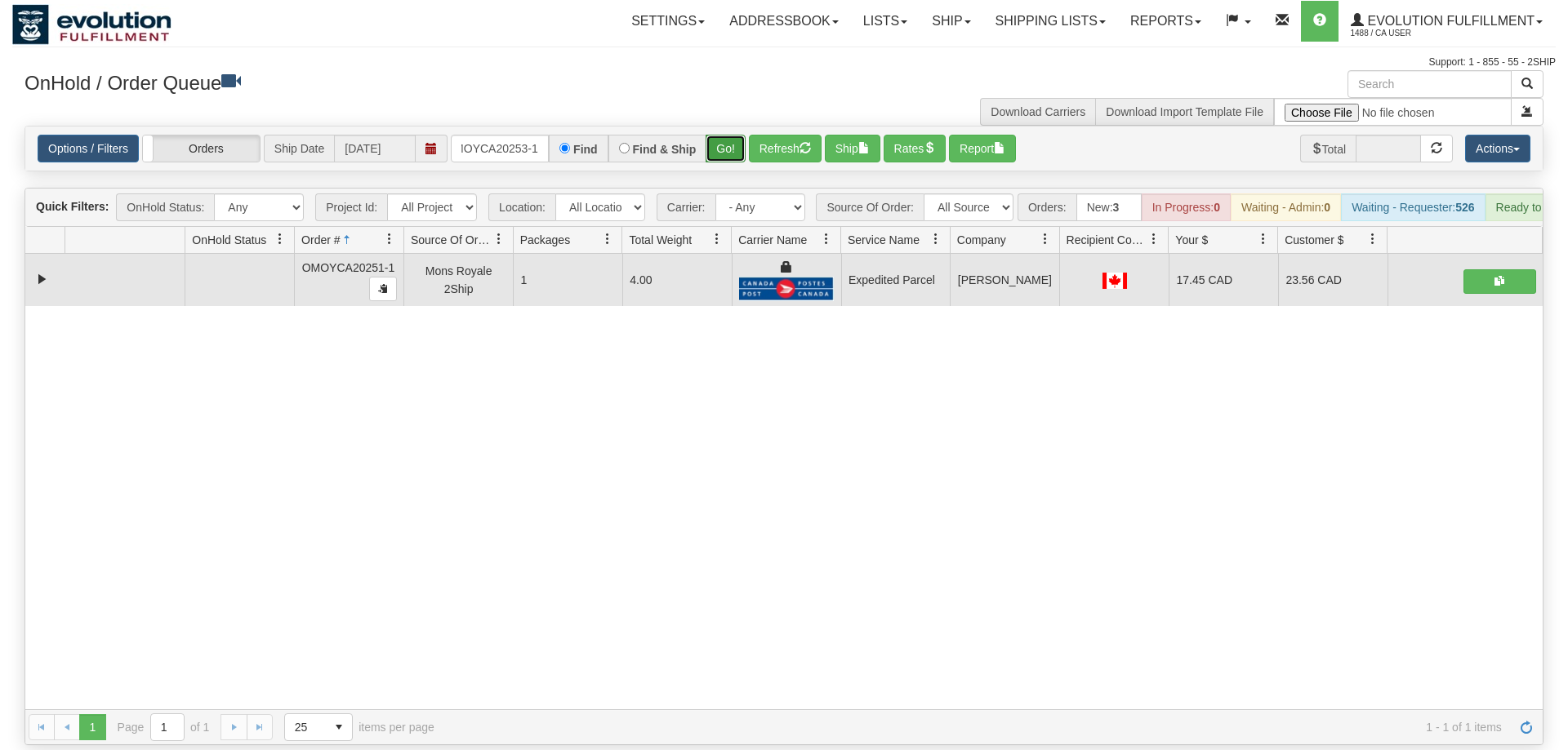
click at [732, 134] on button "Go!" at bounding box center [725, 148] width 40 height 28
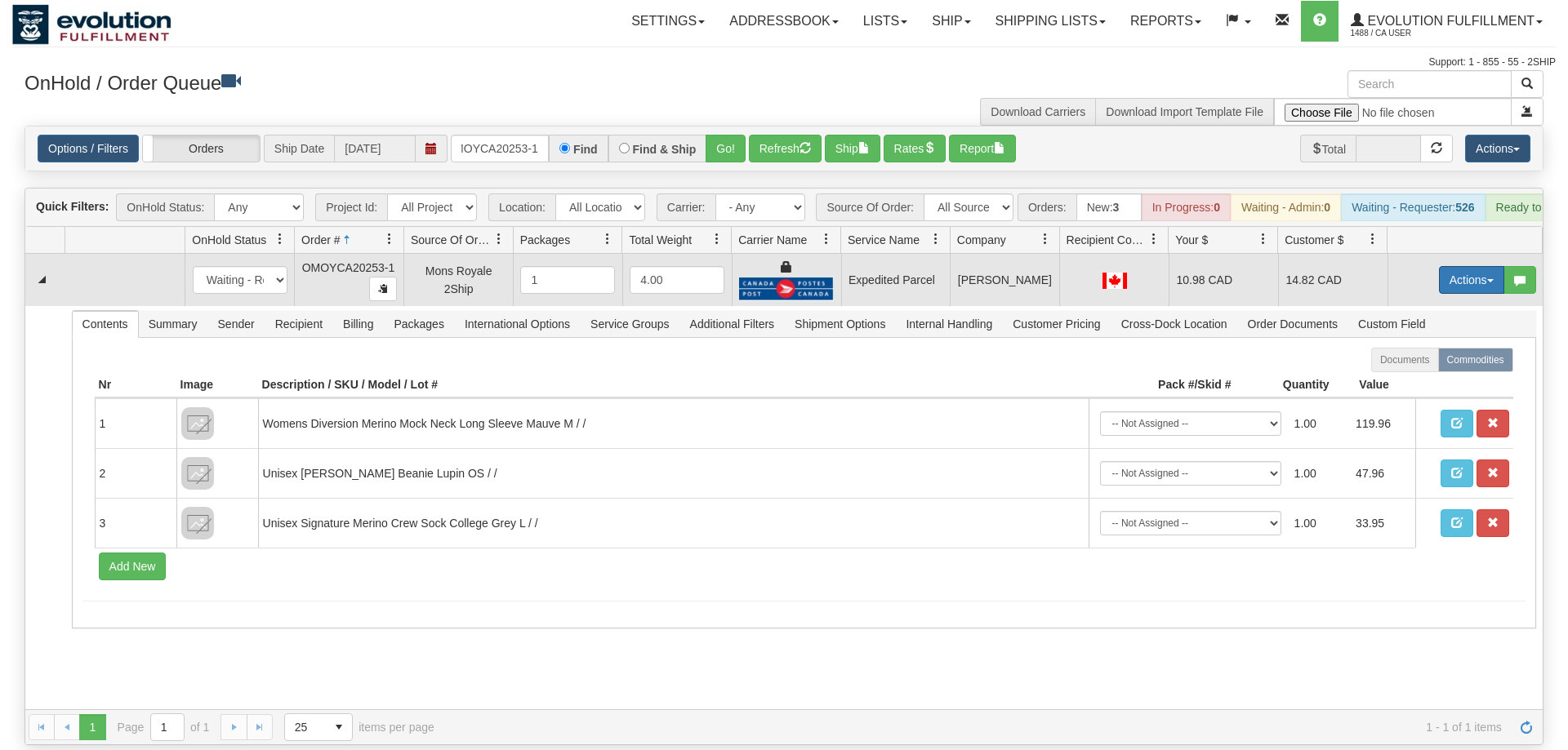
click at [1451, 266] on button "Actions" at bounding box center [1472, 280] width 66 height 28
click at [1421, 364] on link "Ship" at bounding box center [1439, 374] width 131 height 22
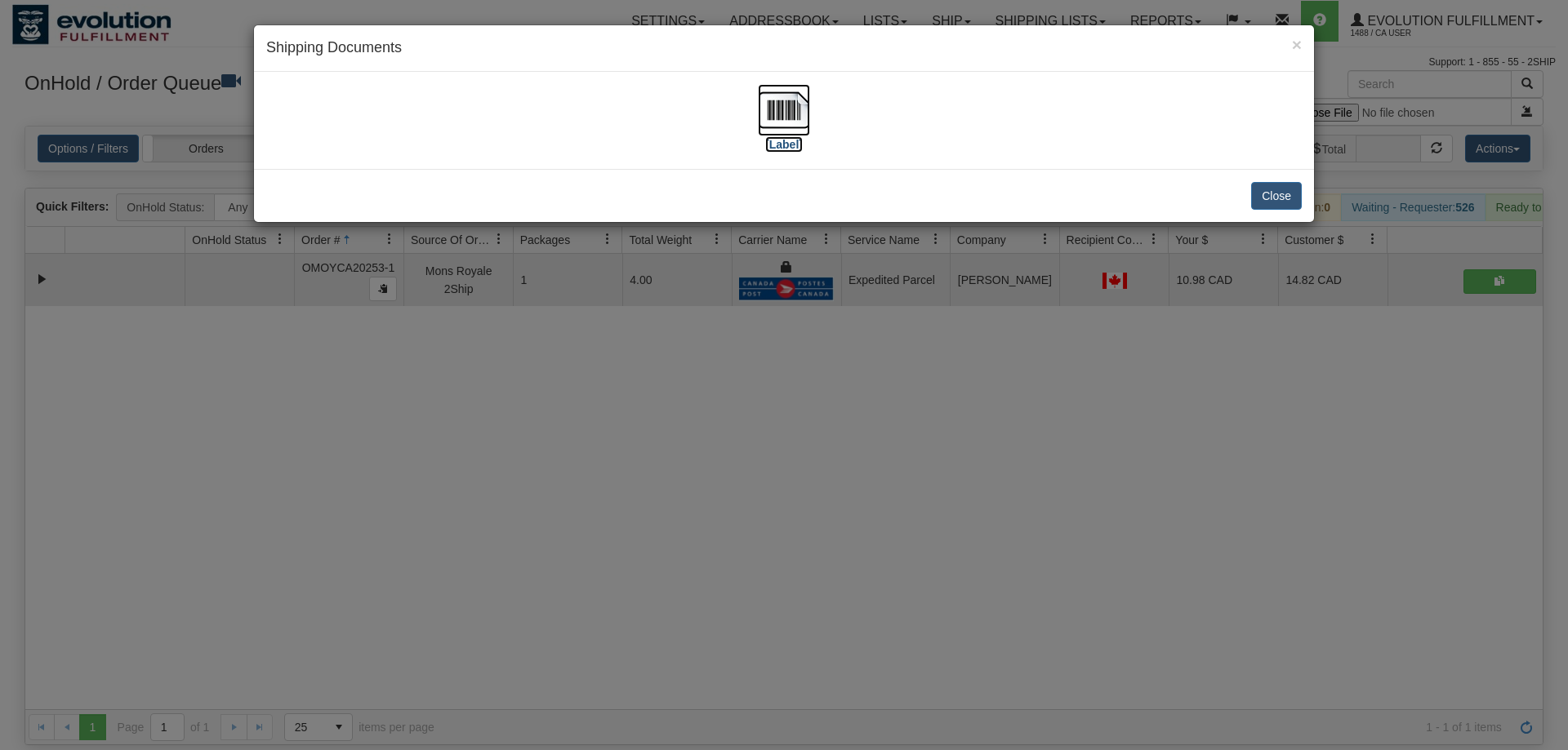
click at [793, 103] on img at bounding box center [784, 110] width 53 height 53
drag, startPoint x: 578, startPoint y: 383, endPoint x: 570, endPoint y: 39, distance: 344.1
click at [579, 347] on div "× Shipping Documents [Label] Close" at bounding box center [784, 375] width 1568 height 750
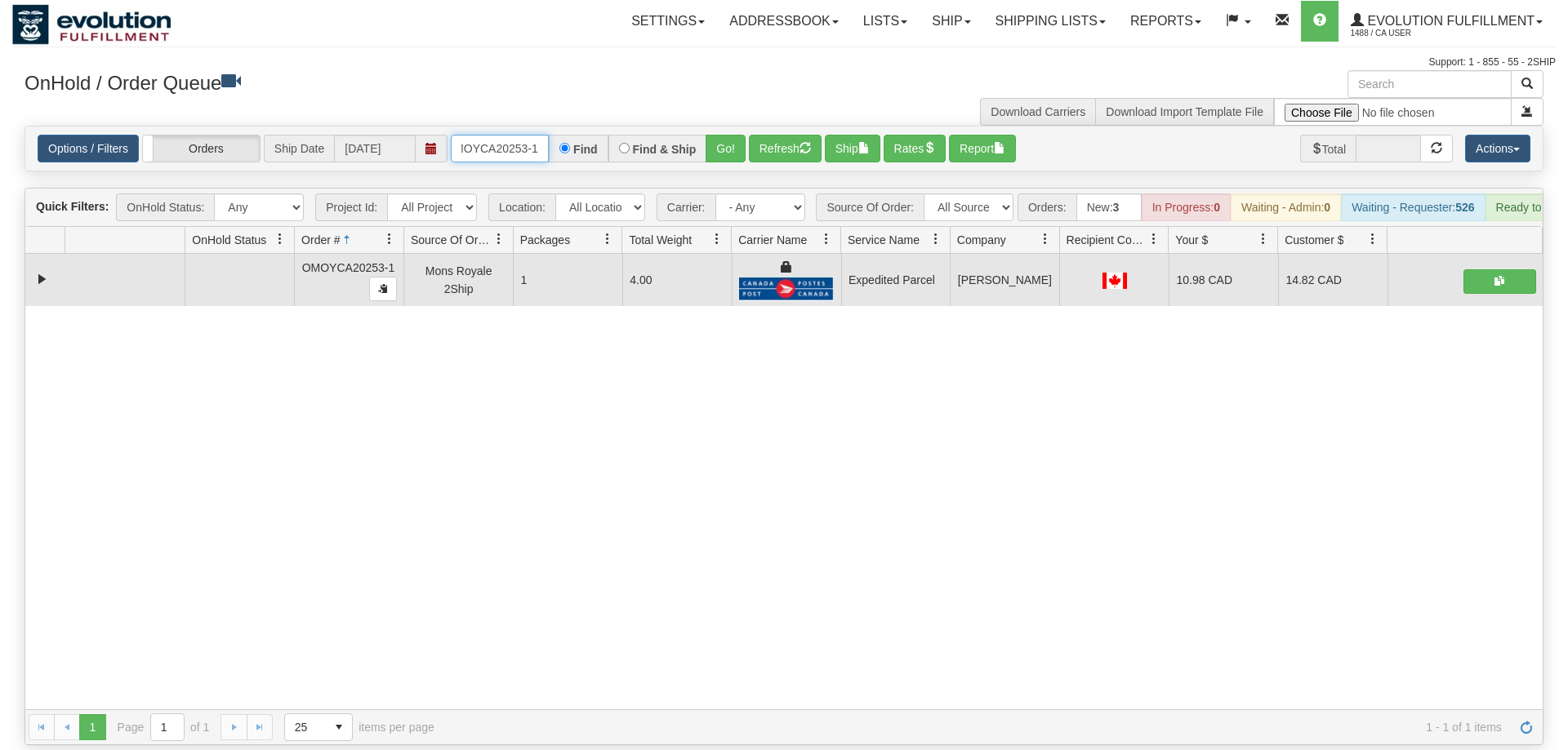
click at [532, 134] on input "OMOYCA20253-1" at bounding box center [500, 148] width 98 height 28
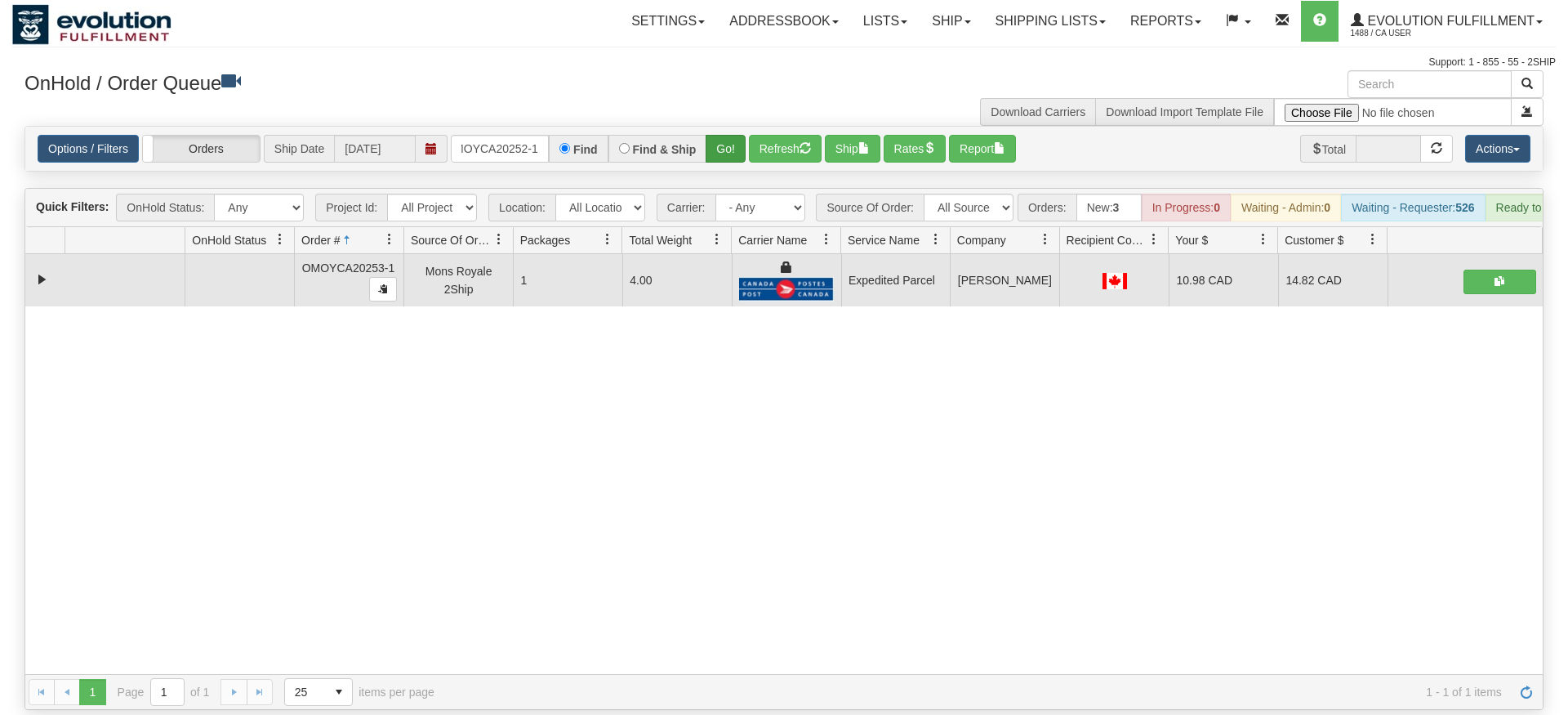
drag, startPoint x: 733, startPoint y: 106, endPoint x: 741, endPoint y: 129, distance: 24.4
click at [734, 142] on div "Options / Filters Group Shipments Orders Ship Date [DATE] OMOYCA20252-1 Find Fi…" at bounding box center [784, 148] width 1518 height 44
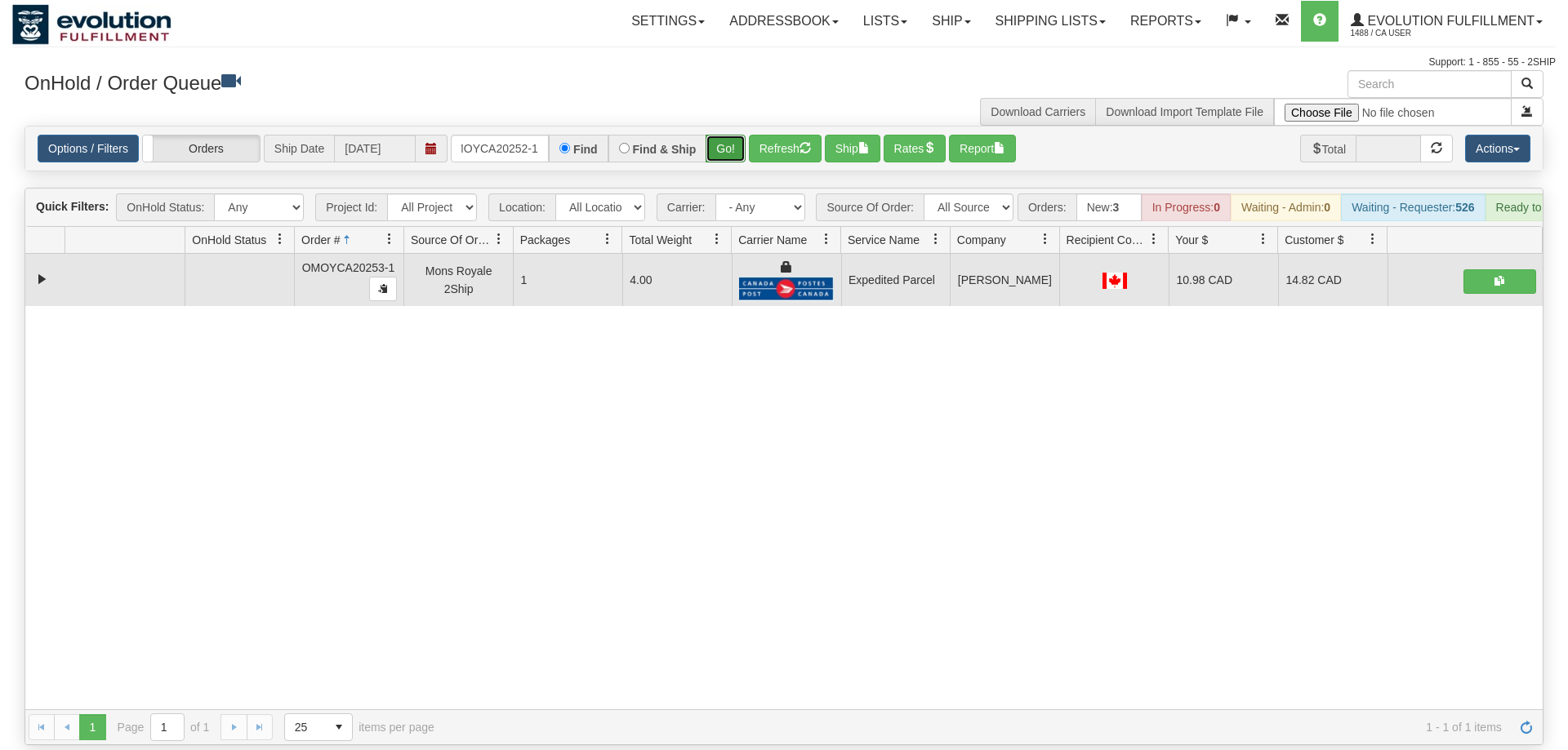
click at [741, 134] on button "Go!" at bounding box center [725, 148] width 40 height 28
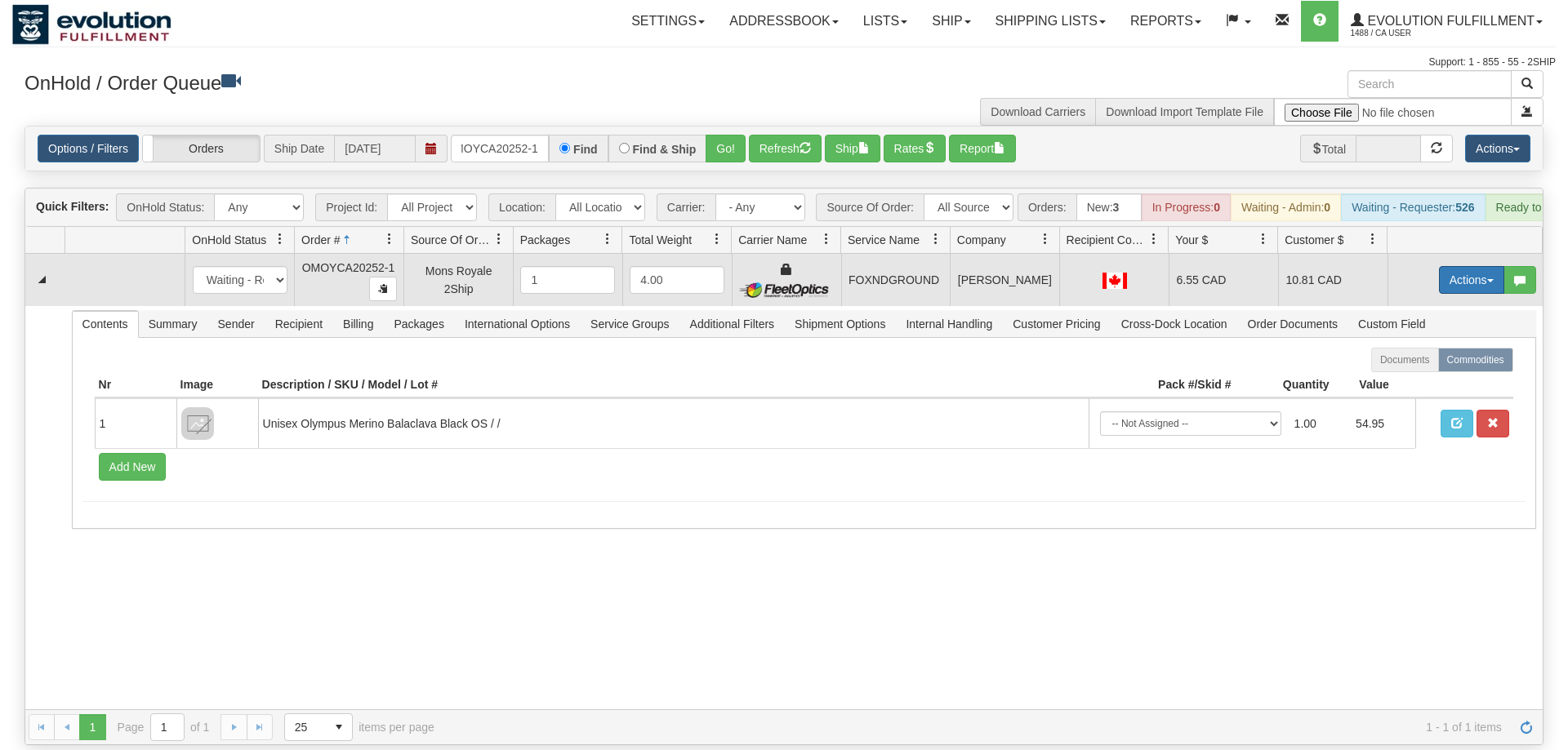
click at [1469, 266] on button "Actions" at bounding box center [1472, 280] width 66 height 28
click at [1403, 385] on link "Delete" at bounding box center [1439, 396] width 131 height 22
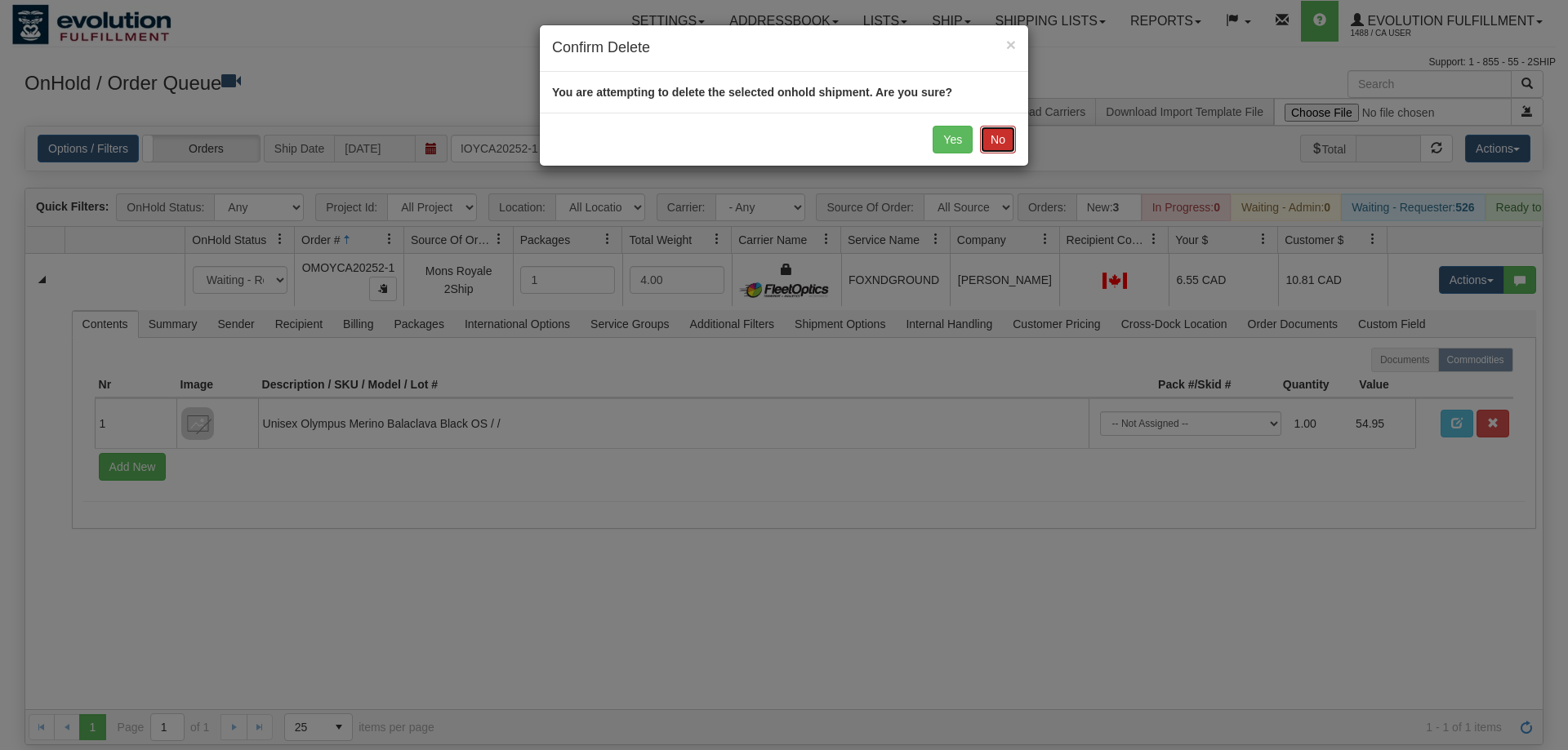
click at [1003, 141] on button "No" at bounding box center [999, 140] width 36 height 28
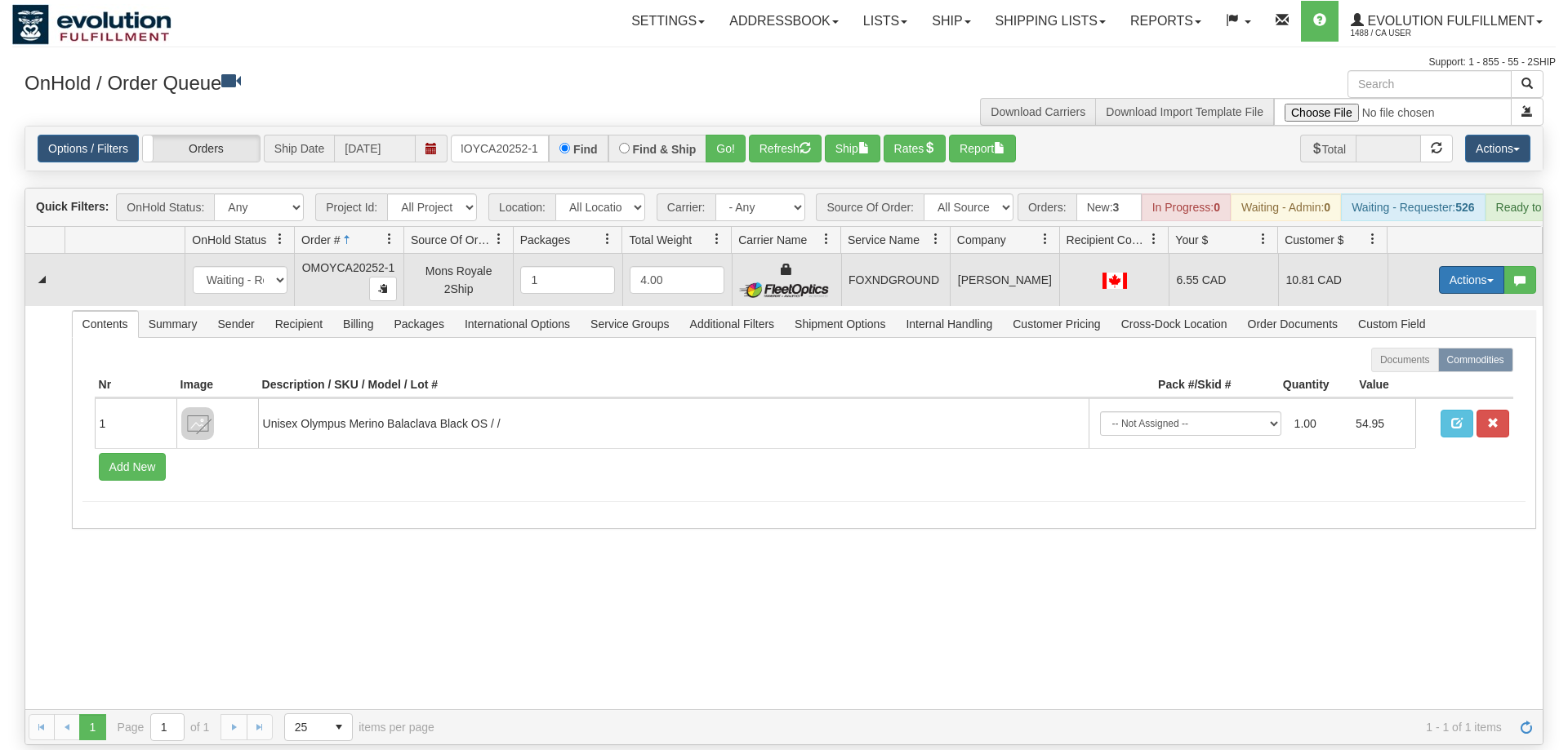
click at [1476, 266] on button "Actions" at bounding box center [1472, 280] width 66 height 28
click at [1425, 364] on link "Ship" at bounding box center [1439, 374] width 131 height 22
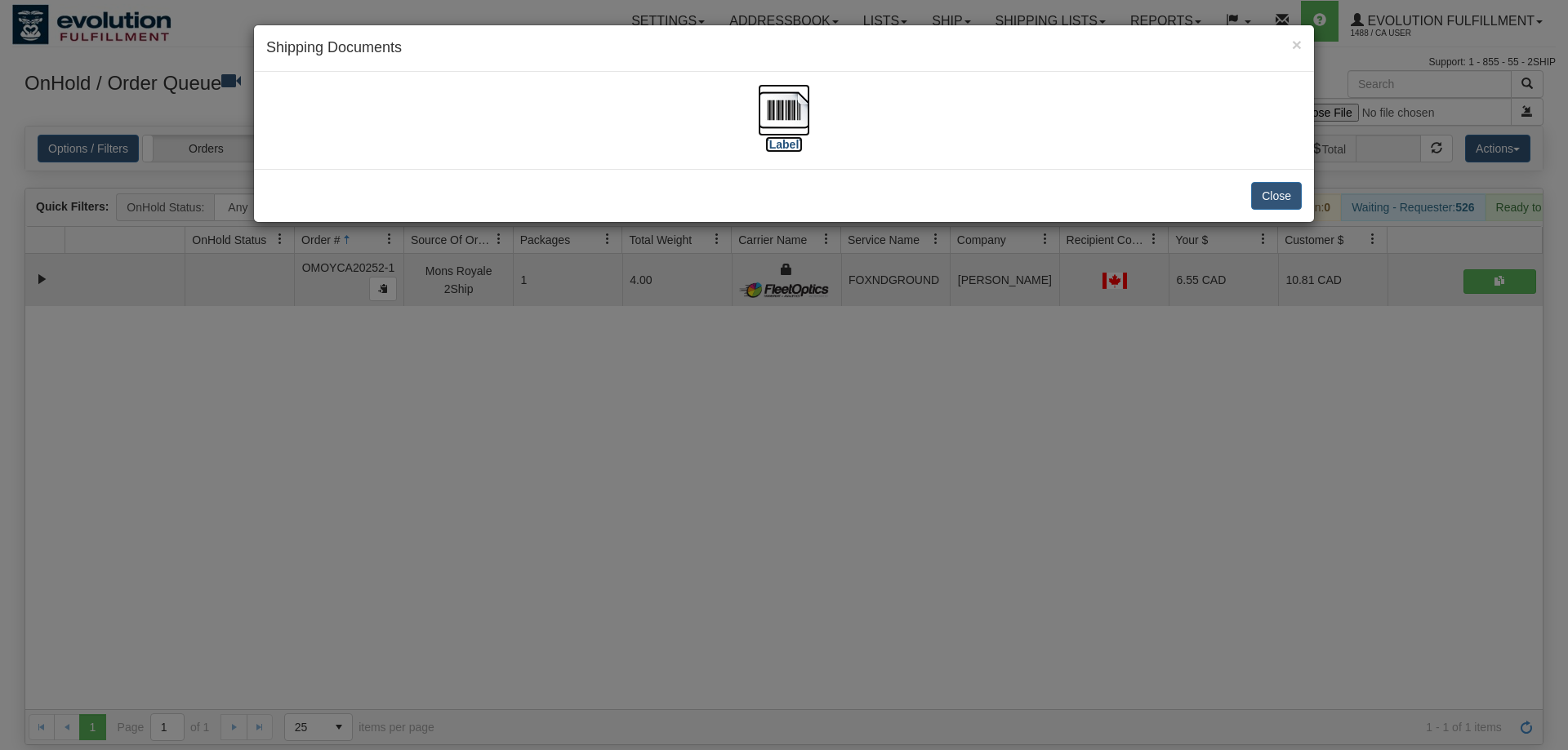
click at [785, 123] on img at bounding box center [784, 110] width 53 height 53
click at [676, 536] on div "× Shipping Documents [Label] Close" at bounding box center [784, 375] width 1568 height 750
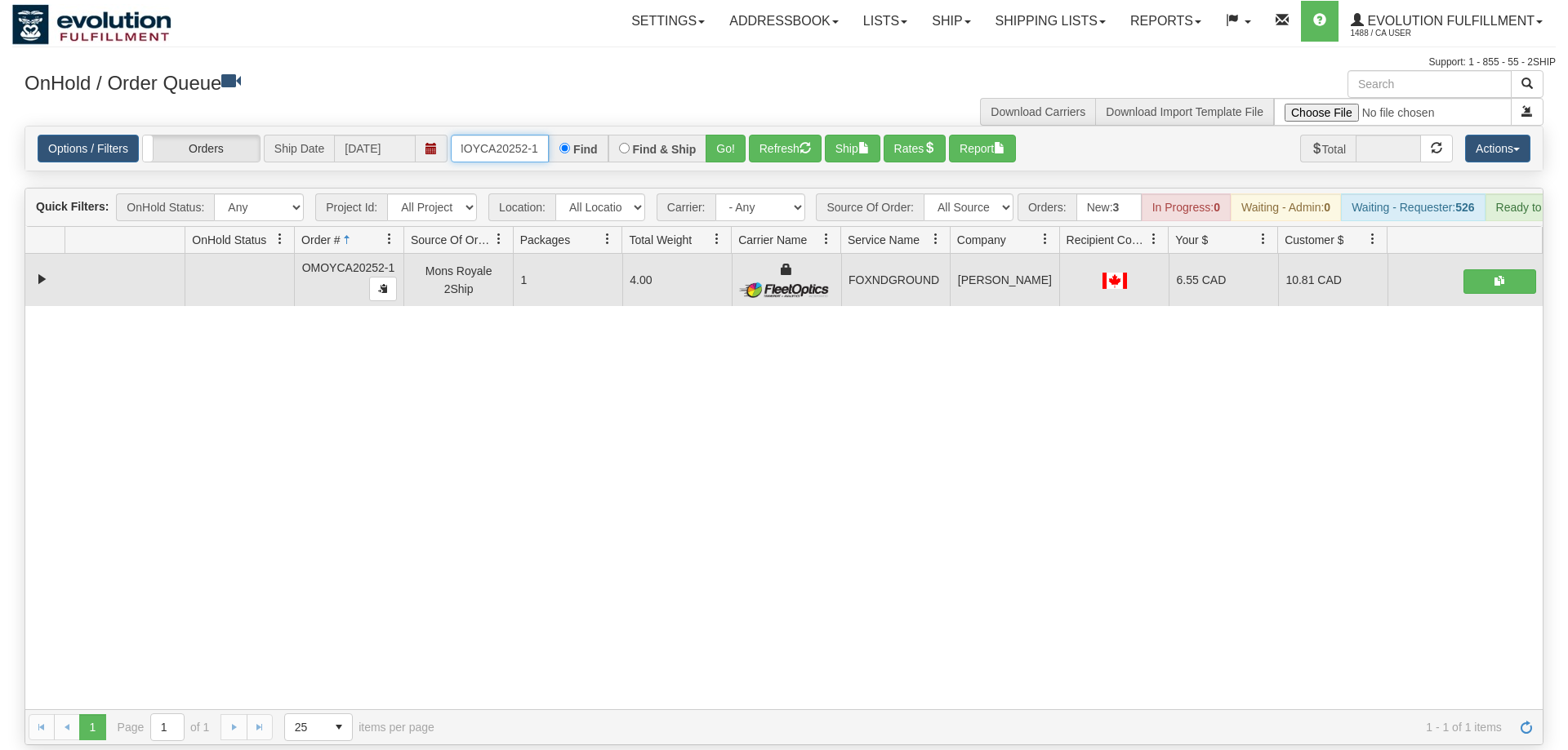
click at [524, 134] on input "OMOYCA20252-1" at bounding box center [500, 148] width 98 height 28
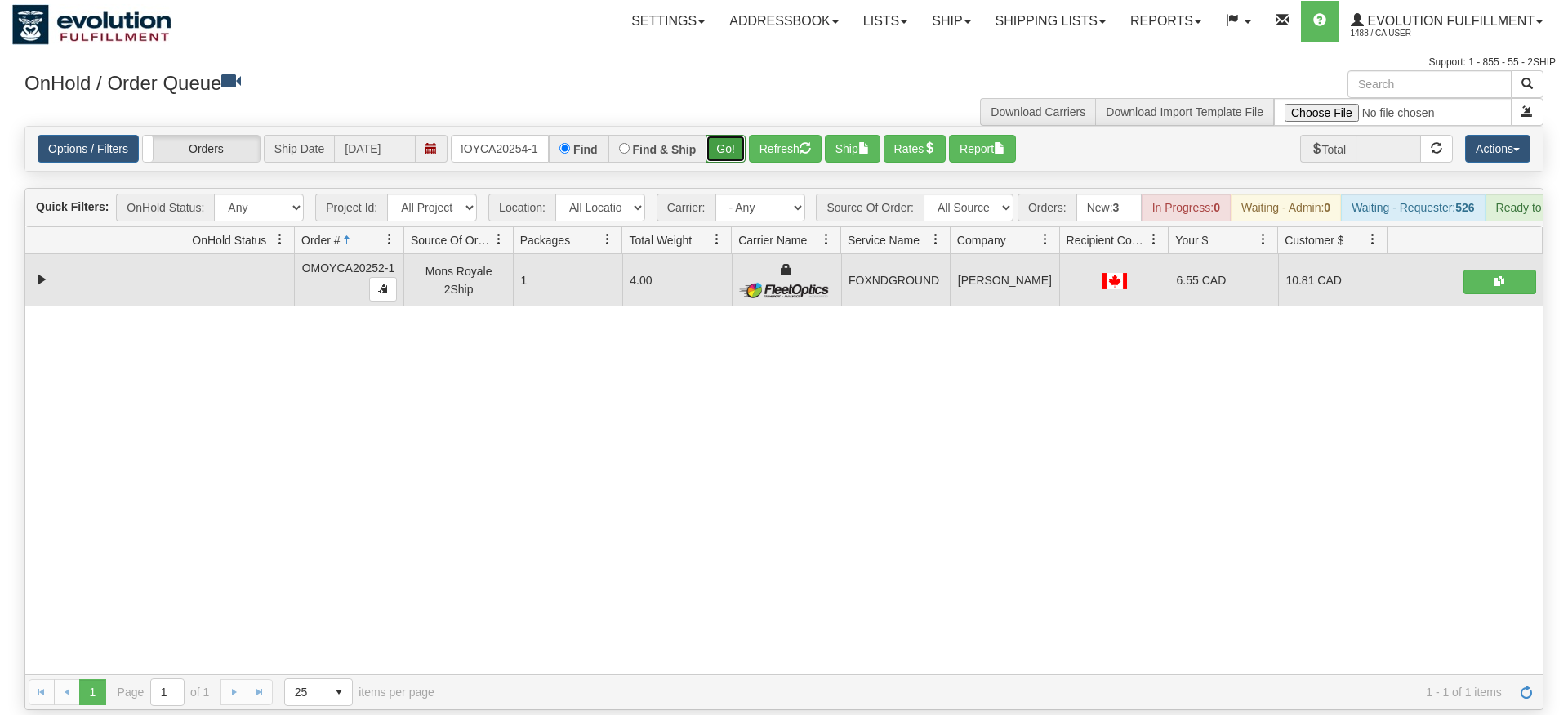
drag, startPoint x: 728, startPoint y: 133, endPoint x: 737, endPoint y: 121, distance: 15.0
click at [728, 166] on div "Is equal to Is not equal to Contains Does not contains CAD USD EUR ZAR [PERSON_…" at bounding box center [784, 417] width 1544 height 584
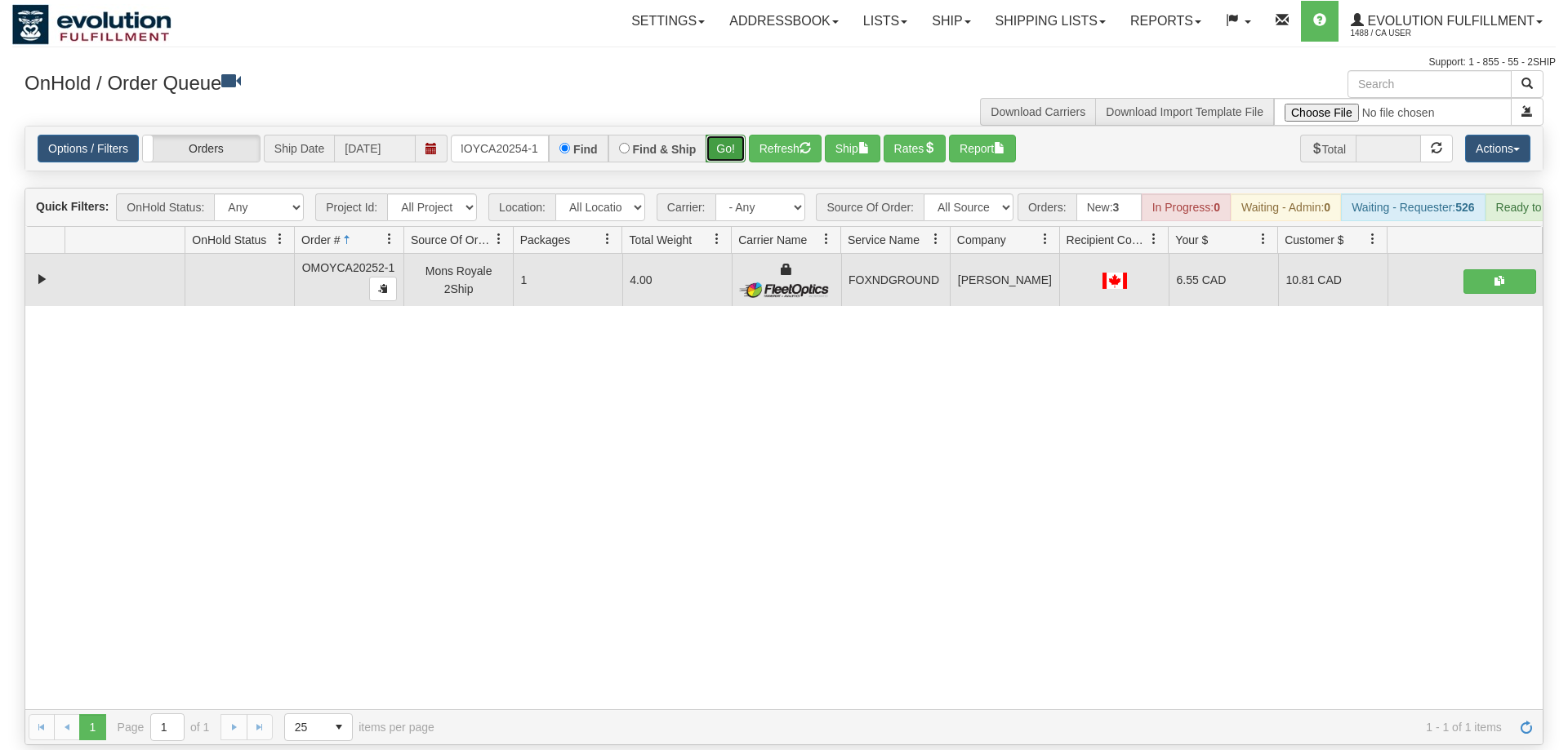
click at [737, 134] on button "Go!" at bounding box center [725, 148] width 40 height 28
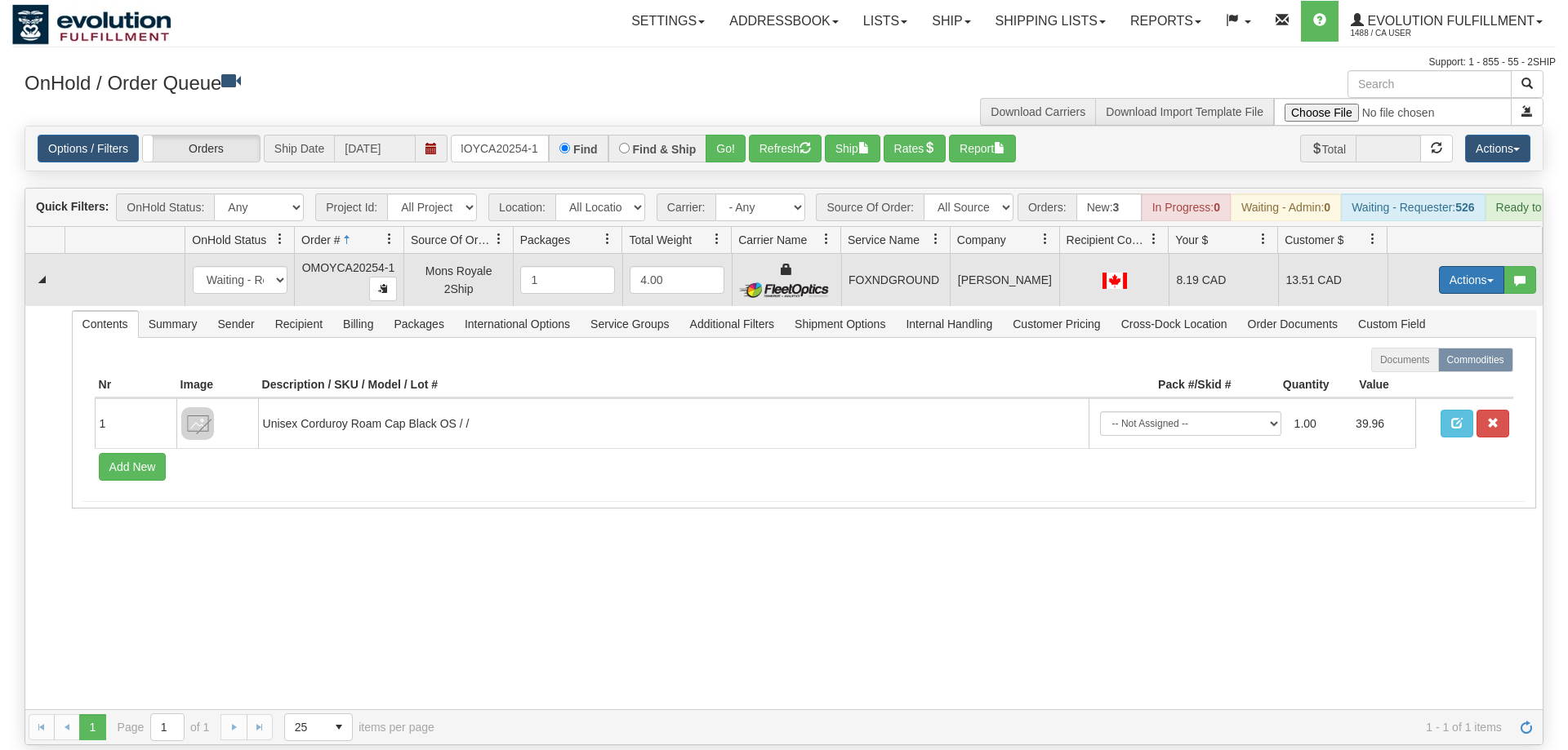
click at [1495, 266] on button "Actions" at bounding box center [1472, 280] width 66 height 28
click at [1420, 368] on span "Ship" at bounding box center [1407, 374] width 34 height 13
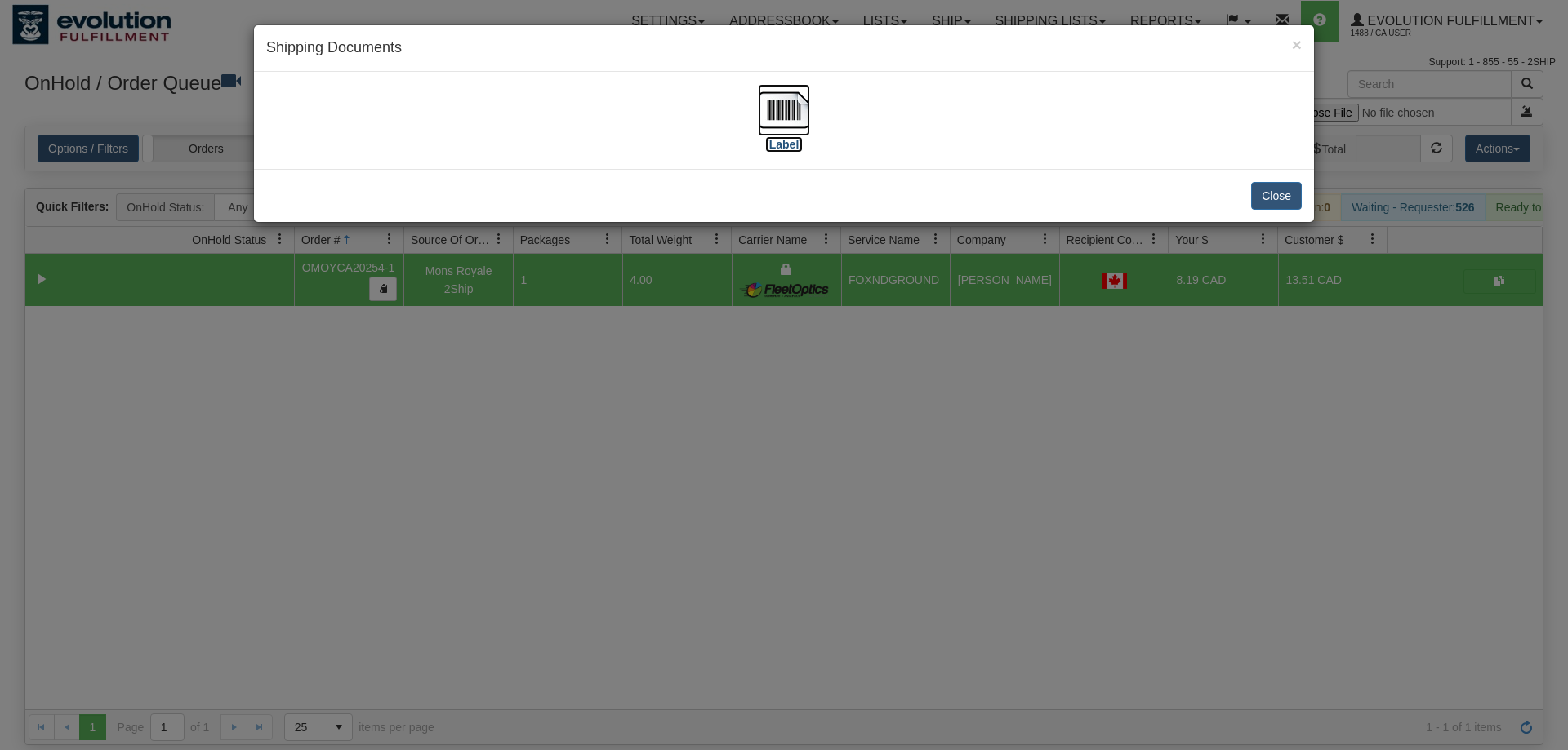
click at [802, 126] on img at bounding box center [784, 110] width 53 height 53
drag, startPoint x: 751, startPoint y: 511, endPoint x: 535, endPoint y: 152, distance: 419.0
click at [749, 500] on div "× Shipping Documents [Label] Close" at bounding box center [784, 375] width 1568 height 750
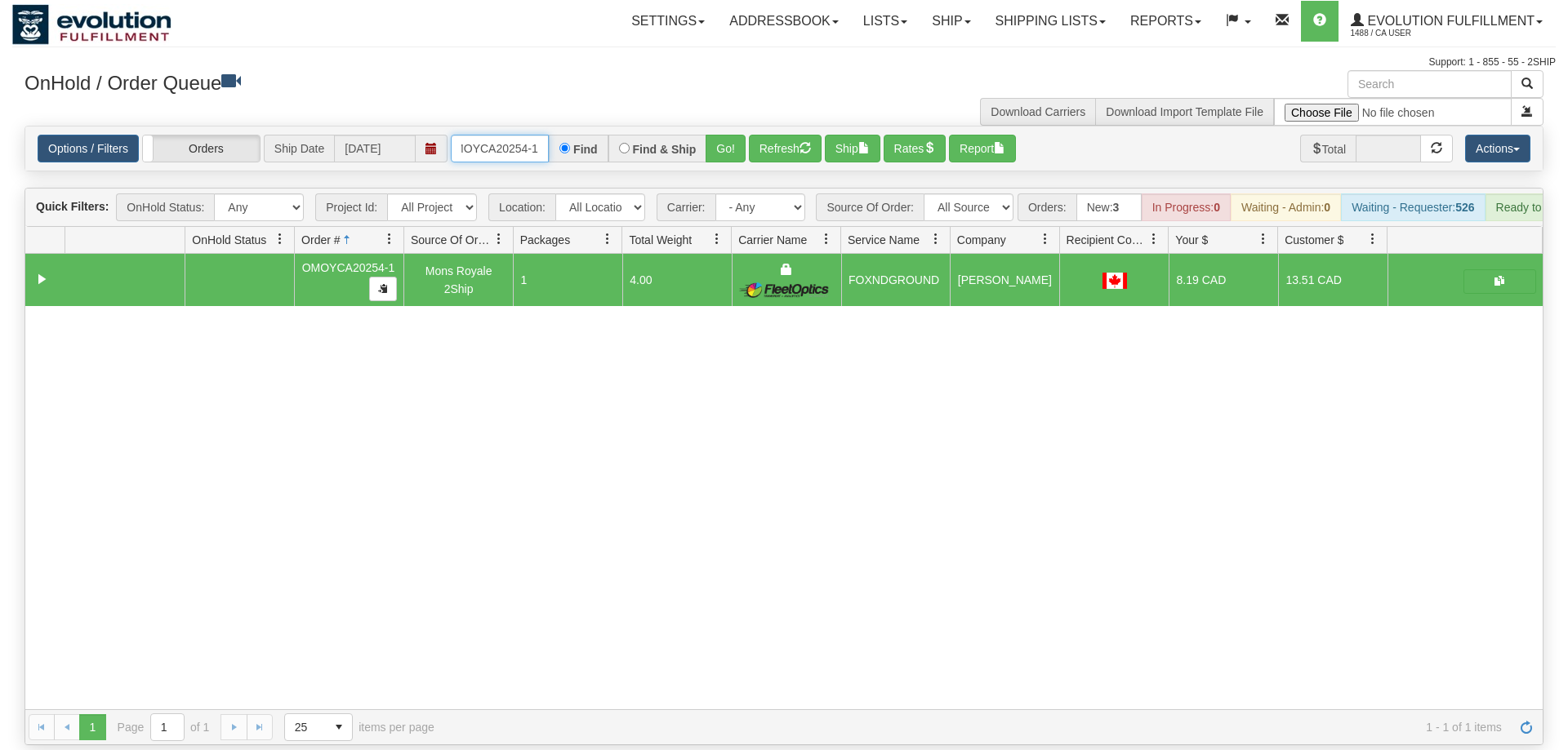
click at [497, 134] on input "OMOYCA20254-1" at bounding box center [500, 148] width 98 height 28
click at [718, 147] on div "Options / Filters Group Shipments Orders Ship Date [DATE] ORSCEVO-W012686 Find …" at bounding box center [784, 148] width 1520 height 46
click at [725, 134] on button "Go!" at bounding box center [725, 148] width 40 height 28
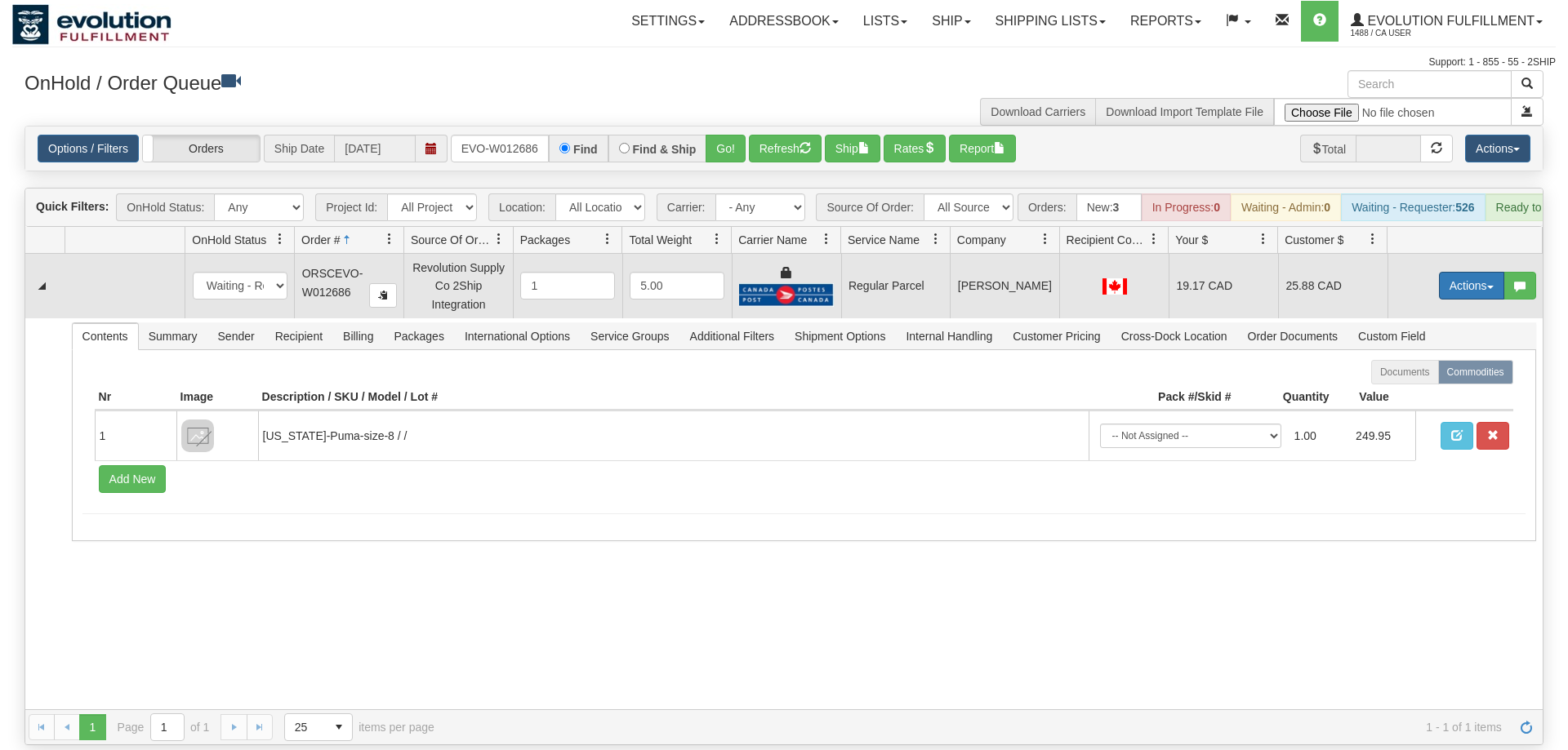
click at [1488, 285] on span "button" at bounding box center [1491, 287] width 7 height 3
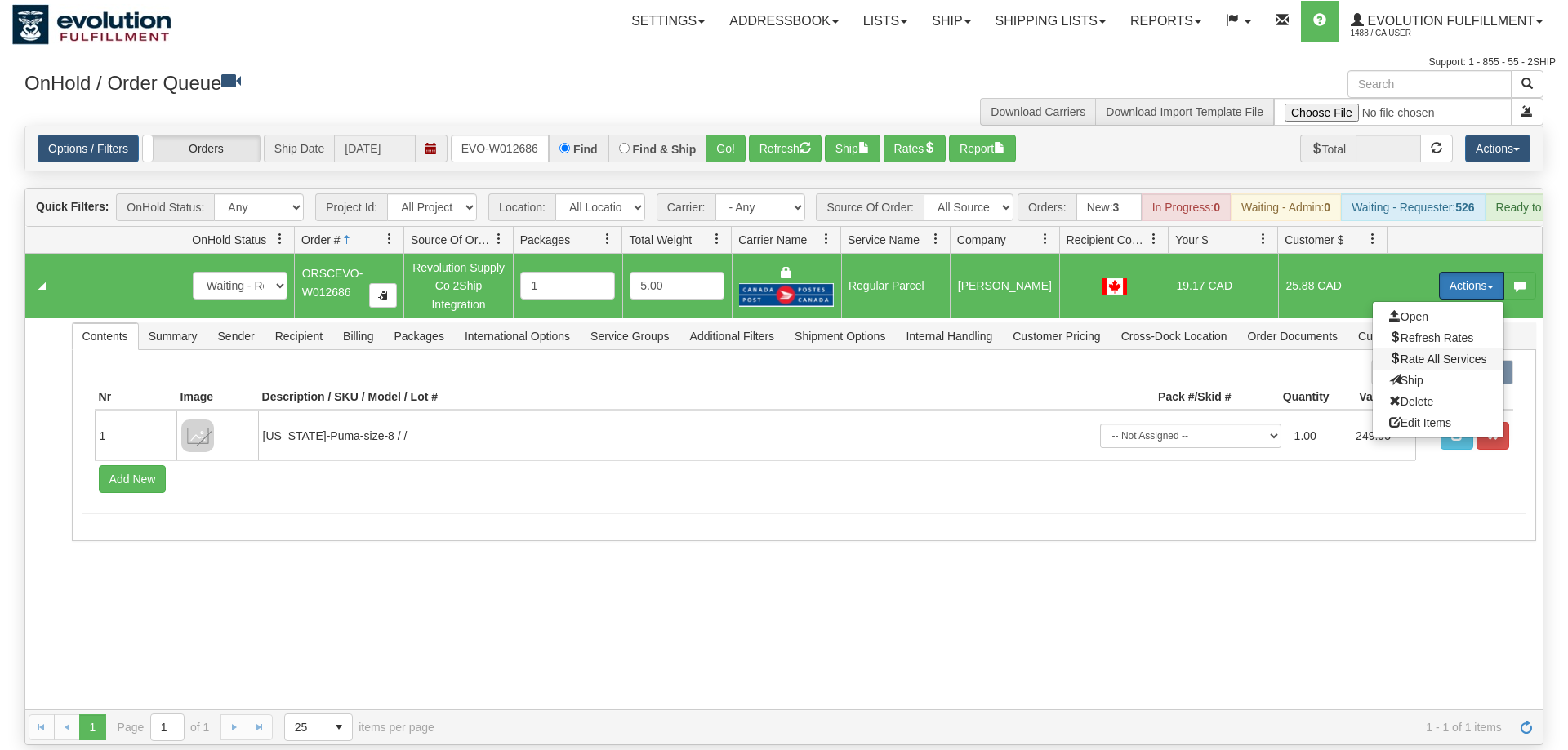
click at [1446, 353] on span "Rate All Services" at bounding box center [1439, 359] width 98 height 13
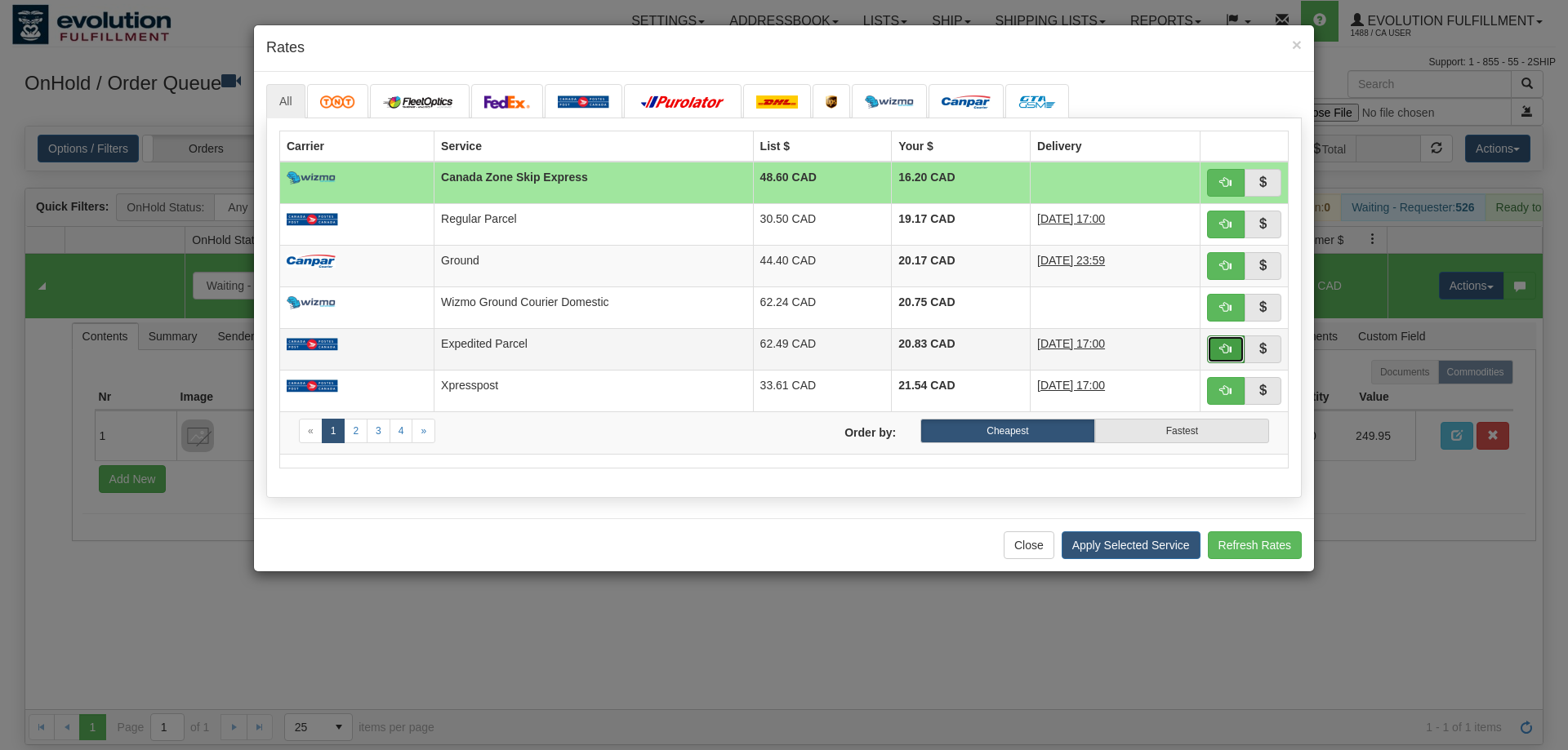
click at [1220, 346] on span "button" at bounding box center [1226, 348] width 11 height 11
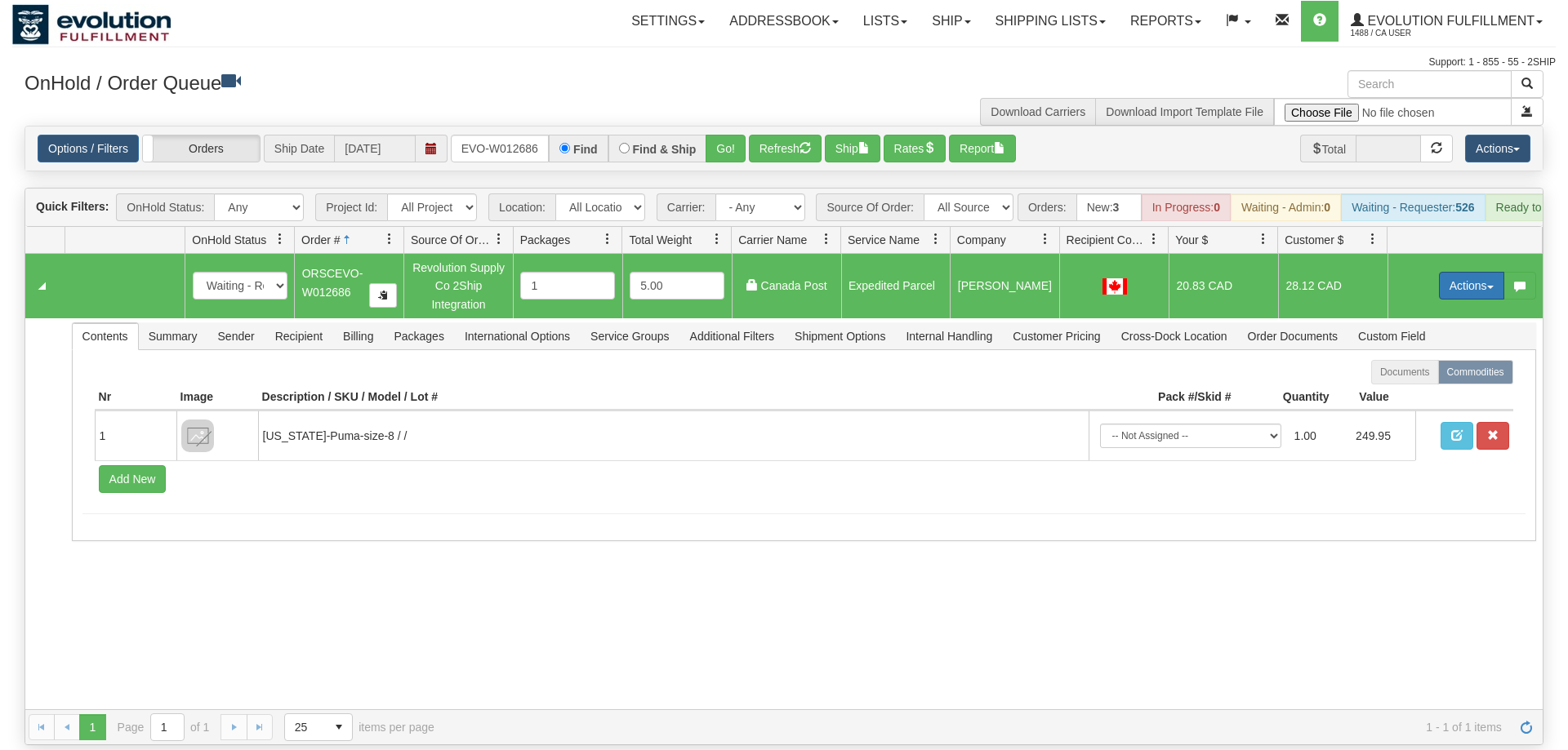
click at [1480, 272] on button "Actions" at bounding box center [1472, 285] width 66 height 28
click at [1413, 374] on span "Ship" at bounding box center [1407, 380] width 34 height 13
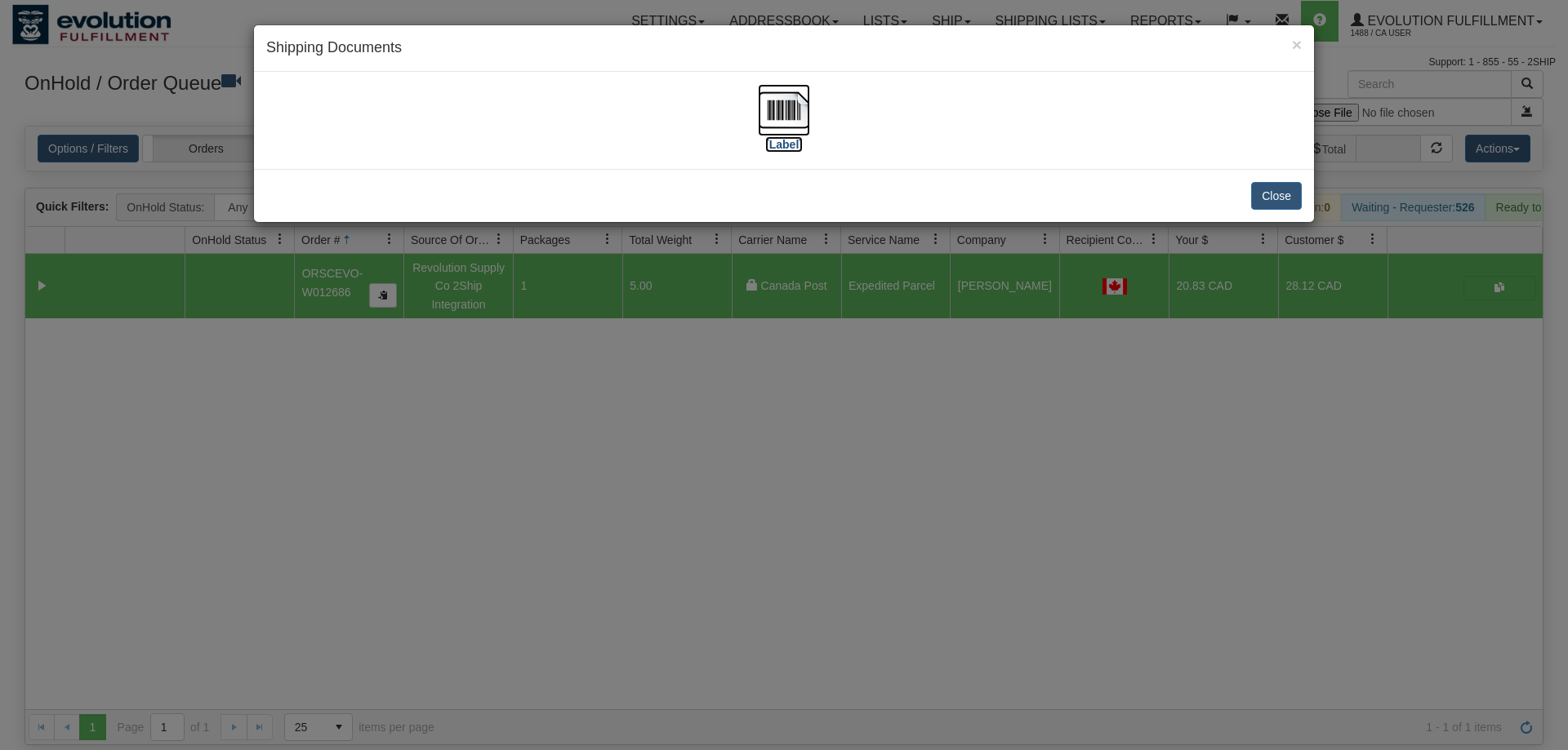
click at [797, 134] on img at bounding box center [784, 110] width 53 height 53
click at [645, 292] on div "× Shipping Documents [Label] Close" at bounding box center [784, 375] width 1568 height 750
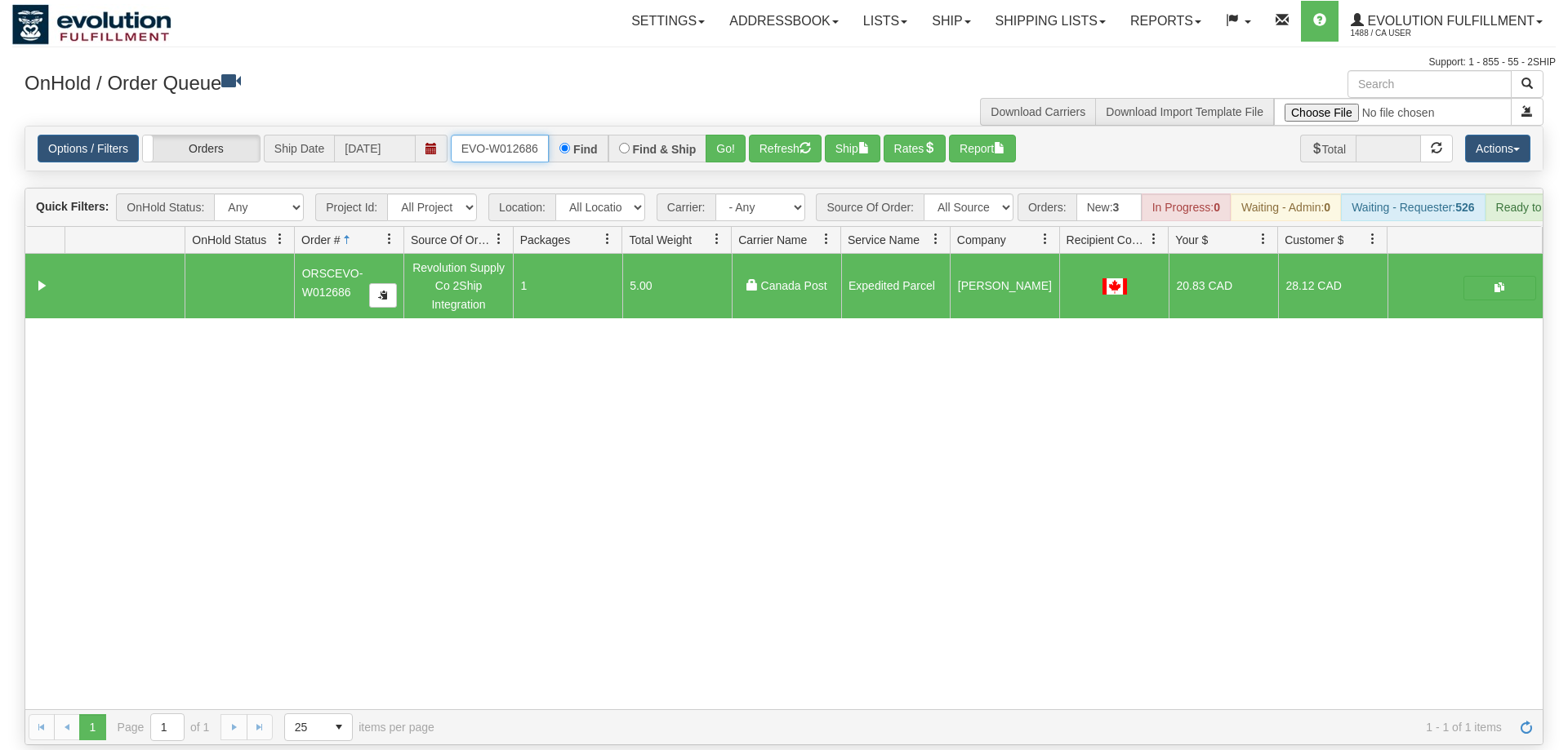
click at [509, 134] on input "ORSCEVO-W012686" at bounding box center [500, 148] width 98 height 28
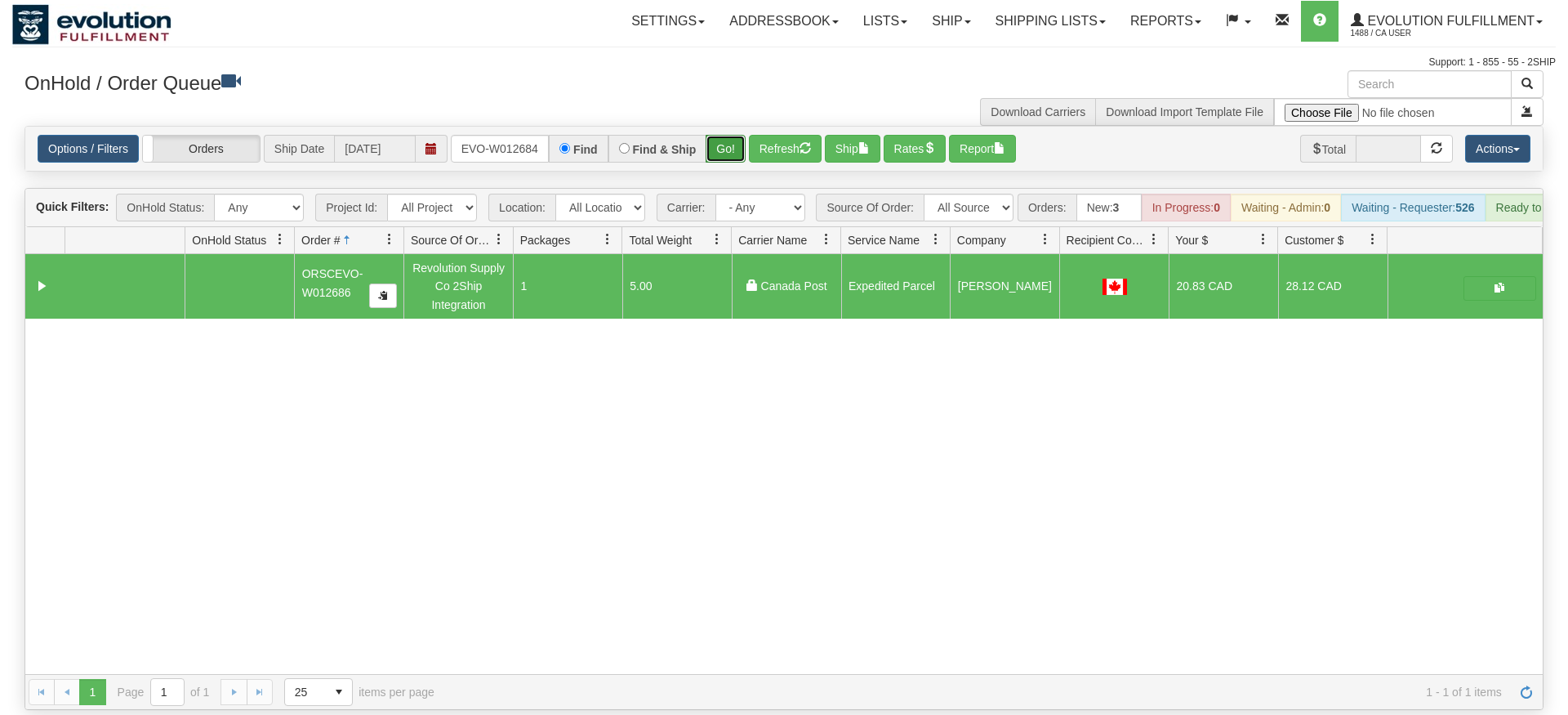
click at [727, 170] on div "Is equal to Is not equal to Contains Does not contains CAD USD EUR ZAR [PERSON_…" at bounding box center [784, 417] width 1544 height 584
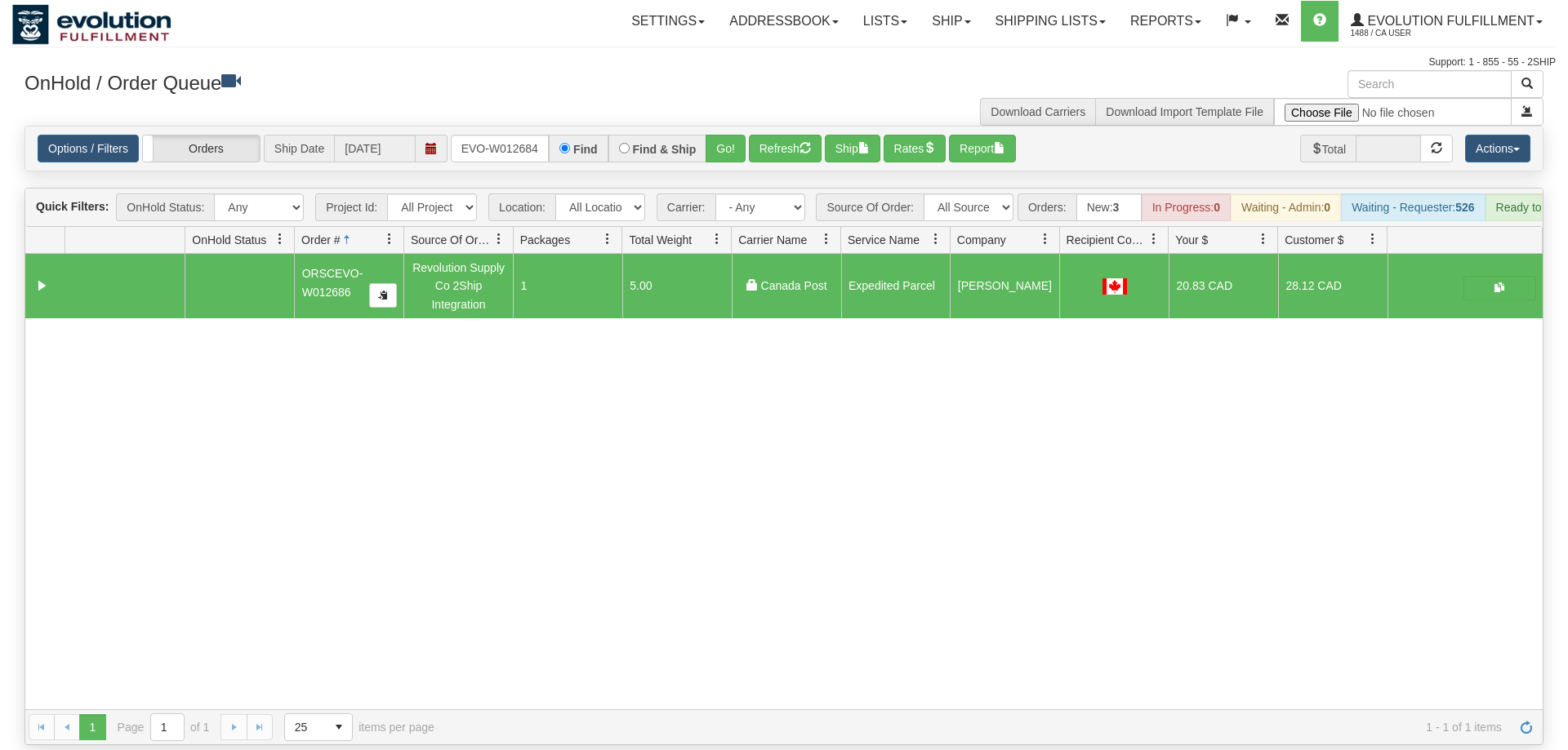
click at [732, 149] on div "Is equal to Is not equal to Contains Does not contains CAD USD EUR ZAR [PERSON_…" at bounding box center [784, 435] width 1544 height 620
click at [739, 134] on button "Go!" at bounding box center [725, 148] width 40 height 28
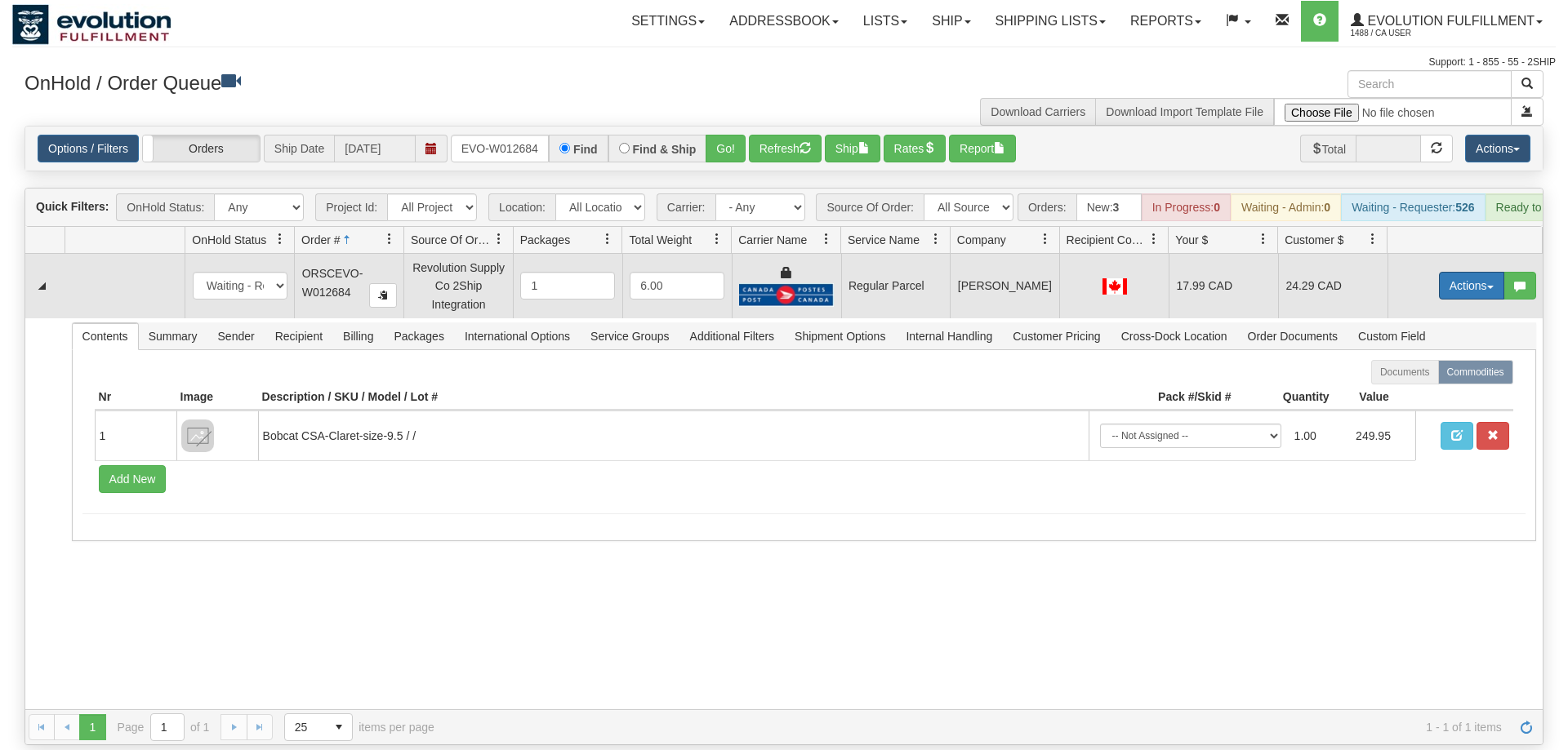
click at [1465, 273] on button "Actions" at bounding box center [1472, 285] width 66 height 28
click at [1458, 353] on span "Rate All Services" at bounding box center [1439, 359] width 98 height 13
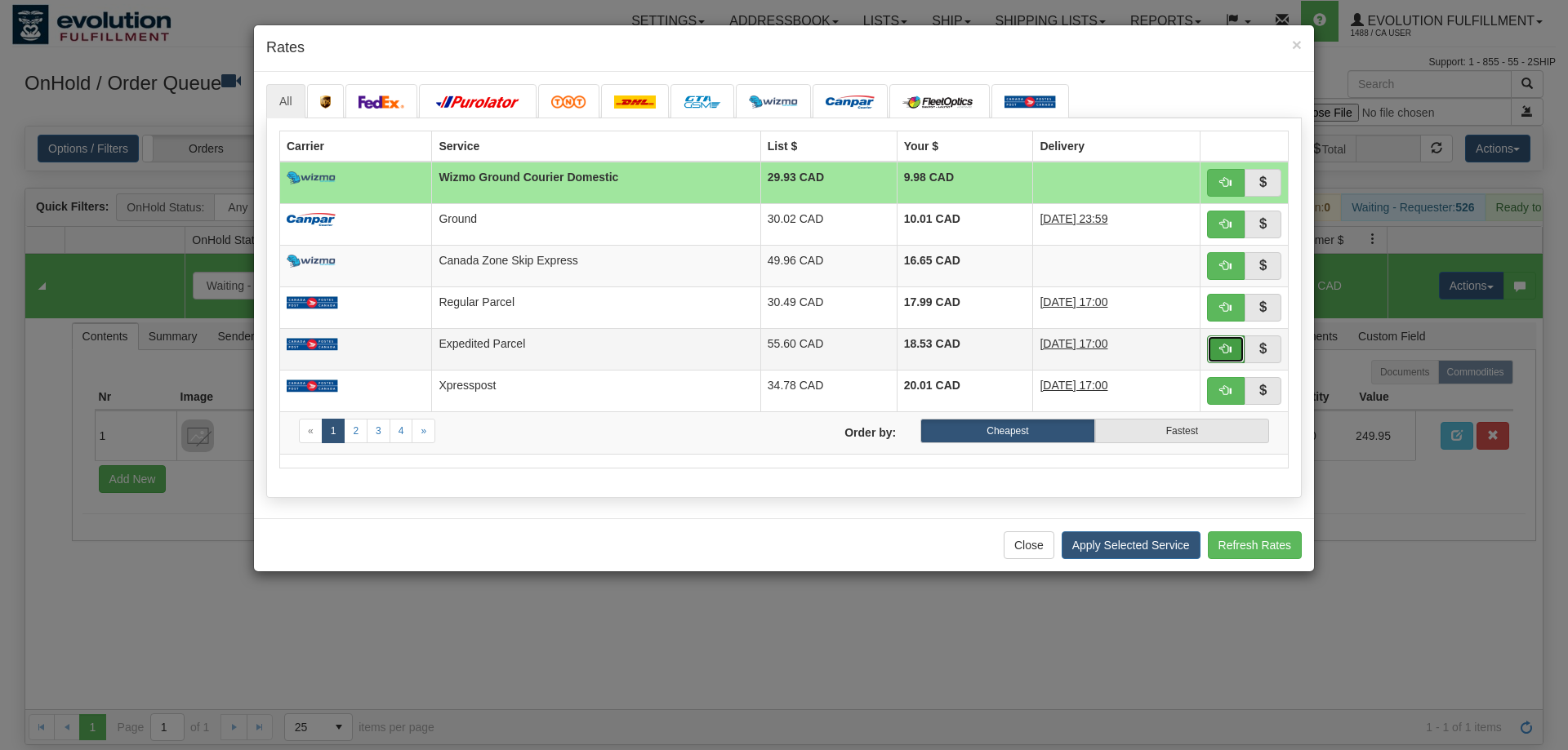
click at [1231, 343] on span "button" at bounding box center [1226, 348] width 11 height 11
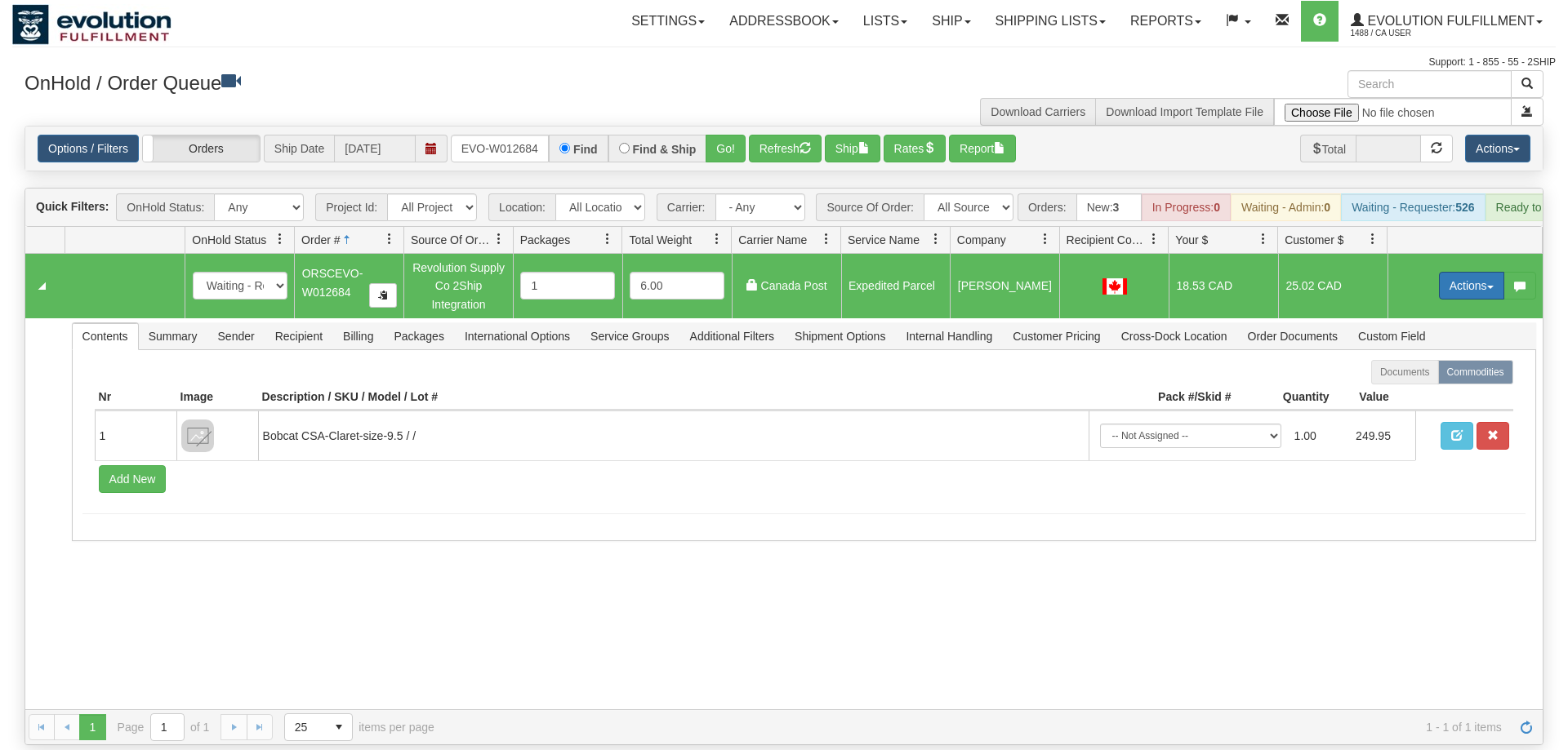
click at [1454, 272] on button "Actions" at bounding box center [1472, 285] width 66 height 28
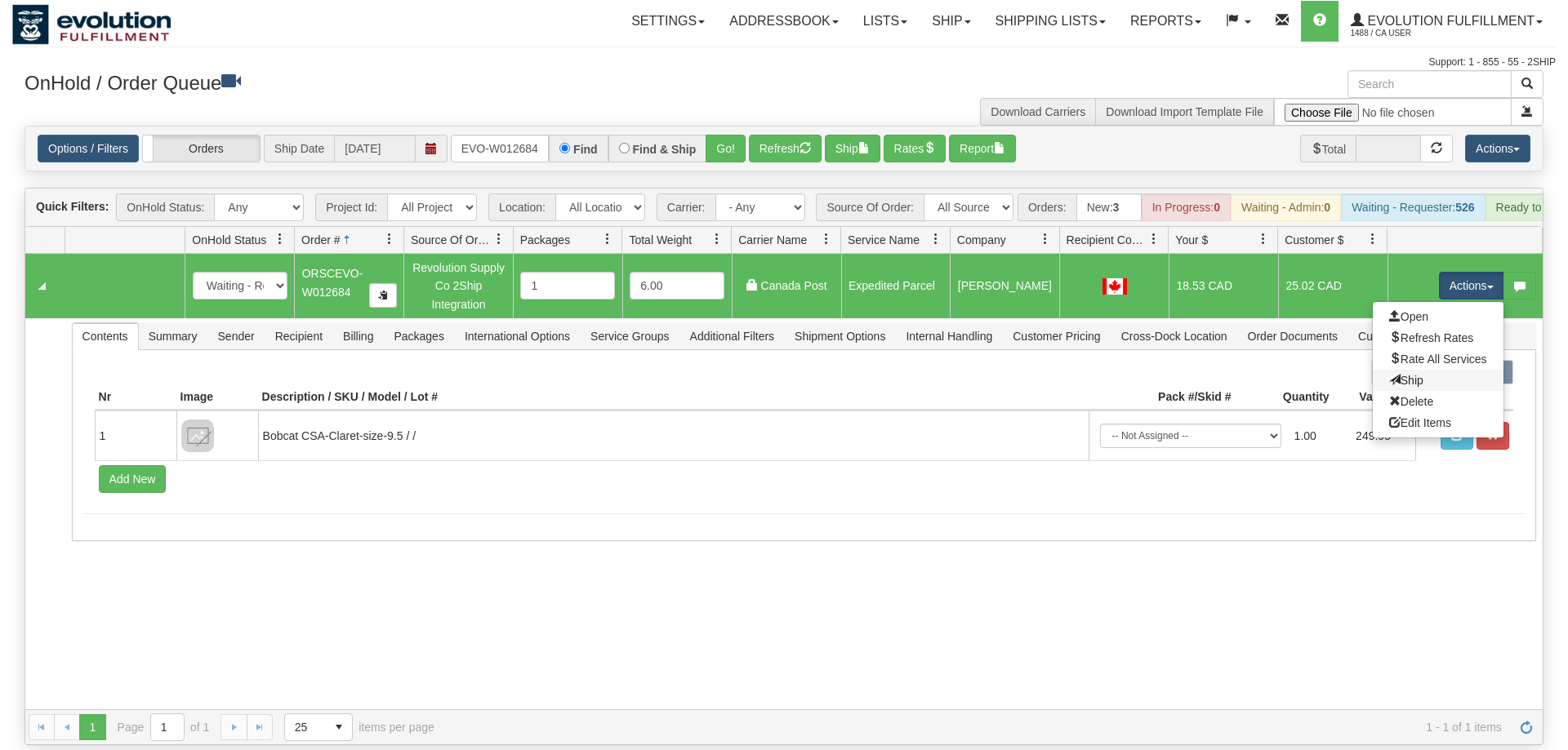
click at [1427, 370] on link "Ship" at bounding box center [1439, 380] width 131 height 22
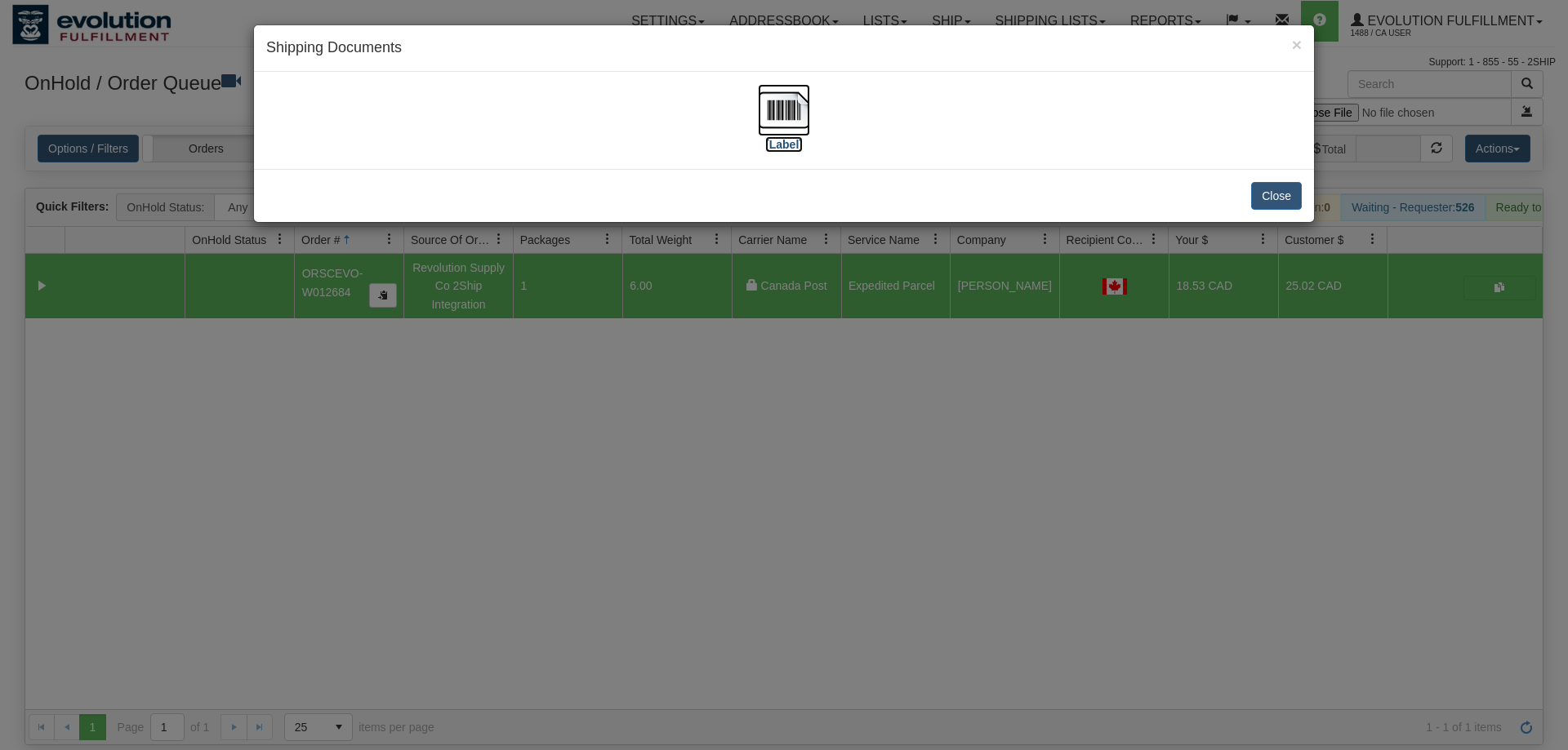
click at [809, 133] on img at bounding box center [784, 110] width 53 height 53
drag, startPoint x: 628, startPoint y: 569, endPoint x: 618, endPoint y: 440, distance: 129.4
click at [630, 547] on div "× Shipping Documents [Label] Close" at bounding box center [784, 375] width 1568 height 750
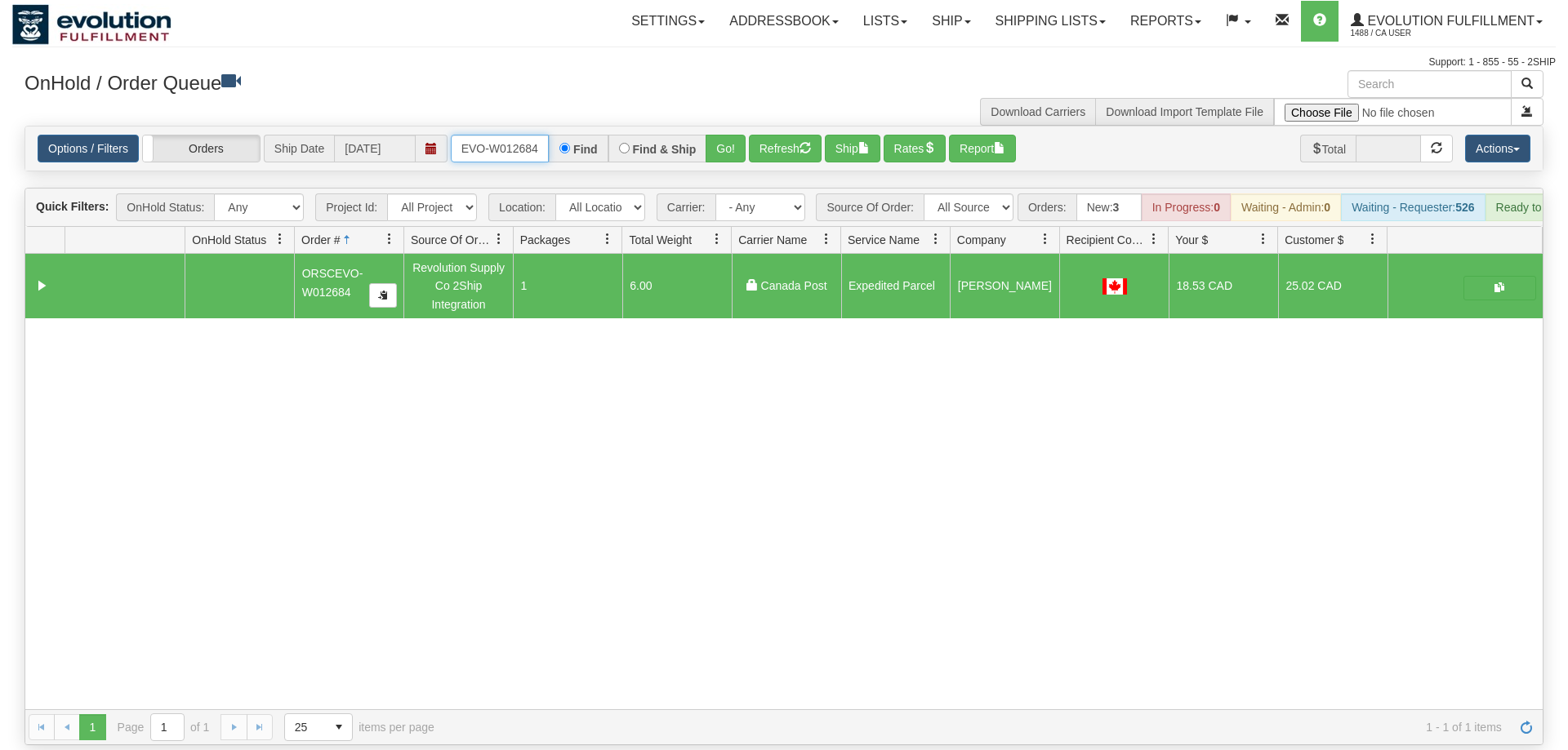
click at [524, 134] on input "ORSCEVO-W012684" at bounding box center [500, 148] width 98 height 28
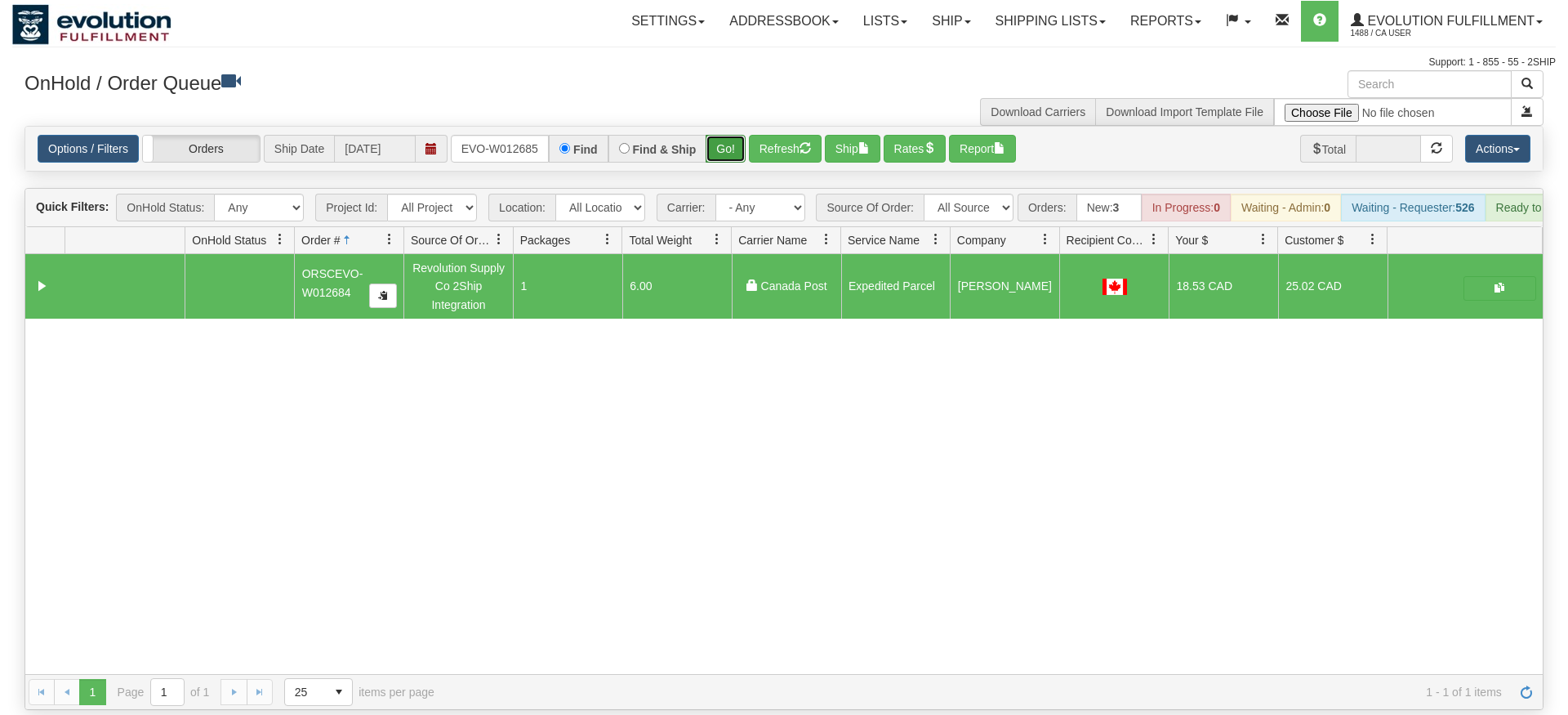
click at [735, 165] on div "Is equal to Is not equal to Contains Does not contains CAD USD EUR ZAR [PERSON_…" at bounding box center [784, 417] width 1544 height 584
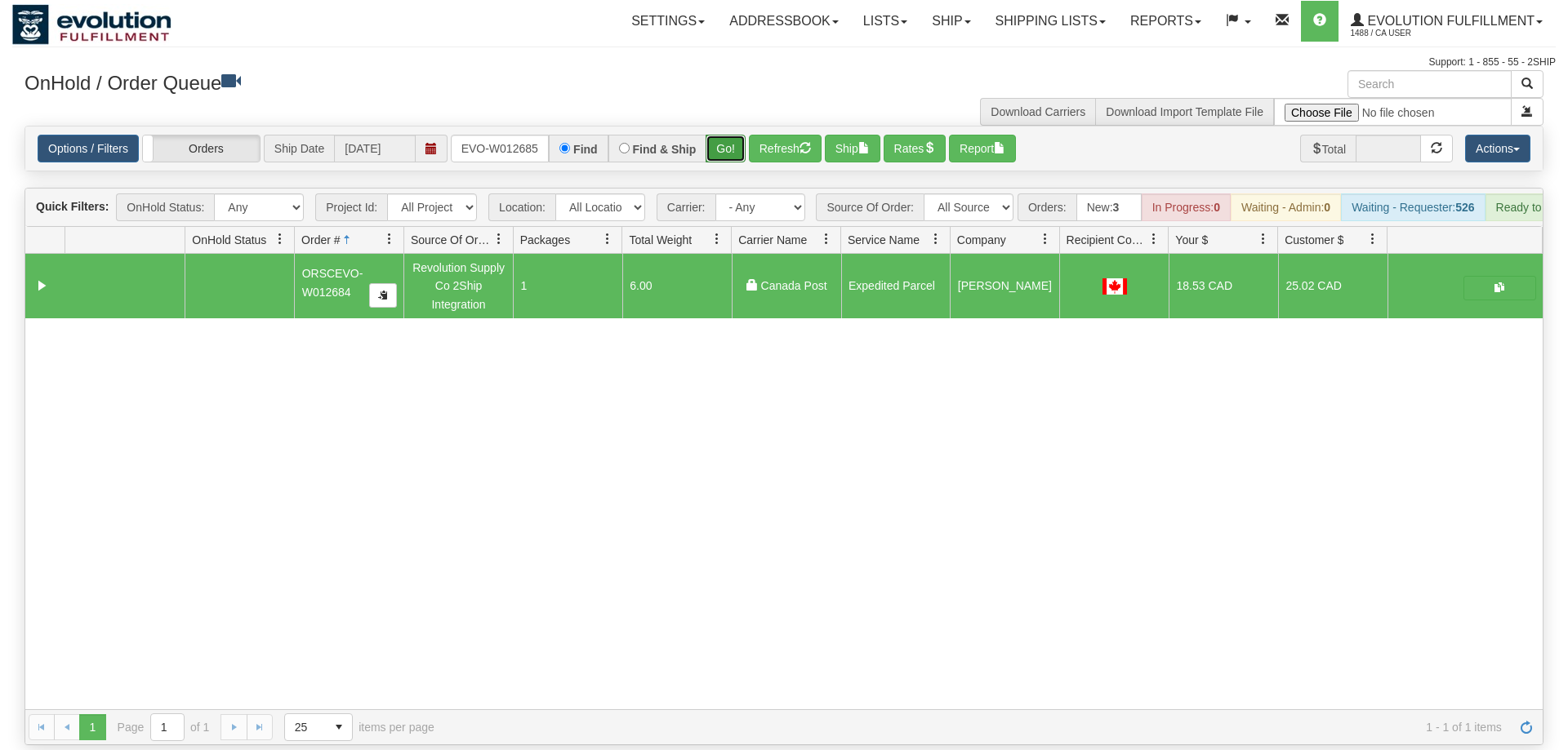
click at [718, 134] on button "Go!" at bounding box center [725, 148] width 40 height 28
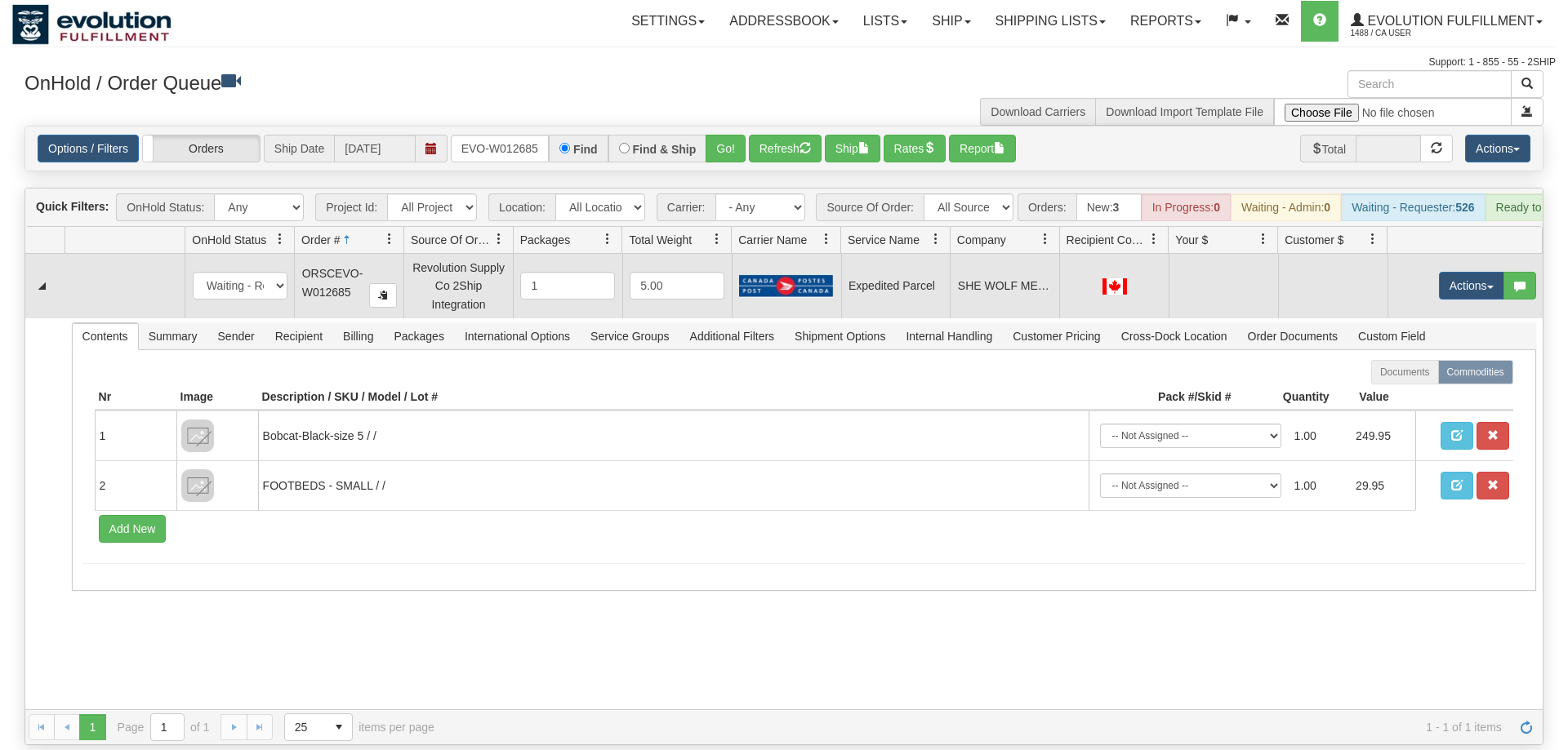
click at [1463, 254] on td "Actions Open Refresh Rates Rate All Services Ship Delete Edit Items" at bounding box center [1465, 286] width 155 height 64
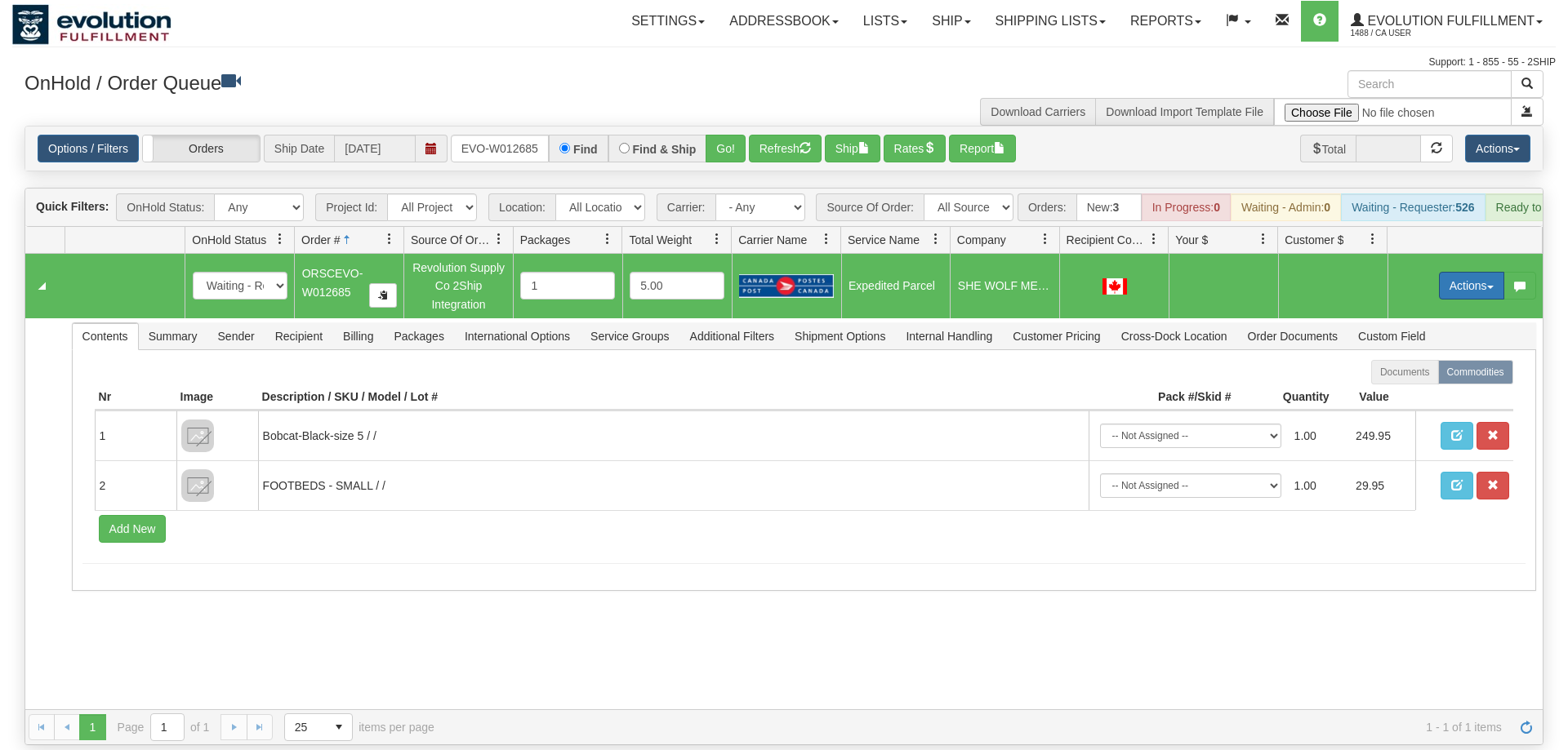
drag, startPoint x: 1458, startPoint y: 254, endPoint x: 1447, endPoint y: 266, distance: 16.3
click at [1459, 272] on button "Actions" at bounding box center [1472, 285] width 66 height 28
click at [1427, 332] on span "Refresh Rates" at bounding box center [1432, 338] width 85 height 13
click at [1446, 272] on button "Actions" at bounding box center [1472, 285] width 66 height 28
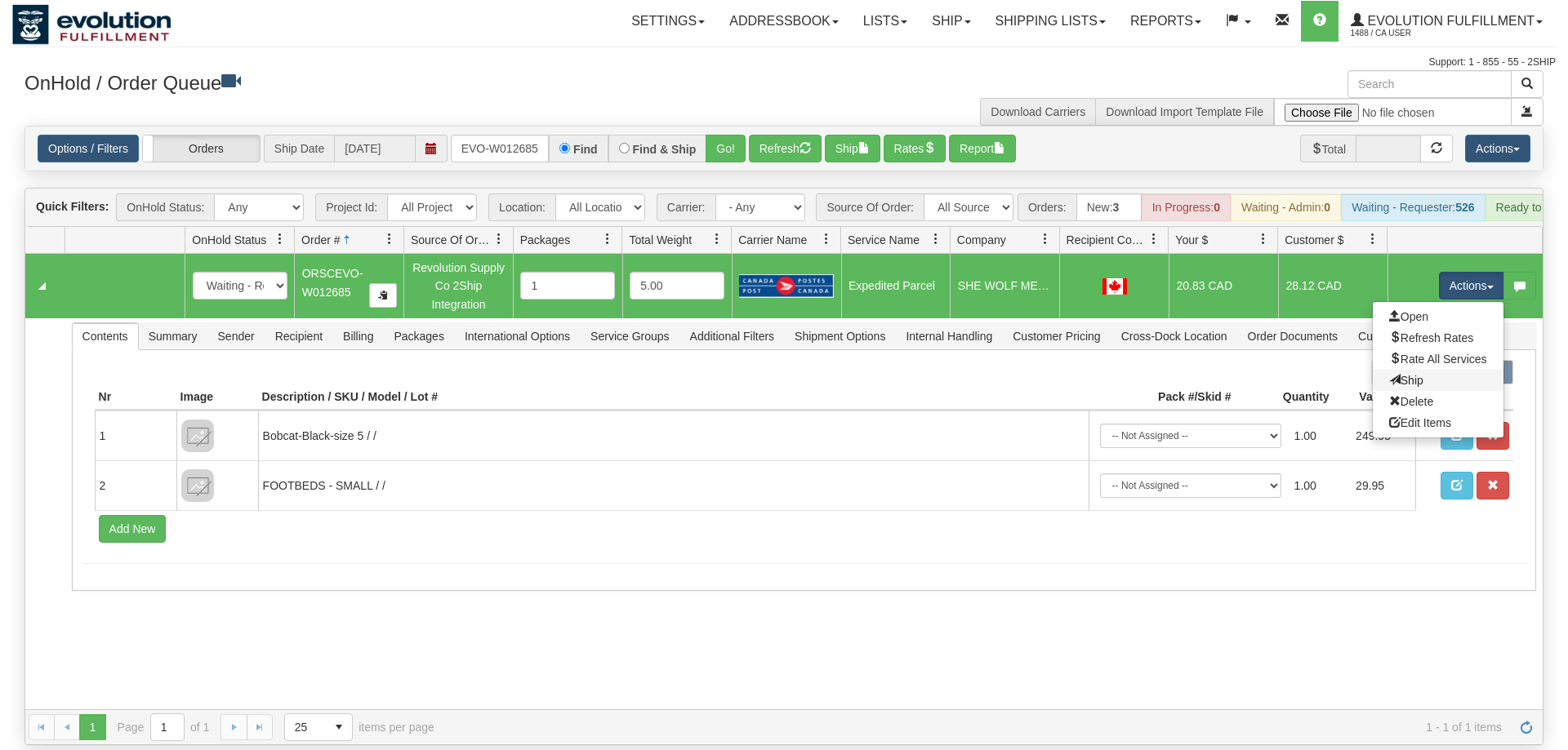
click at [1454, 370] on link "Ship" at bounding box center [1439, 380] width 131 height 22
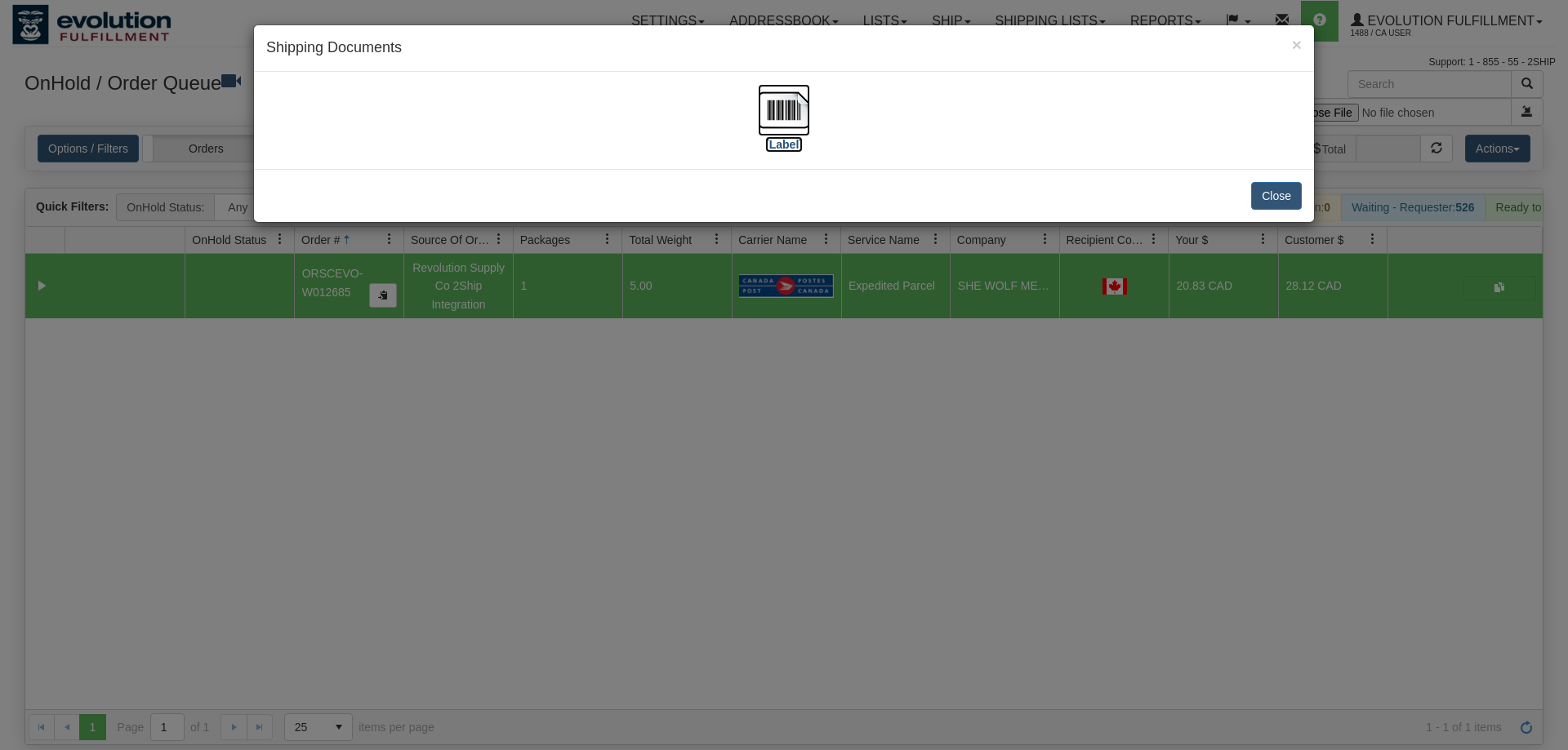
click at [787, 99] on img at bounding box center [784, 110] width 53 height 53
click at [781, 96] on img at bounding box center [784, 110] width 53 height 53
click at [510, 374] on div "× Shipping Documents [Label] Close" at bounding box center [784, 375] width 1568 height 750
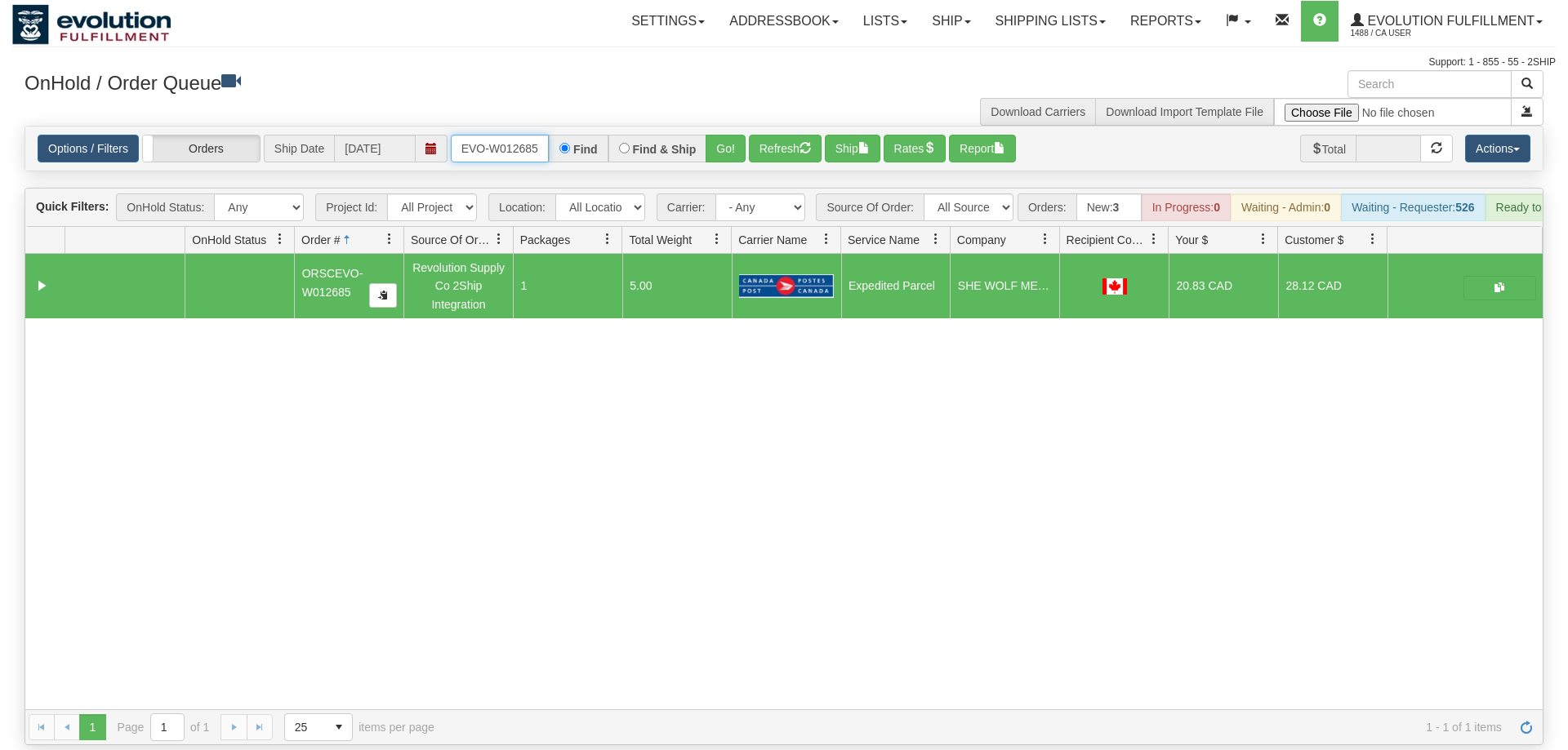
click at [484, 134] on input "ORSCEVO-W012685" at bounding box center [500, 148] width 98 height 28
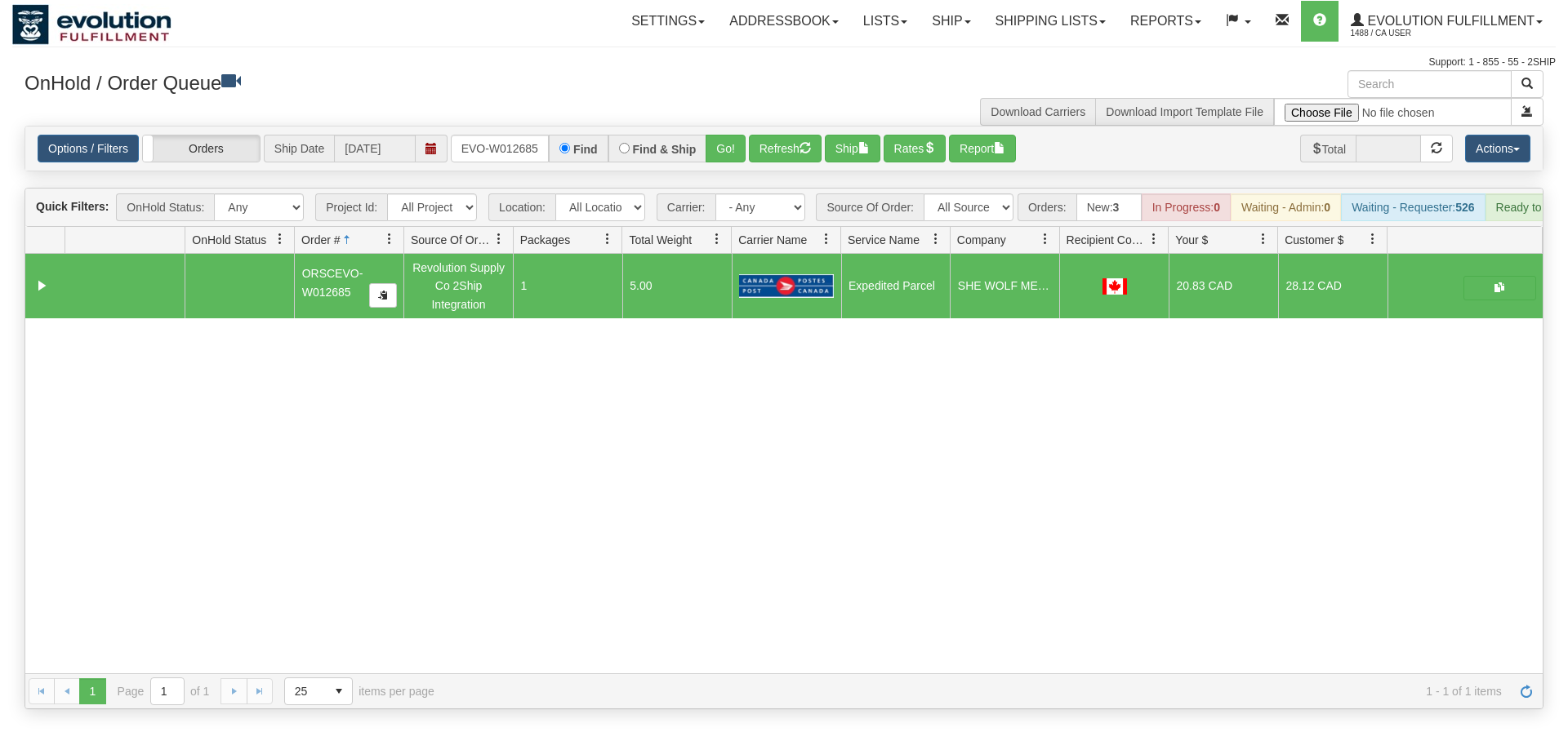
drag, startPoint x: 704, startPoint y: 116, endPoint x: 705, endPoint y: 152, distance: 36.0
click at [705, 153] on div "Is equal to Is not equal to Contains Does not contains CAD USD EUR ZAR [PERSON_…" at bounding box center [784, 417] width 1544 height 584
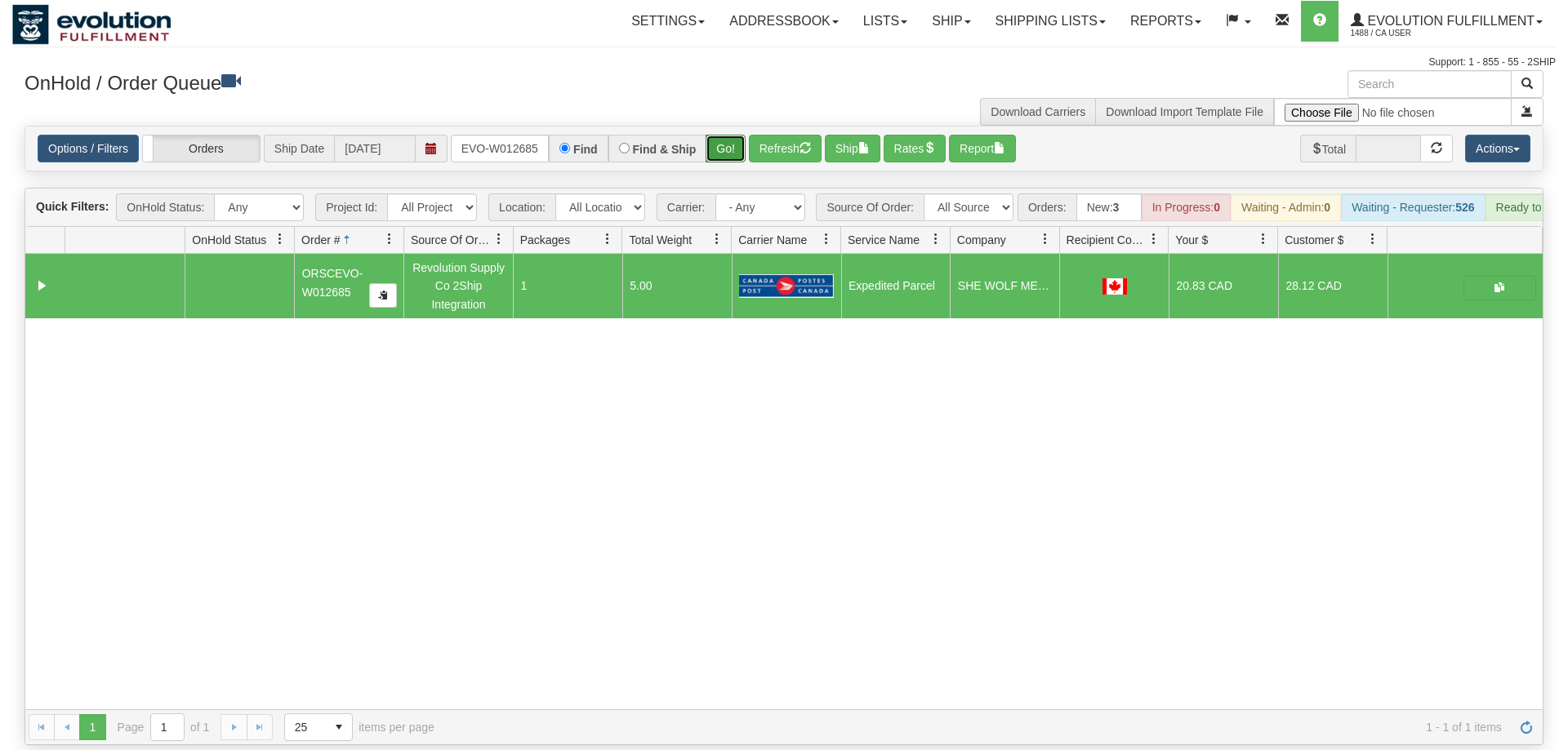
click at [718, 134] on button "Go!" at bounding box center [725, 148] width 40 height 28
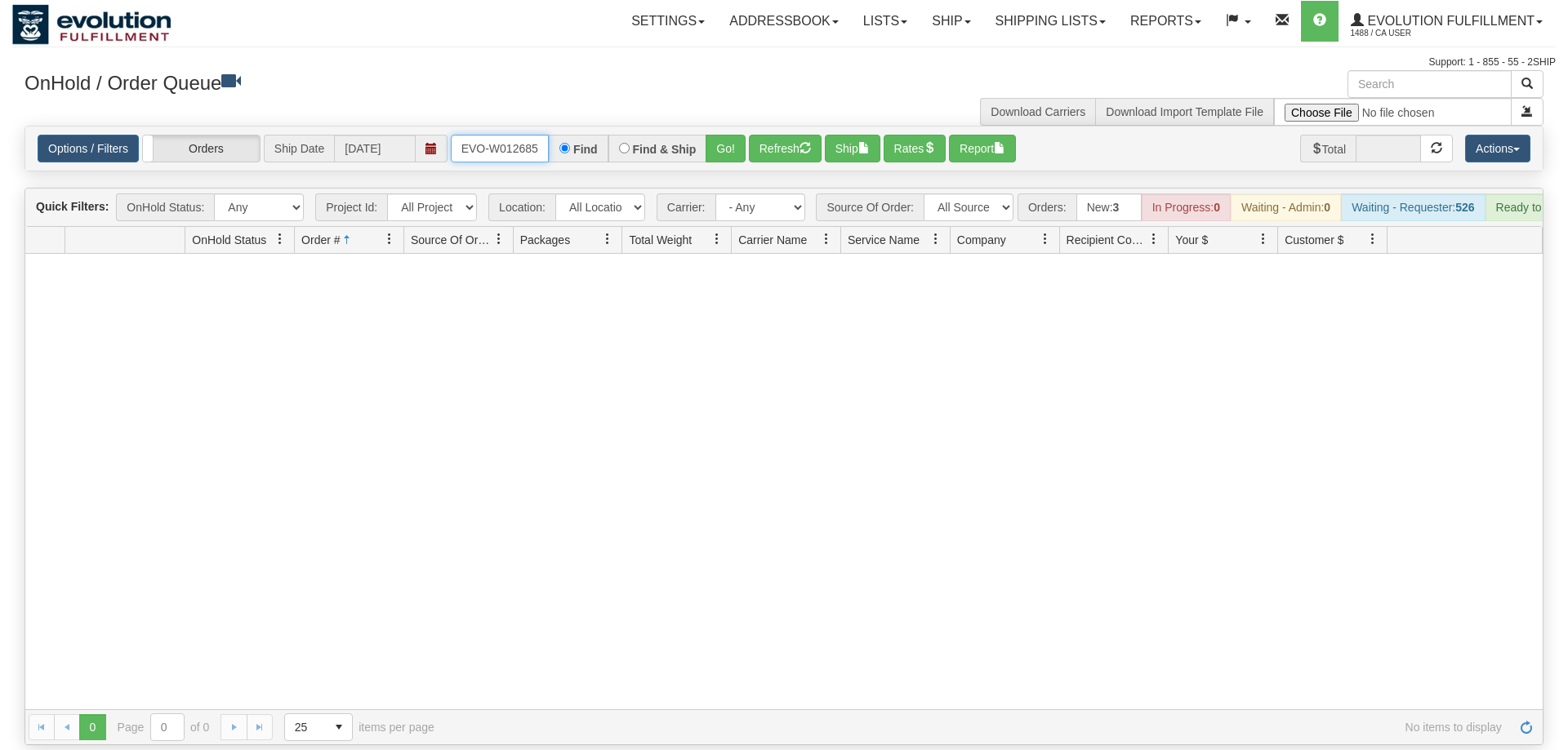
click at [525, 134] on input "ORSCEVO-W012685" at bounding box center [500, 148] width 98 height 28
click at [716, 152] on div "Is equal to Is not equal to Contains Does not contains CAD USD EUR ZAR [PERSON_…" at bounding box center [784, 435] width 1544 height 620
click at [725, 134] on button "Go!" at bounding box center [725, 148] width 40 height 28
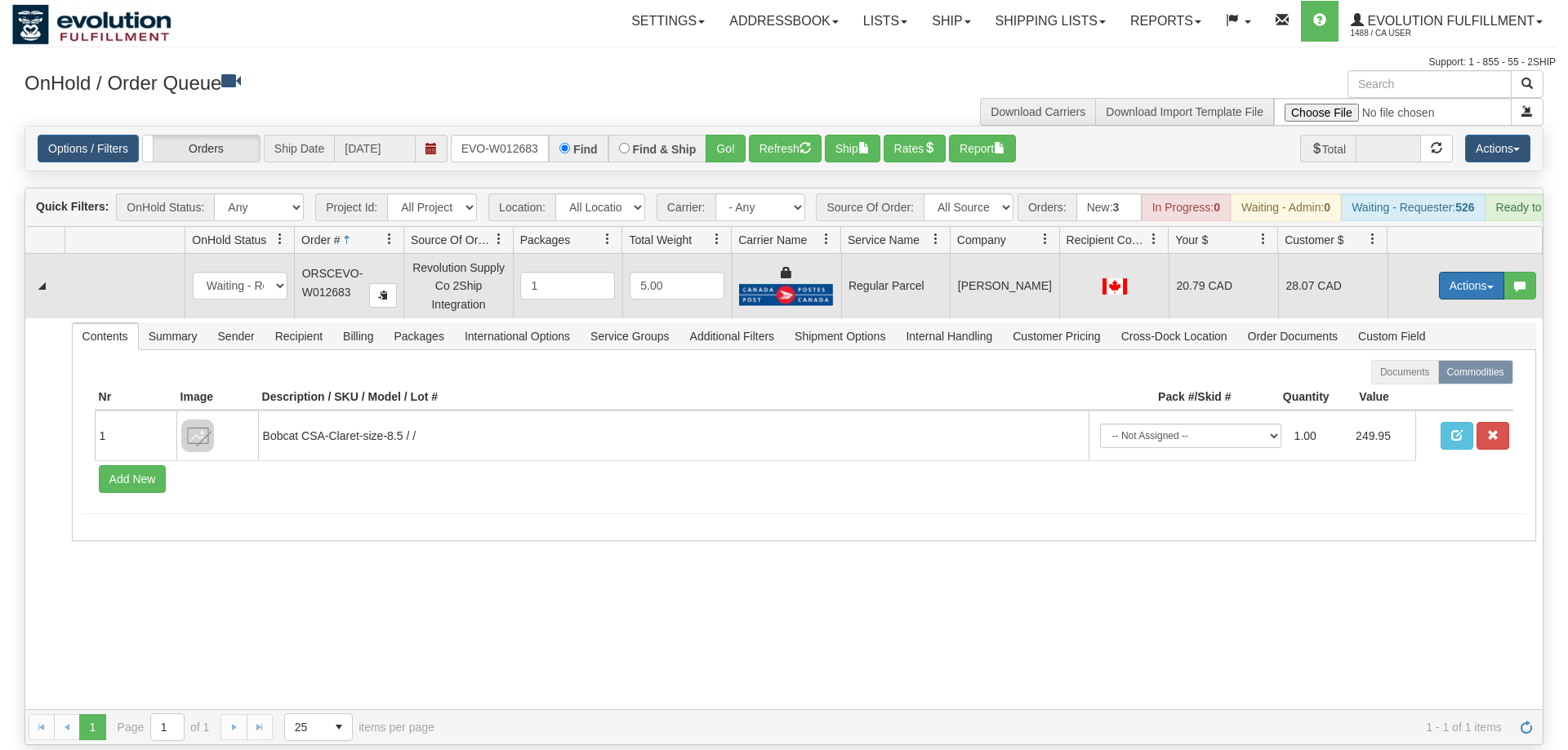
click at [1477, 272] on button "Actions" at bounding box center [1472, 285] width 66 height 28
click at [1422, 353] on span "Rate All Services" at bounding box center [1439, 359] width 98 height 13
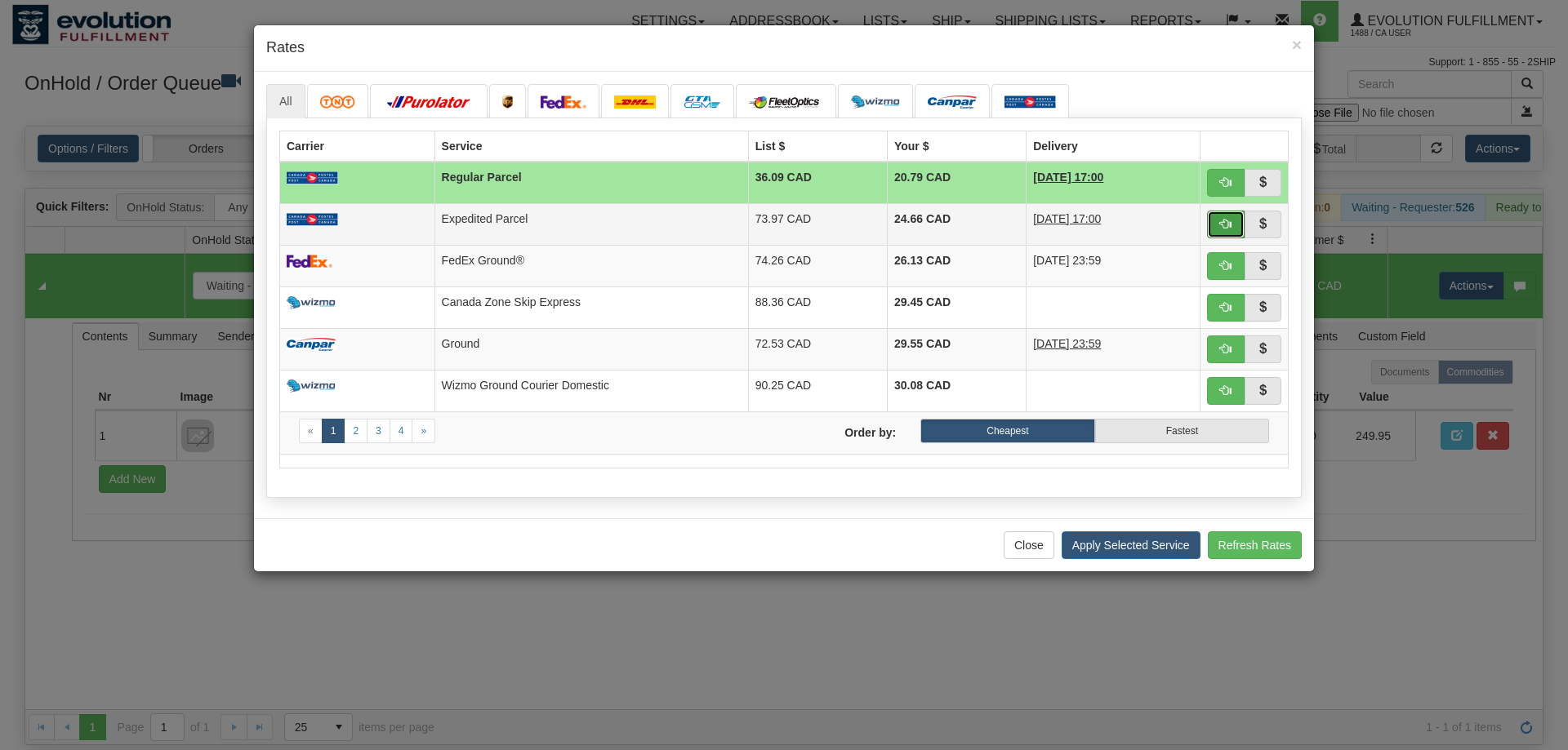
click at [1229, 218] on span "button" at bounding box center [1226, 223] width 11 height 11
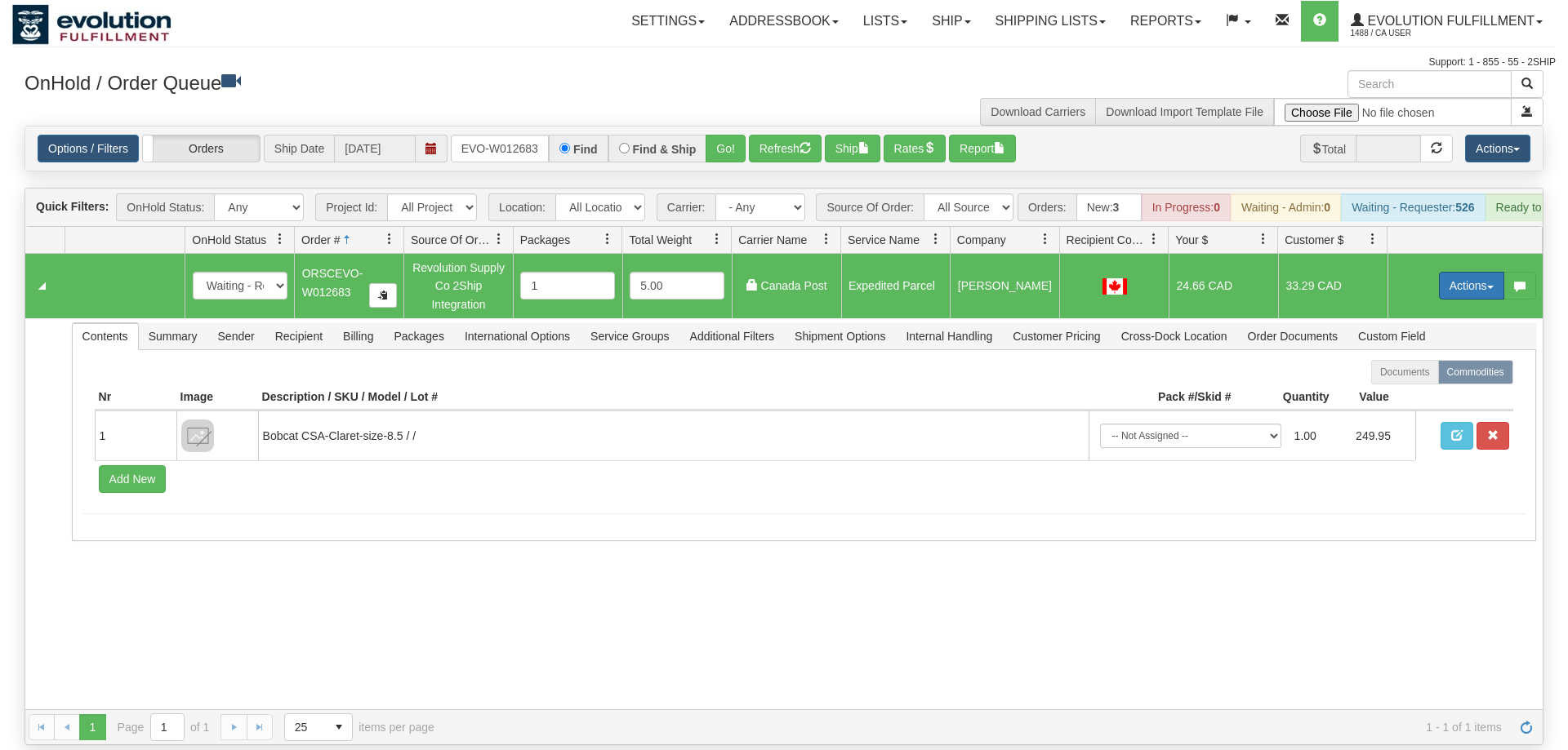
click at [1475, 272] on button "Actions" at bounding box center [1472, 285] width 66 height 28
click at [1407, 374] on span "Ship" at bounding box center [1407, 380] width 34 height 13
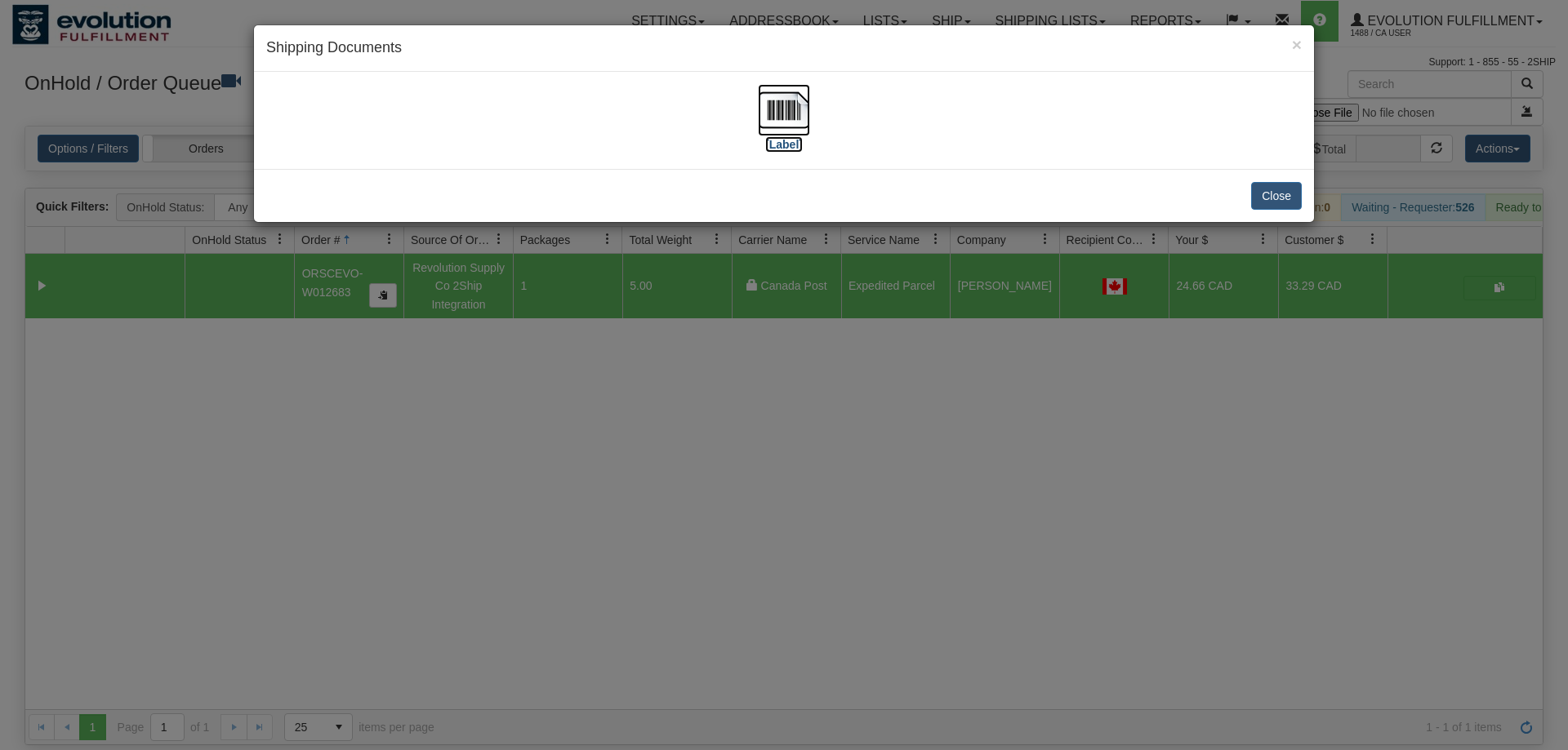
click at [793, 120] on img at bounding box center [784, 110] width 53 height 53
drag, startPoint x: 565, startPoint y: 622, endPoint x: 524, endPoint y: 178, distance: 445.9
click at [566, 609] on div "× Shipping Documents [Label] Close" at bounding box center [784, 375] width 1568 height 750
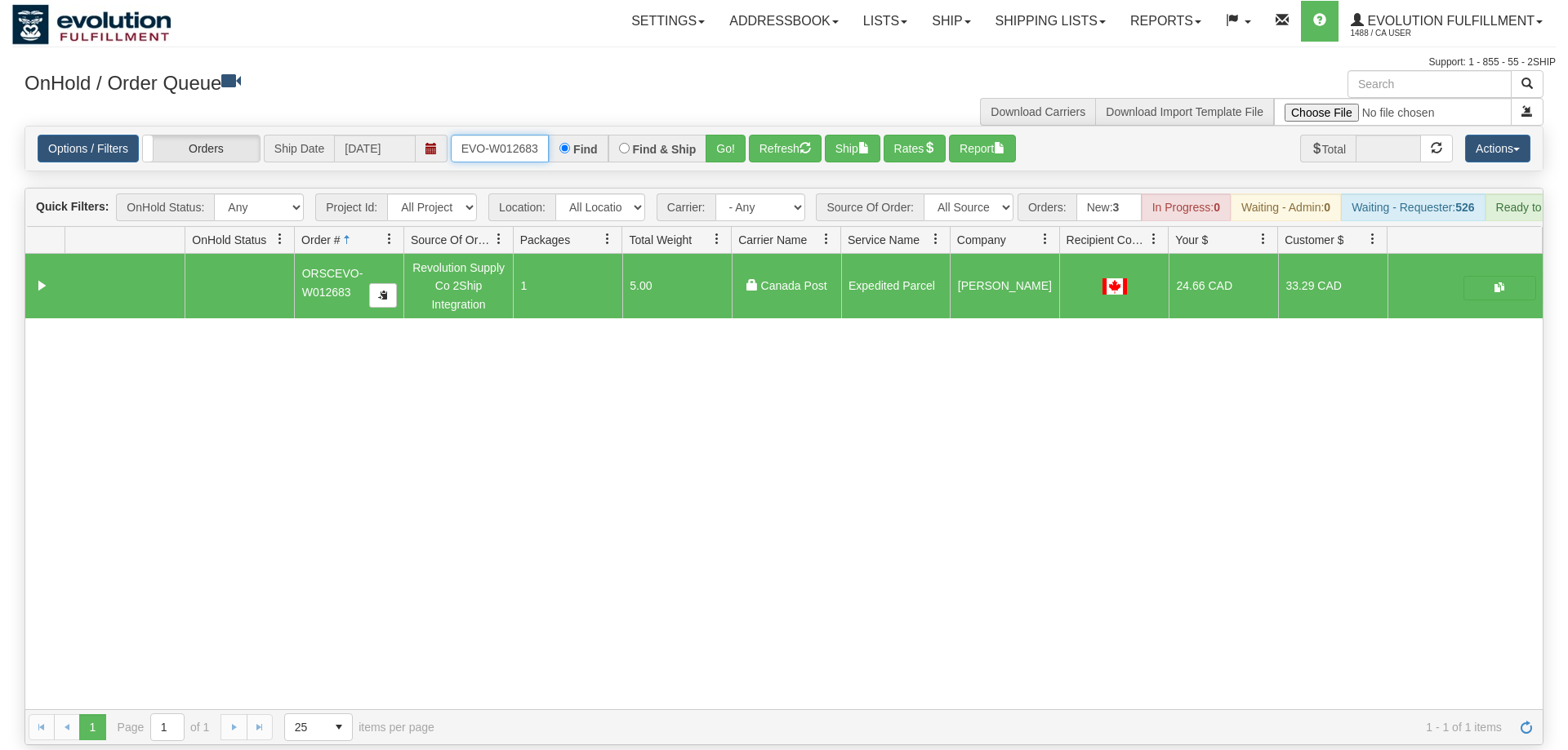
click at [519, 134] on input "ORSCEVO-W012683" at bounding box center [500, 148] width 98 height 28
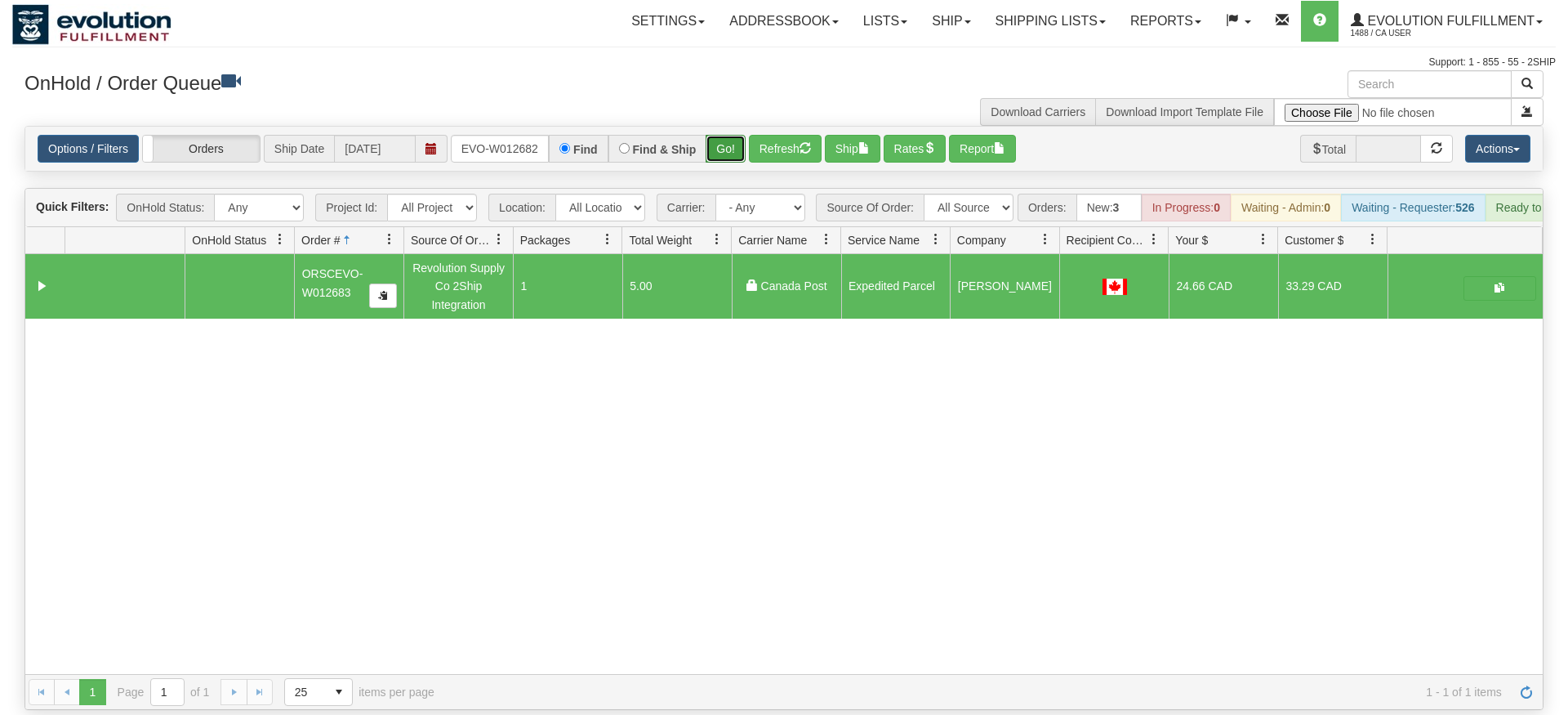
click at [726, 158] on div "Is equal to Is not equal to Contains Does not contains CAD USD EUR ZAR [PERSON_…" at bounding box center [784, 417] width 1544 height 584
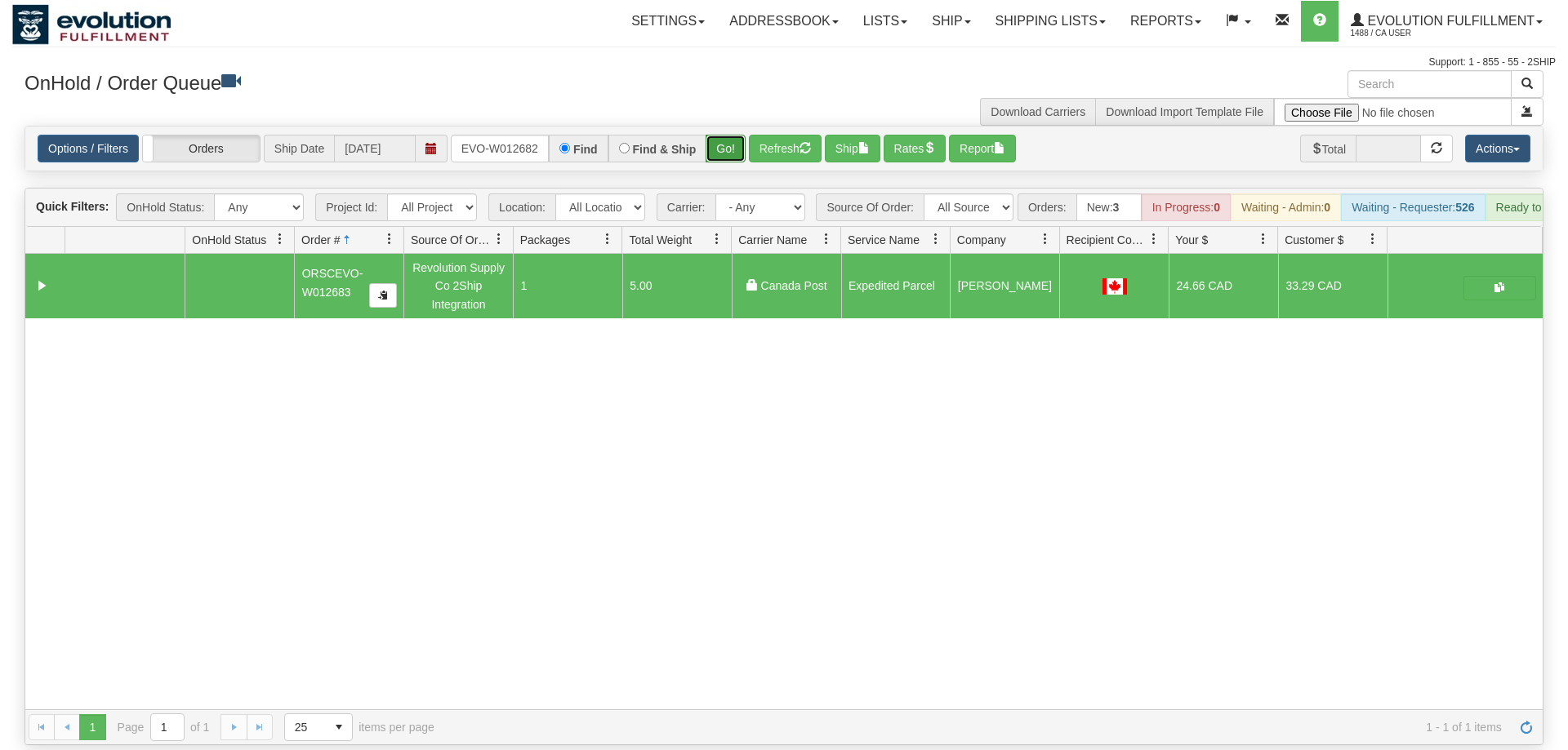
click at [730, 134] on button "Go!" at bounding box center [725, 148] width 40 height 28
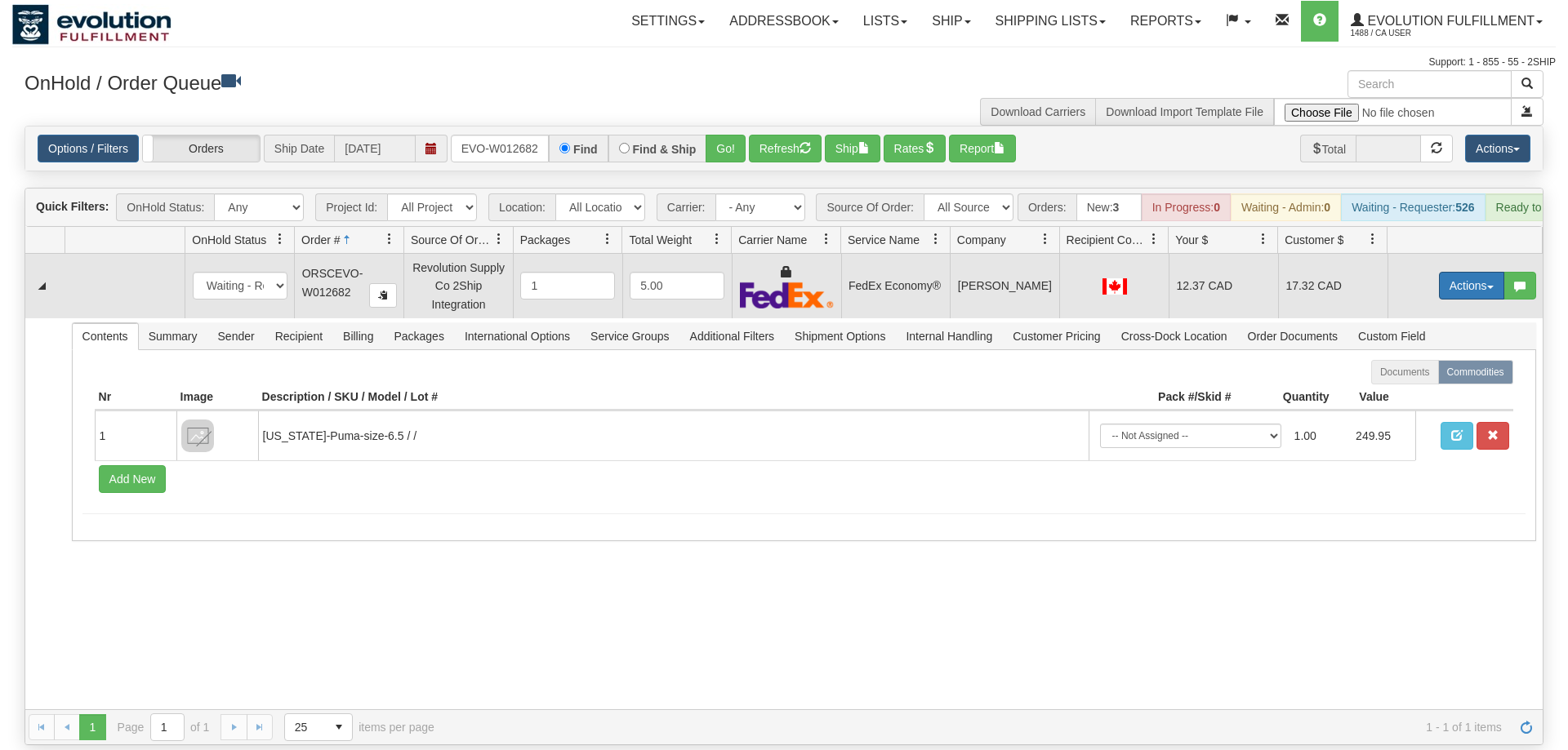
click at [1467, 272] on button "Actions" at bounding box center [1472, 285] width 66 height 28
click at [1459, 370] on link "Ship" at bounding box center [1439, 380] width 131 height 22
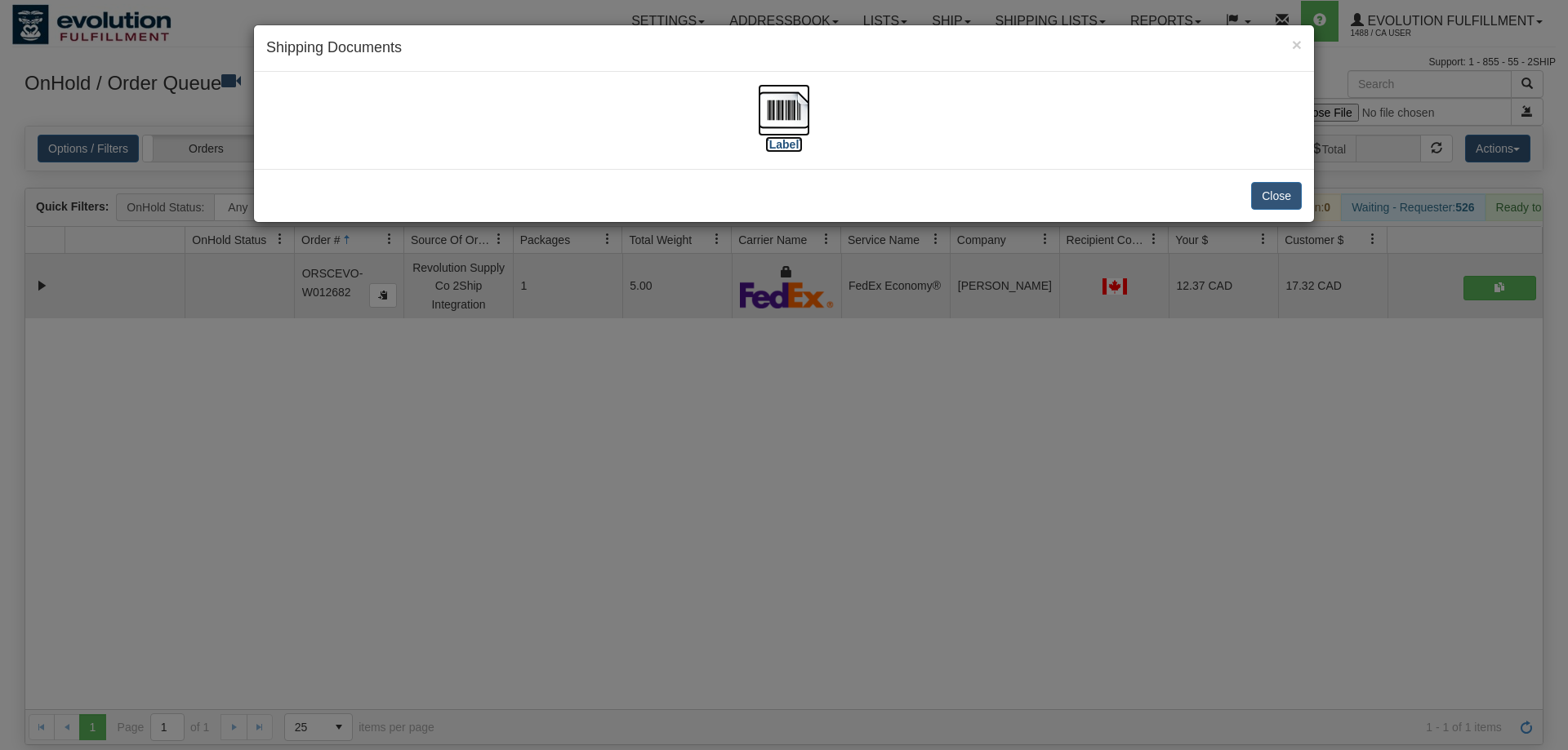
click at [772, 121] on img at bounding box center [784, 110] width 53 height 53
click at [385, 667] on div "× Shipping Documents [Label] Close" at bounding box center [784, 375] width 1568 height 750
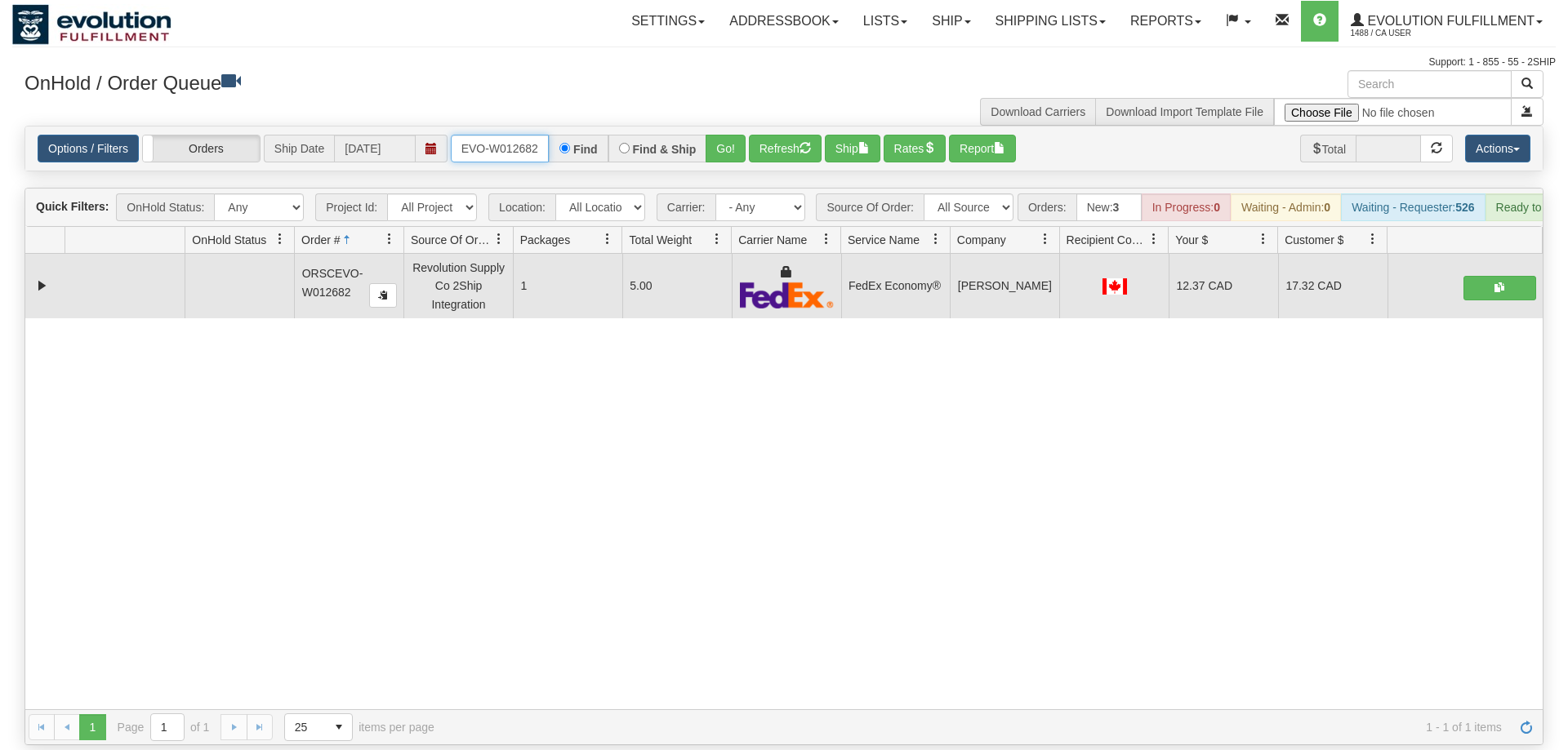
click at [497, 134] on input "ORSCEVO-W012682" at bounding box center [500, 148] width 98 height 28
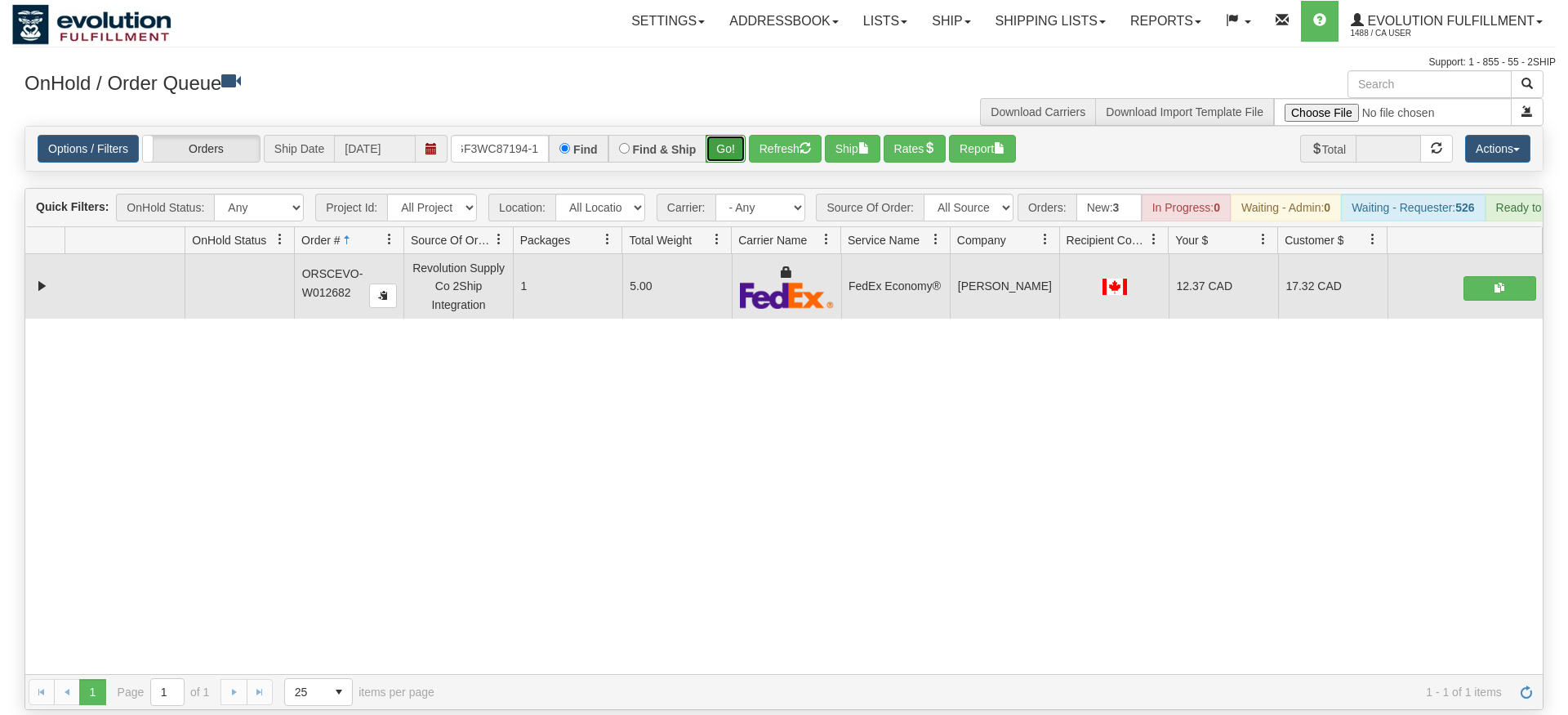
click at [742, 150] on div "Is equal to Is not equal to Contains Does not contains CAD USD EUR ZAR [PERSON_…" at bounding box center [784, 417] width 1544 height 584
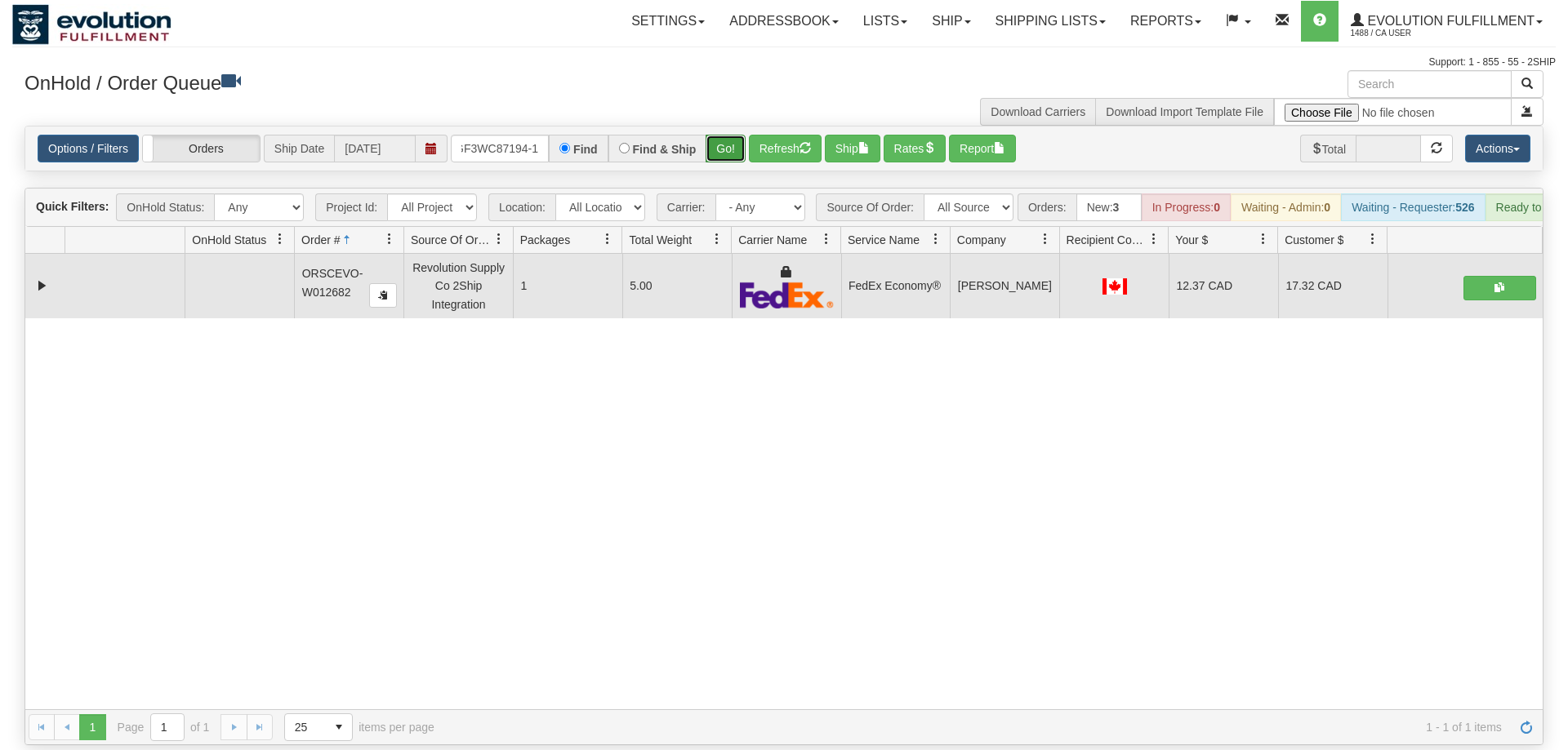
click at [737, 134] on button "Go!" at bounding box center [725, 148] width 40 height 28
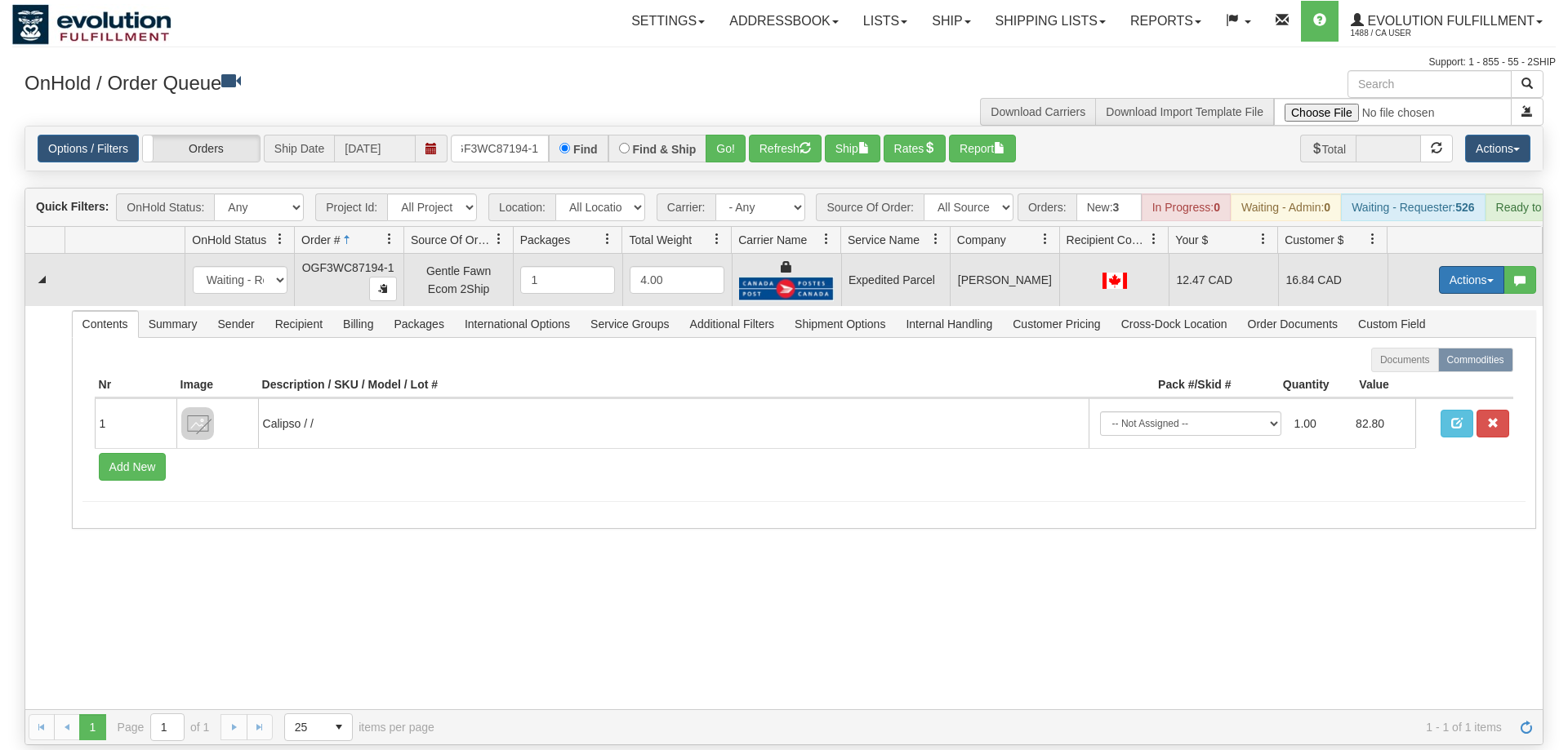
click at [1458, 266] on button "Actions" at bounding box center [1472, 280] width 66 height 28
click at [1444, 364] on link "Ship" at bounding box center [1439, 374] width 131 height 22
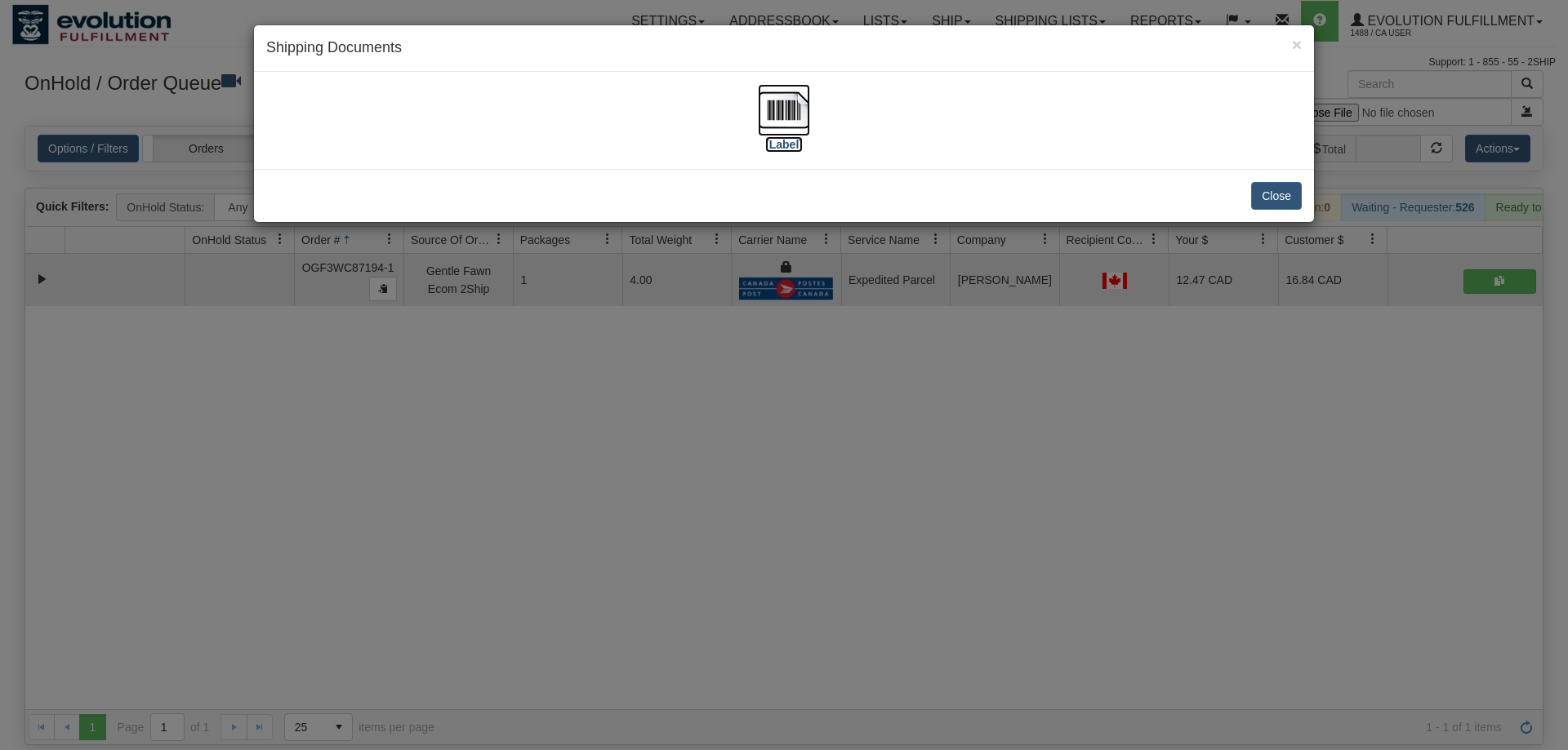
click at [803, 119] on img at bounding box center [784, 110] width 53 height 53
drag, startPoint x: 579, startPoint y: 517, endPoint x: 438, endPoint y: 66, distance: 472.5
click at [580, 464] on div "× Shipping Documents [Label] Close" at bounding box center [784, 375] width 1568 height 750
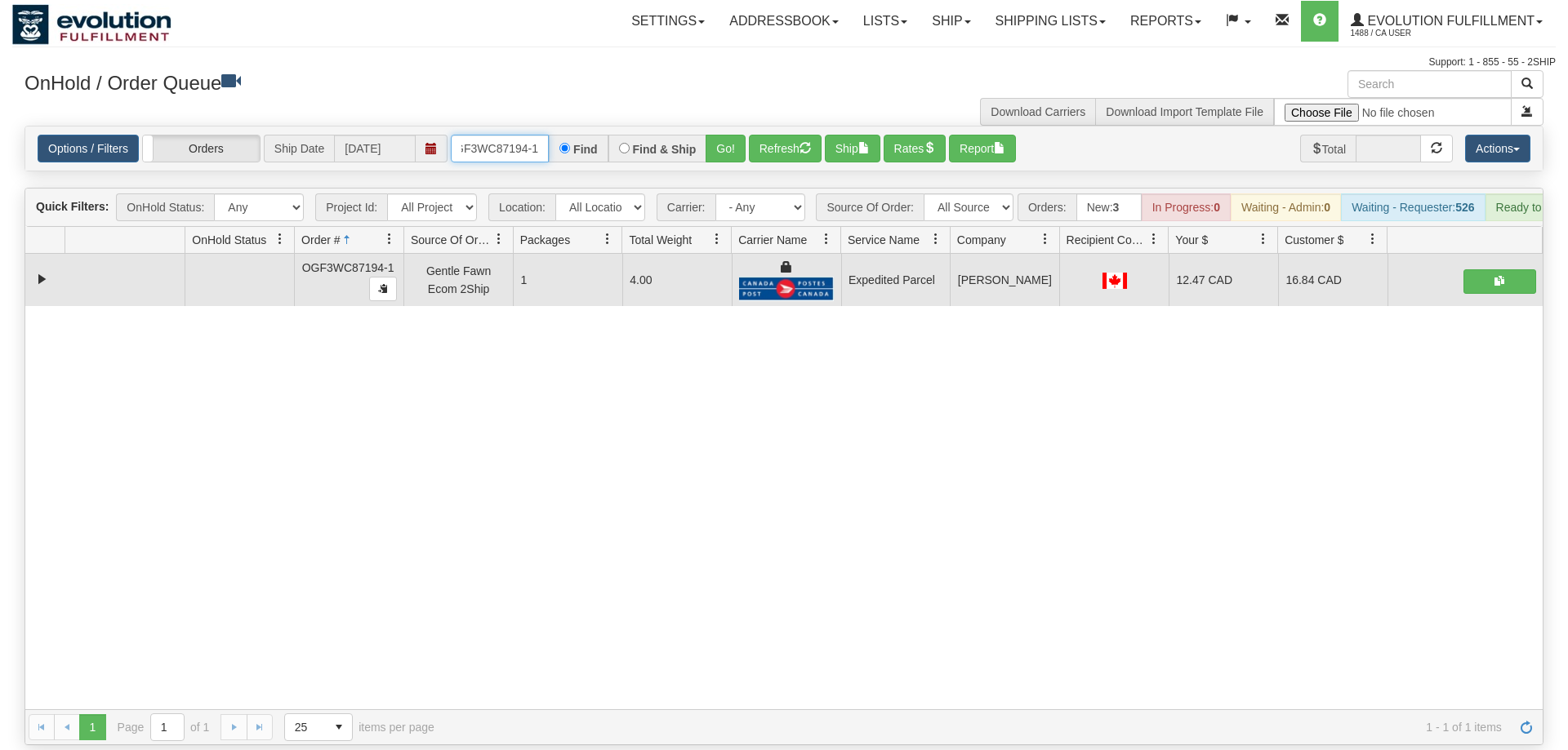
click at [518, 134] on input "OGF3WC87194-1" at bounding box center [500, 148] width 98 height 28
drag, startPoint x: 745, startPoint y: 116, endPoint x: 725, endPoint y: 112, distance: 20.4
click at [746, 150] on div "Is equal to Is not equal to Contains Does not contains CAD USD EUR ZAR [PERSON_…" at bounding box center [784, 435] width 1544 height 620
click at [725, 134] on button "Go!" at bounding box center [725, 148] width 40 height 28
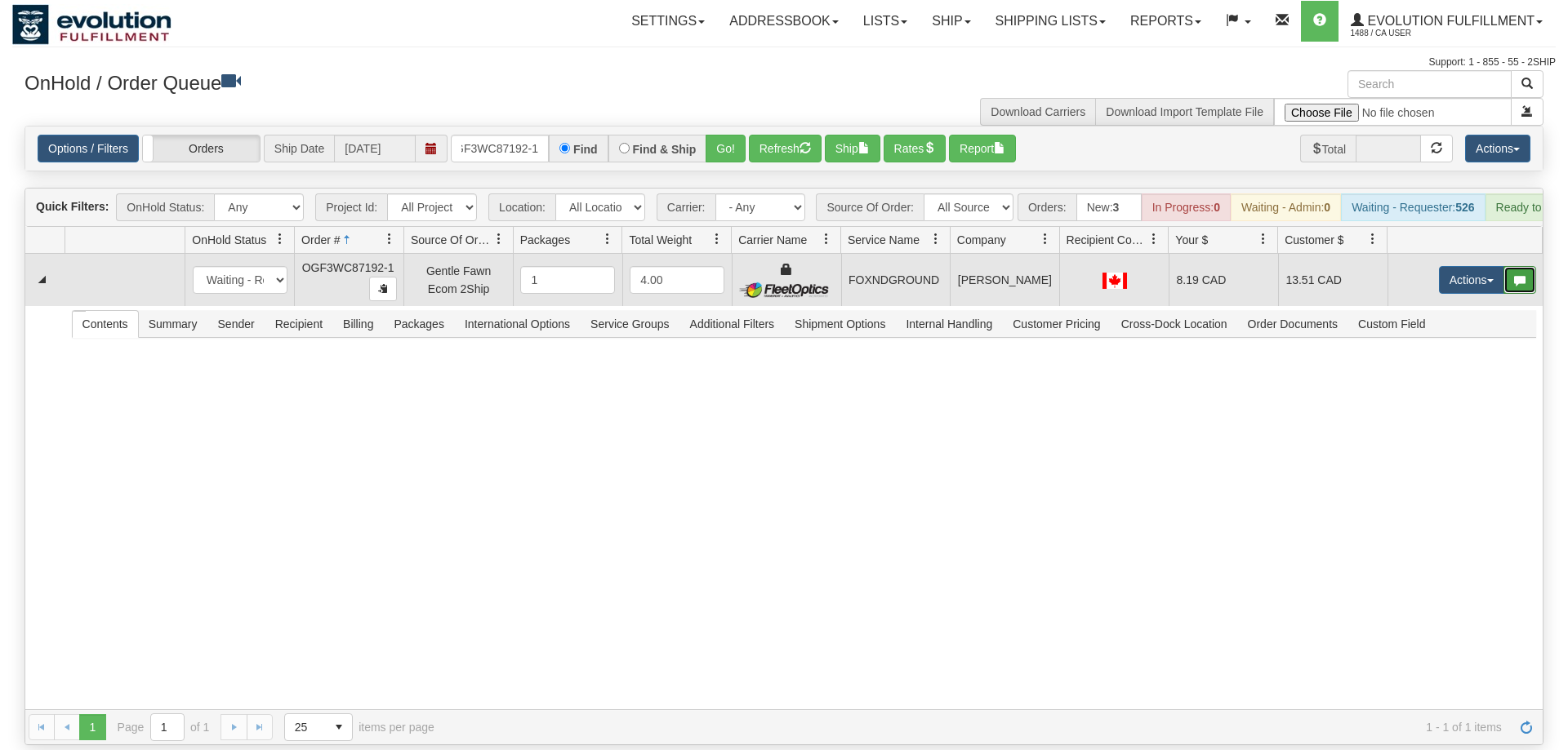
click at [1508, 267] on button "button" at bounding box center [1521, 280] width 33 height 28
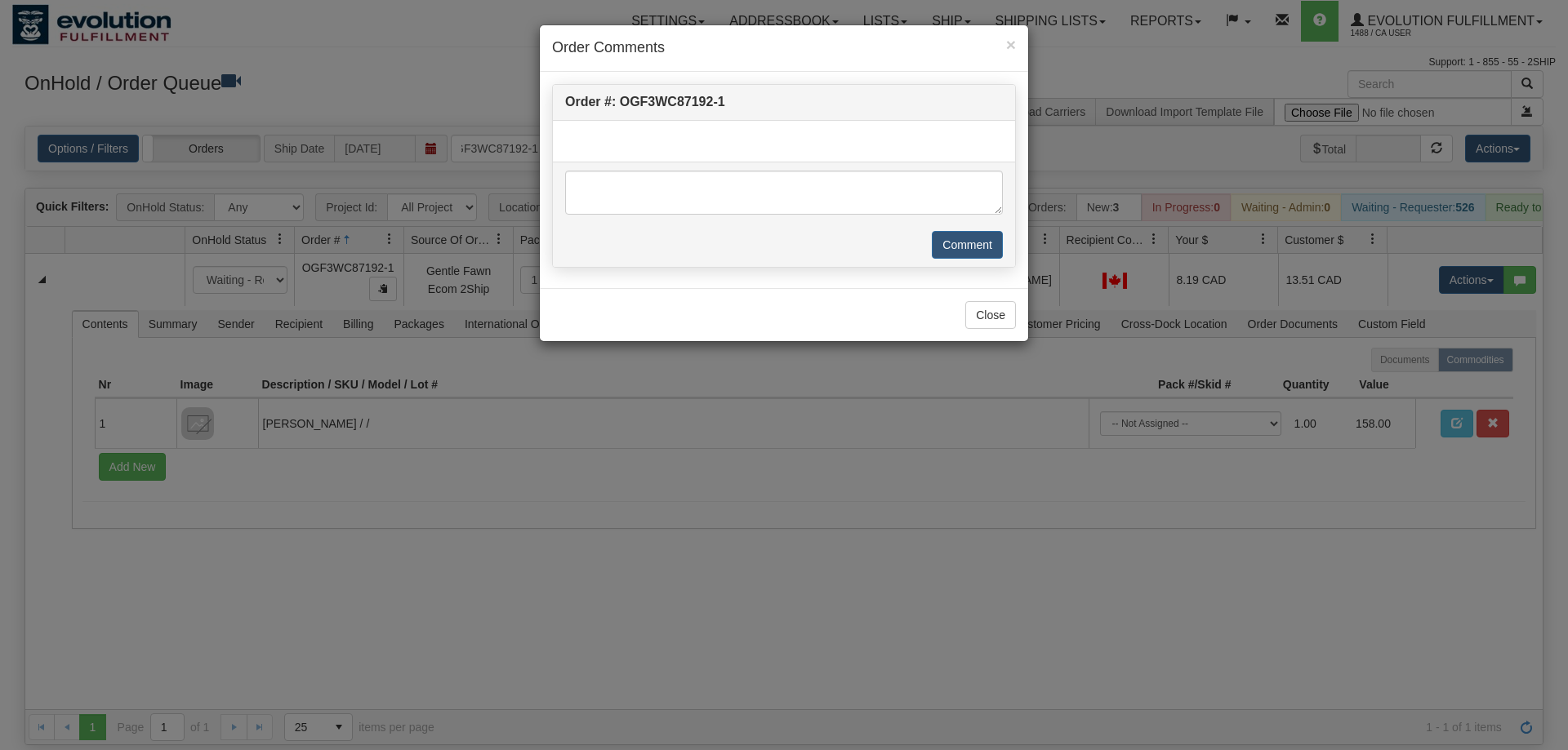
click at [1464, 261] on div "× Order Comments Order #: OGF3WC87192-1 Comment Close" at bounding box center [784, 375] width 1568 height 750
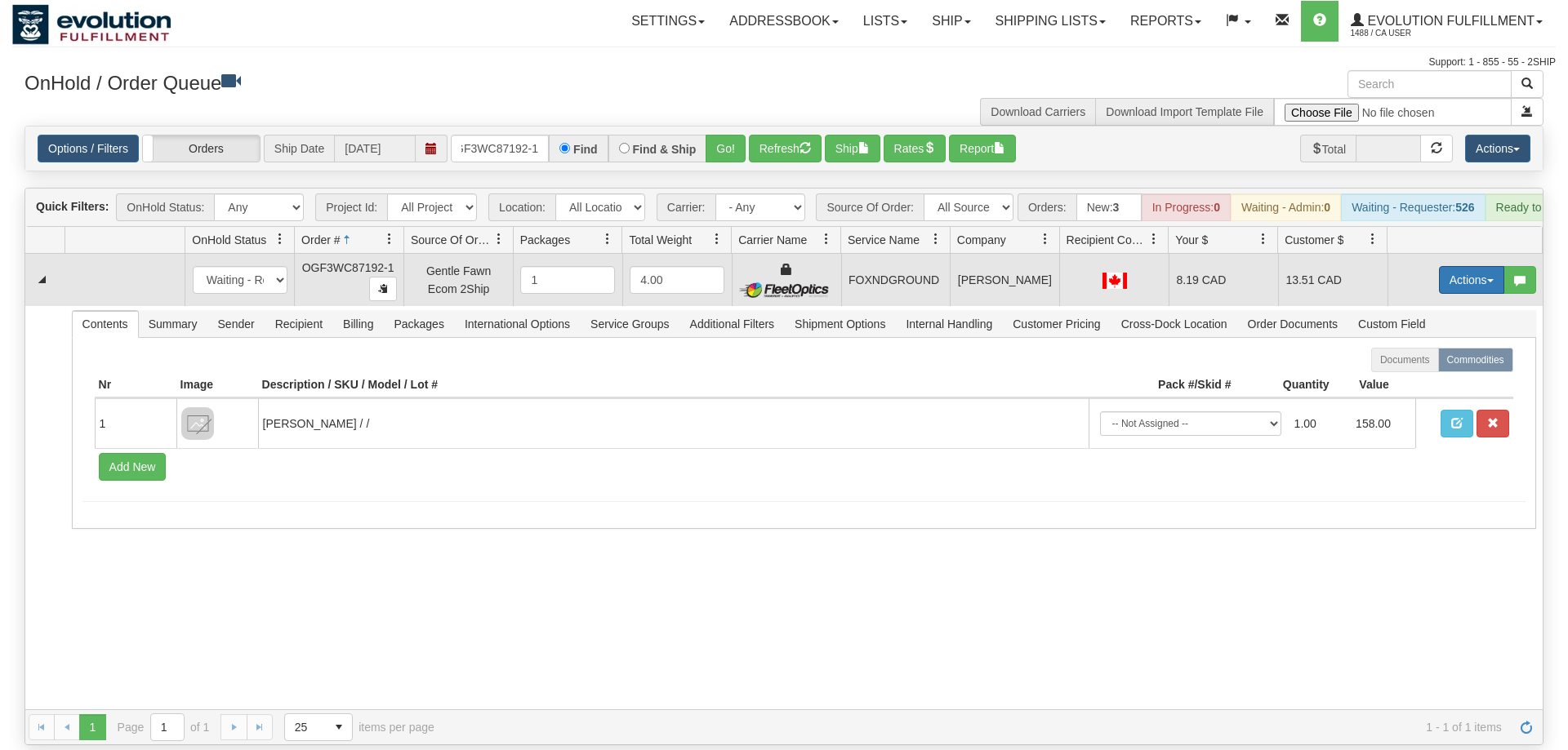
click at [1467, 266] on button "Actions" at bounding box center [1472, 280] width 66 height 28
click at [1425, 364] on link "Ship" at bounding box center [1439, 374] width 131 height 22
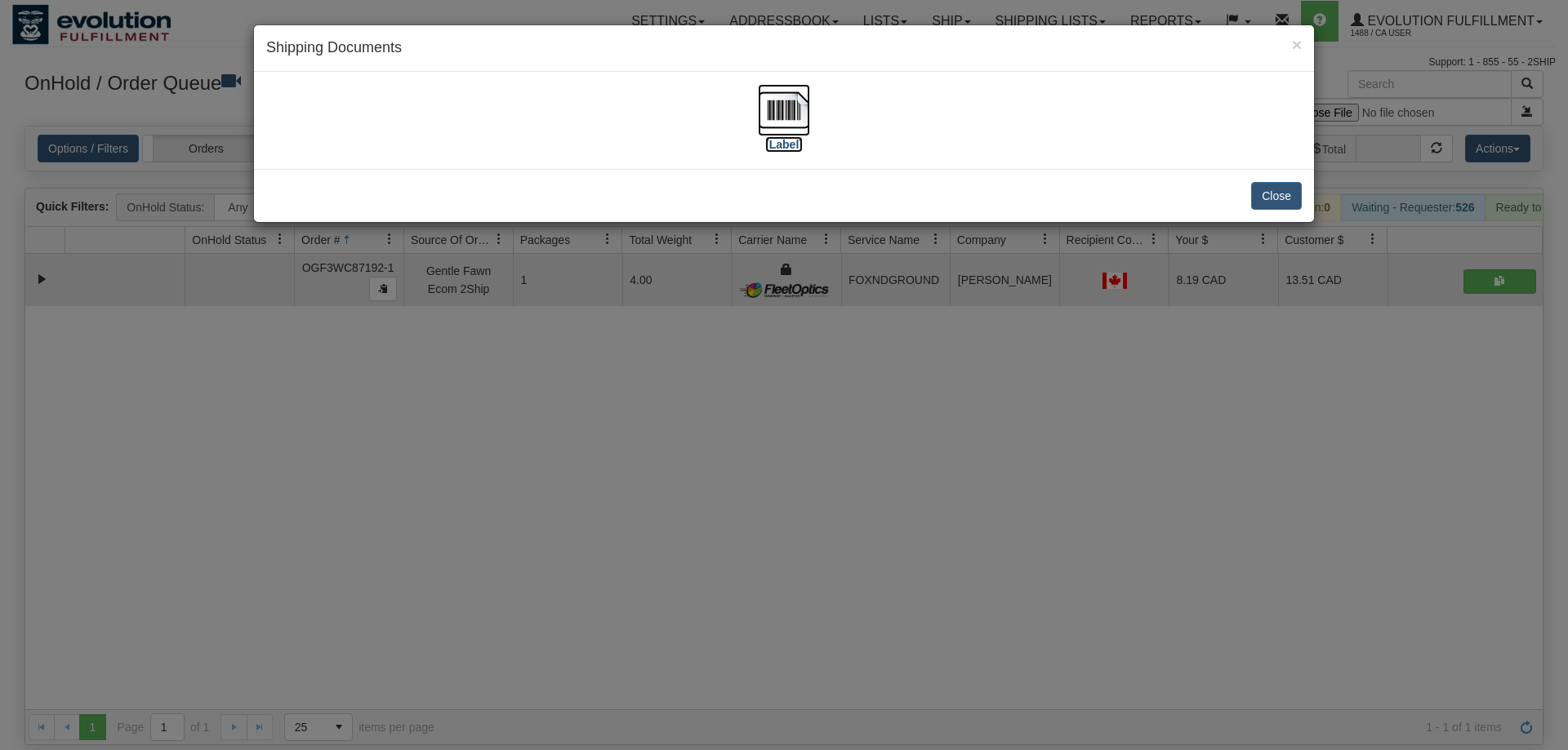
click at [794, 118] on img at bounding box center [784, 110] width 53 height 53
click at [549, 433] on div "× Shipping Documents [Label] Close" at bounding box center [784, 375] width 1568 height 750
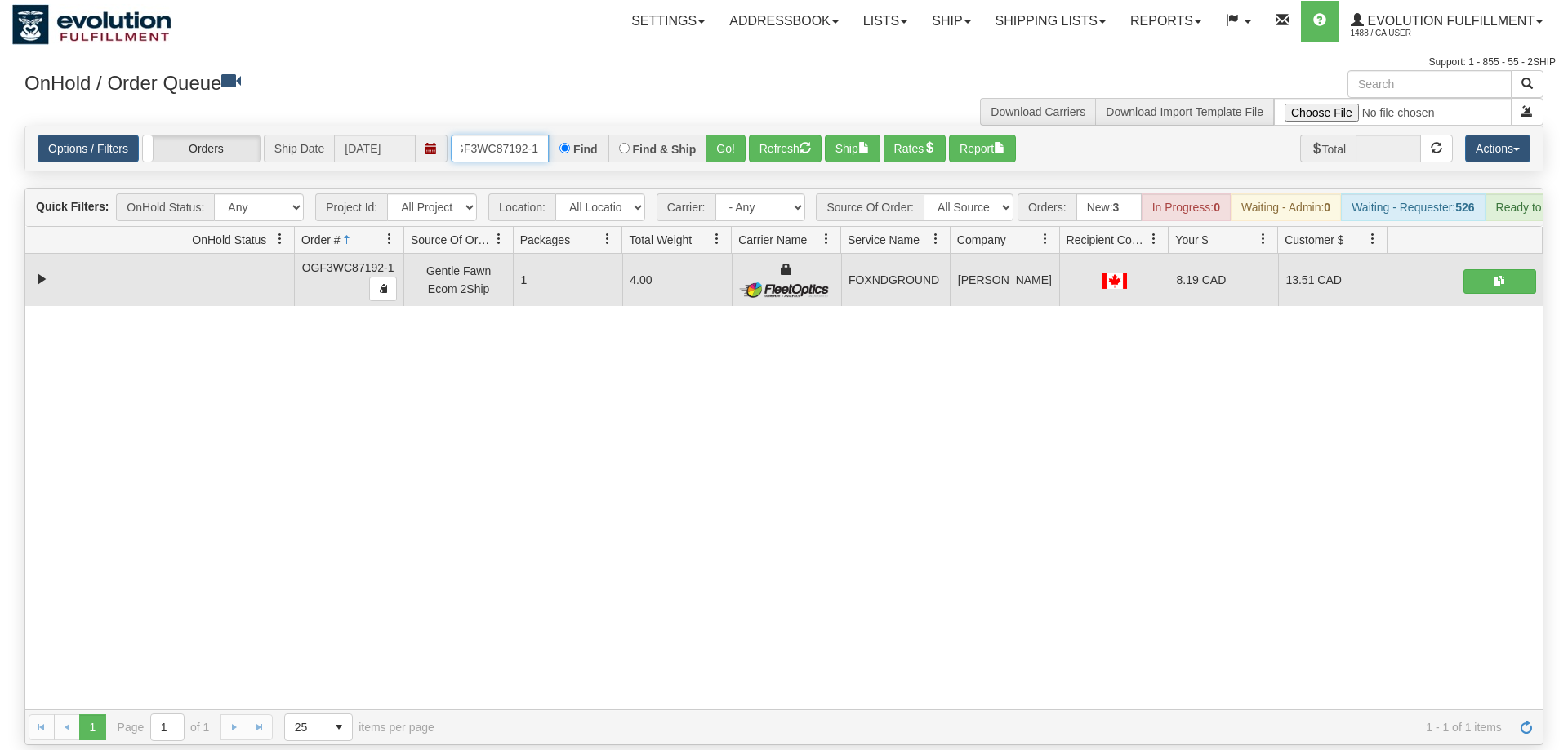
click at [499, 134] on input "OGF3WC87192-1" at bounding box center [500, 148] width 98 height 28
drag, startPoint x: 728, startPoint y: 151, endPoint x: 732, endPoint y: 142, distance: 9.8
click at [730, 146] on div "Options / Filters Group Shipments Orders Ship Date [DATE] OGF3WC87195-1 Find Fi…" at bounding box center [784, 148] width 1518 height 44
click at [733, 134] on button "Go!" at bounding box center [725, 148] width 40 height 28
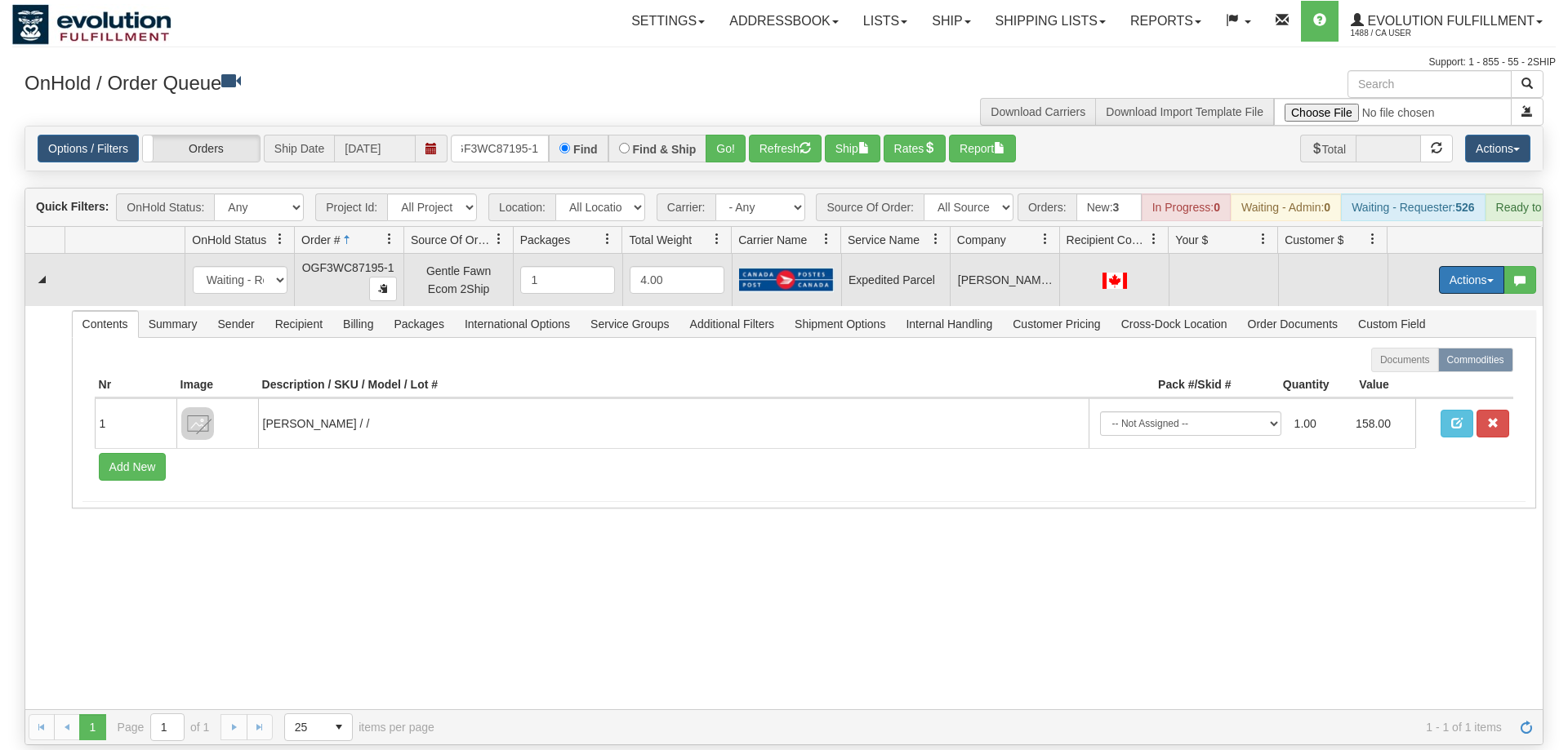
click at [1453, 266] on button "Actions" at bounding box center [1472, 280] width 66 height 28
click at [1433, 326] on span "Refresh Rates" at bounding box center [1432, 332] width 85 height 13
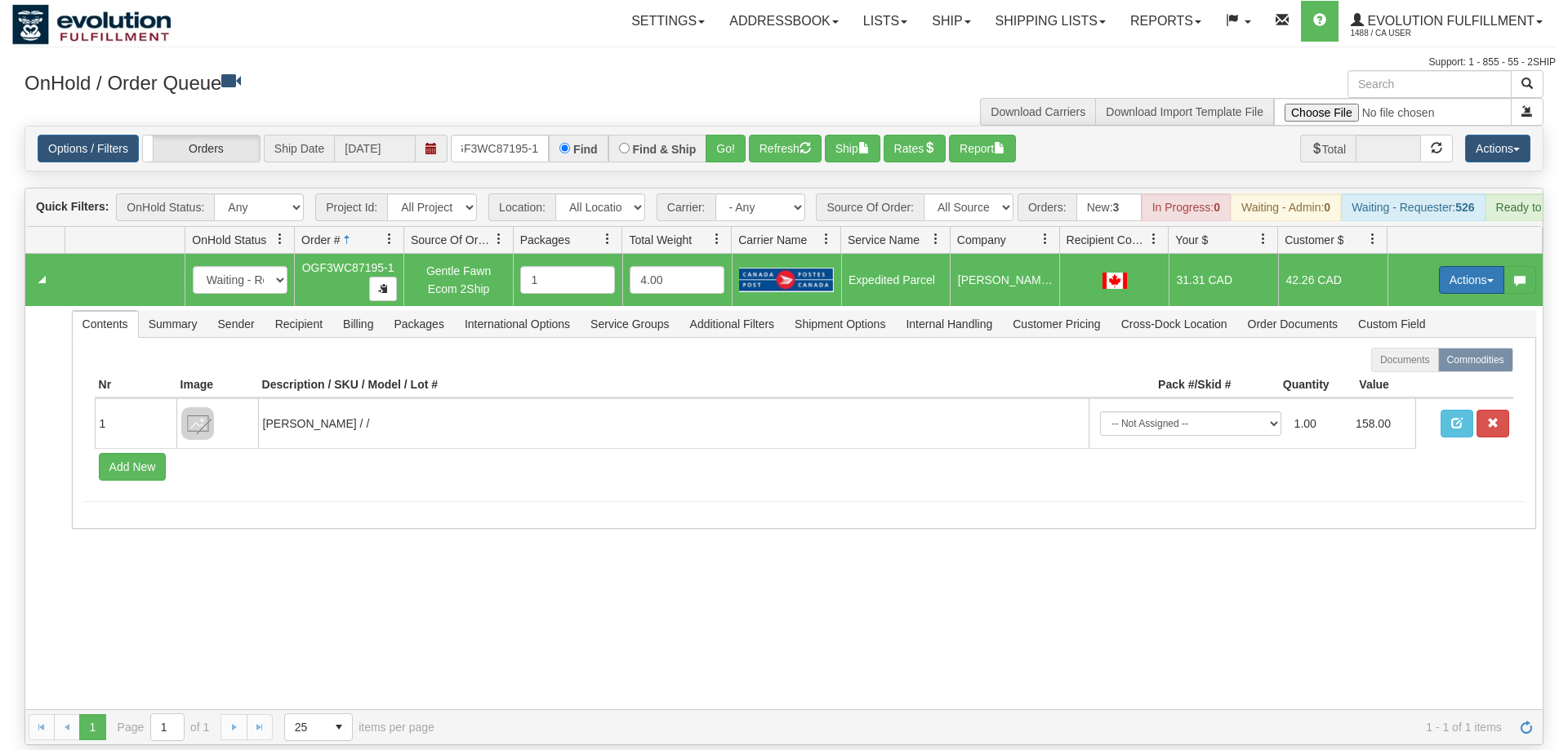
click at [1458, 266] on button "Actions" at bounding box center [1472, 280] width 66 height 28
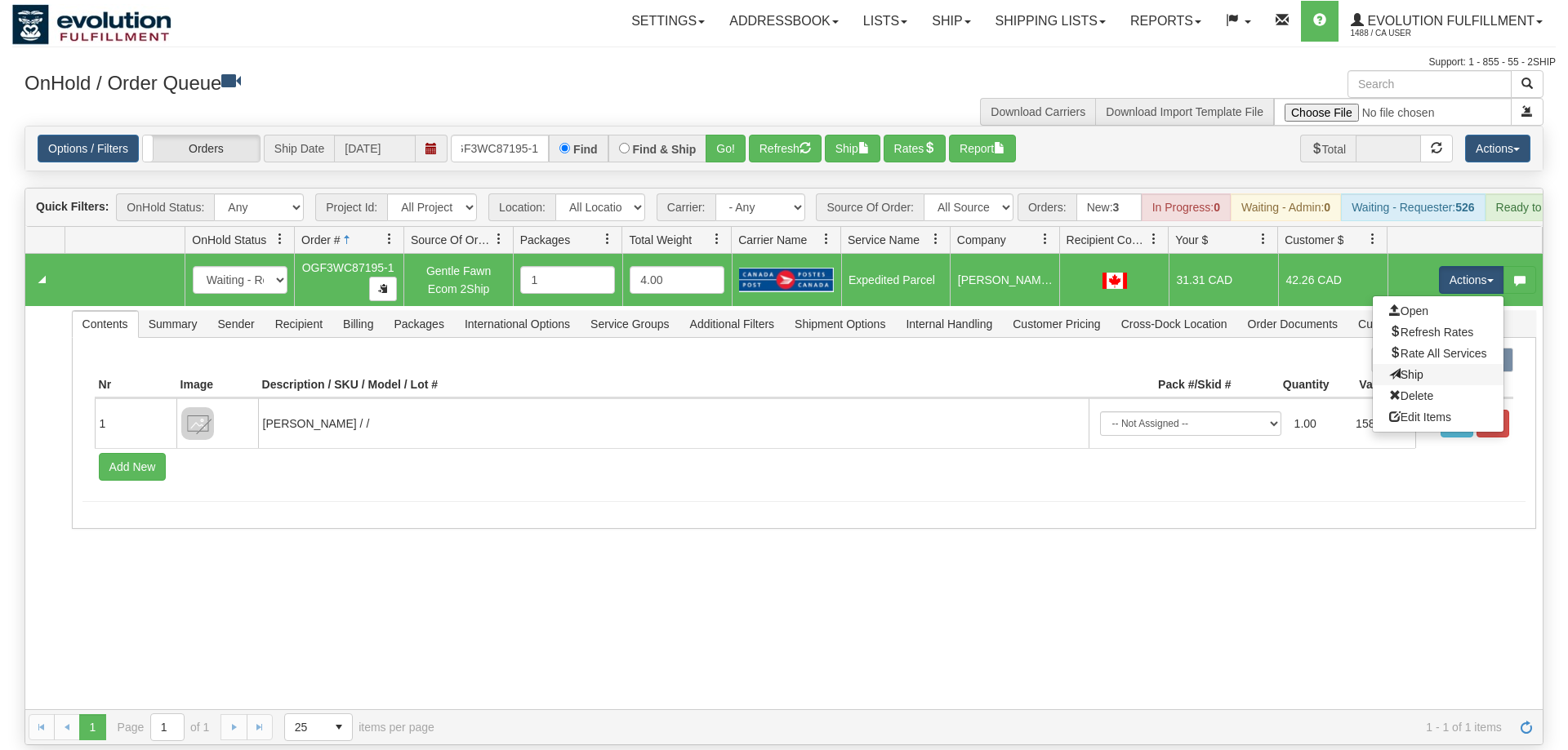
click at [1429, 364] on link "Ship" at bounding box center [1439, 374] width 131 height 22
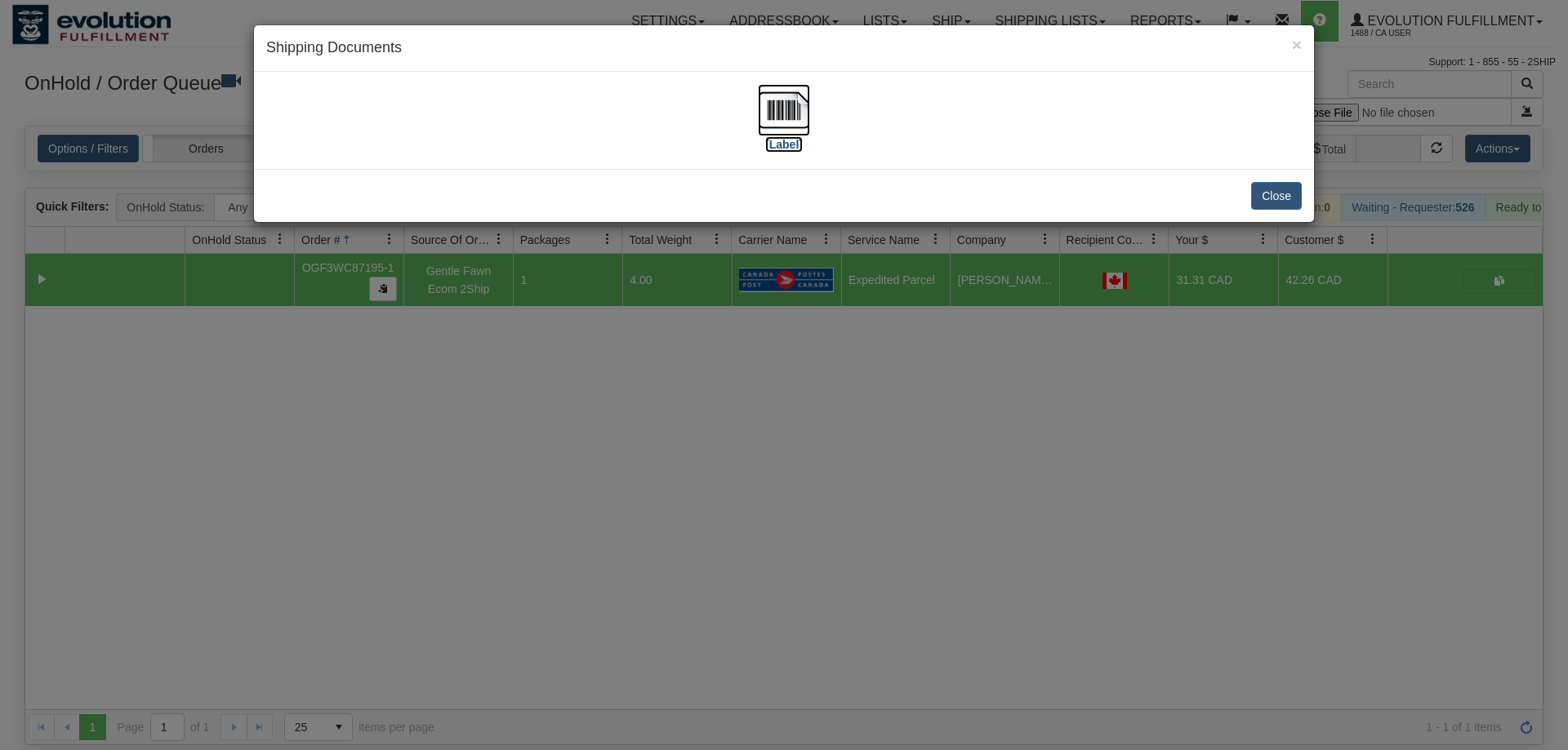
click at [791, 116] on img at bounding box center [784, 110] width 53 height 53
drag, startPoint x: 615, startPoint y: 565, endPoint x: 581, endPoint y: 397, distance: 171.4
click at [615, 547] on div "× Shipping Documents [Label] Close" at bounding box center [784, 375] width 1568 height 750
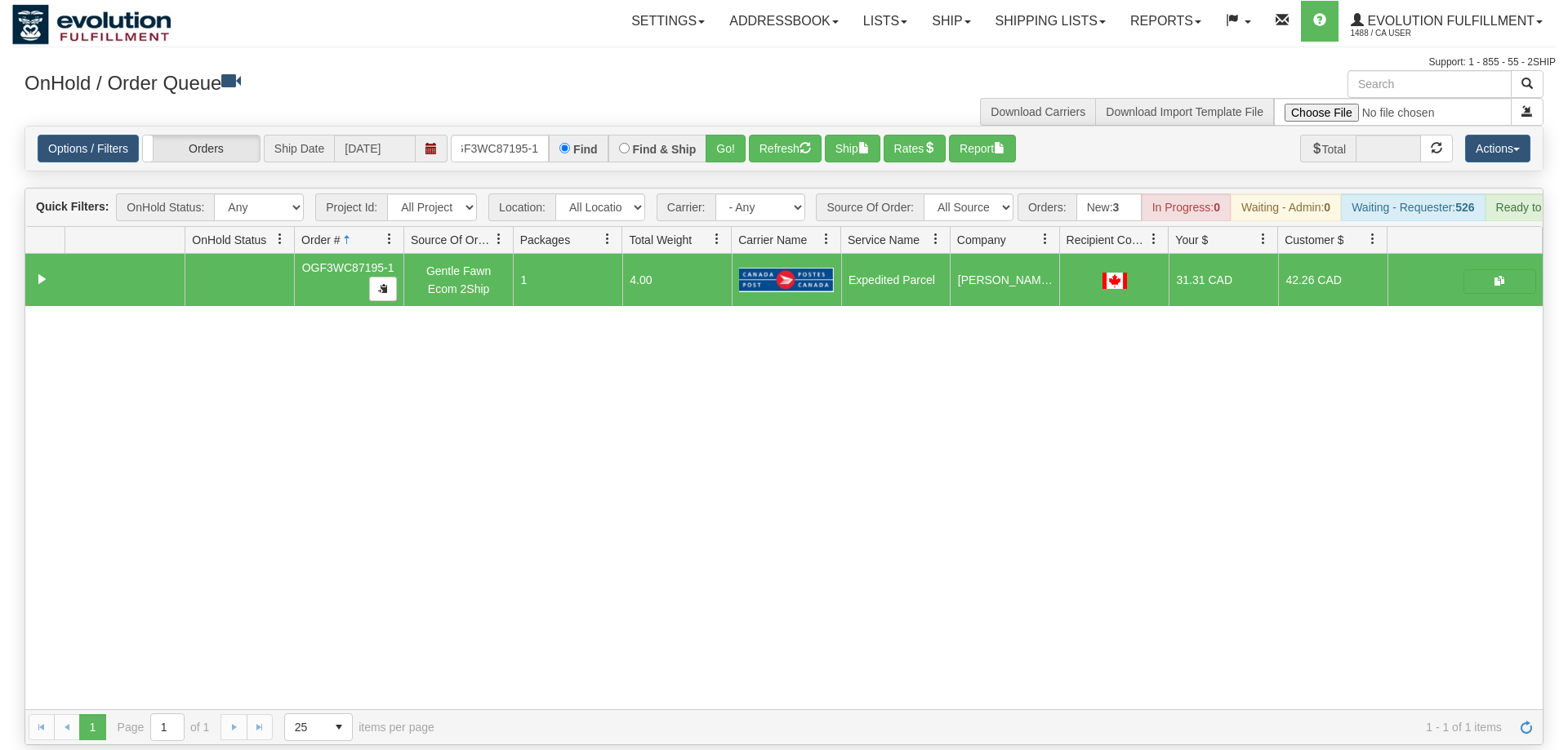
click at [496, 139] on div "Options / Filters Group Shipments Orders Ship Date [DATE] OGF3WC87195-1 Find Fi…" at bounding box center [784, 148] width 1518 height 44
click at [500, 134] on input "OGF3WC87195-1" at bounding box center [500, 148] width 98 height 28
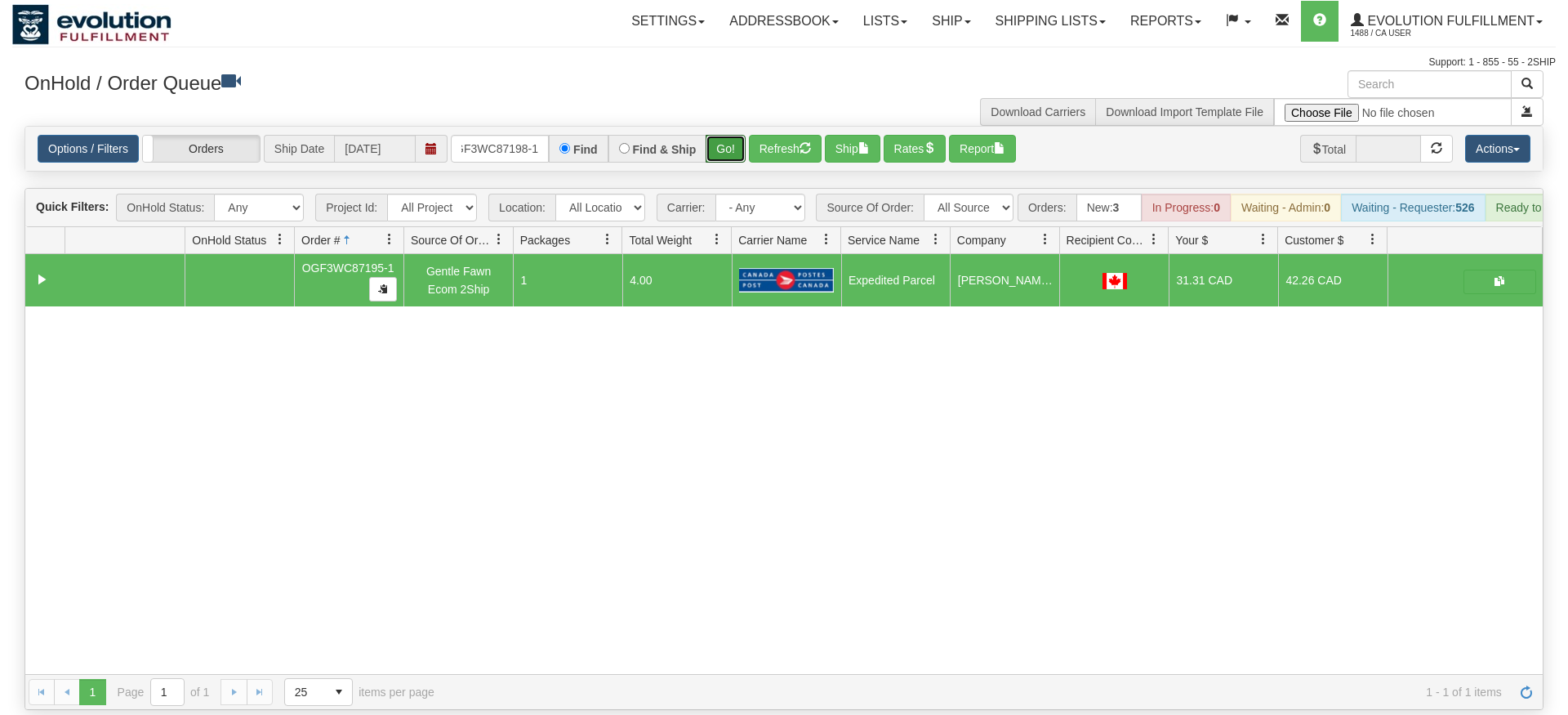
drag, startPoint x: 747, startPoint y: 113, endPoint x: 733, endPoint y: 147, distance: 36.8
click at [745, 148] on div "Is equal to Is not equal to Contains Does not contains CAD USD EUR ZAR [PERSON_…" at bounding box center [784, 417] width 1544 height 584
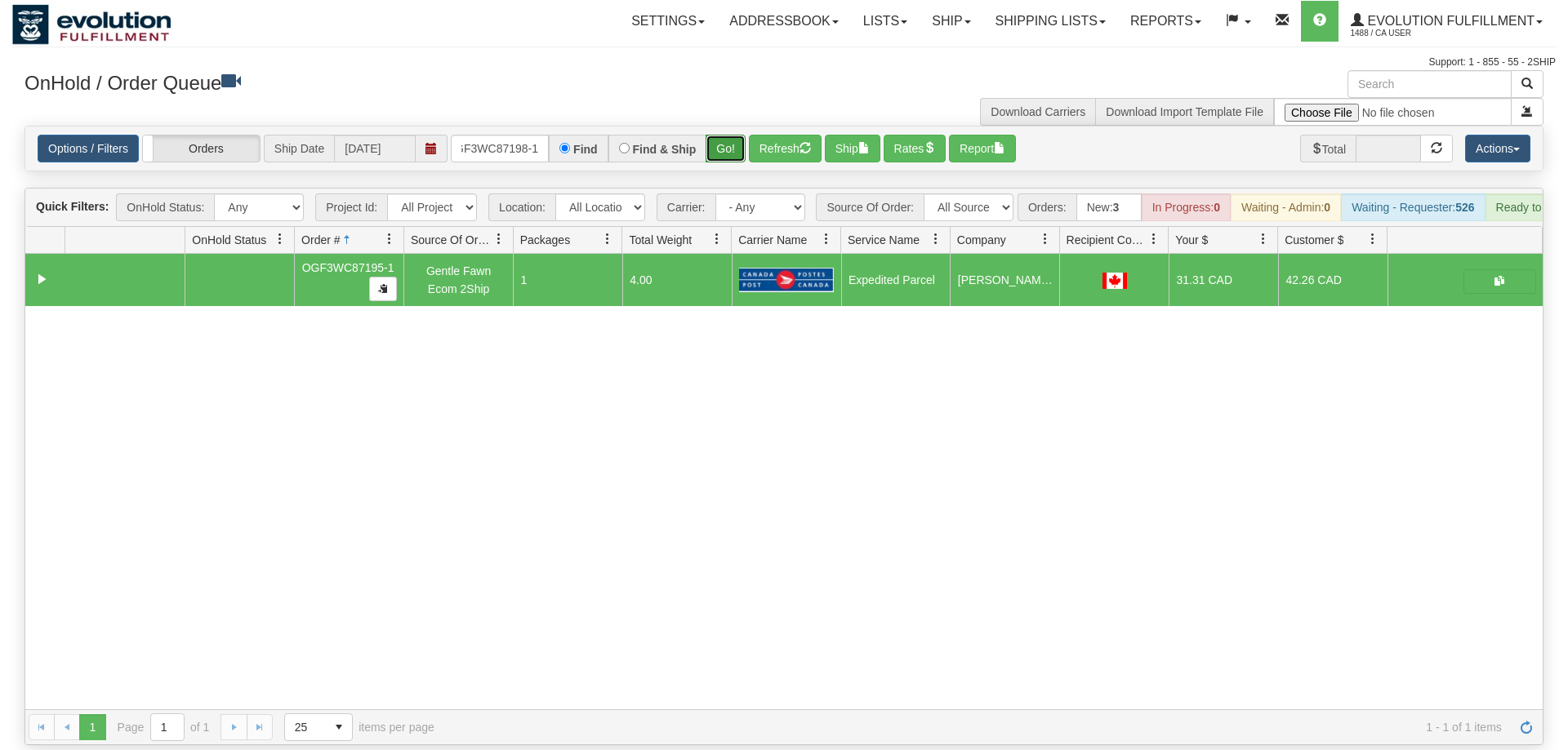
click at [710, 134] on button "Go!" at bounding box center [725, 148] width 40 height 28
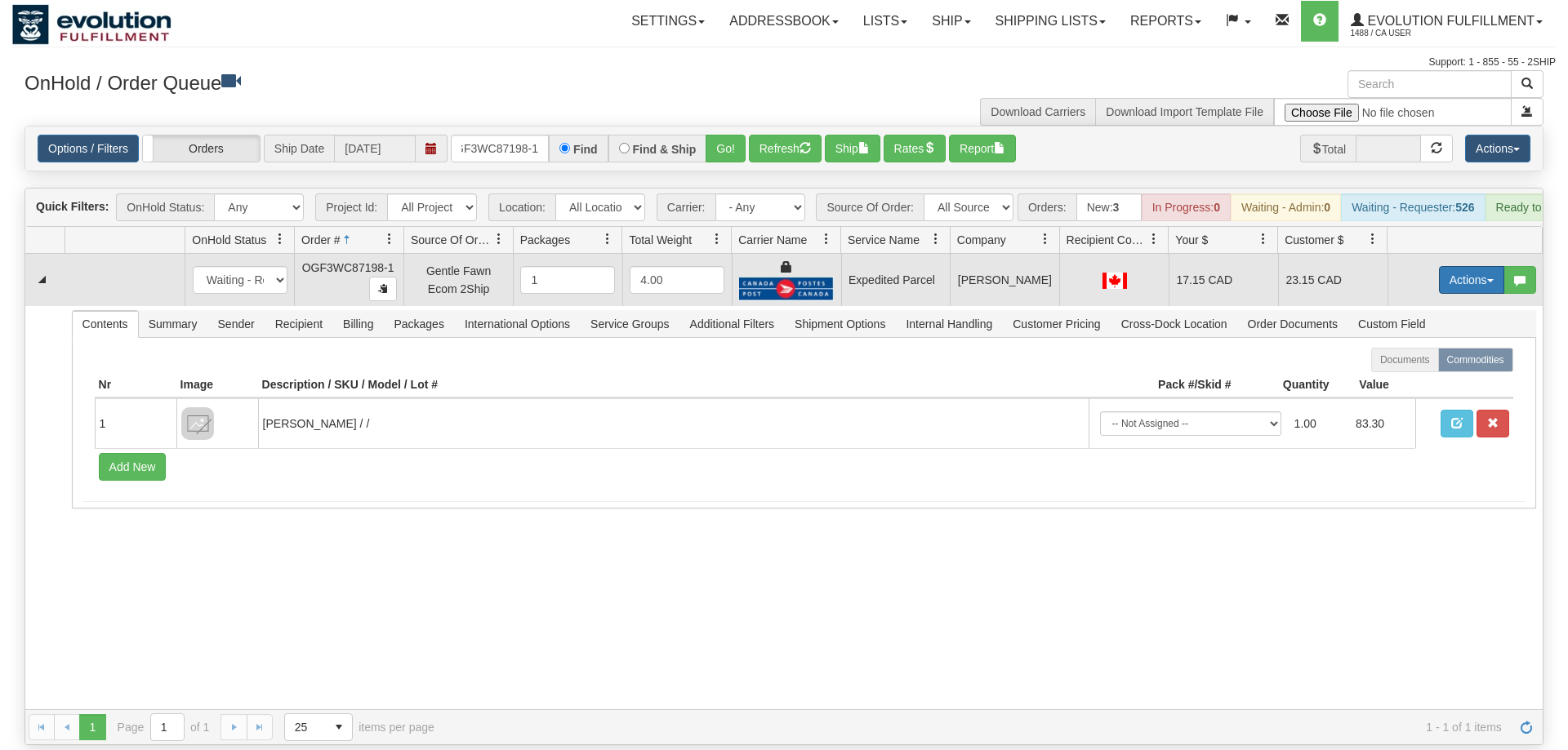
click at [1461, 266] on button "Actions" at bounding box center [1472, 280] width 66 height 28
click at [1427, 364] on link "Ship" at bounding box center [1439, 374] width 131 height 22
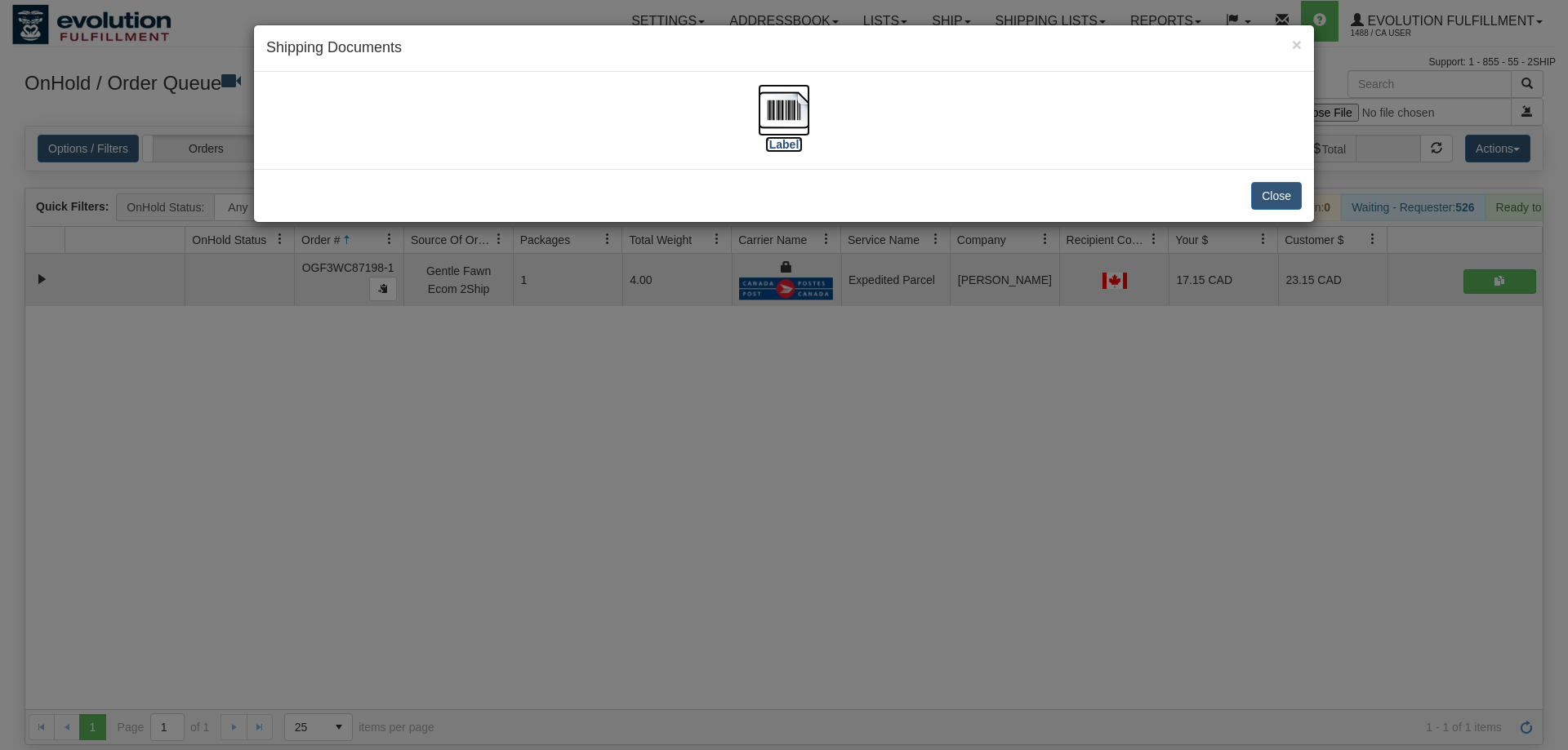
click at [775, 122] on img at bounding box center [784, 110] width 53 height 53
drag, startPoint x: 690, startPoint y: 454, endPoint x: 689, endPoint y: 430, distance: 24.0
click at [689, 430] on div "× Shipping Documents [Label] Close" at bounding box center [784, 375] width 1568 height 750
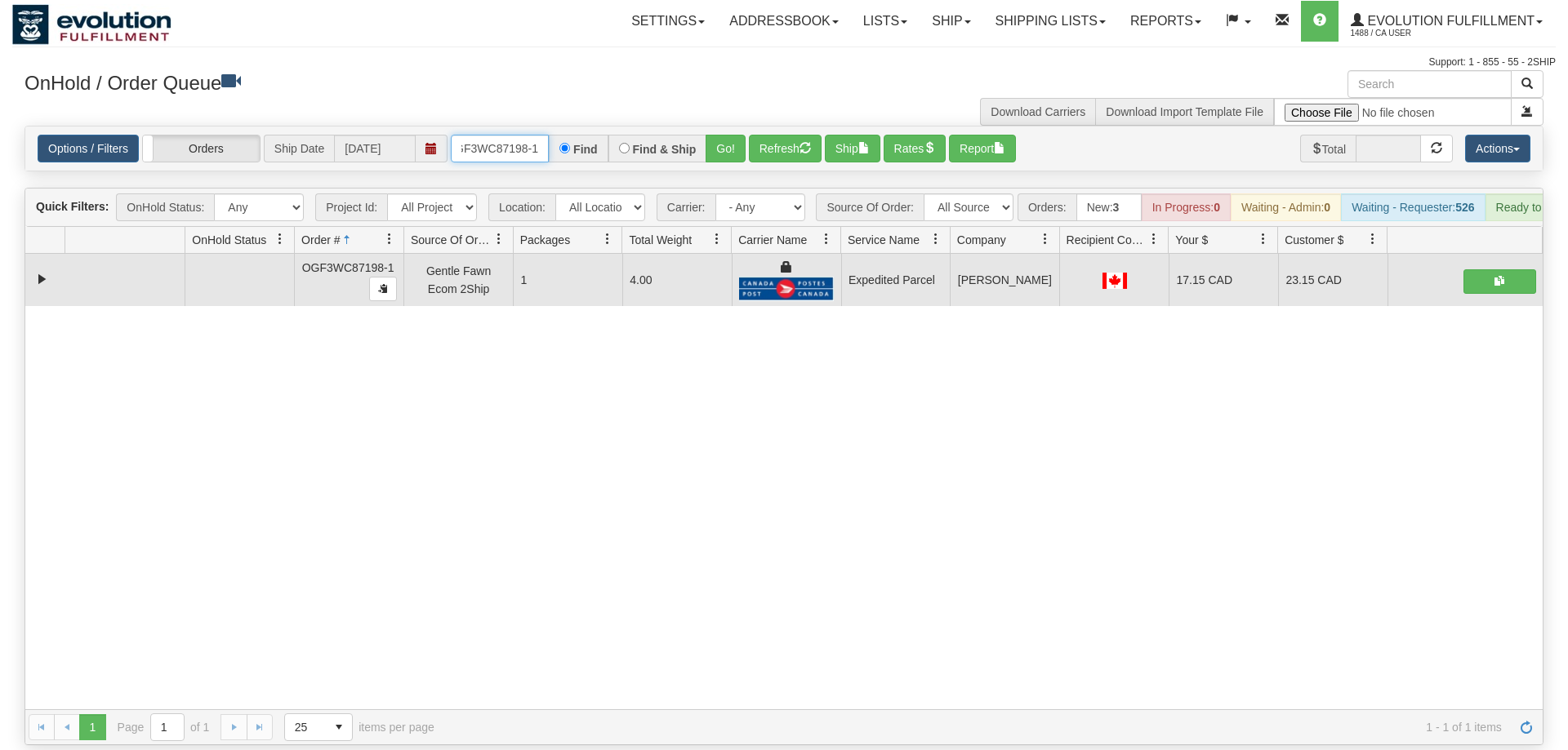
click at [528, 134] on input "OGF3WC87198-1" at bounding box center [500, 148] width 98 height 28
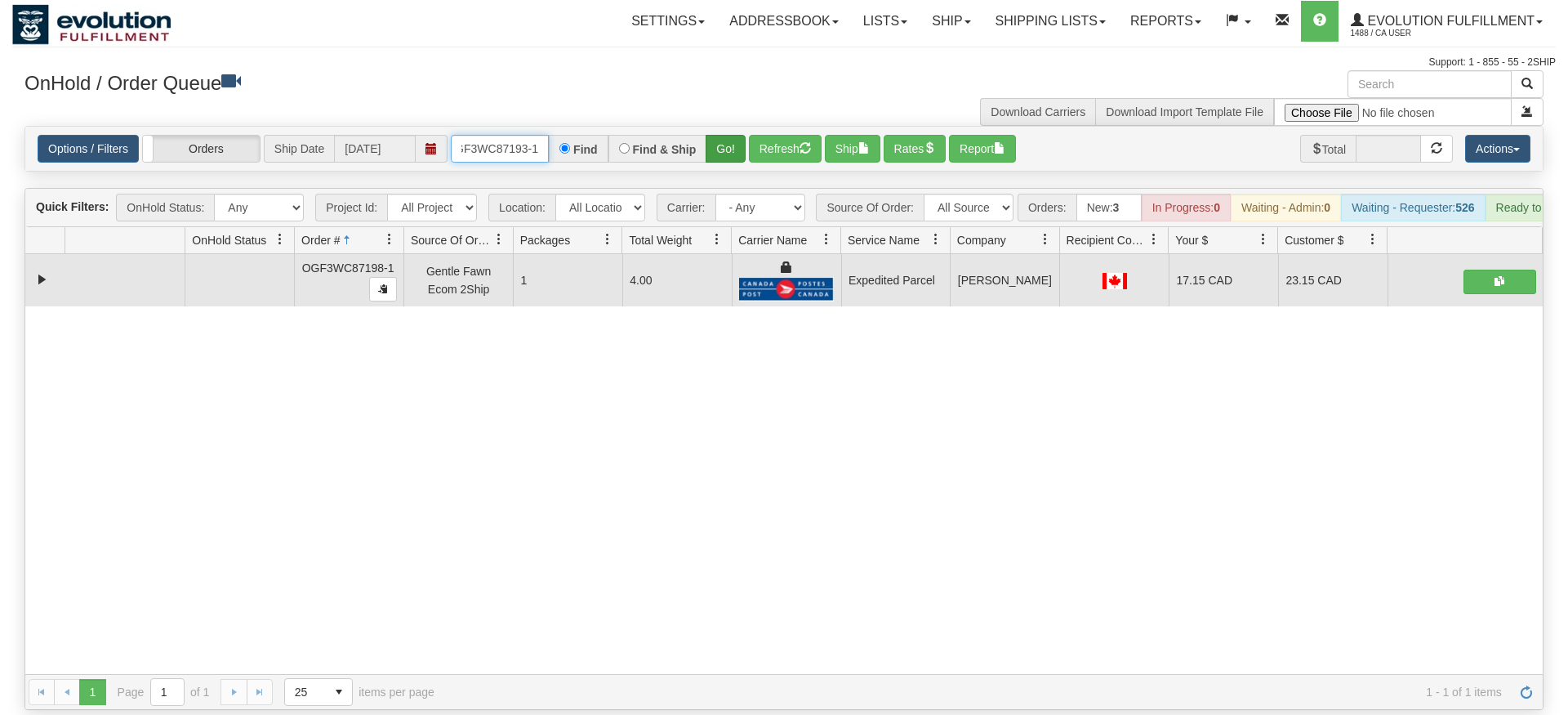
type input "OGF3WC87193-1"
click at [737, 155] on div "Is equal to Is not equal to Contains Does not contains CAD USD EUR ZAR [PERSON_…" at bounding box center [784, 417] width 1544 height 584
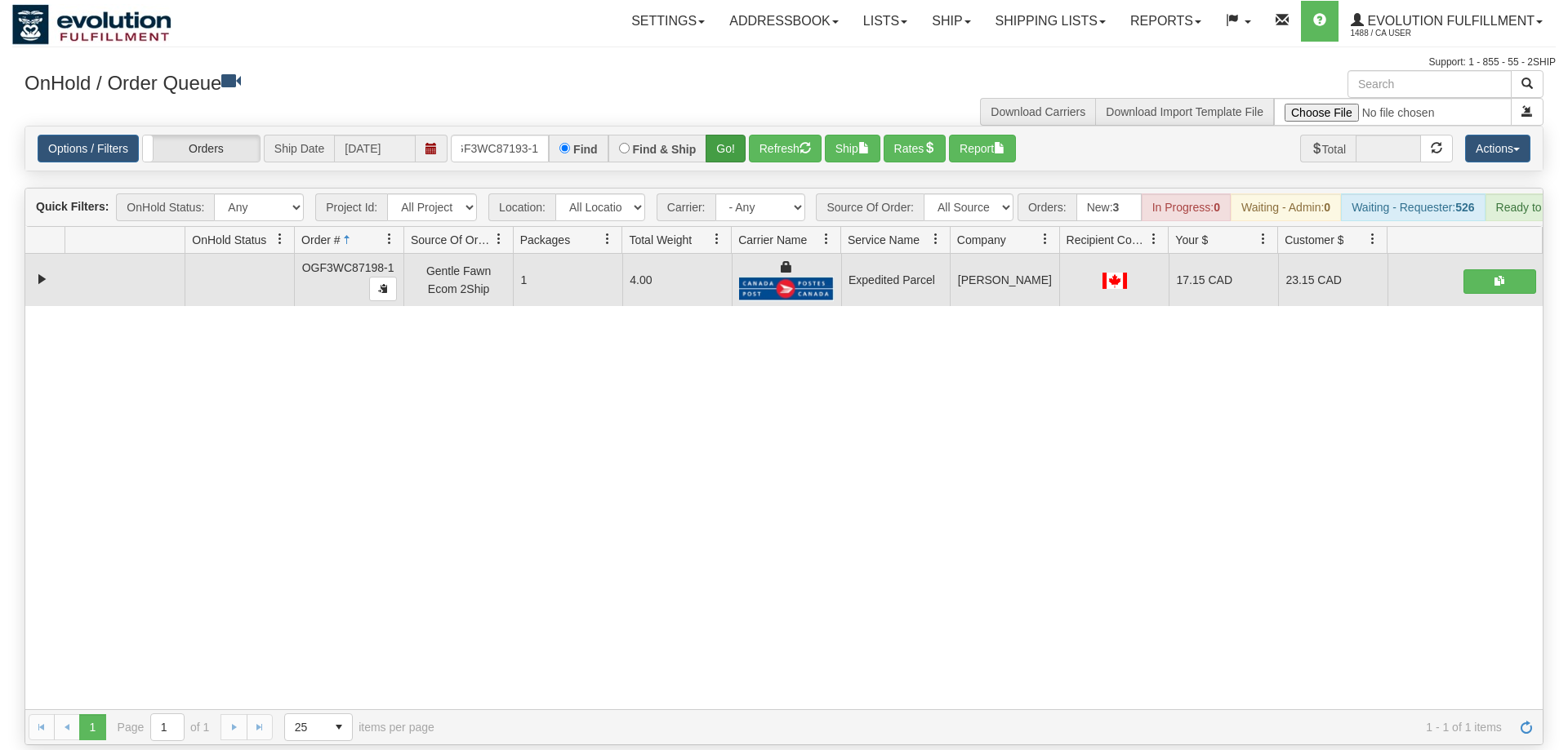
click at [736, 136] on div "Options / Filters Group Shipments Orders Ship Date [DATE] OGF3WC87193-1 Find Fi…" at bounding box center [784, 148] width 1518 height 44
click at [733, 134] on button "Go!" at bounding box center [725, 148] width 40 height 28
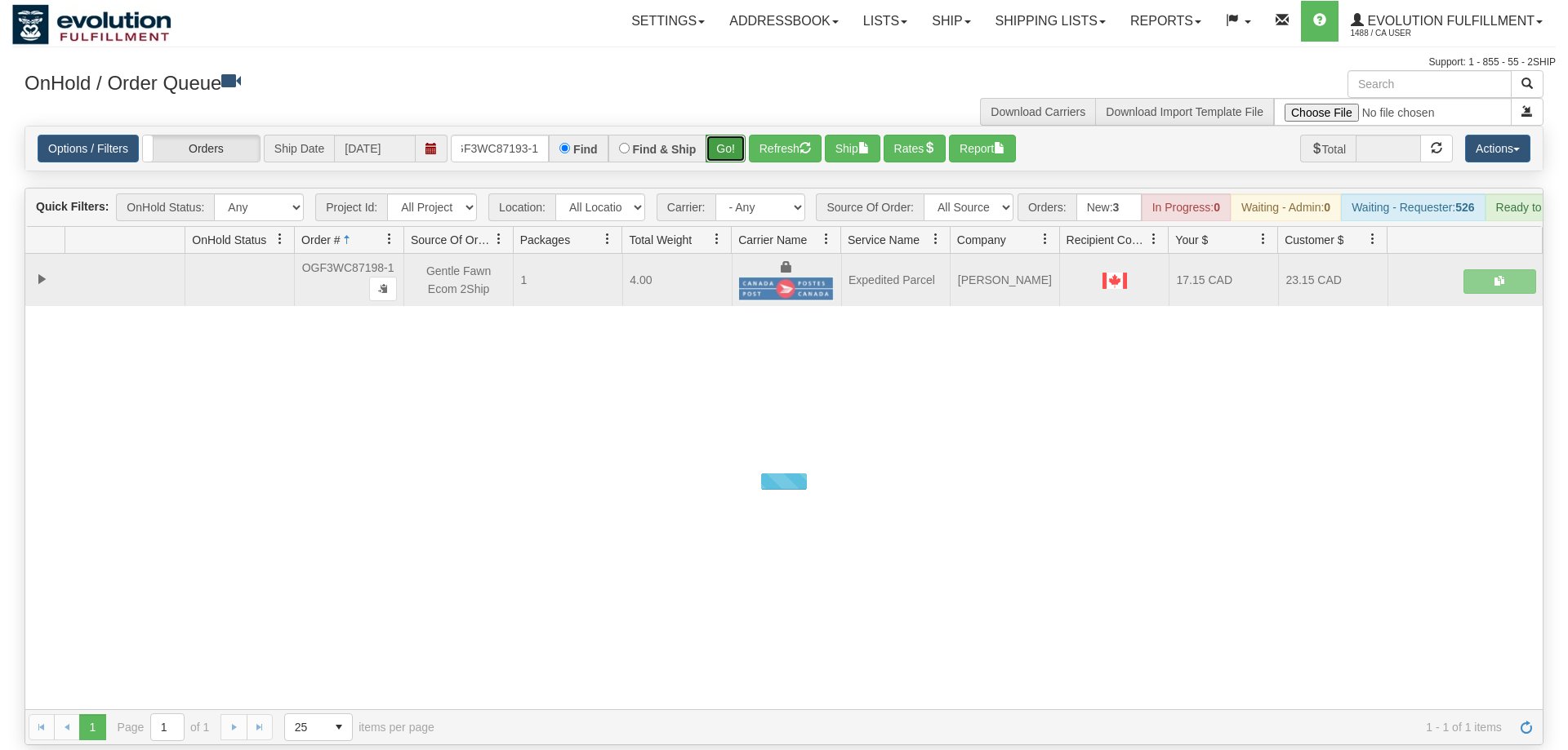
click at [740, 134] on button "Go!" at bounding box center [725, 148] width 40 height 28
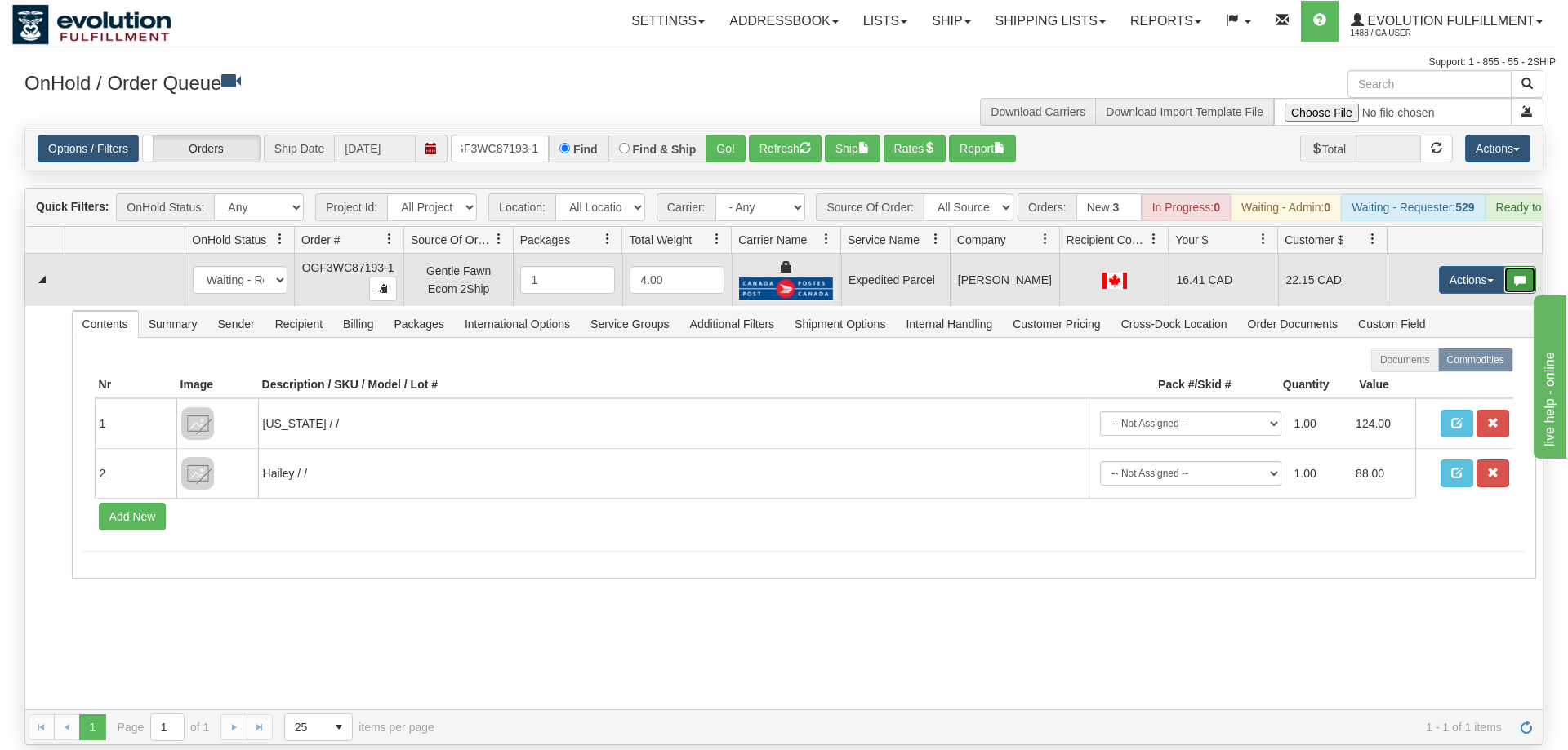
click at [1509, 266] on button "button" at bounding box center [1521, 280] width 33 height 28
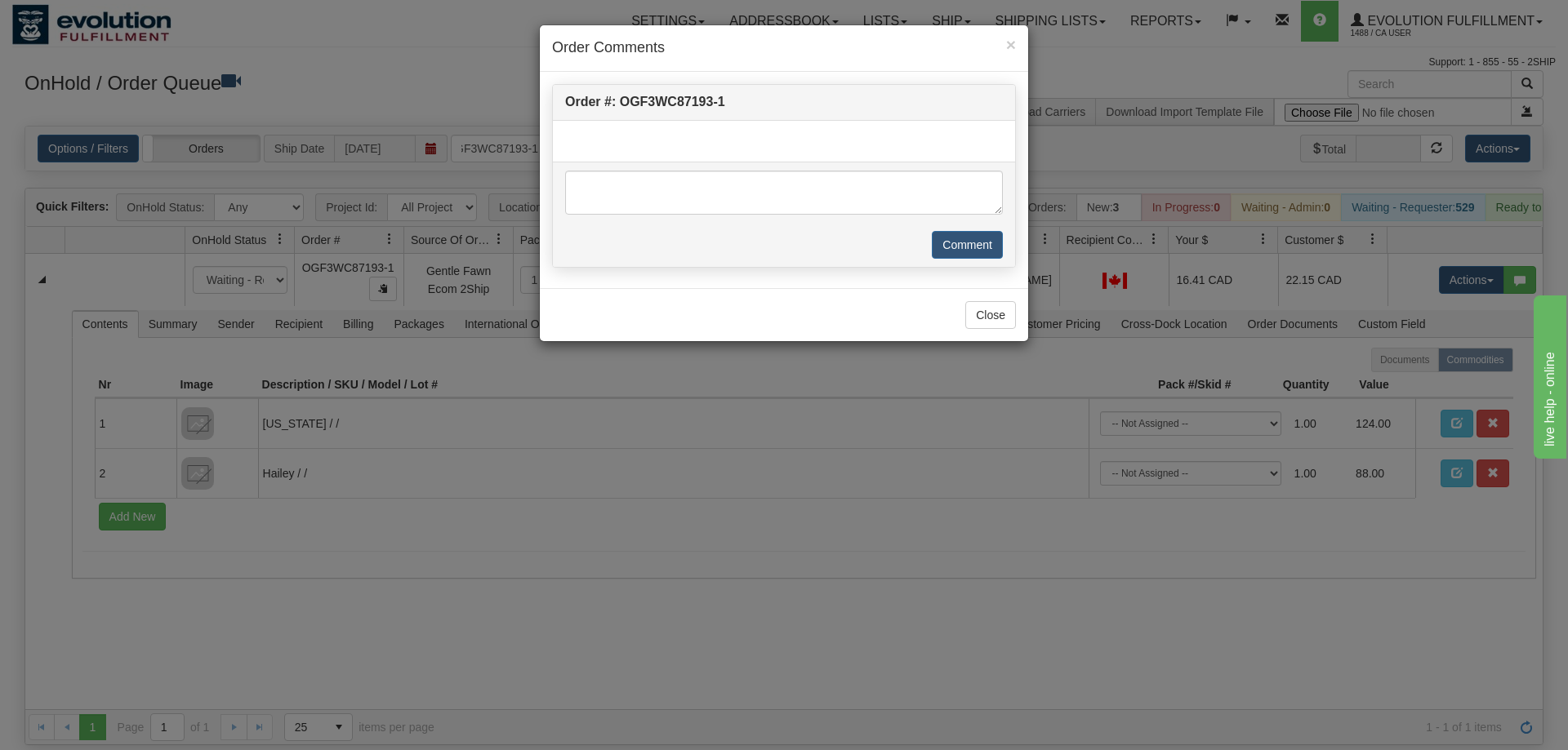
click at [1452, 271] on div "× Order Comments Order #: OGF3WC87193-1 Comment Close" at bounding box center [784, 375] width 1568 height 750
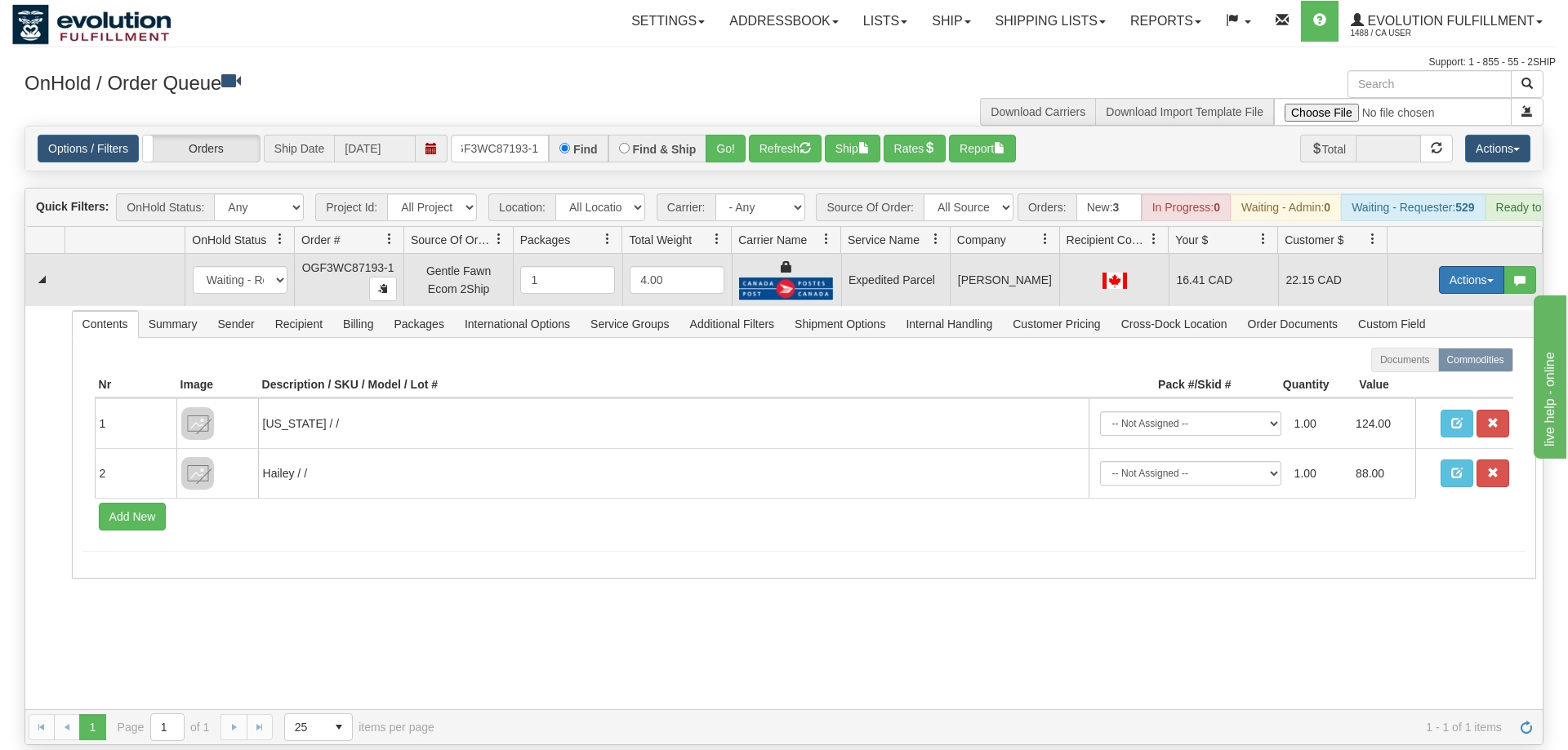
click at [1452, 266] on button "Actions" at bounding box center [1472, 280] width 66 height 28
click at [1404, 368] on span "Ship" at bounding box center [1407, 374] width 34 height 13
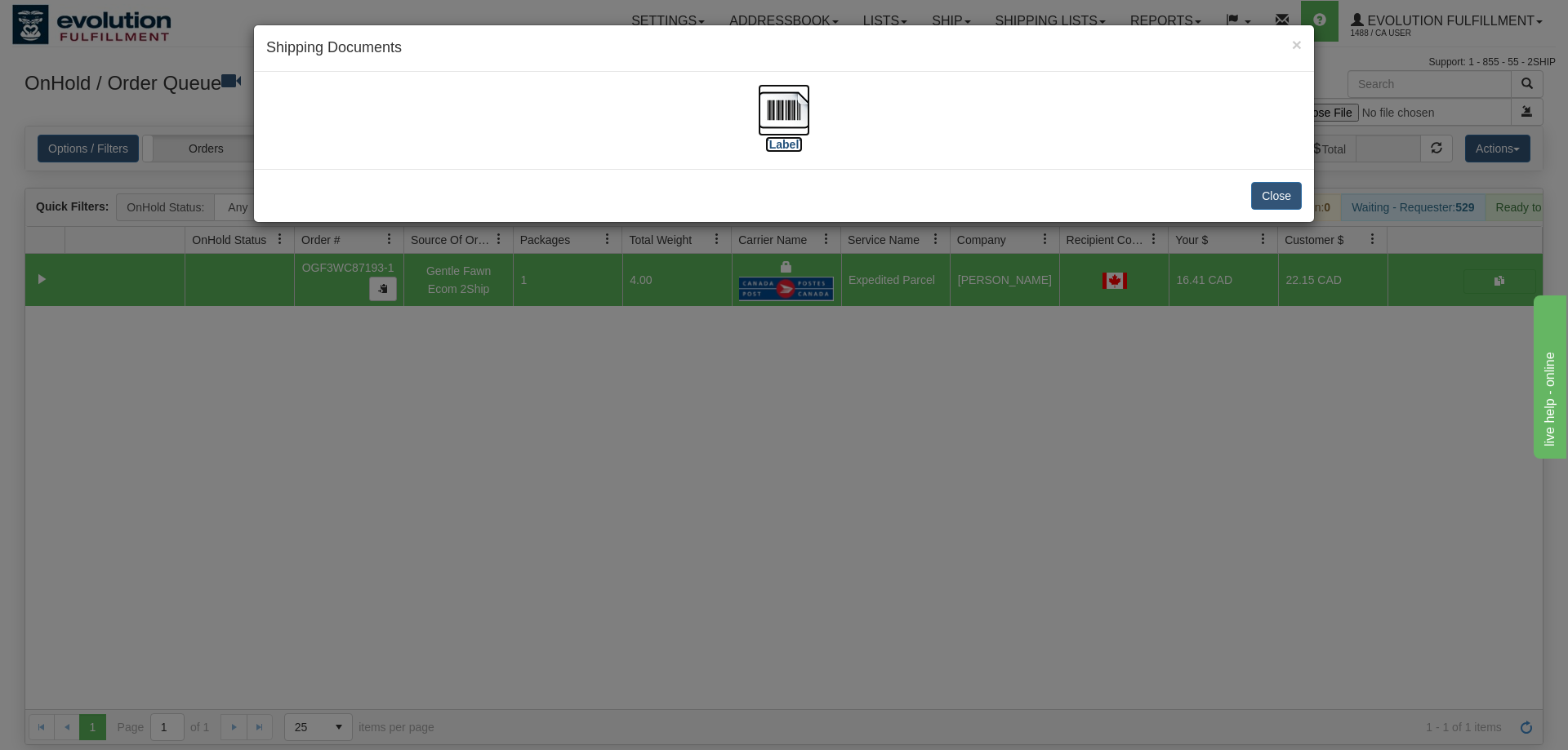
click at [786, 122] on img at bounding box center [784, 110] width 53 height 53
drag, startPoint x: 536, startPoint y: 613, endPoint x: 403, endPoint y: 22, distance: 605.8
click at [537, 499] on div "× Shipping Documents [Label] Close" at bounding box center [784, 375] width 1568 height 750
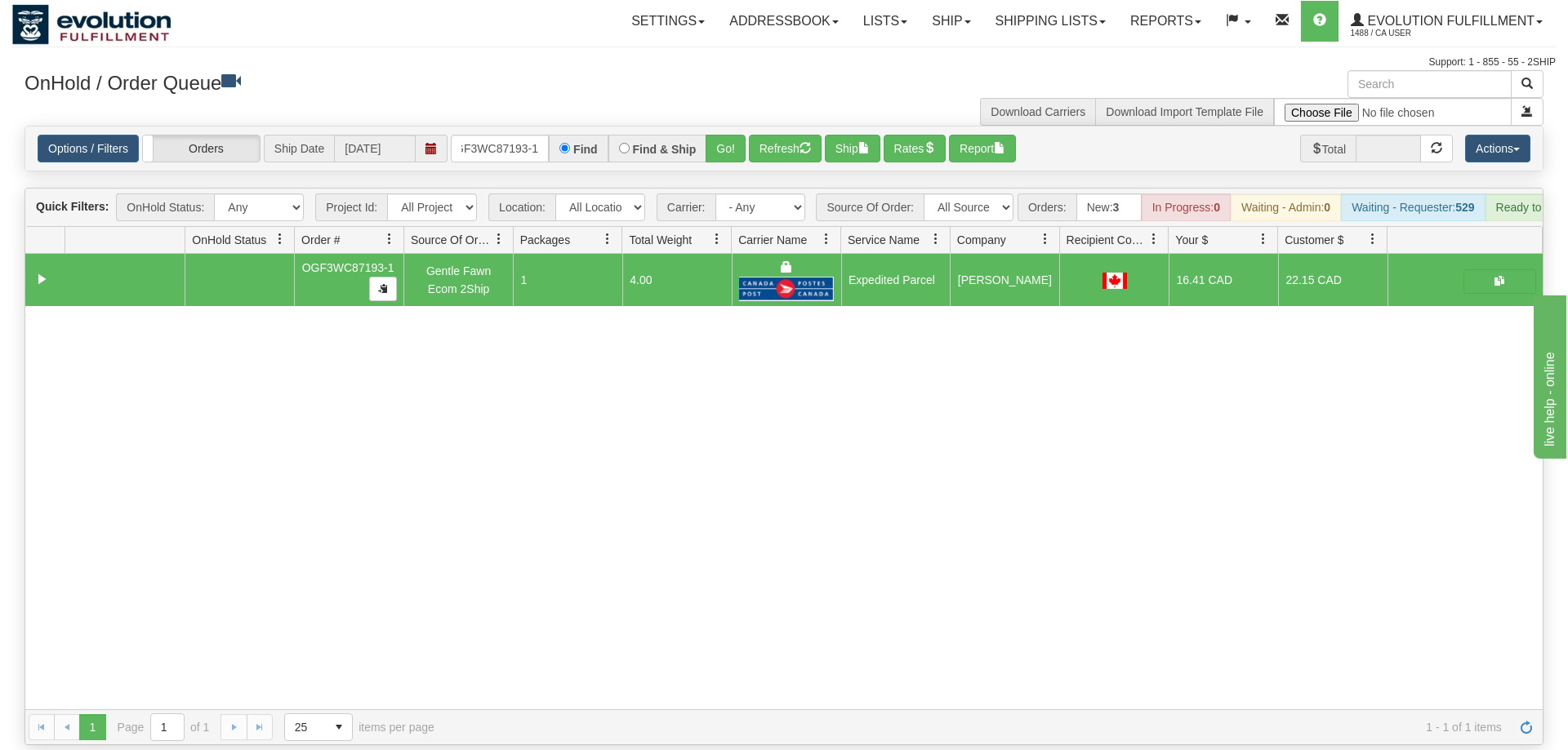
click at [489, 127] on div "Options / Filters Group Shipments Orders Ship Date [DATE] OGF3WC87193-1 Find Fi…" at bounding box center [784, 148] width 1518 height 44
click at [487, 134] on input "OGF3WC87193-1" at bounding box center [500, 148] width 98 height 28
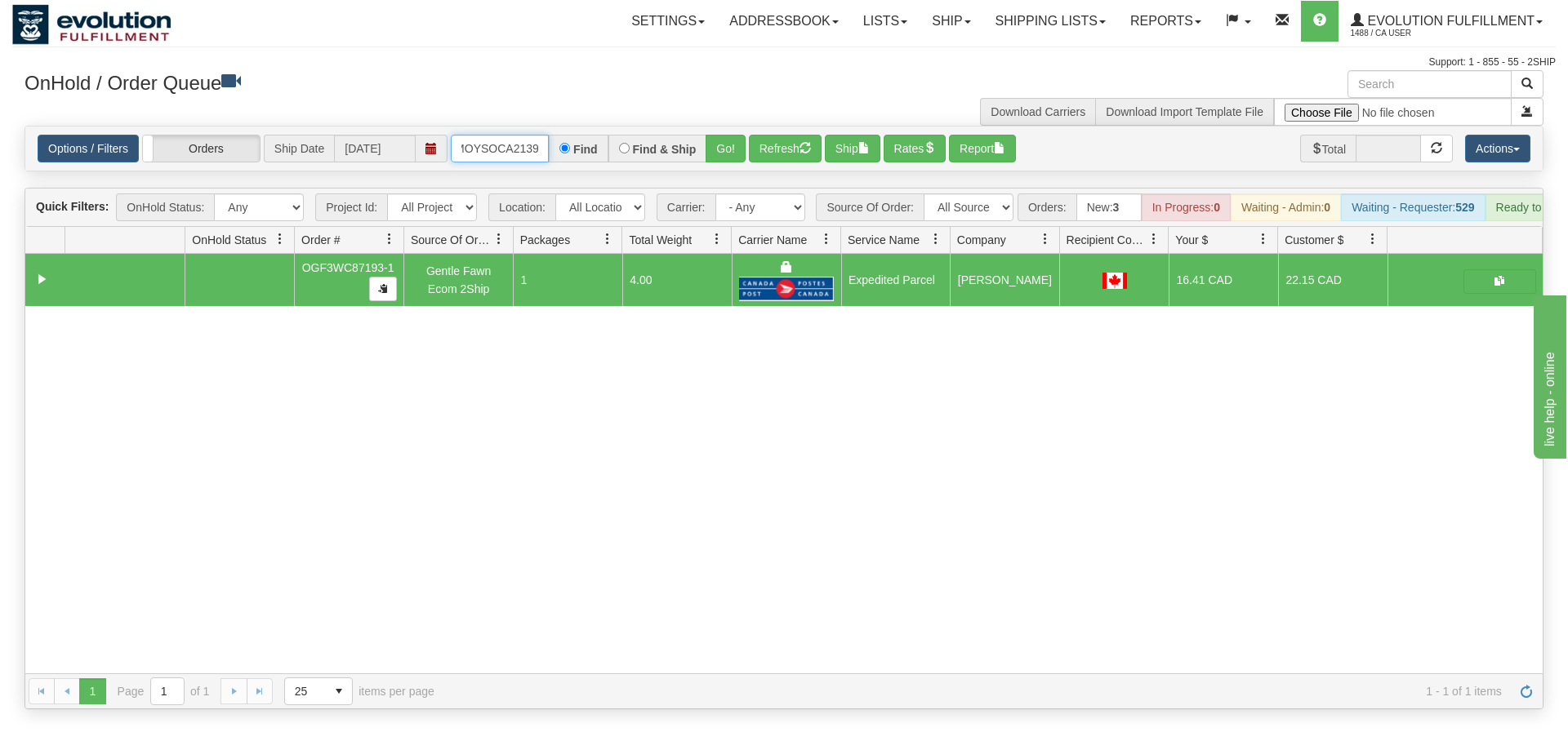
scroll to position [0, 22]
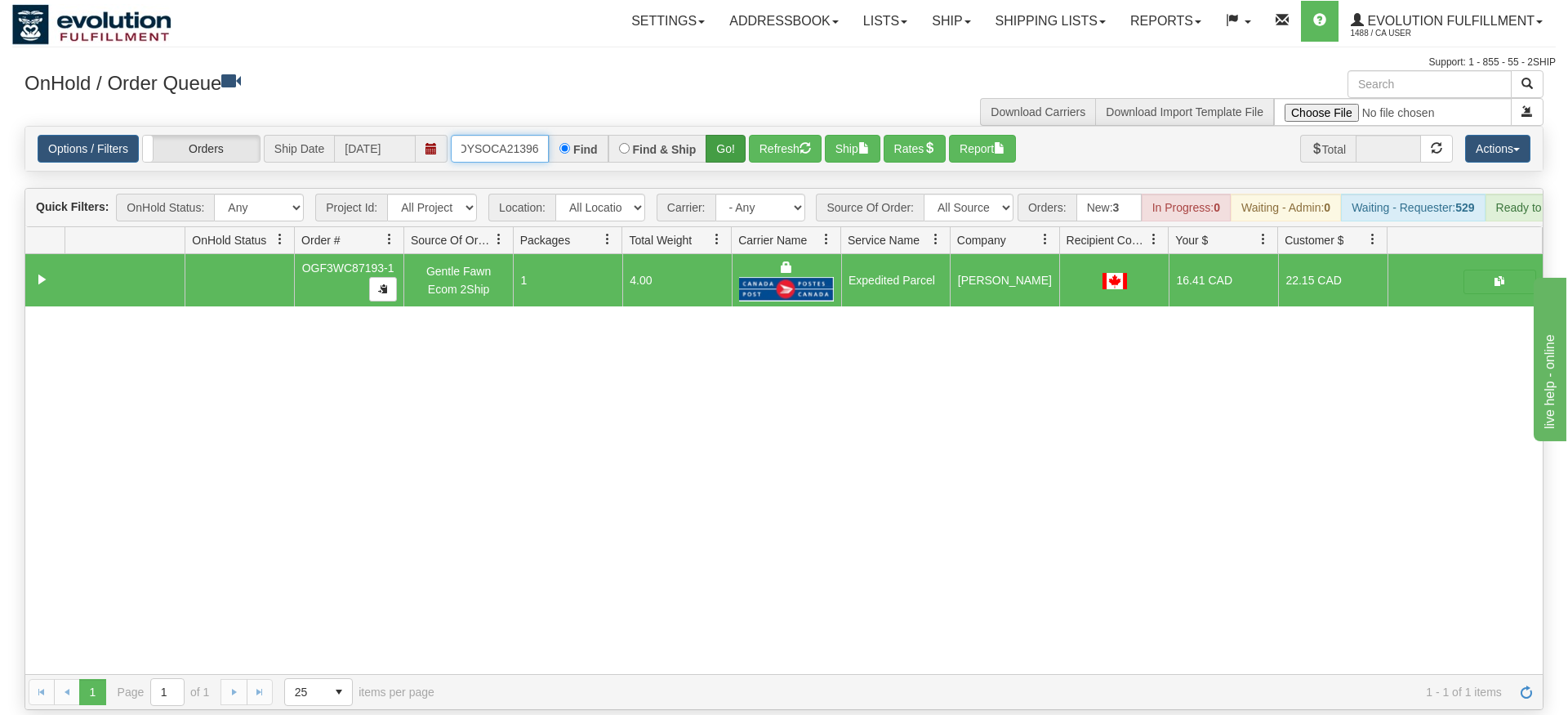
type input "OMOYSOCA21396"
click at [733, 148] on div "Is equal to Is not equal to Contains Does not contains CAD USD EUR ZAR [PERSON_…" at bounding box center [784, 417] width 1544 height 584
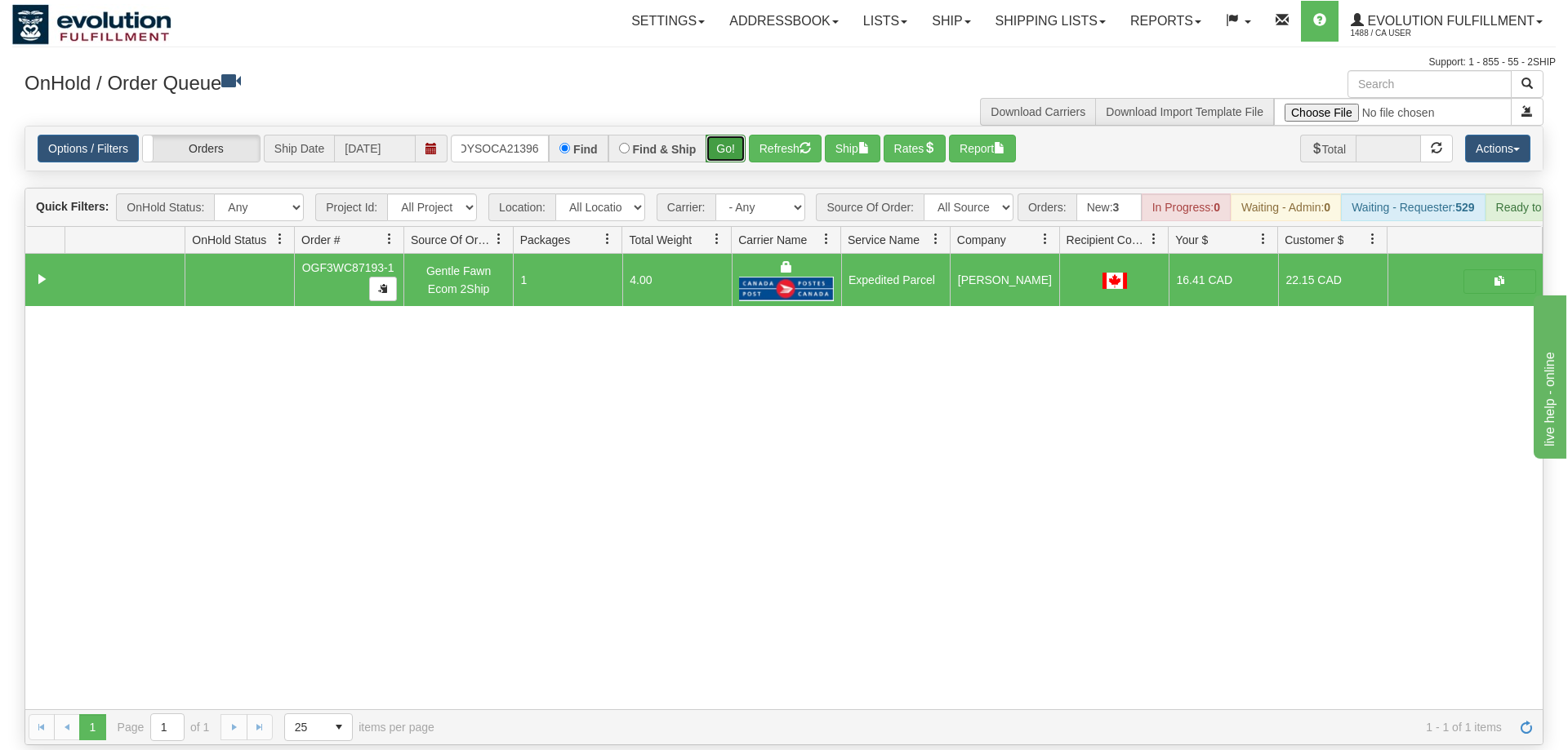
click at [724, 134] on button "Go!" at bounding box center [725, 148] width 40 height 28
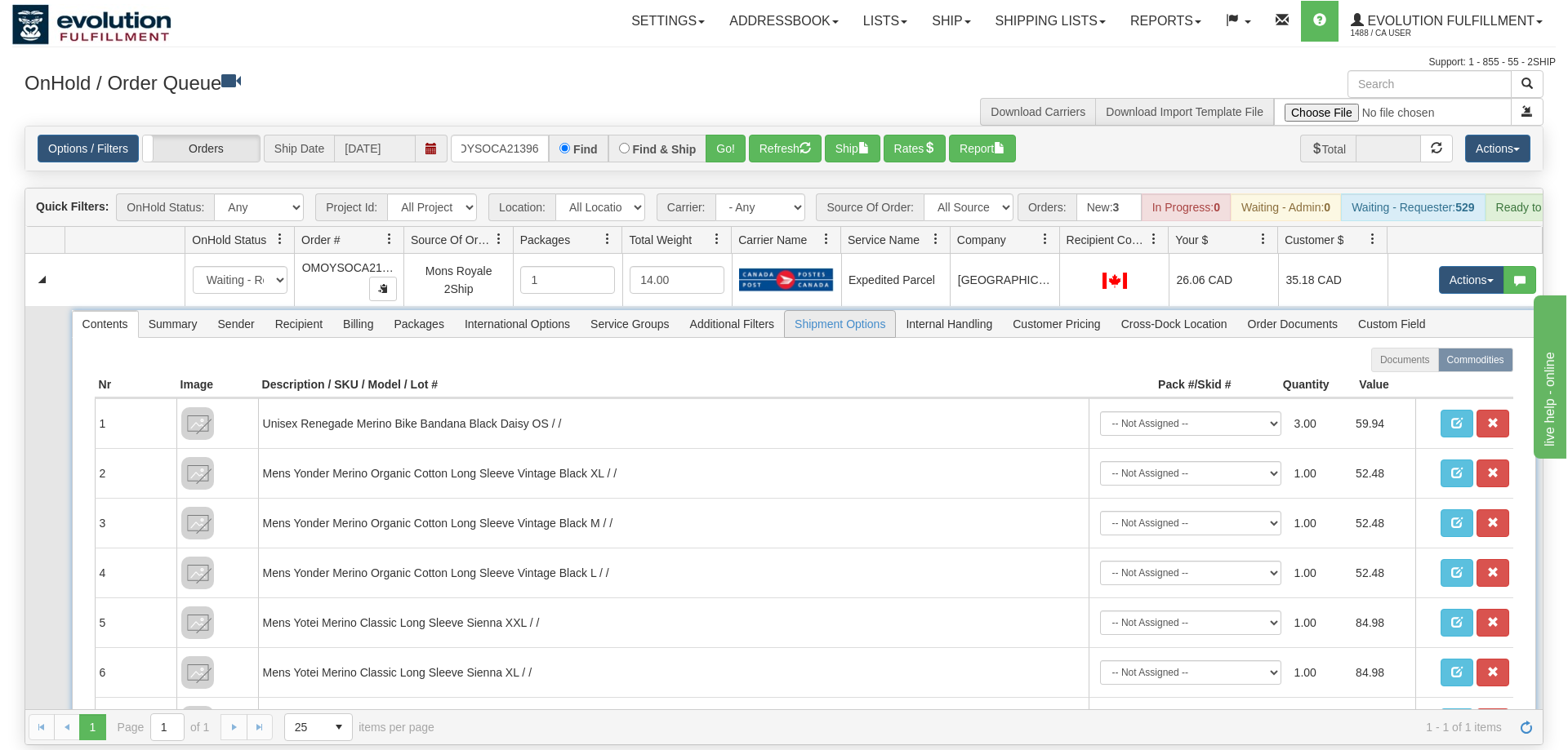
click at [865, 311] on span "Shipment Options" at bounding box center [840, 324] width 110 height 26
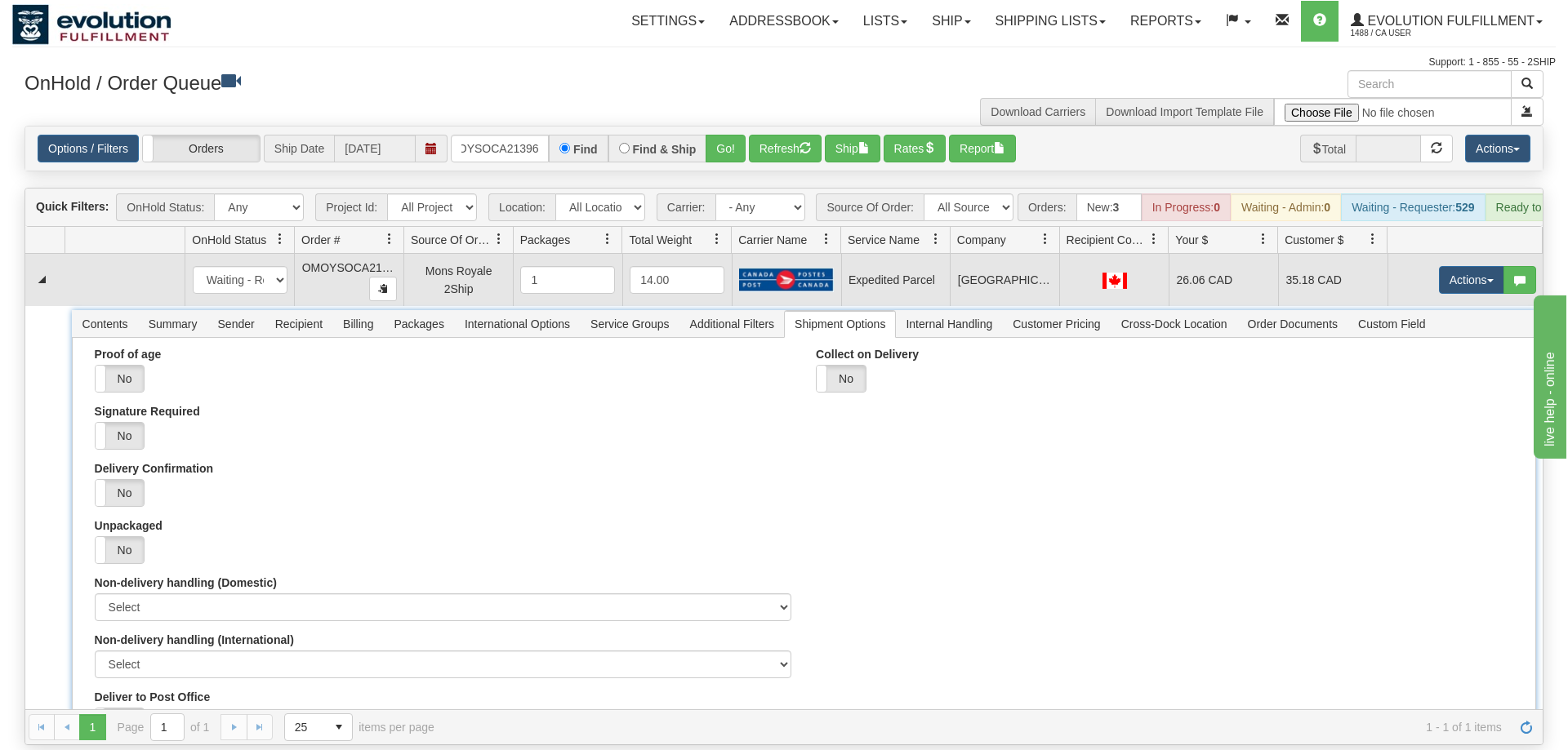
click at [1465, 254] on td "Actions Open Refresh Rates Rate All Services Ship Delete Edit Items" at bounding box center [1465, 280] width 155 height 53
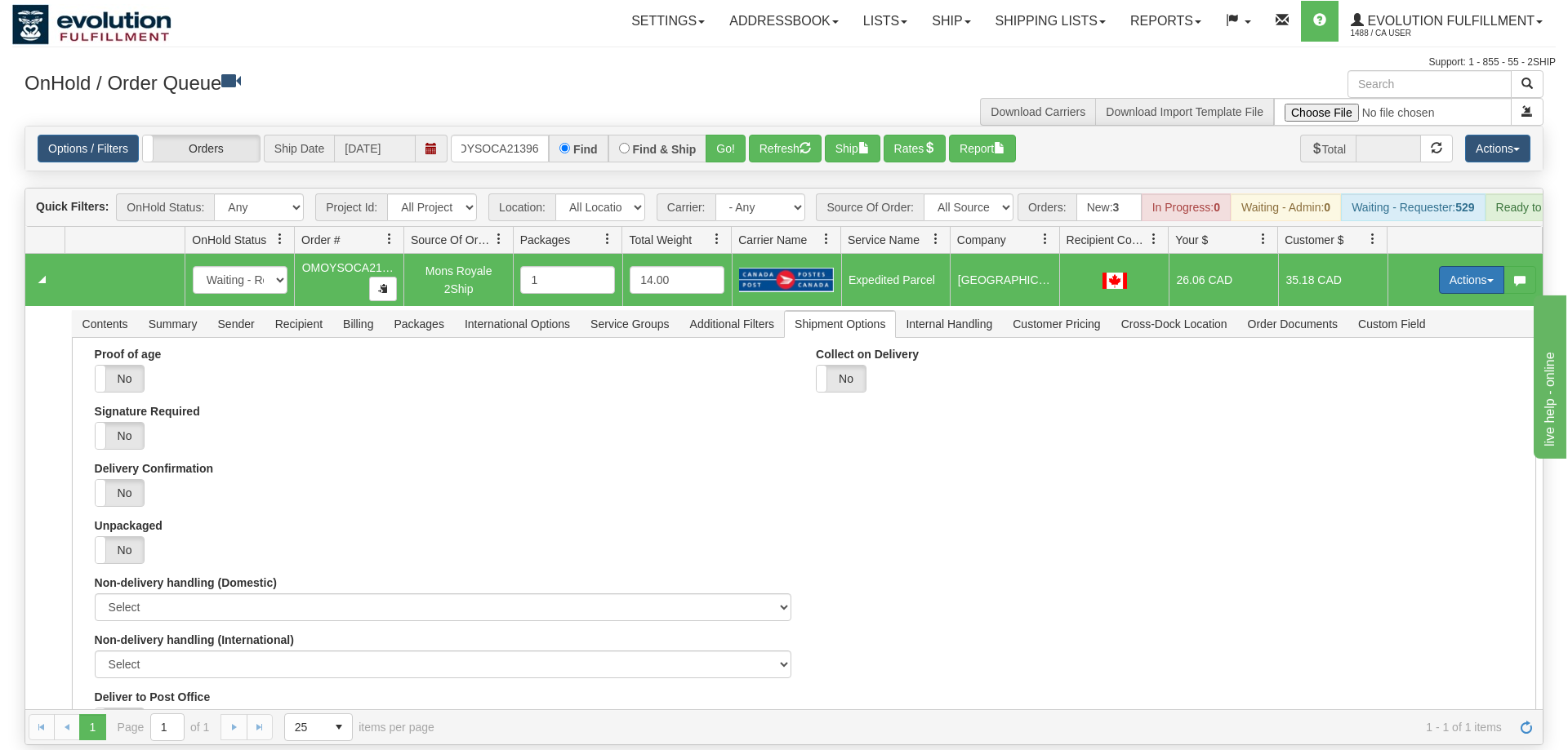
click at [1463, 266] on button "Actions" at bounding box center [1472, 280] width 66 height 28
click at [1433, 347] on span "Rate All Services" at bounding box center [1439, 353] width 98 height 13
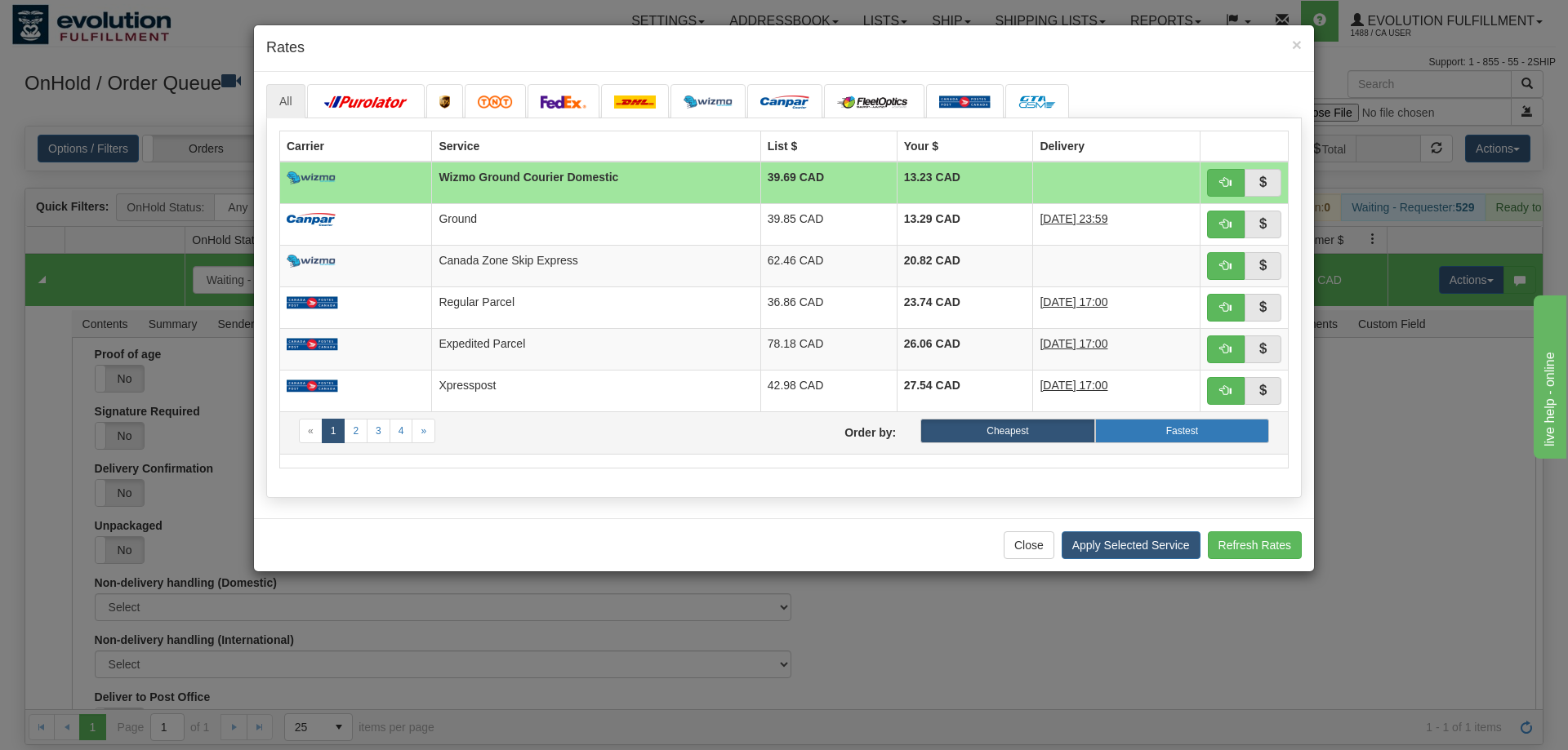
click at [1165, 424] on label "Fastest" at bounding box center [1182, 431] width 174 height 24
radio input "true"
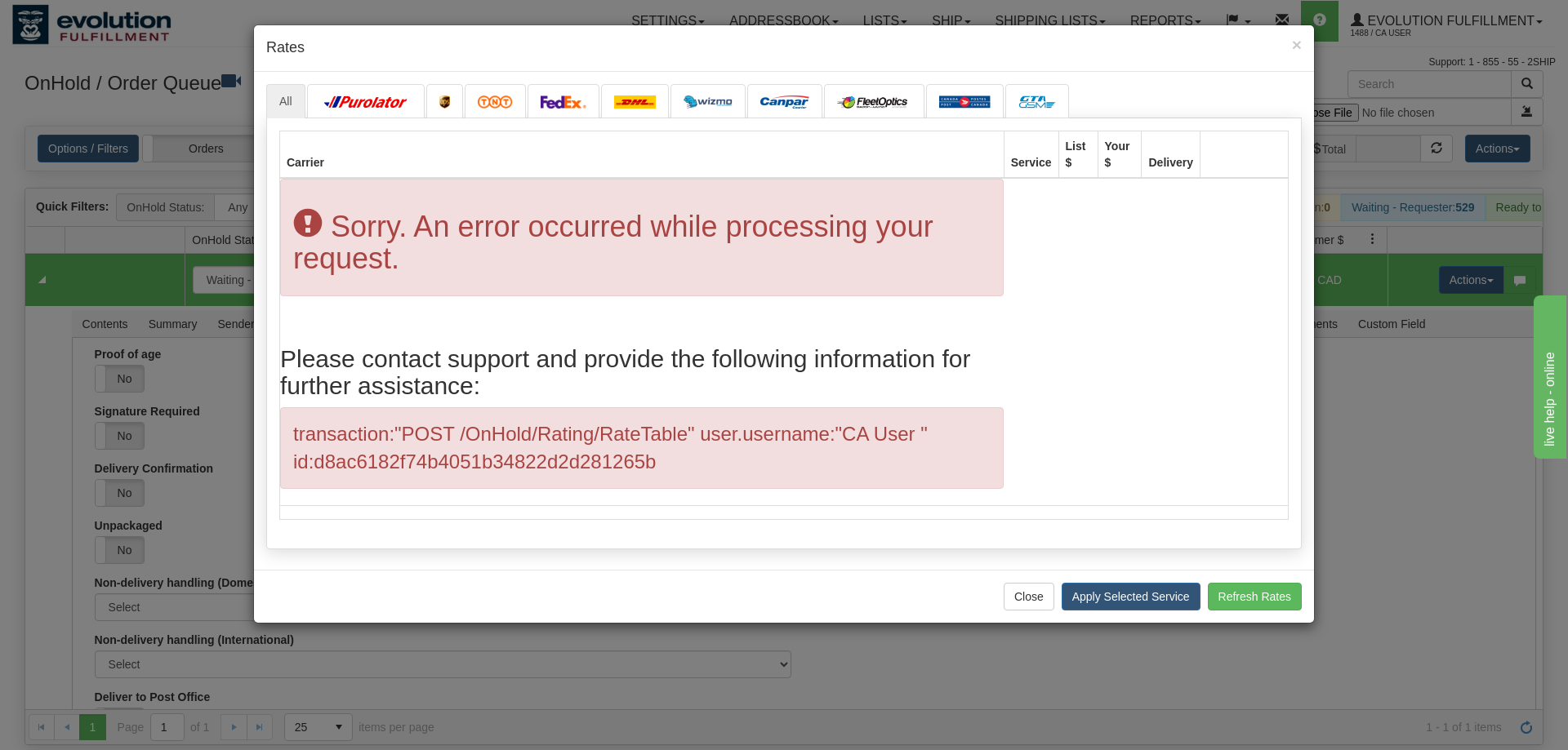
click at [1025, 583] on div "Close Apply Selected Service Refresh Rates" at bounding box center [784, 597] width 1060 height 53
click at [1022, 594] on button "Close" at bounding box center [1029, 597] width 51 height 28
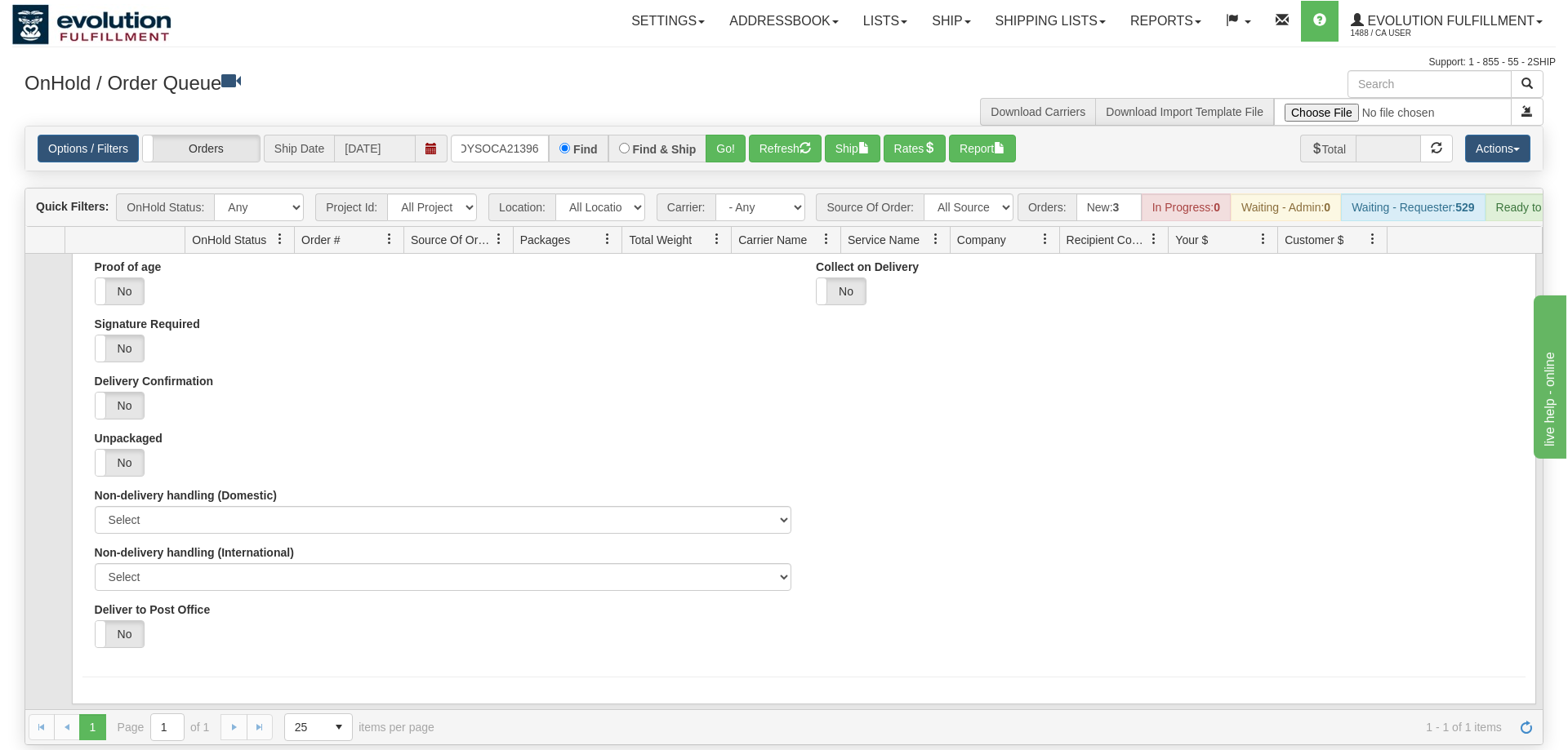
scroll to position [0, 0]
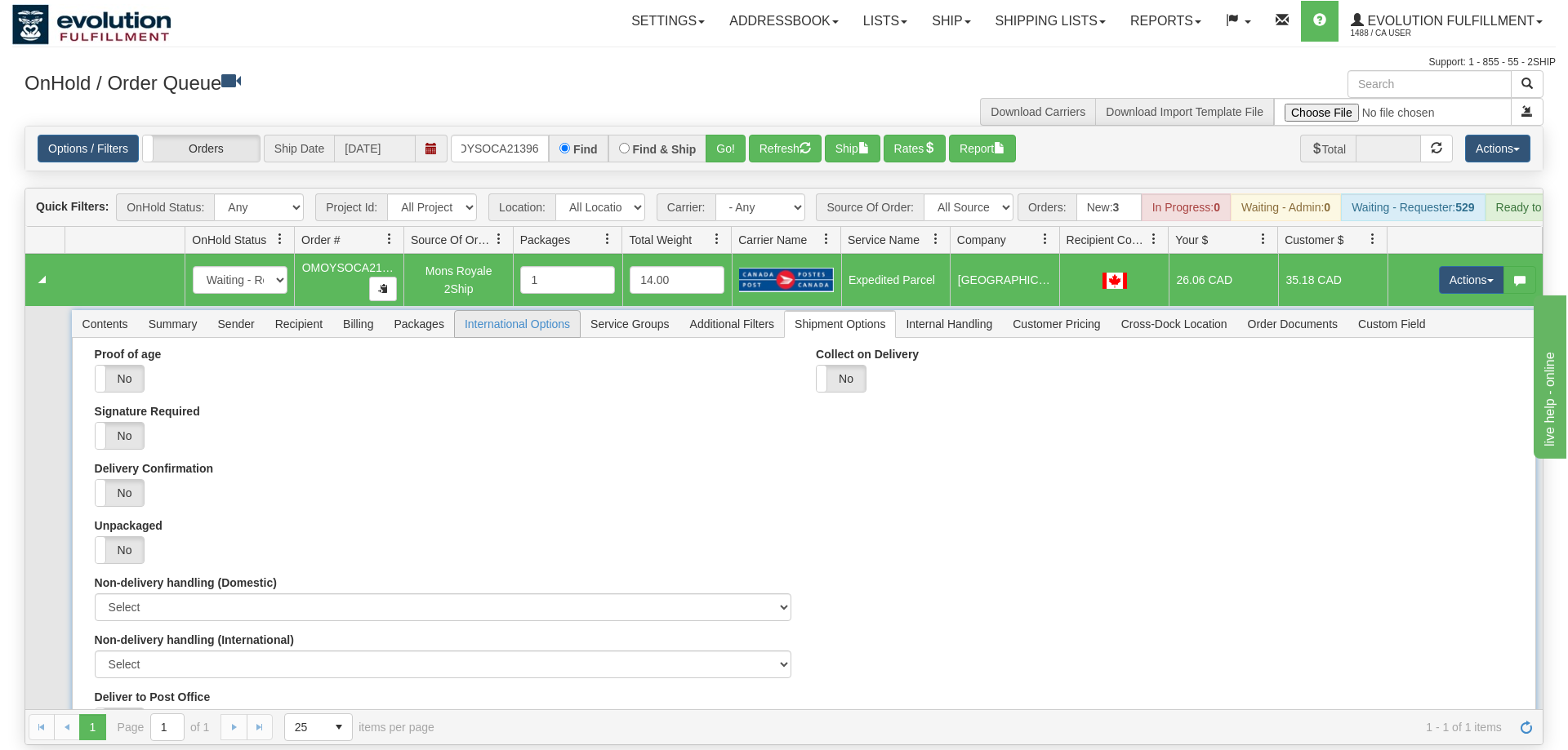
click at [526, 311] on span "International Options" at bounding box center [517, 324] width 125 height 26
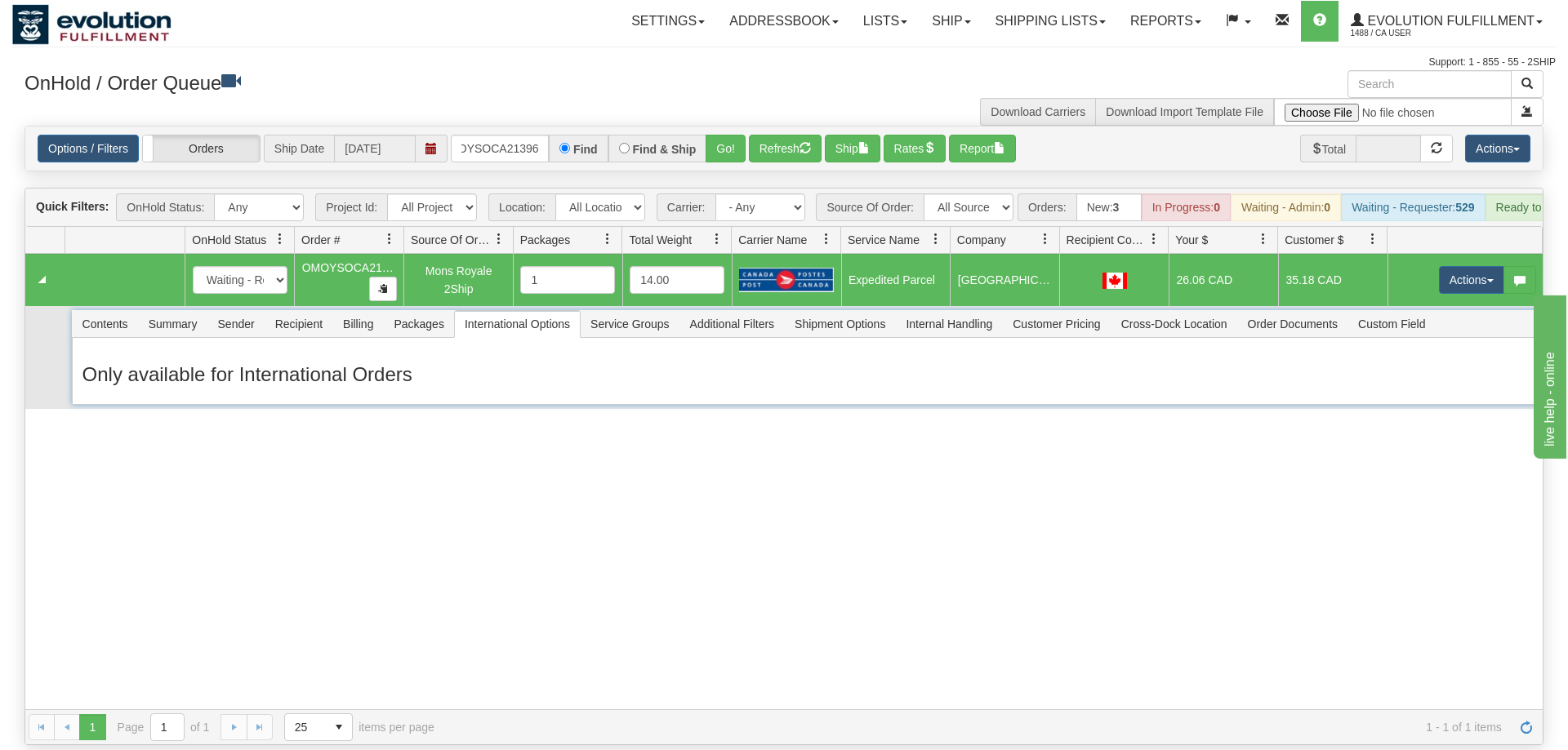
click at [862, 311] on span "Shipment Options" at bounding box center [840, 324] width 110 height 26
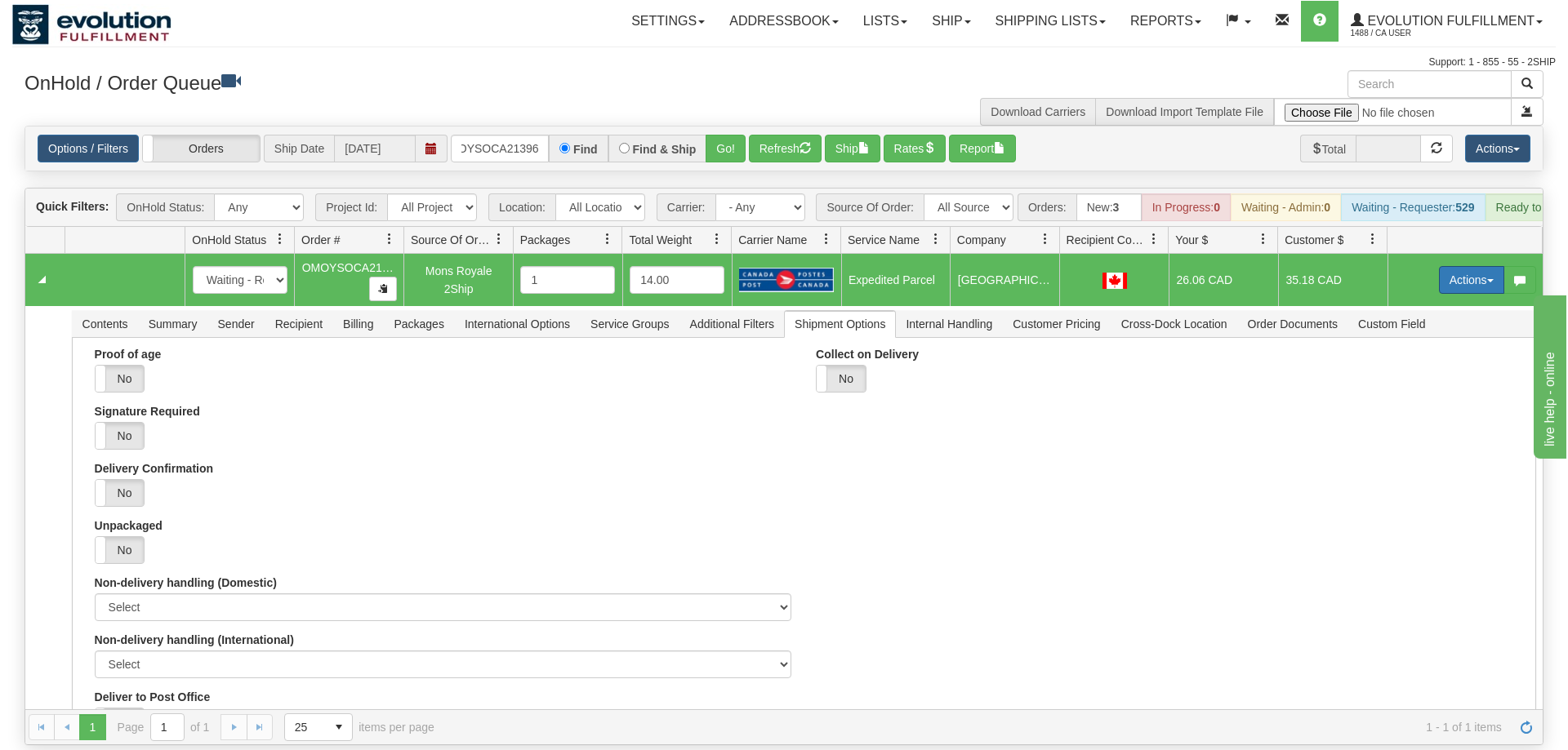
click at [1449, 266] on button "Actions" at bounding box center [1472, 280] width 66 height 28
click at [1438, 301] on link "Open" at bounding box center [1439, 311] width 131 height 22
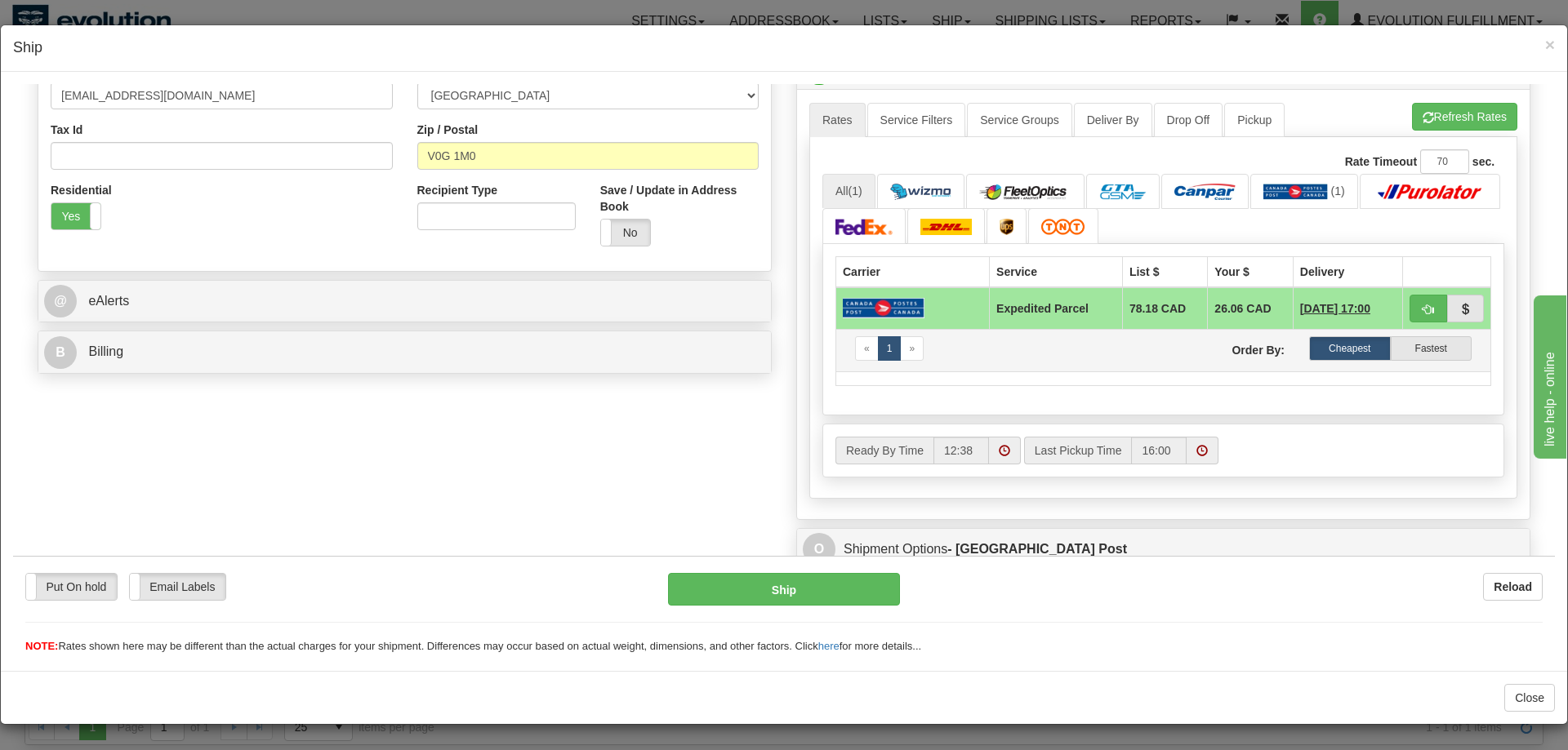
scroll to position [500, 0]
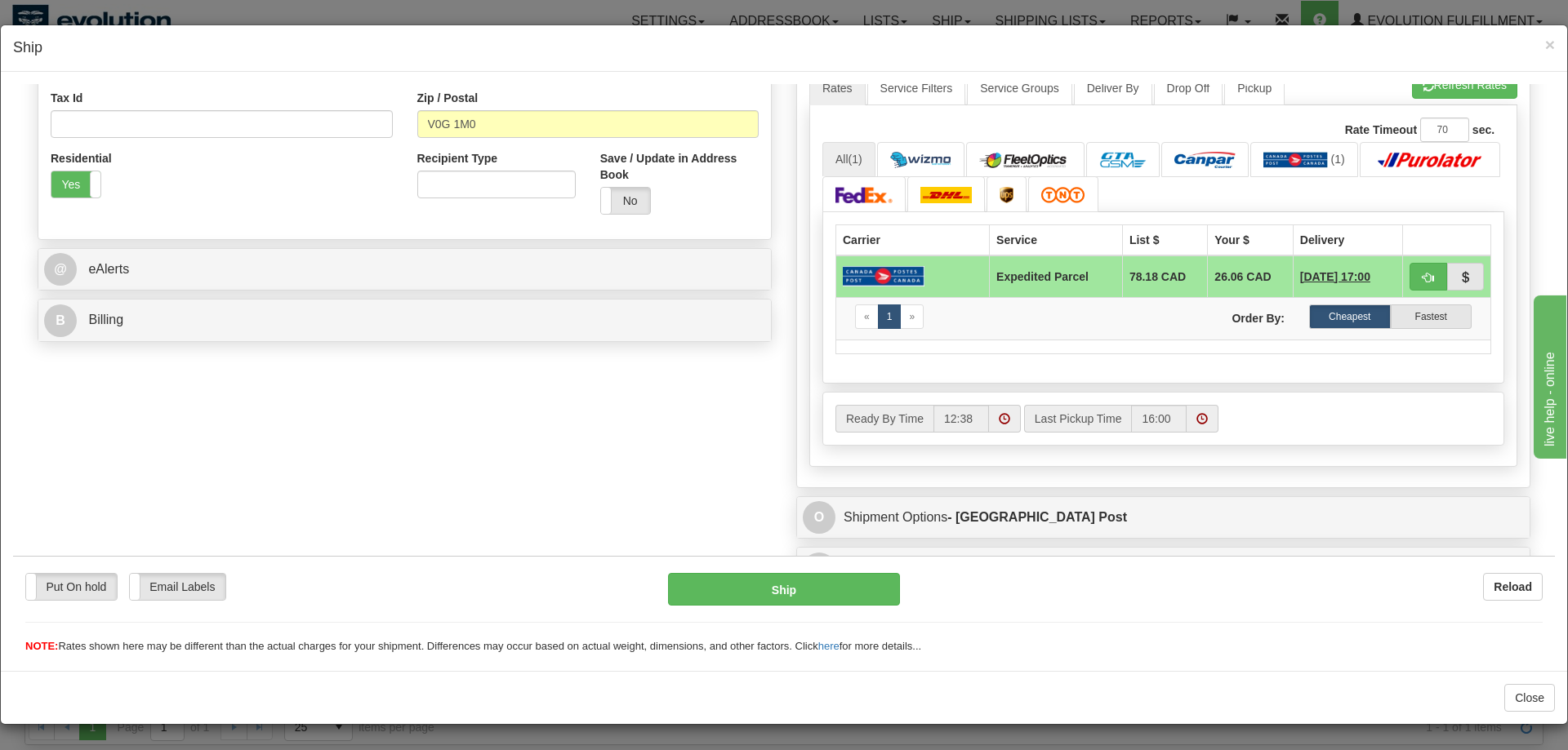
click at [899, 416] on label "Ready By Time" at bounding box center [885, 418] width 98 height 28
click at [934, 416] on input "12:38" at bounding box center [962, 418] width 55 height 28
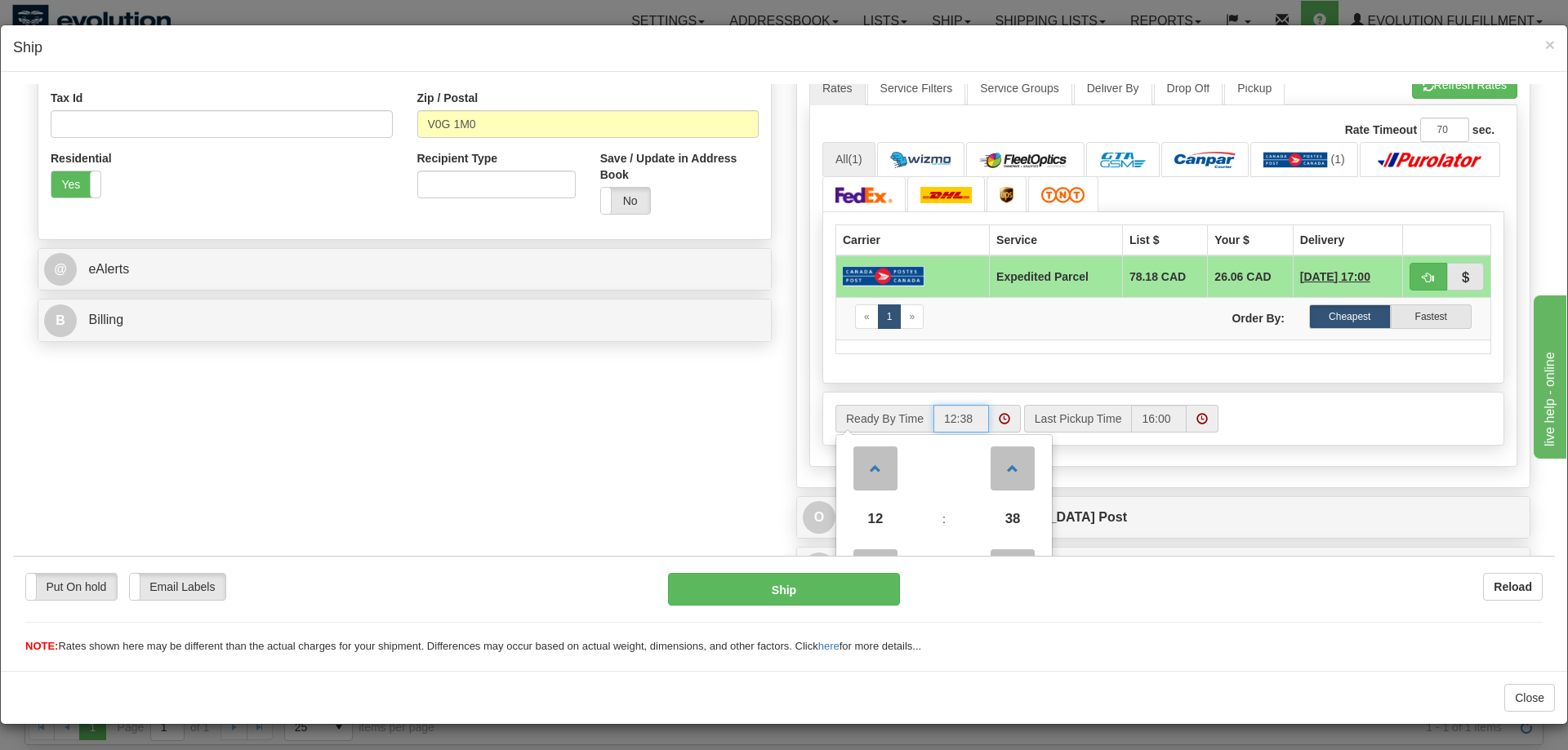
click at [899, 416] on label "Ready By Time" at bounding box center [885, 418] width 98 height 28
click at [934, 416] on input "12:38" at bounding box center [962, 418] width 55 height 28
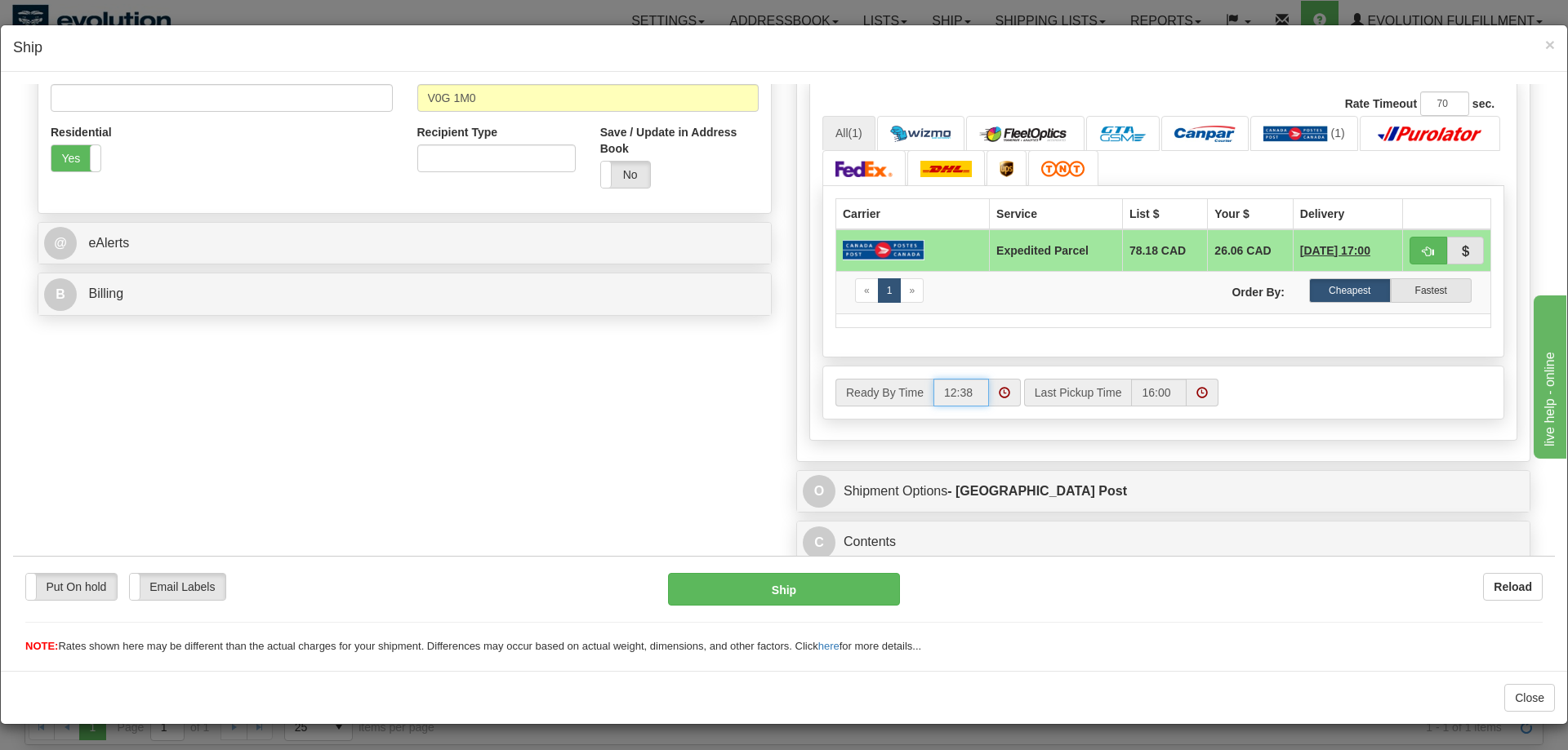
scroll to position [530, 0]
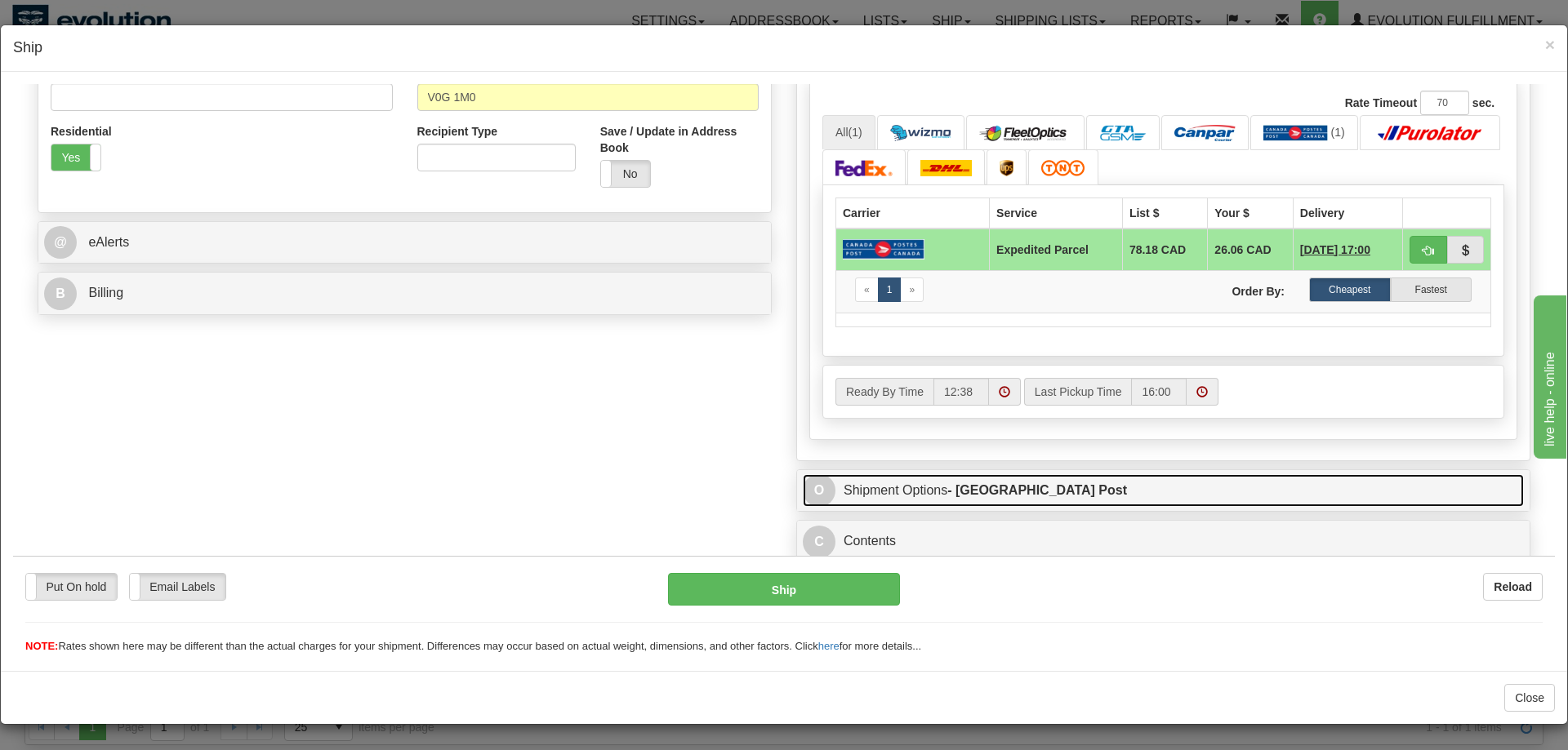
click at [913, 487] on link "O Shipment Options - Canada Post" at bounding box center [1163, 490] width 721 height 34
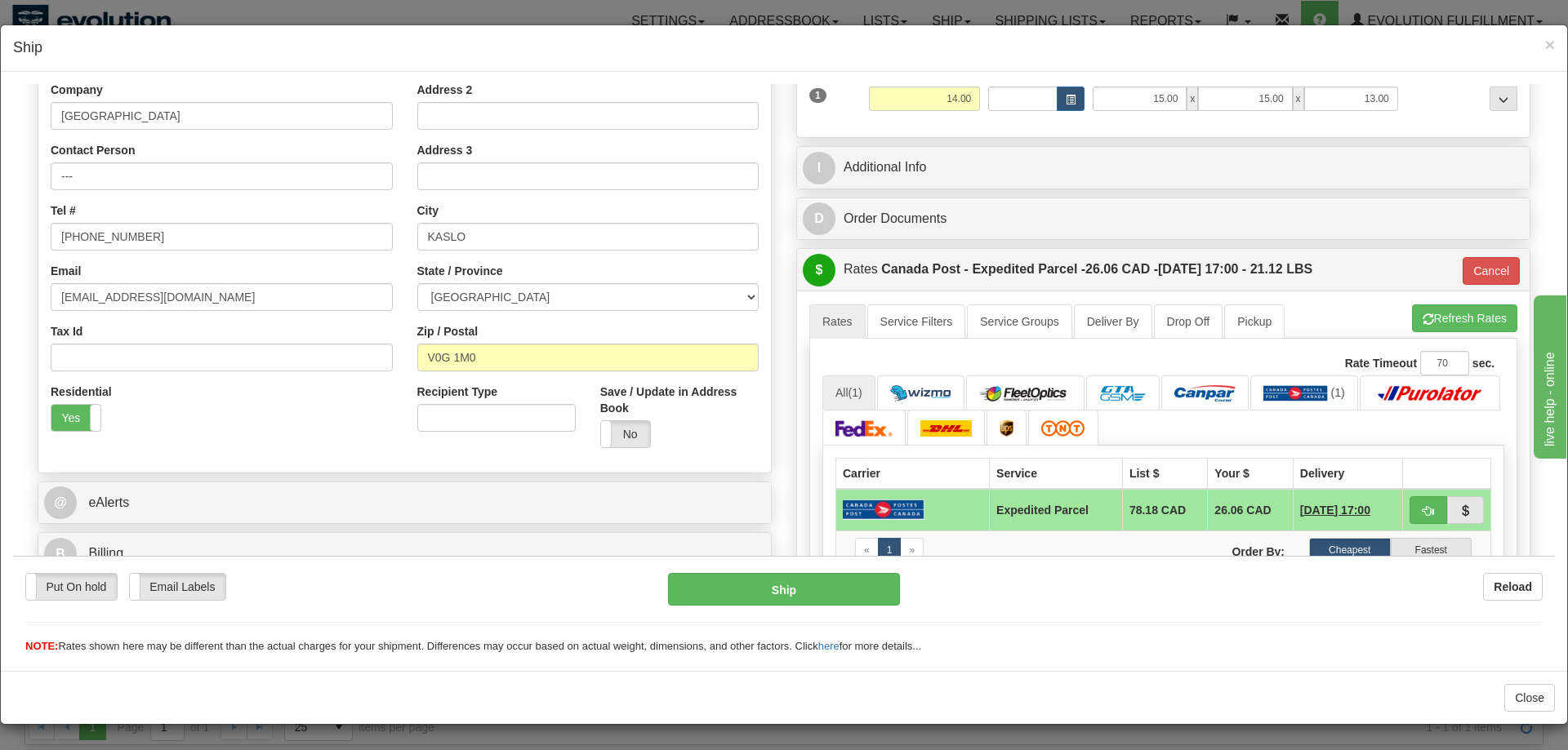
scroll to position [241, 0]
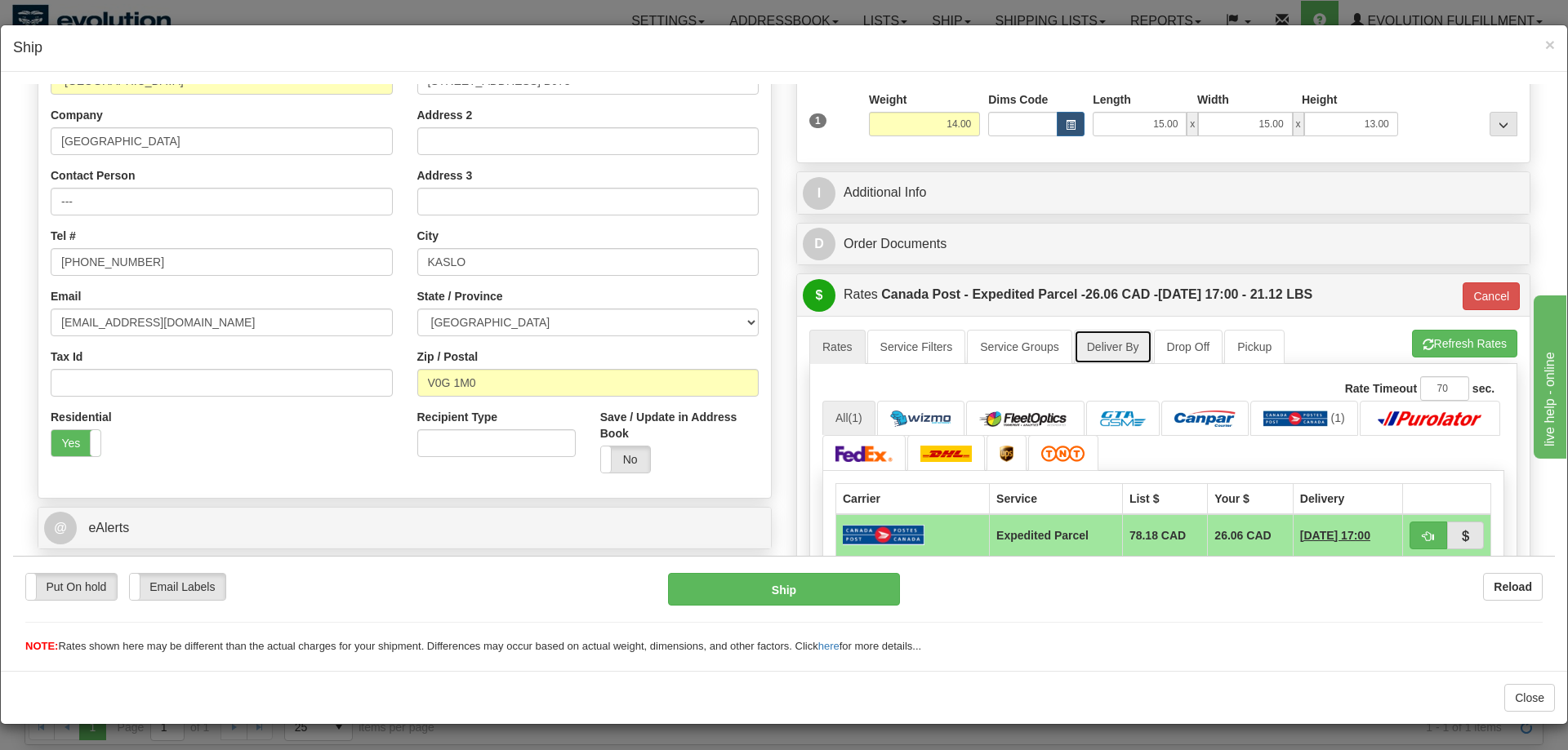
click at [1100, 350] on link "Deliver By" at bounding box center [1113, 347] width 78 height 34
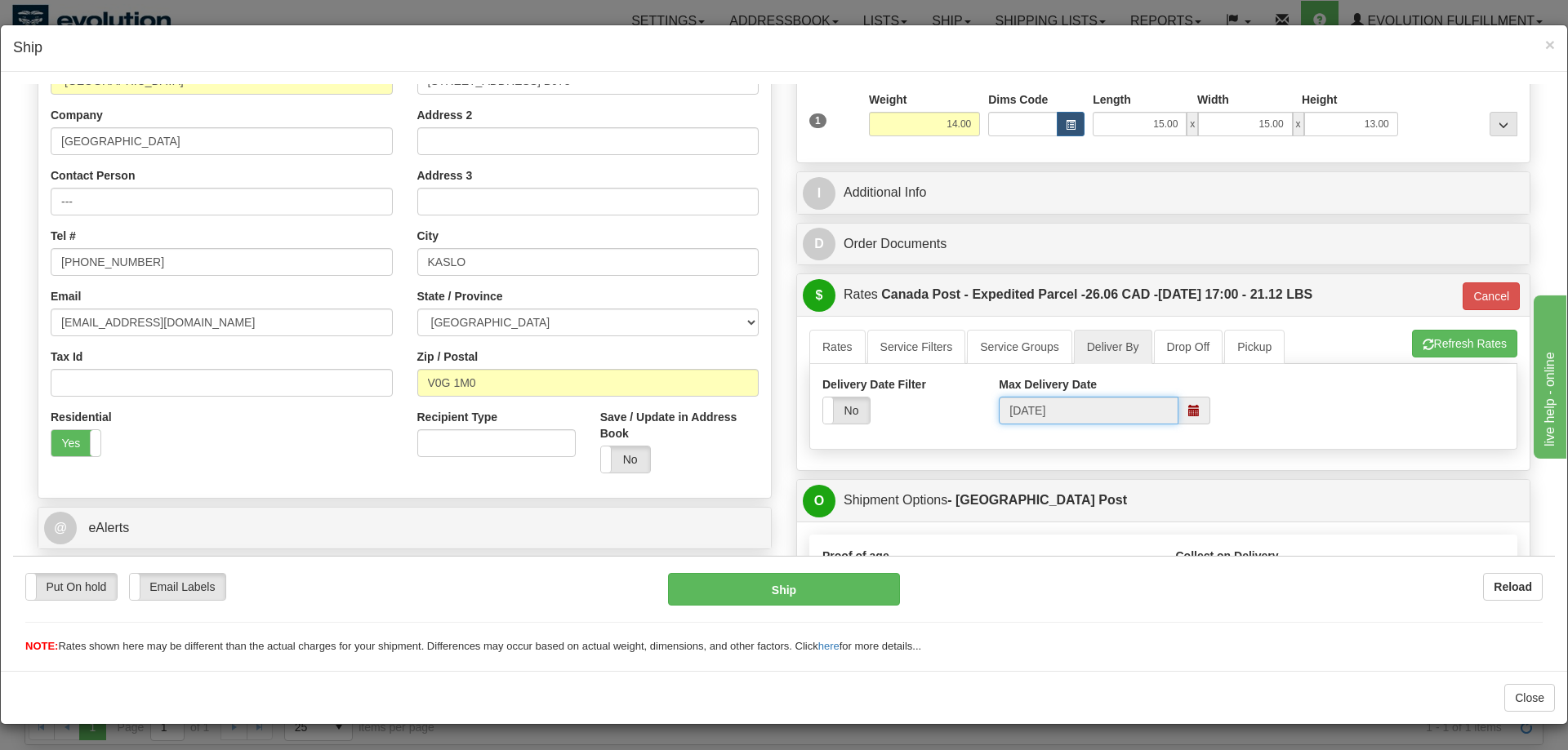
click at [1042, 404] on input "[DATE]" at bounding box center [1088, 409] width 179 height 28
click at [1188, 405] on span at bounding box center [1195, 409] width 32 height 28
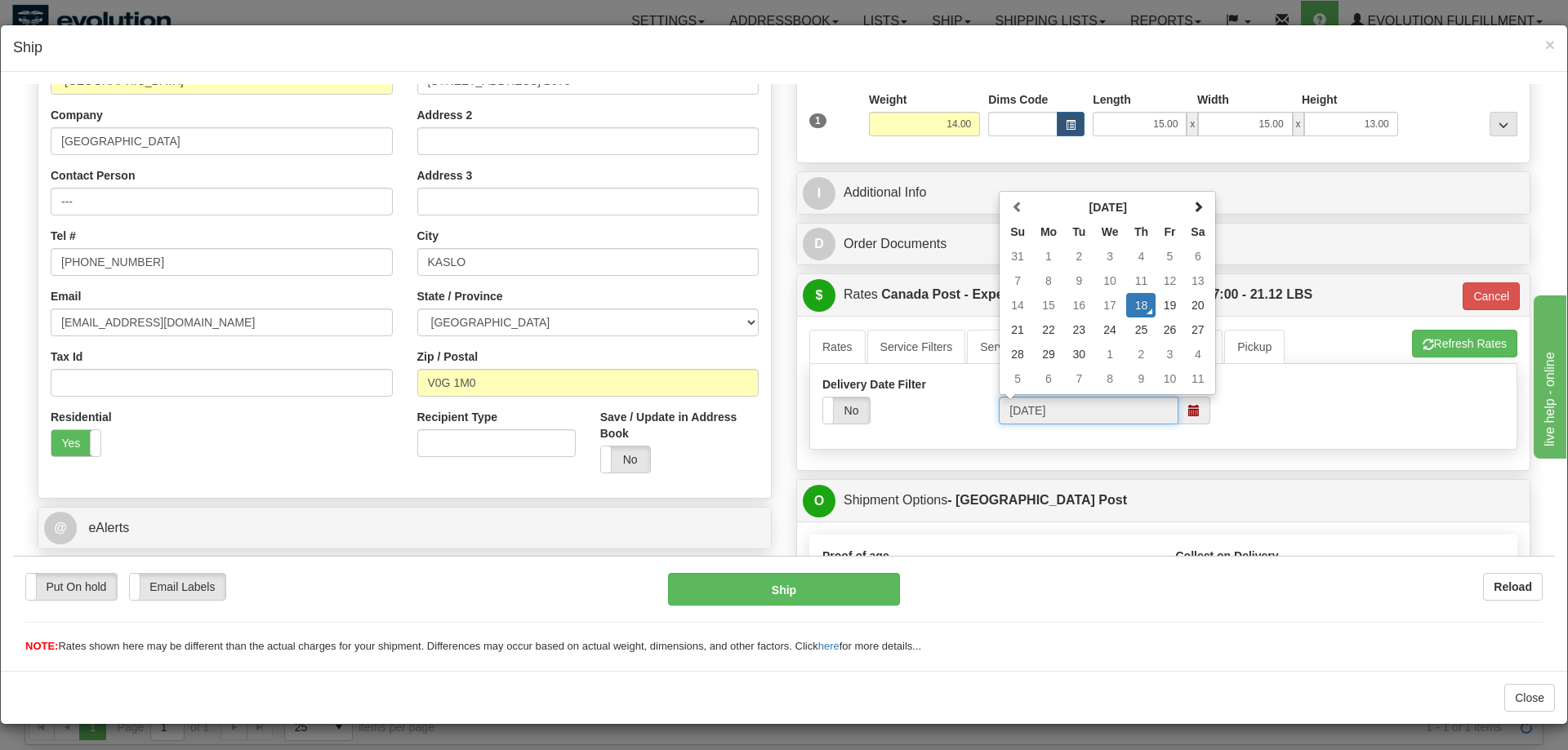
click at [1187, 406] on span at bounding box center [1195, 409] width 32 height 28
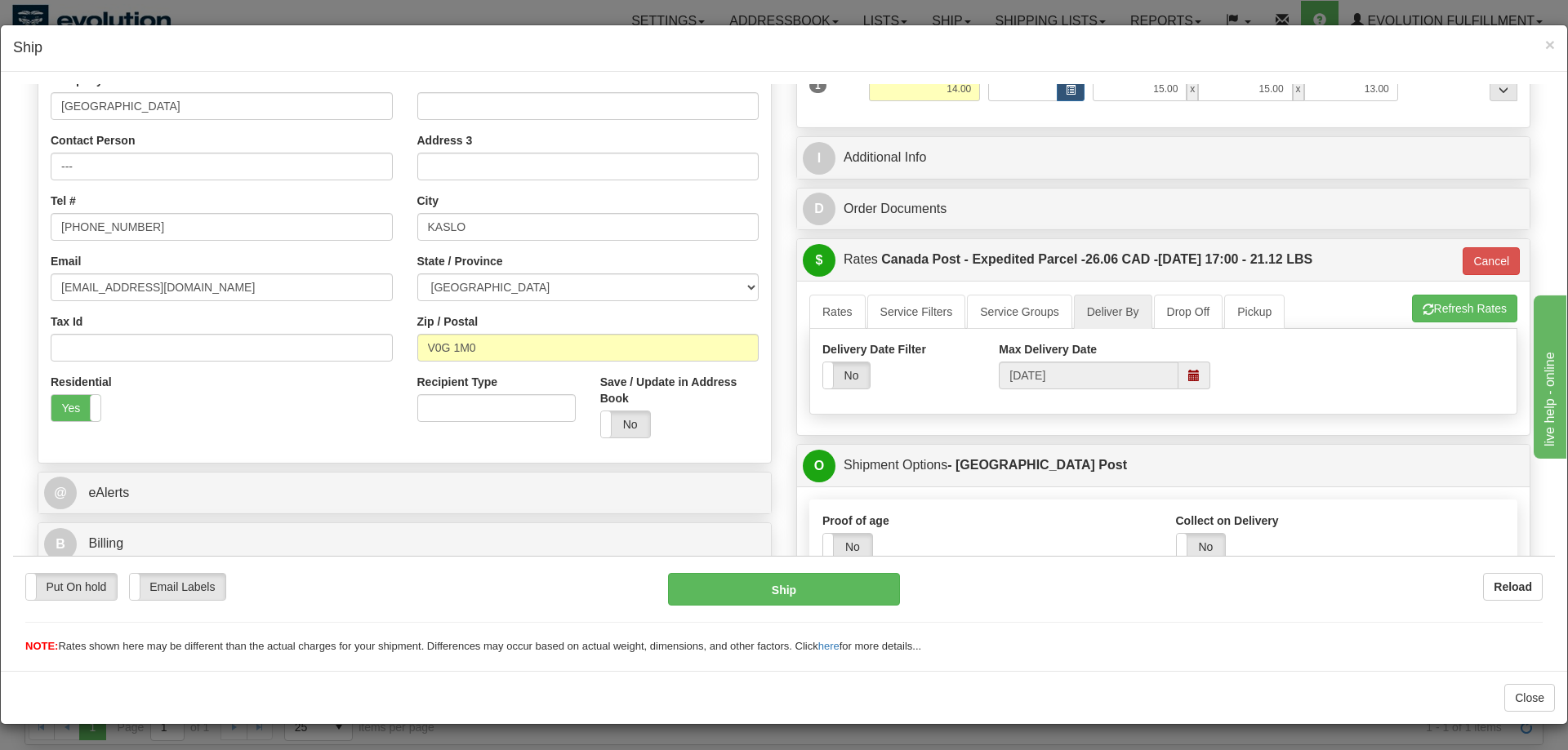
scroll to position [131, 0]
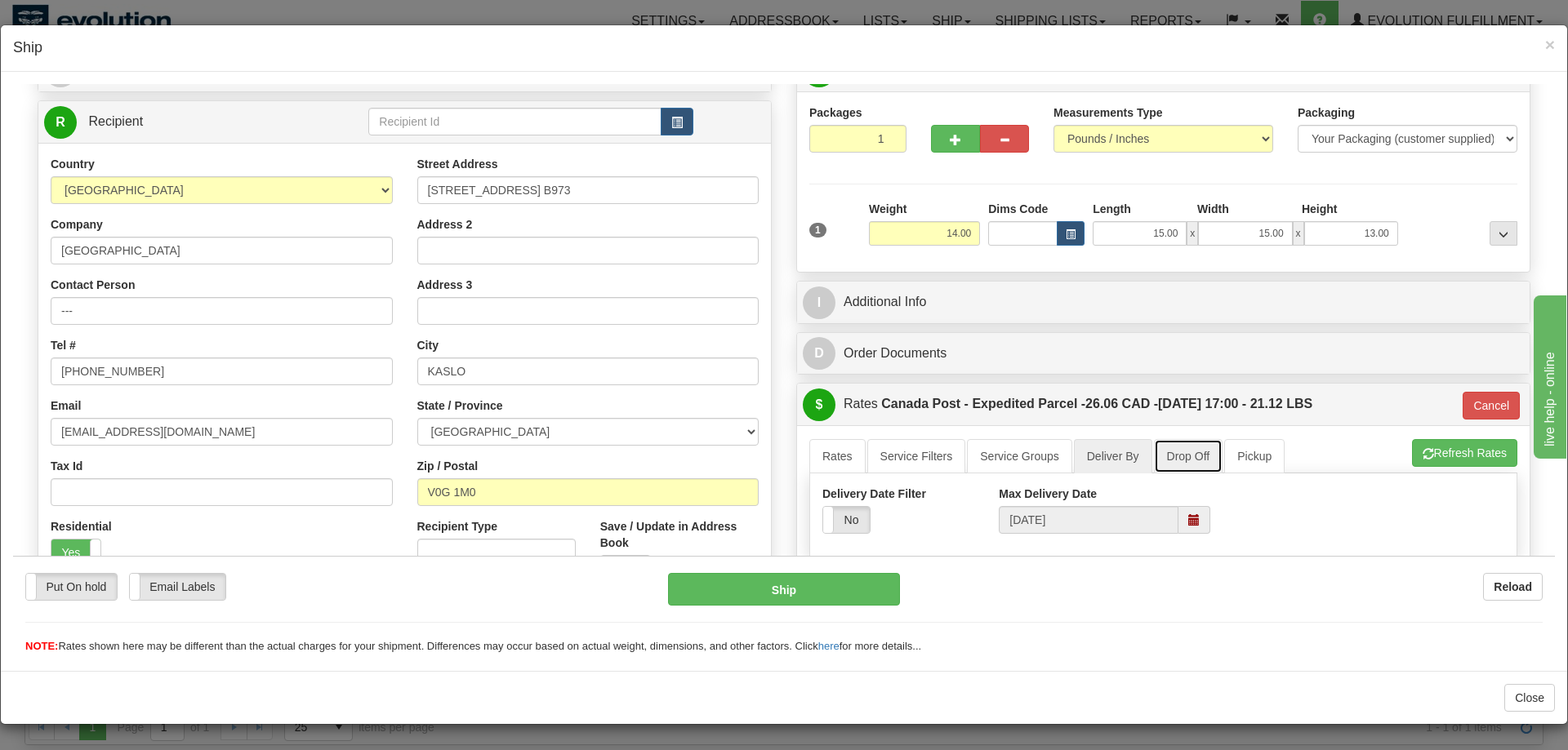
click at [1155, 453] on link "Drop Off" at bounding box center [1189, 456] width 70 height 34
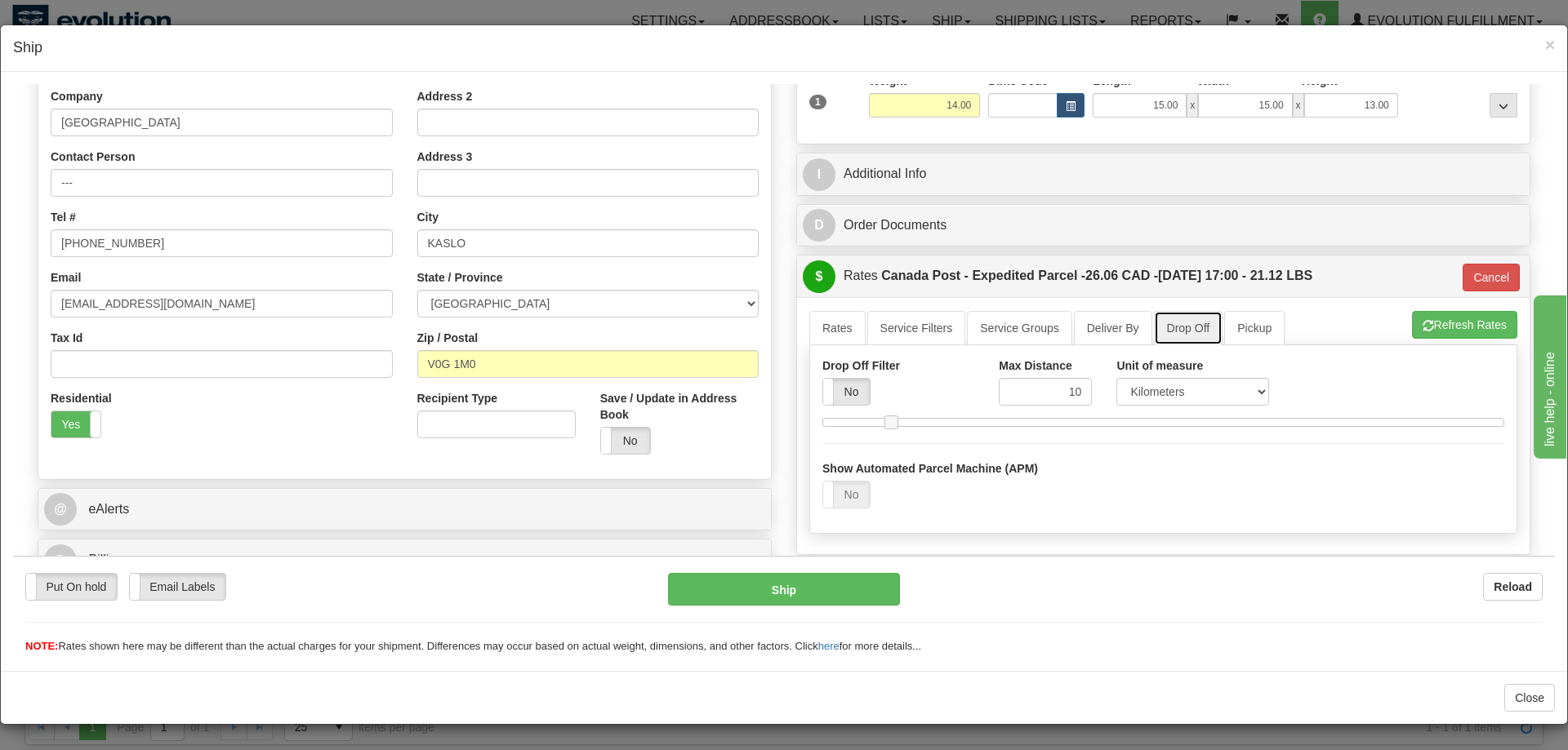
scroll to position [298, 0]
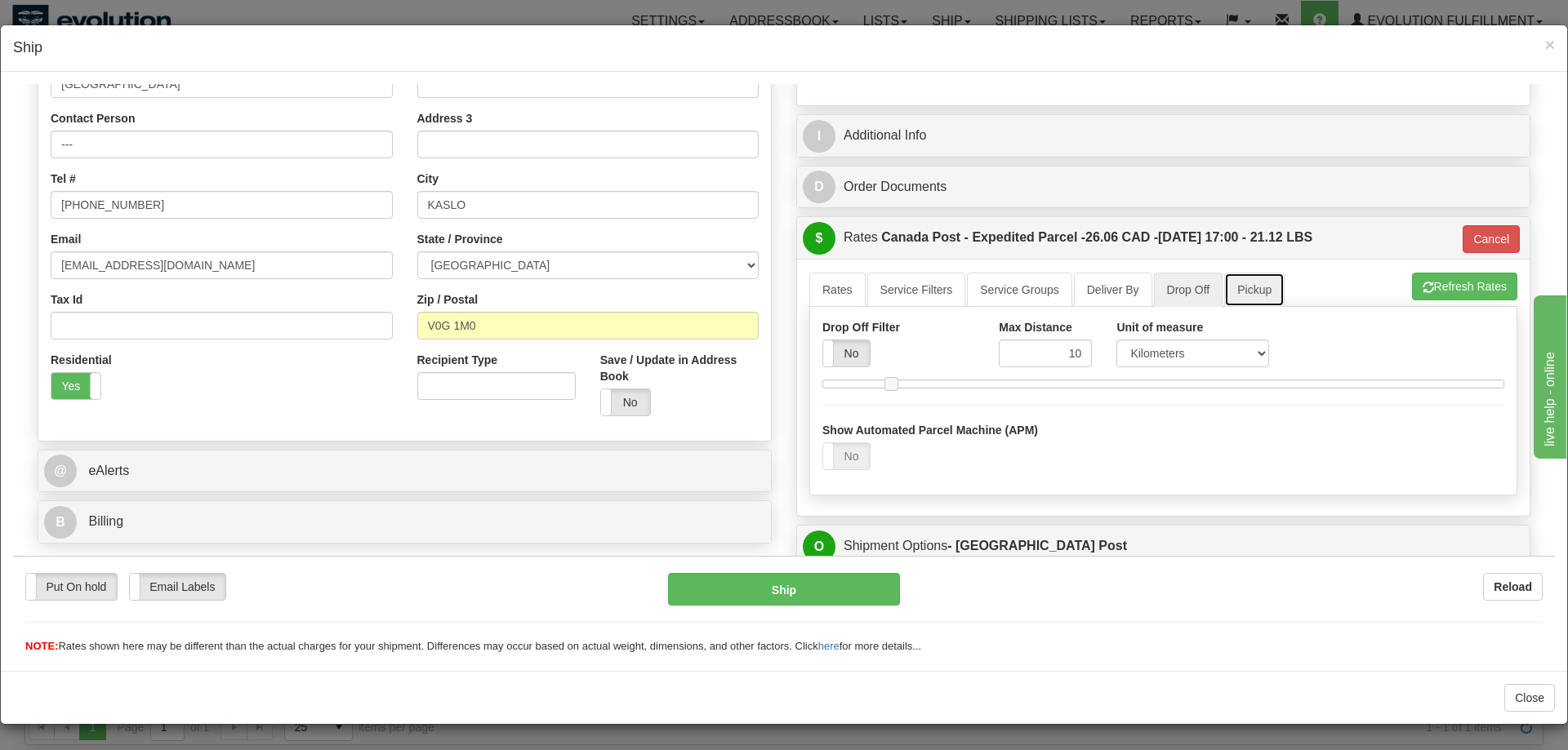
click at [1256, 292] on link "Pickup" at bounding box center [1255, 289] width 60 height 34
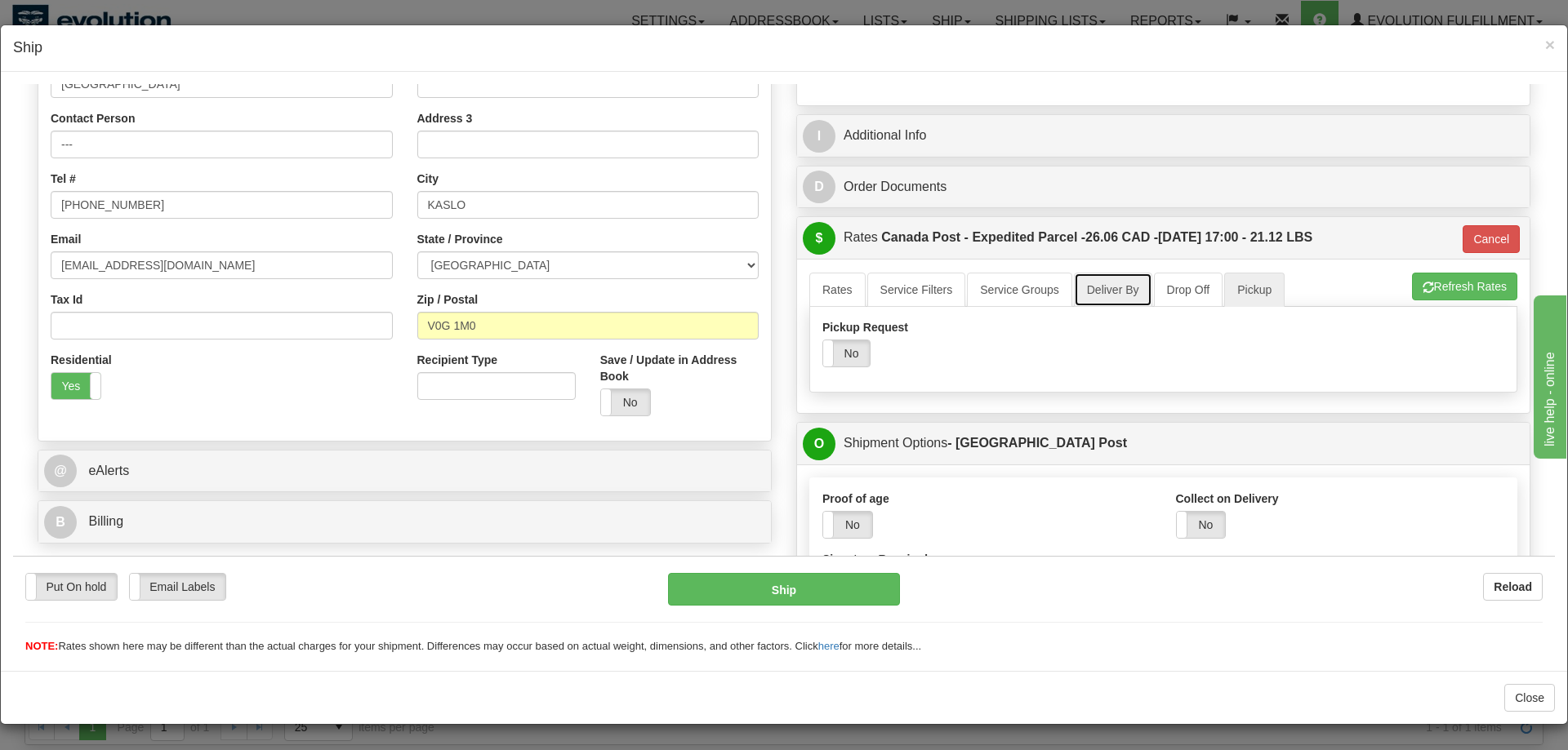
click at [1096, 281] on link "Deliver By" at bounding box center [1113, 289] width 78 height 34
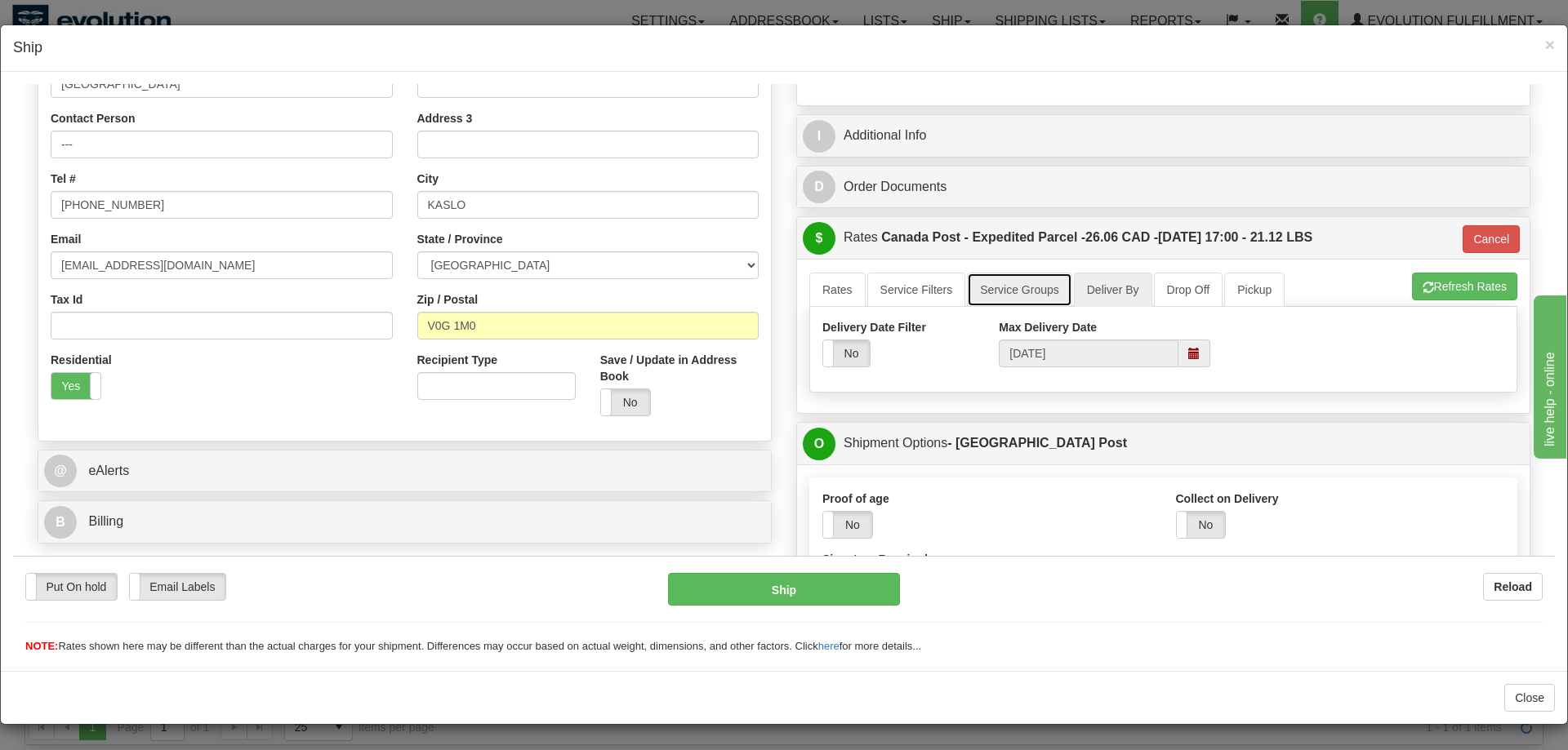
click at [1059, 285] on link "Service Groups" at bounding box center [1019, 289] width 104 height 34
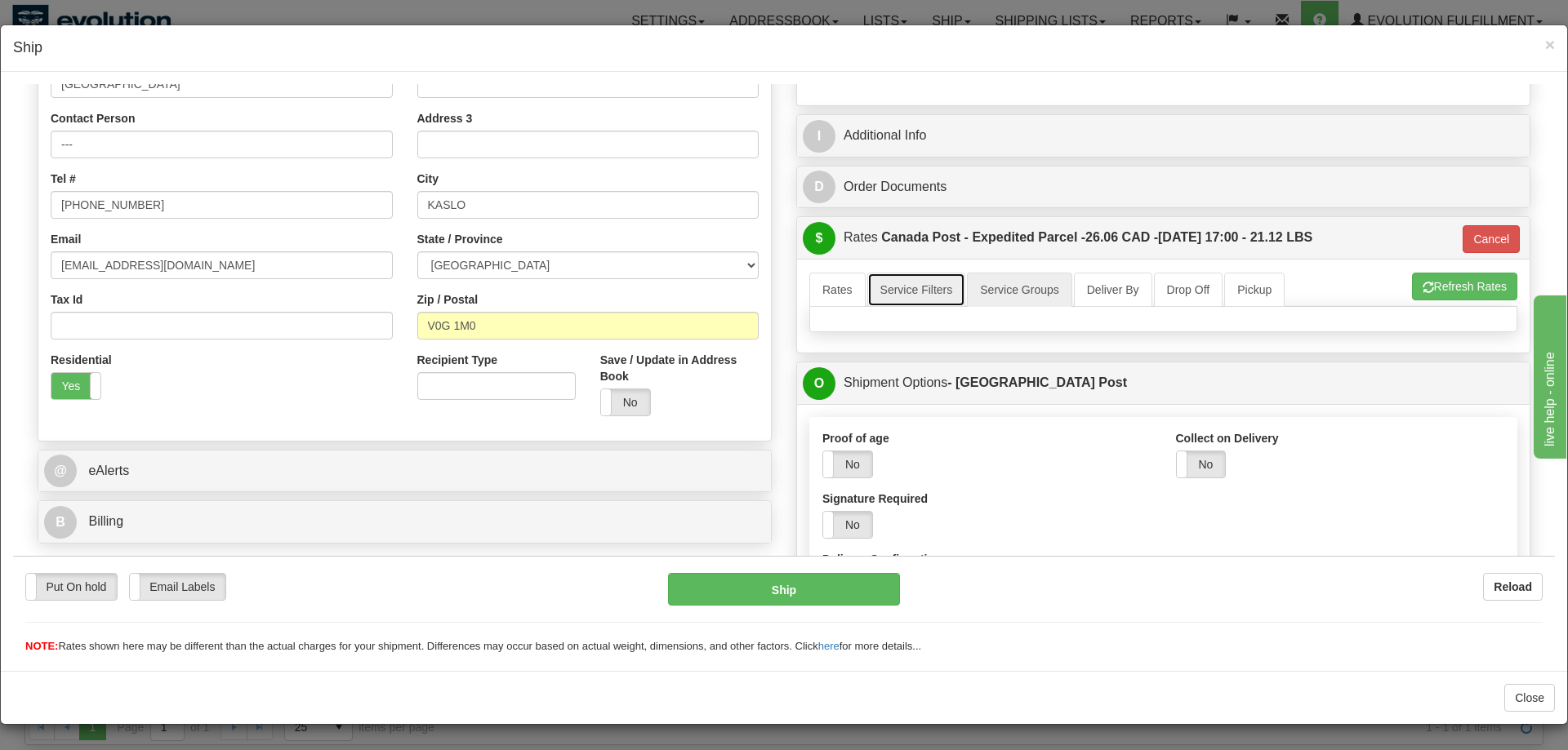
click at [889, 291] on link "Service Filters" at bounding box center [917, 289] width 99 height 34
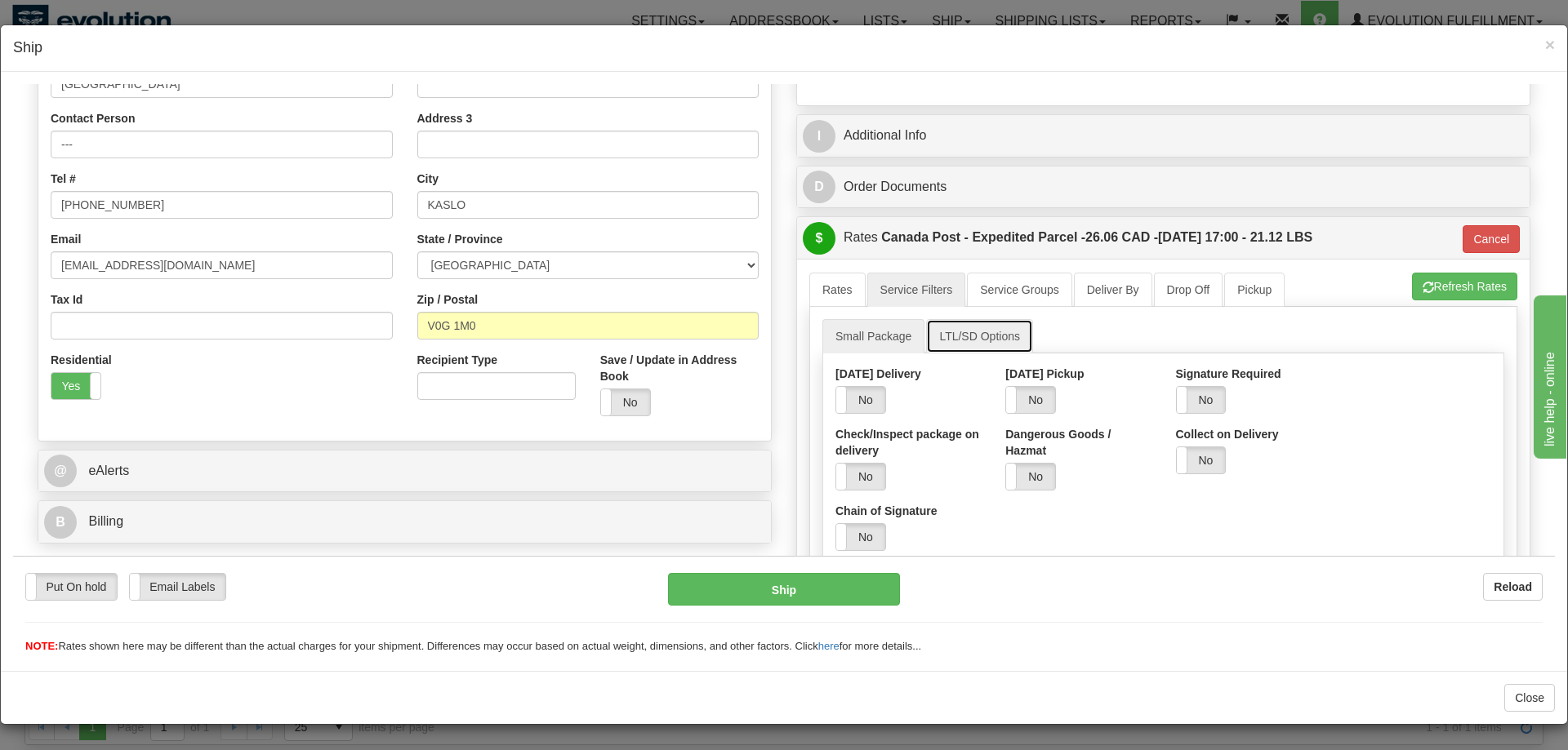
click at [940, 339] on link "LTL/SD Options" at bounding box center [980, 335] width 107 height 34
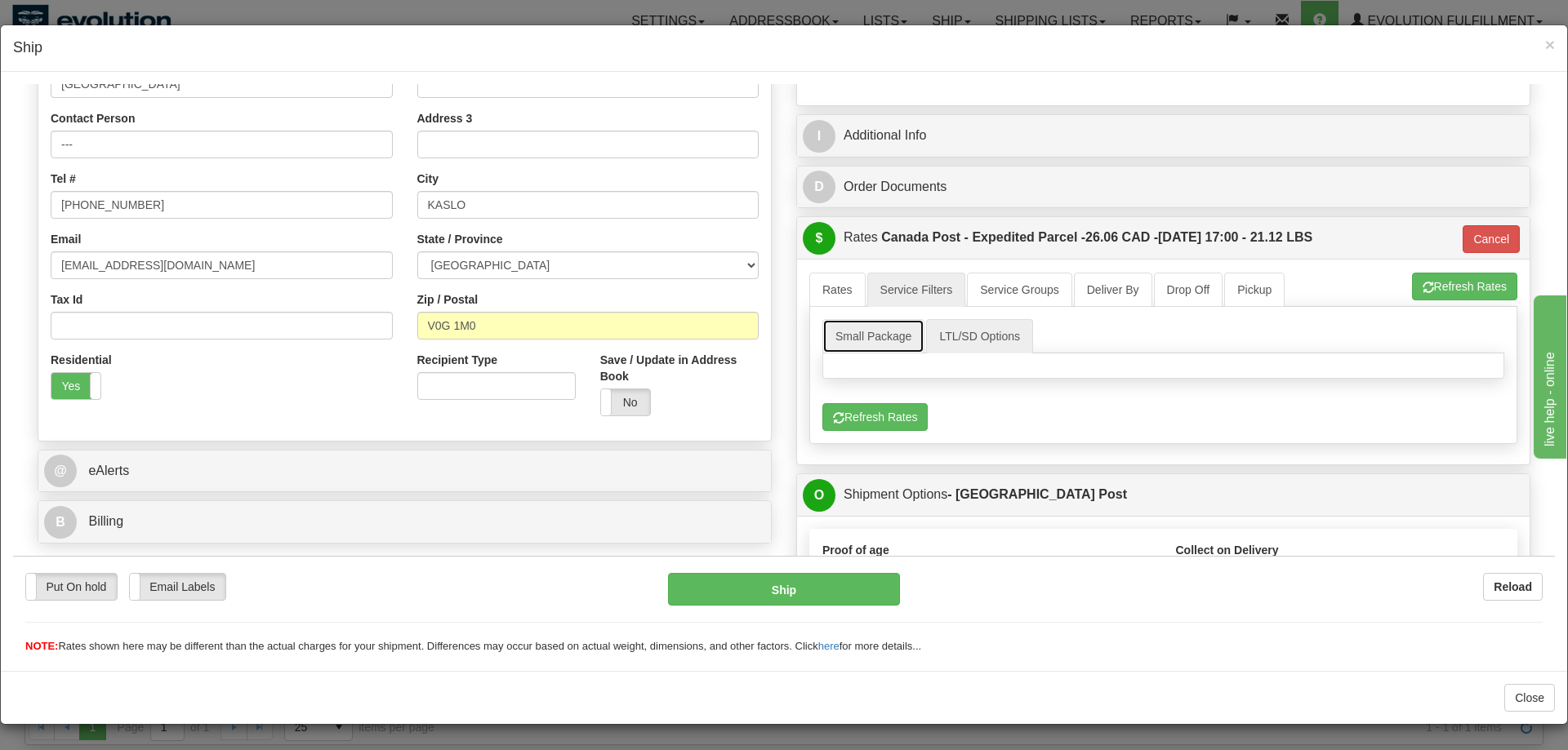
click at [887, 329] on link "Small Package" at bounding box center [874, 335] width 102 height 34
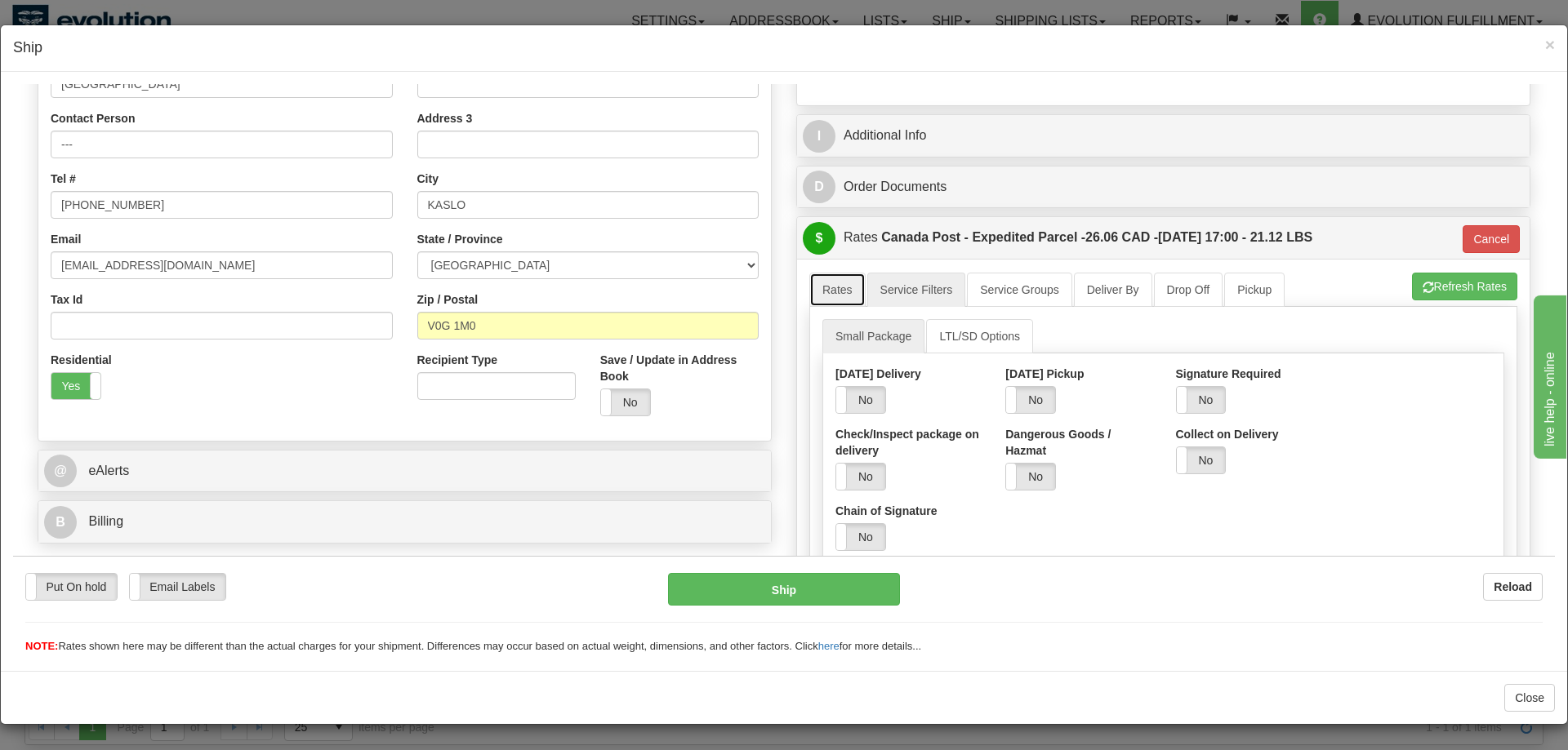
click at [825, 293] on link "Rates" at bounding box center [837, 289] width 56 height 34
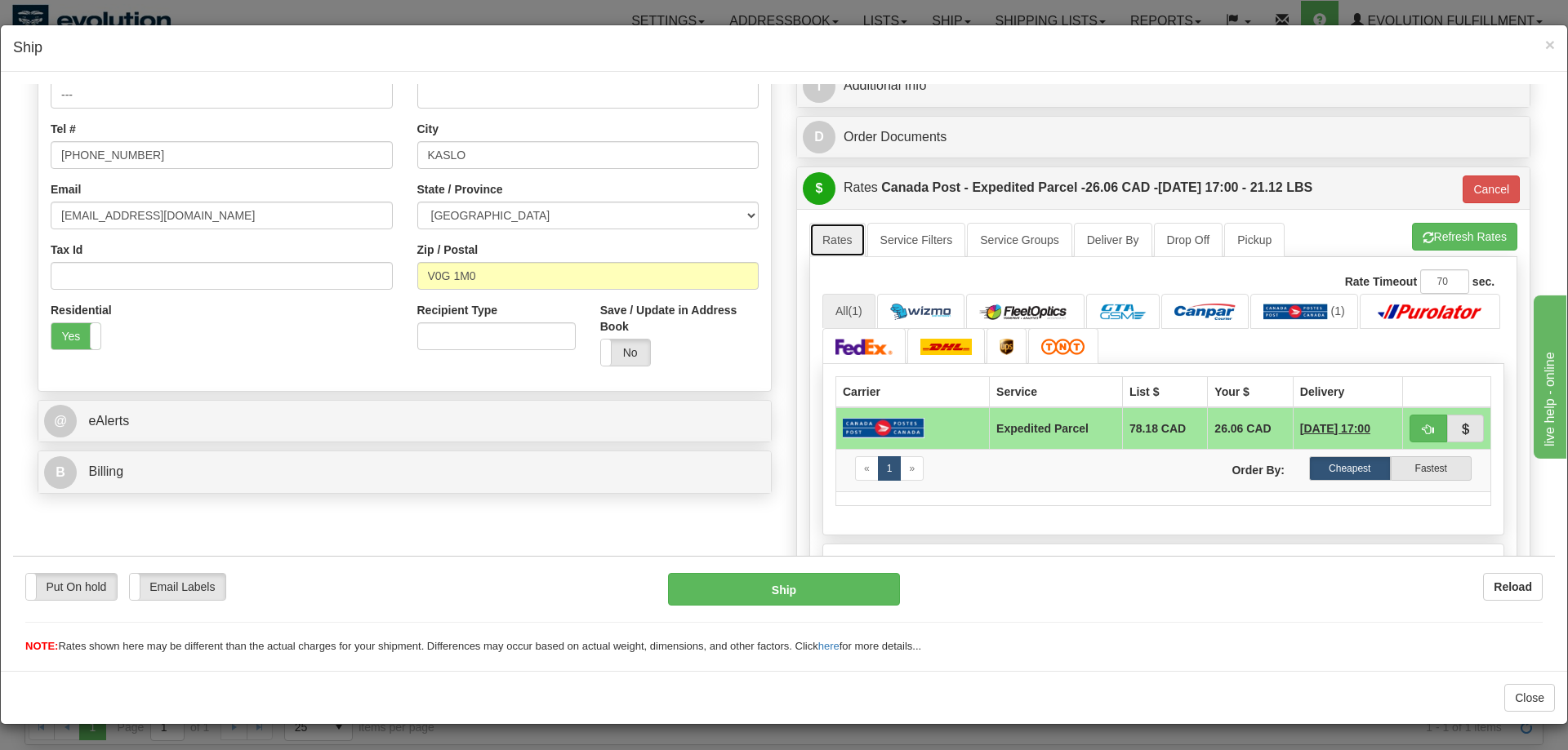
scroll to position [381, 0]
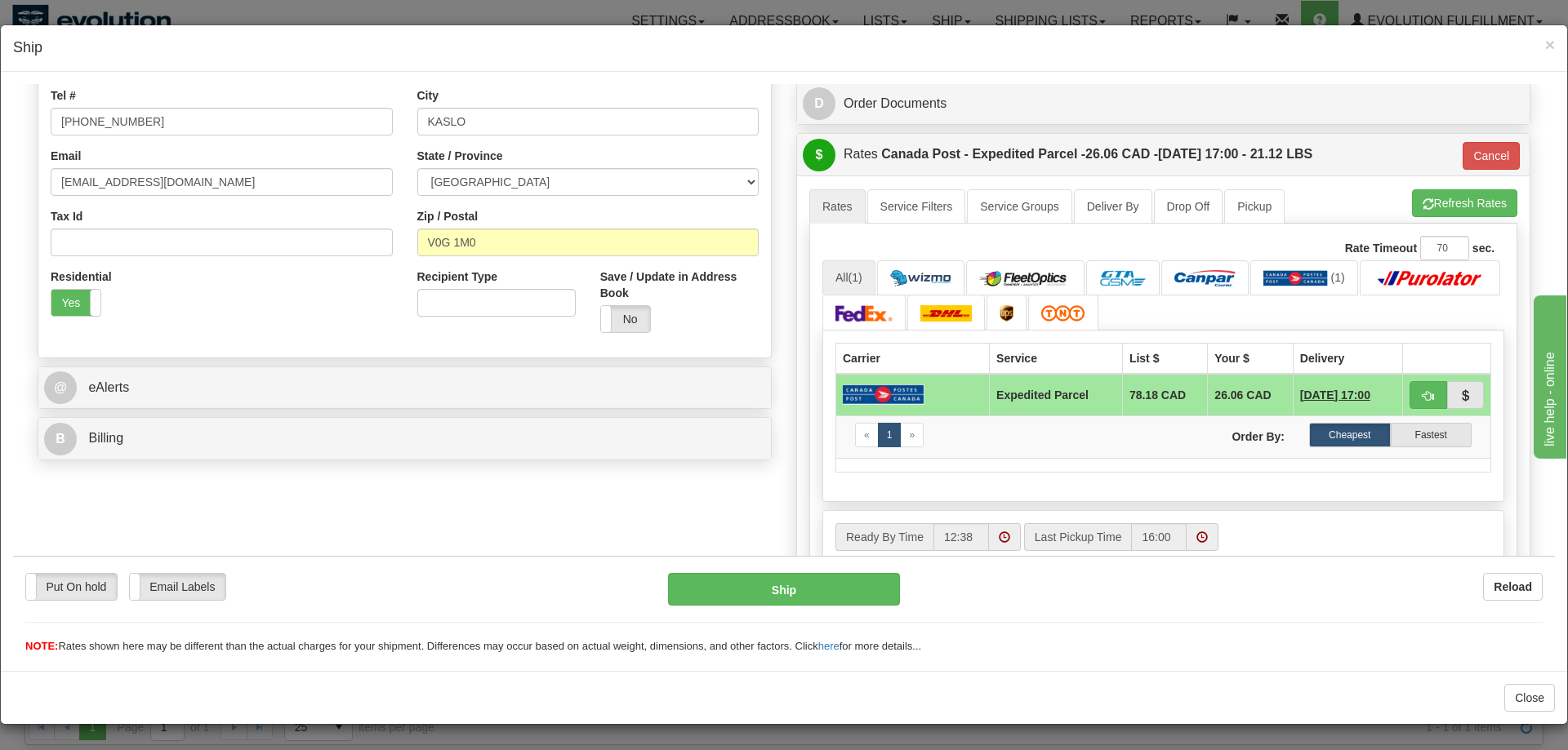
click at [913, 697] on div "Close" at bounding box center [784, 698] width 1567 height 53
click at [445, 513] on div "Order # OMOYSOCA21396 Mons Royale 2Ship S" at bounding box center [784, 503] width 1518 height 1513
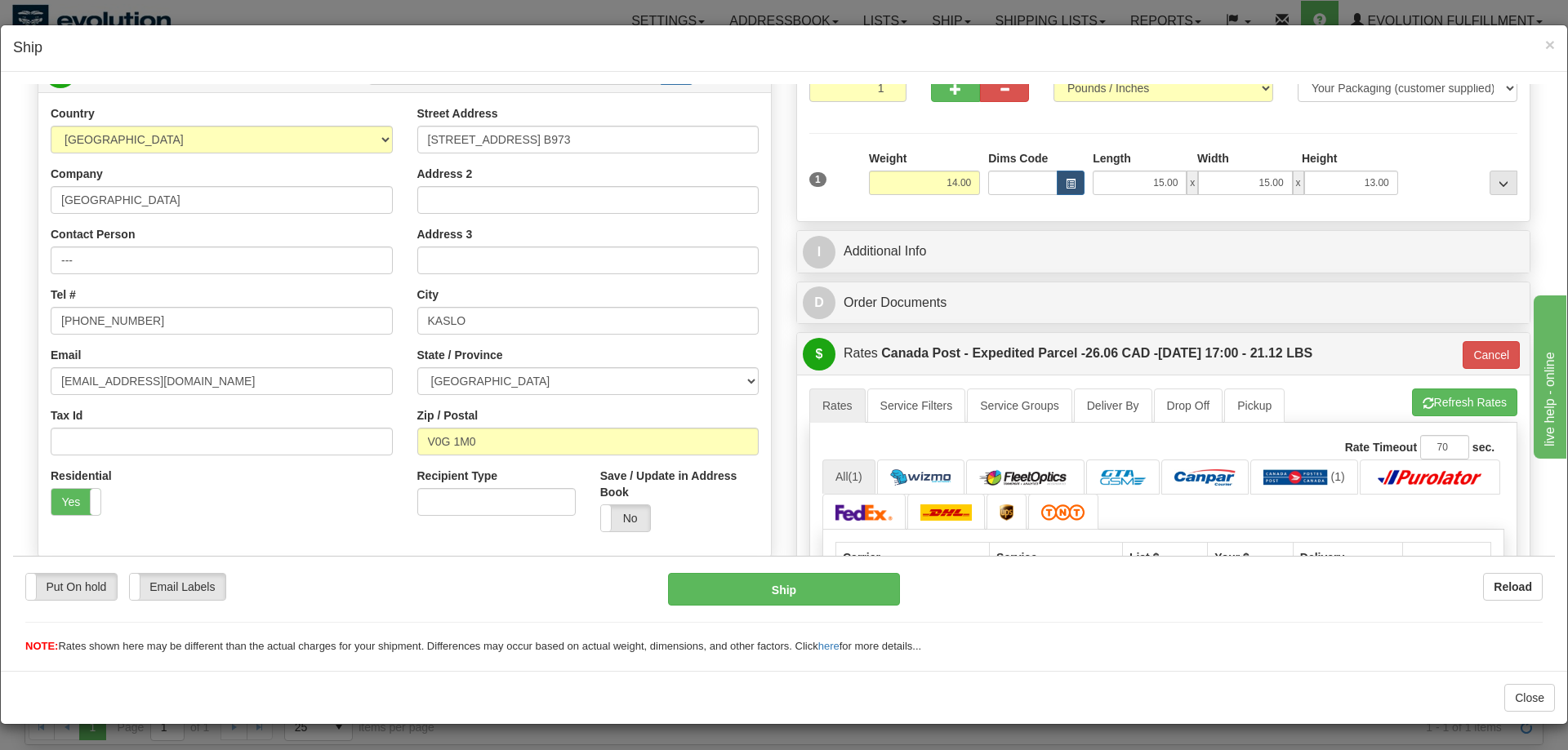
scroll to position [215, 0]
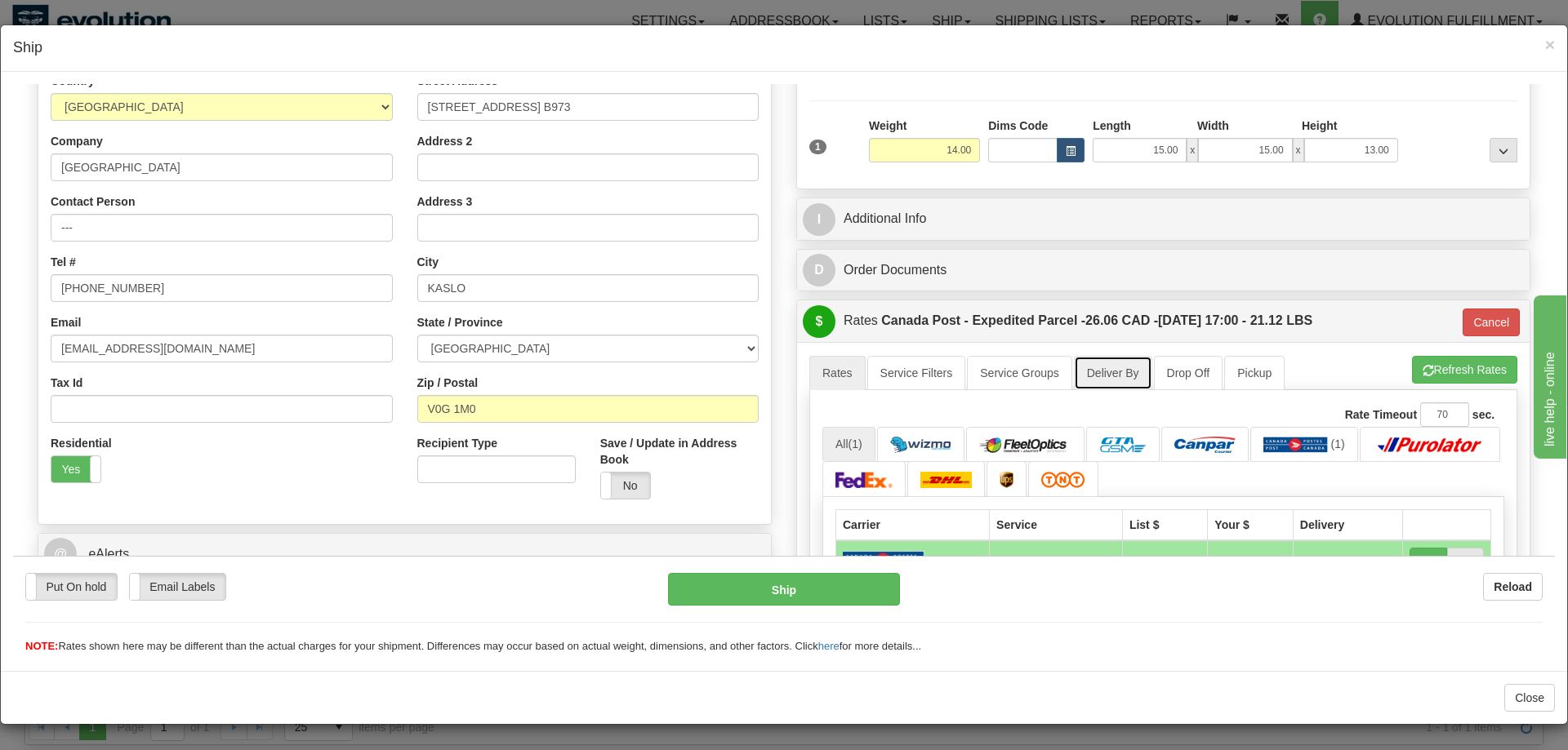
click at [1140, 374] on link "Deliver By" at bounding box center [1113, 372] width 78 height 34
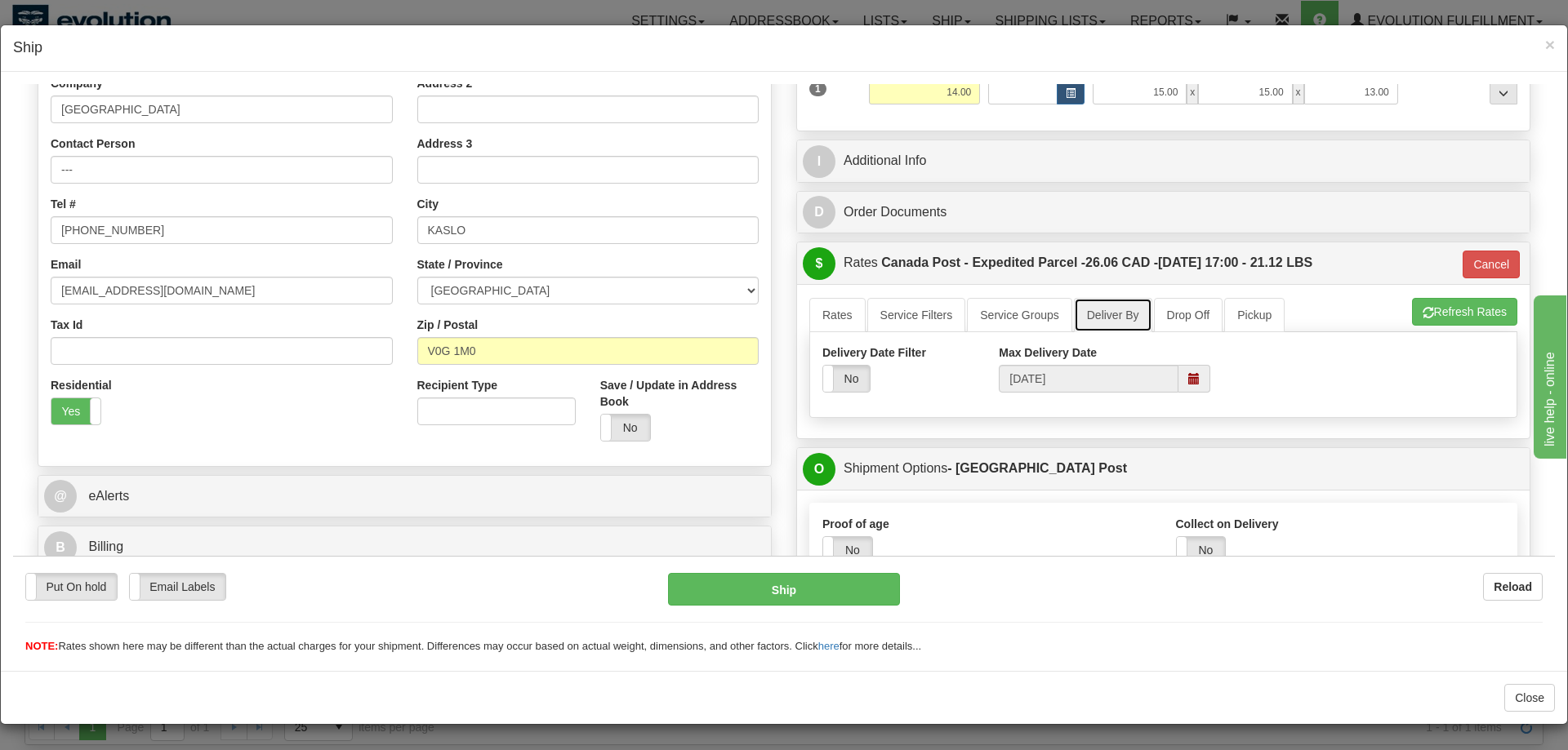
scroll to position [381, 0]
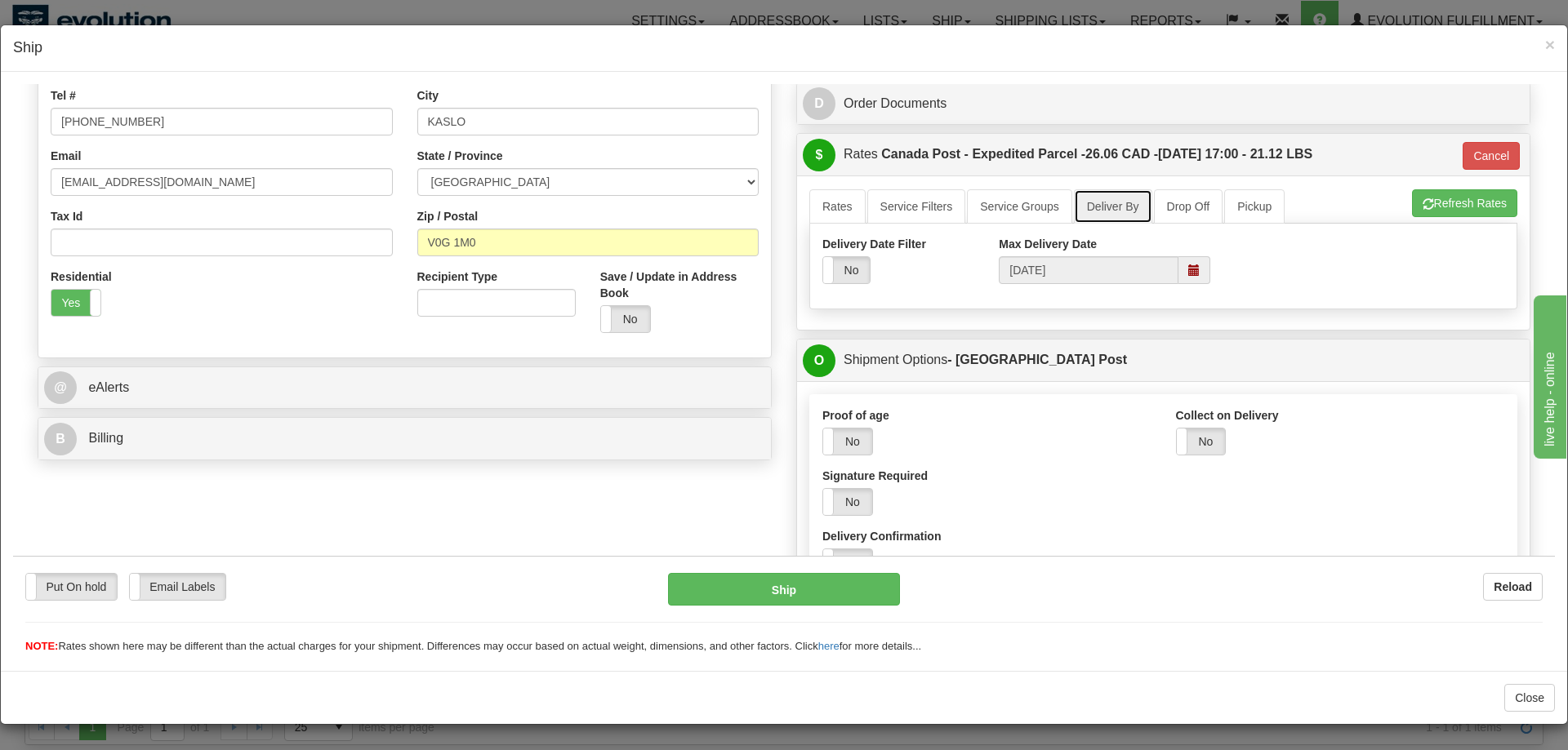
click at [1202, 272] on span at bounding box center [1195, 269] width 32 height 28
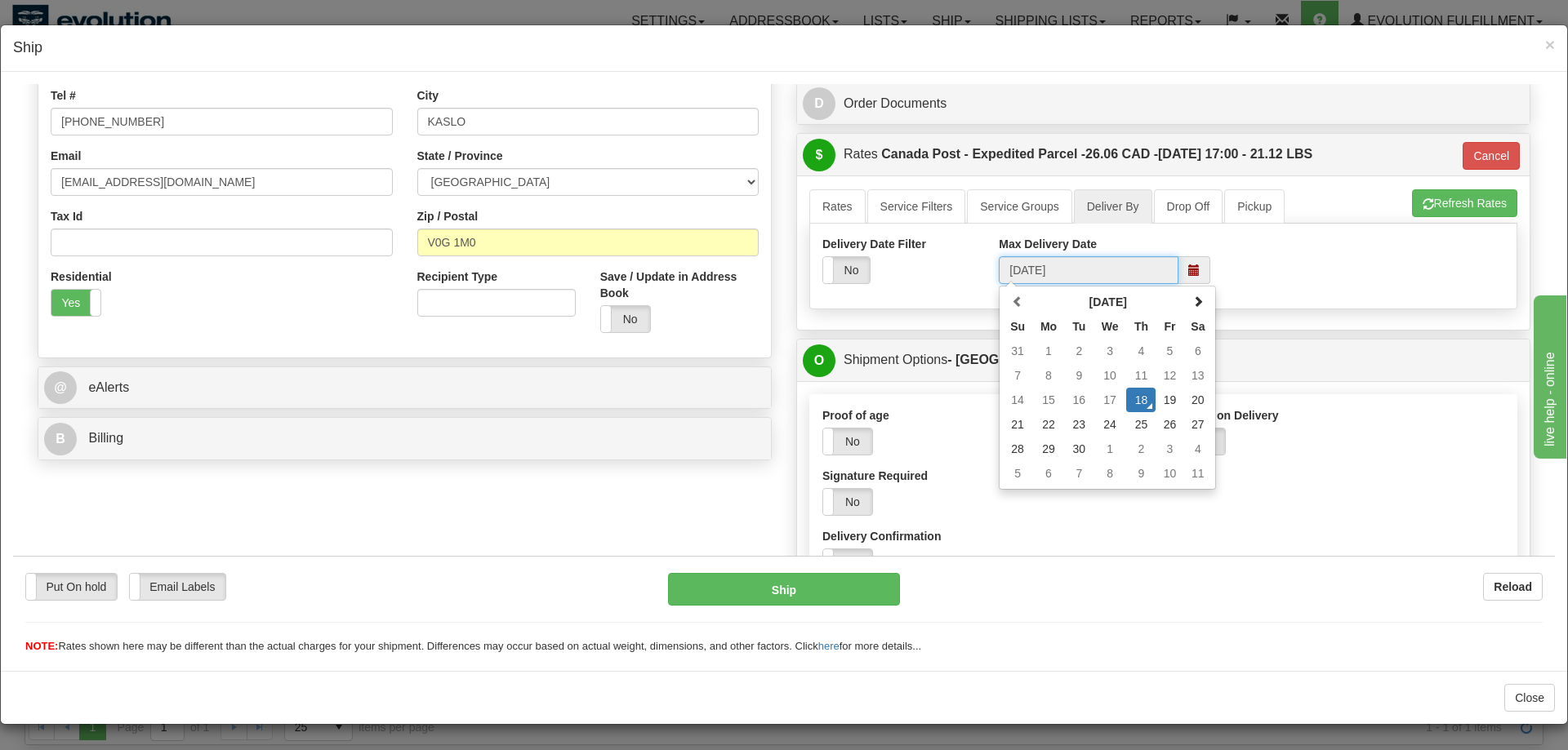
click at [1202, 272] on span at bounding box center [1195, 269] width 32 height 28
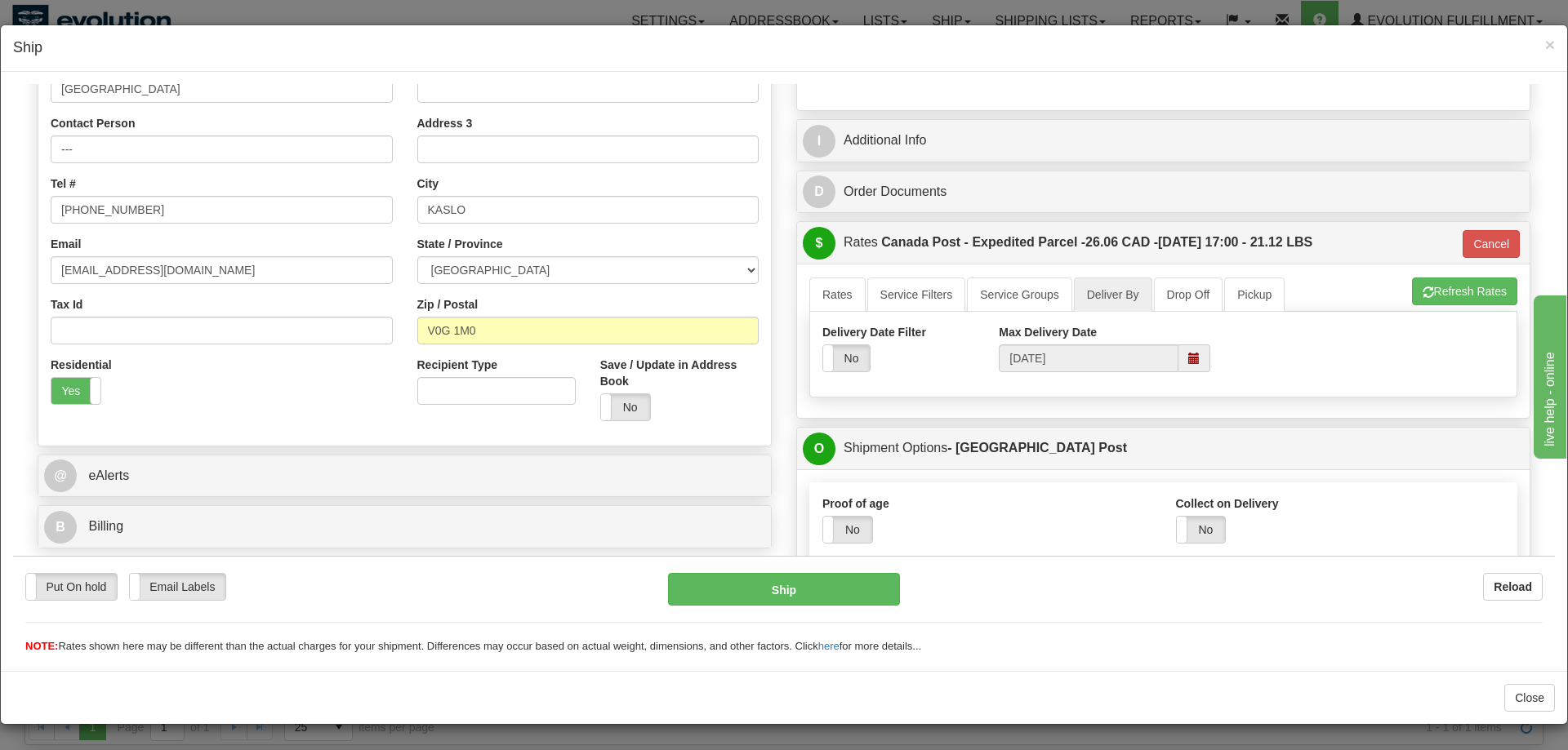
scroll to position [215, 0]
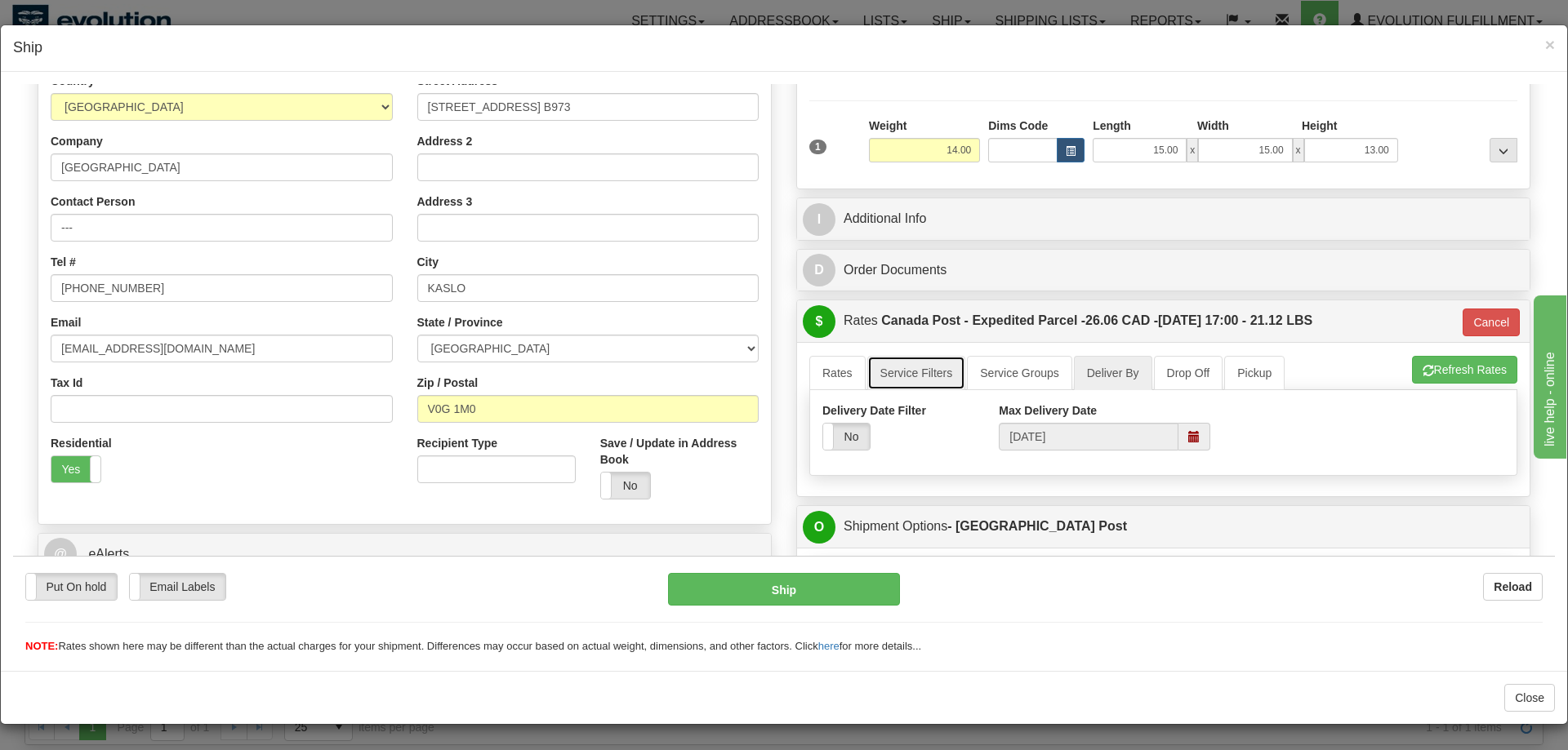
click at [947, 374] on link "Service Filters" at bounding box center [917, 372] width 99 height 34
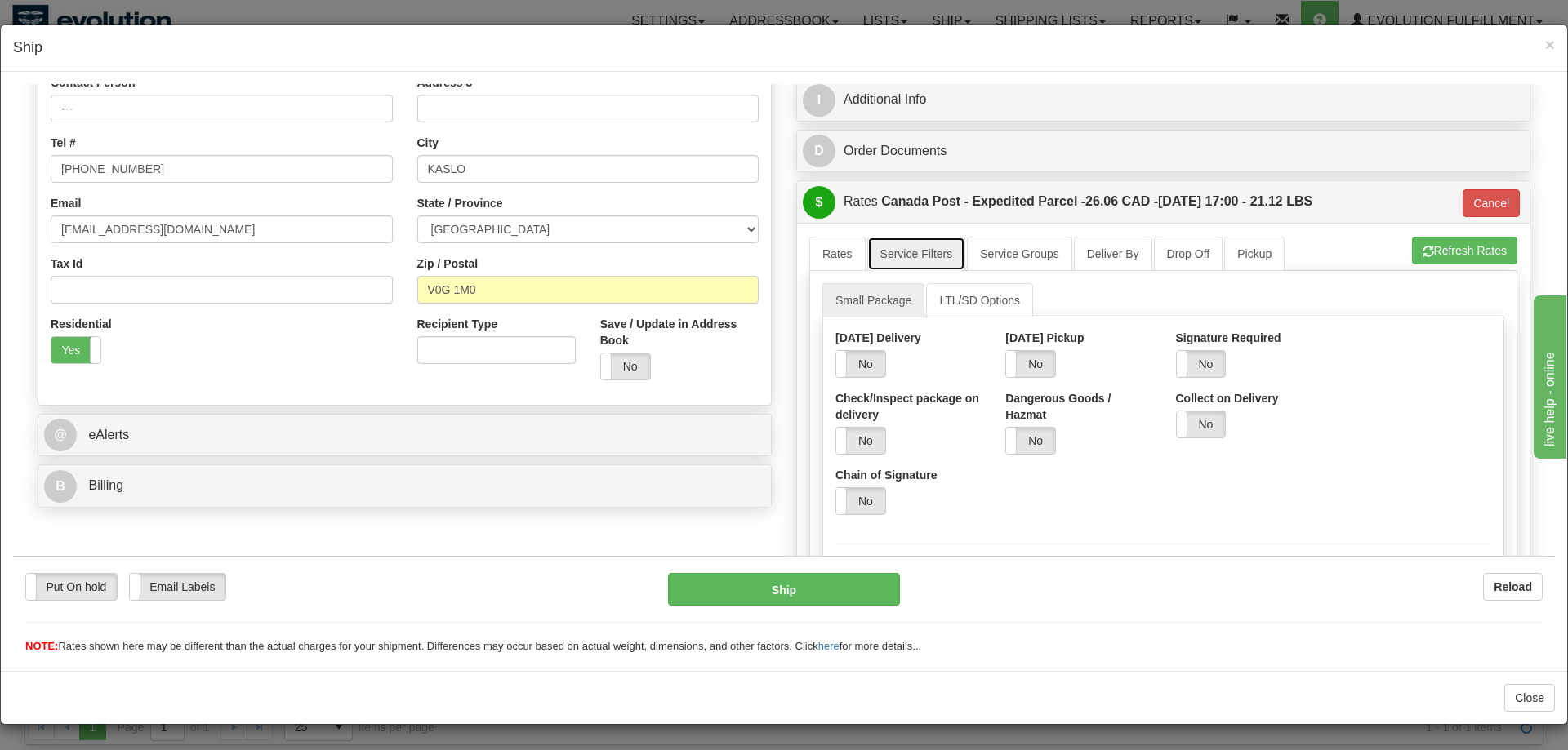
scroll to position [308, 0]
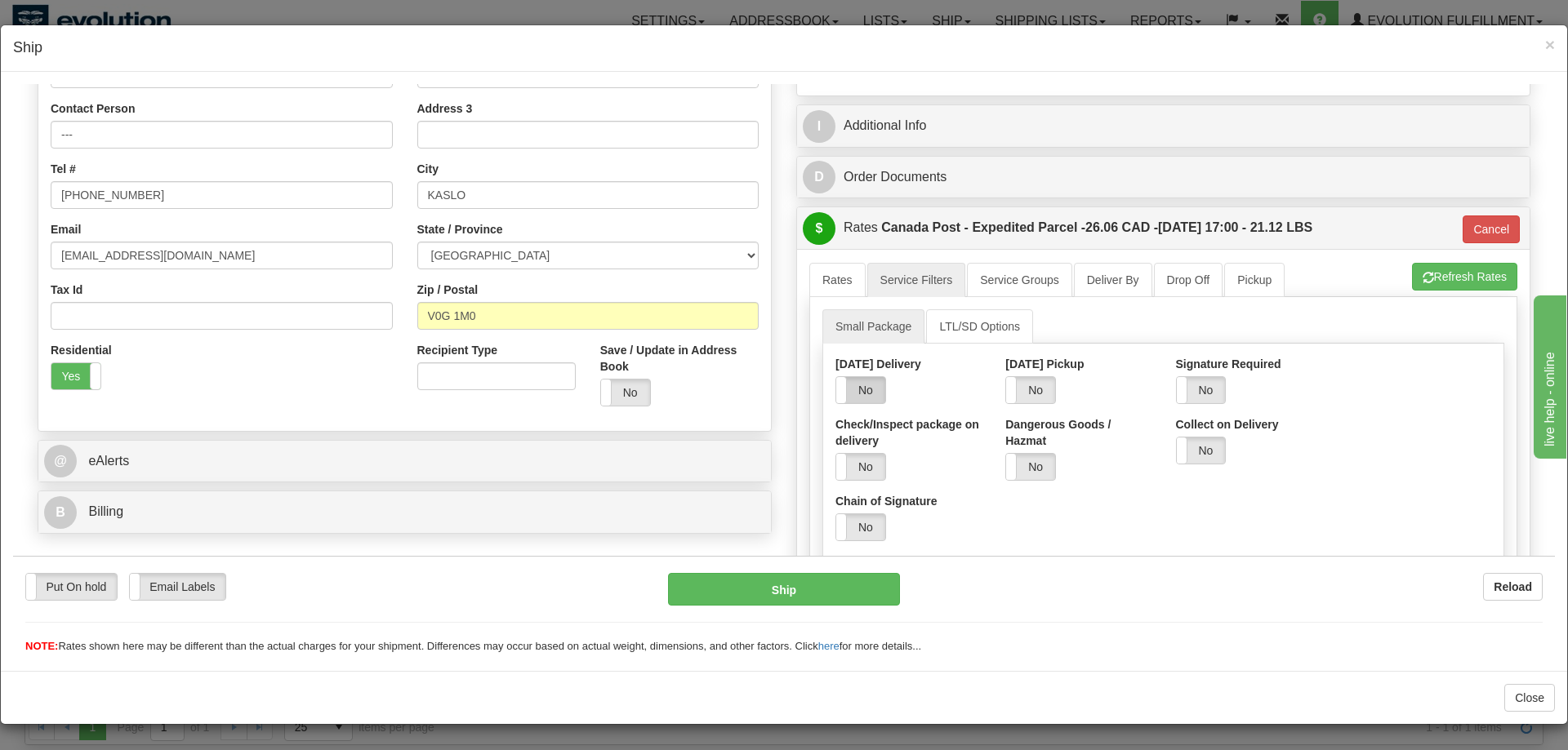
click at [865, 395] on label "No" at bounding box center [861, 390] width 49 height 26
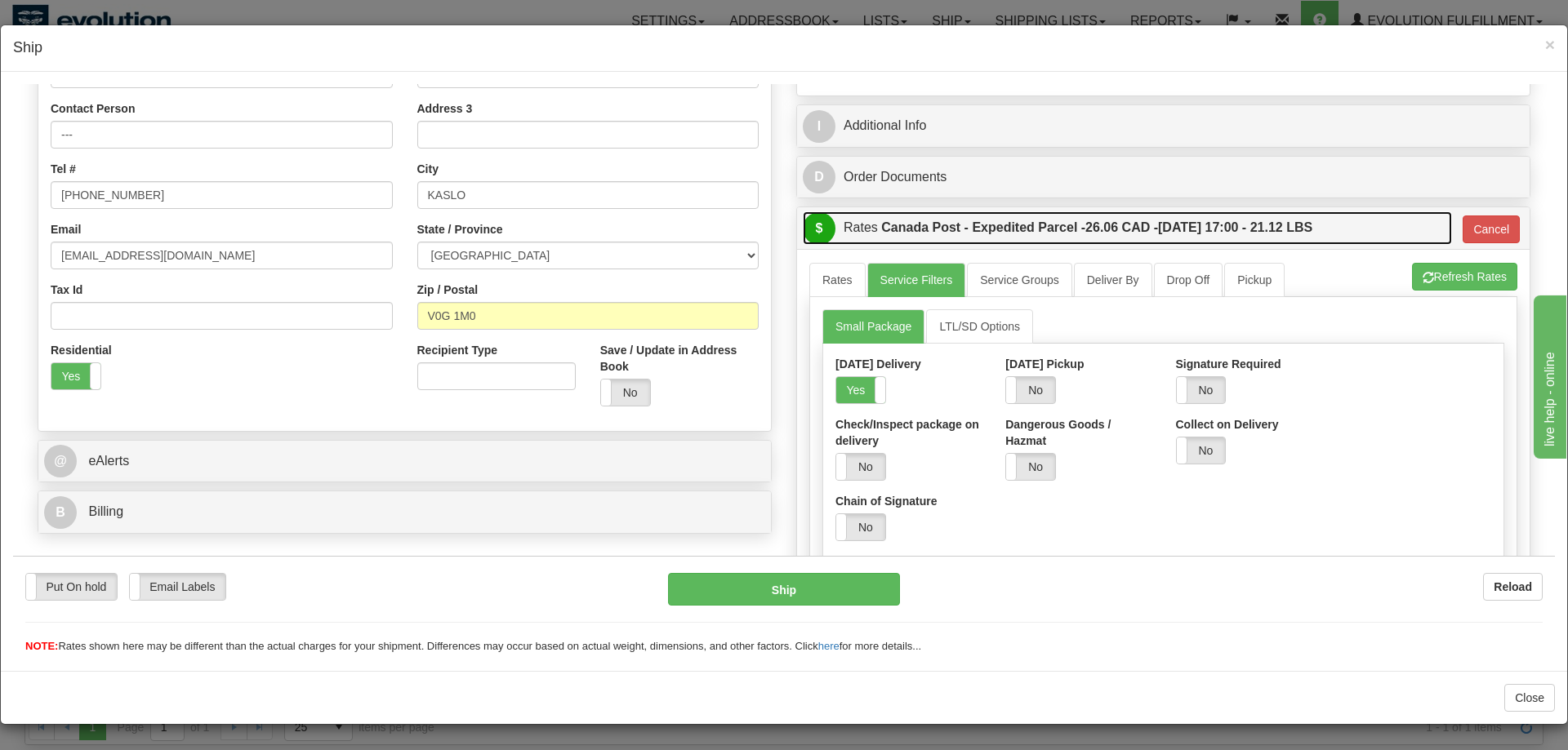
click at [1157, 234] on span "26.06 CAD -" at bounding box center [1122, 227] width 72 height 14
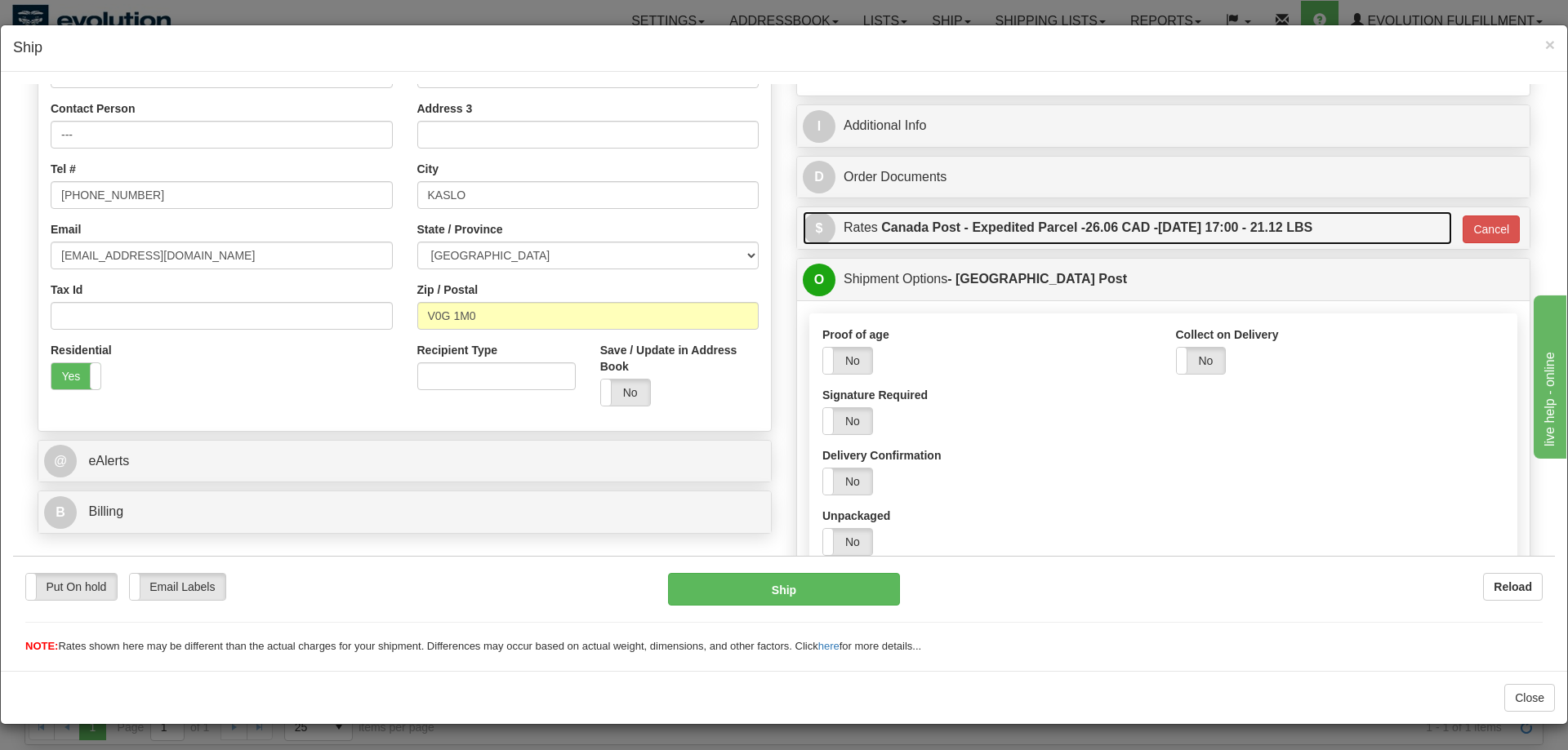
click at [1199, 240] on label "Canada Post - Expedited Parcel - 26.06 CAD - 09/22/2025 17:00 - 21.12 LBS" at bounding box center [1097, 227] width 431 height 33
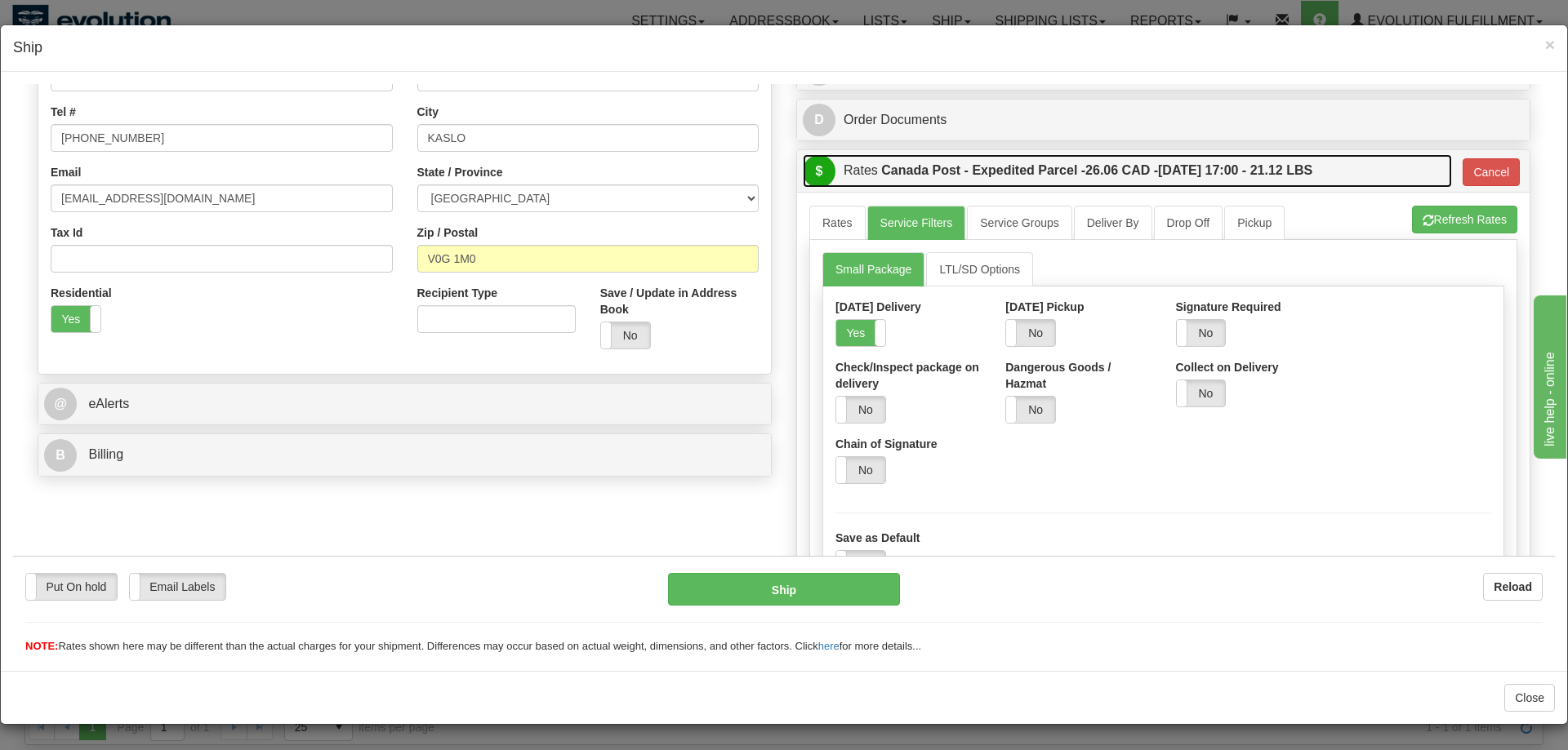
scroll to position [391, 0]
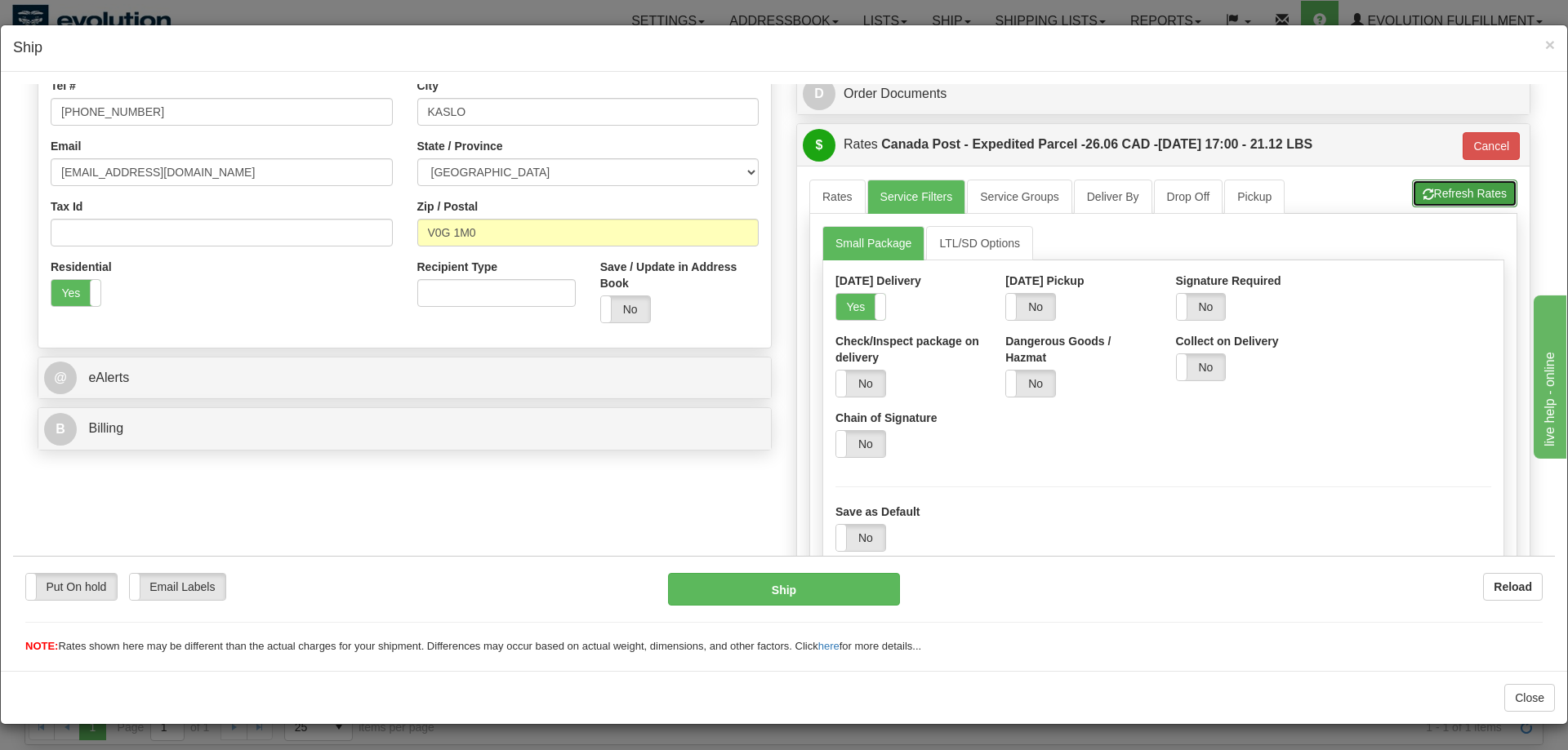
click at [1449, 190] on button "Refresh Rates" at bounding box center [1465, 192] width 105 height 28
type input "DOM.EP"
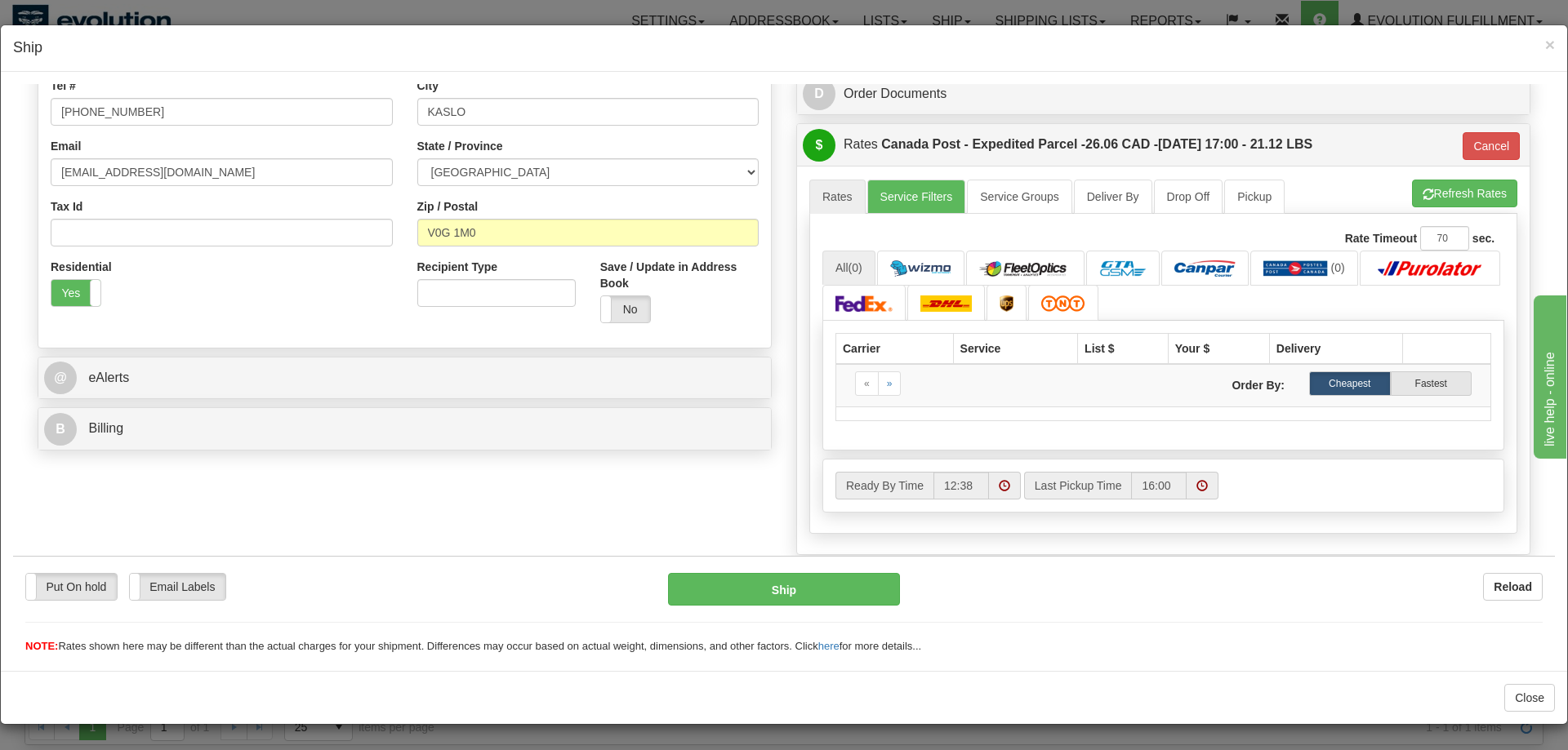
scroll to position [308, 0]
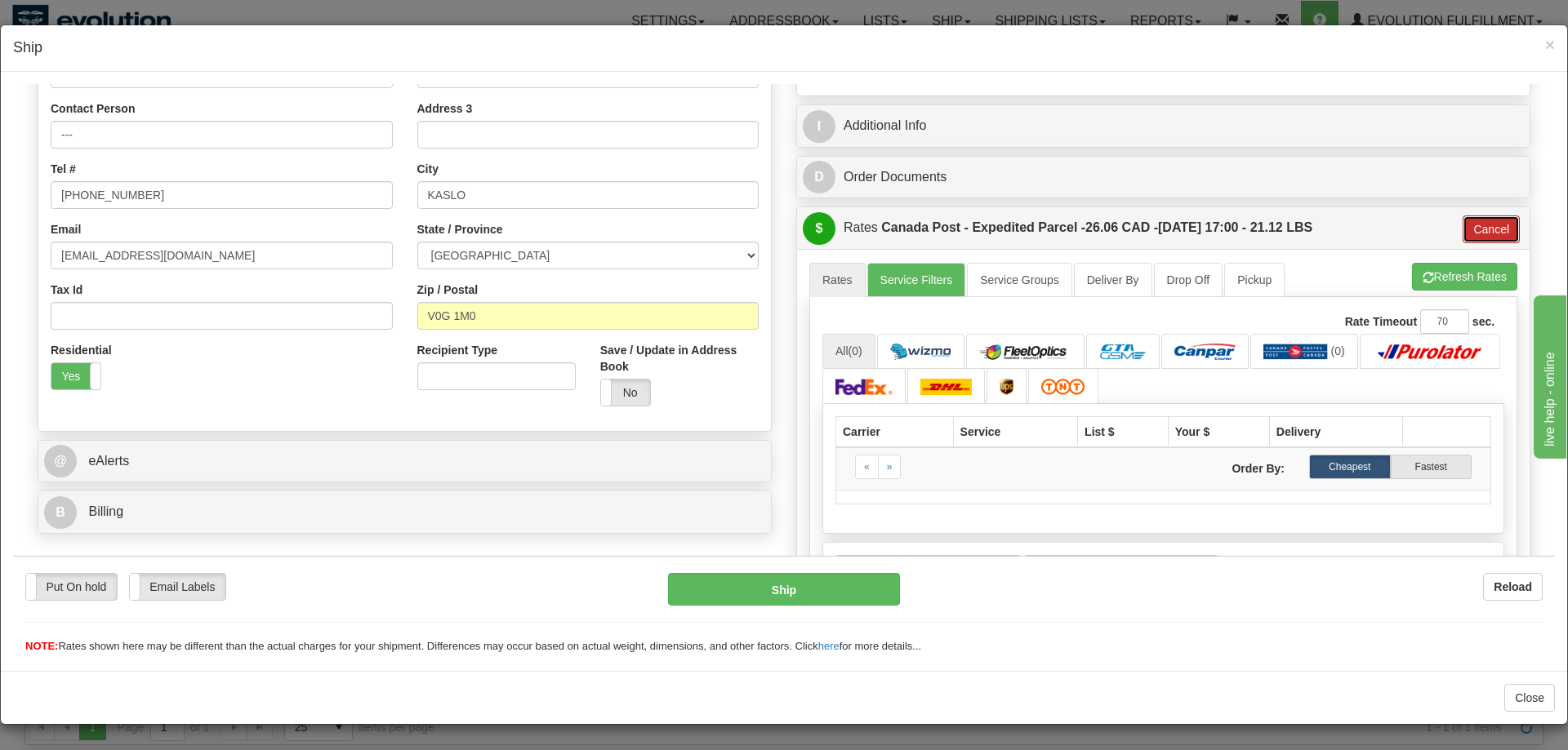
click at [1486, 225] on button "Cancel" at bounding box center [1491, 228] width 57 height 28
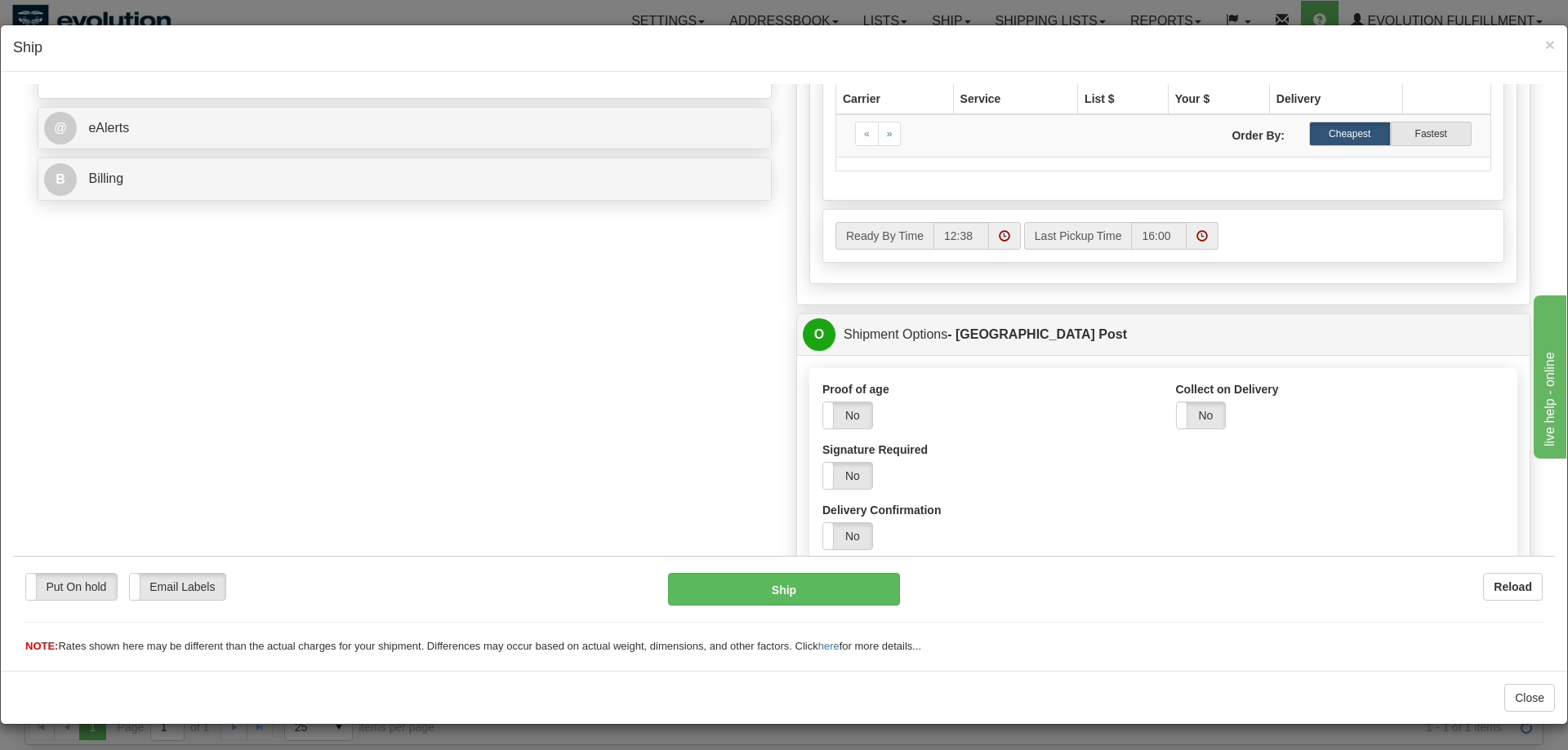
scroll to position [391, 0]
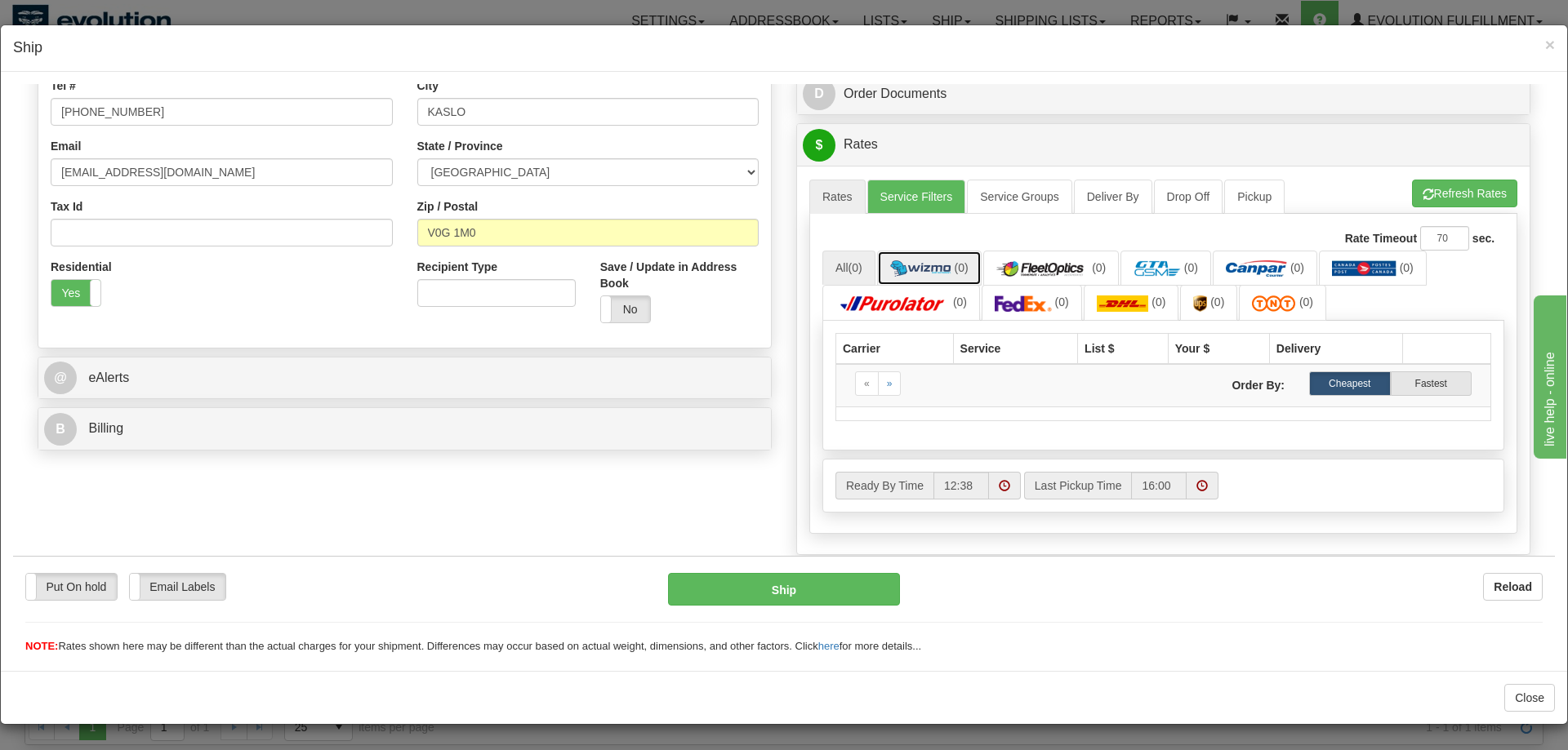
click at [981, 253] on link "(0)" at bounding box center [929, 267] width 104 height 35
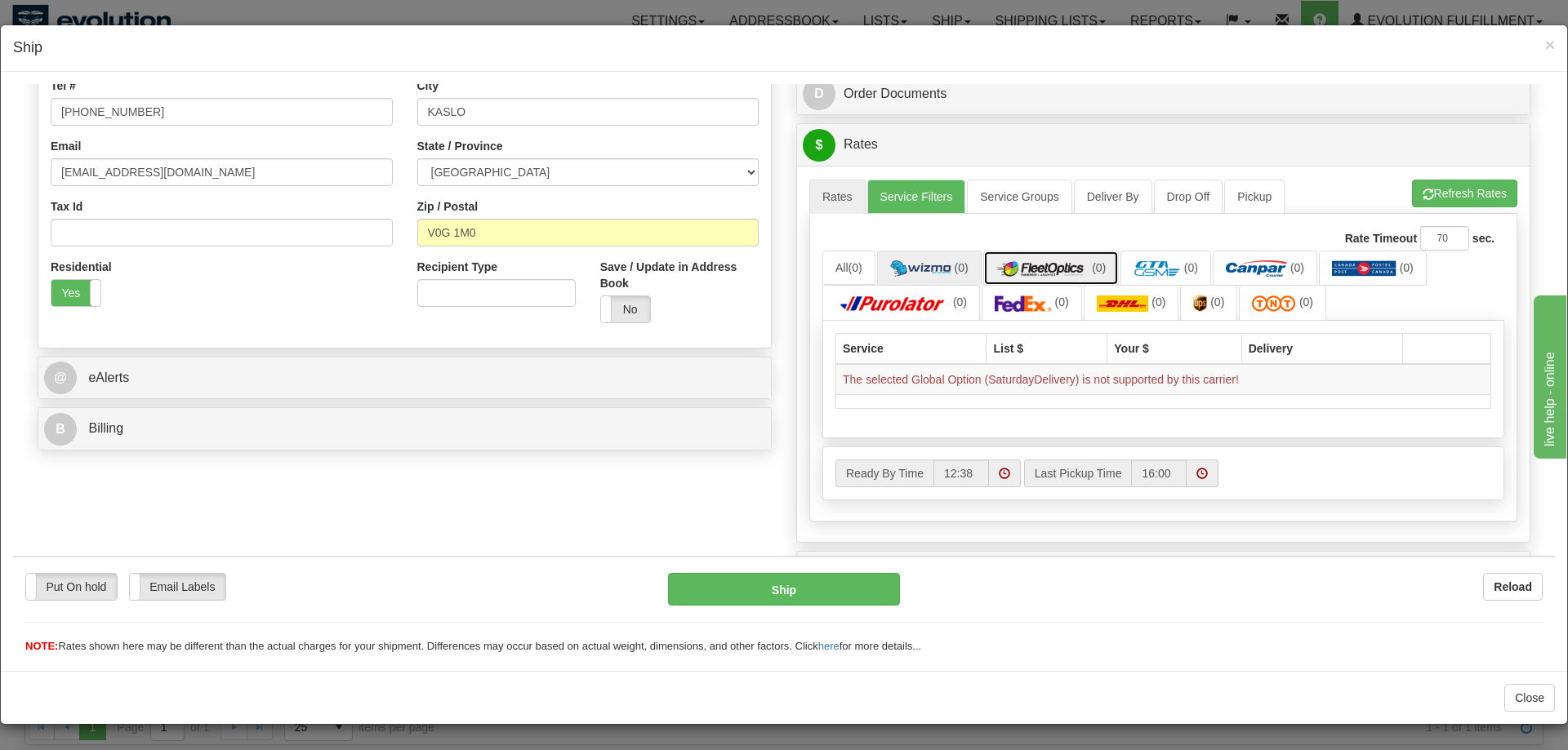
click at [1040, 259] on link "(0)" at bounding box center [1051, 267] width 136 height 35
click at [1395, 276] on img at bounding box center [1364, 267] width 65 height 16
click at [1023, 307] on img at bounding box center [1024, 303] width 57 height 16
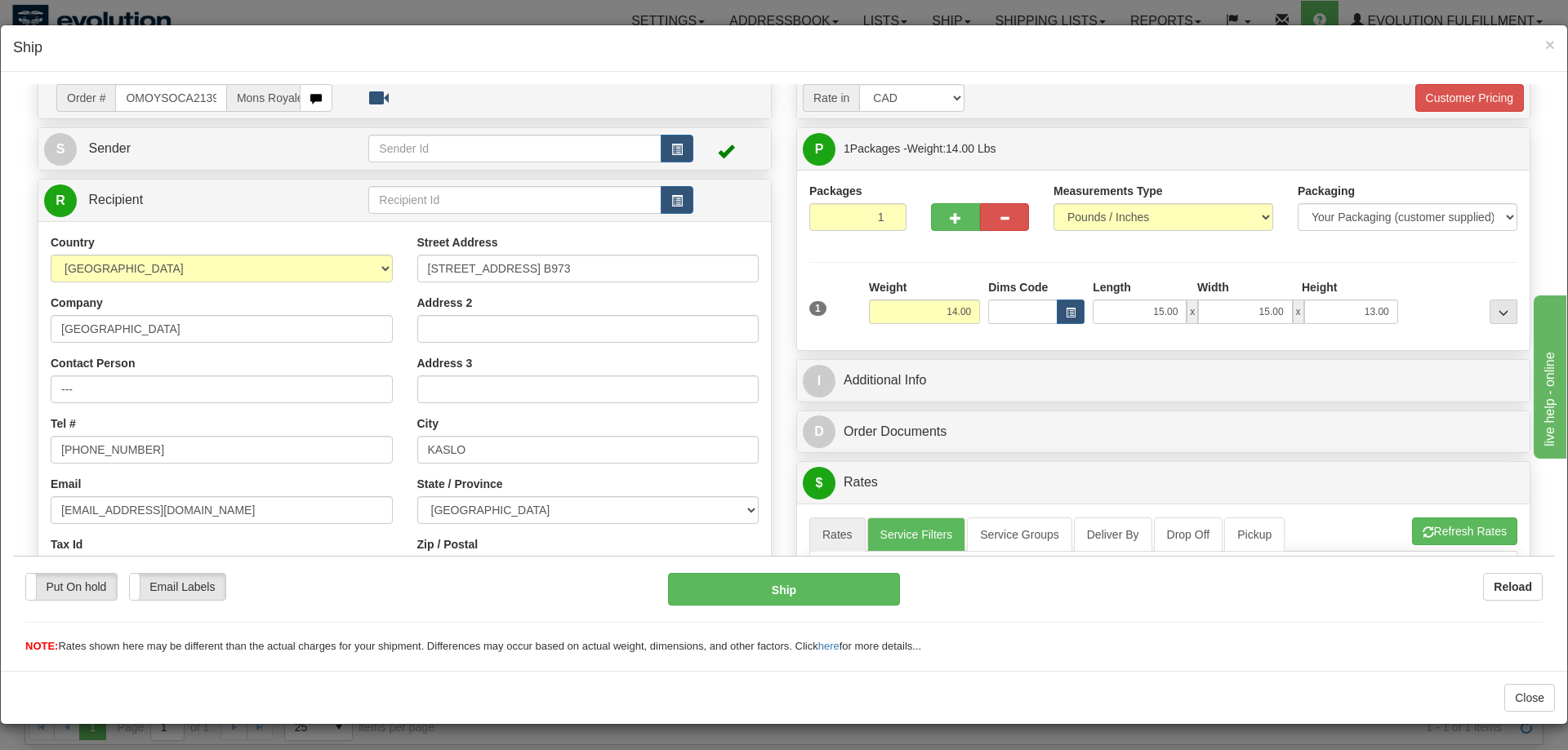
scroll to position [0, 0]
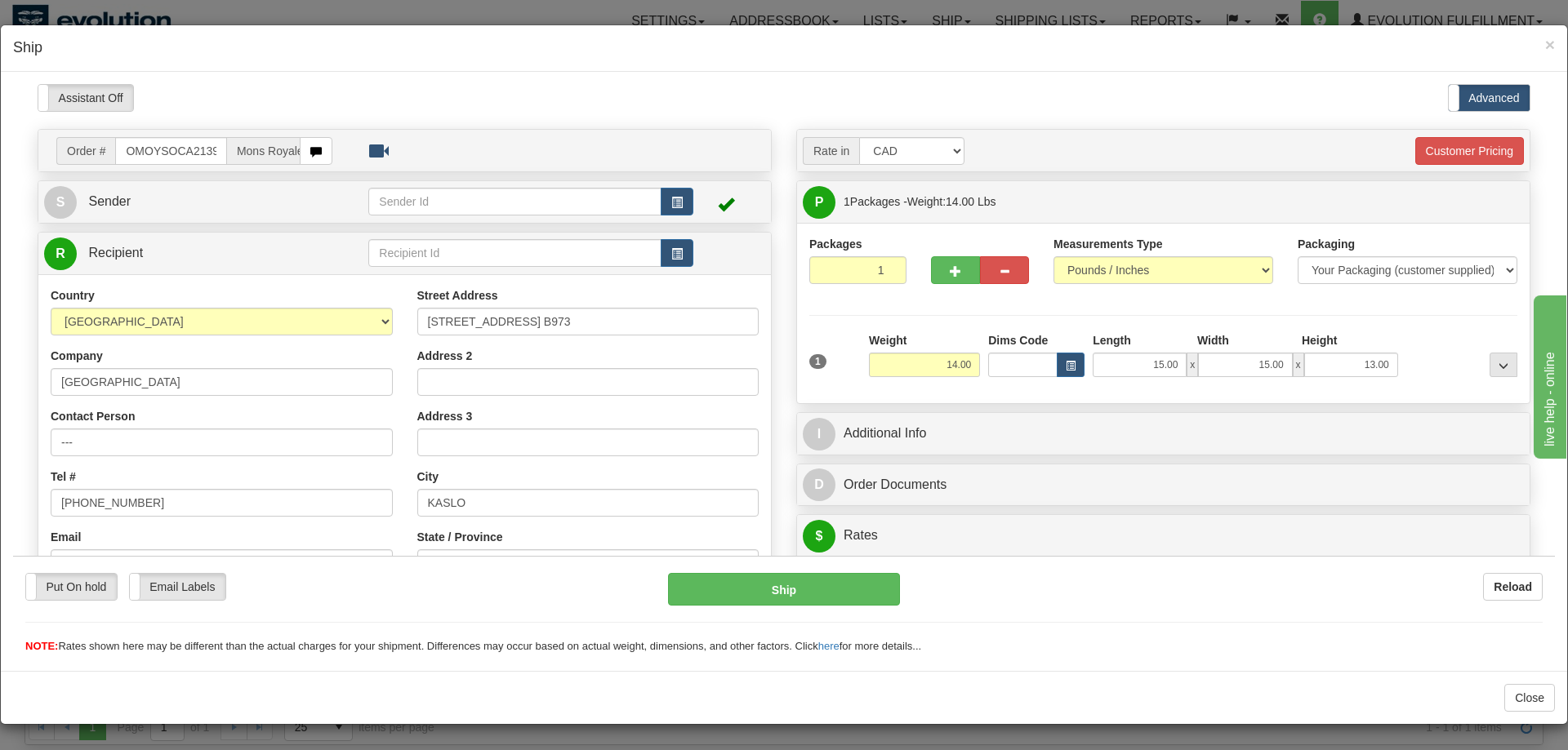
click at [592, 682] on div "Close" at bounding box center [784, 698] width 1567 height 53
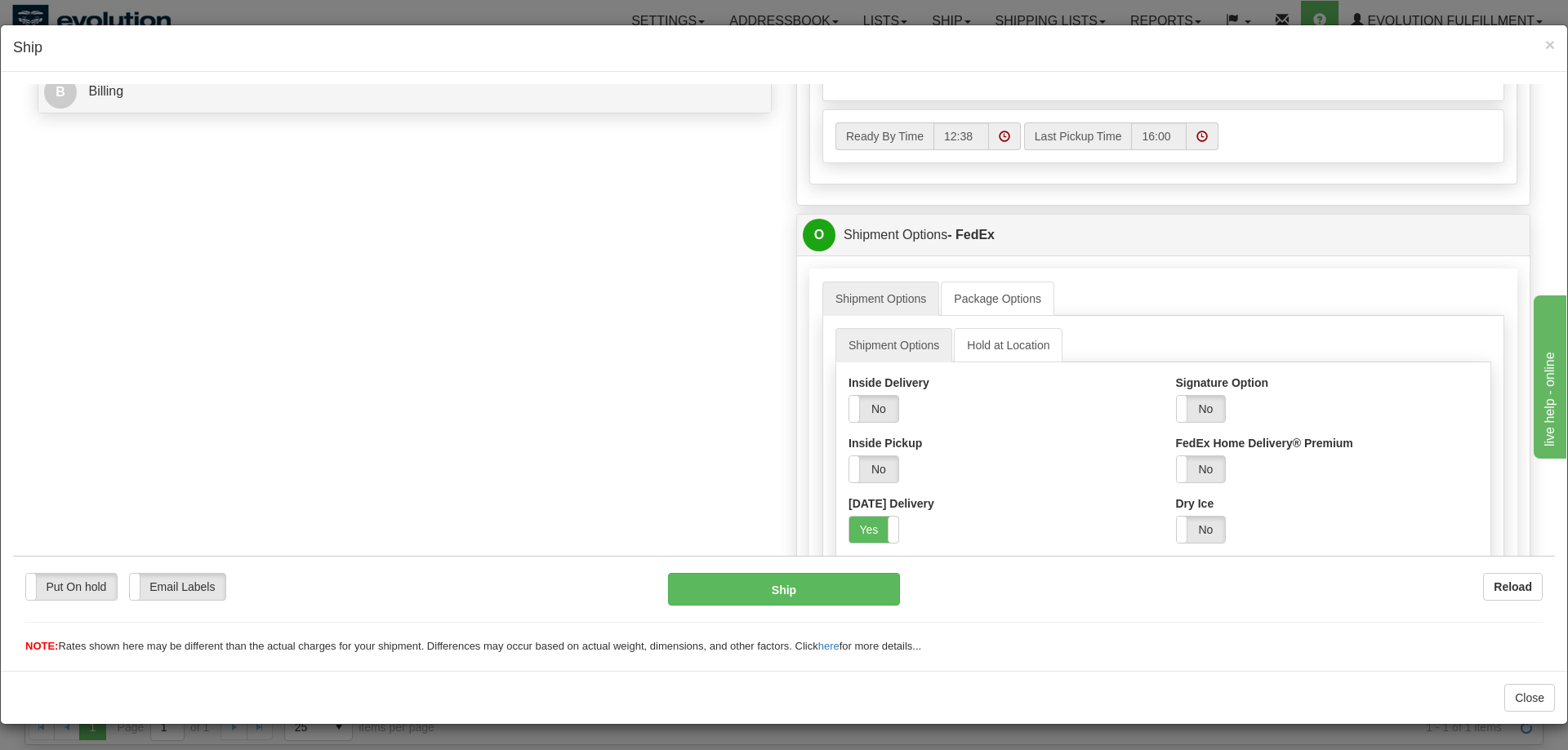
scroll to position [749, 0]
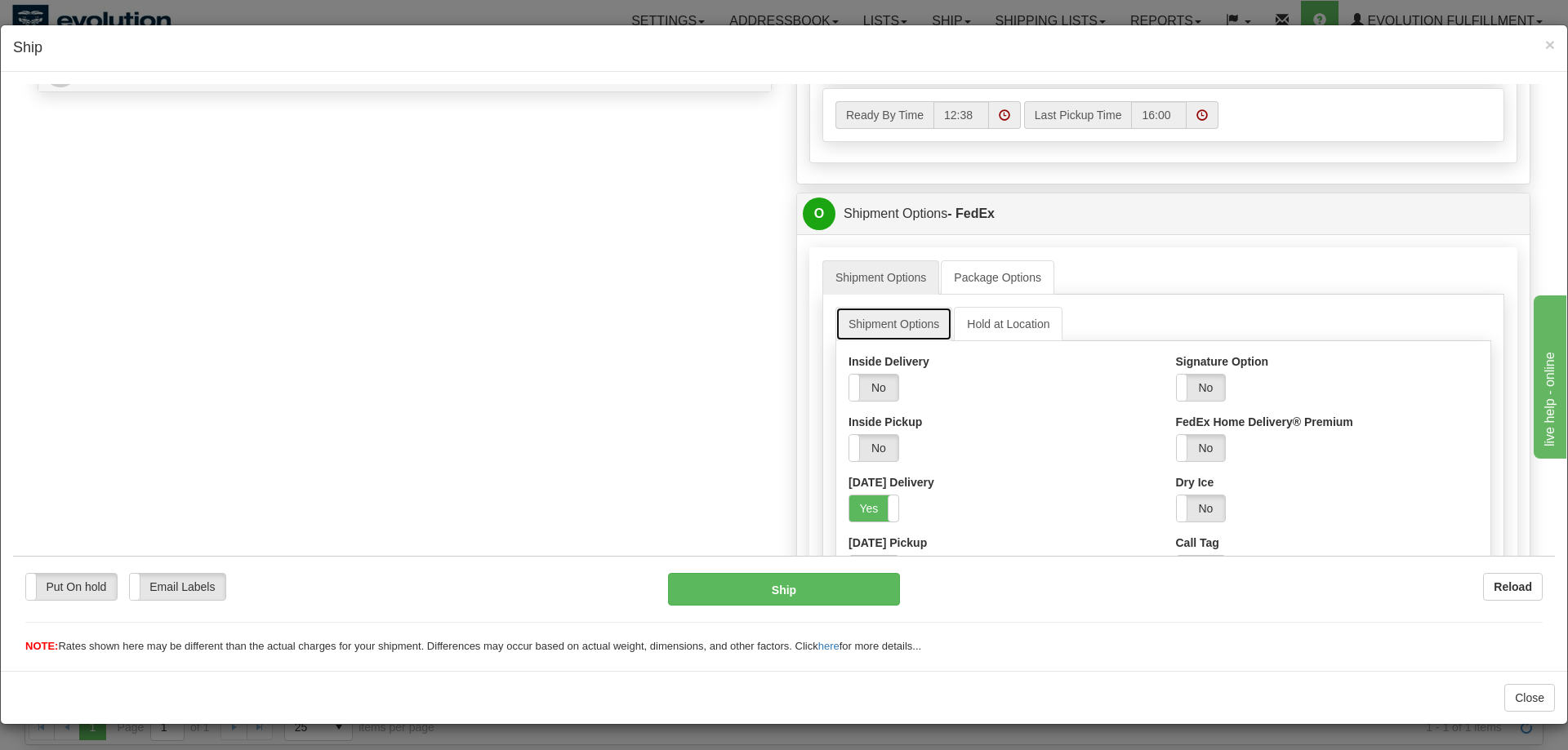
click at [888, 329] on link "Shipment Options" at bounding box center [894, 323] width 116 height 34
click at [996, 322] on link "Hold at Location" at bounding box center [1008, 323] width 109 height 34
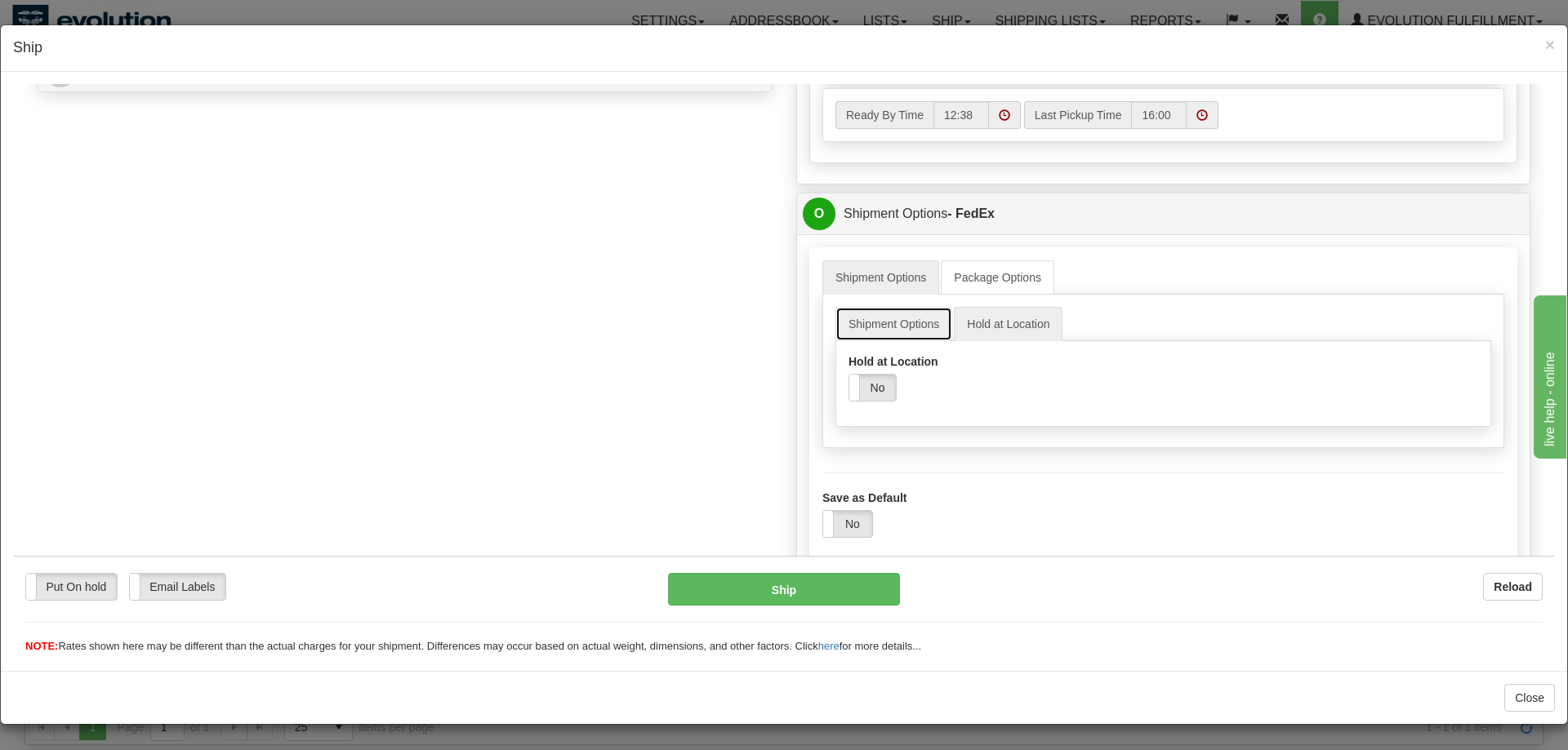
click at [931, 320] on link "Shipment Options" at bounding box center [894, 323] width 116 height 34
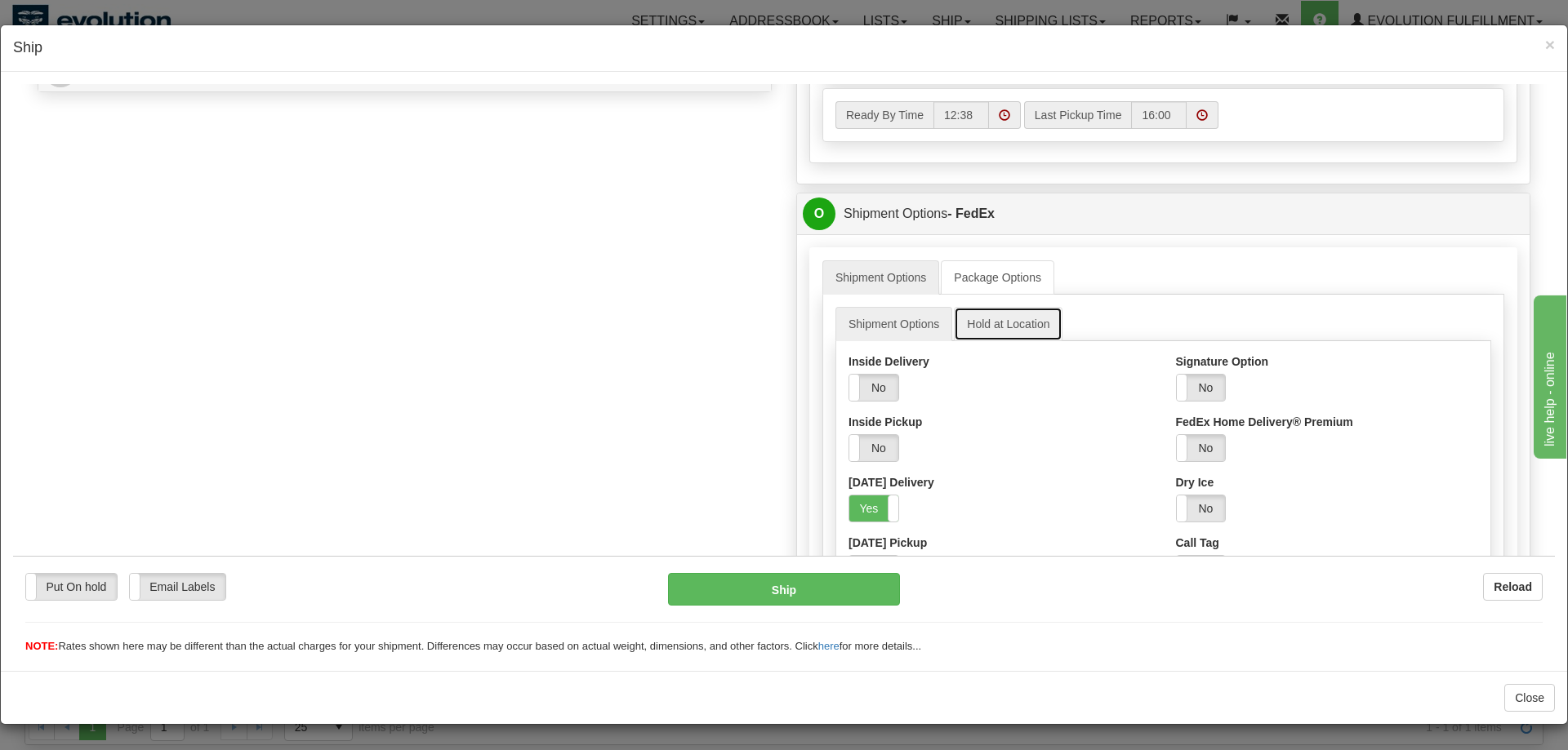
click at [1030, 322] on link "Hold at Location" at bounding box center [1008, 323] width 109 height 34
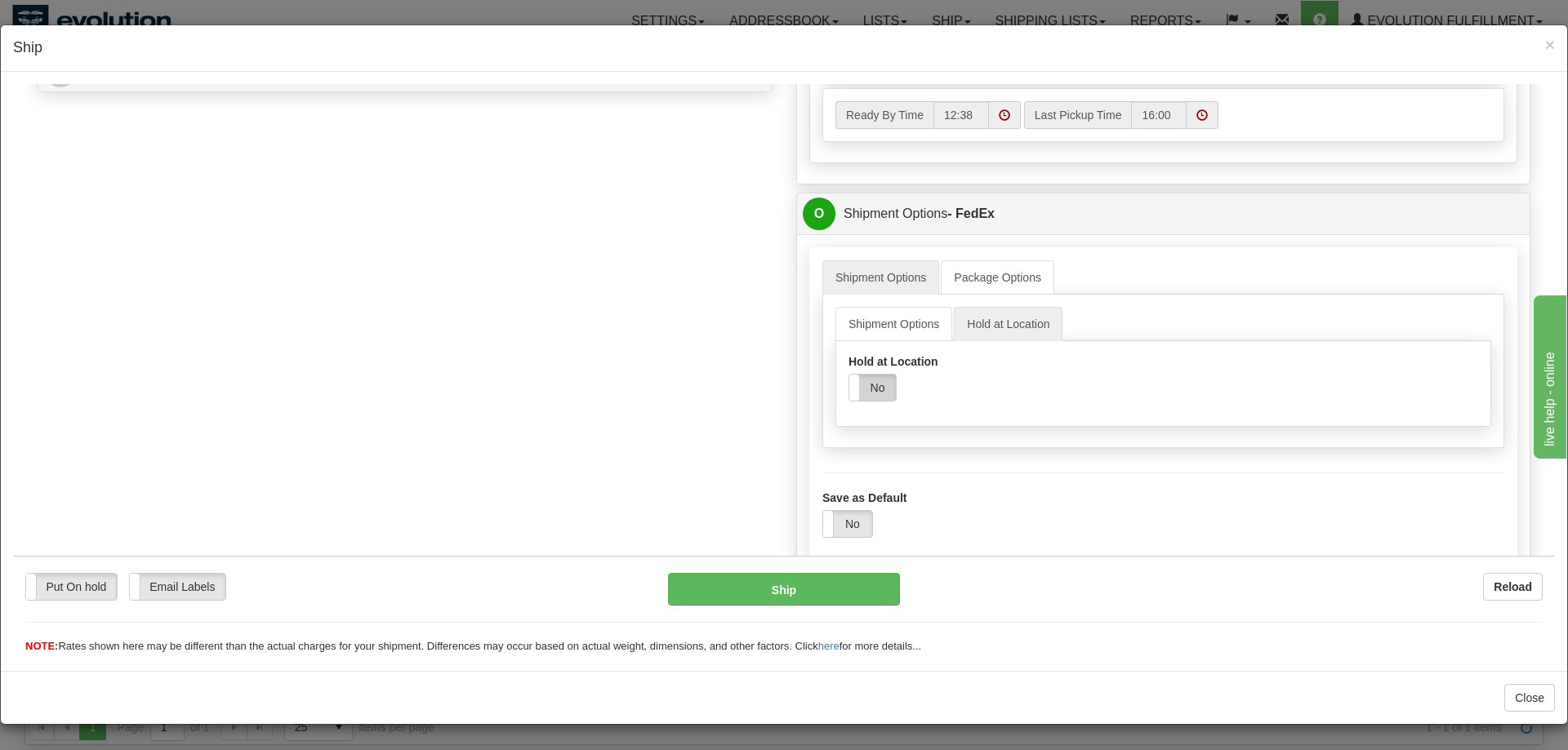
click at [878, 386] on label "No" at bounding box center [873, 387] width 47 height 26
click at [883, 384] on label "Yes" at bounding box center [873, 387] width 47 height 26
click at [903, 287] on link "Shipment Options" at bounding box center [881, 277] width 116 height 34
click at [981, 269] on link "Package Options" at bounding box center [998, 277] width 114 height 34
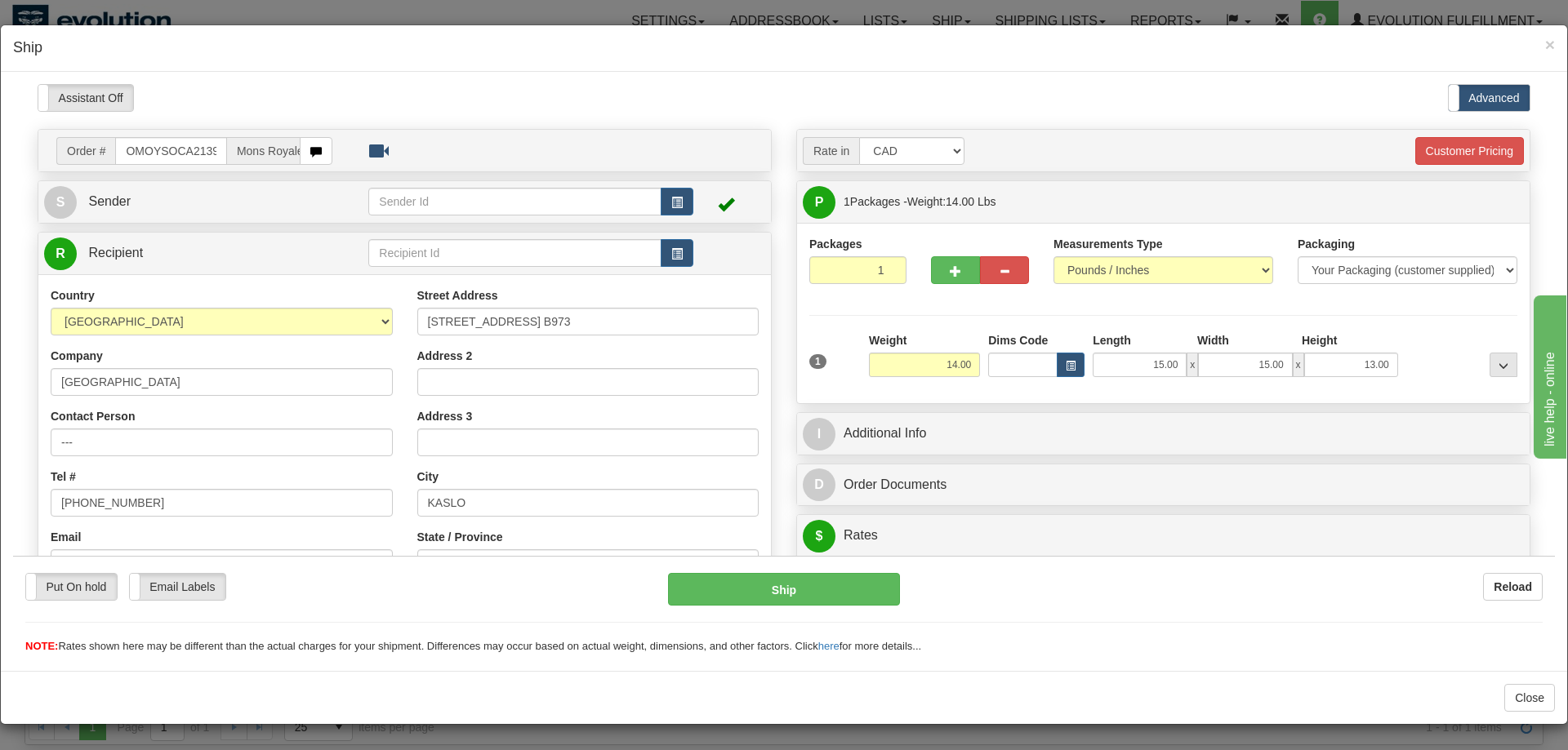
scroll to position [416, 0]
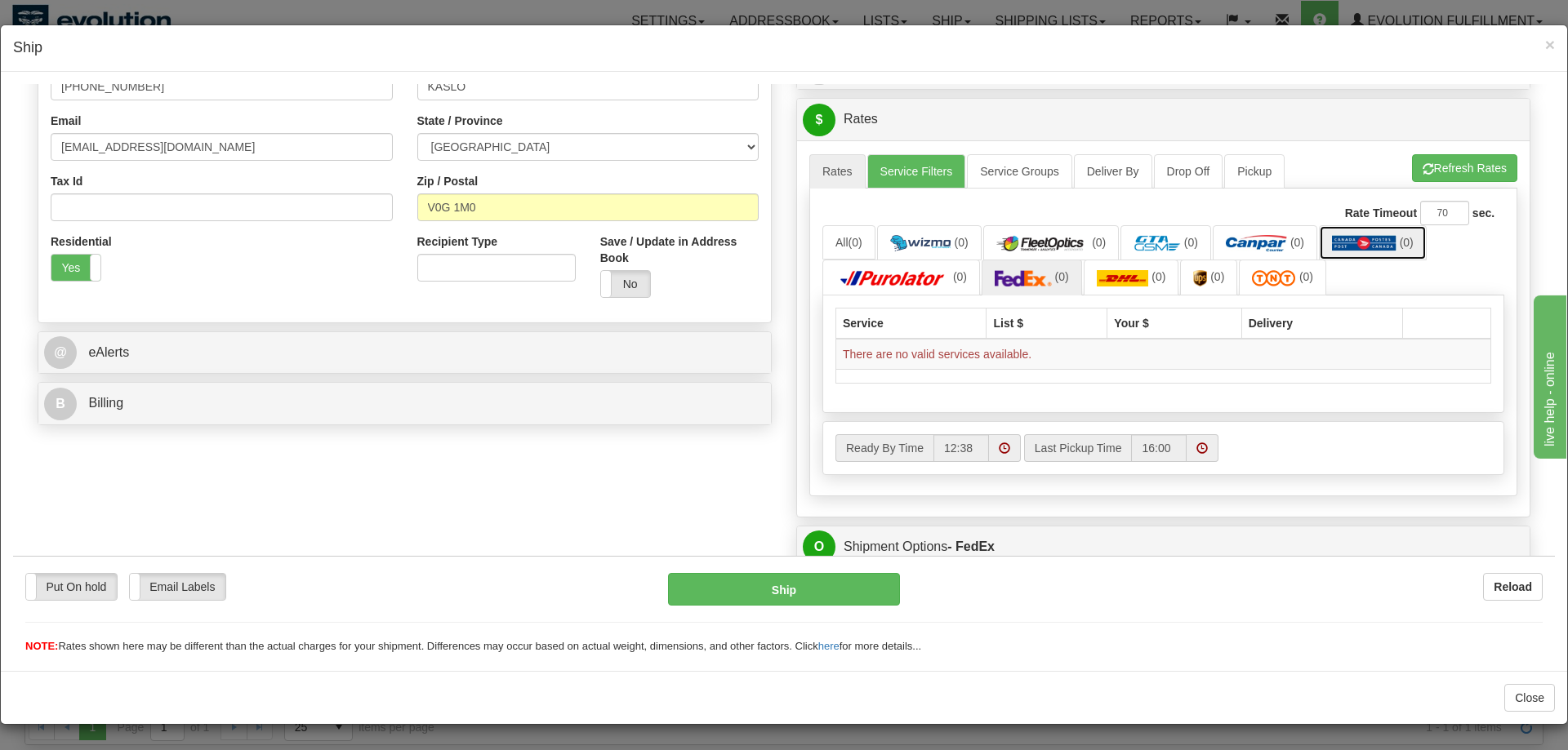
click at [1377, 250] on img at bounding box center [1364, 242] width 65 height 16
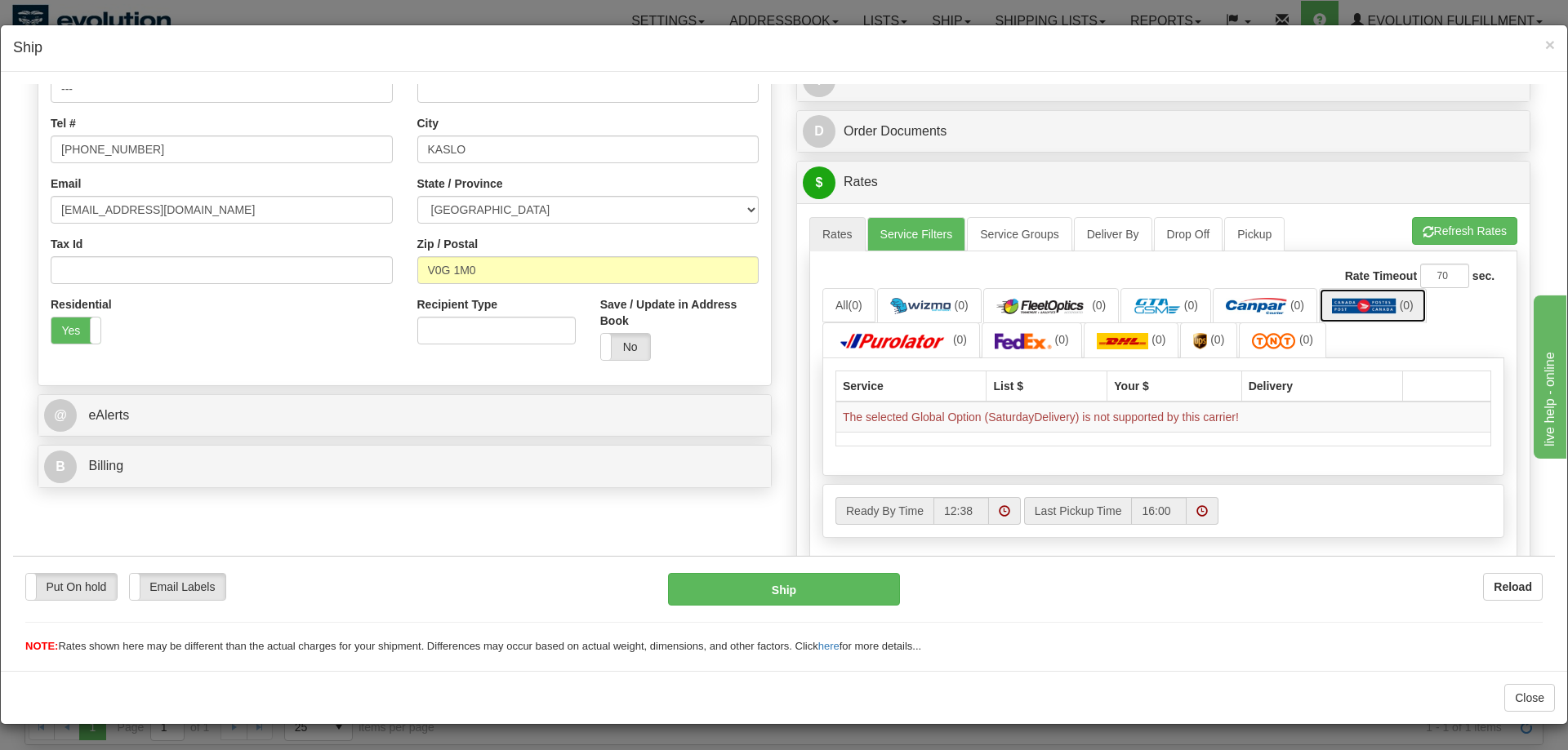
scroll to position [103, 0]
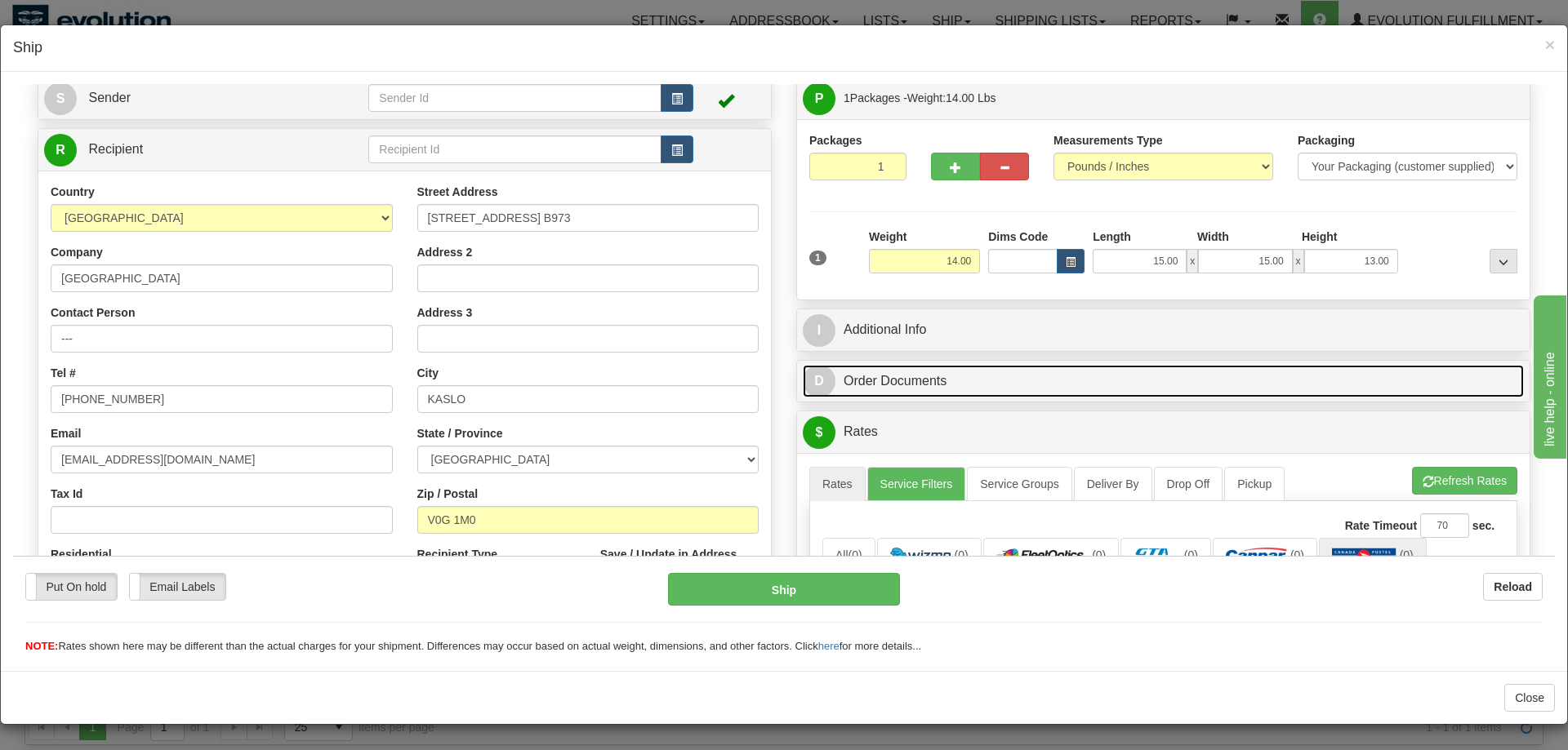
click at [985, 384] on link "D Order Documents" at bounding box center [1163, 380] width 721 height 34
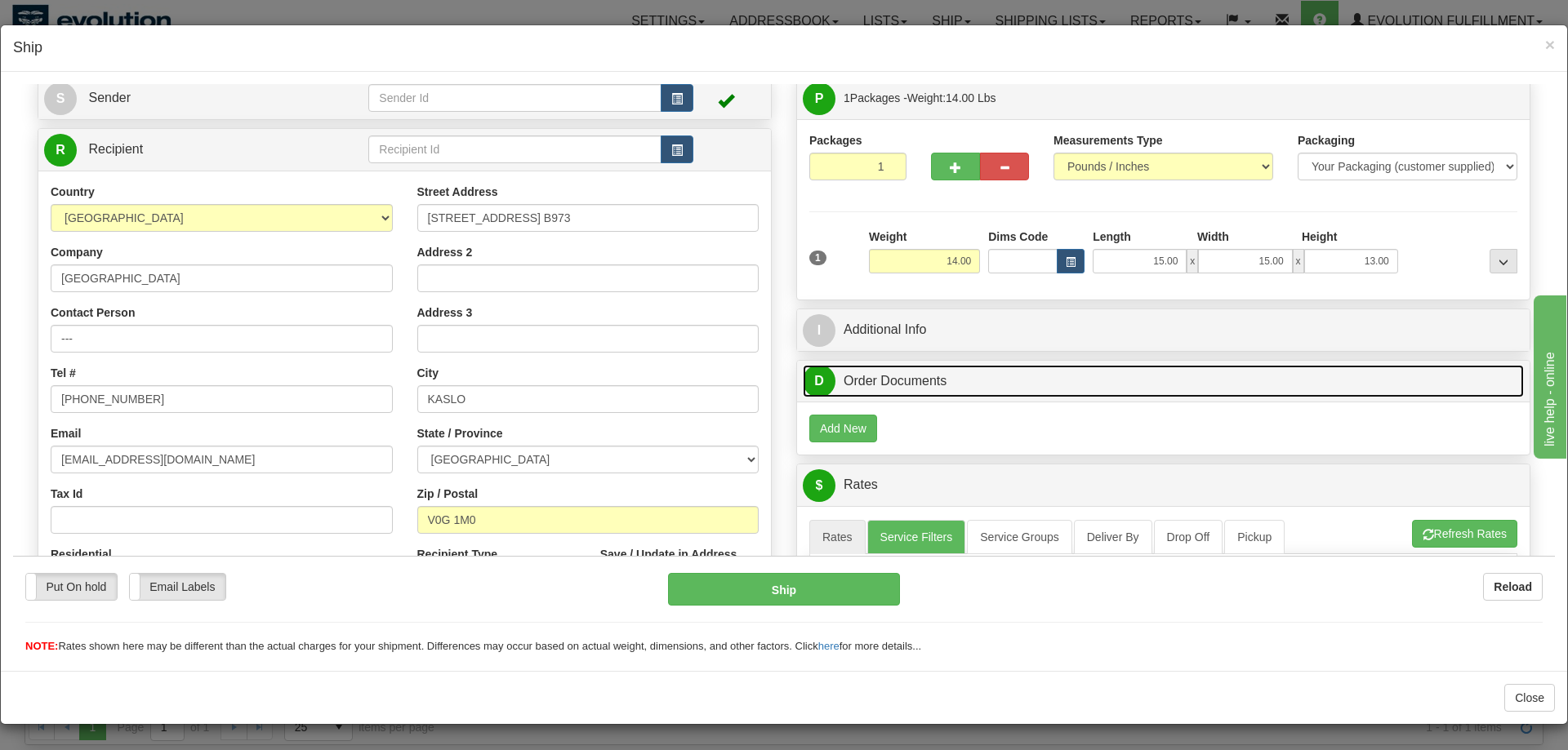
click at [983, 386] on link "D Order Documents" at bounding box center [1163, 380] width 721 height 34
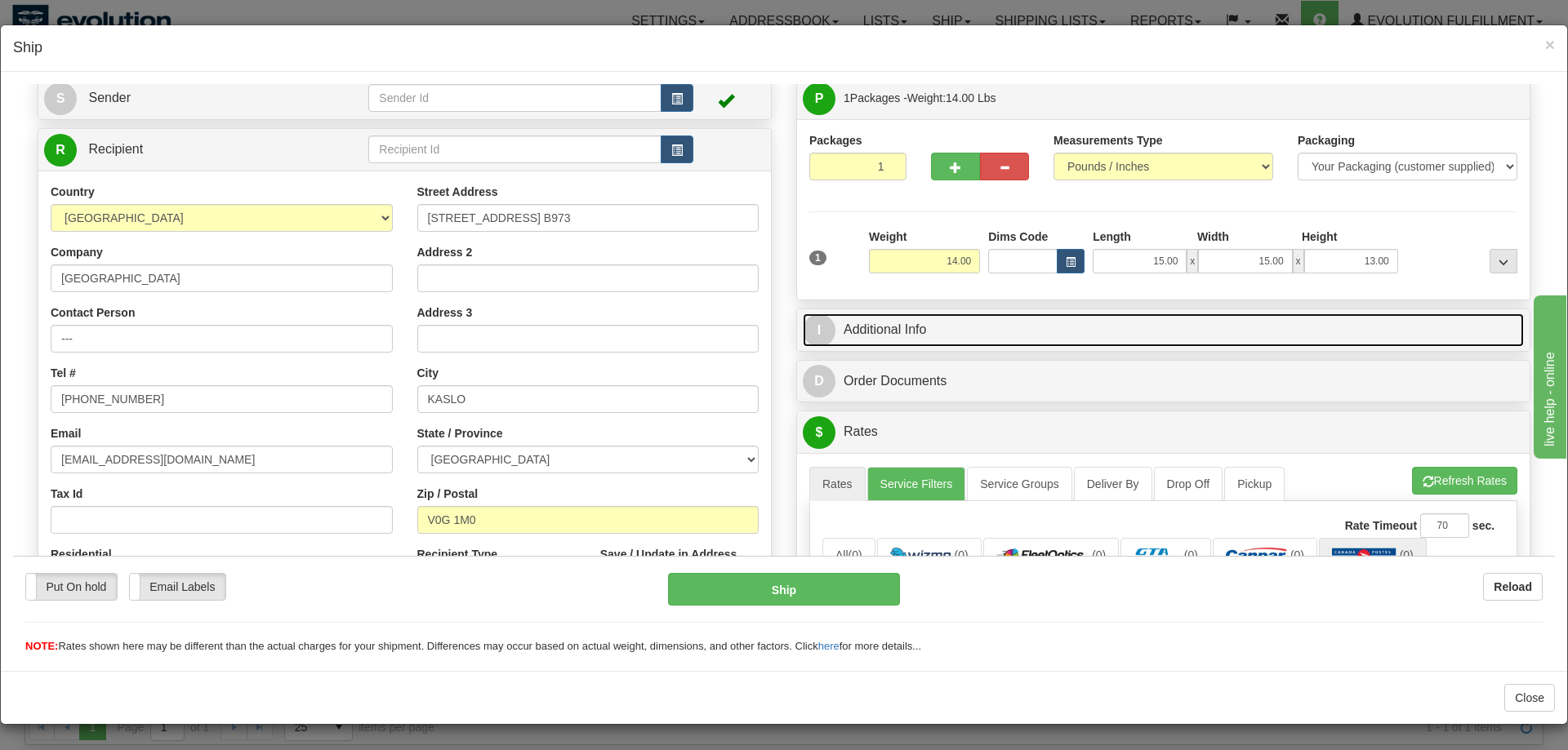
click at [981, 329] on link "I Additional Info" at bounding box center [1163, 329] width 721 height 34
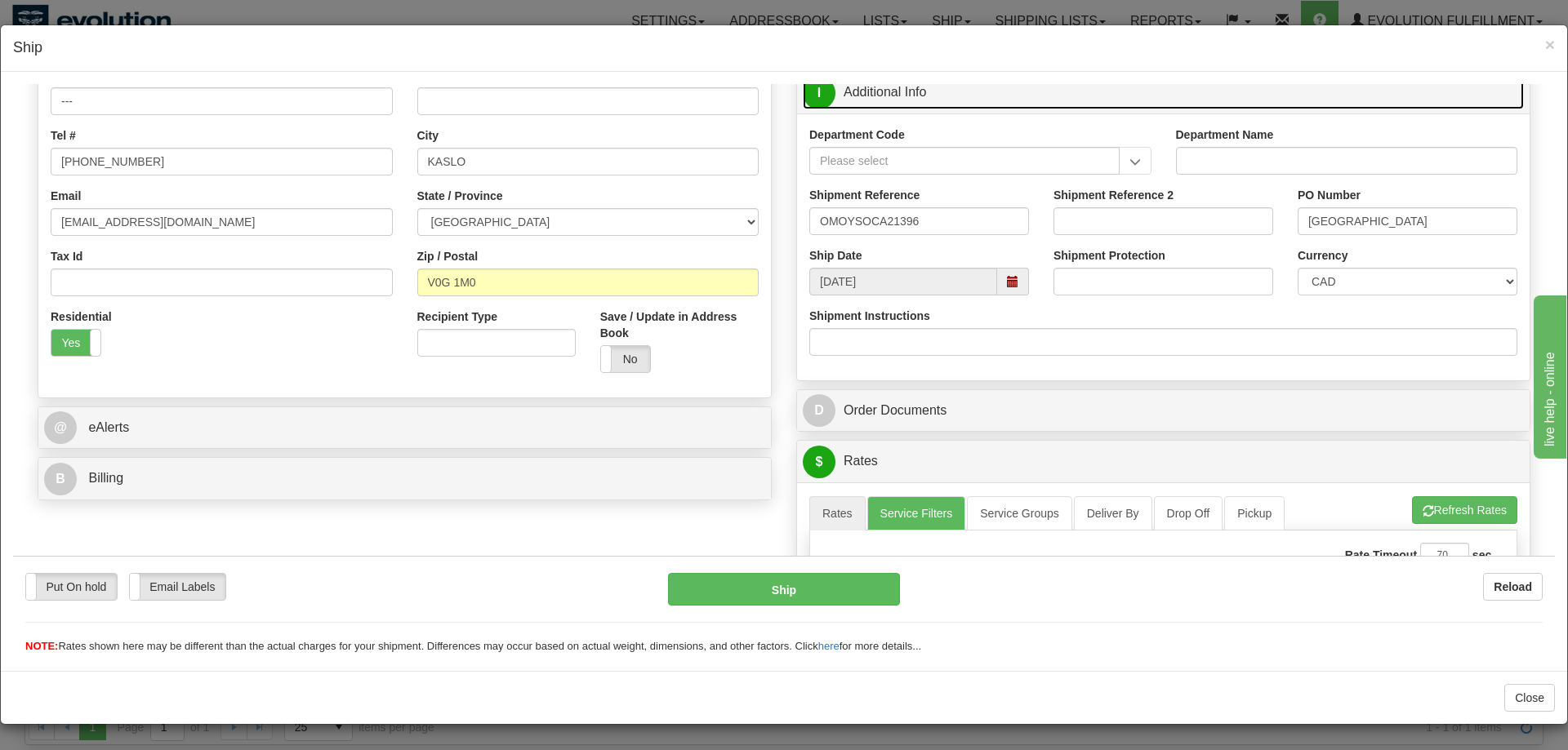
scroll to position [353, 0]
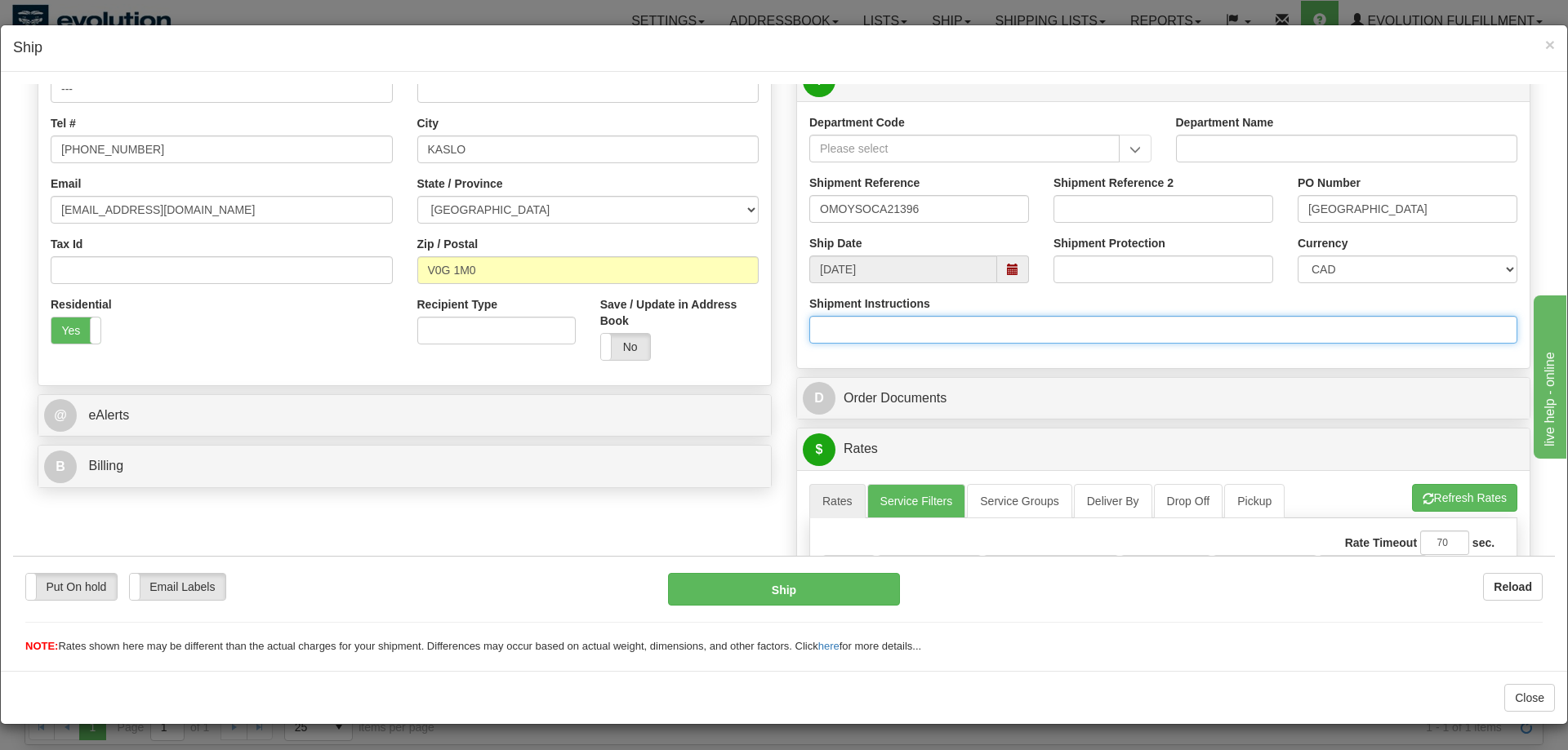
click at [974, 328] on input "Shipment Instructions" at bounding box center [1163, 329] width 708 height 28
click at [398, 580] on div "Put On hold Put On hold New In Progress Waiting - Admin Waiting - Requester Rea…" at bounding box center [334, 586] width 618 height 28
click at [919, 325] on input "Shipment Instructions" at bounding box center [1163, 329] width 708 height 28
click at [365, 502] on div "Order # OMOYSOCA21396 Mons Royale 2Ship S" at bounding box center [784, 638] width 1518 height 1726
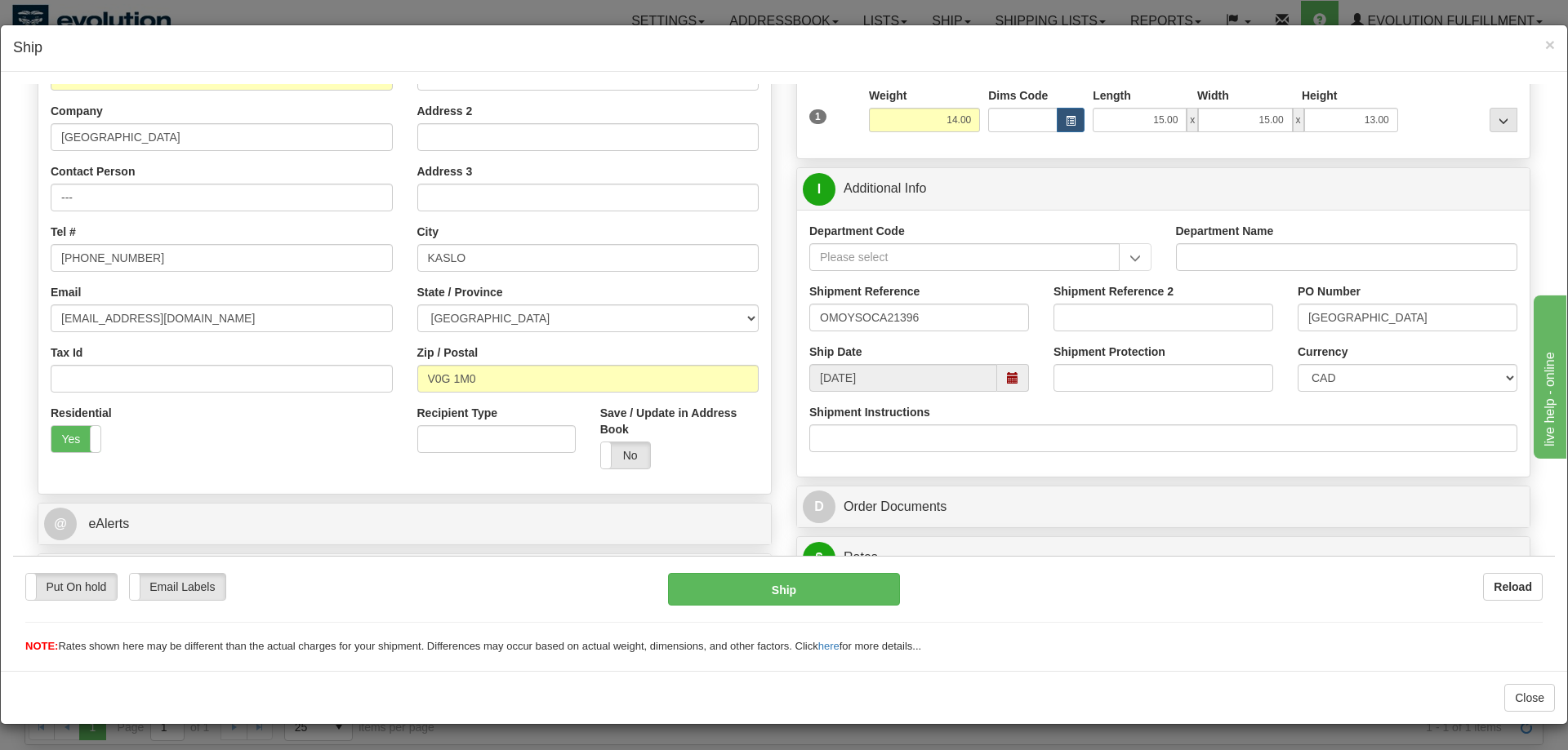
scroll to position [270, 0]
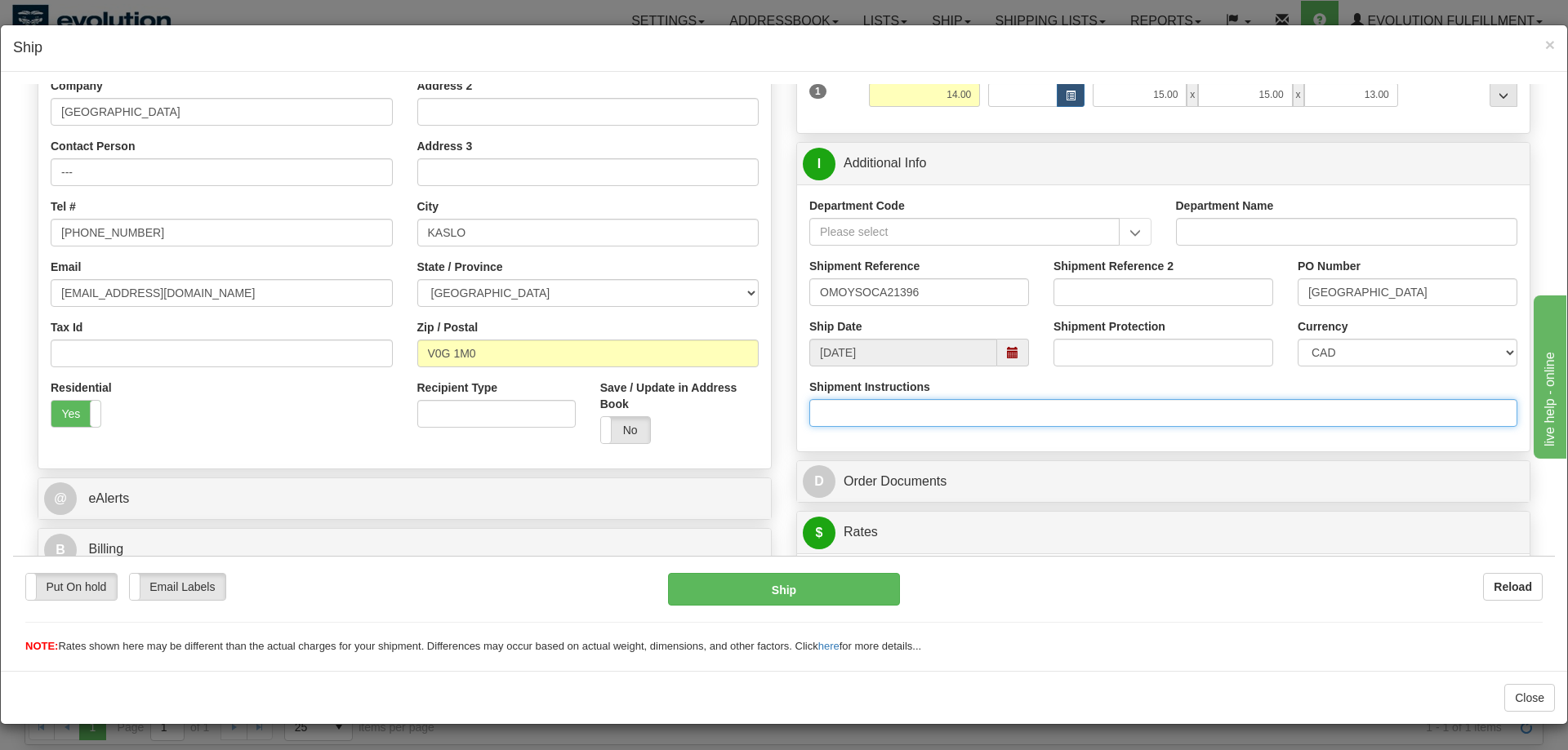
click at [1073, 411] on input "Shipment Instructions" at bounding box center [1163, 412] width 708 height 28
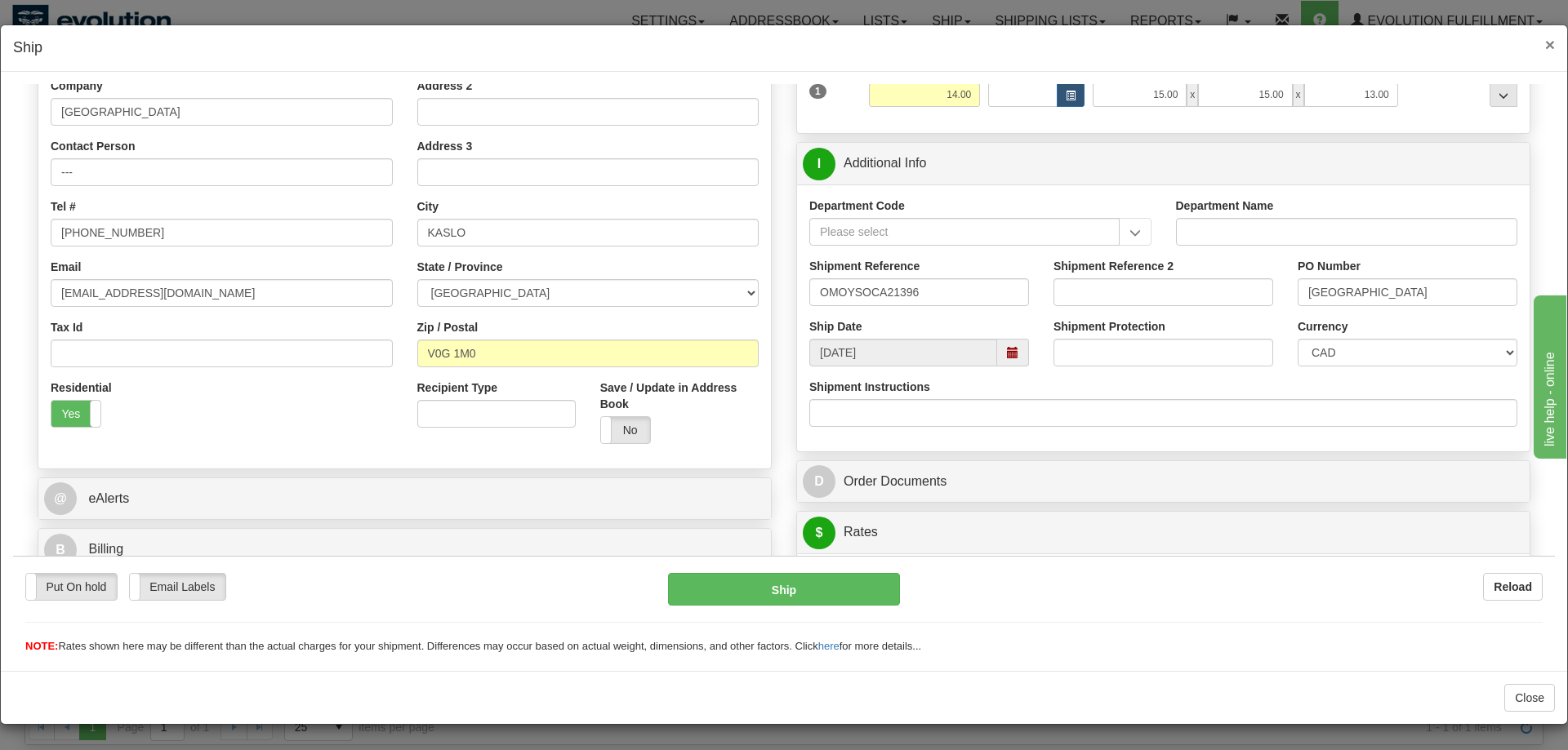
click at [1550, 49] on span "×" at bounding box center [1550, 45] width 9 height 19
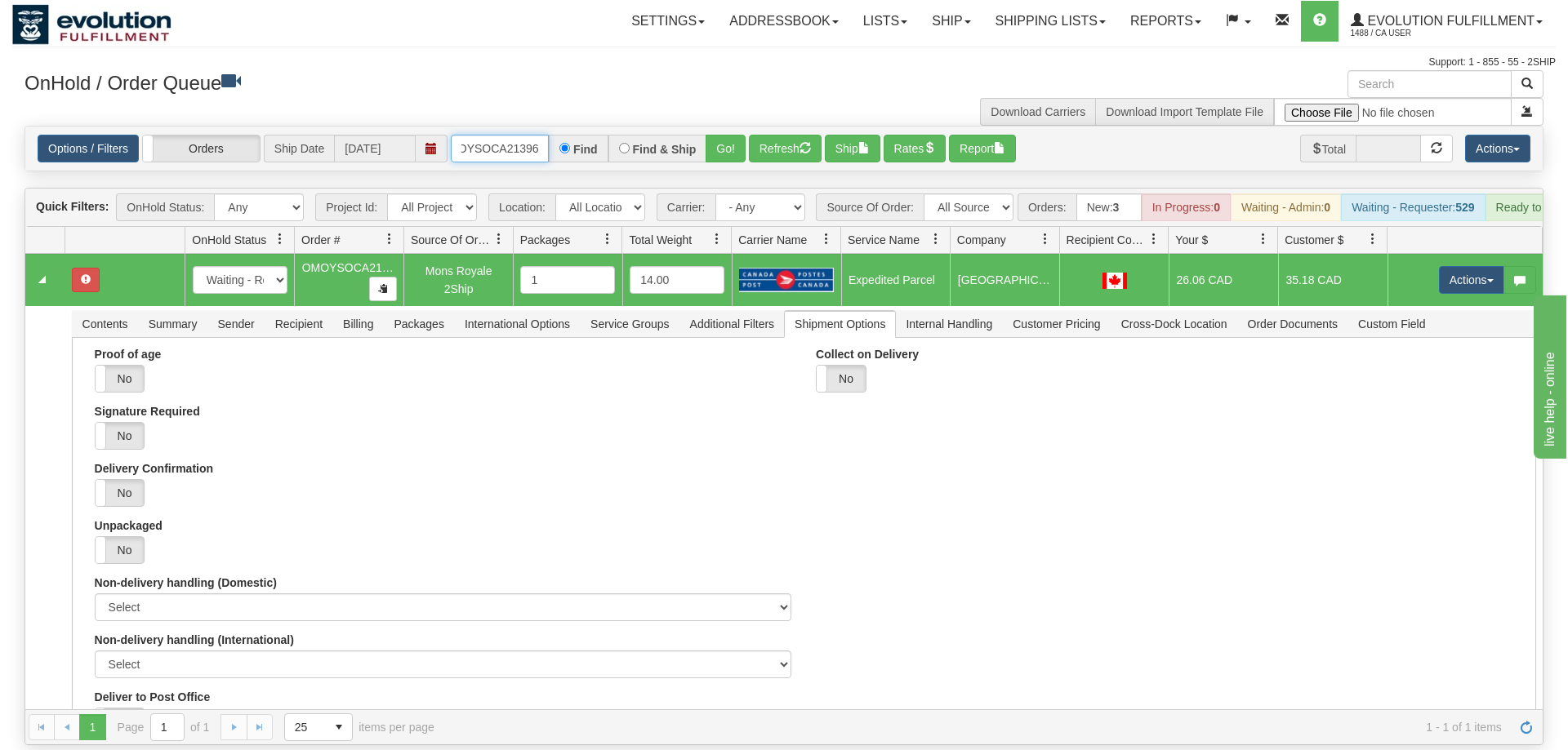
click at [517, 134] on input "OMOYSOCA21396" at bounding box center [500, 148] width 98 height 28
click at [512, 134] on input "OMOYSOCA21396" at bounding box center [500, 148] width 98 height 28
click at [511, 134] on input "OMOYSOCA21396" at bounding box center [500, 148] width 98 height 28
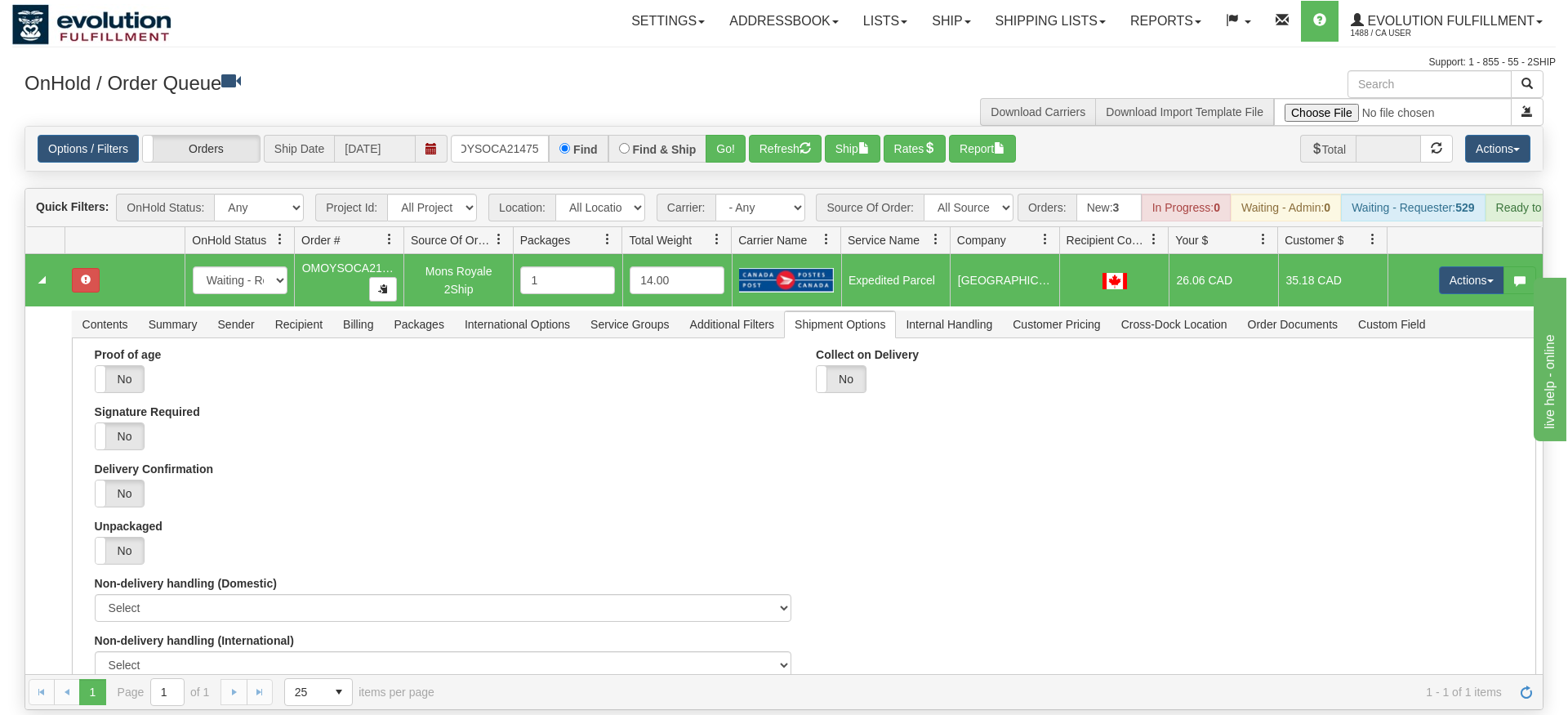
click at [735, 142] on div "Options / Filters Group Shipments Orders Ship Date 09/18/2025 OMOYSOCA21475 Fin…" at bounding box center [784, 148] width 1518 height 44
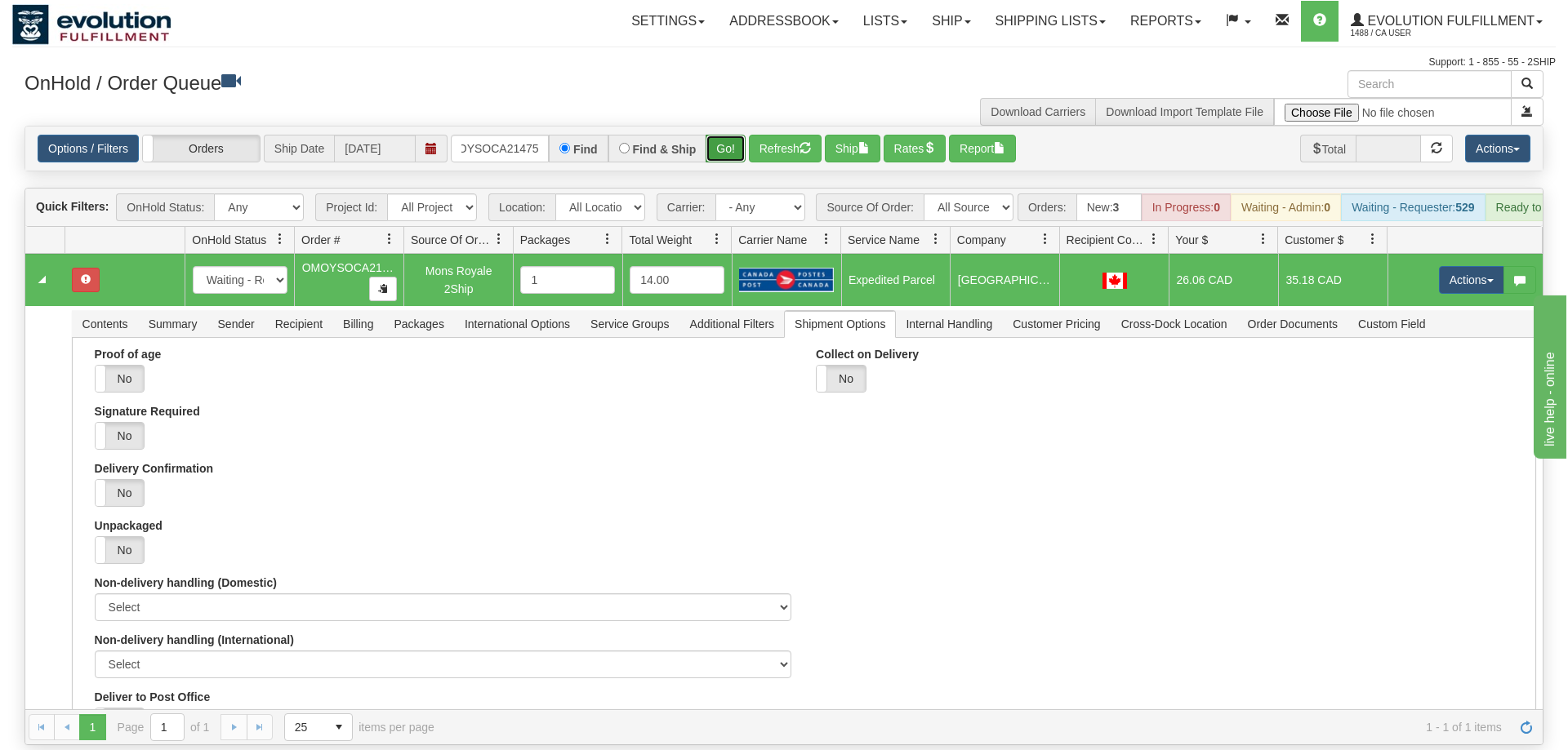
click at [731, 134] on button "Go!" at bounding box center [725, 148] width 40 height 28
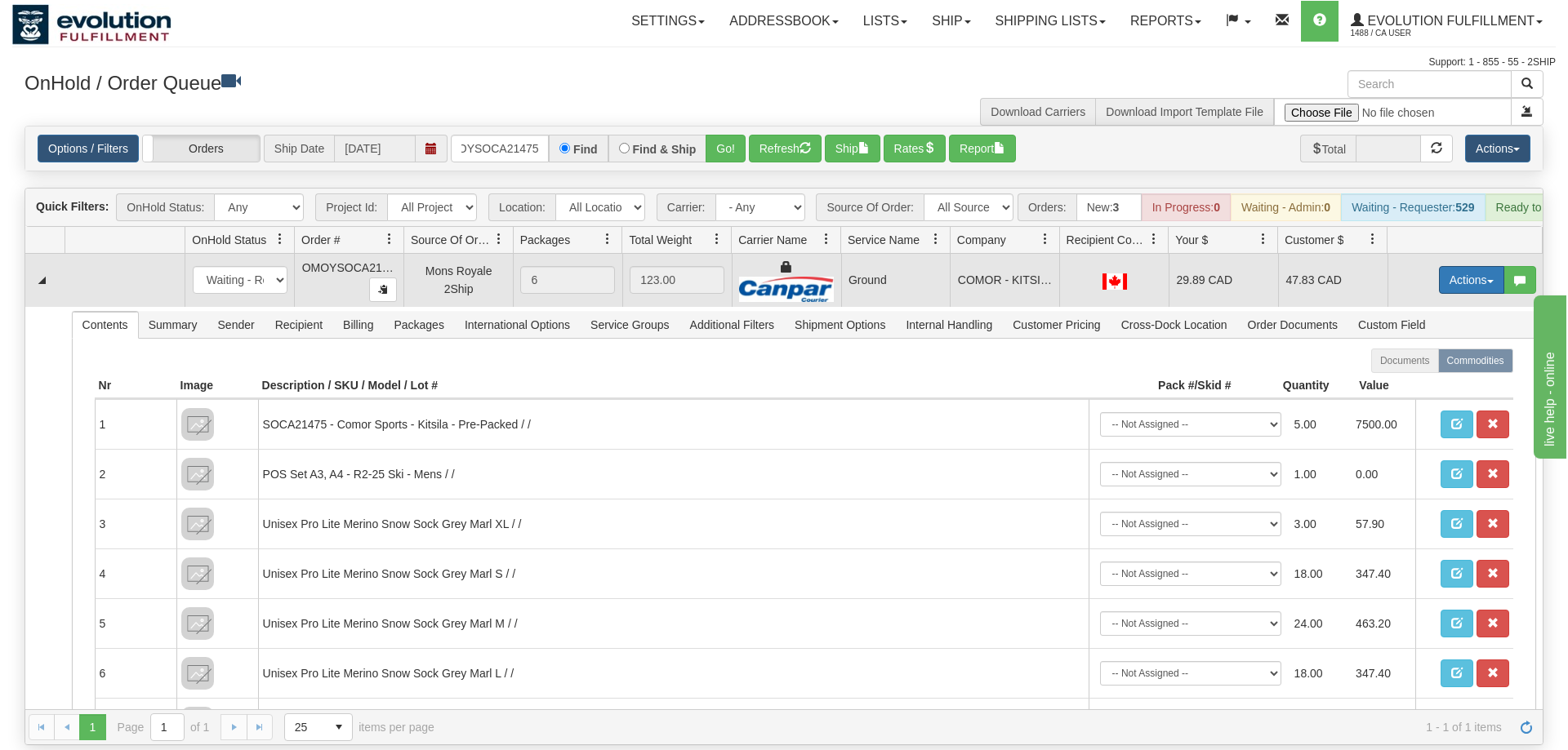
click at [1461, 266] on button "Actions" at bounding box center [1472, 280] width 66 height 28
click at [1398, 368] on span "Ship" at bounding box center [1407, 374] width 34 height 13
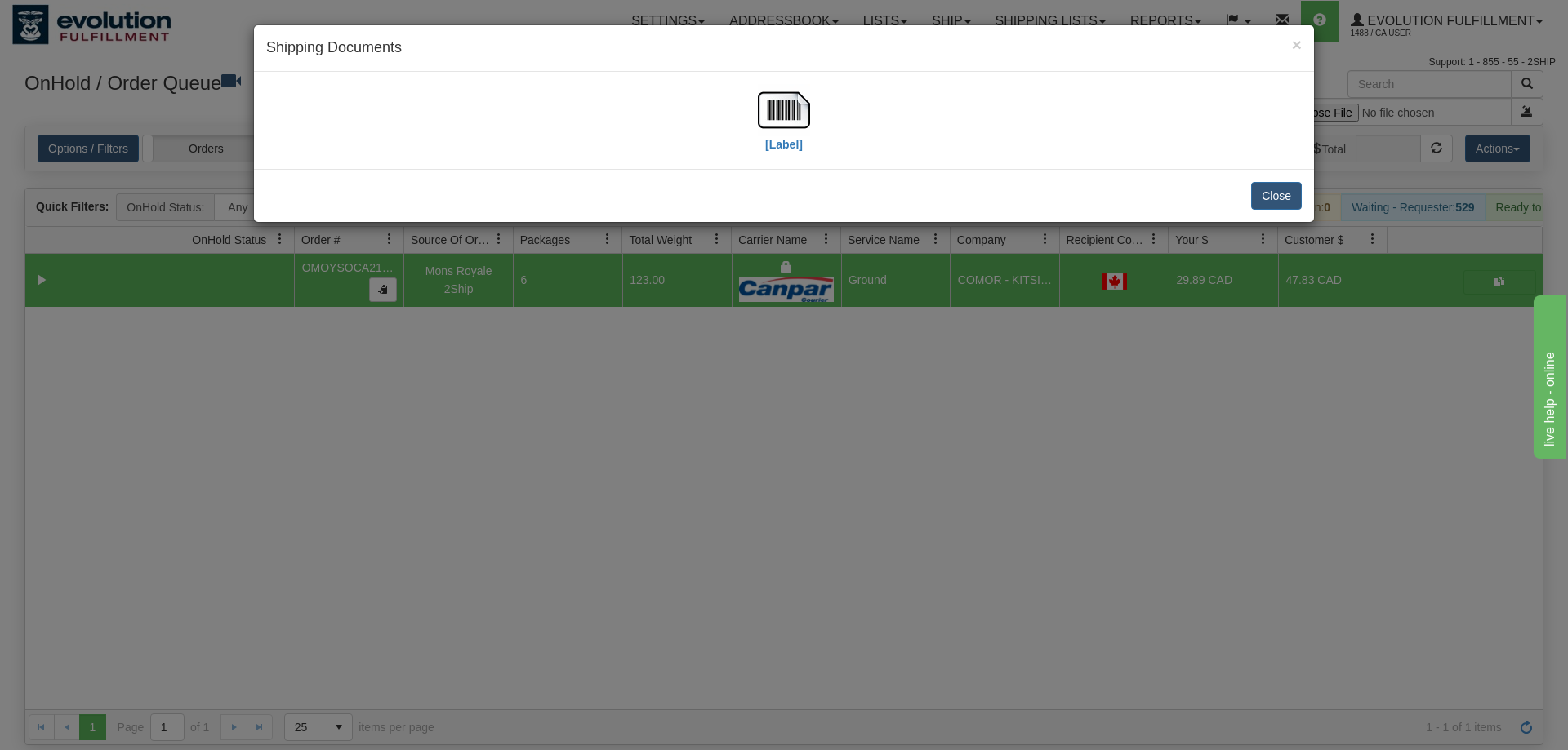
click at [373, 187] on div "Close" at bounding box center [784, 196] width 1060 height 53
click at [762, 106] on img at bounding box center [784, 110] width 53 height 53
drag, startPoint x: 549, startPoint y: 397, endPoint x: 437, endPoint y: 8, distance: 404.8
click at [549, 378] on div "× Shipping Documents [Label] Close" at bounding box center [784, 375] width 1568 height 750
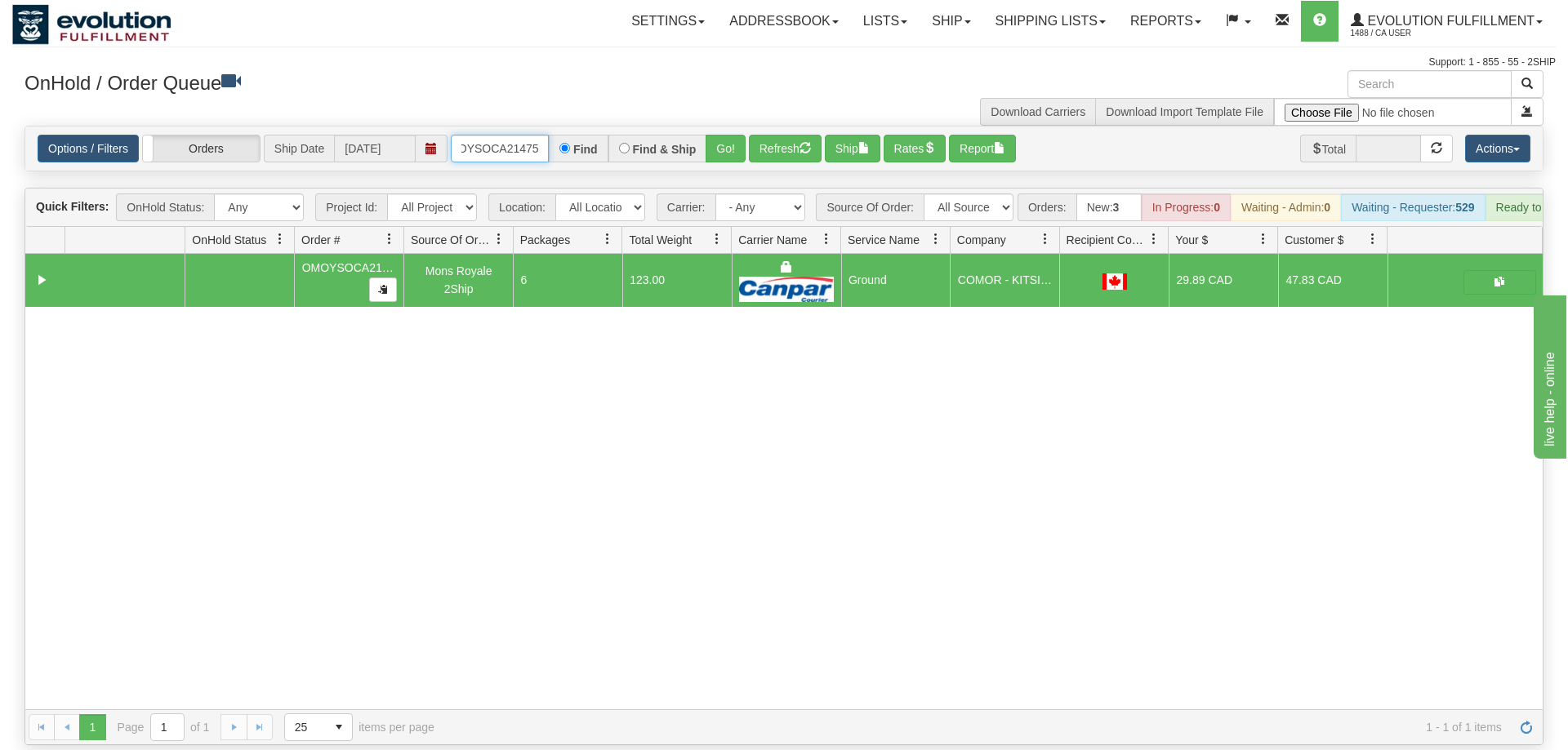
click at [524, 134] on input "OMOYSOCA21475" at bounding box center [500, 148] width 98 height 28
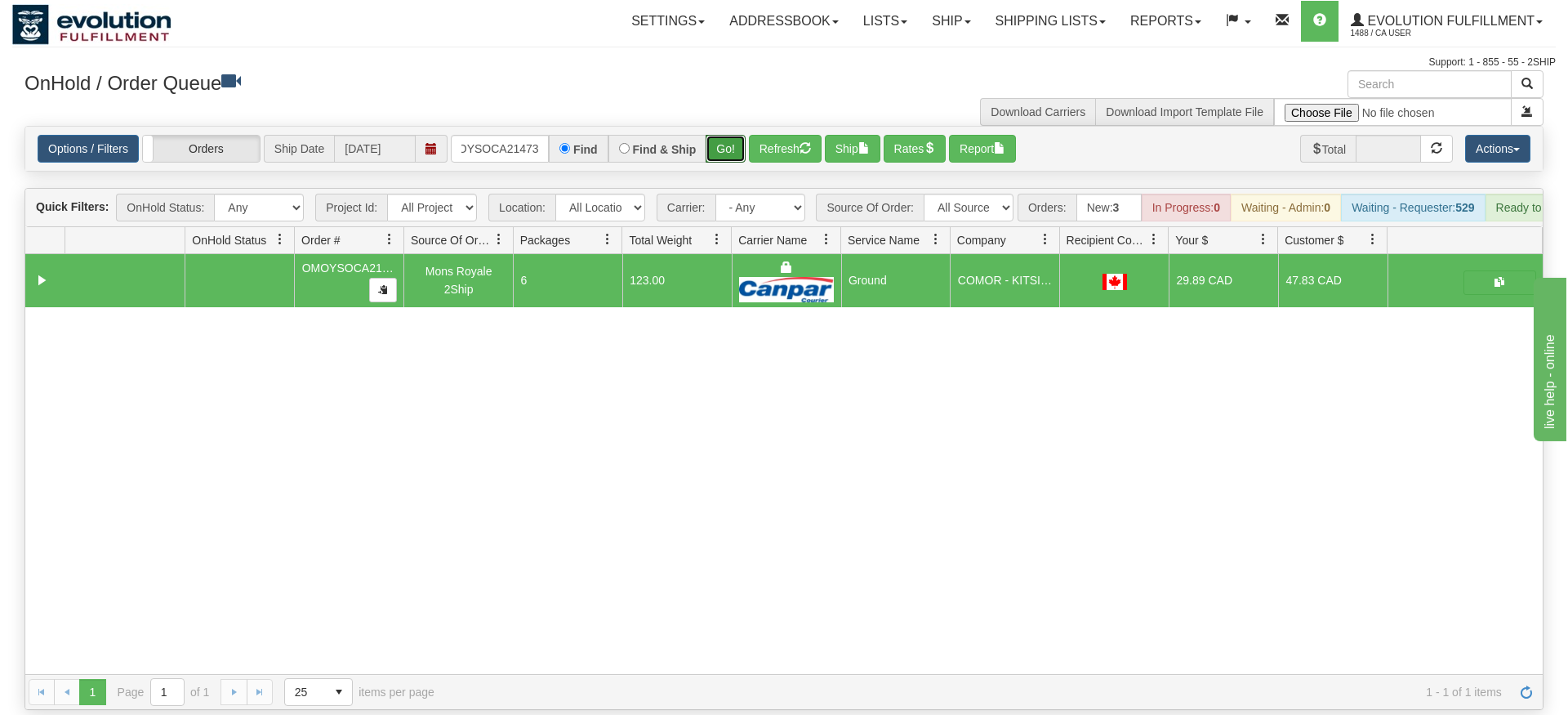
drag, startPoint x: 712, startPoint y: 123, endPoint x: 718, endPoint y: 143, distance: 20.9
click at [713, 155] on div "Is equal to Is not equal to Contains Does not contains CAD USD EUR ZAR [PERSON_…" at bounding box center [784, 417] width 1544 height 584
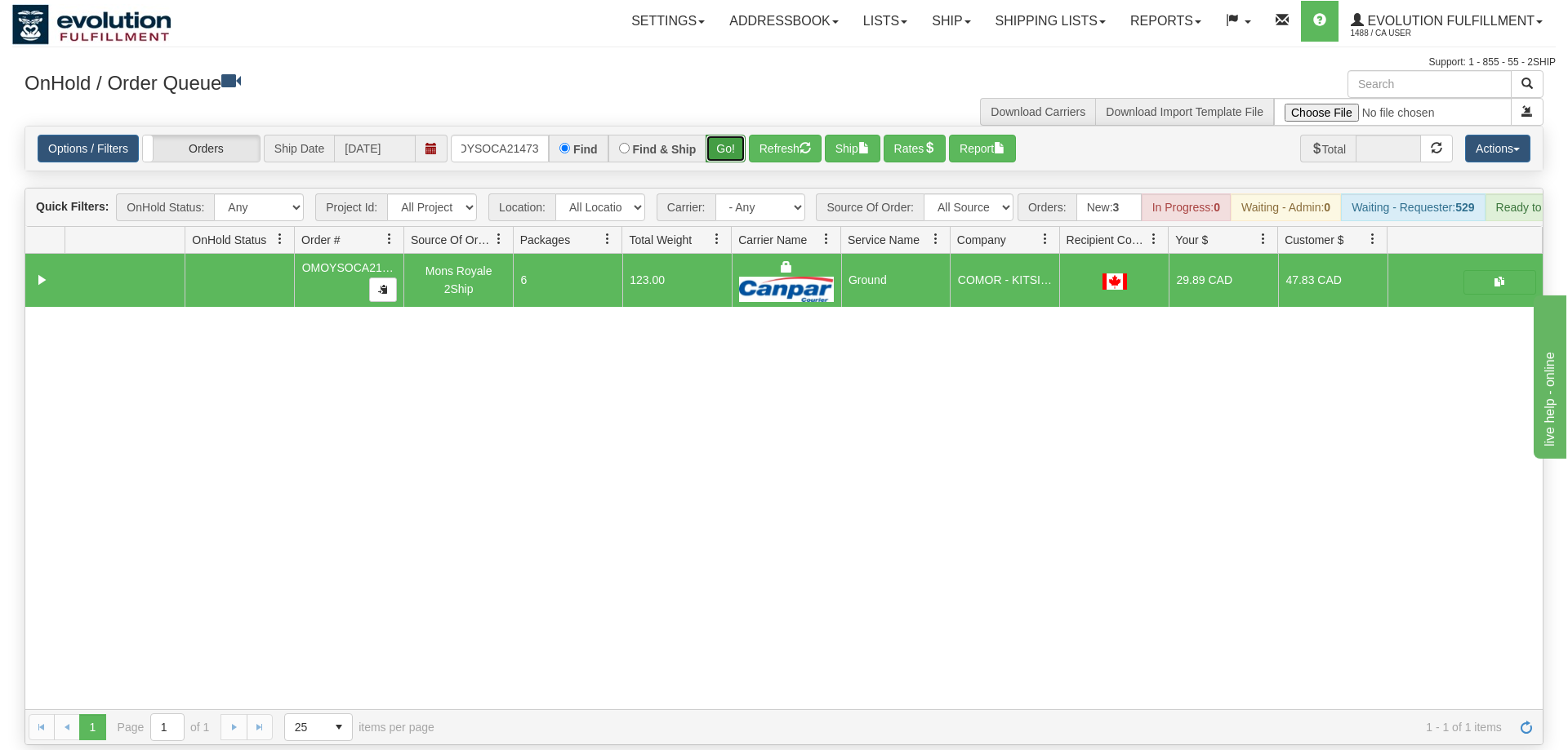
click at [718, 134] on button "Go!" at bounding box center [725, 148] width 40 height 28
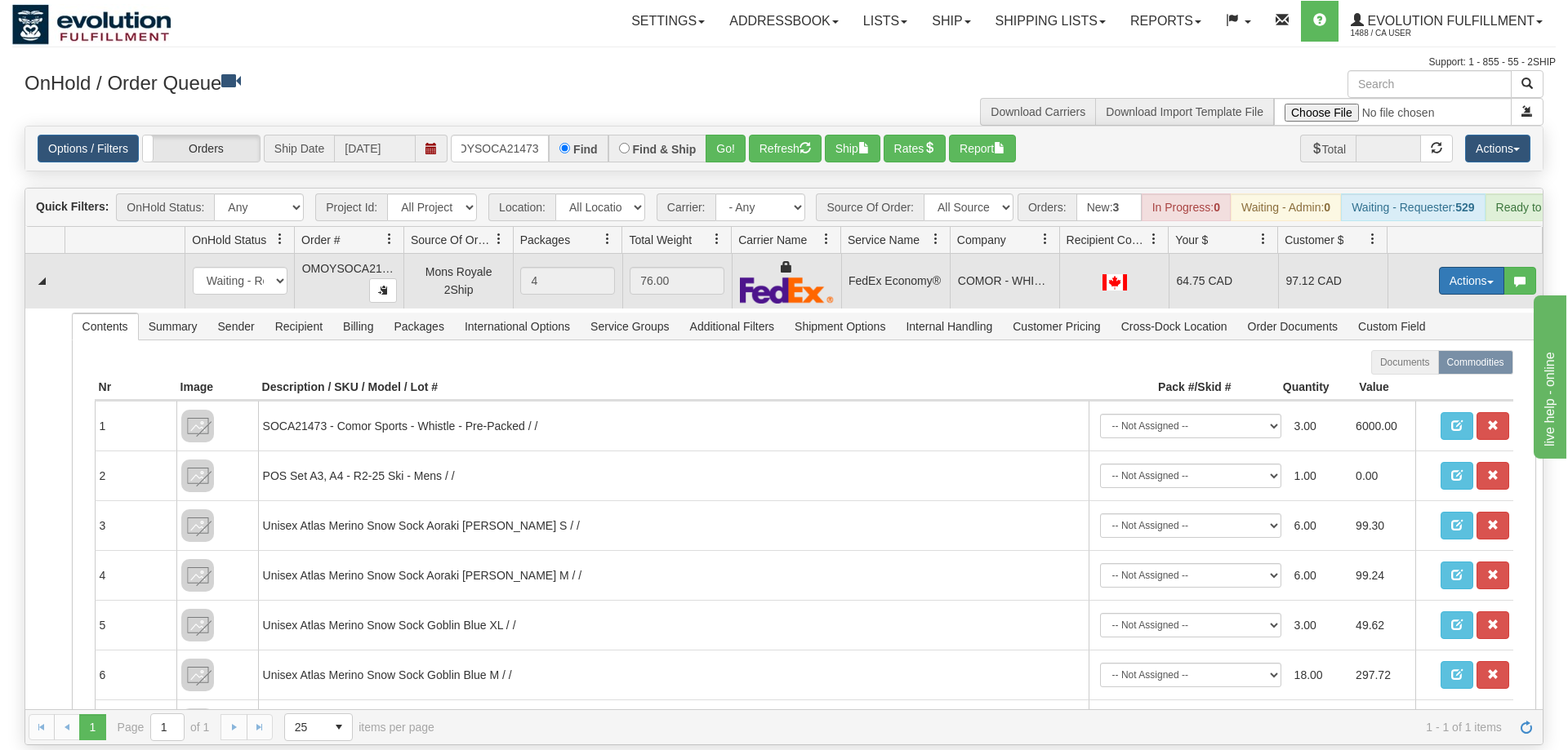
click at [1494, 267] on button "Actions" at bounding box center [1472, 281] width 66 height 28
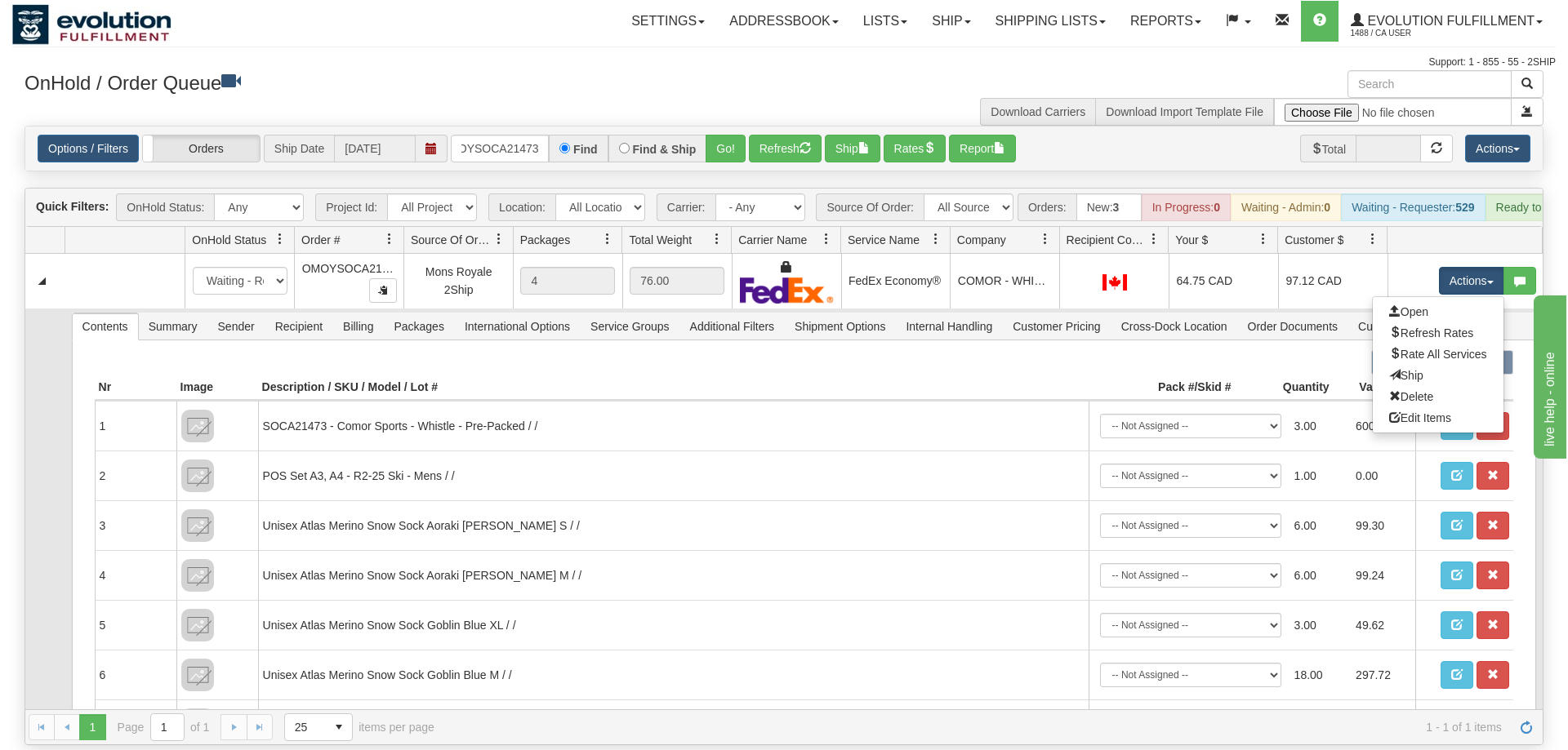
drag, startPoint x: 1450, startPoint y: 347, endPoint x: 1436, endPoint y: 340, distance: 15.7
click at [1446, 365] on link "Ship" at bounding box center [1439, 375] width 131 height 22
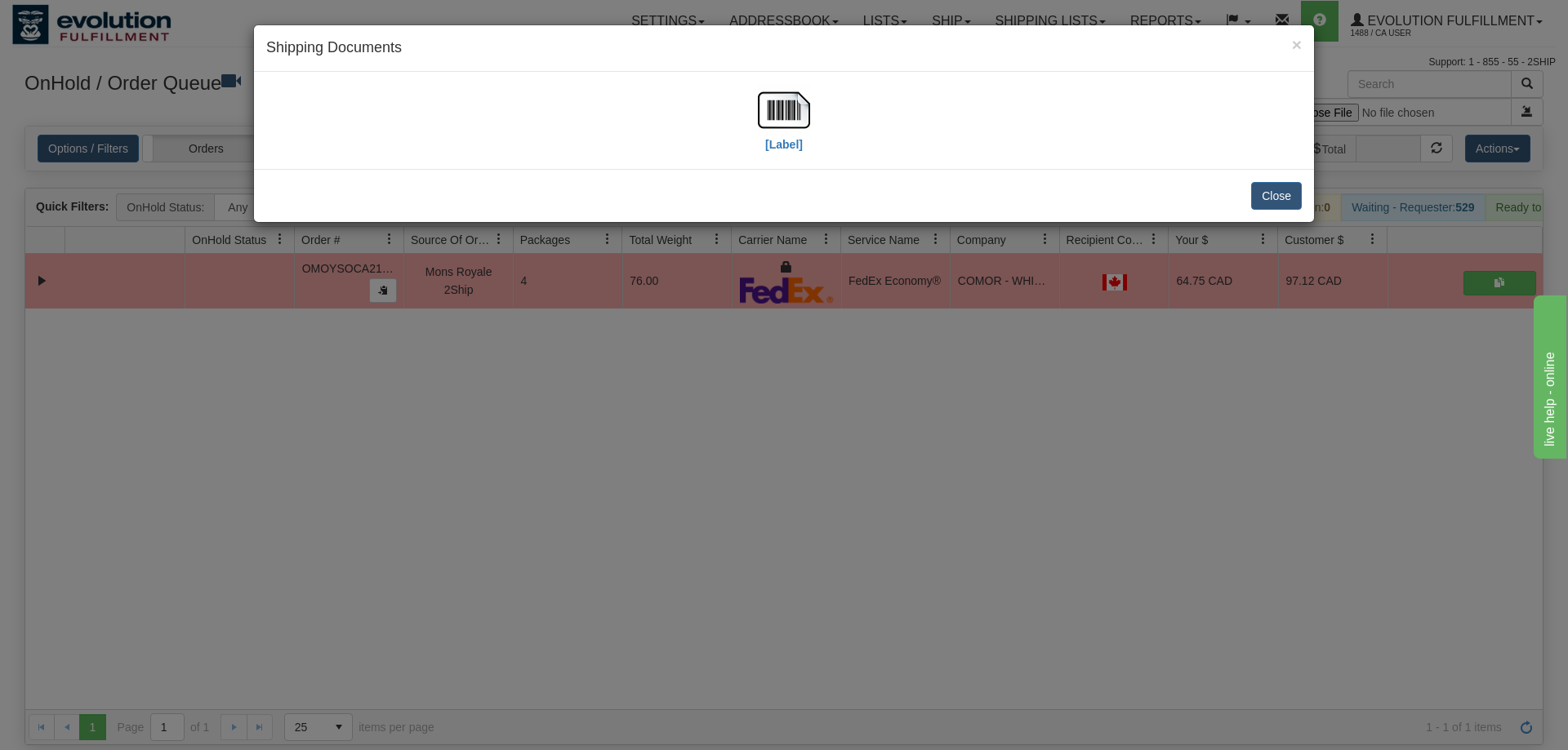
drag, startPoint x: 570, startPoint y: 344, endPoint x: 458, endPoint y: 208, distance: 176.2
click at [571, 347] on div "× Shipping Documents [Label] Close" at bounding box center [784, 375] width 1568 height 750
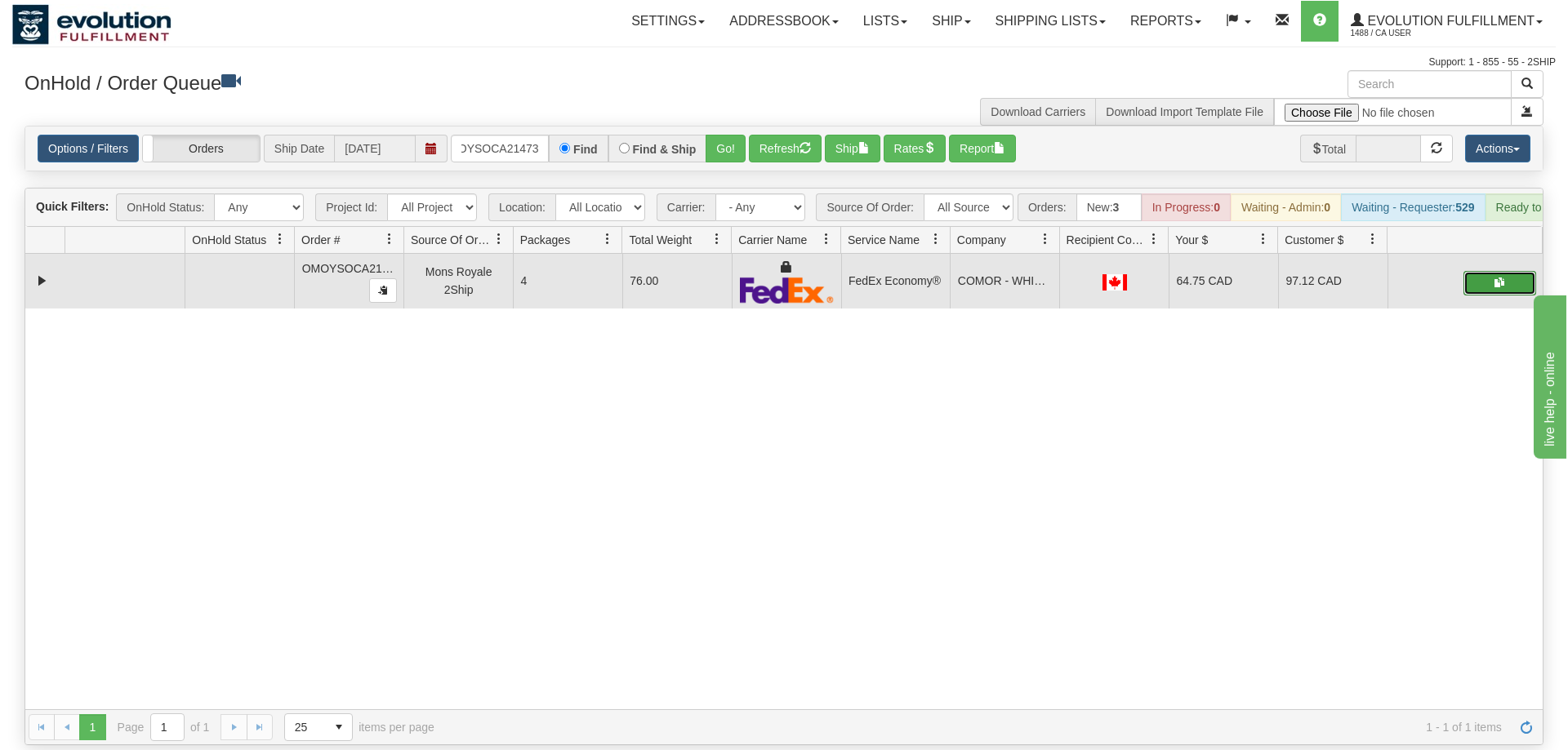
click at [1490, 271] on button "button" at bounding box center [1500, 283] width 72 height 24
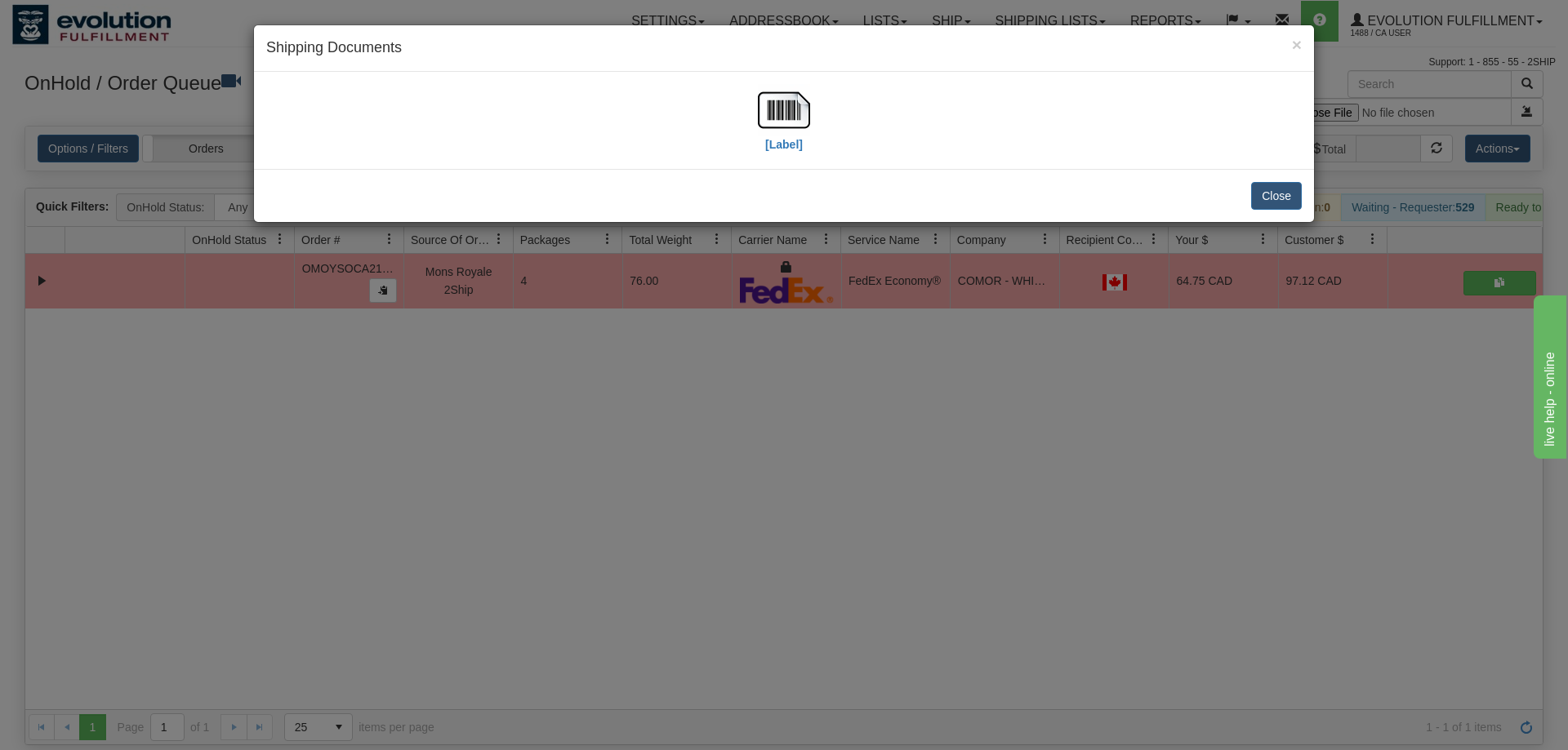
click at [743, 116] on div "[Label]" at bounding box center [784, 121] width 1036 height 72
click at [788, 119] on img at bounding box center [784, 110] width 53 height 53
drag, startPoint x: 502, startPoint y: 578, endPoint x: 441, endPoint y: 198, distance: 384.9
click at [506, 555] on div "× Shipping Documents [Label] Close" at bounding box center [784, 375] width 1568 height 750
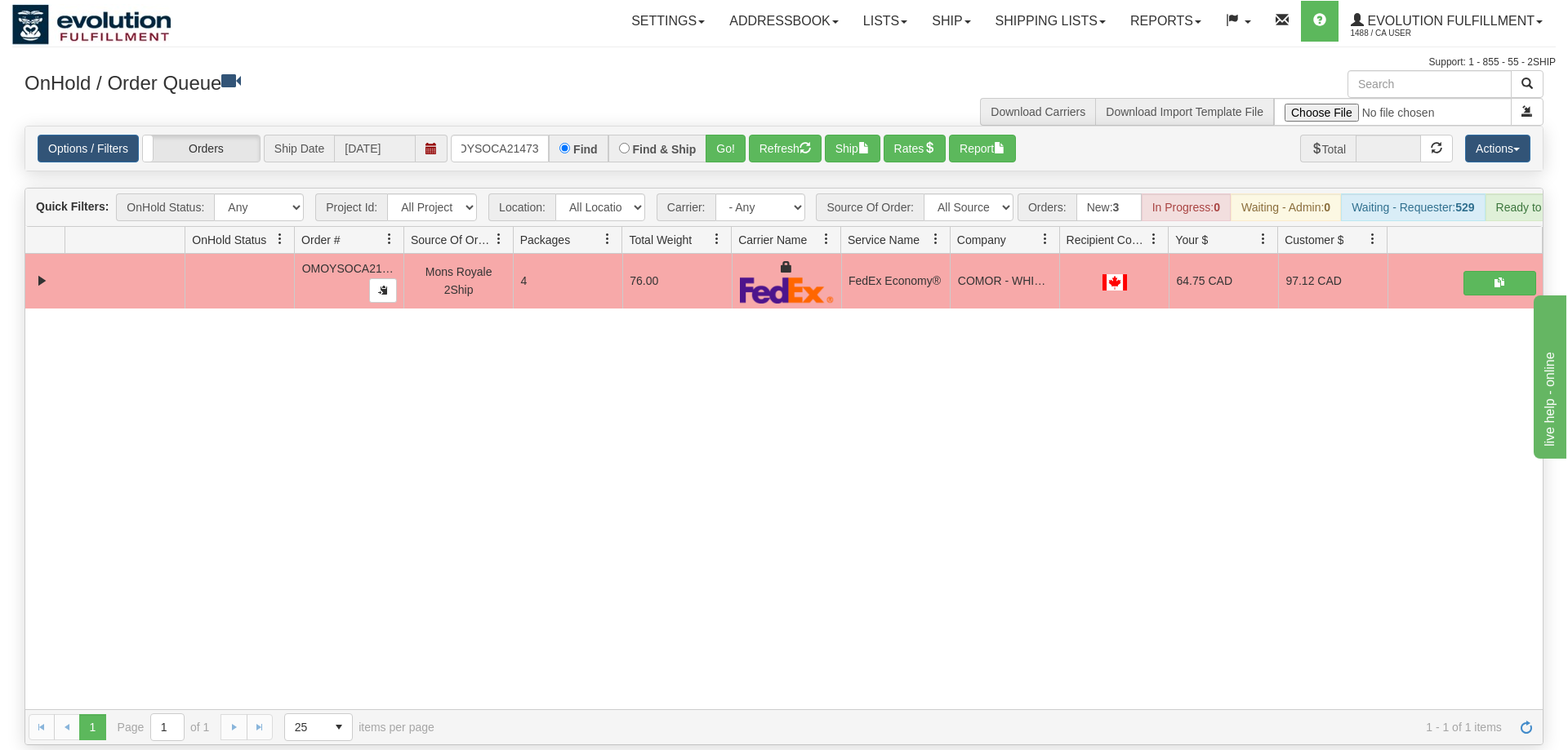
click at [514, 92] on h3 "OnHold / Order Queue" at bounding box center [398, 81] width 748 height 23
click at [508, 134] on input "OMOYSOCA21473" at bounding box center [500, 148] width 98 height 28
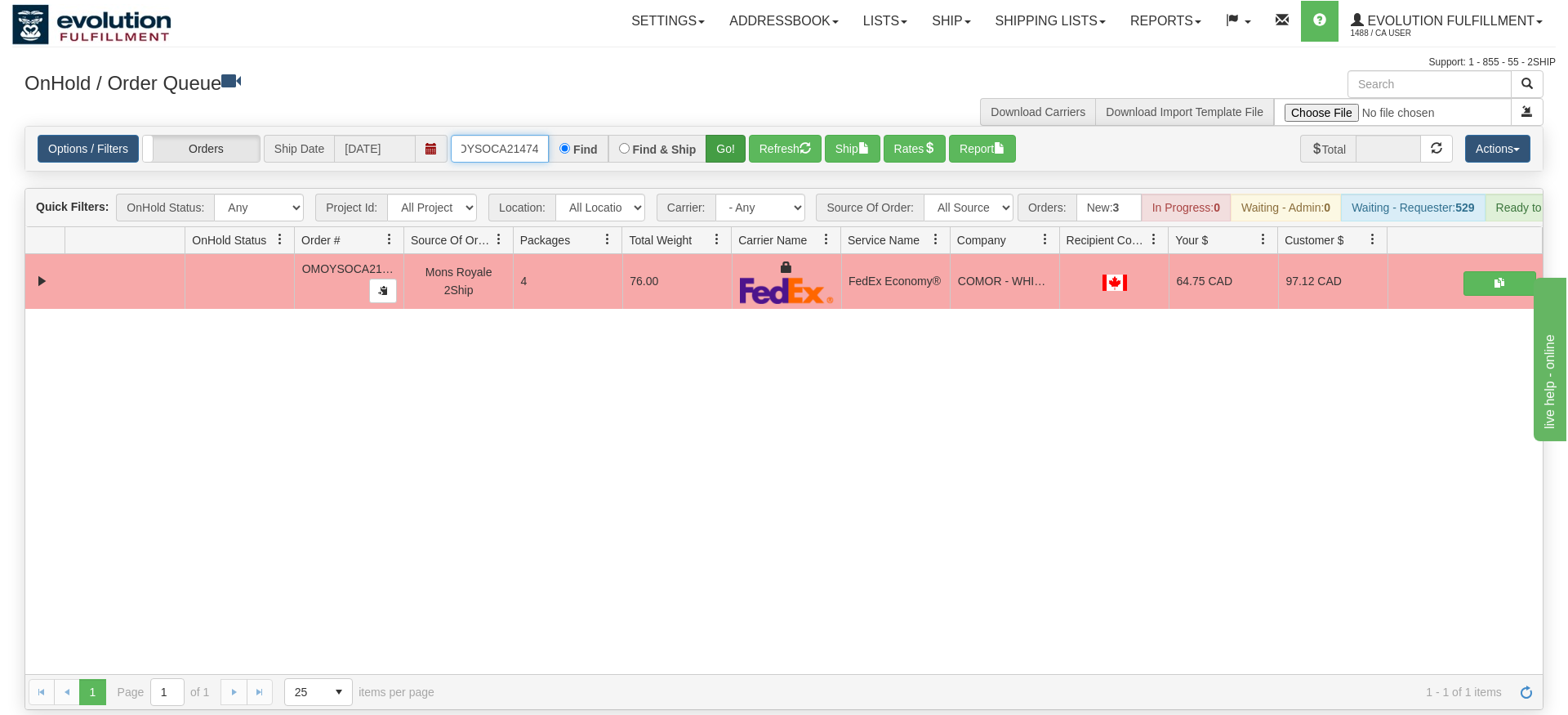
type input "OMOYSOCA21474"
drag, startPoint x: 737, startPoint y: 125, endPoint x: 733, endPoint y: 152, distance: 27.3
click at [733, 153] on div "Is equal to Is not equal to Contains Does not contains CAD USD EUR ZAR [PERSON_…" at bounding box center [784, 417] width 1544 height 584
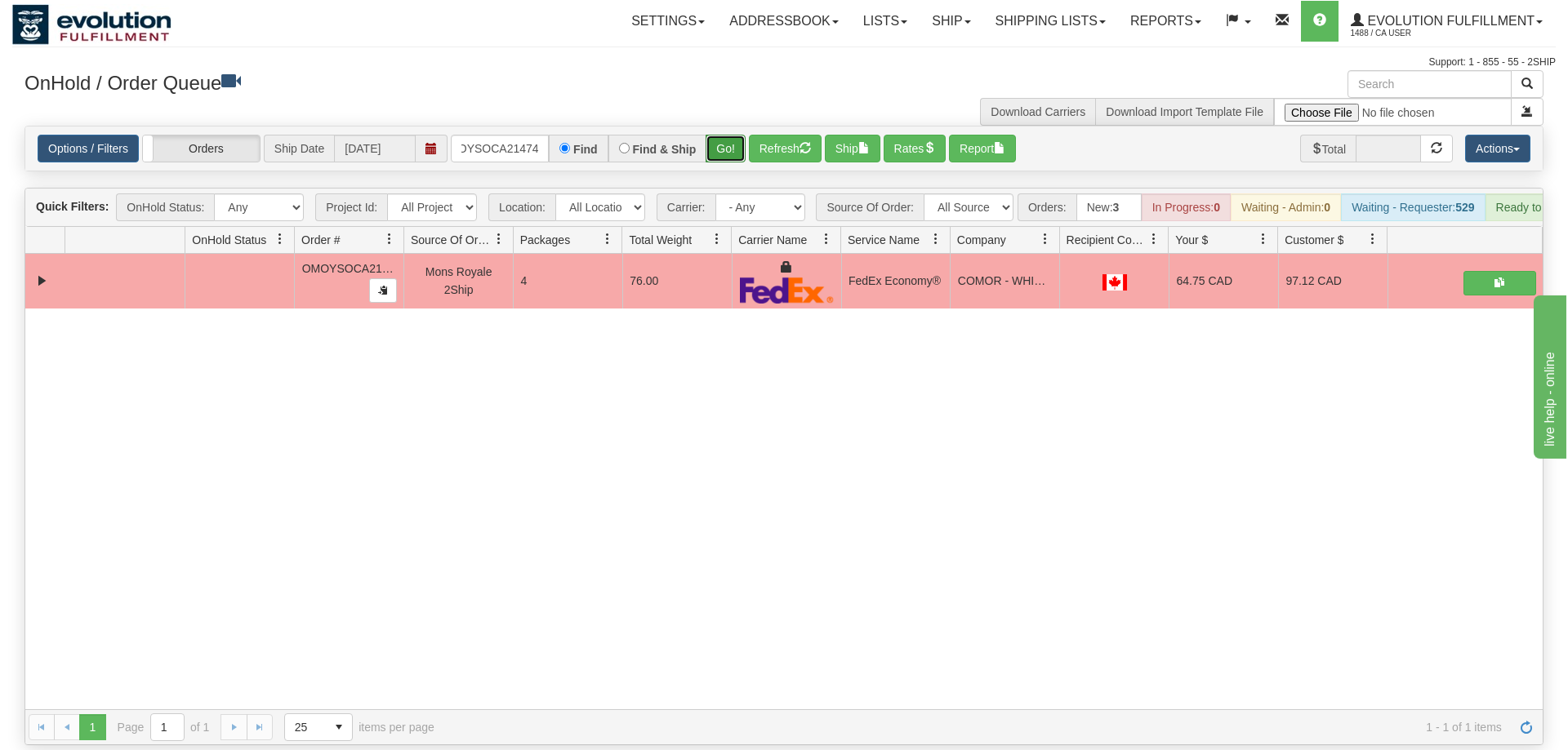
click at [733, 134] on button "Go!" at bounding box center [725, 148] width 40 height 28
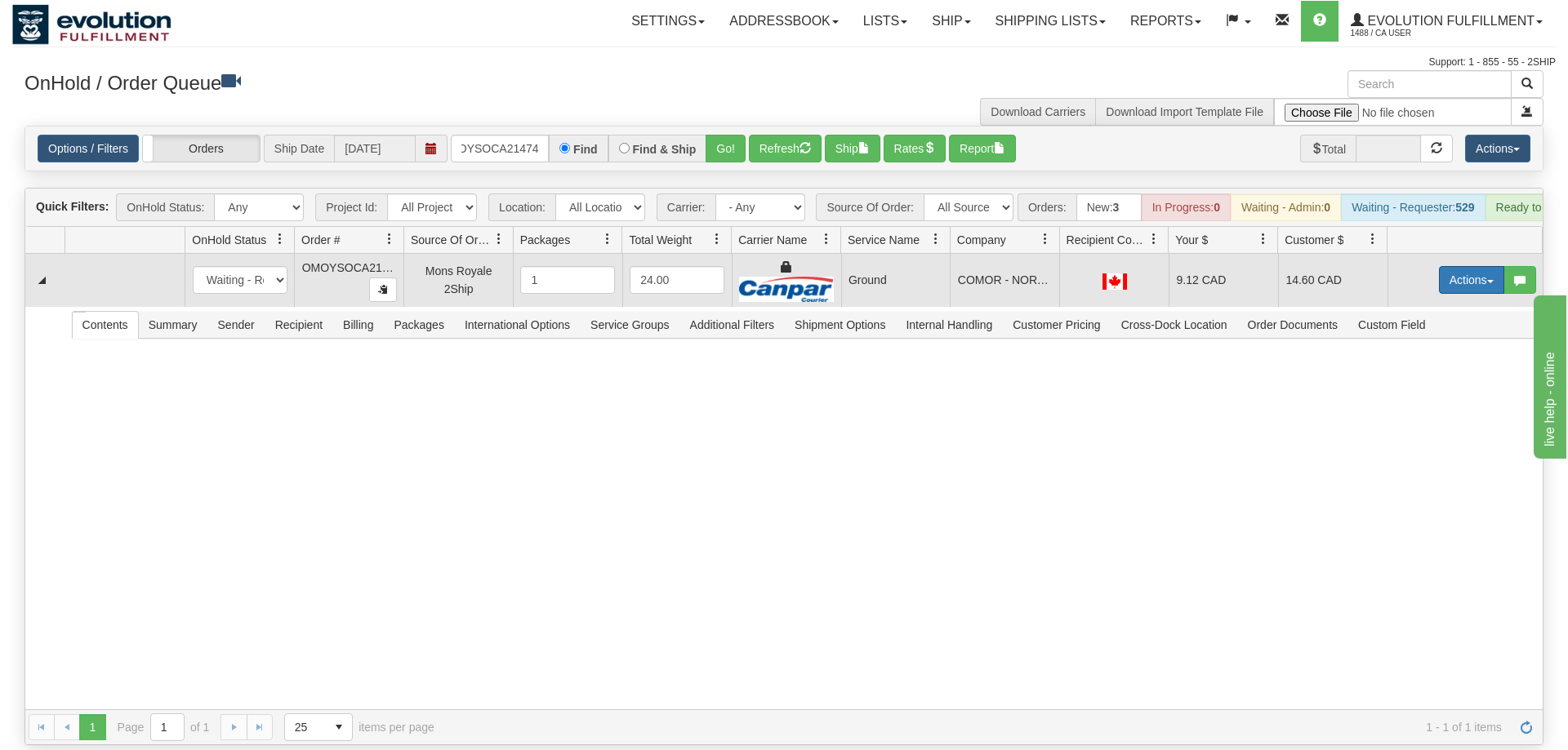
click at [1472, 266] on button "Actions" at bounding box center [1472, 280] width 66 height 28
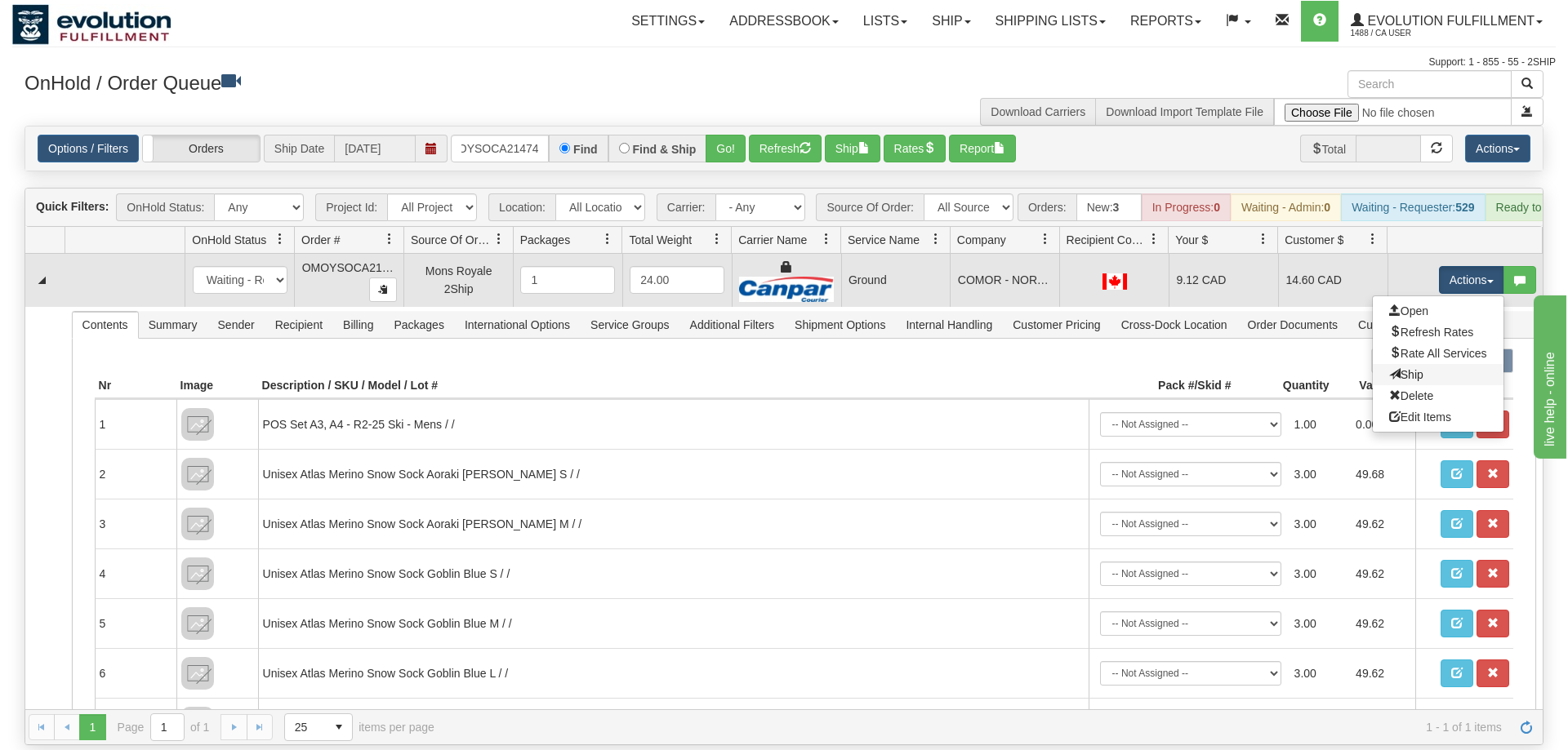
click at [1446, 364] on link "Ship" at bounding box center [1439, 374] width 131 height 22
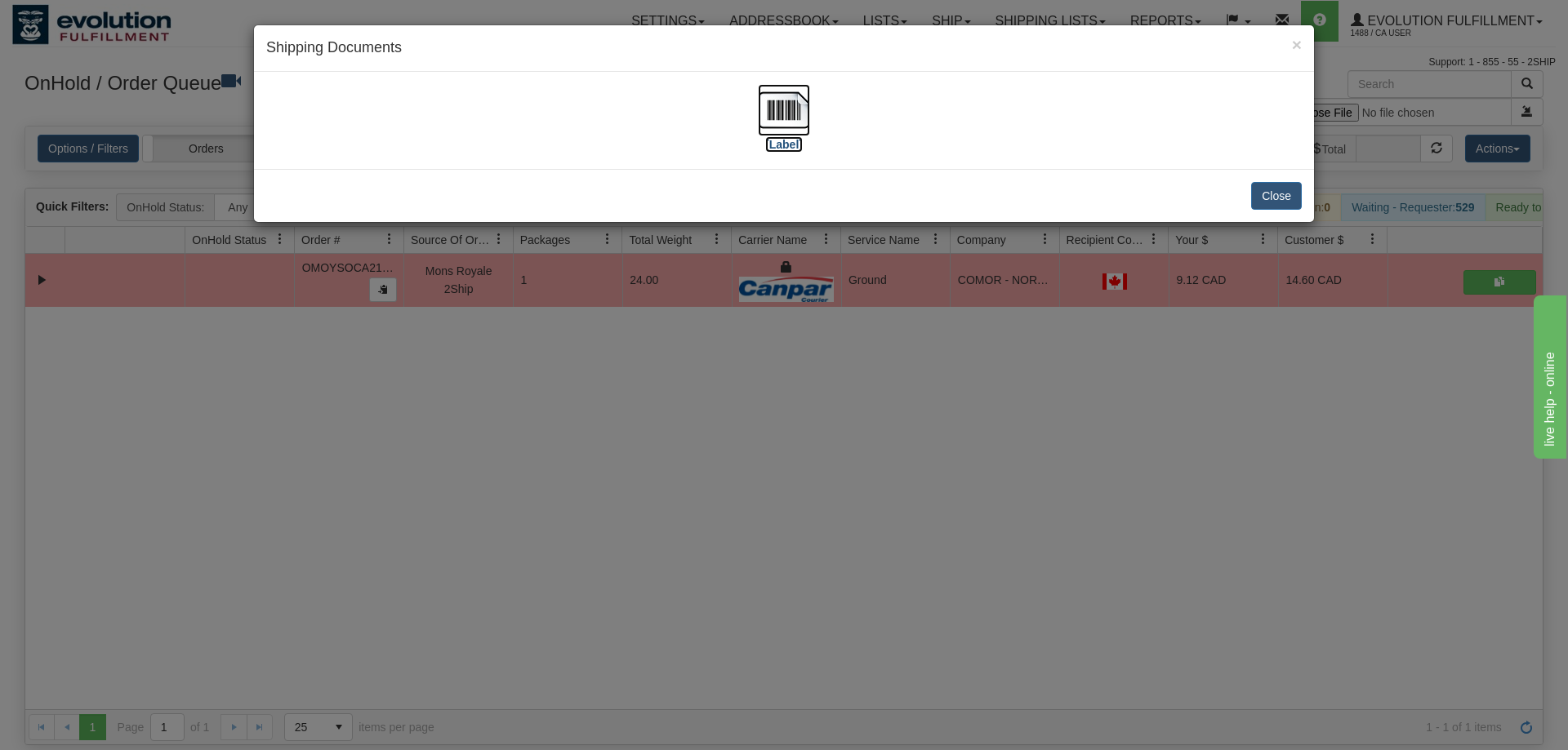
click at [789, 122] on img at bounding box center [784, 110] width 53 height 53
click at [603, 589] on div "× Shipping Documents [Label] Close" at bounding box center [784, 375] width 1568 height 750
